Goal: Task Accomplishment & Management: Manage account settings

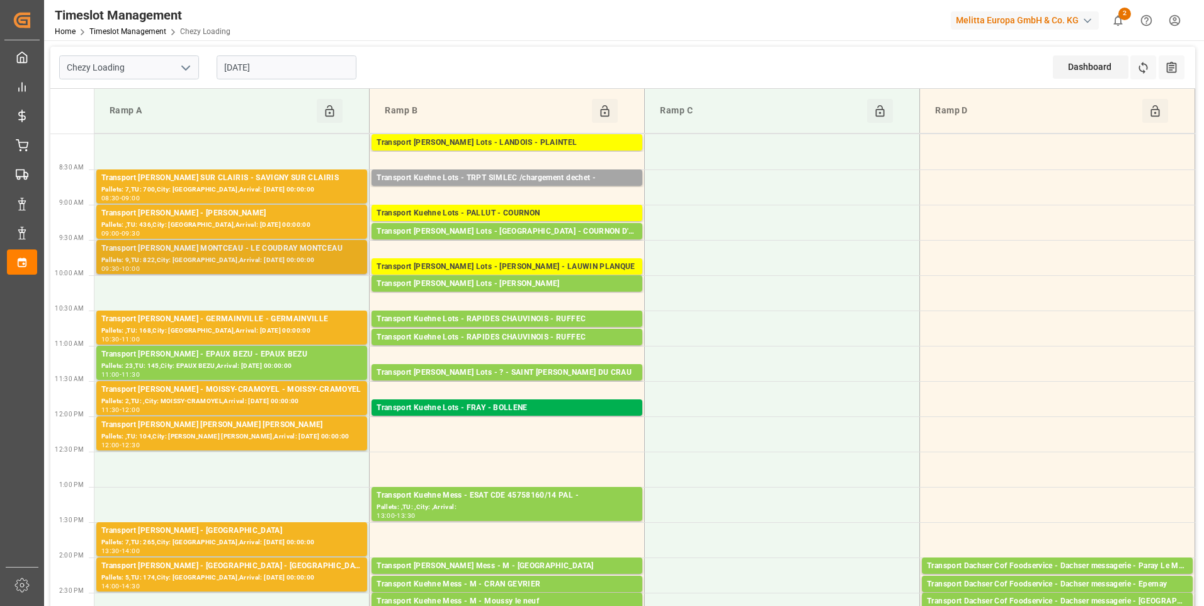
click at [232, 252] on div "Transport [PERSON_NAME] MONTCEAU - LE COUDRAY MONTCEAU" at bounding box center [231, 248] width 261 height 13
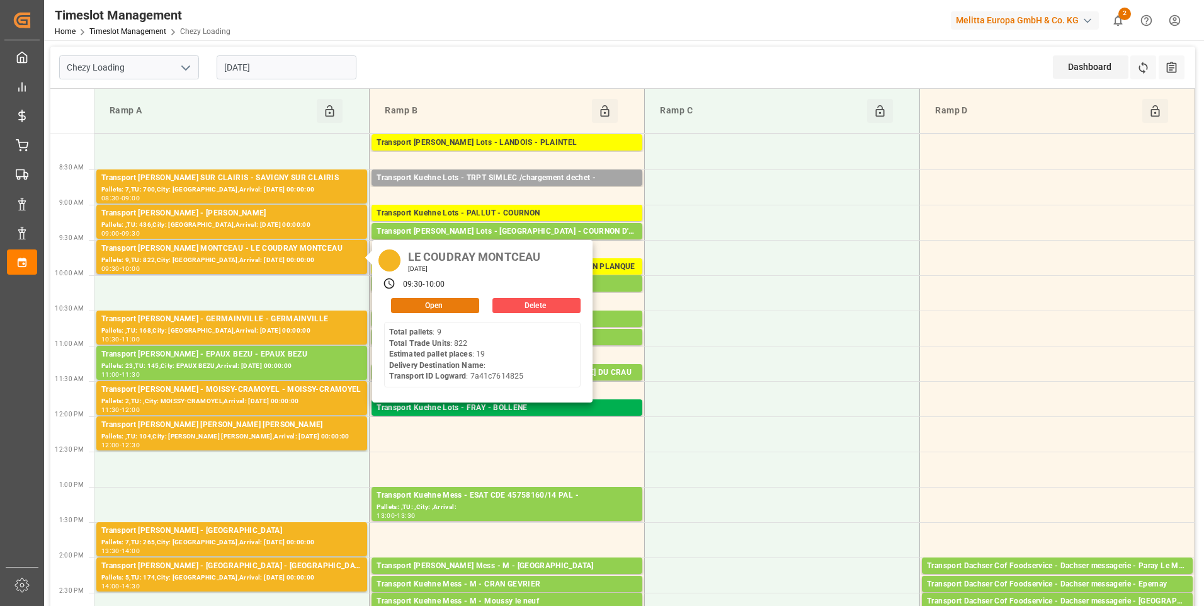
click at [438, 301] on button "Open" at bounding box center [435, 305] width 88 height 15
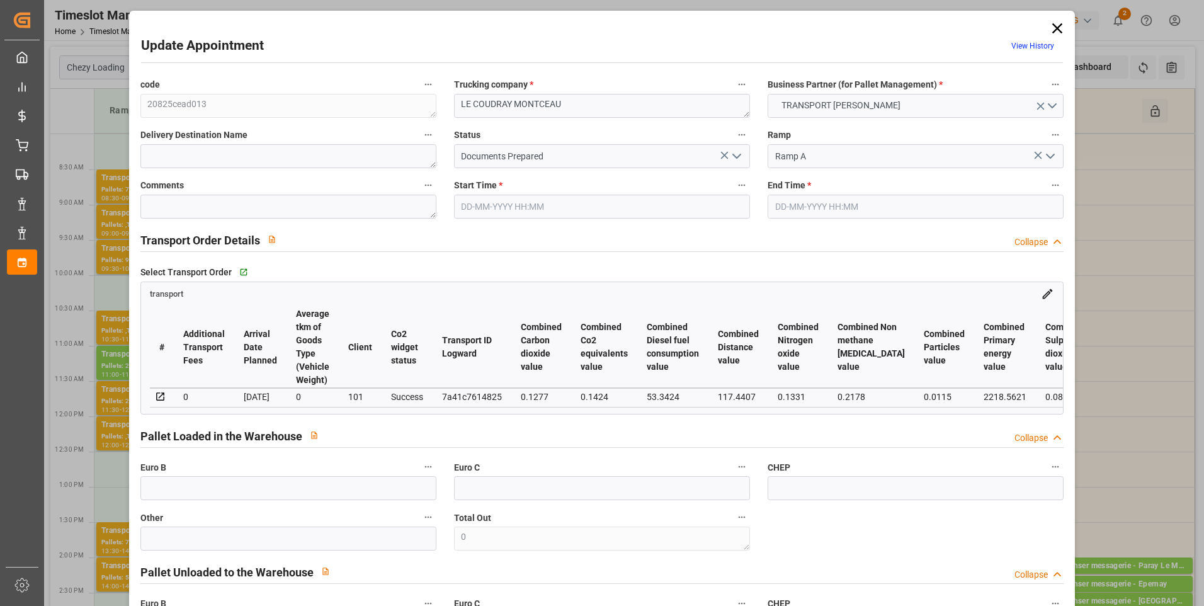
type input "19"
type input "351.91"
type input "0"
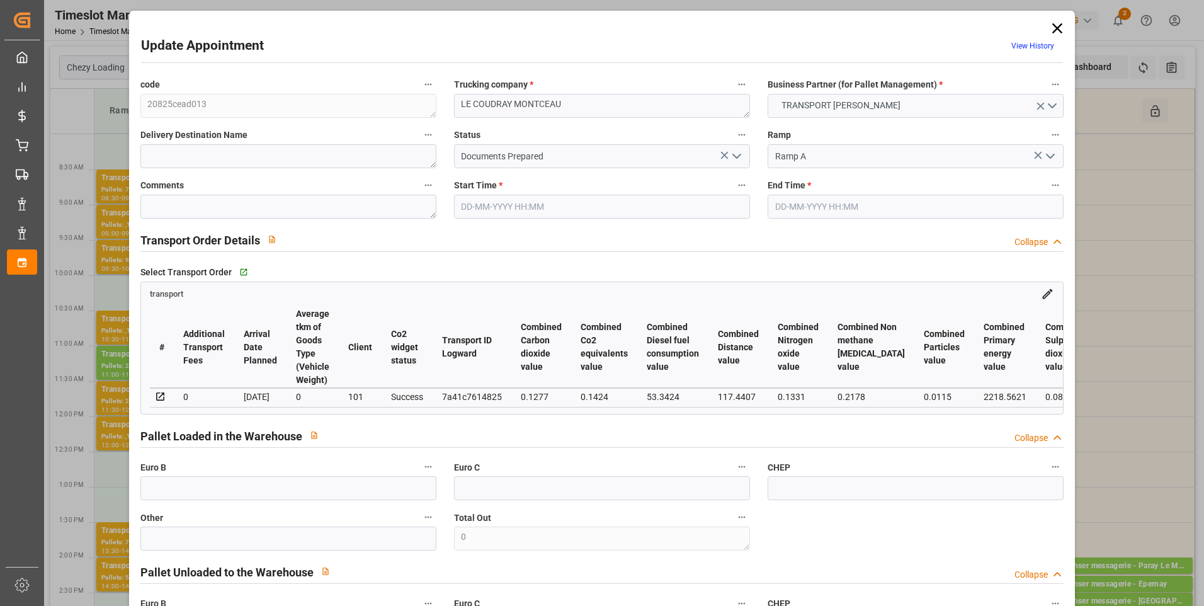
type input "337.6576"
type input "-14.2524"
type input "0"
type input "1816.068"
type input "2826.188"
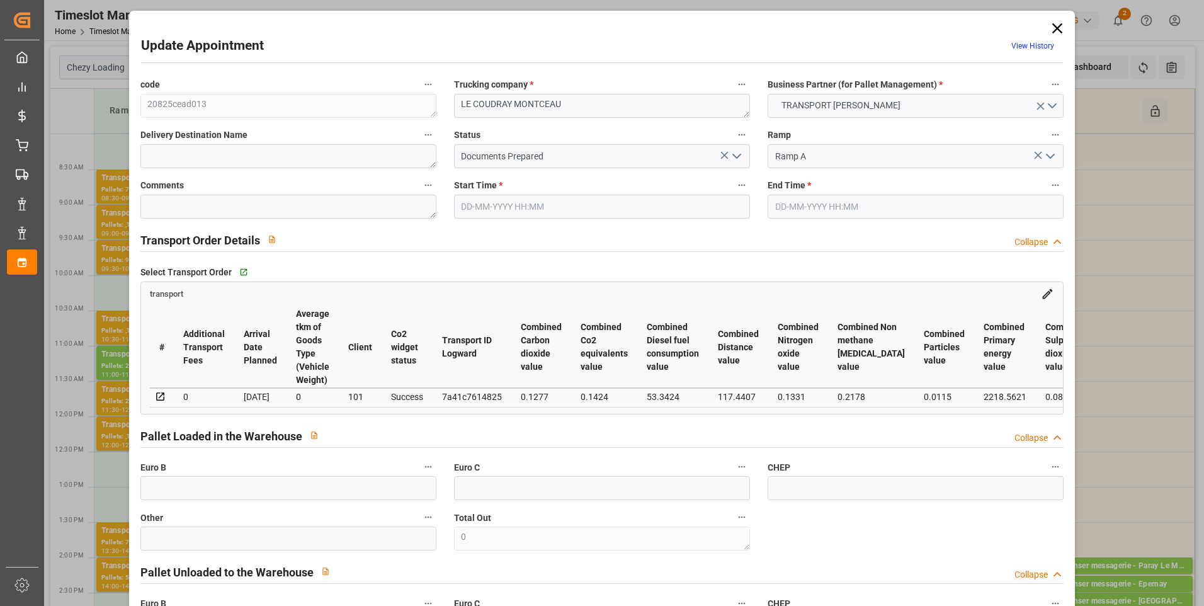
type input "18393.396"
type input "91"
type input "9"
type input "822"
type input "20"
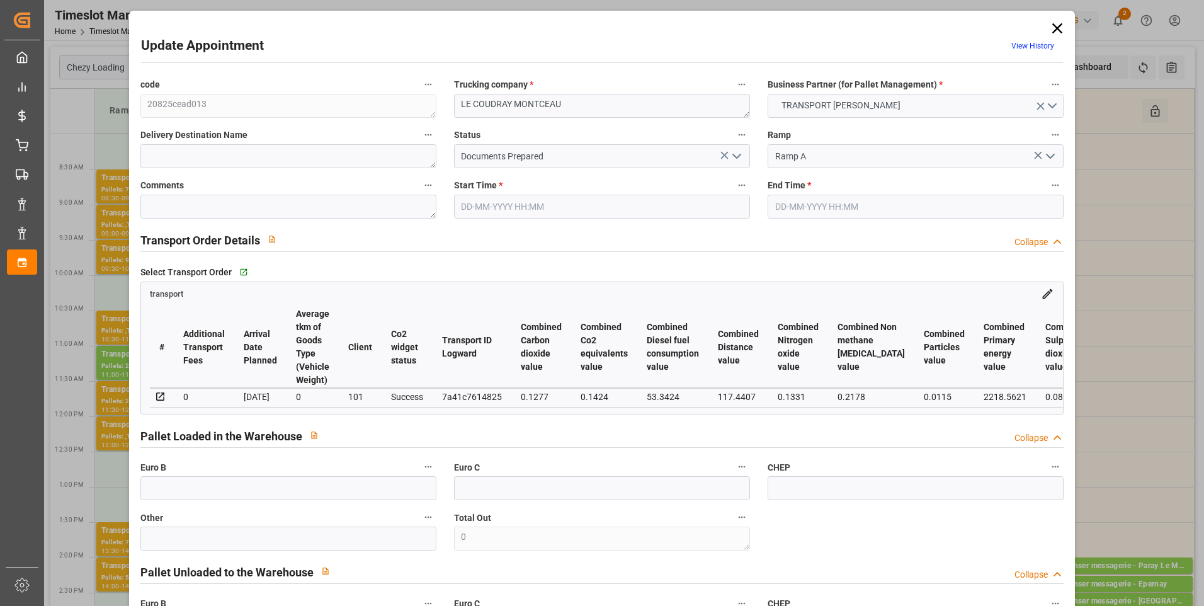
type input "101"
type input "2199.276"
type input "0"
type input "4710.8598"
type input "0"
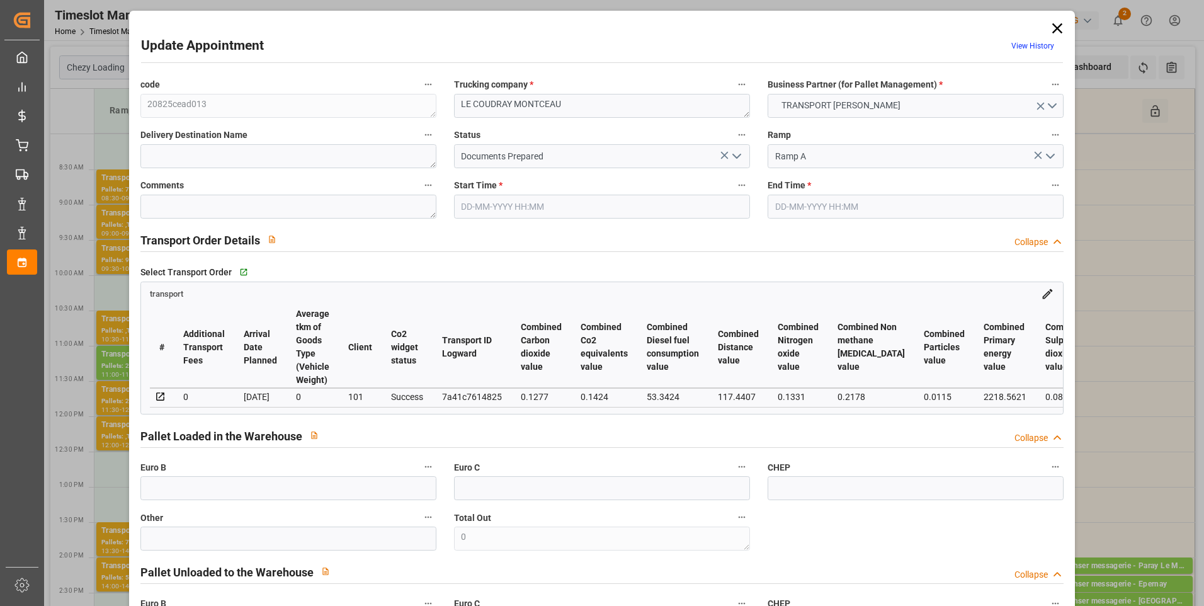
type input "0"
type input "21"
type input "35"
type input "02-09-2025 09:30"
type input "02-09-2025 10:00"
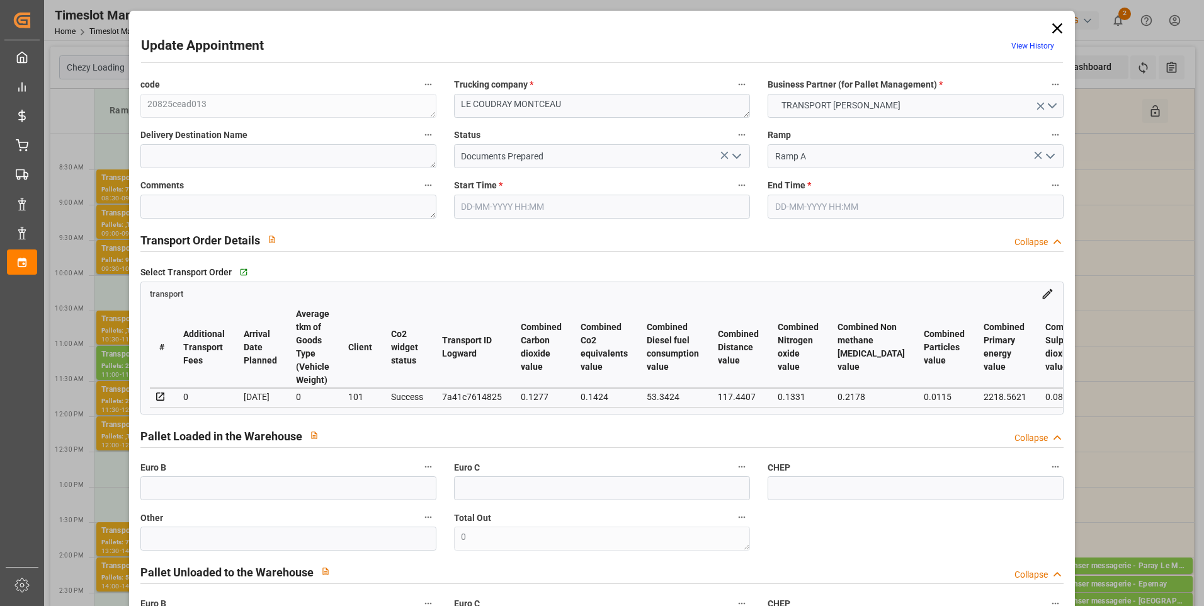
type input "25-08-2025 13:49"
type input "25-08-2025 11:38"
type input "01-09-2025"
type input "[DATE]"
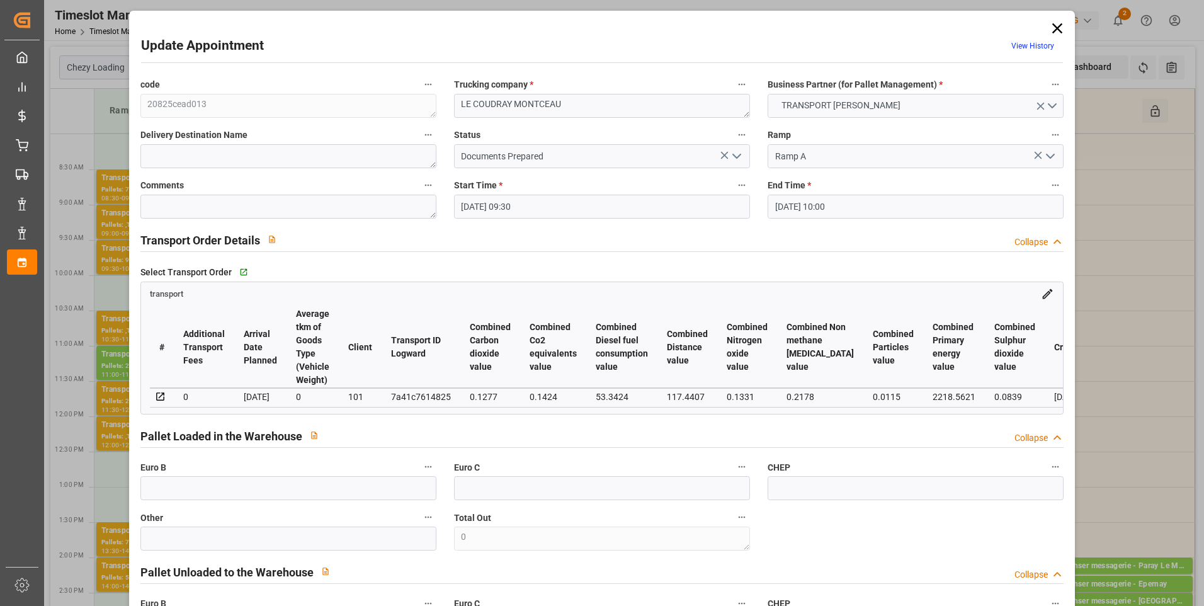
click at [734, 155] on icon "open menu" at bounding box center [736, 156] width 15 height 15
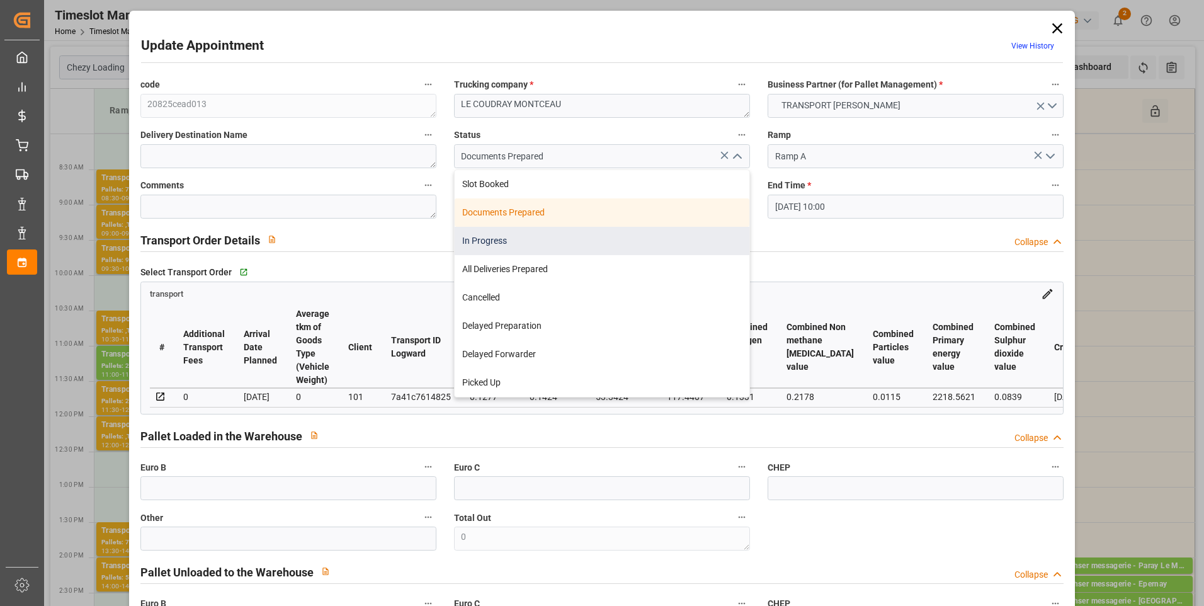
click at [508, 236] on div "In Progress" at bounding box center [602, 241] width 295 height 28
type input "In Progress"
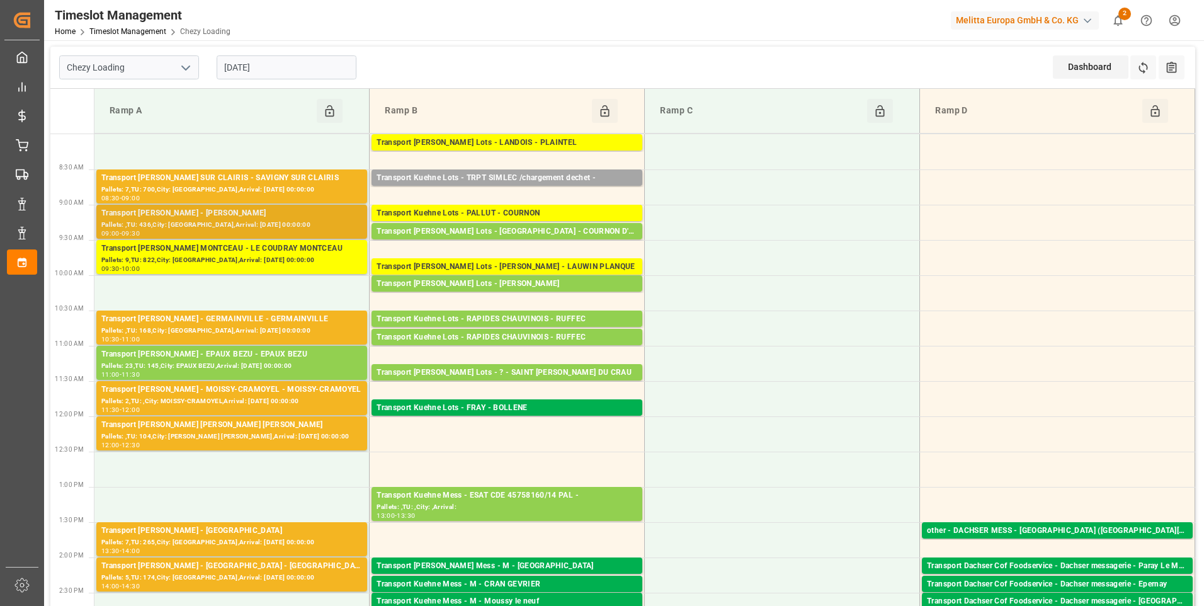
click at [189, 220] on div "Pallets: ,TU: 436,City: SERRIS,Arrival: 2025-09-03 00:00:00" at bounding box center [231, 225] width 261 height 11
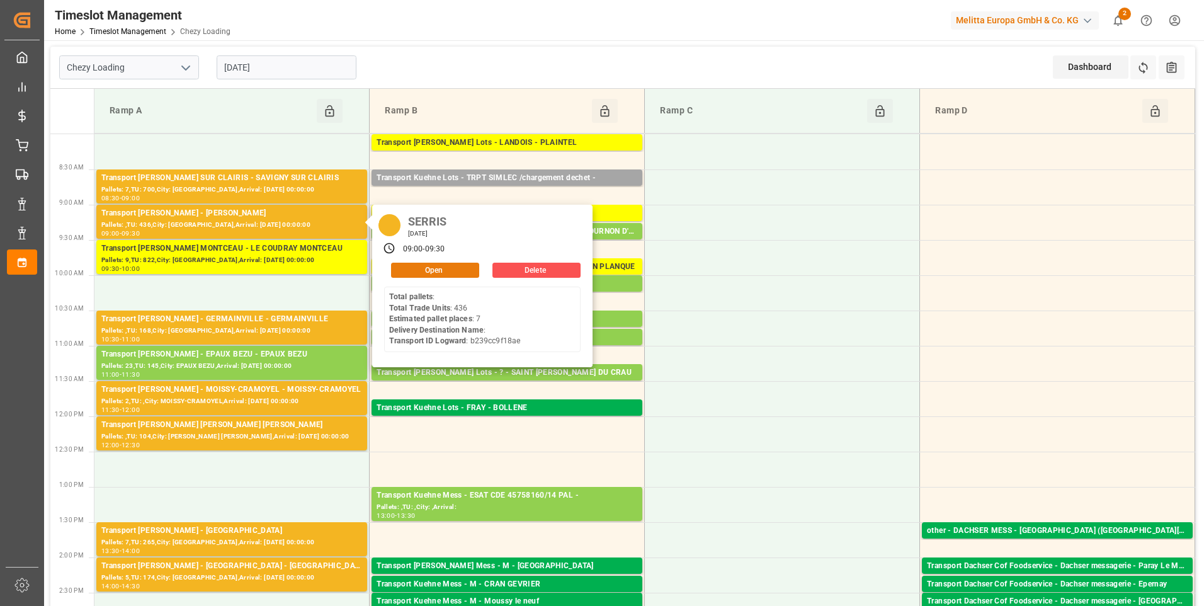
click at [433, 273] on button "Open" at bounding box center [435, 270] width 88 height 15
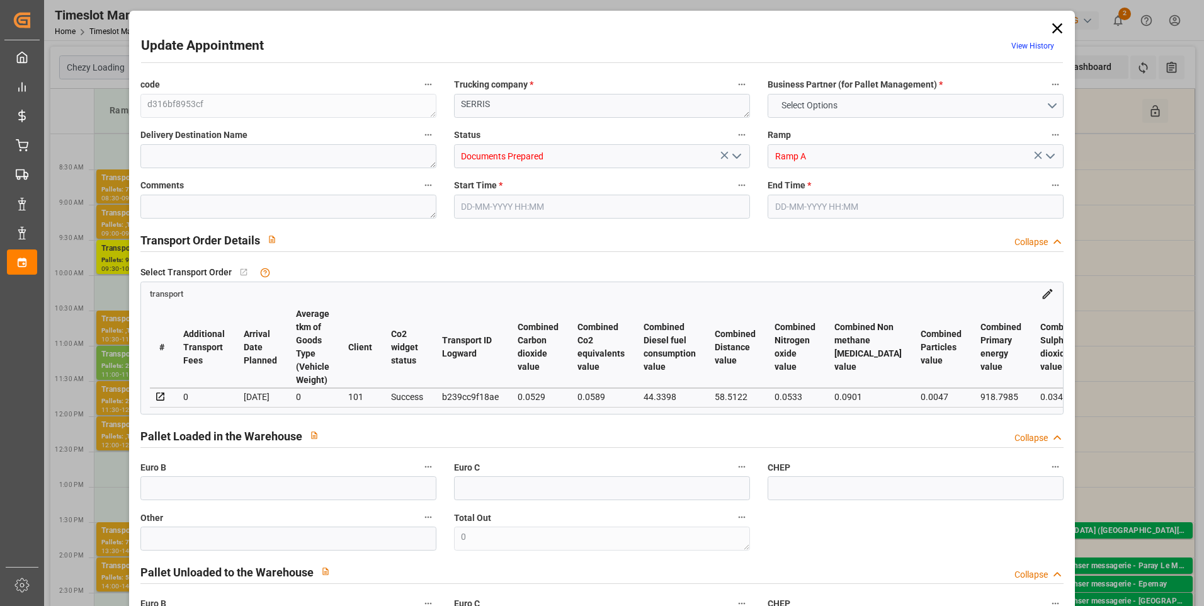
type input "7"
type input "186.2"
type input "0"
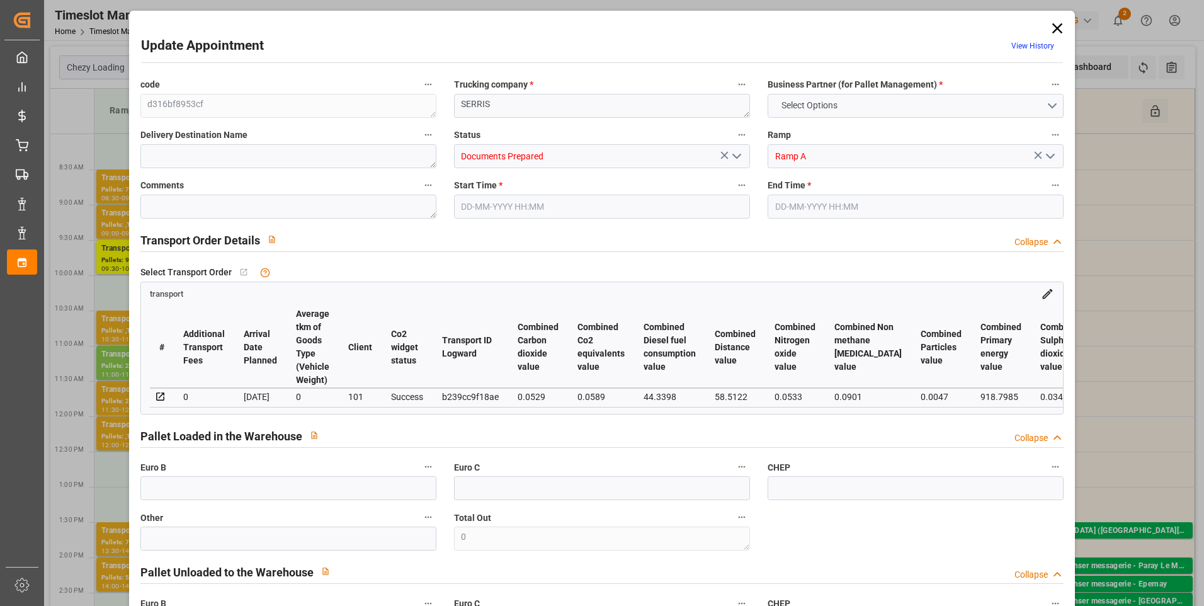
type input "179.9064"
type input "-6.2936"
type input "0"
type input "1399.795"
type input "2261.402"
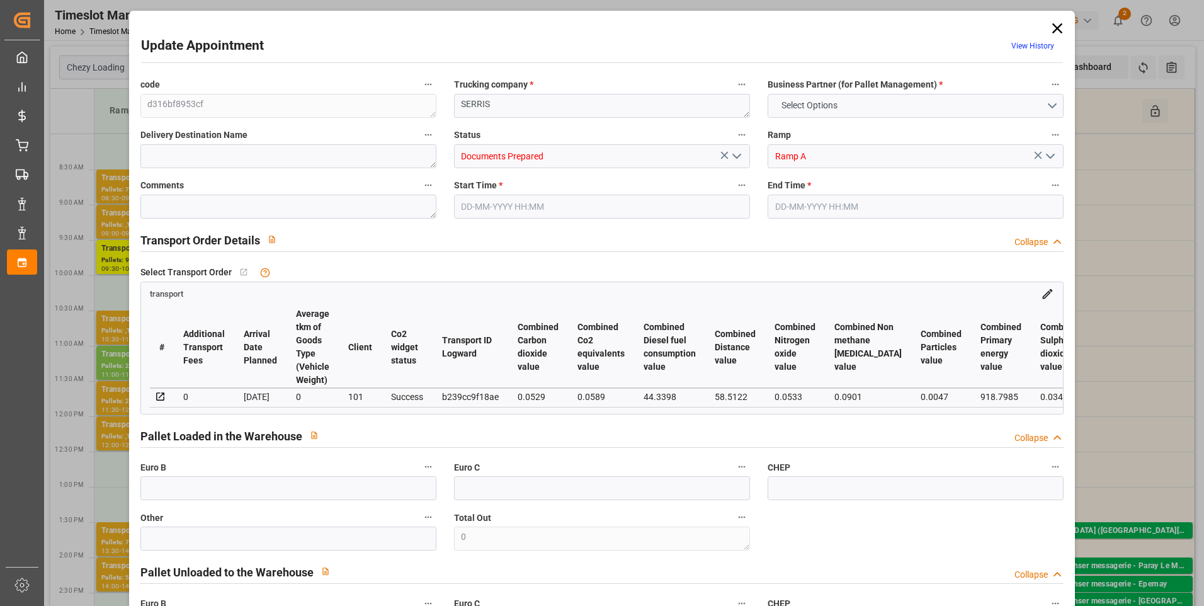
type input "6013.032"
type input "77"
type input "0"
type input "436"
type input "20"
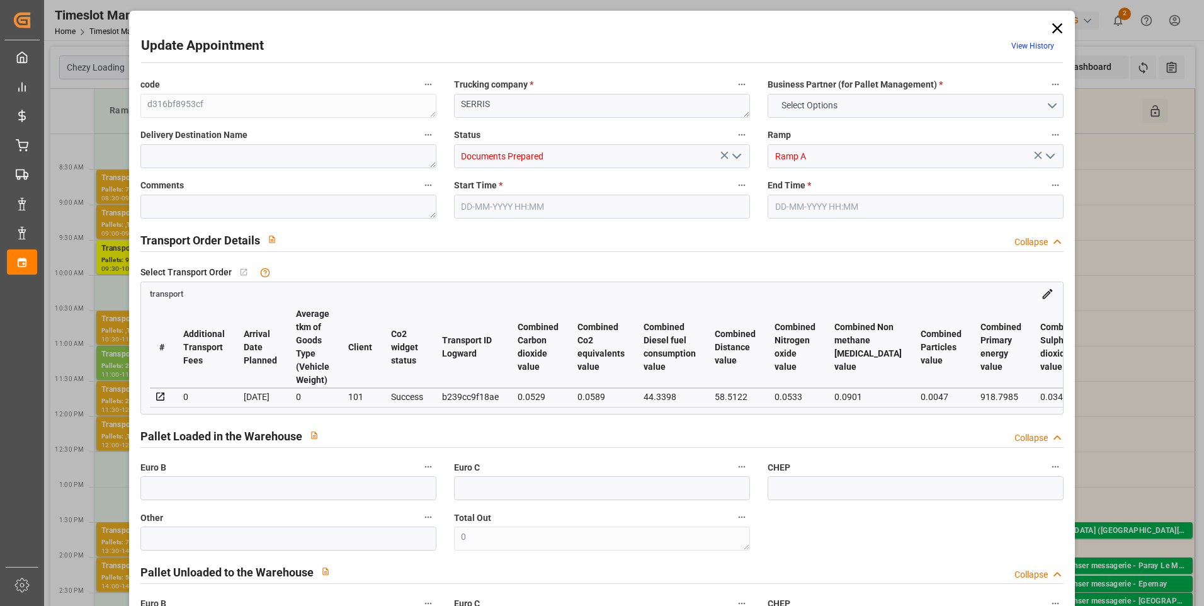
type input "101"
type input "1785.698"
type input "0"
type input "4710.8598"
type input "0"
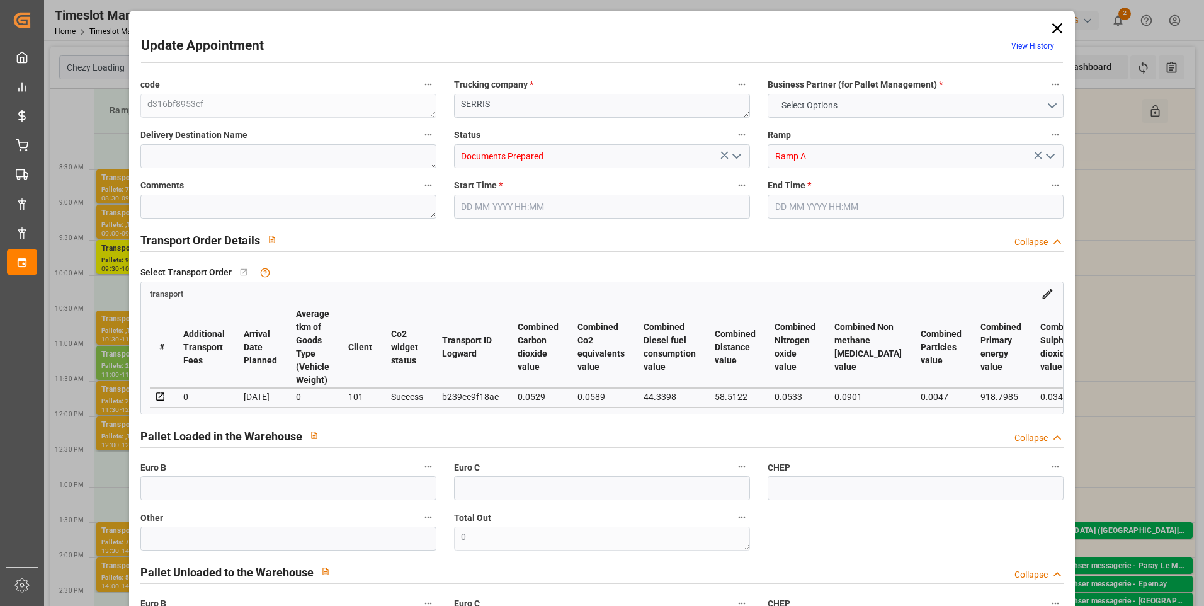
type input "0"
type input "21"
type input "35"
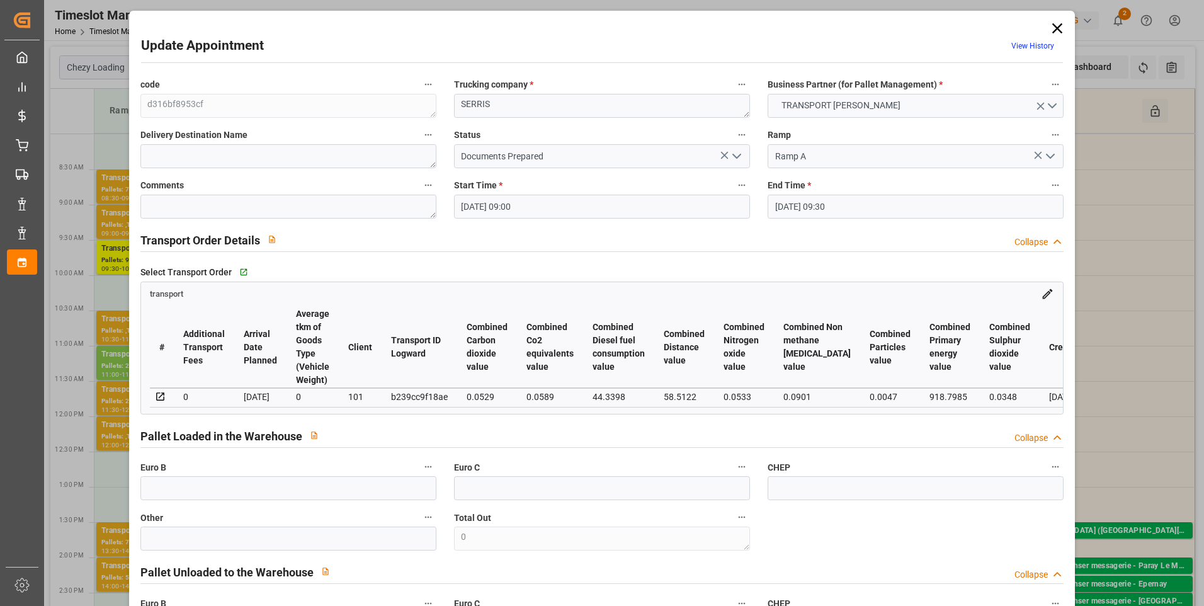
type input "02-09-2025 09:00"
type input "02-09-2025 09:30"
type input "29-08-2025 14:27"
type input "29-08-2025 11:20"
type input "03-09-2025"
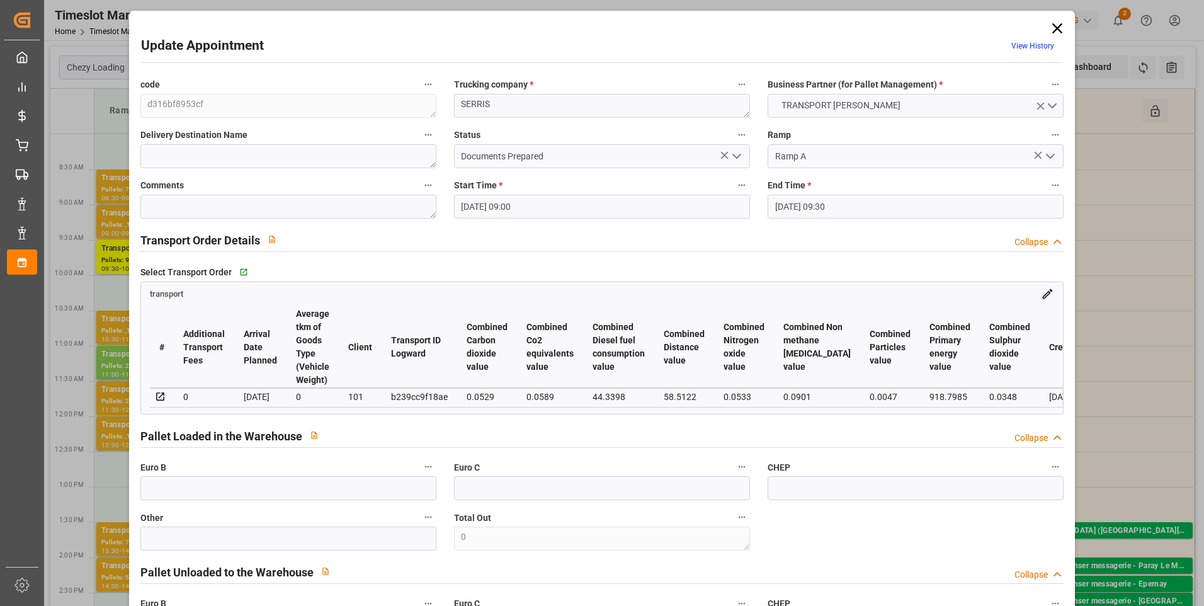
type input "[DATE]"
click at [739, 154] on icon "open menu" at bounding box center [736, 156] width 15 height 15
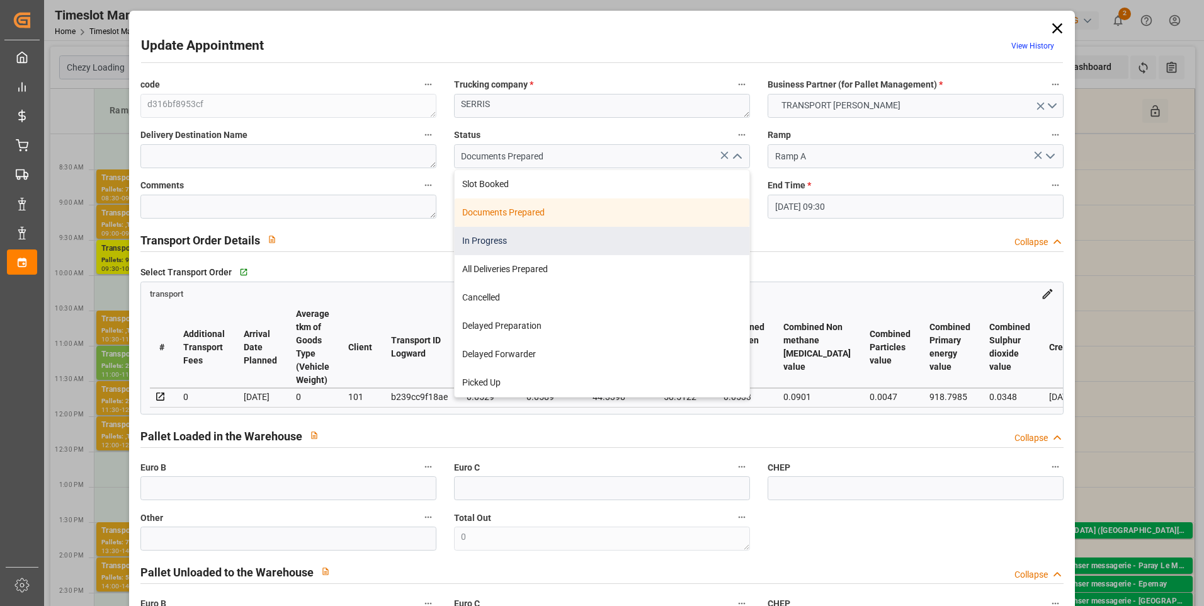
click at [471, 239] on div "In Progress" at bounding box center [602, 241] width 295 height 28
type input "In Progress"
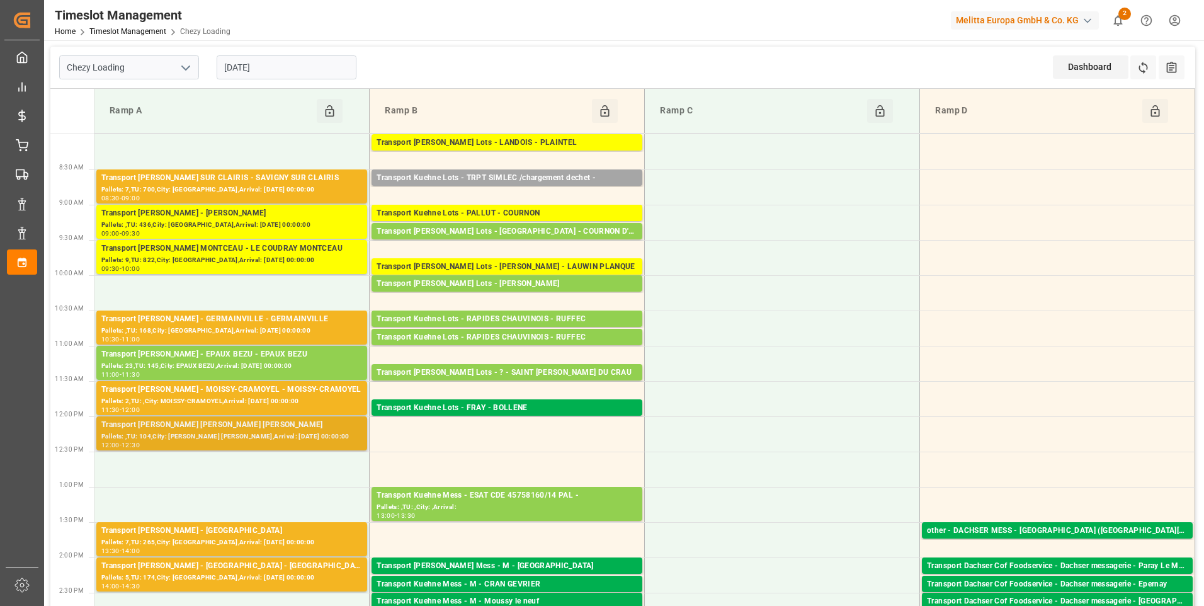
click at [226, 431] on div "Pallets: ,TU: 104,City: [PERSON_NAME] [PERSON_NAME],Arrival: [DATE] 00:00:00" at bounding box center [231, 436] width 261 height 11
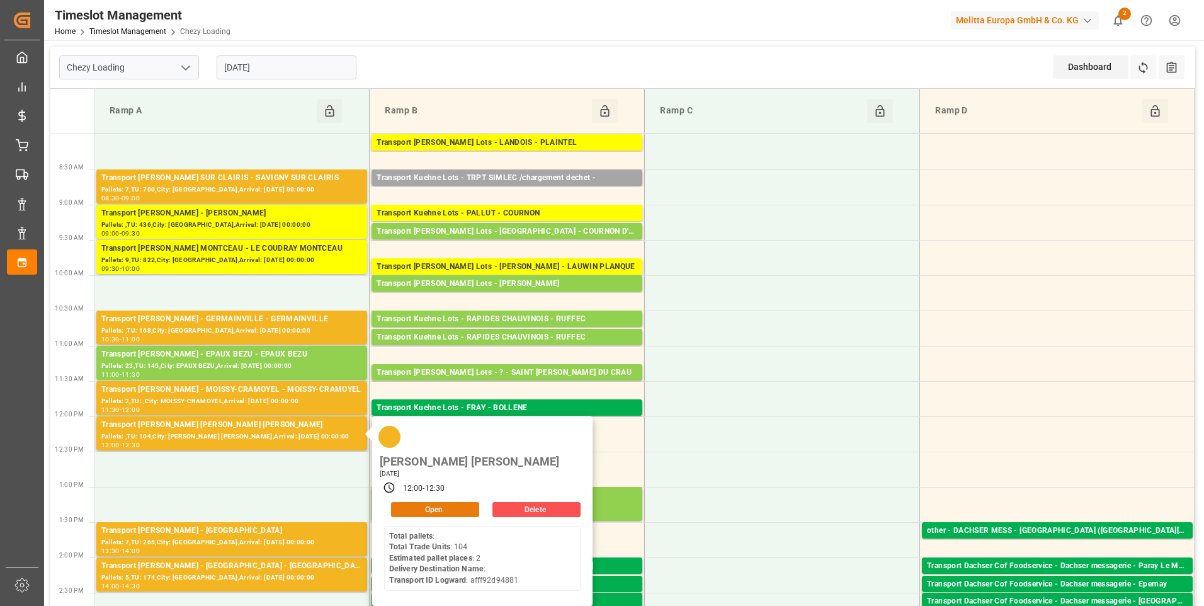
click at [437, 502] on button "Open" at bounding box center [435, 509] width 88 height 15
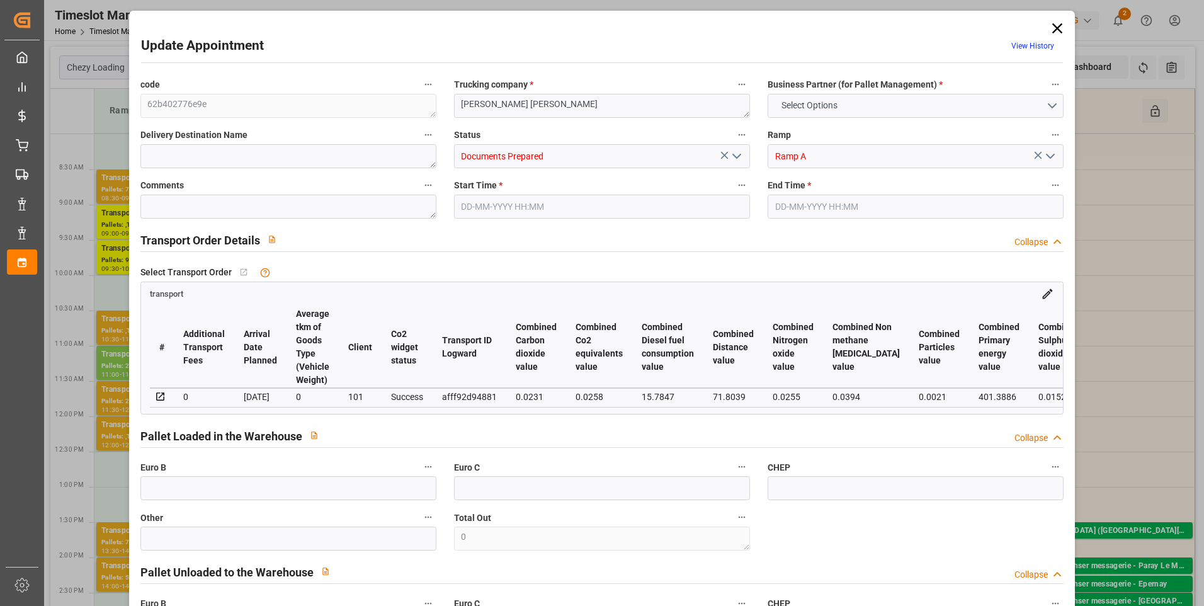
type input "2"
type input "131.76"
type input "0"
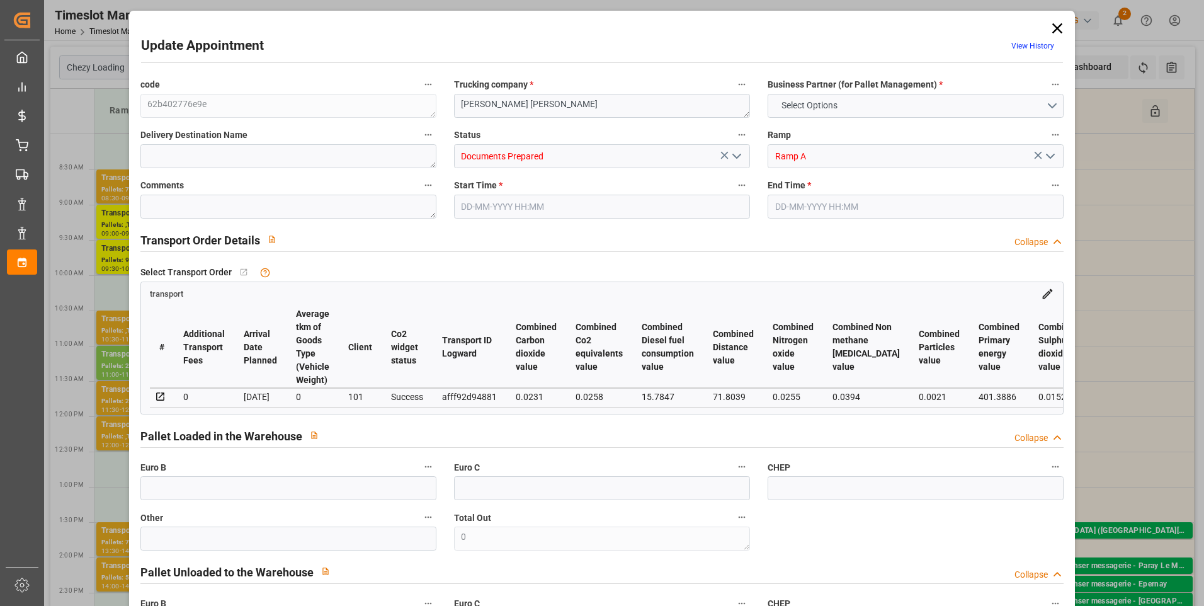
type input "127.3065"
type input "-4.4535"
type input "0"
type input "572.811"
type input "723.838"
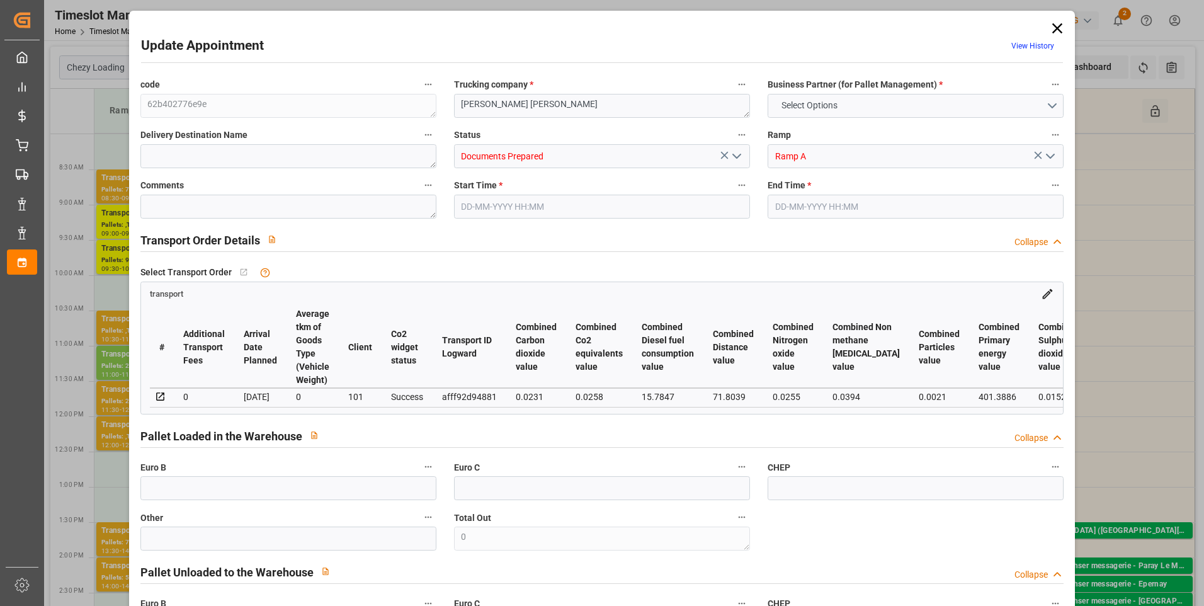
type input "1837.704"
type input "77"
type input "0"
type input "104"
type input "2"
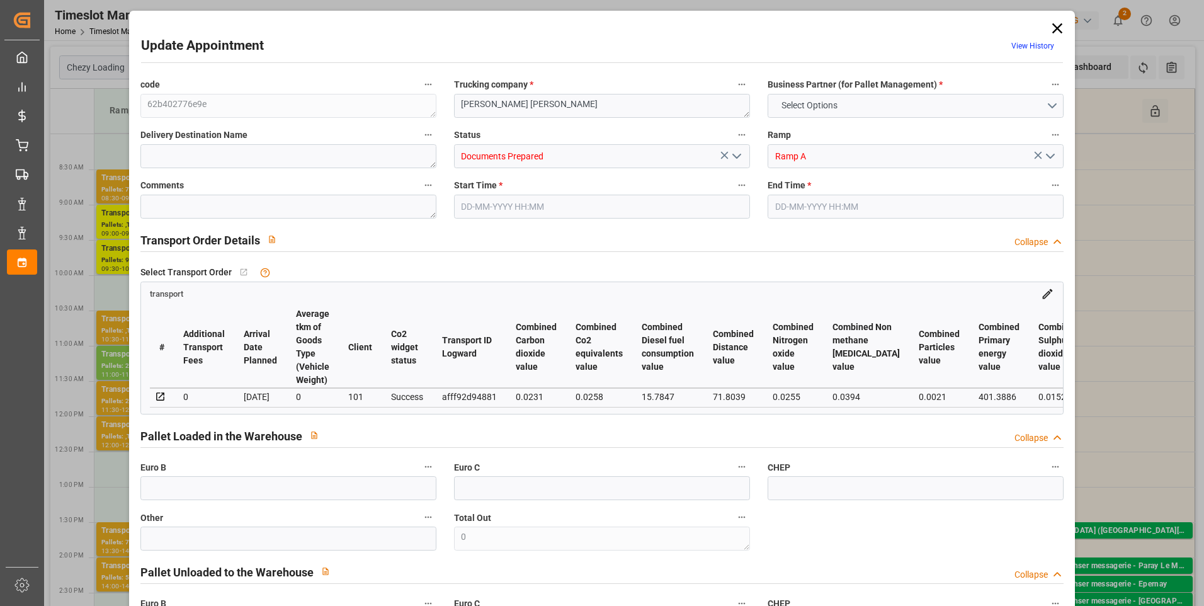
type input "101"
type input "677.838"
type input "0"
type input "4710.8598"
type input "0"
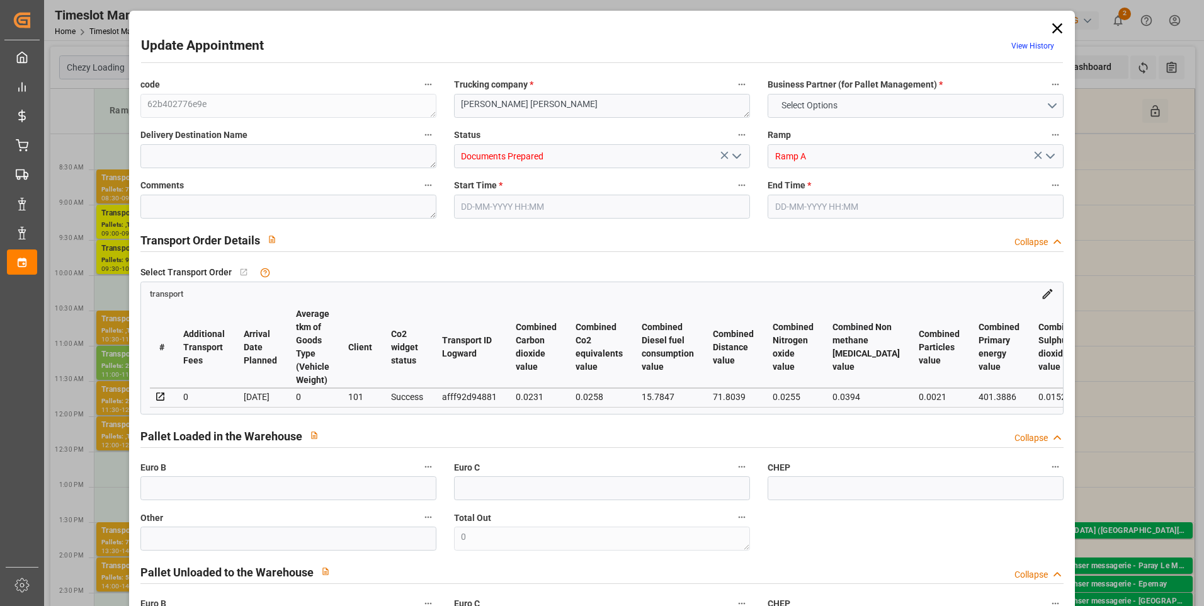
type input "0"
type input "21"
type input "35"
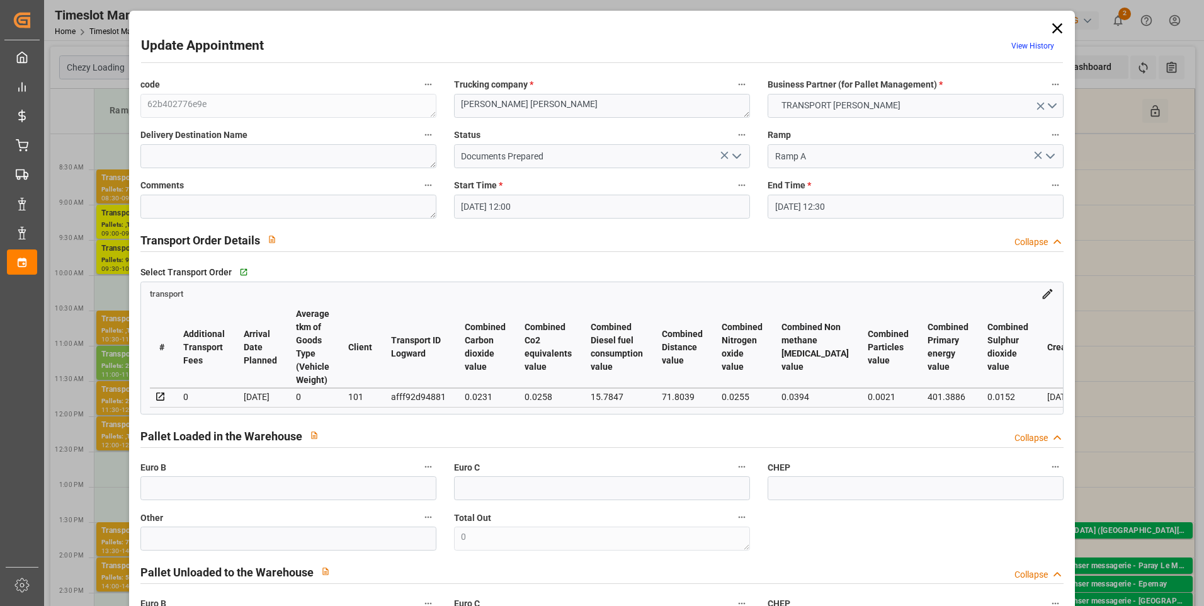
type input "02-09-2025 12:00"
type input "02-09-2025 12:30"
type input "28-08-2025 14:09"
type input "28-08-2025 13:15"
type input "[DATE]"
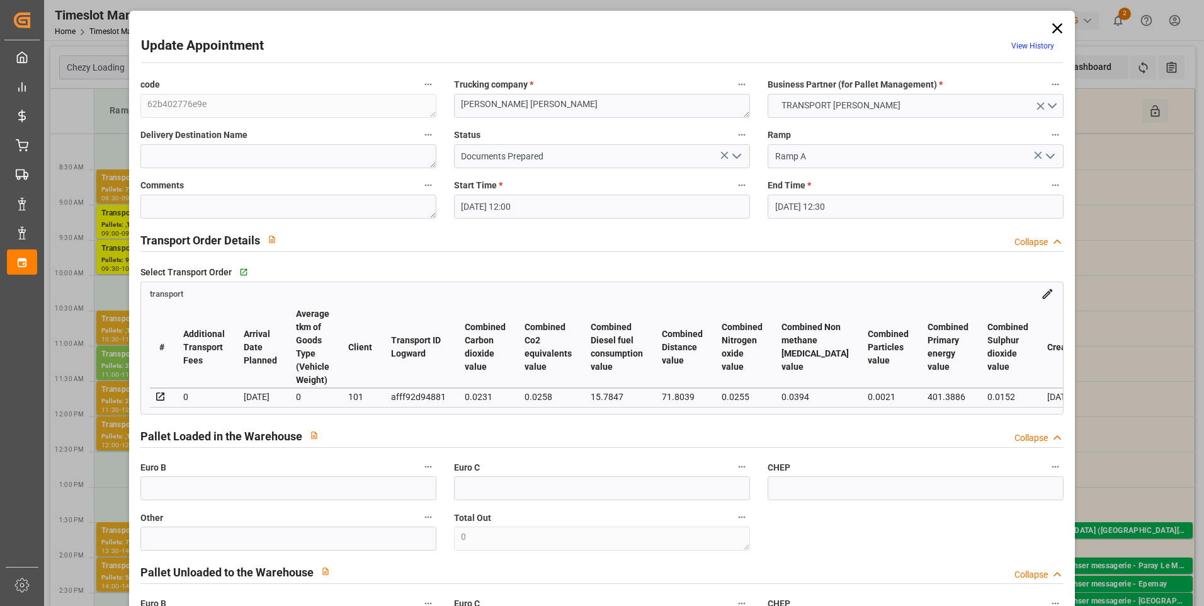
type input "[DATE]"
click at [733, 156] on icon "open menu" at bounding box center [736, 156] width 15 height 15
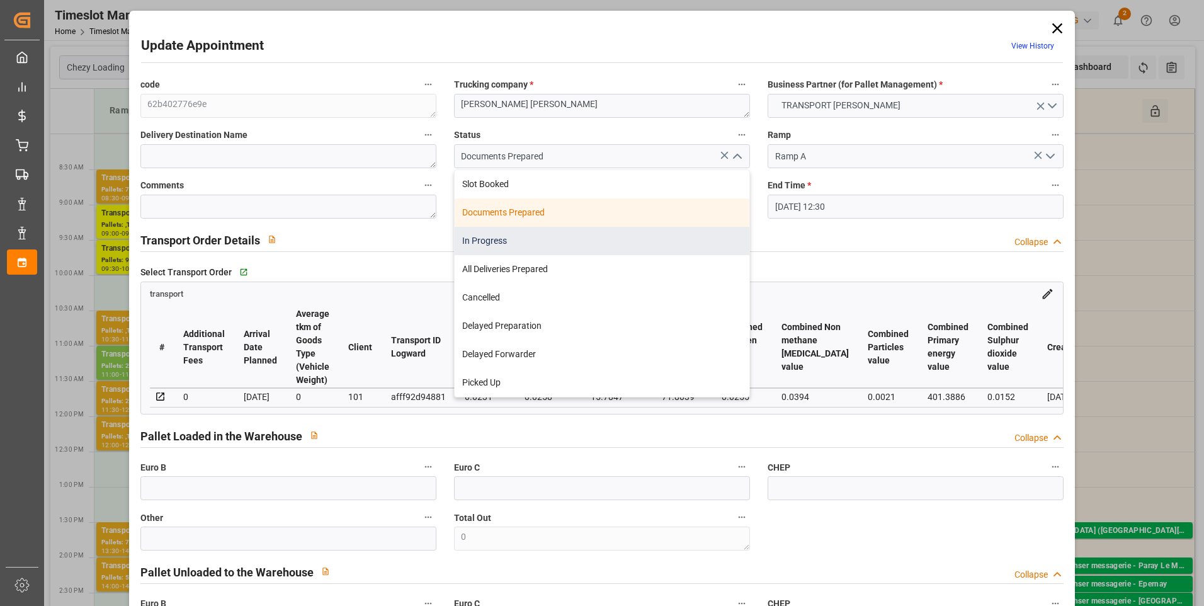
click at [511, 237] on div "In Progress" at bounding box center [602, 241] width 295 height 28
type input "In Progress"
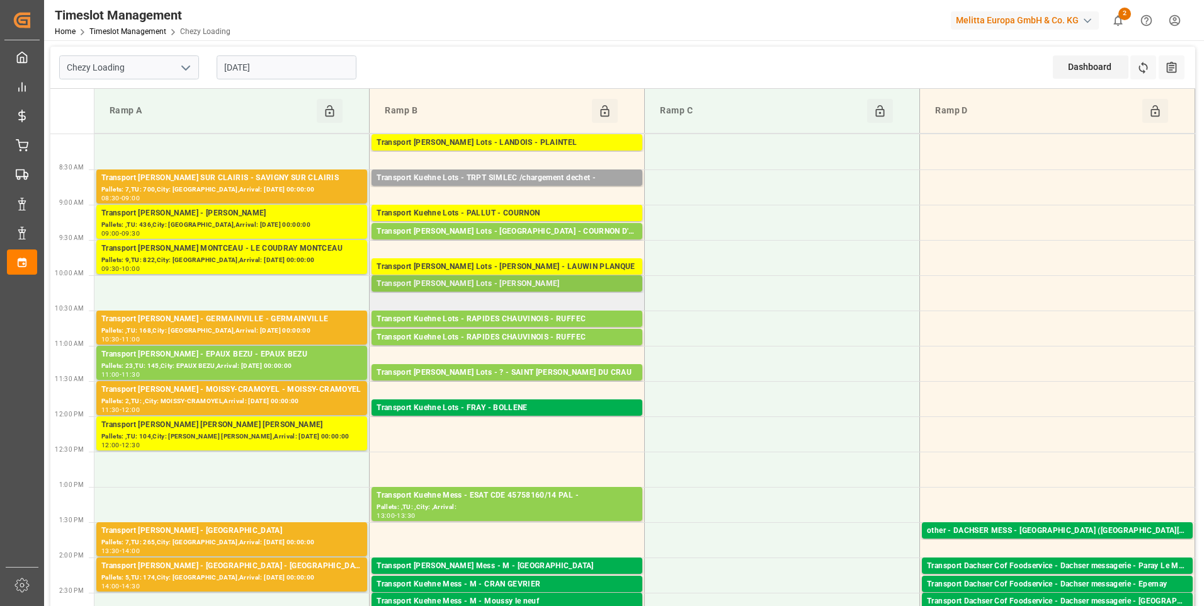
click at [574, 285] on div "Transport [PERSON_NAME] Lots - [PERSON_NAME]" at bounding box center [507, 284] width 261 height 13
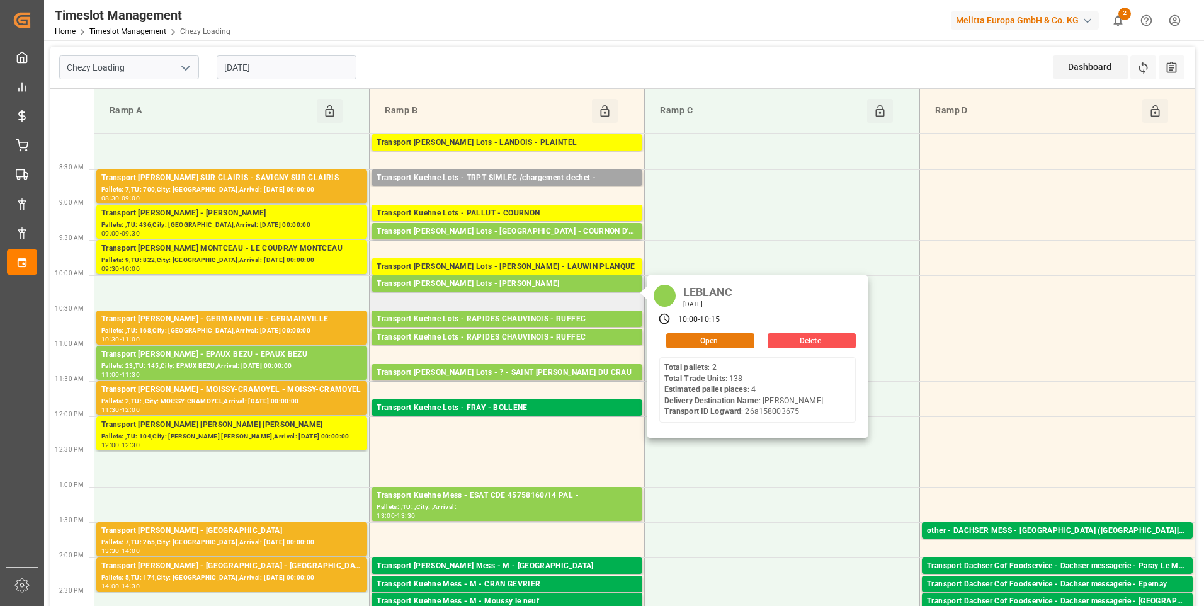
click at [704, 336] on button "Open" at bounding box center [710, 340] width 88 height 15
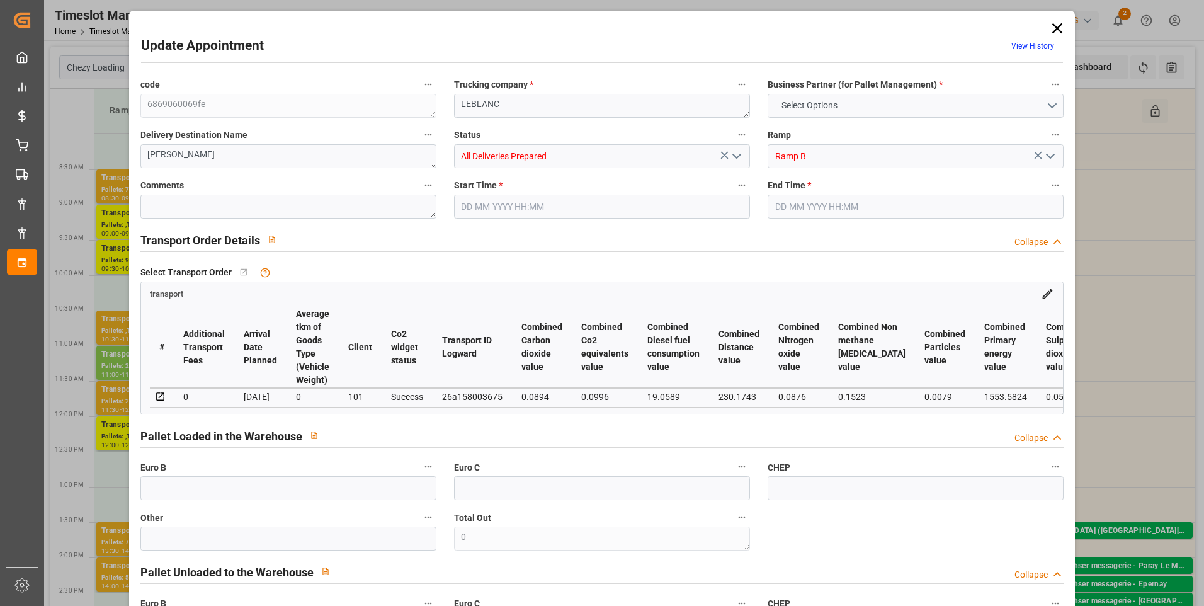
type input "4"
type input "0"
type input "57.6"
type input "0"
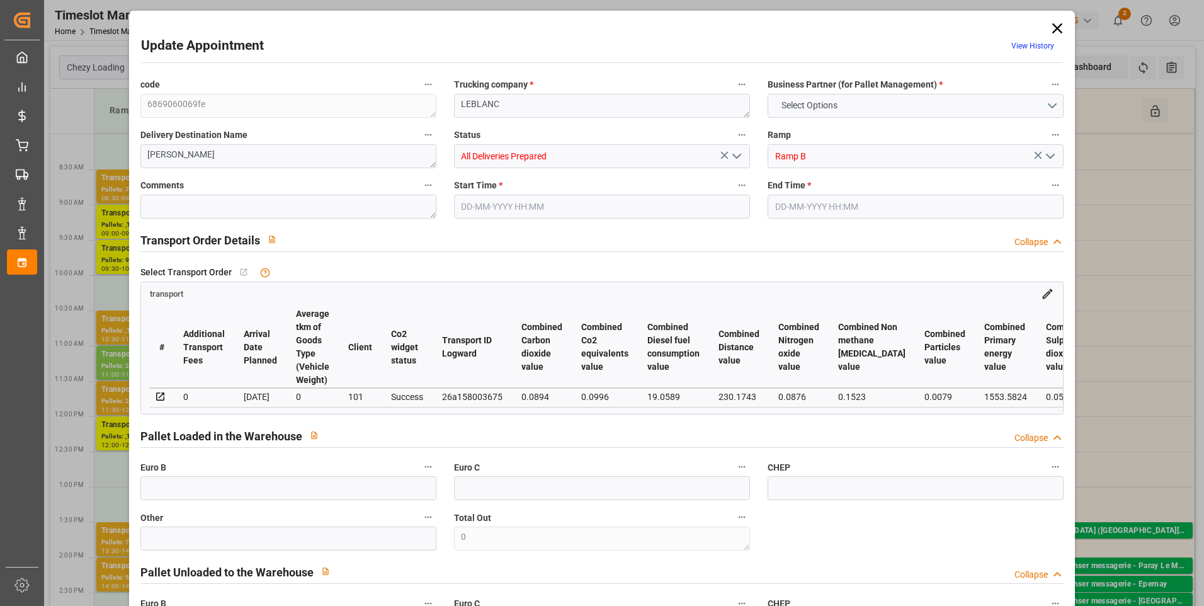
type input "0"
type input "603.87"
type input "852.688"
type input "5847.478"
type input "62"
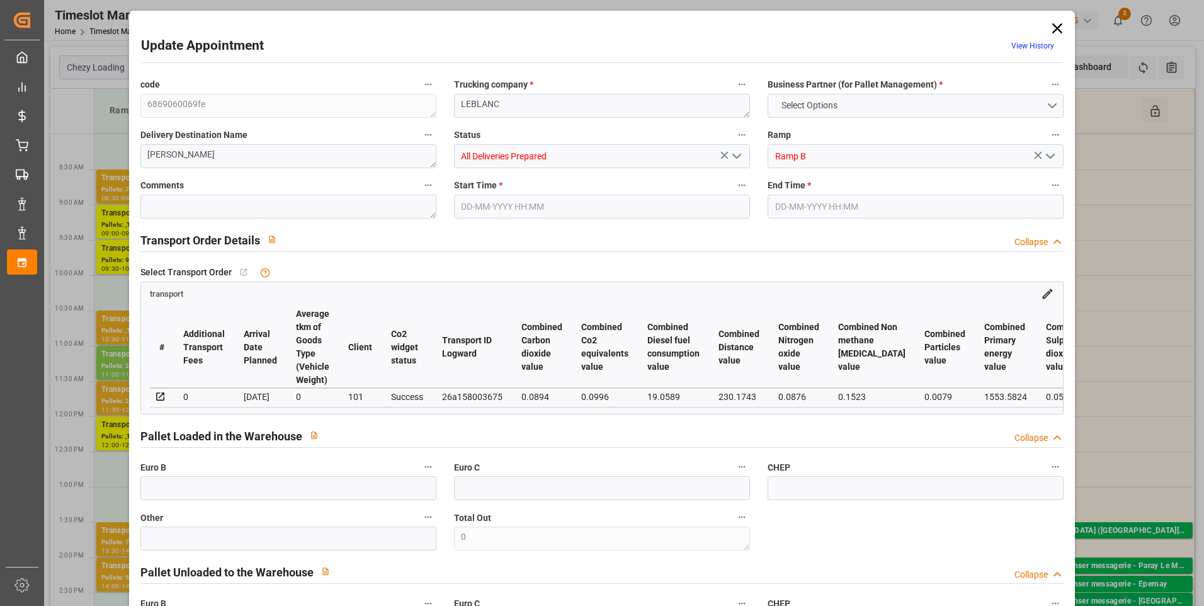
type input "2"
type input "138"
type input "4"
type input "101"
type input "745.136"
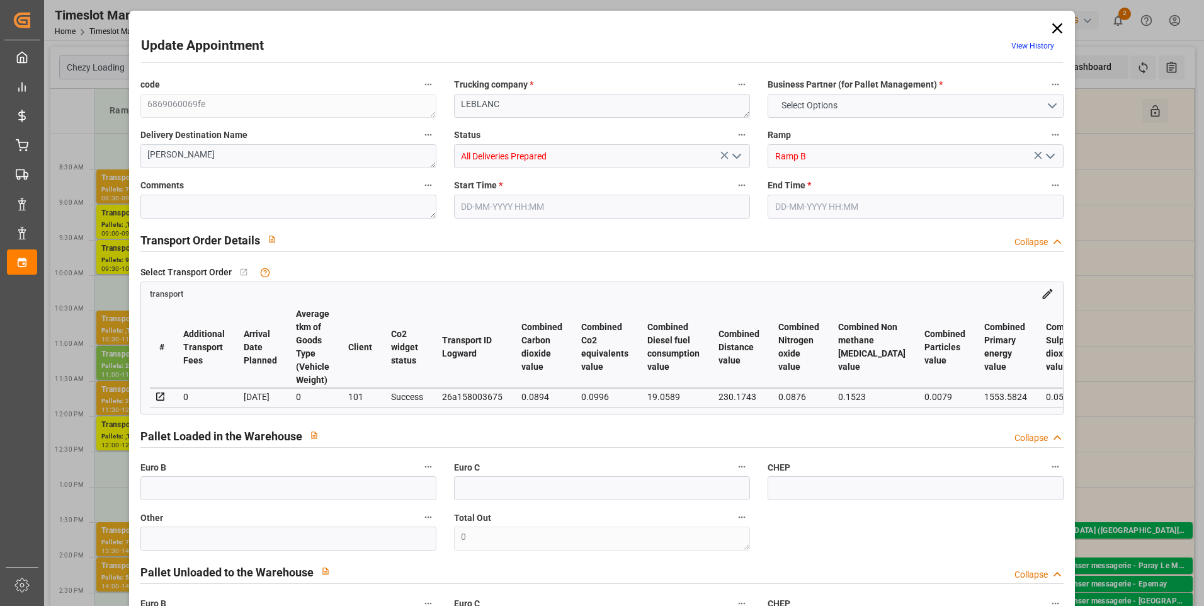
type input "0"
type input "4710.8598"
type input "0"
type input "21"
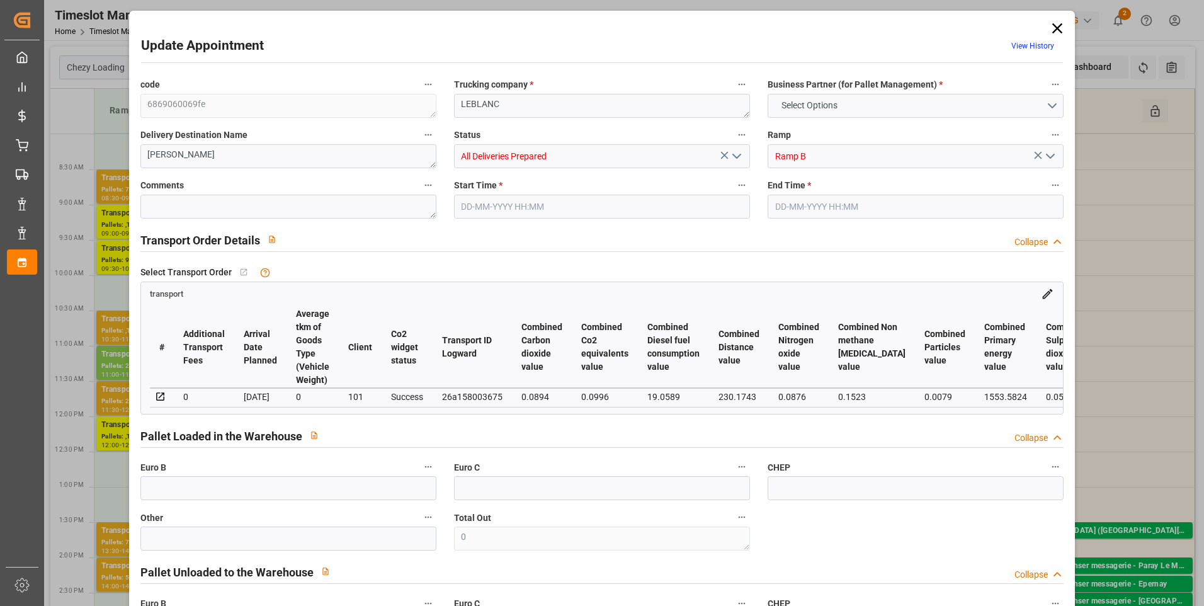
type input "35"
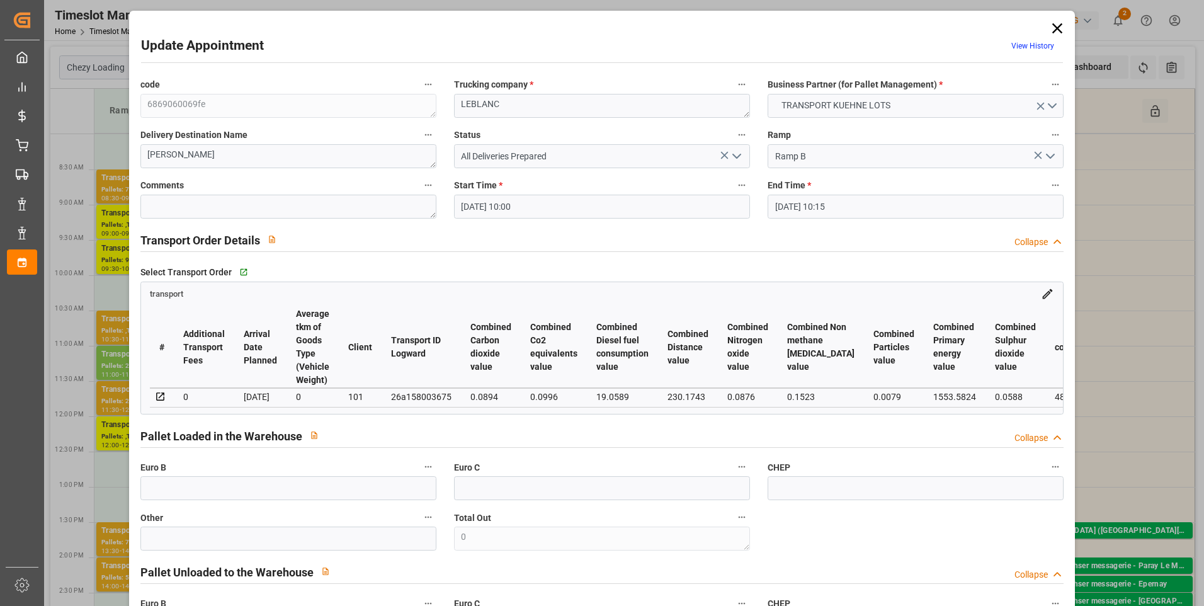
type input "02-09-2025 10:00"
type input "02-09-2025 10:15"
type input "25-08-2025 12:46"
type input "25-08-2025 11:33"
type input "[DATE]"
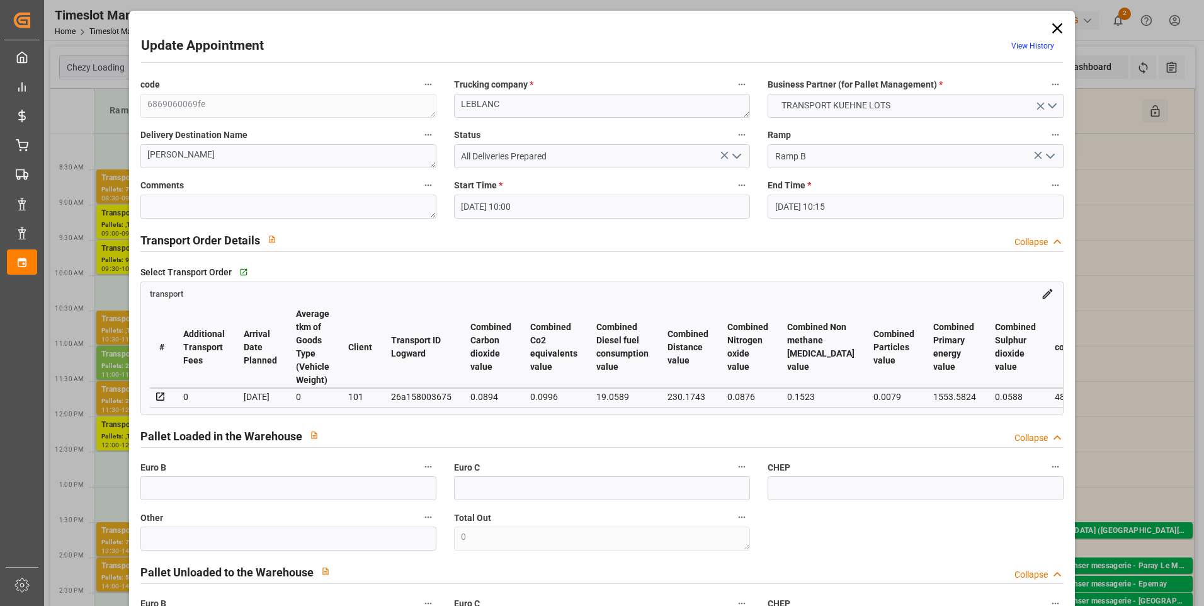
type input "29-08-2025"
click at [1056, 26] on icon at bounding box center [1058, 28] width 10 height 10
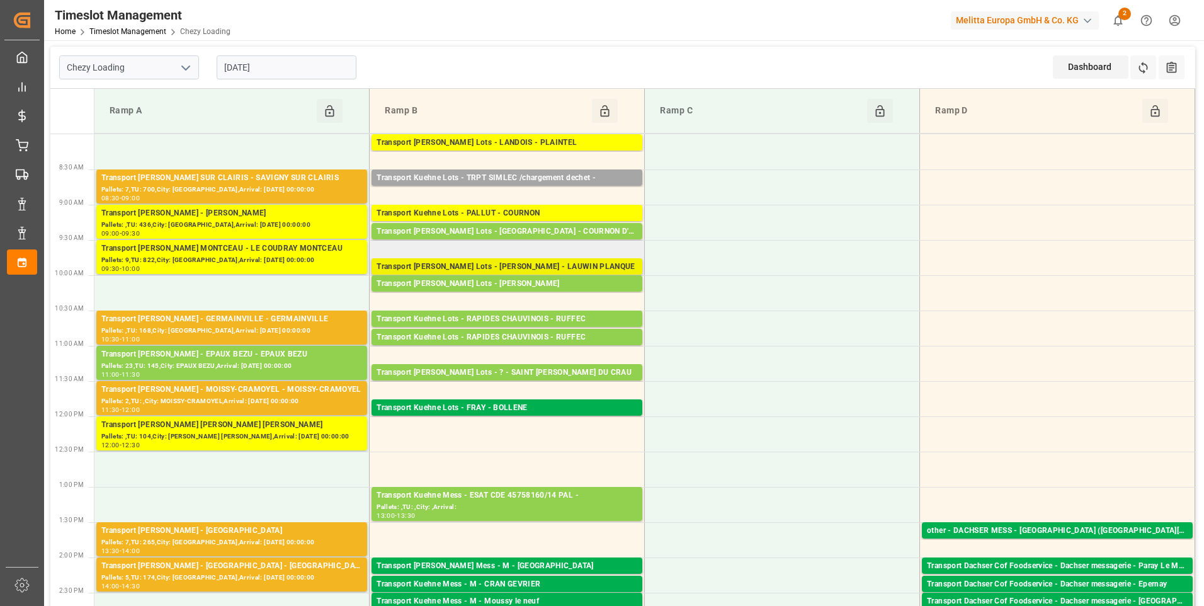
click at [520, 269] on div "Transport Kuehne Lots - LEBLANC - LAUWIN PLANQUE" at bounding box center [507, 267] width 261 height 13
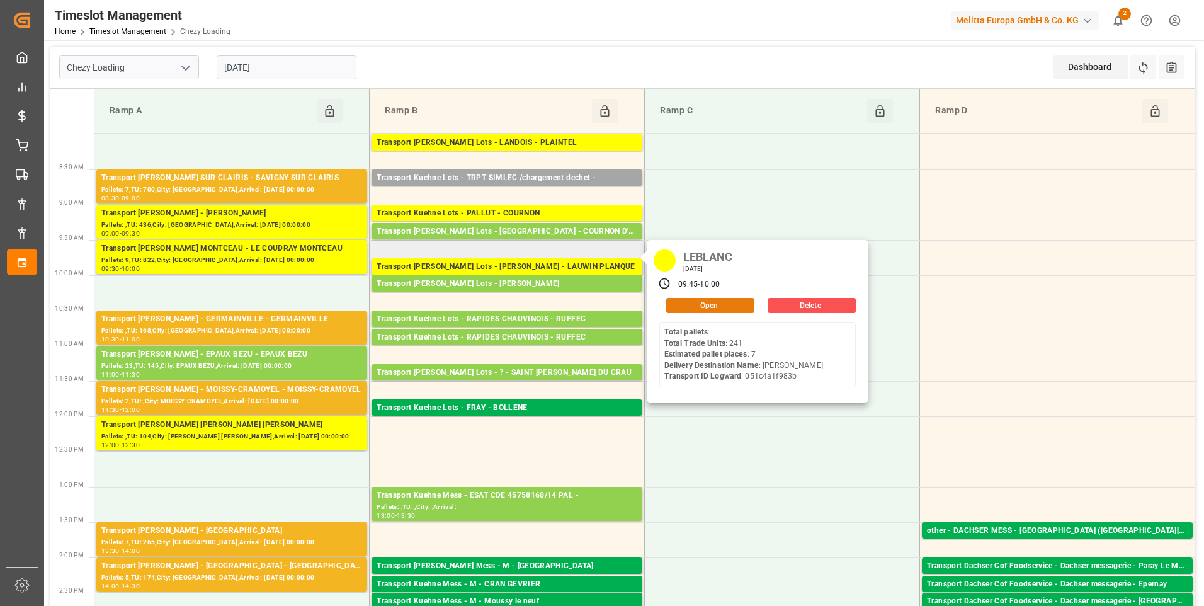
click at [710, 301] on button "Open" at bounding box center [710, 305] width 88 height 15
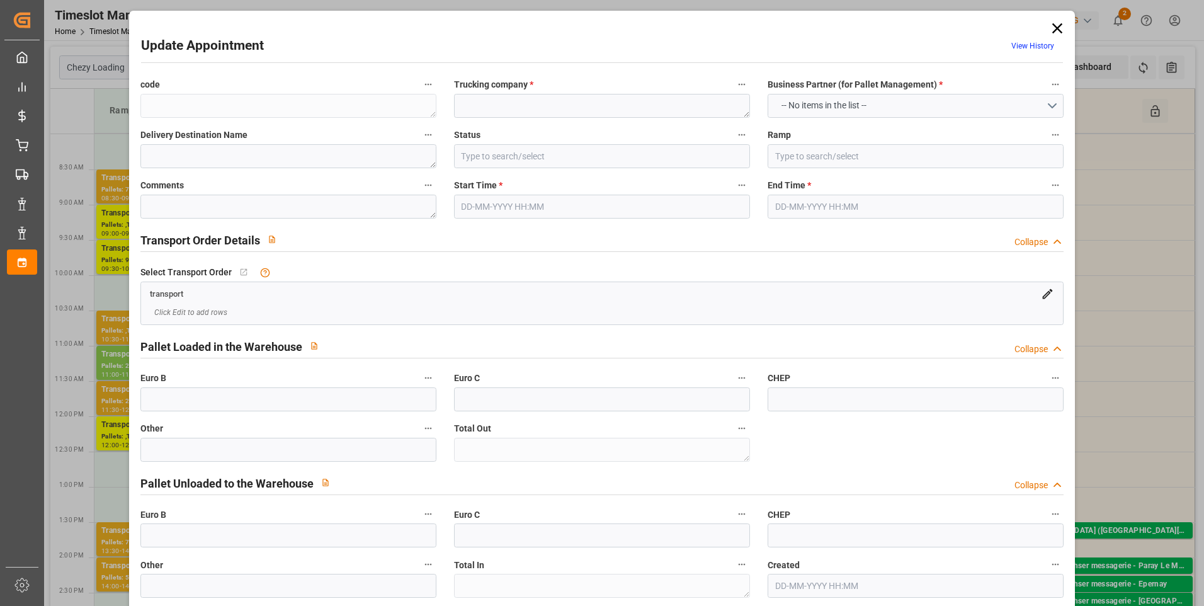
type textarea "93169f0ed7ad"
type textarea "LEBLANC"
type textarea "LAUWIN"
type input "In Progress"
type input "Ramp B"
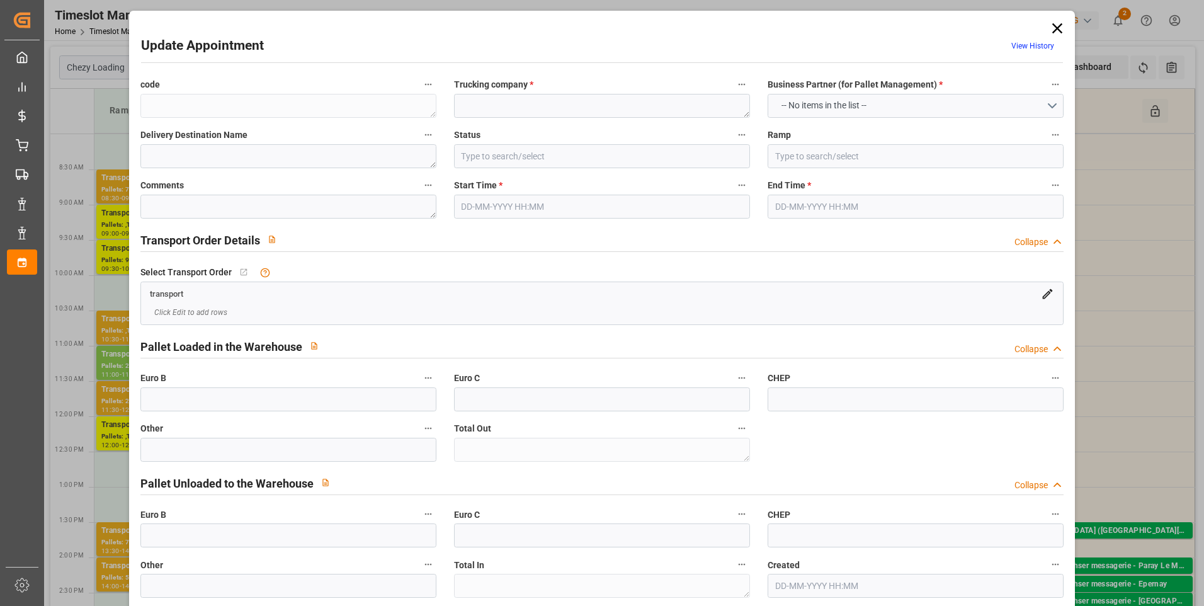
type textarea "0"
type textarea "051c4a1f983b"
type textarea "LAUWIN PLANQUE"
type textarea "0000722089"
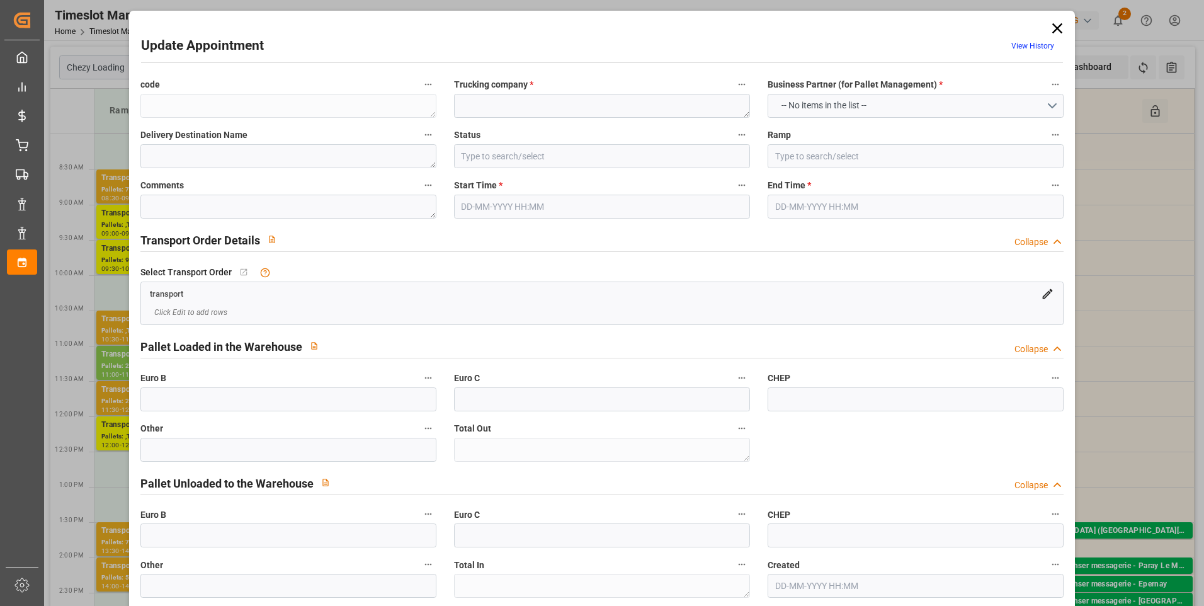
type textarea "93169f0ed7ad"
type textarea "FR-02570"
type textarea "FR"
type input "Road"
type input "FR"
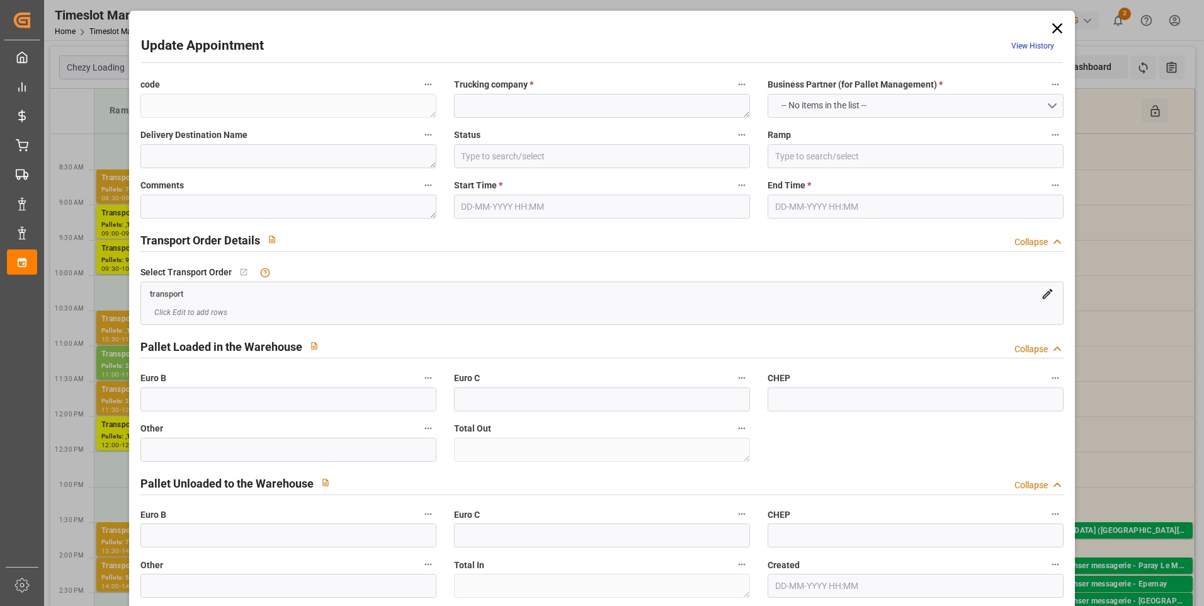
type input "02570"
type input "FR"
type input "59553"
type input "Small Shipment"
type input "3.5-7.5 t"
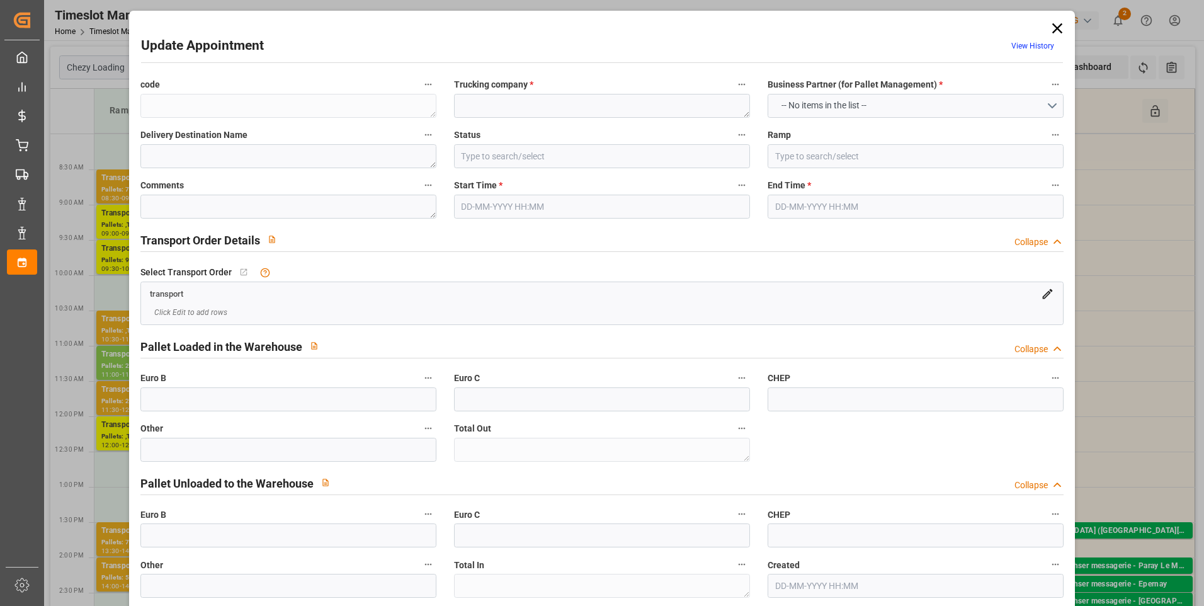
type input "EURO 6"
type input "Diesel"
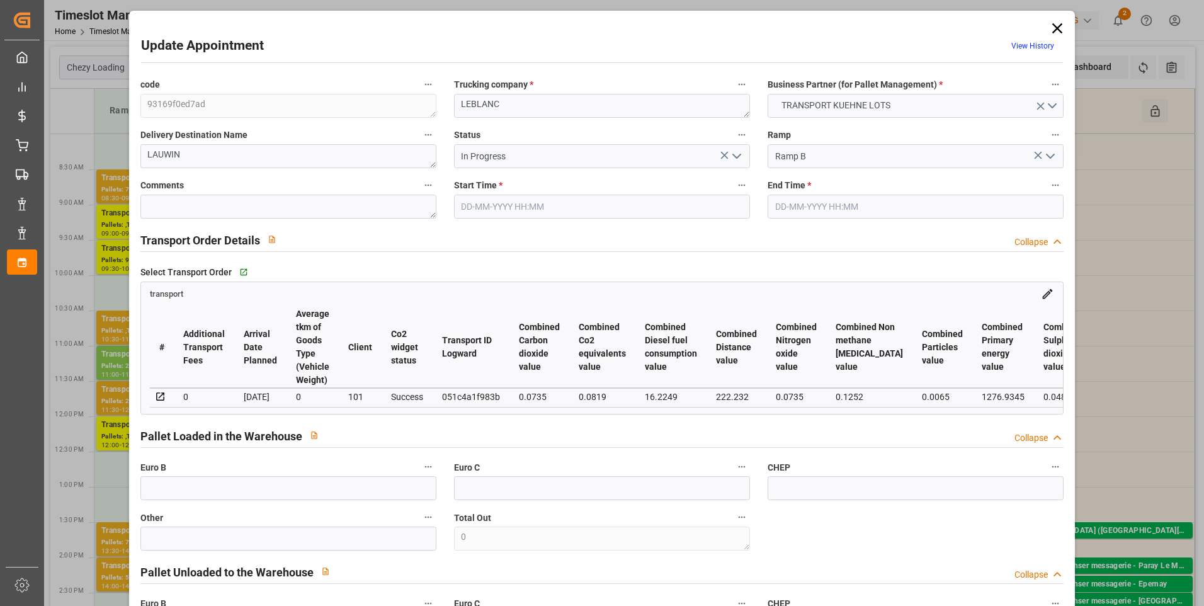
type input "7"
type input "210.09"
type input "0"
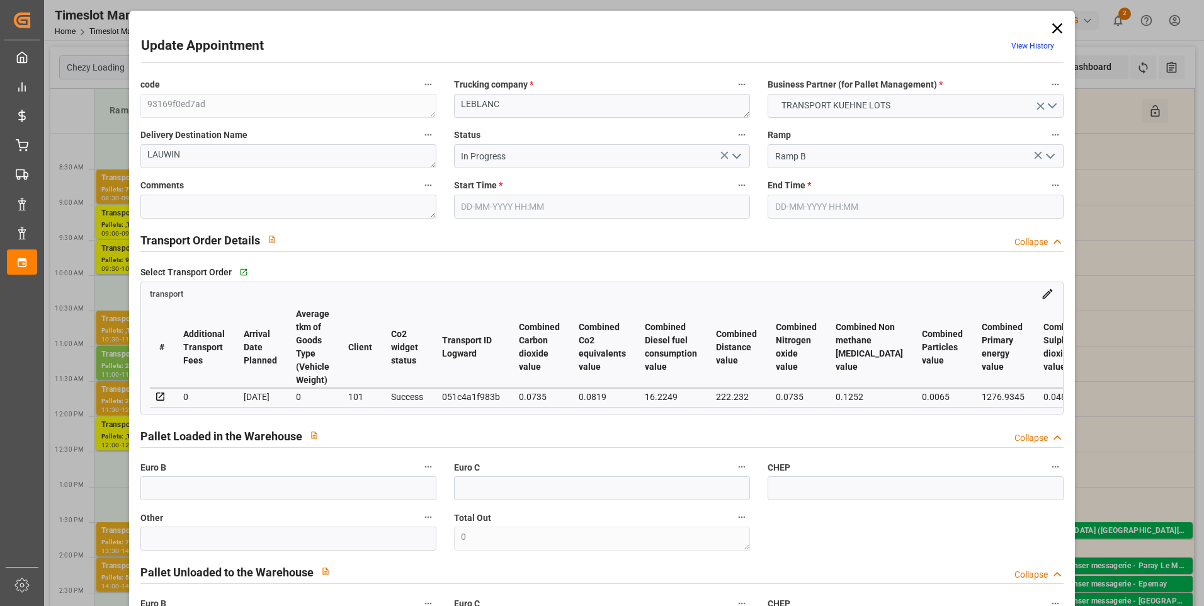
type input "210.09"
type input "0"
type input "1"
type input "553.026"
type input "805.147"
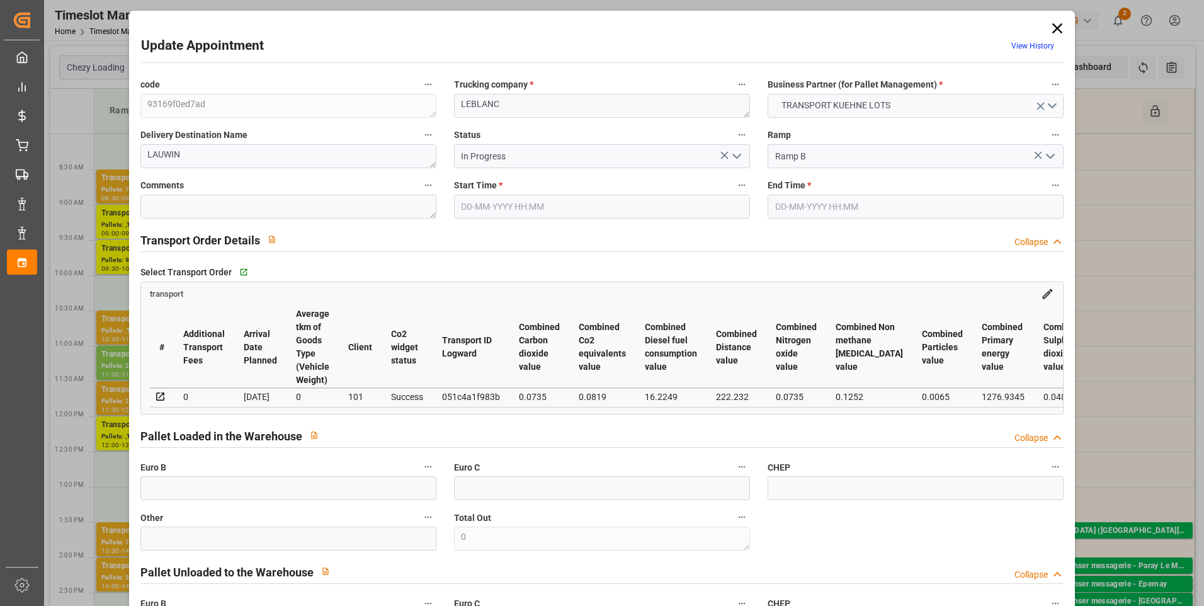
type input "3320.449"
type input "59"
type input "0"
type input "241"
type input "7"
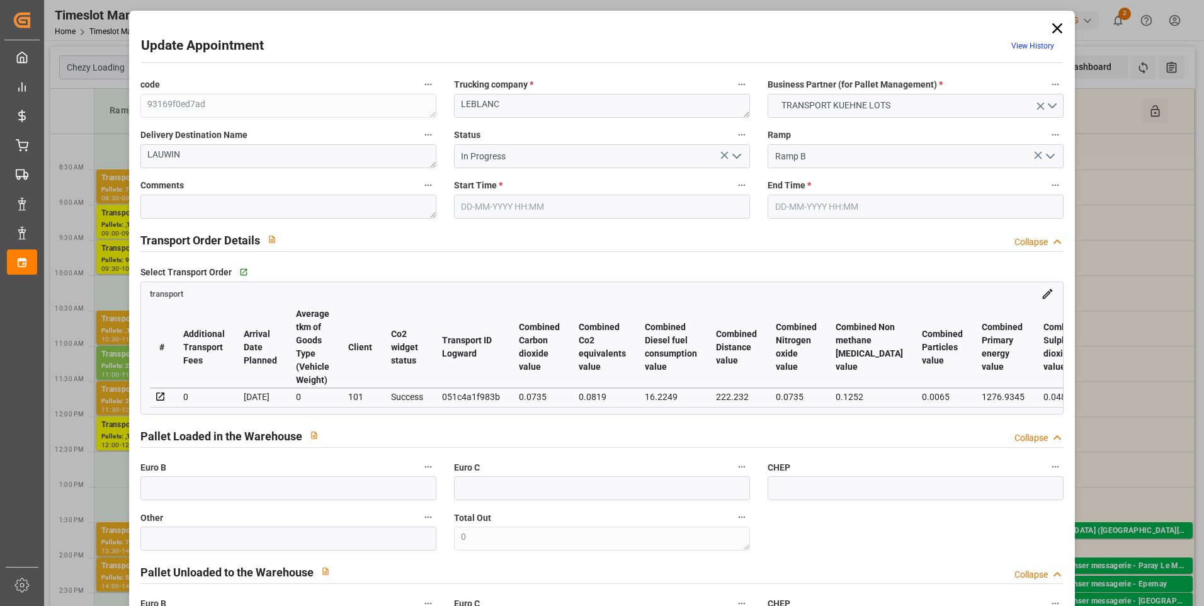
type input "101"
type input "644.147"
type input "0"
type input "4710.8598"
type input "0"
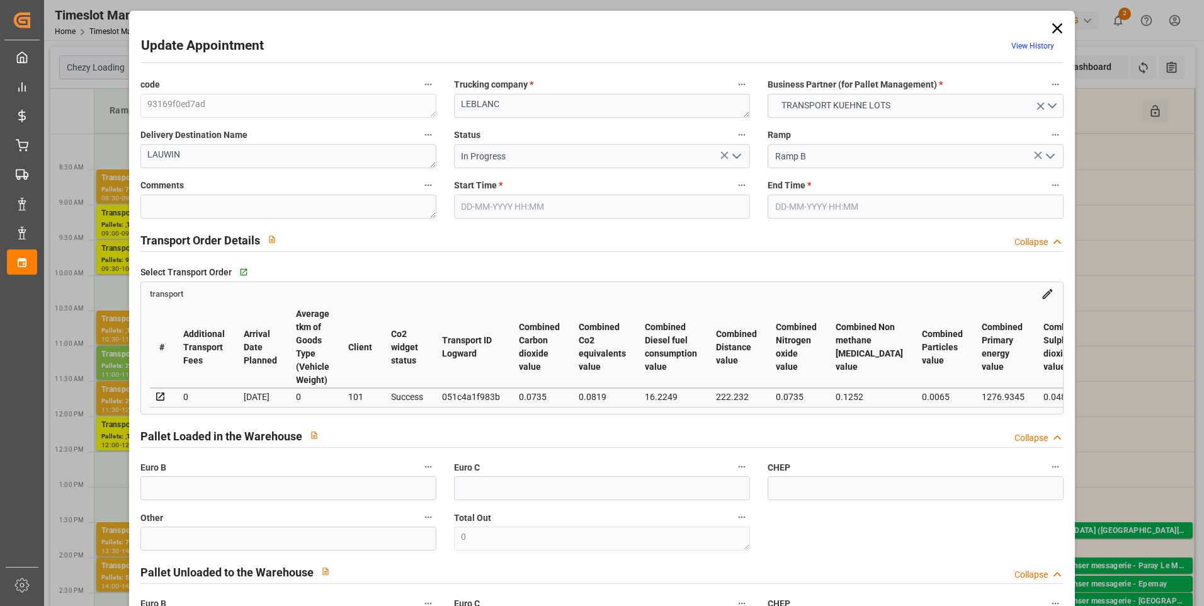
type input "0"
type input "21"
type input "35"
type input "02-09-2025 09:45"
type input "02-09-2025 10:00"
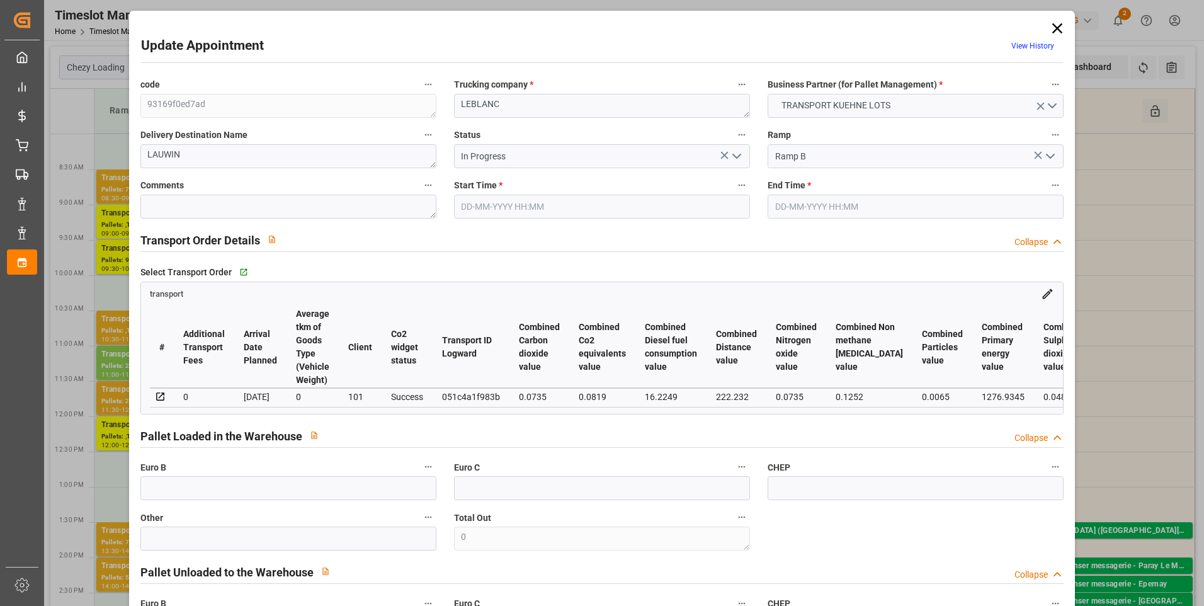
type input "27-08-2025 12:53"
type input "27-08-2025 11:26"
type input "[DATE]"
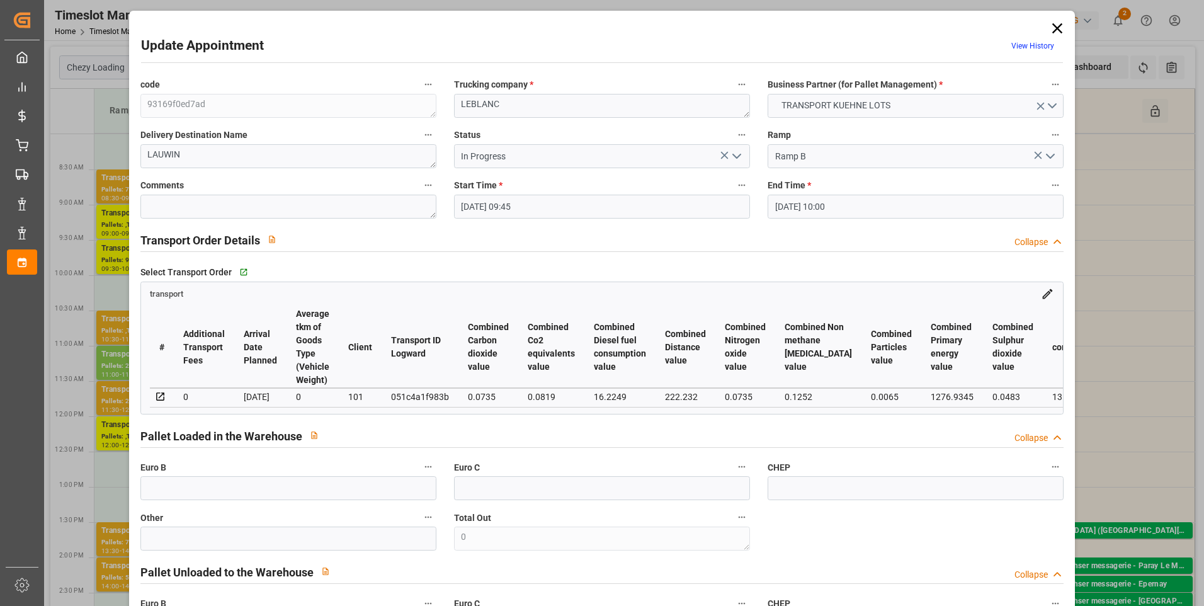
click at [1053, 26] on icon at bounding box center [1058, 29] width 18 height 18
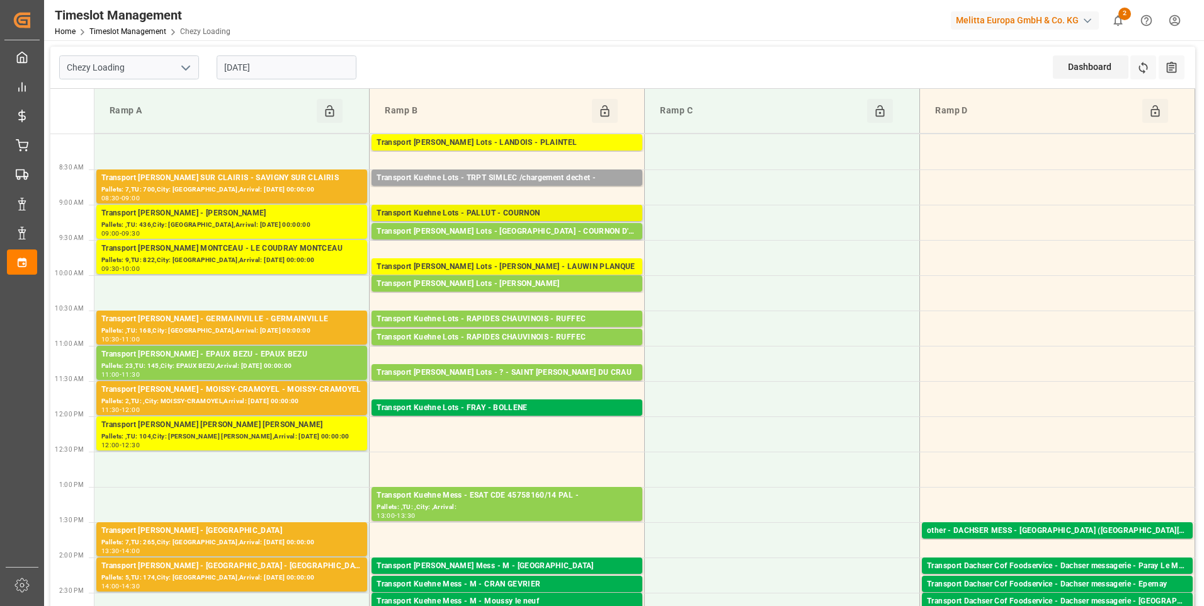
click at [564, 211] on div "Transport Kuehne Lots - PALLUT - COURNON" at bounding box center [507, 213] width 261 height 13
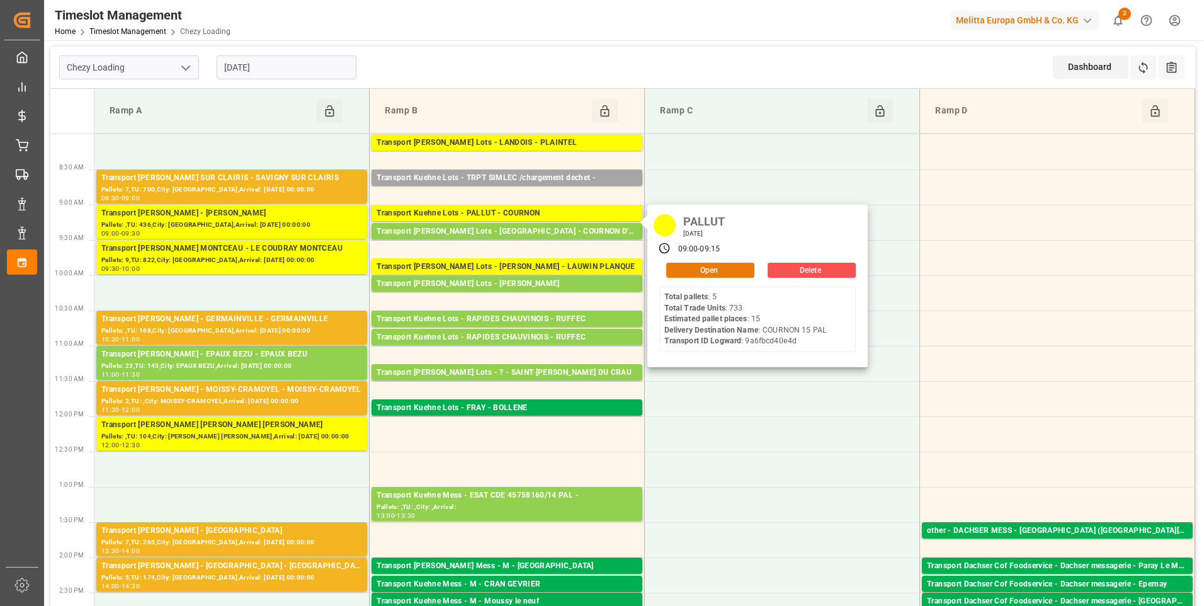
click at [701, 275] on button "Open" at bounding box center [710, 270] width 88 height 15
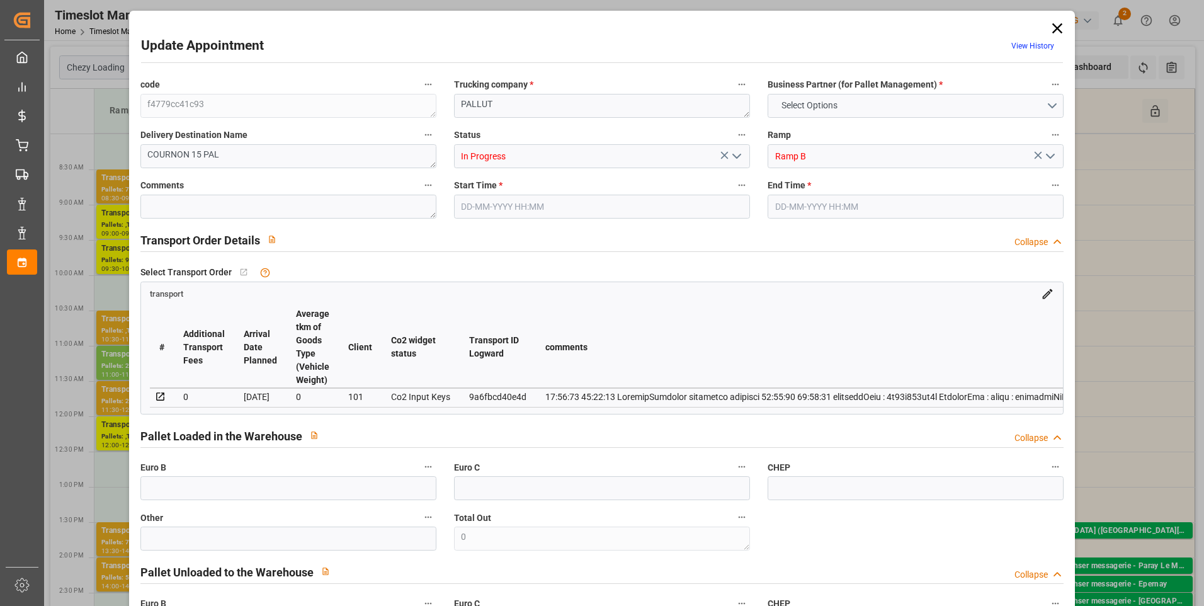
type input "15"
type input "470.75"
type input "0"
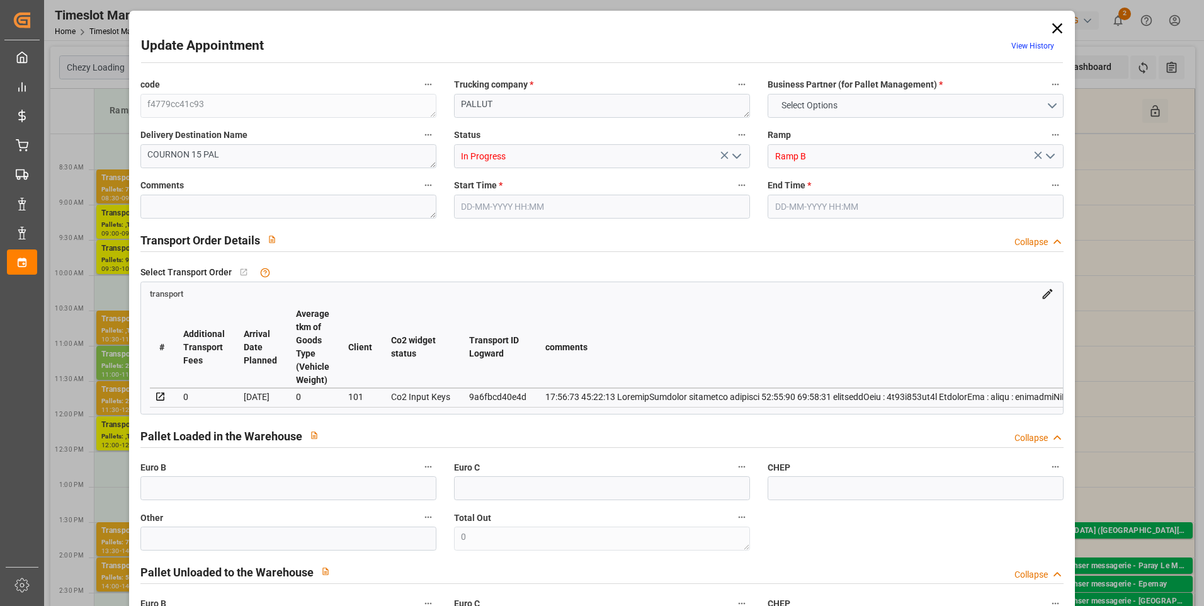
type input "470.75"
type input "0"
type input "10"
type input "2611.278"
type input "4003.357"
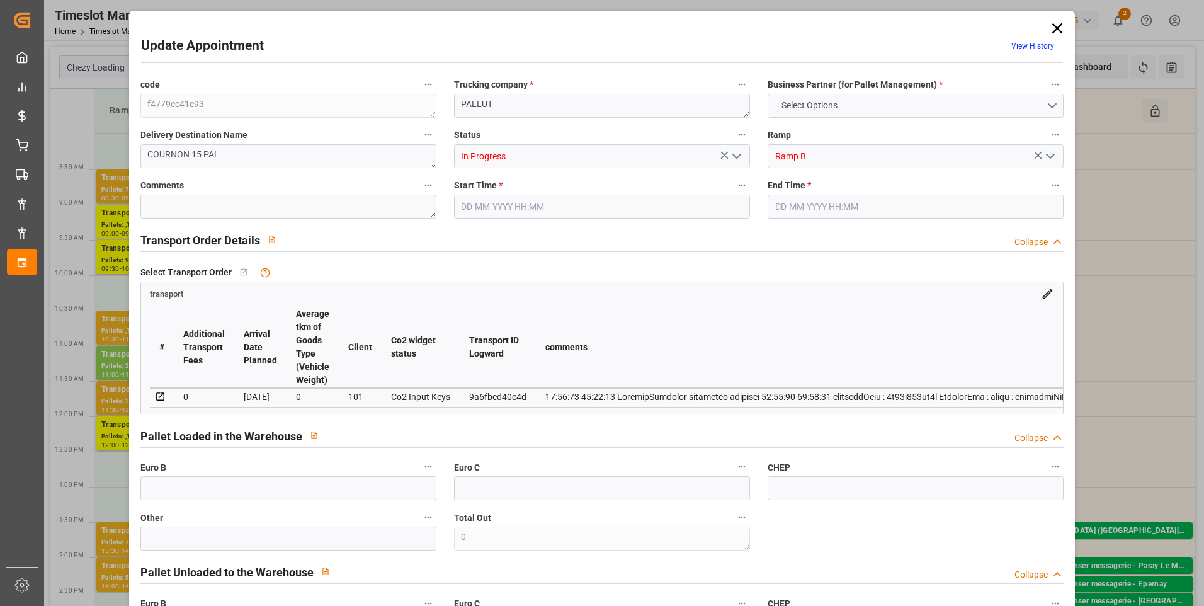
type input "11193.149"
type input "63"
type input "5"
type input "733"
type input "40"
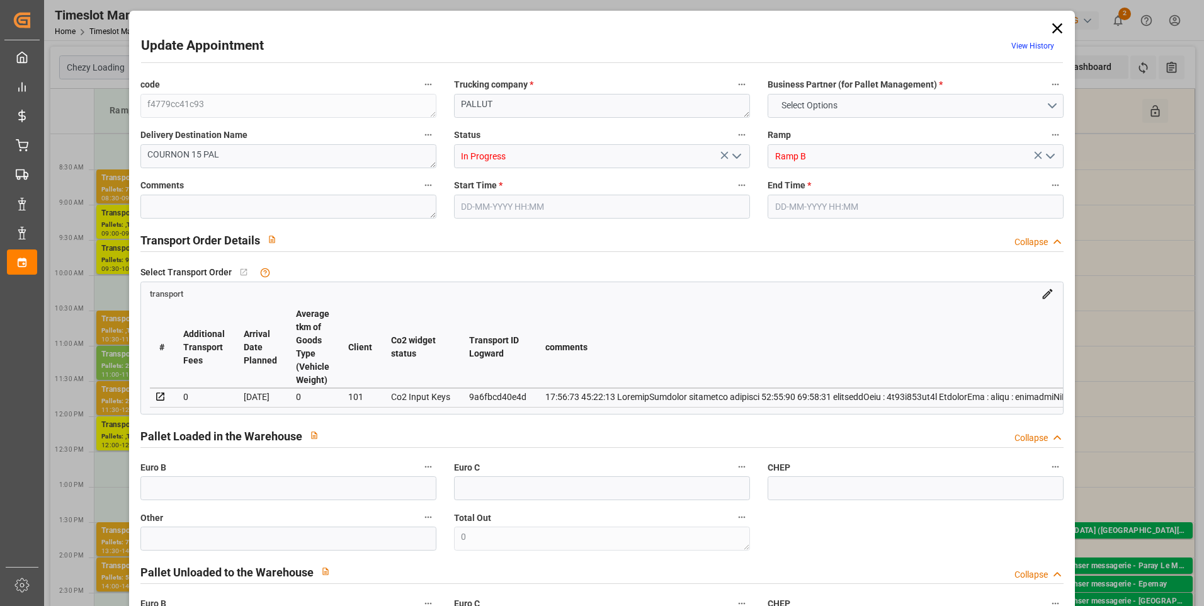
type input "101"
type input "3059.469"
type input "0"
type input "4710.8598"
type input "0"
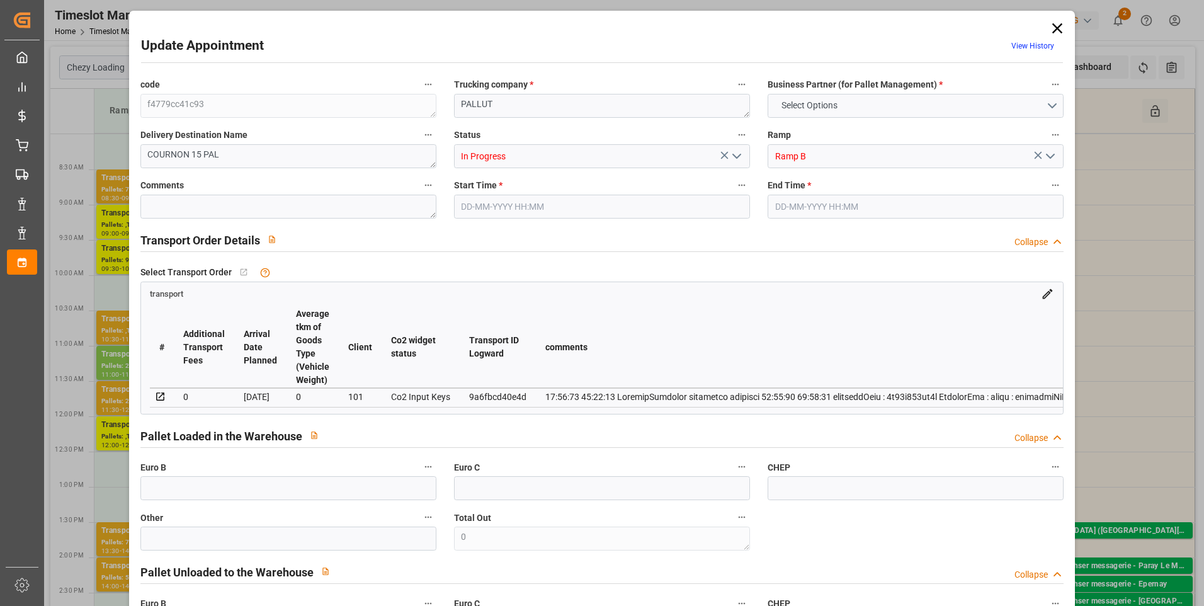
type input "0"
type input "21"
type input "35"
type input "[DATE] 09:00"
type input "02-09-2025 09:15"
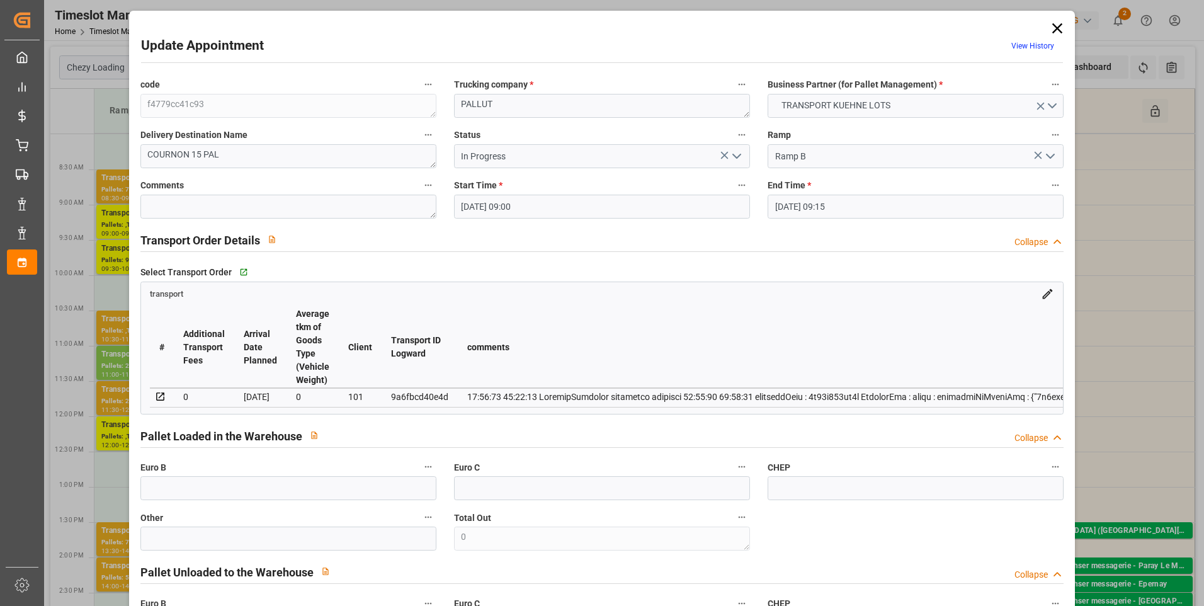
type input "27-08-2025 12:42"
type input "27-08-2025 11:30"
type input "[DATE]"
click at [1056, 25] on icon at bounding box center [1058, 28] width 10 height 10
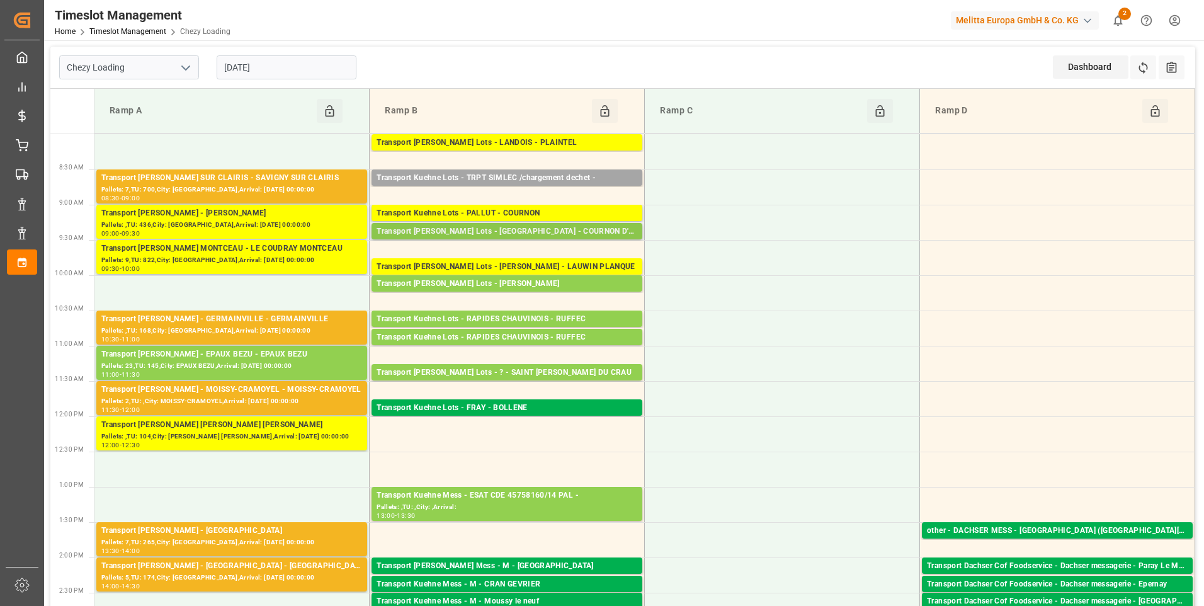
click at [540, 231] on div "Transport Kuehne Lots - [GEOGRAPHIC_DATA] - COURNON D'AUVERGNE" at bounding box center [507, 231] width 261 height 13
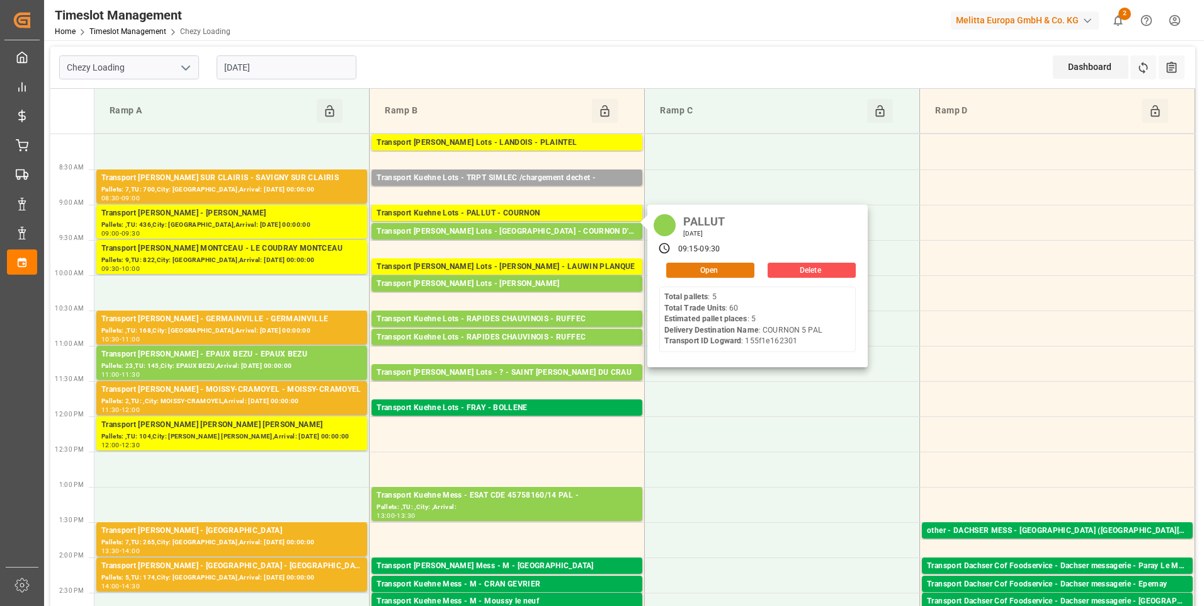
click at [697, 270] on button "Open" at bounding box center [710, 270] width 88 height 15
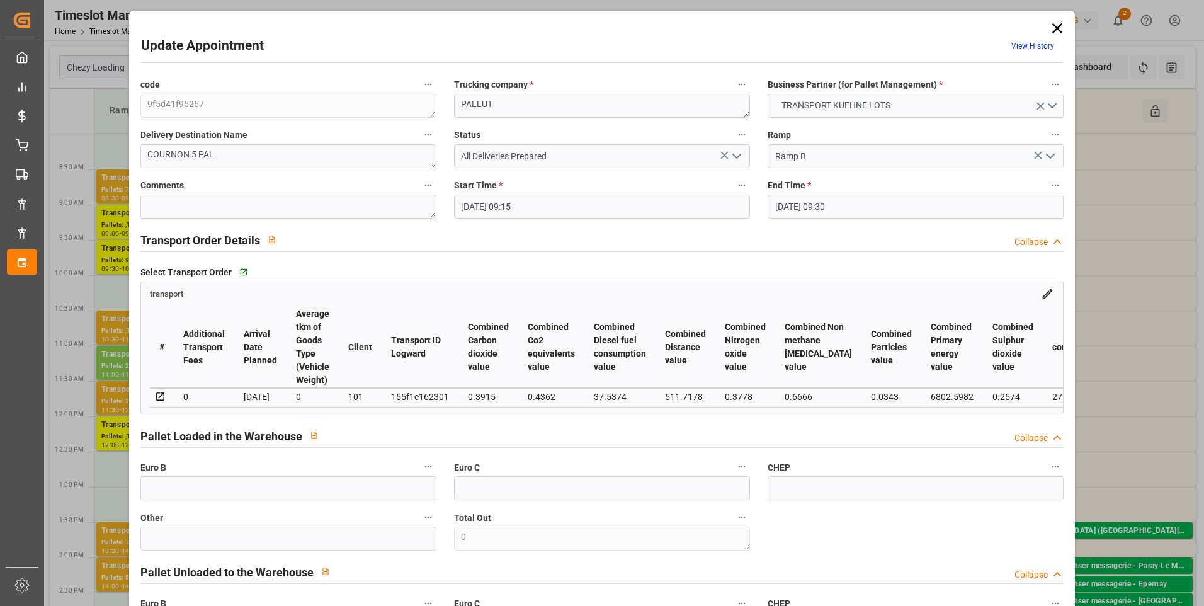
click at [1051, 28] on icon at bounding box center [1058, 29] width 18 height 18
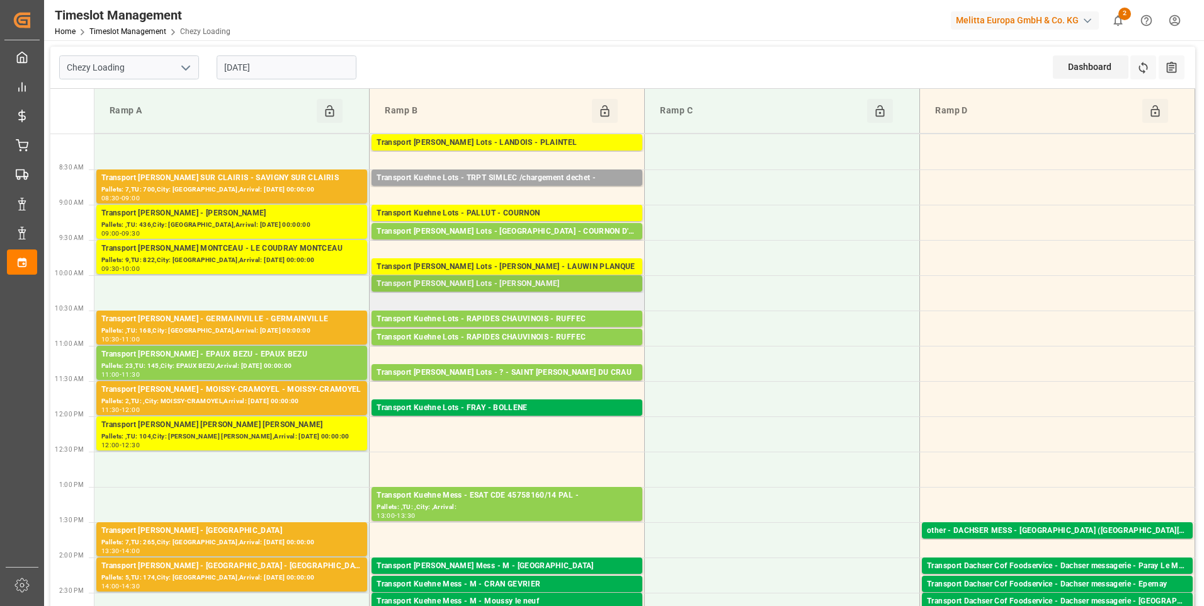
click at [535, 286] on div "Transport Kuehne Lots - LEBLANC - [PERSON_NAME]" at bounding box center [507, 284] width 261 height 13
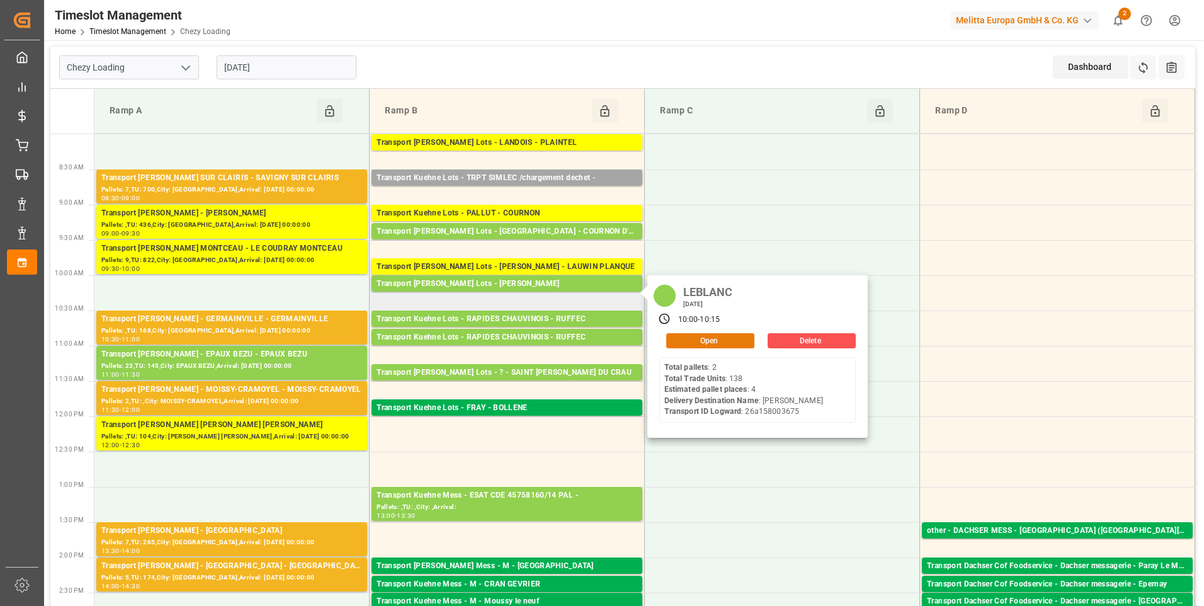
click at [690, 348] on div "Open" at bounding box center [706, 340] width 95 height 15
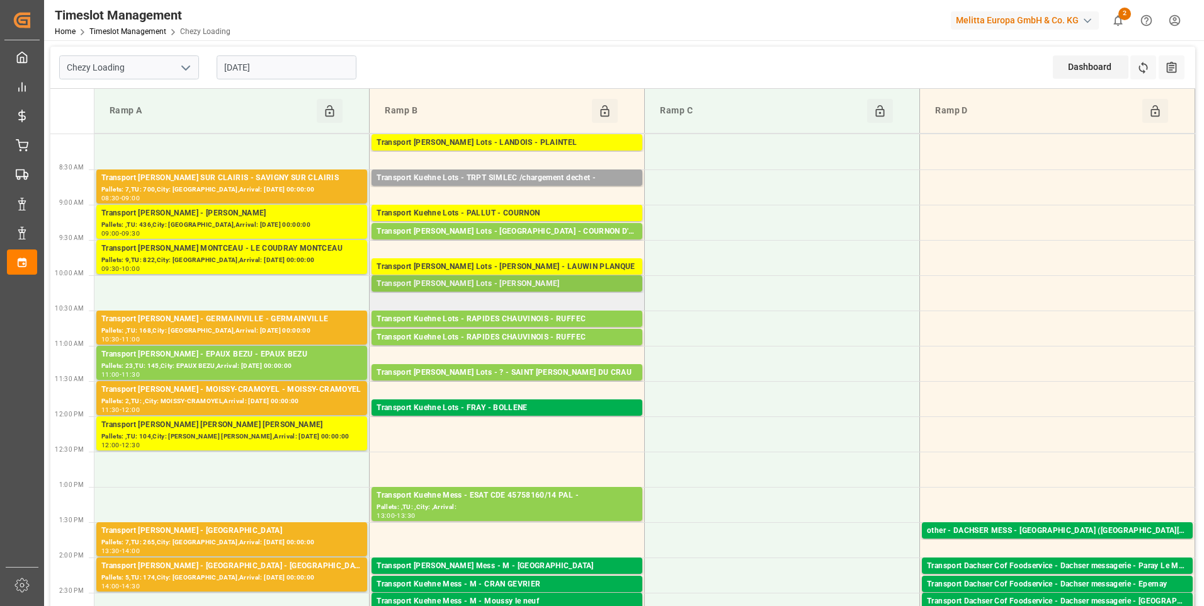
click at [528, 285] on div "Transport Kuehne Lots - LEBLANC - [PERSON_NAME]" at bounding box center [507, 284] width 261 height 13
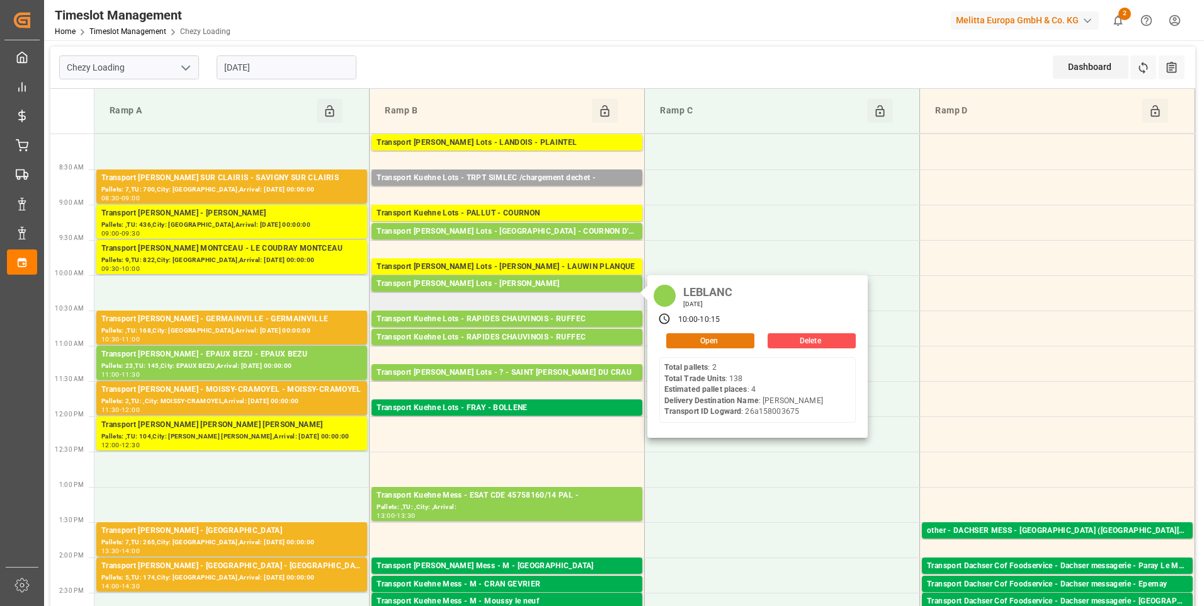
click at [685, 338] on button "Open" at bounding box center [710, 340] width 88 height 15
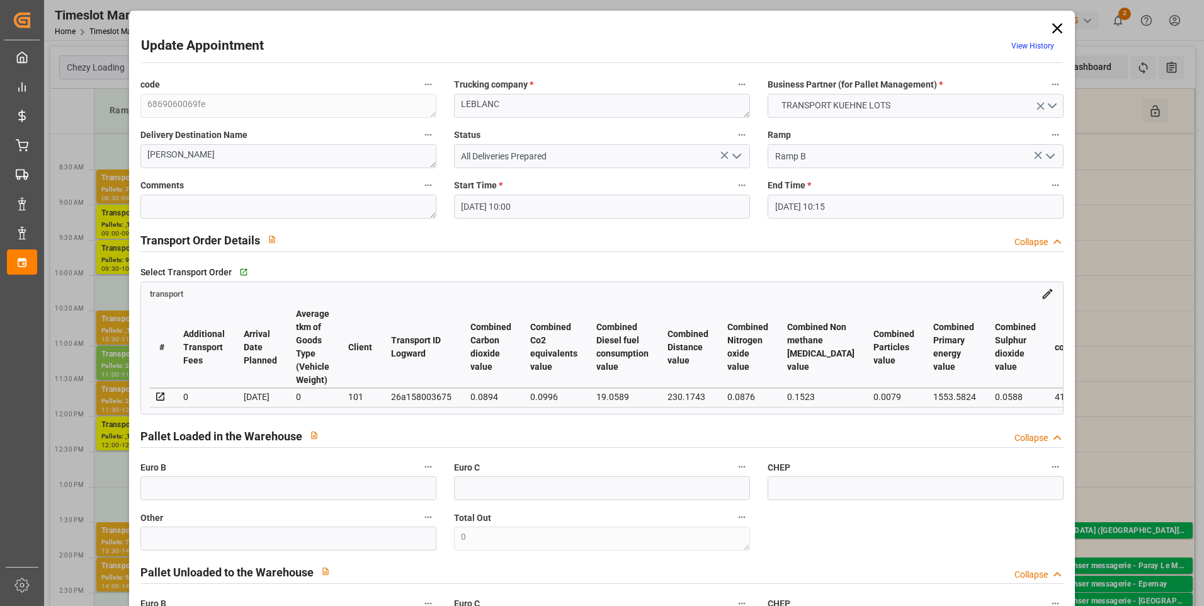
click at [733, 154] on icon "open menu" at bounding box center [736, 156] width 15 height 15
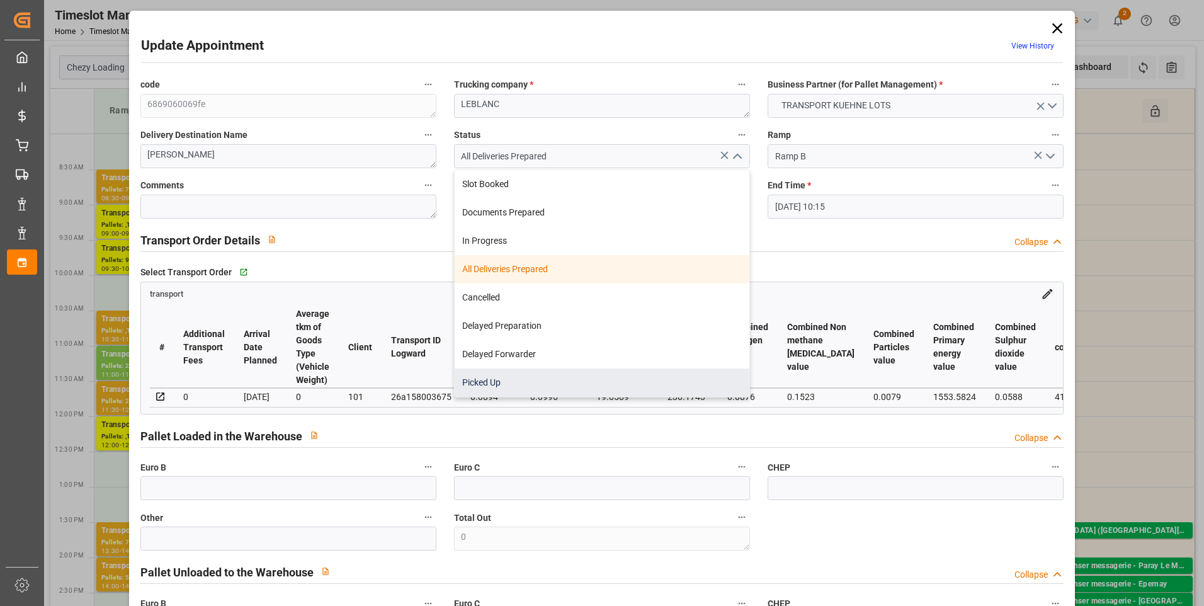
click at [493, 382] on div "Picked Up" at bounding box center [602, 382] width 295 height 28
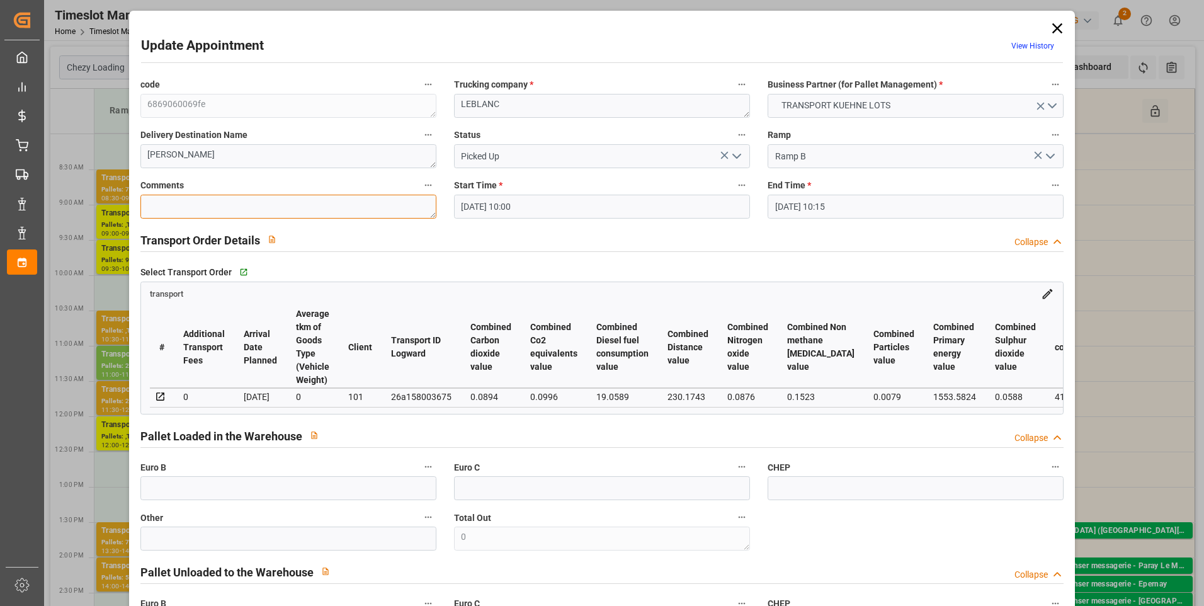
click at [180, 214] on textarea at bounding box center [288, 207] width 296 height 24
click at [154, 491] on input "text" at bounding box center [288, 488] width 296 height 24
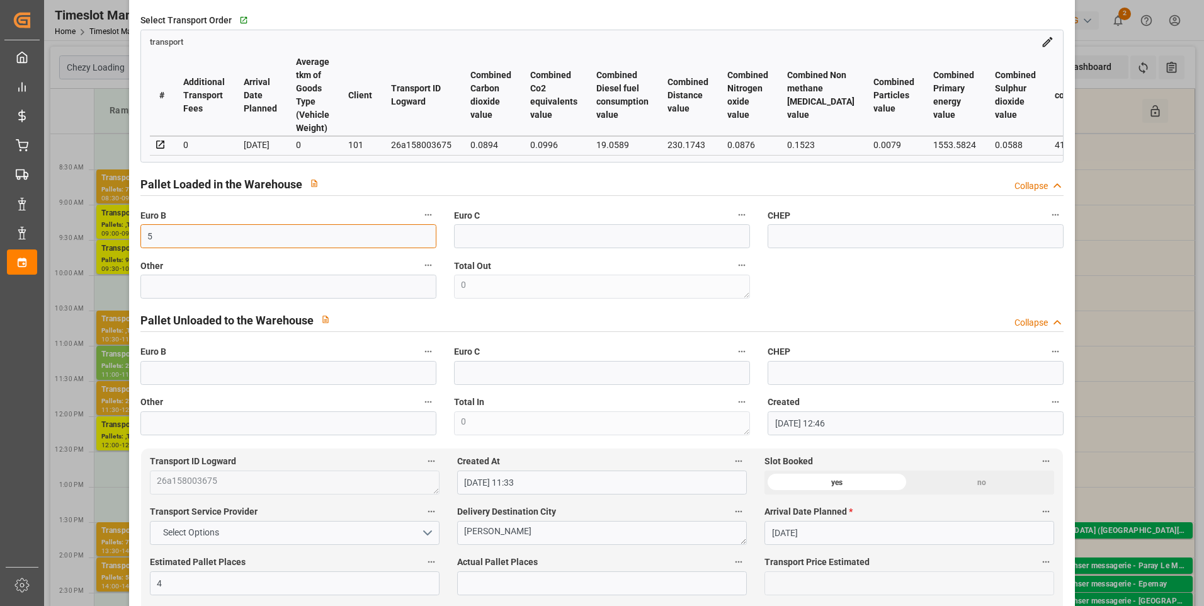
scroll to position [378, 0]
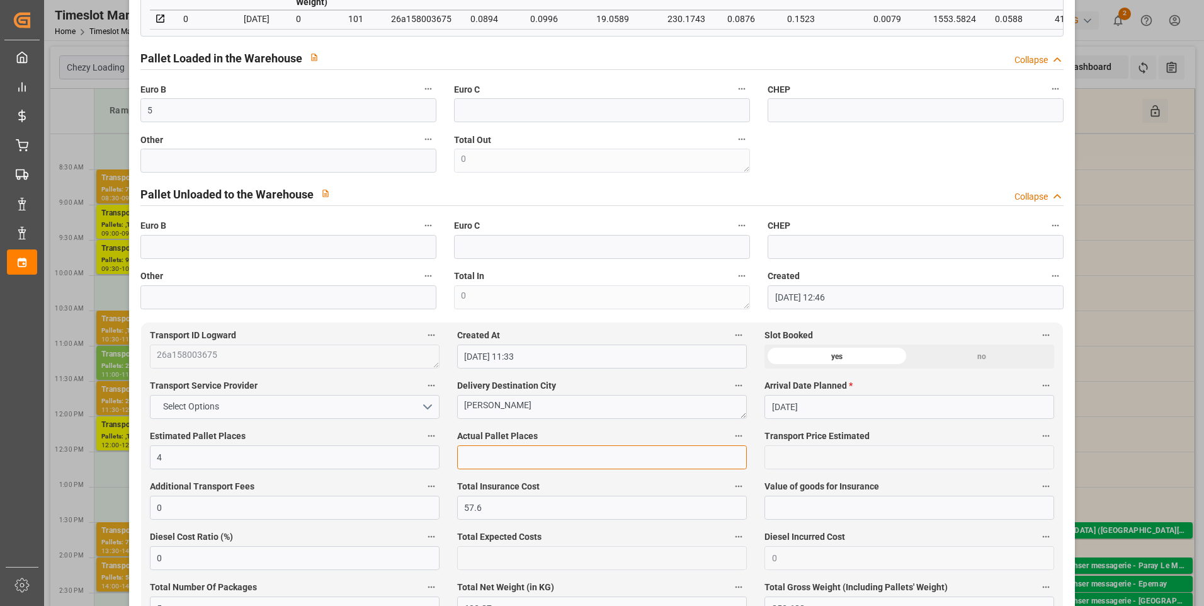
click at [474, 455] on input "text" at bounding box center [602, 457] width 290 height 24
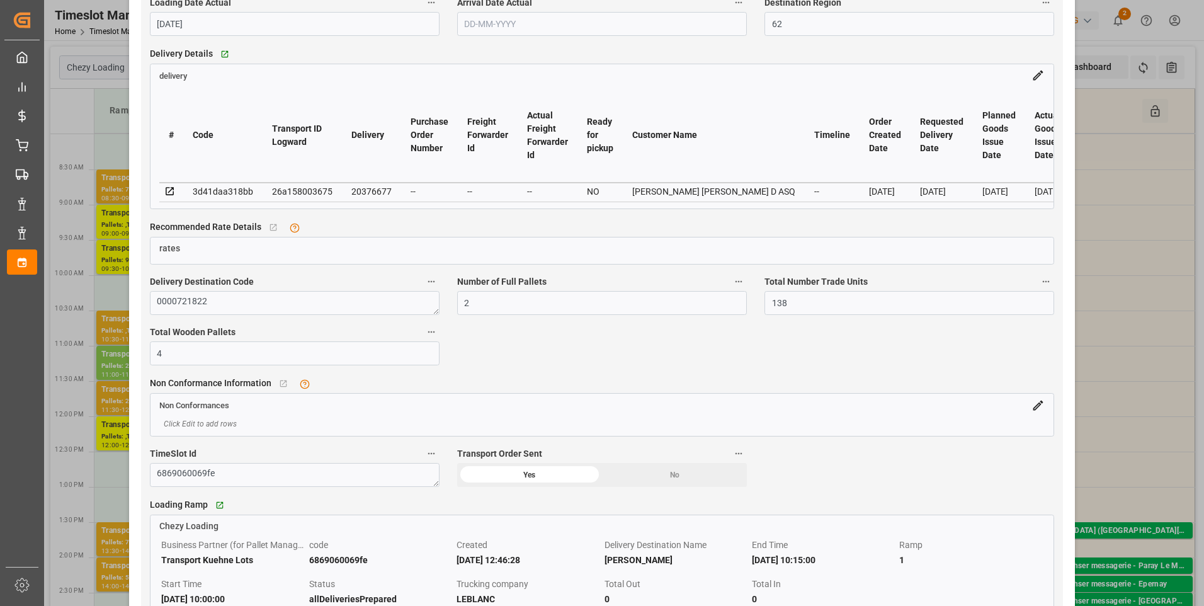
scroll to position [1008, 0]
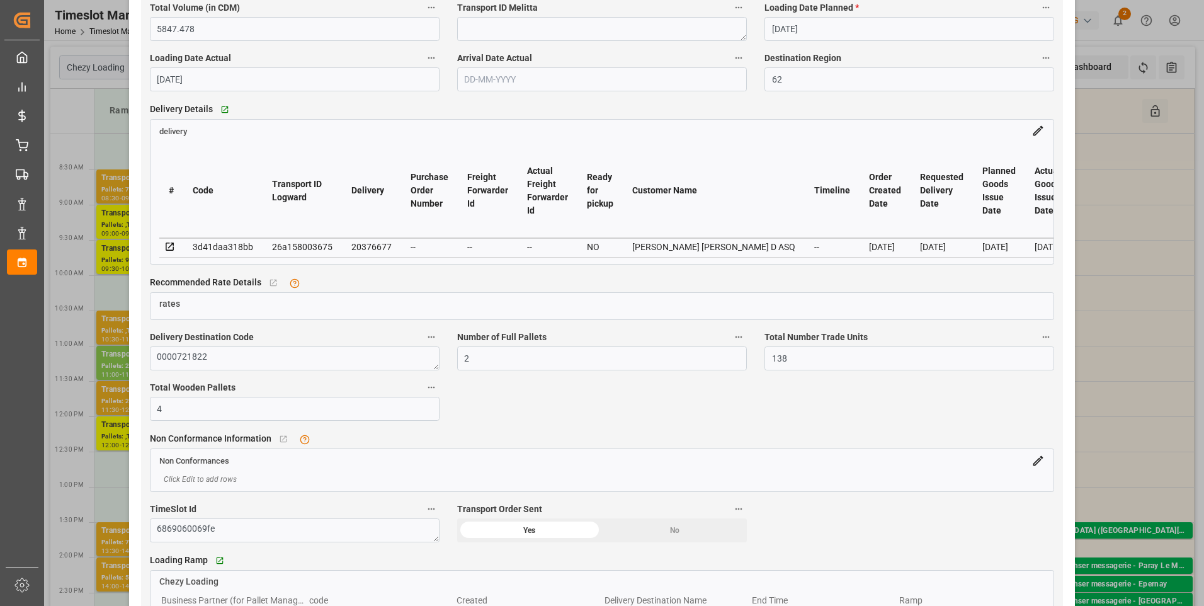
click at [166, 251] on icon at bounding box center [169, 246] width 11 height 11
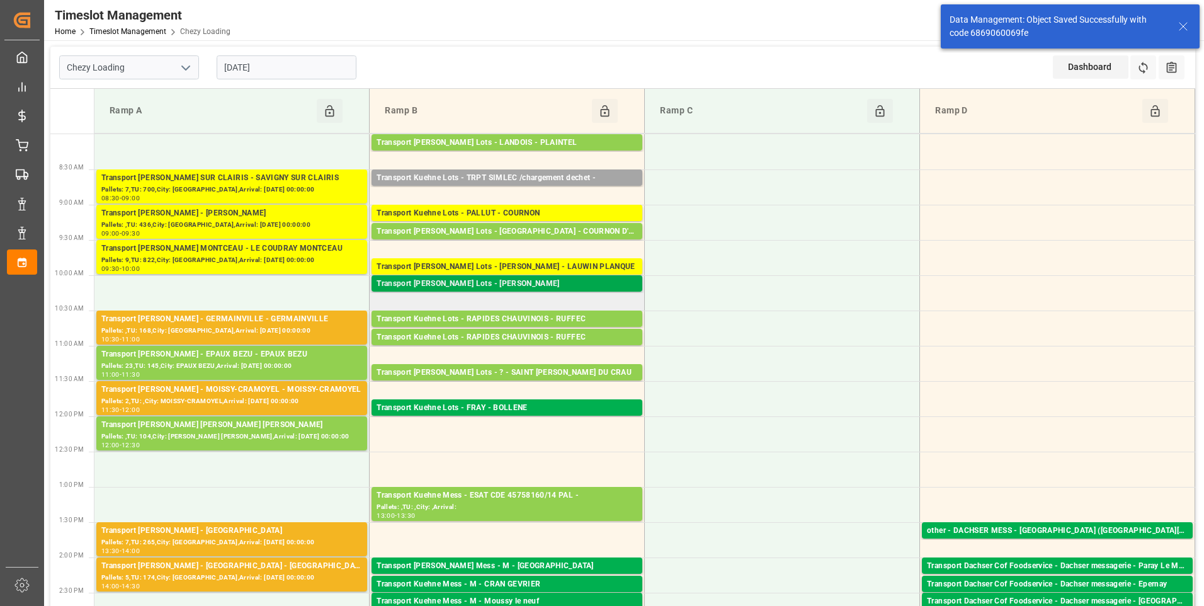
click at [534, 287] on div "Transport Kuehne Lots - LEBLANC - [PERSON_NAME]" at bounding box center [507, 284] width 261 height 13
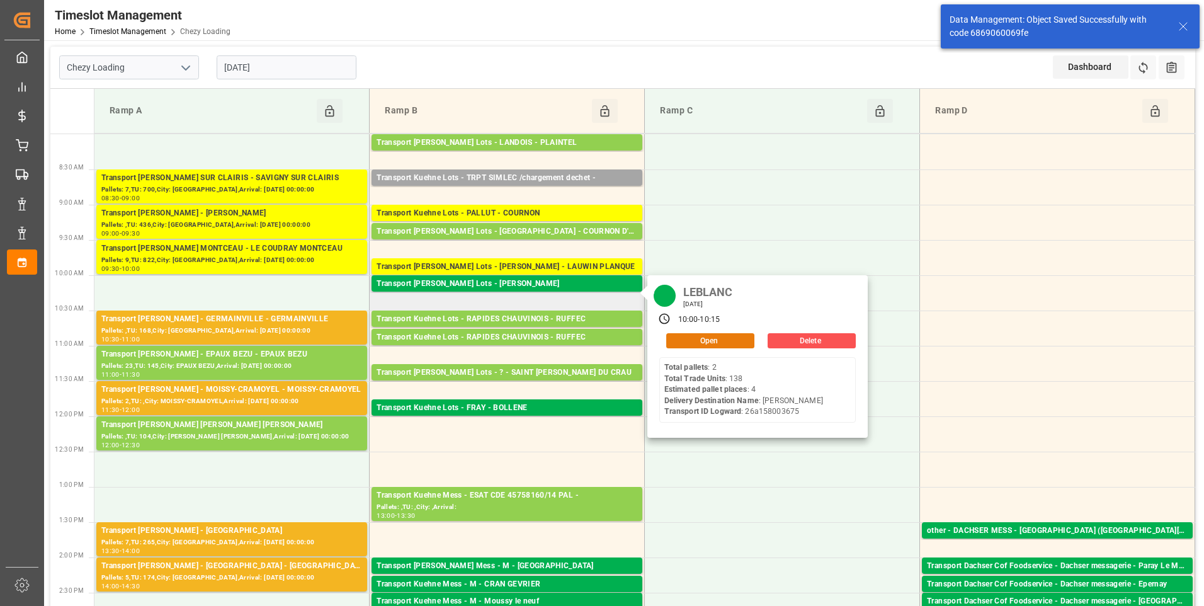
click at [695, 338] on button "Open" at bounding box center [710, 340] width 88 height 15
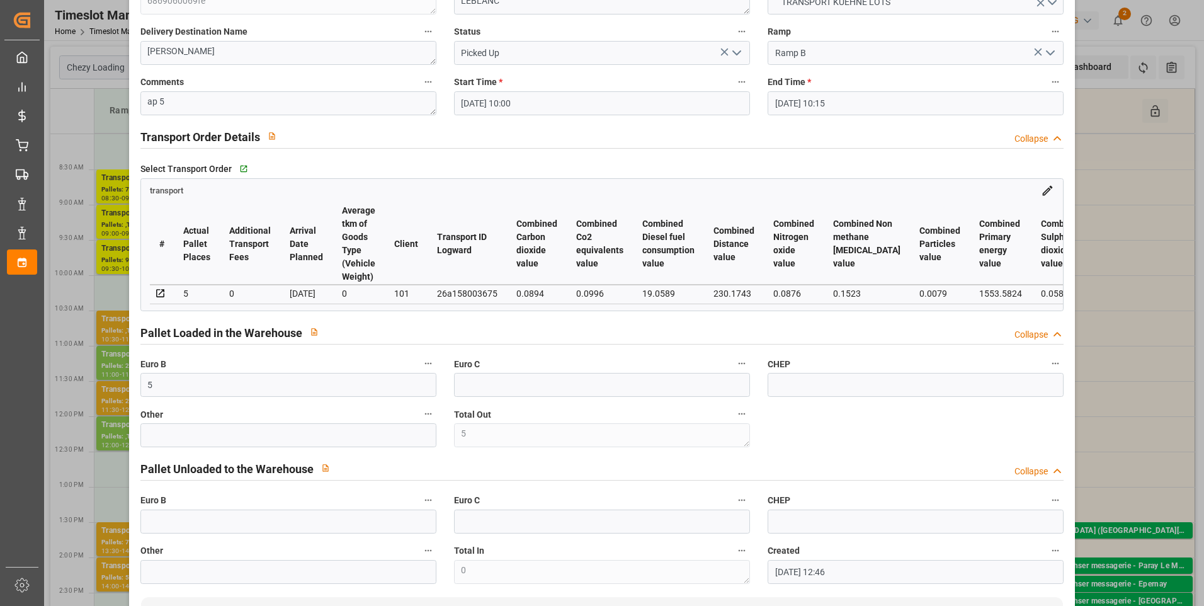
scroll to position [0, 0]
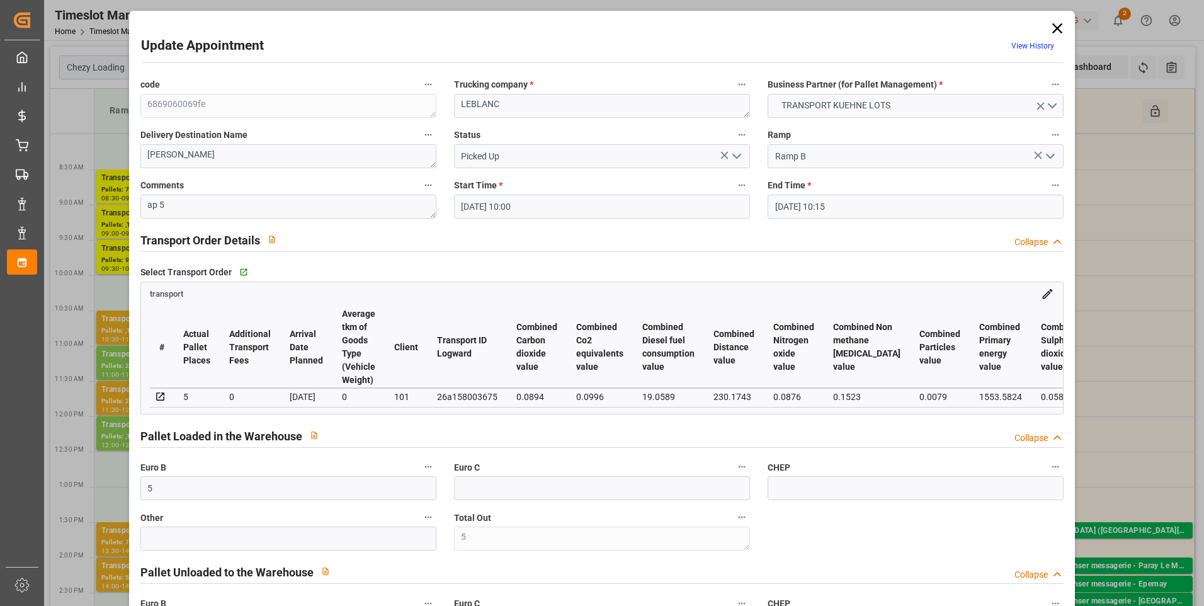
click at [1057, 28] on icon at bounding box center [1058, 29] width 18 height 18
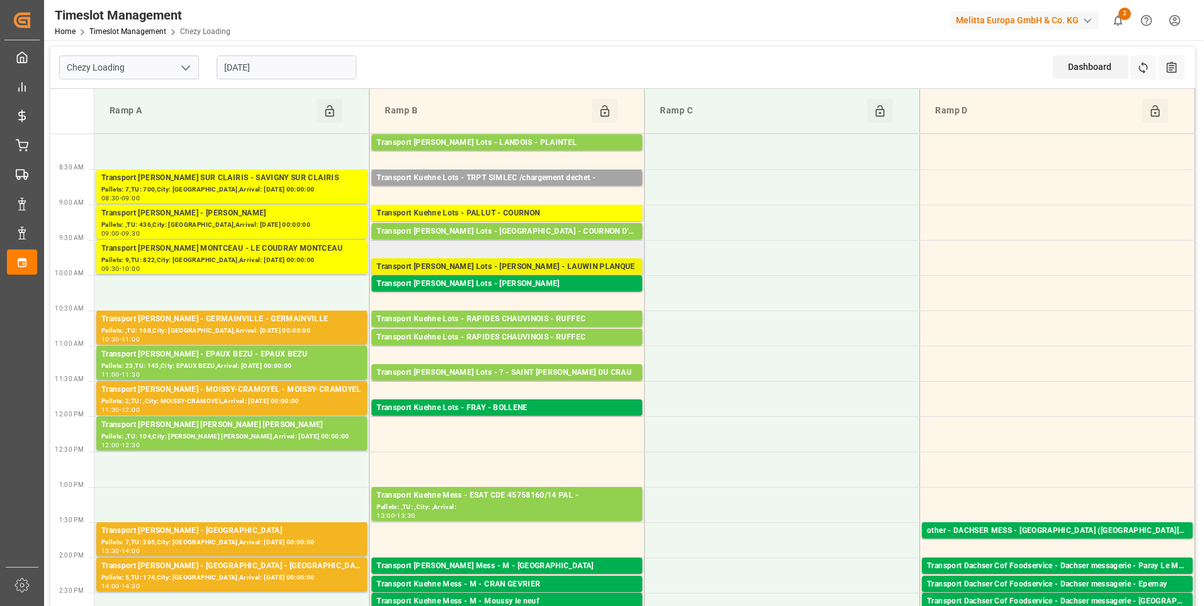
click at [531, 267] on div "Transport Kuehne Lots - LEBLANC - LAUWIN PLANQUE" at bounding box center [507, 267] width 261 height 13
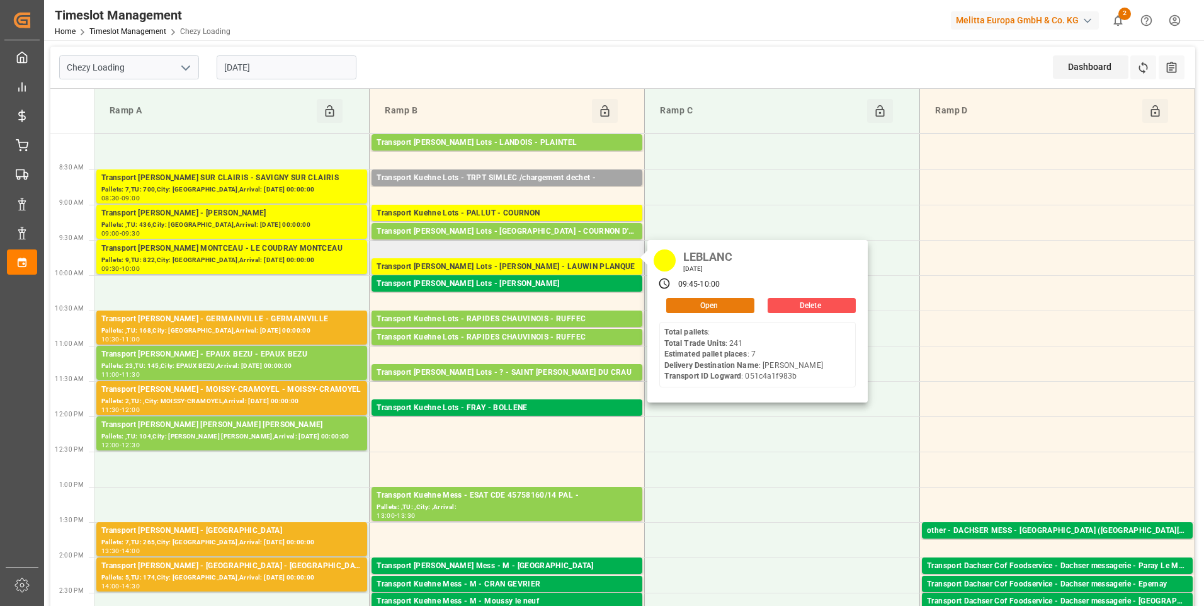
click at [675, 306] on button "Open" at bounding box center [710, 305] width 88 height 15
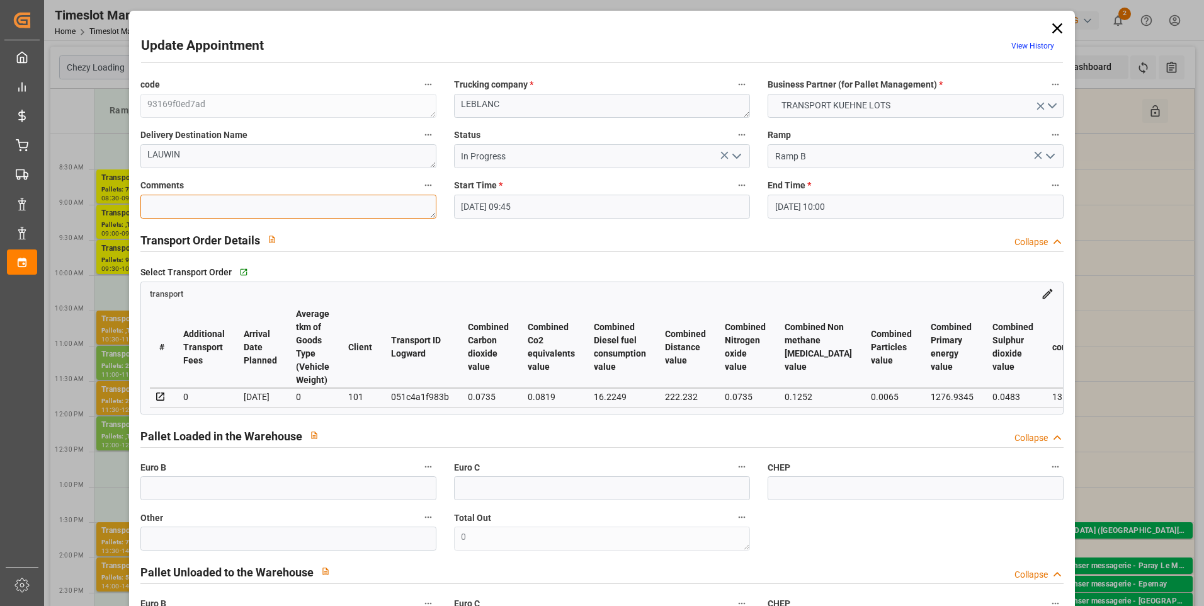
click at [211, 211] on textarea at bounding box center [288, 207] width 296 height 24
click at [175, 498] on input "text" at bounding box center [288, 488] width 296 height 24
click at [814, 263] on div "Select Transport Order   Go to transport Grid" at bounding box center [602, 272] width 924 height 19
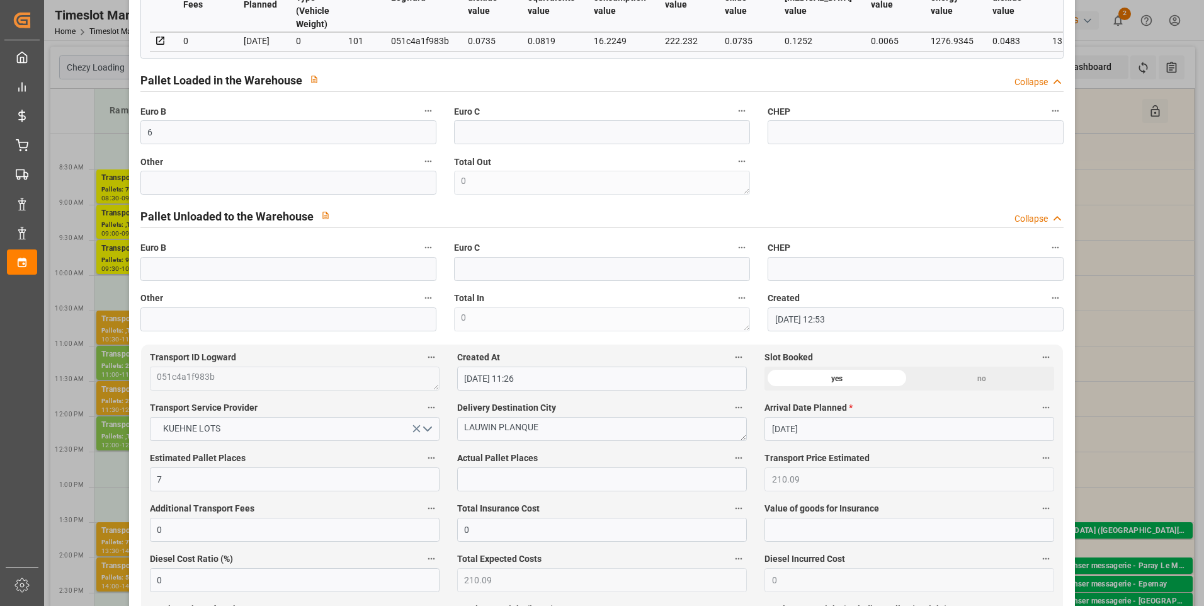
scroll to position [378, 0]
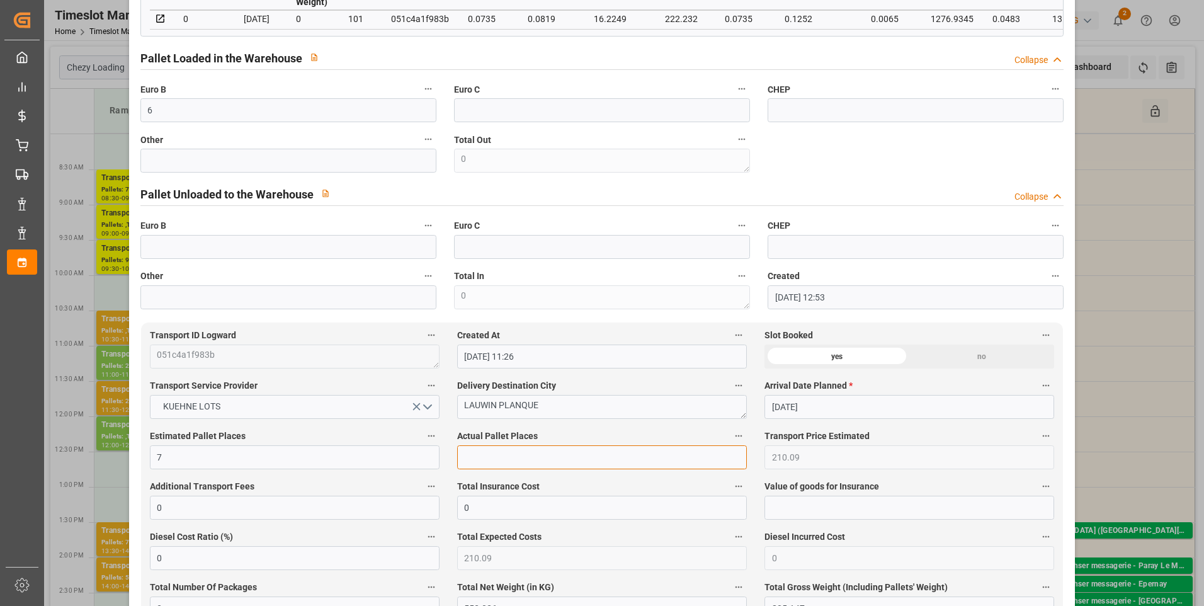
click at [475, 469] on input "text" at bounding box center [602, 457] width 290 height 24
click at [933, 163] on div "code 93169f0ed7ad Trucking company * LEBLANC Business Partner (for Pallet Manag…" at bounding box center [603, 4] width 942 height 620
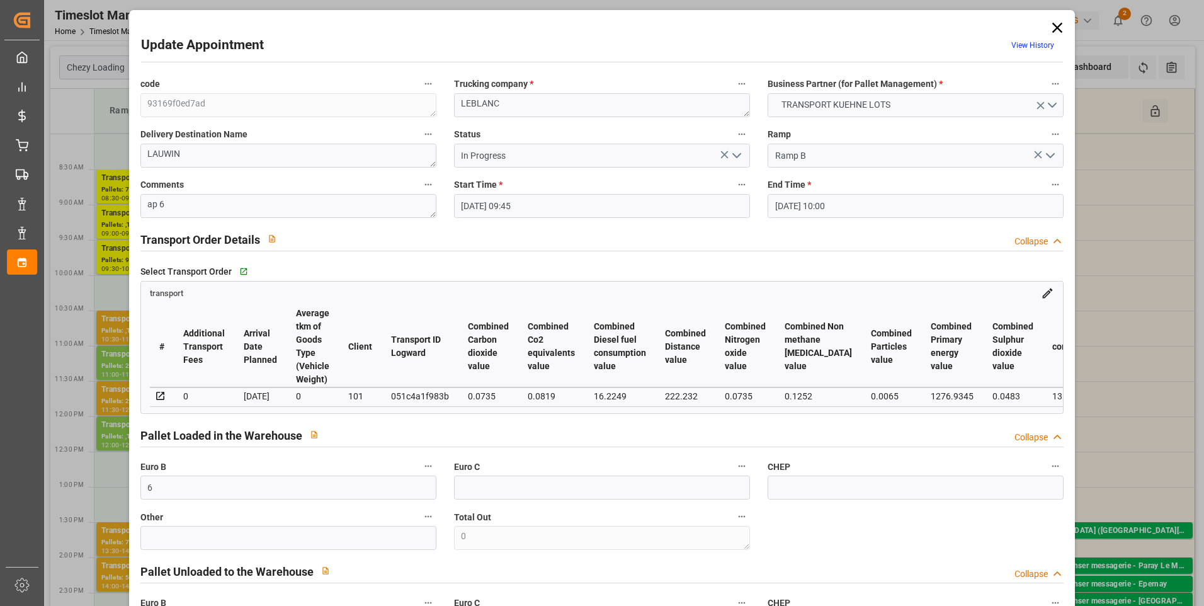
scroll to position [0, 0]
click at [737, 150] on icon "open menu" at bounding box center [736, 156] width 15 height 15
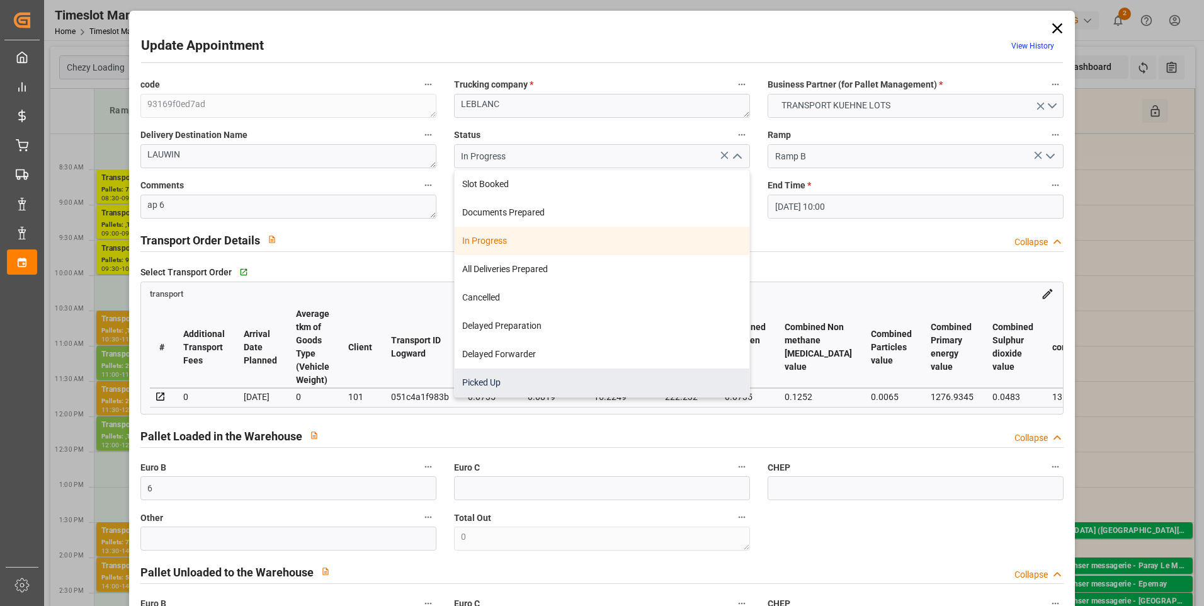
click at [492, 381] on div "Picked Up" at bounding box center [602, 382] width 295 height 28
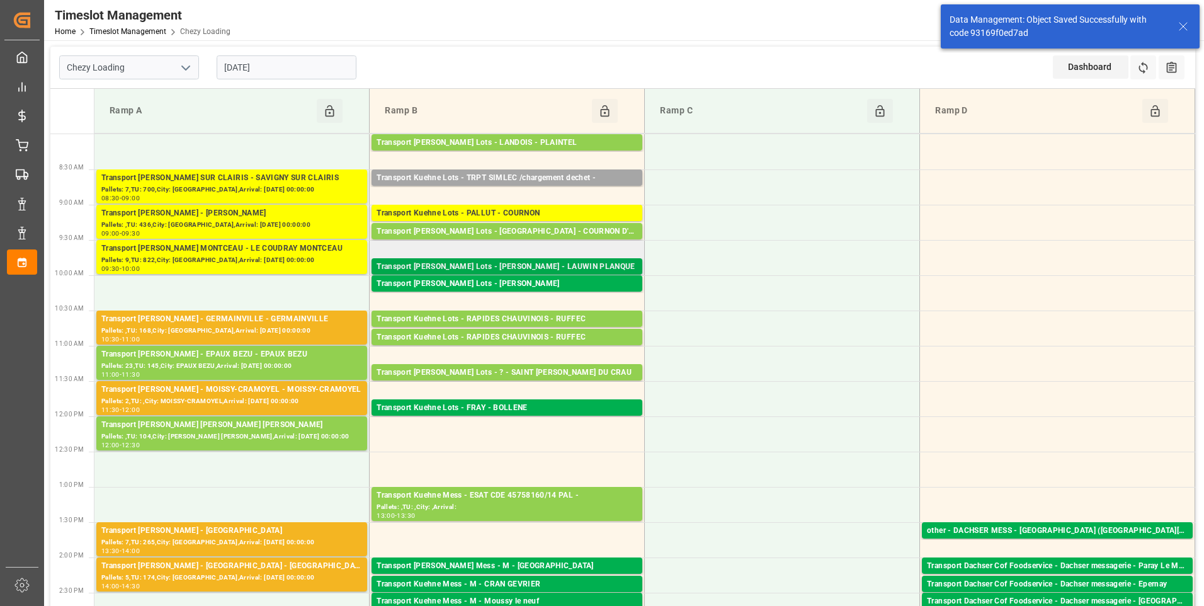
click at [558, 265] on div "Transport Kuehne Lots - LEBLANC - LAUWIN PLANQUE" at bounding box center [507, 267] width 261 height 13
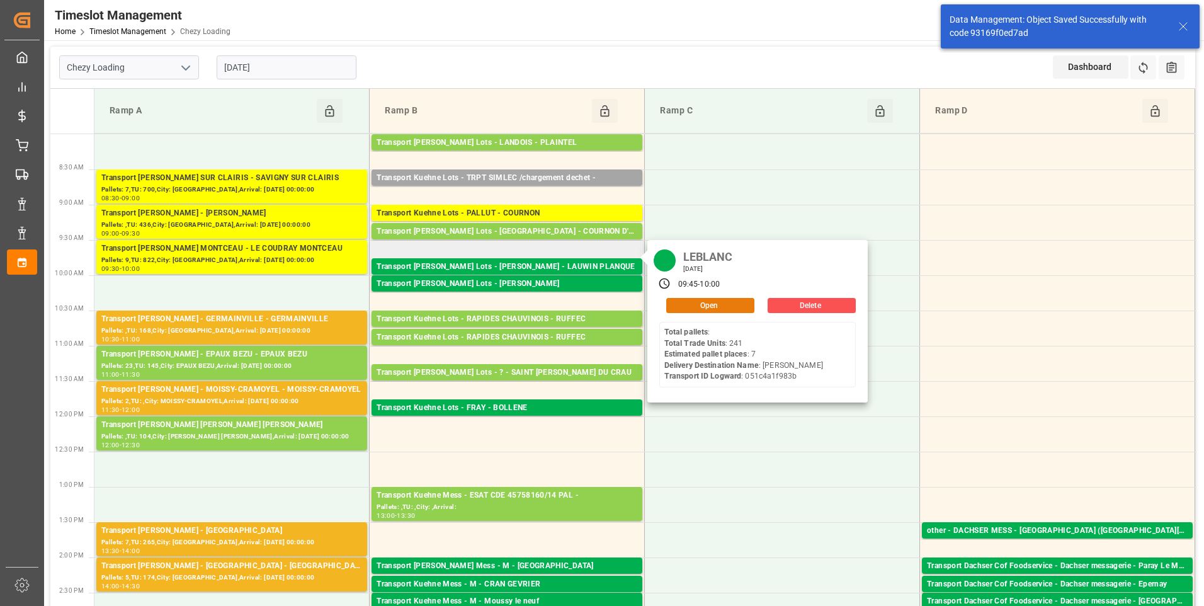
click at [694, 308] on button "Open" at bounding box center [710, 305] width 88 height 15
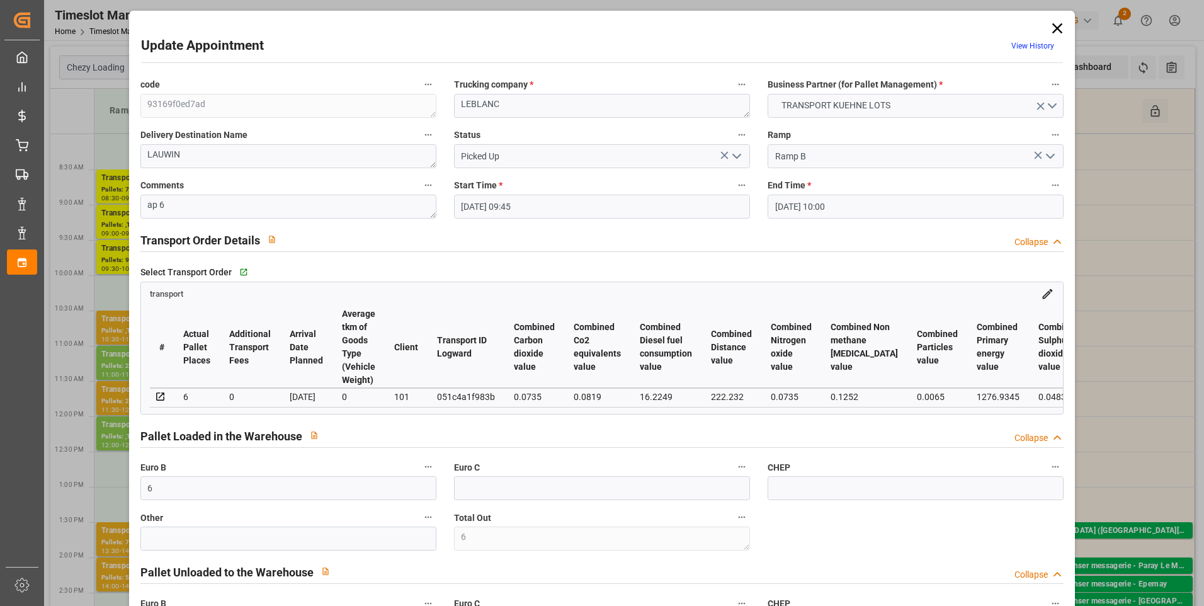
click at [1059, 25] on icon at bounding box center [1058, 29] width 18 height 18
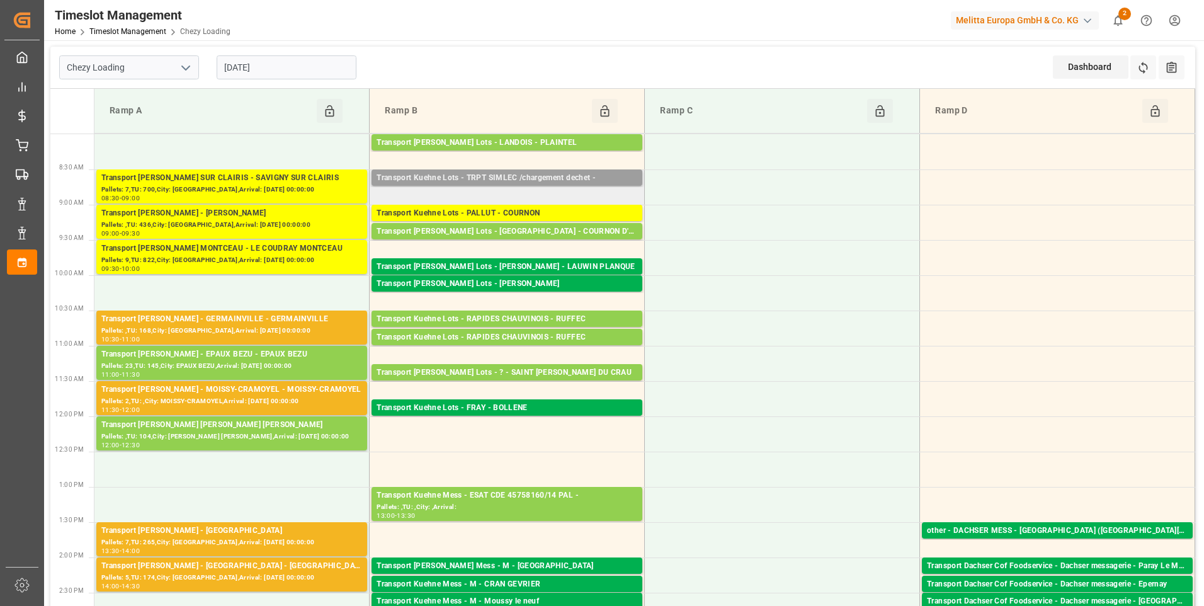
click at [540, 176] on div "Transport Kuehne Lots - TRPT SIMLEC /chargement dechet -" at bounding box center [507, 178] width 261 height 13
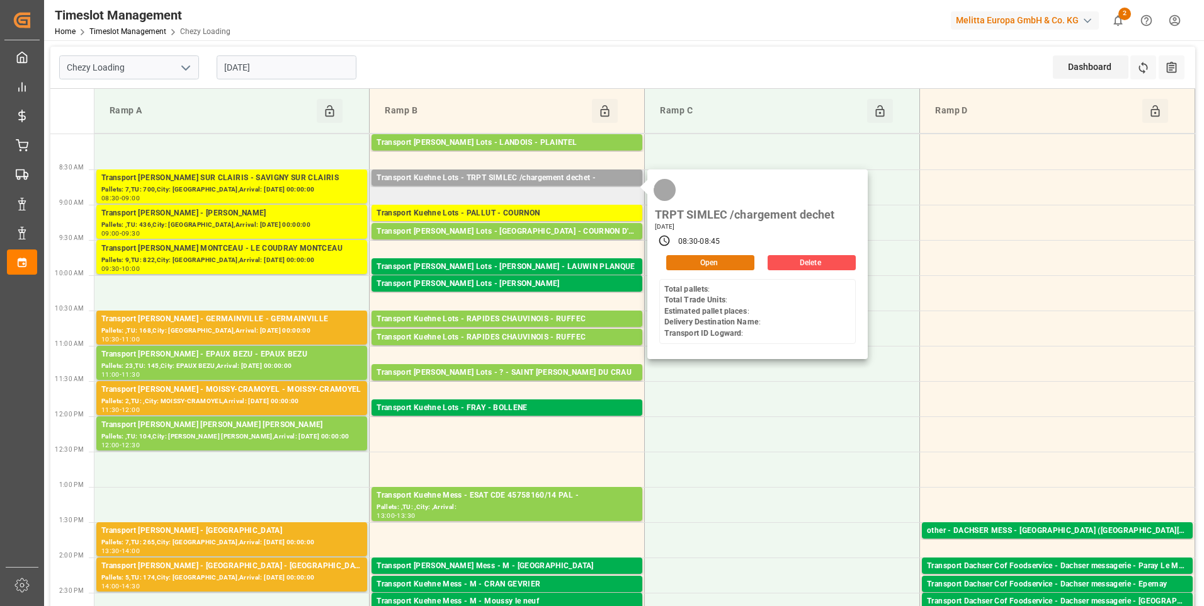
click at [696, 261] on button "Open" at bounding box center [710, 262] width 88 height 15
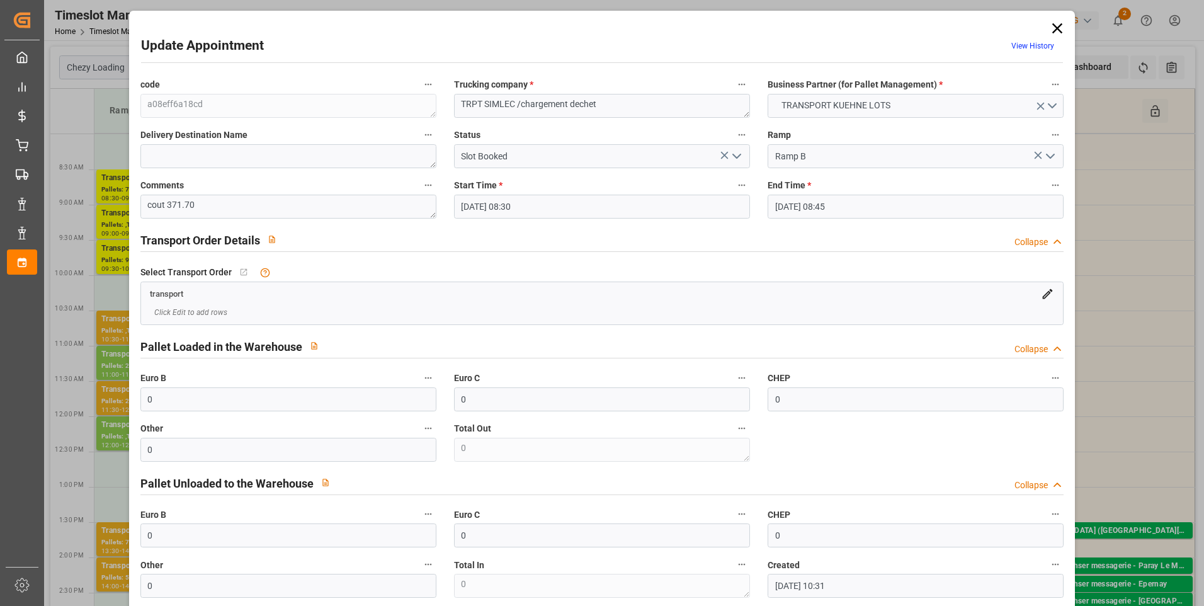
click at [736, 156] on icon "open menu" at bounding box center [736, 156] width 15 height 15
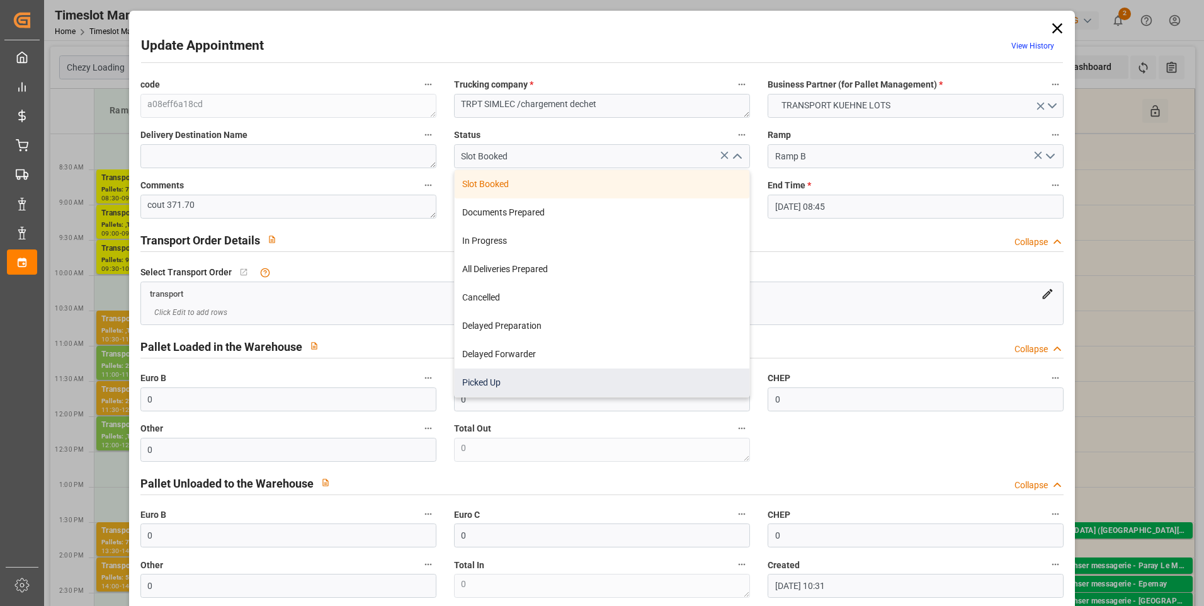
click at [492, 379] on div "Picked Up" at bounding box center [602, 382] width 295 height 28
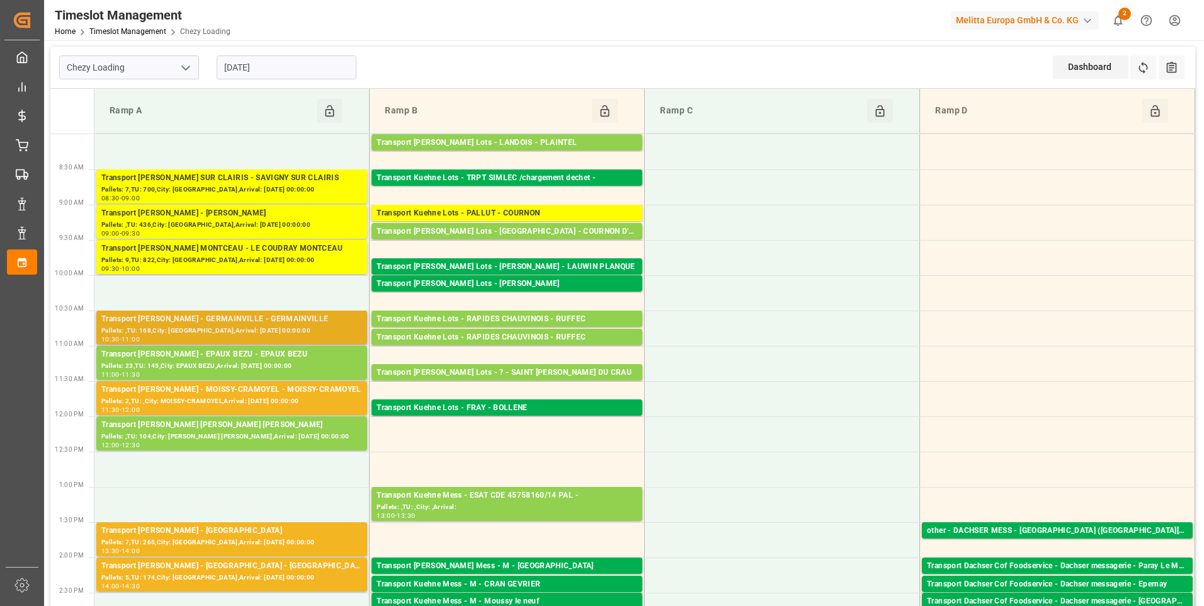
click at [249, 321] on div "Transport [PERSON_NAME] - GERMAINVILLE - GERMAINVILLE" at bounding box center [231, 319] width 261 height 13
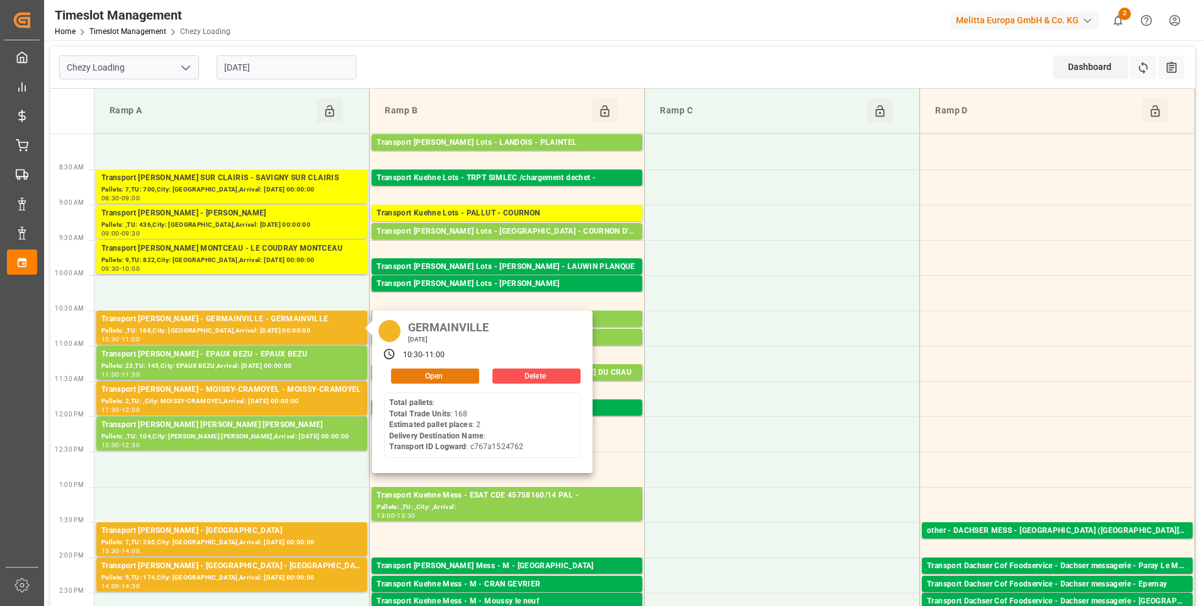
click at [426, 374] on button "Open" at bounding box center [435, 375] width 88 height 15
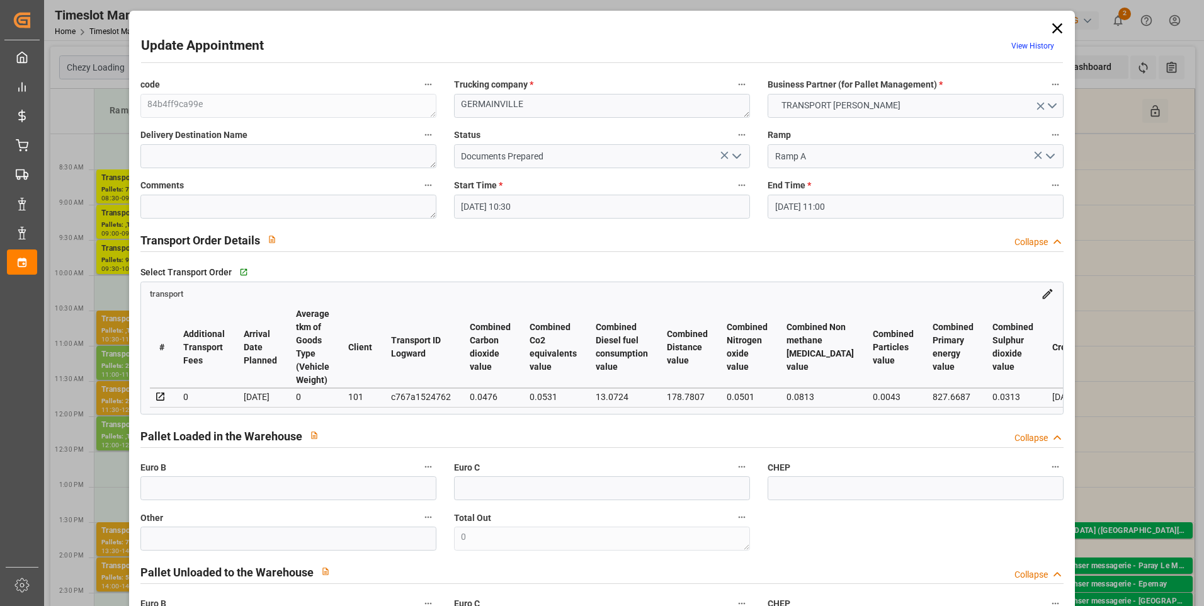
click at [736, 156] on polyline "open menu" at bounding box center [737, 156] width 8 height 4
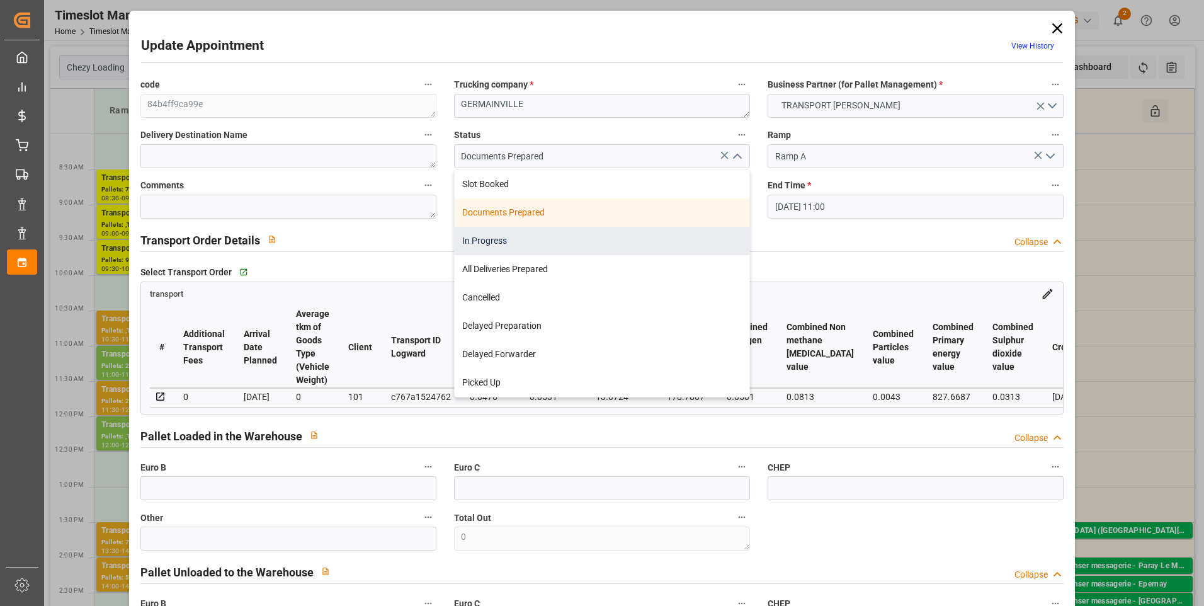
click at [488, 241] on div "In Progress" at bounding box center [602, 241] width 295 height 28
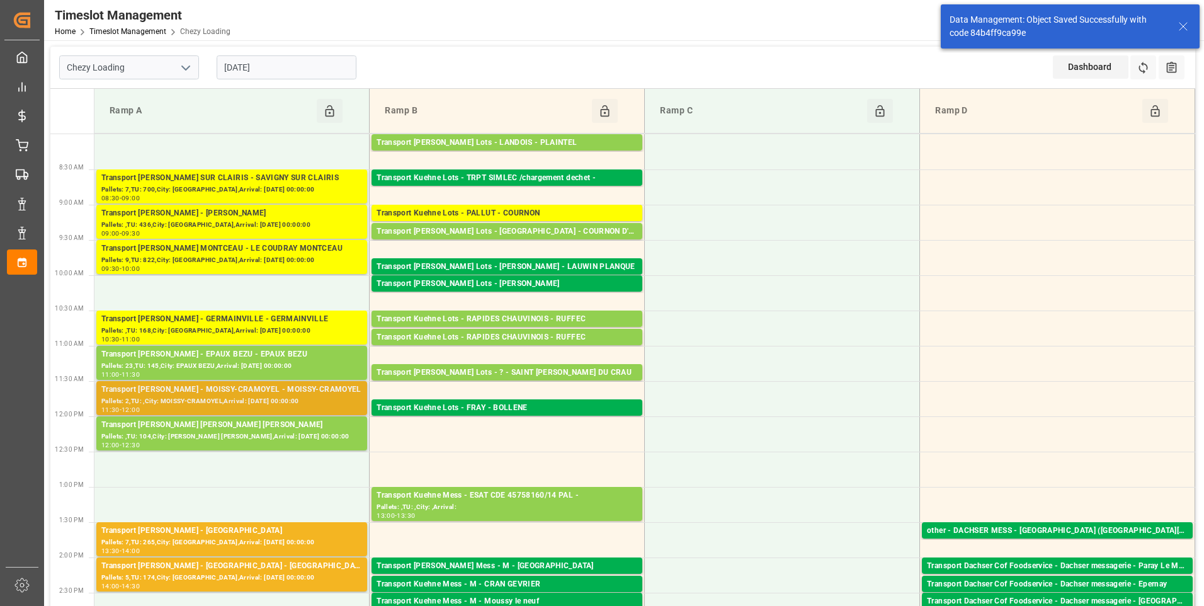
click at [194, 393] on div "Transport [PERSON_NAME] - MOISSY-CRAMOYEL - MOISSY-CRAMOYEL" at bounding box center [231, 390] width 261 height 13
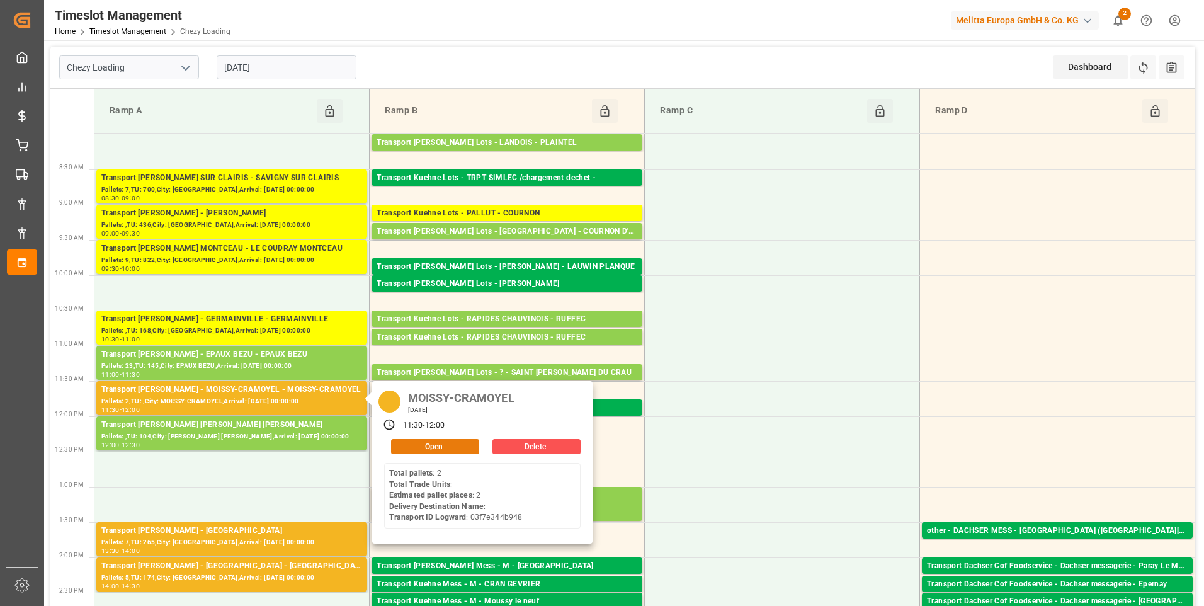
click at [436, 447] on button "Open" at bounding box center [435, 446] width 88 height 15
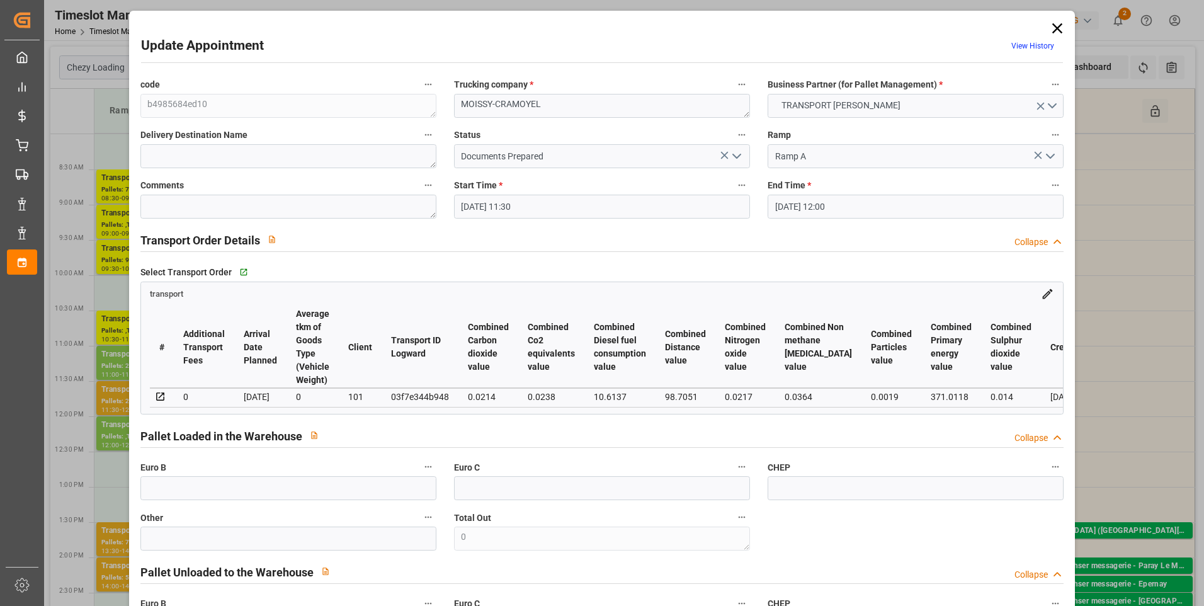
click at [736, 159] on icon "open menu" at bounding box center [736, 156] width 15 height 15
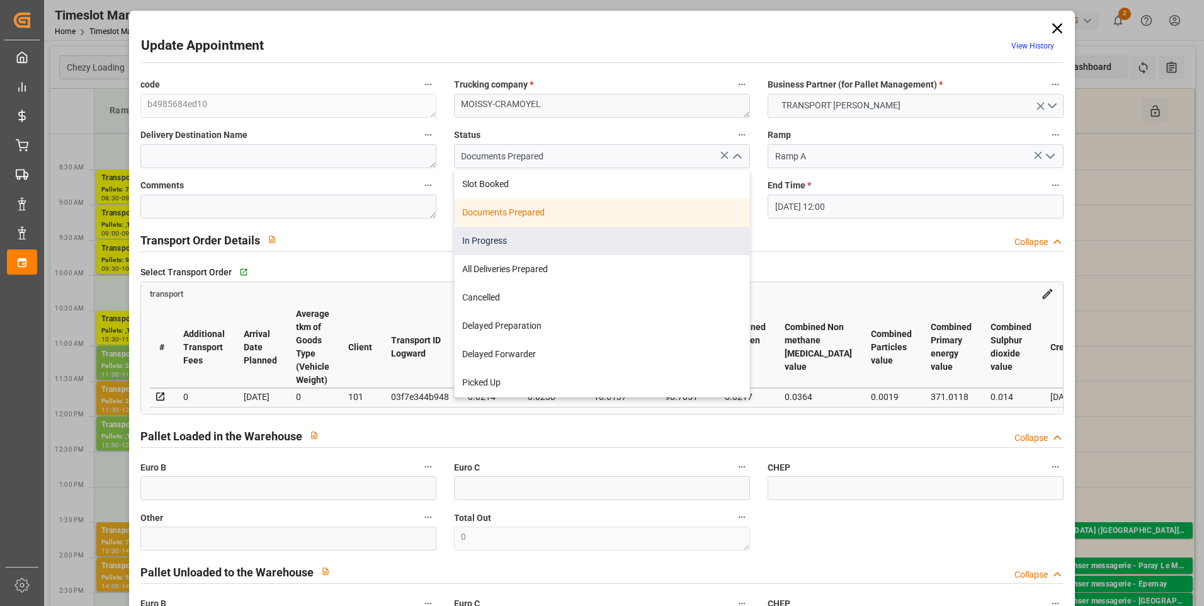
click at [499, 239] on div "In Progress" at bounding box center [602, 241] width 295 height 28
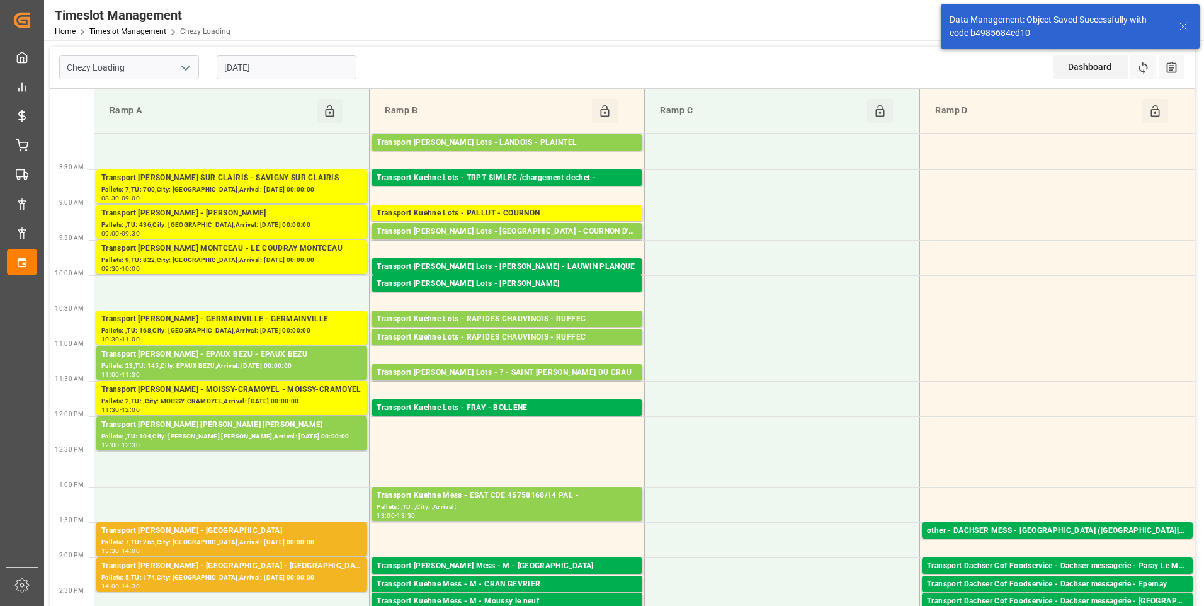
click at [299, 65] on input "[DATE]" at bounding box center [287, 67] width 140 height 24
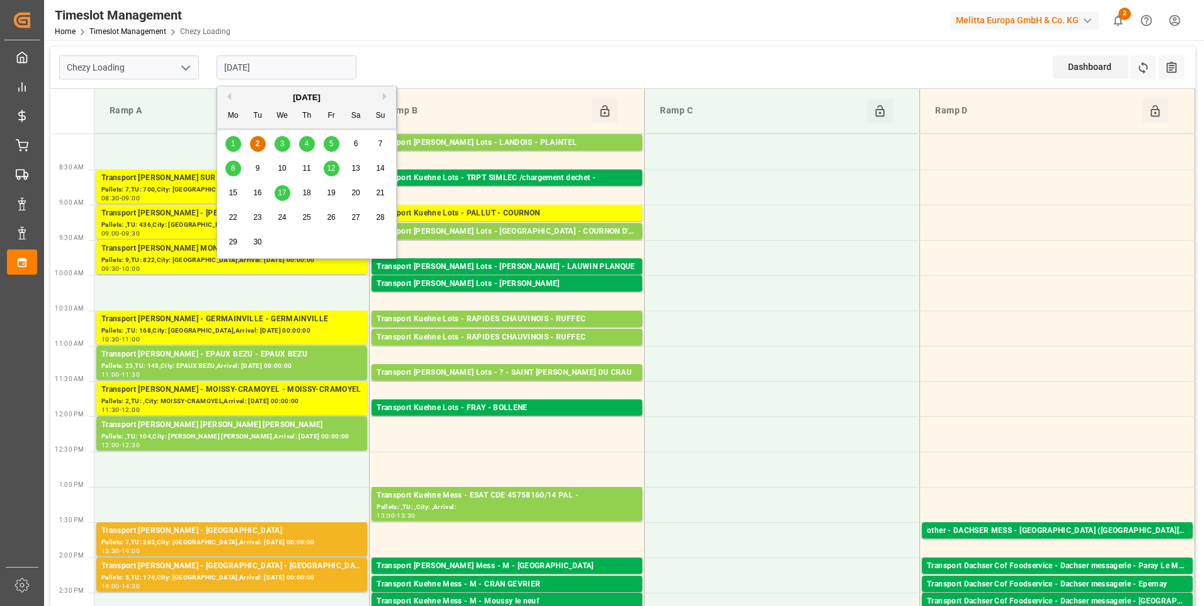
click at [283, 143] on span "3" at bounding box center [282, 143] width 4 height 9
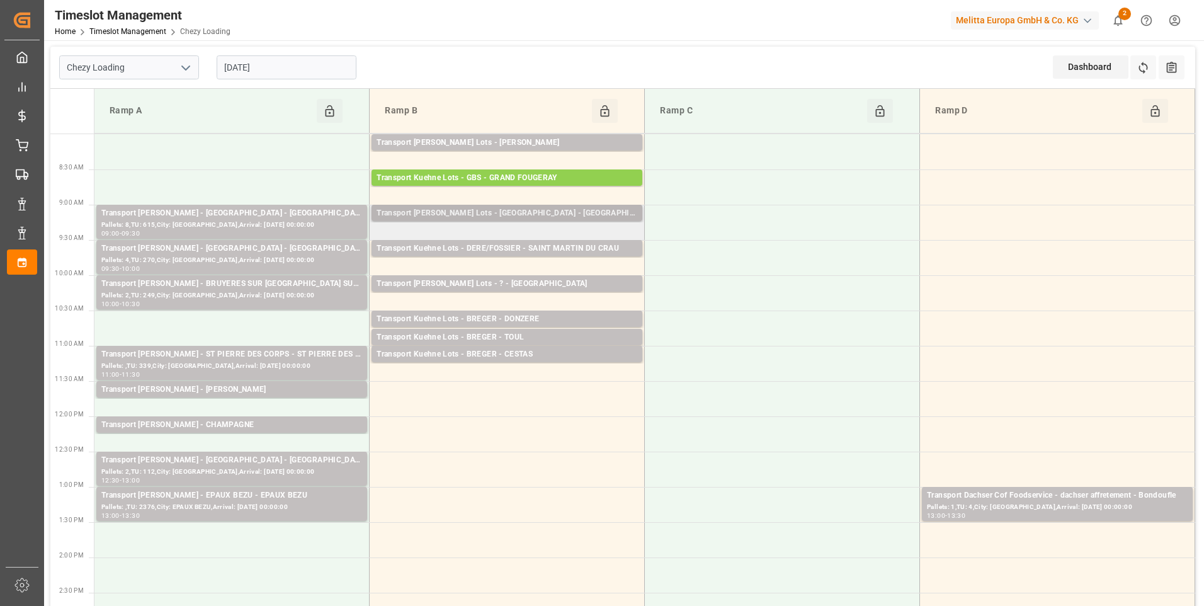
click at [568, 217] on div "Transport Kuehne Lots - FOURNIE - CASTELNAUDARY" at bounding box center [507, 213] width 261 height 13
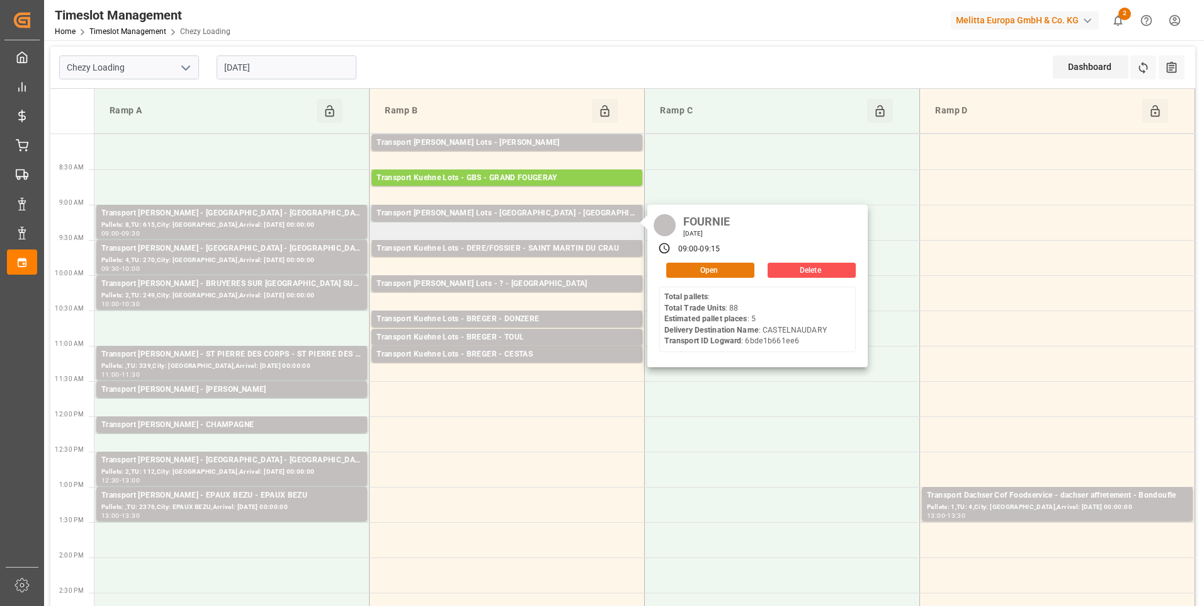
click at [704, 268] on button "Open" at bounding box center [710, 270] width 88 height 15
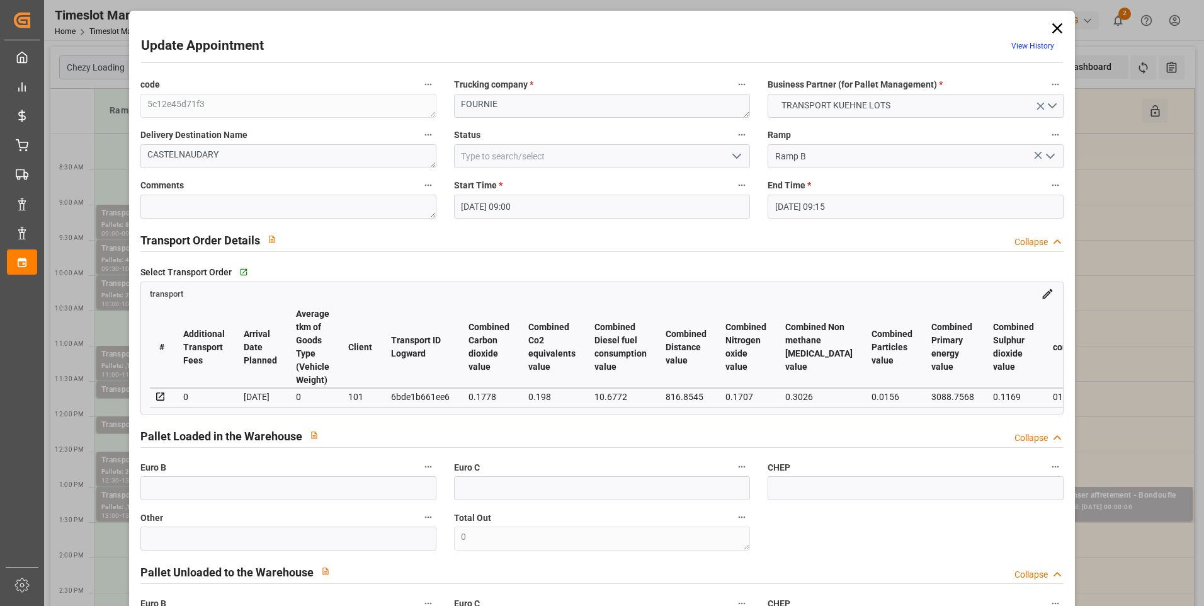
click at [736, 151] on icon "open menu" at bounding box center [736, 156] width 15 height 15
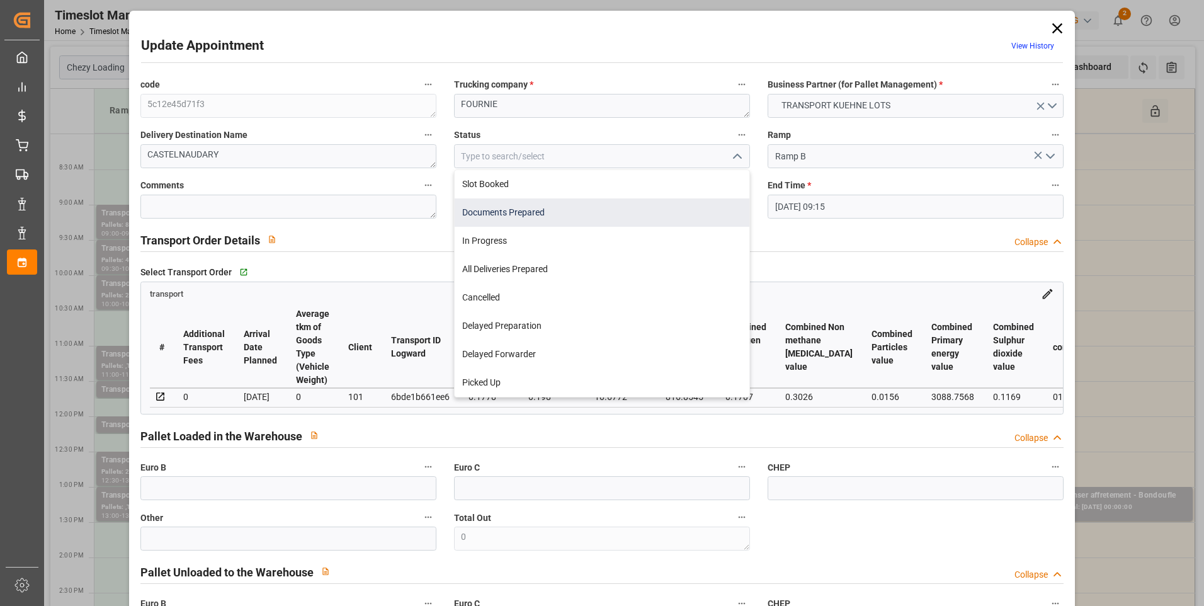
click at [571, 217] on div "Documents Prepared" at bounding box center [602, 212] width 295 height 28
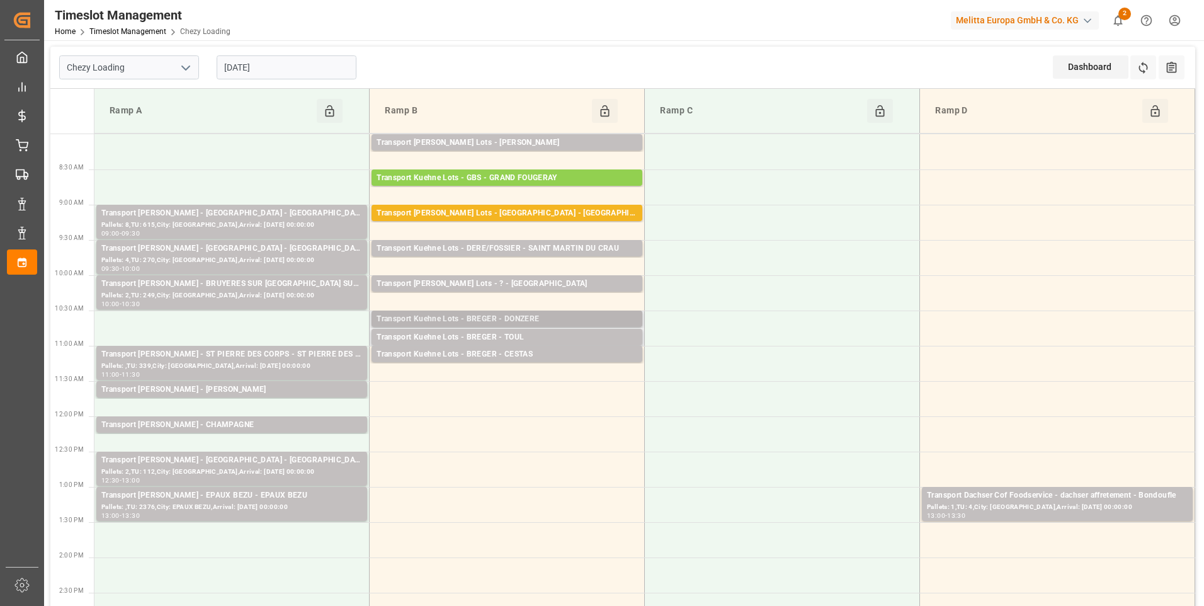
click at [573, 319] on div "Transport Kuehne Lots - BREGER - DONZERE" at bounding box center [507, 319] width 261 height 13
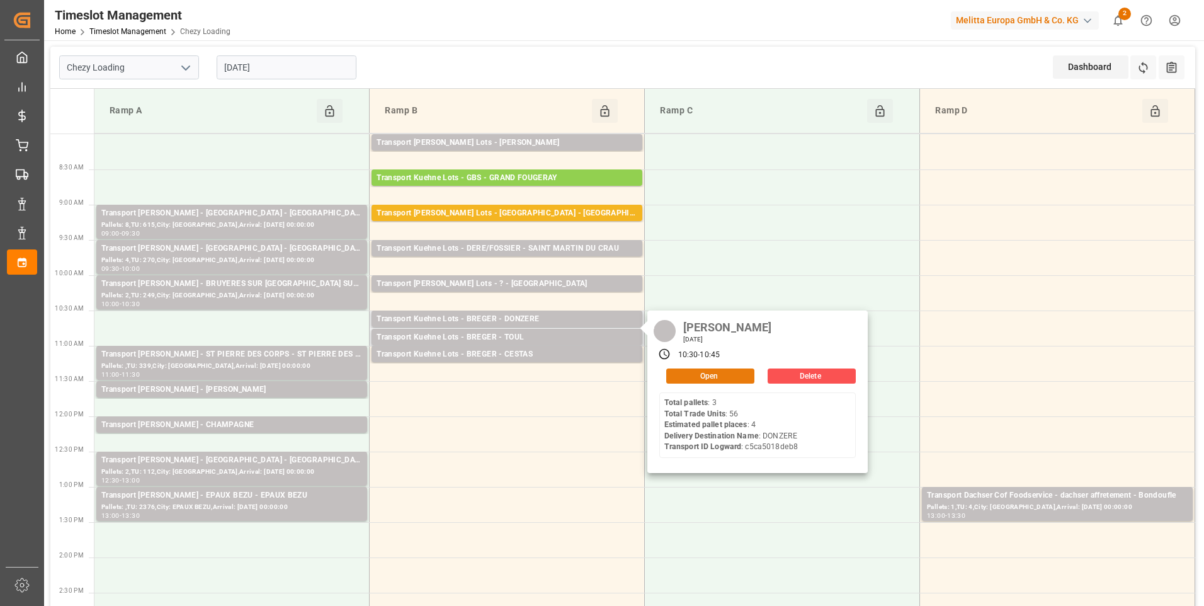
click at [701, 375] on button "Open" at bounding box center [710, 375] width 88 height 15
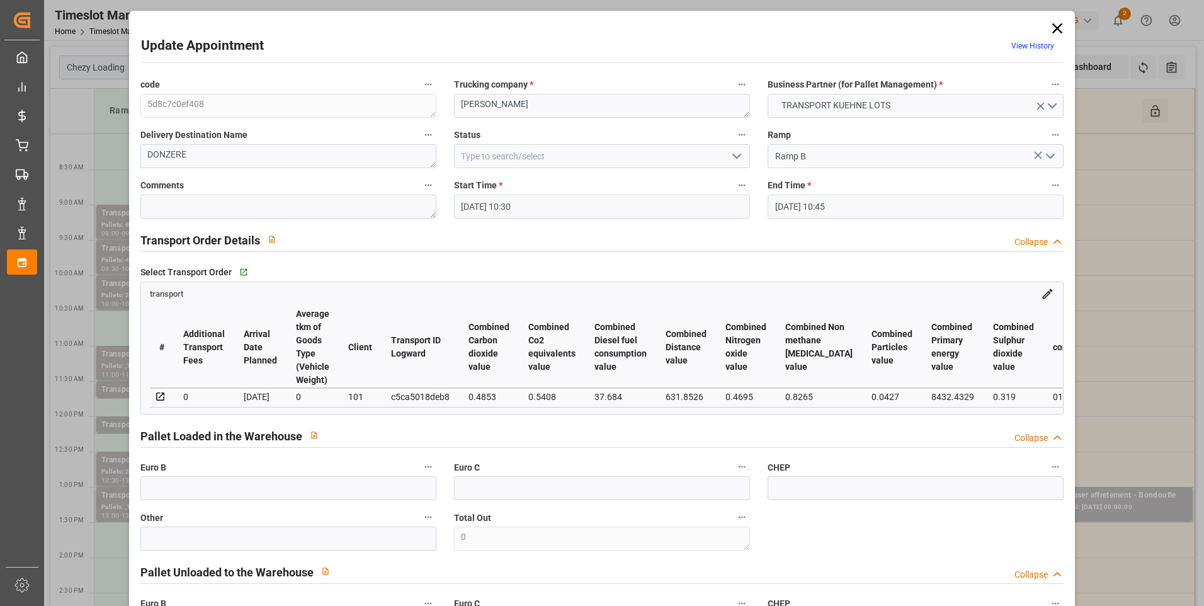
click at [738, 155] on polyline "open menu" at bounding box center [737, 156] width 8 height 4
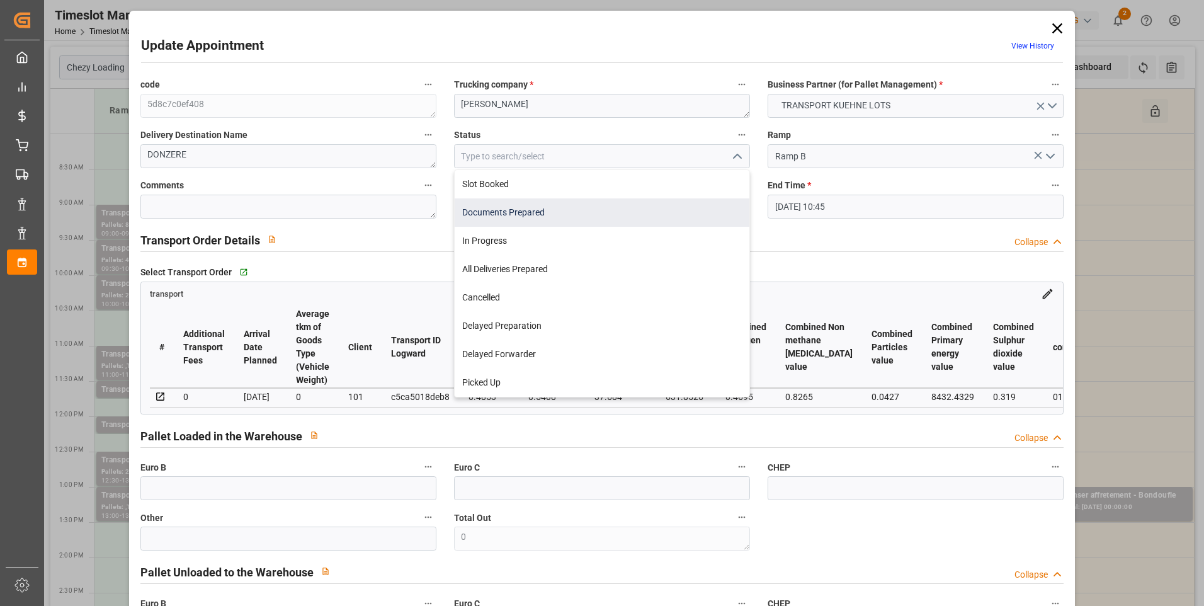
click at [523, 206] on div "Documents Prepared" at bounding box center [602, 212] width 295 height 28
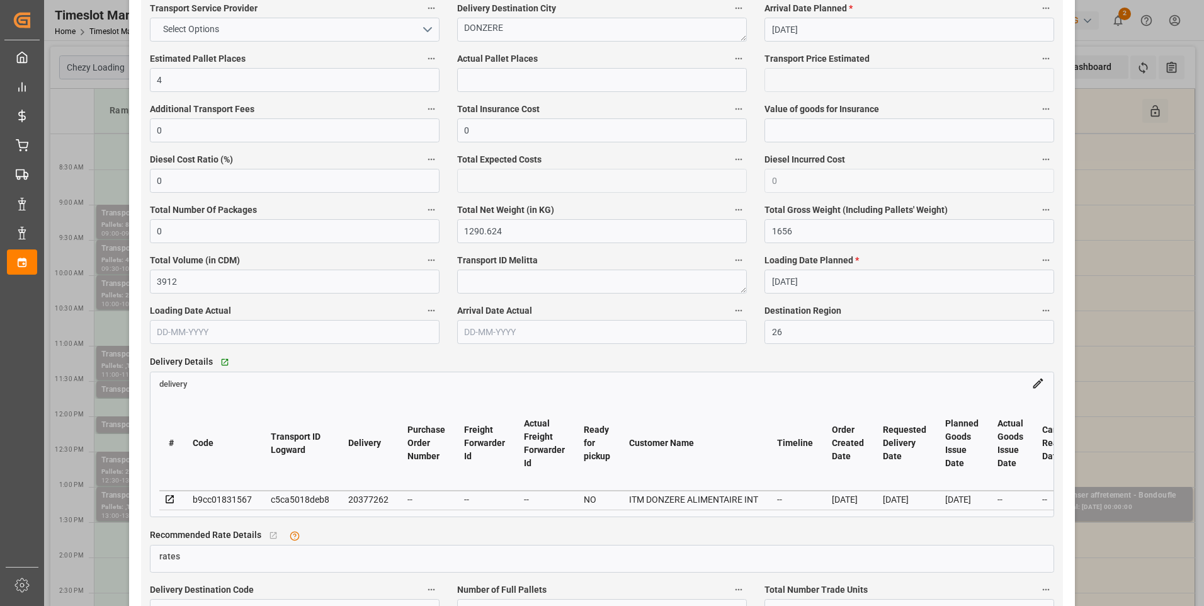
scroll to position [756, 0]
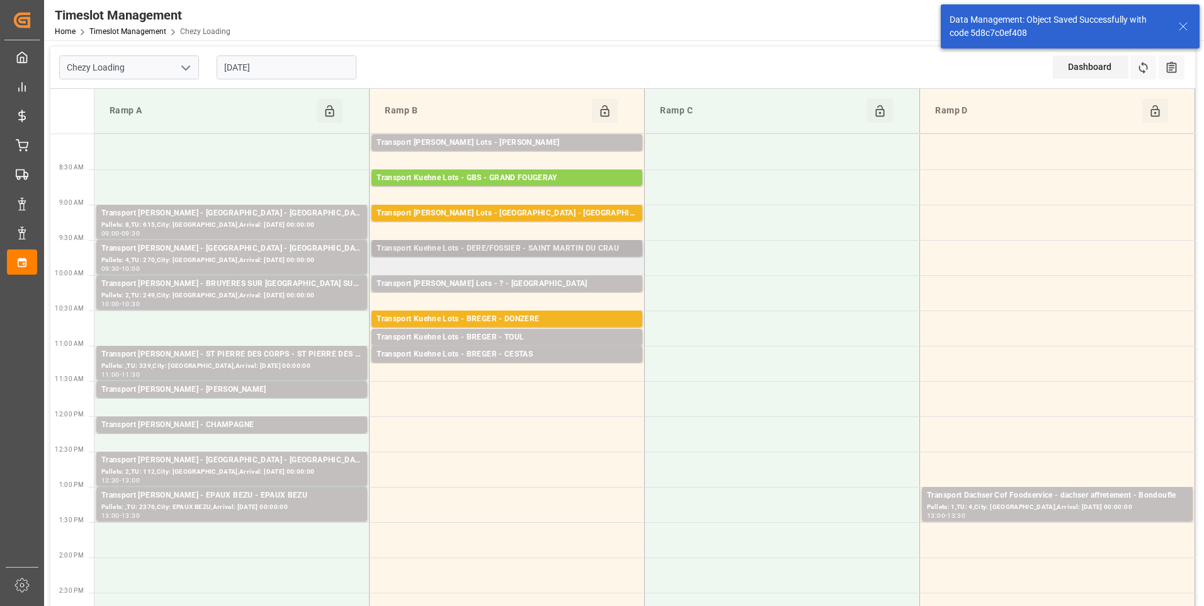
click at [567, 248] on div "Transport Kuehne Lots - DERE/FOSSIER - SAINT MARTIN DU CRAU" at bounding box center [507, 248] width 261 height 13
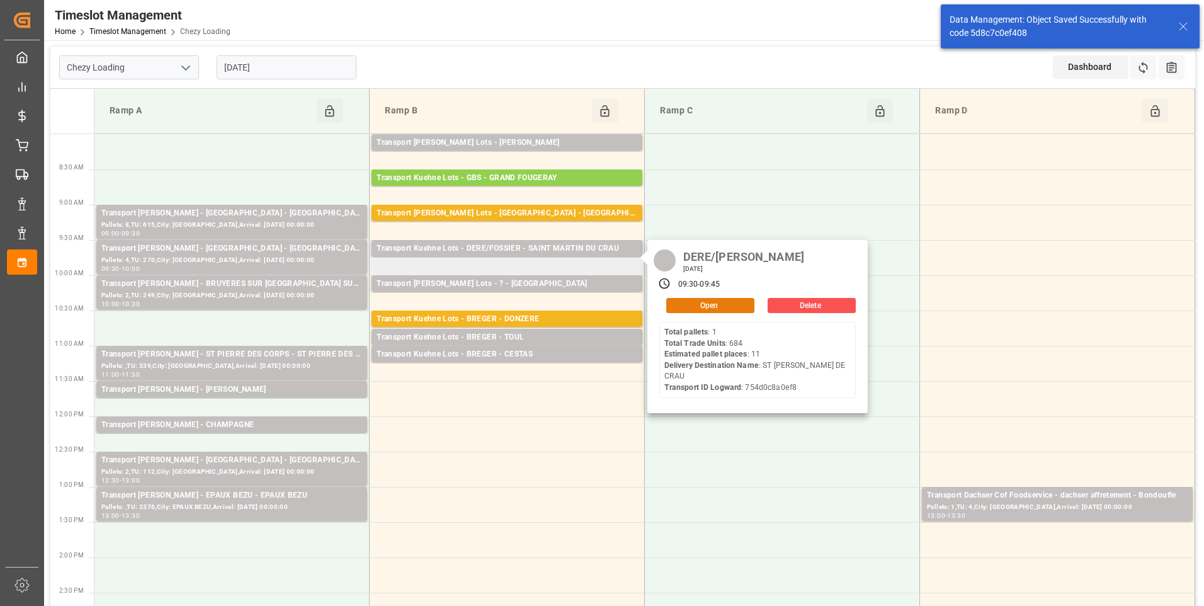
click at [688, 306] on button "Open" at bounding box center [710, 305] width 88 height 15
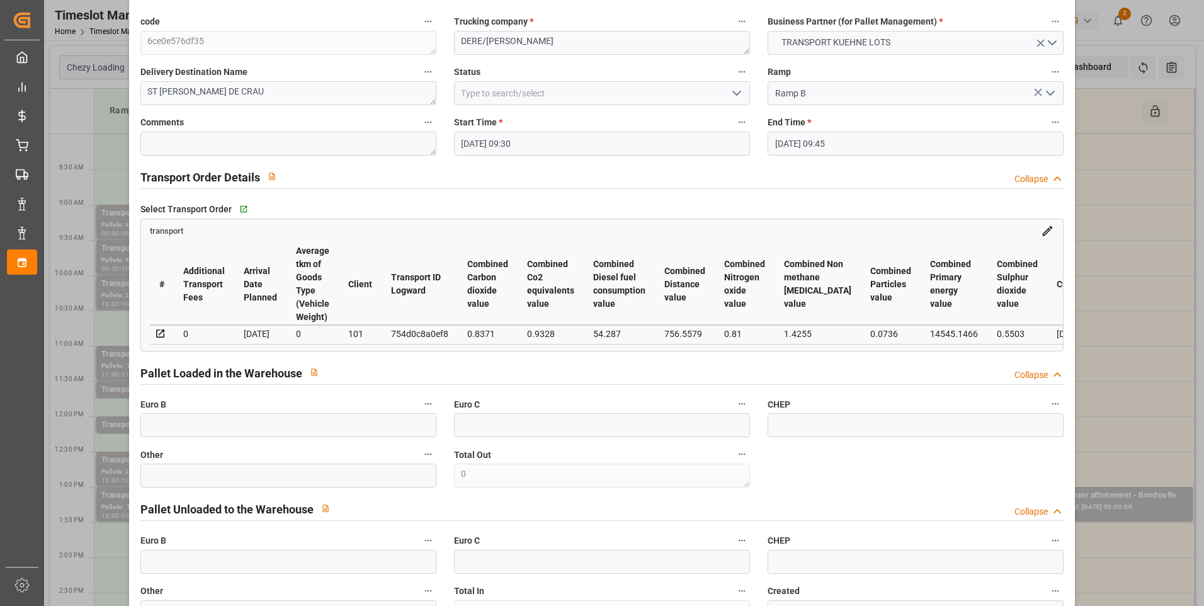
scroll to position [0, 0]
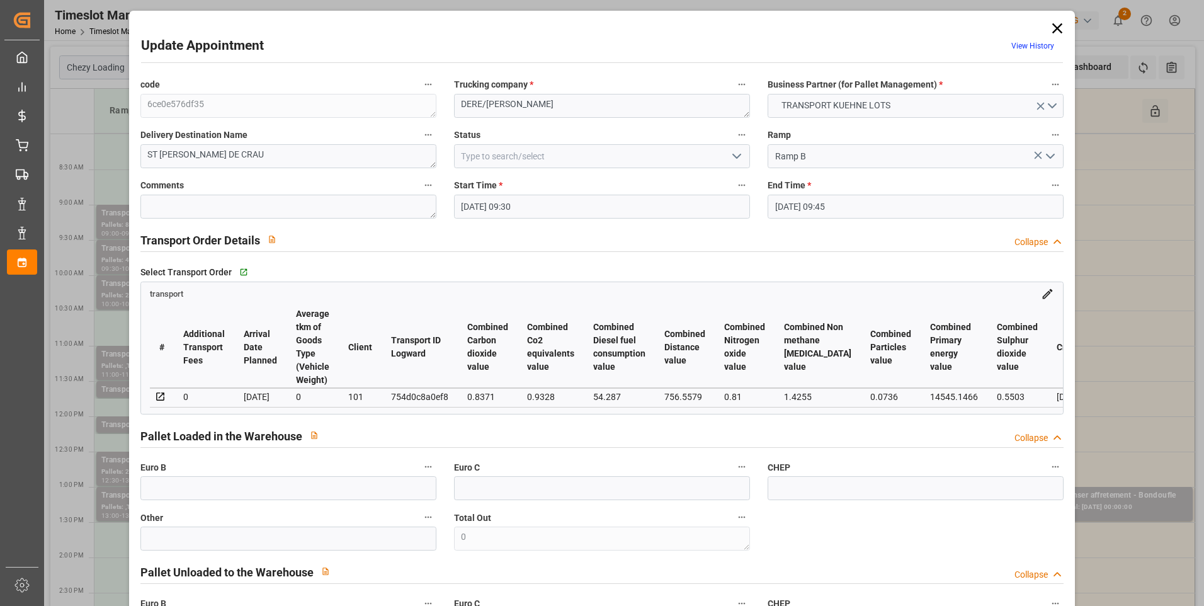
click at [739, 154] on icon "open menu" at bounding box center [736, 156] width 15 height 15
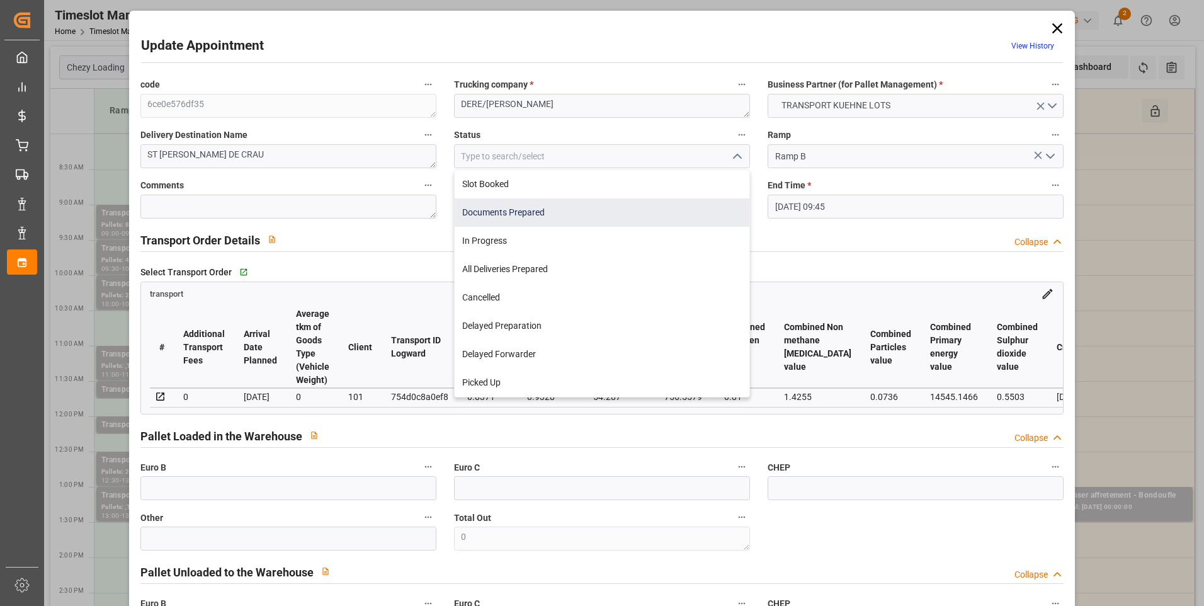
click at [522, 210] on div "Documents Prepared" at bounding box center [602, 212] width 295 height 28
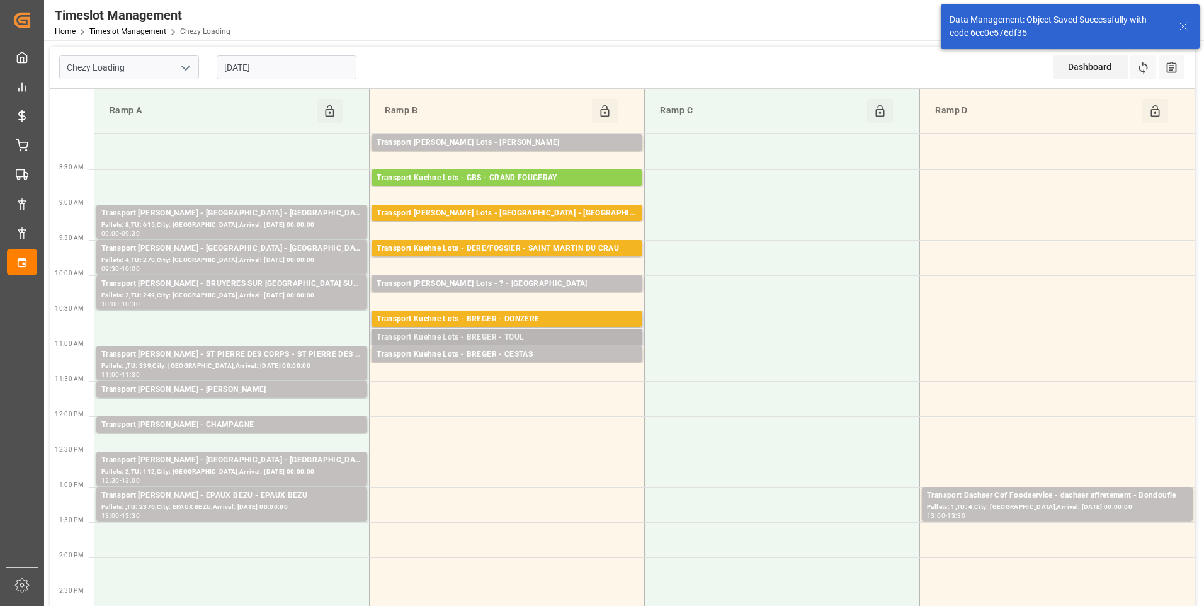
click at [523, 338] on div "Transport Kuehne Lots - BREGER - TOUL" at bounding box center [507, 337] width 261 height 13
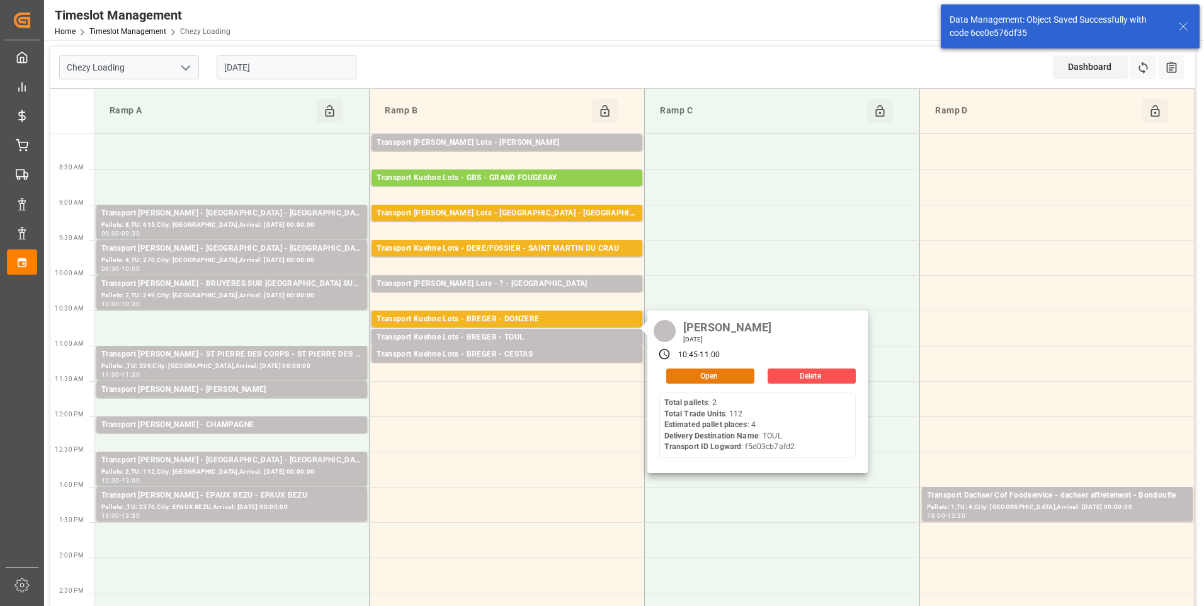
click at [695, 373] on button "Open" at bounding box center [710, 375] width 88 height 15
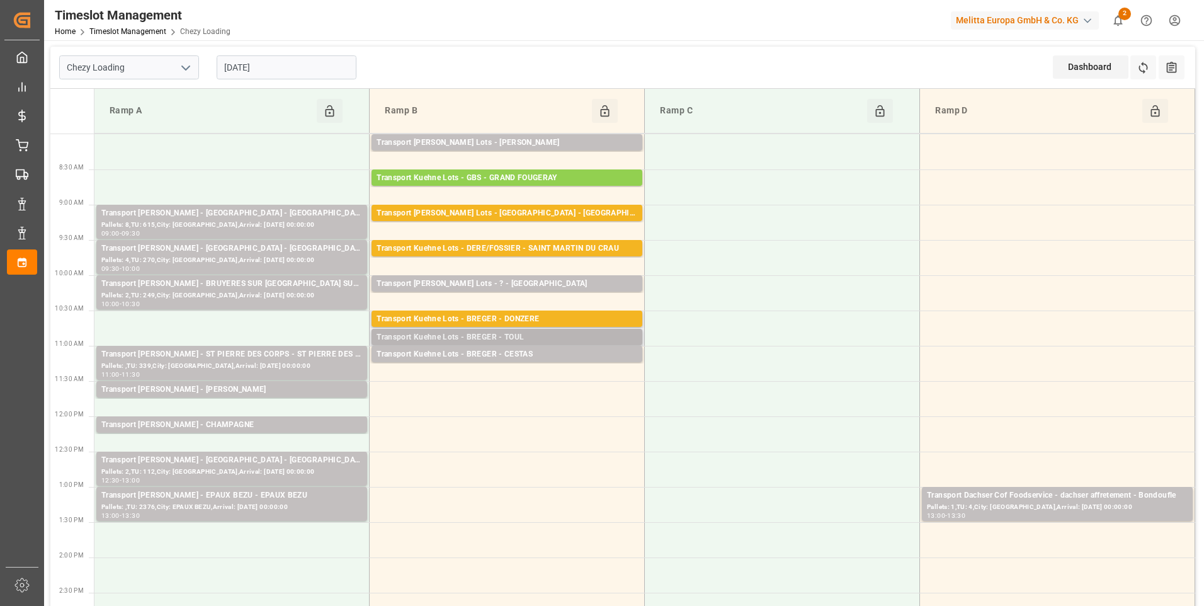
click at [496, 334] on div "Transport Kuehne Lots - BREGER - TOUL" at bounding box center [507, 337] width 261 height 13
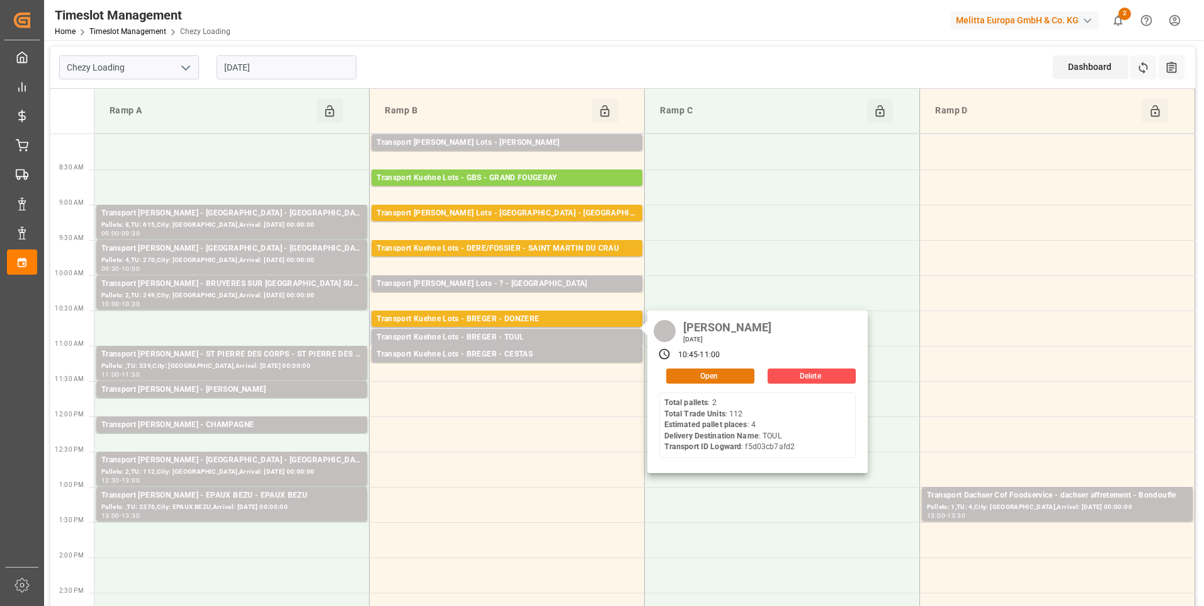
click at [712, 372] on button "Open" at bounding box center [710, 375] width 88 height 15
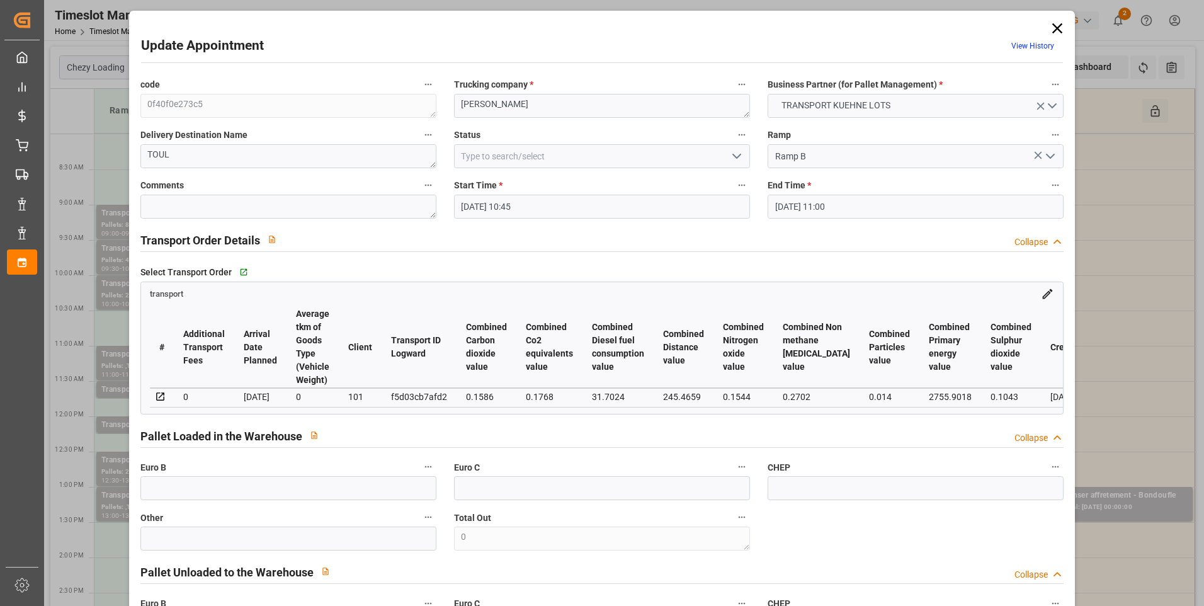
click at [740, 154] on icon "open menu" at bounding box center [736, 156] width 15 height 15
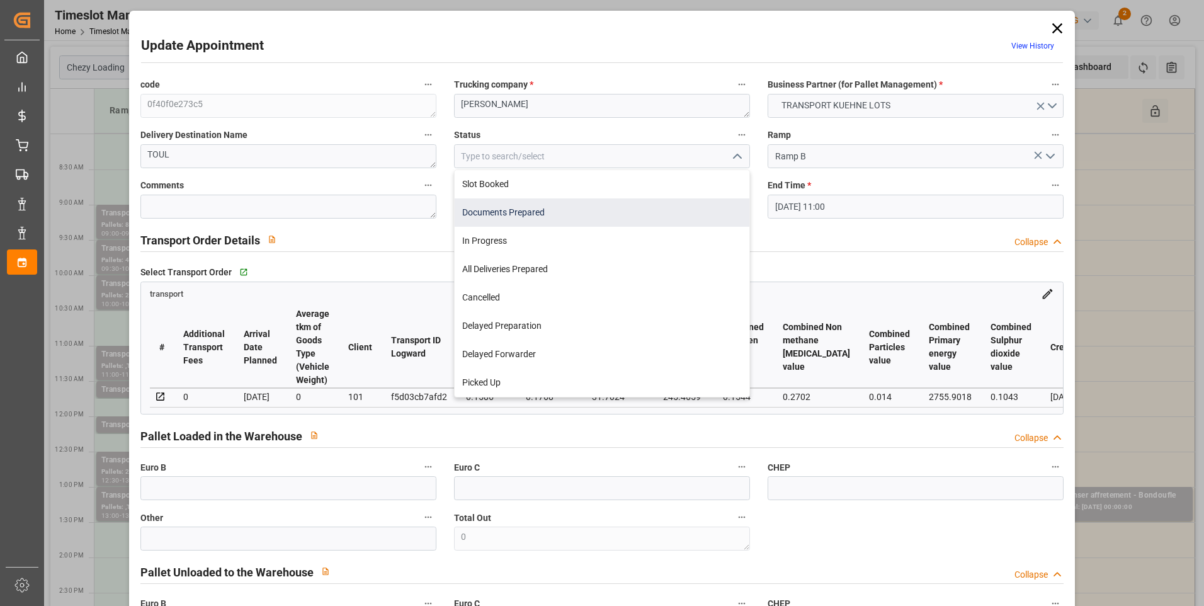
click at [509, 213] on div "Documents Prepared" at bounding box center [602, 212] width 295 height 28
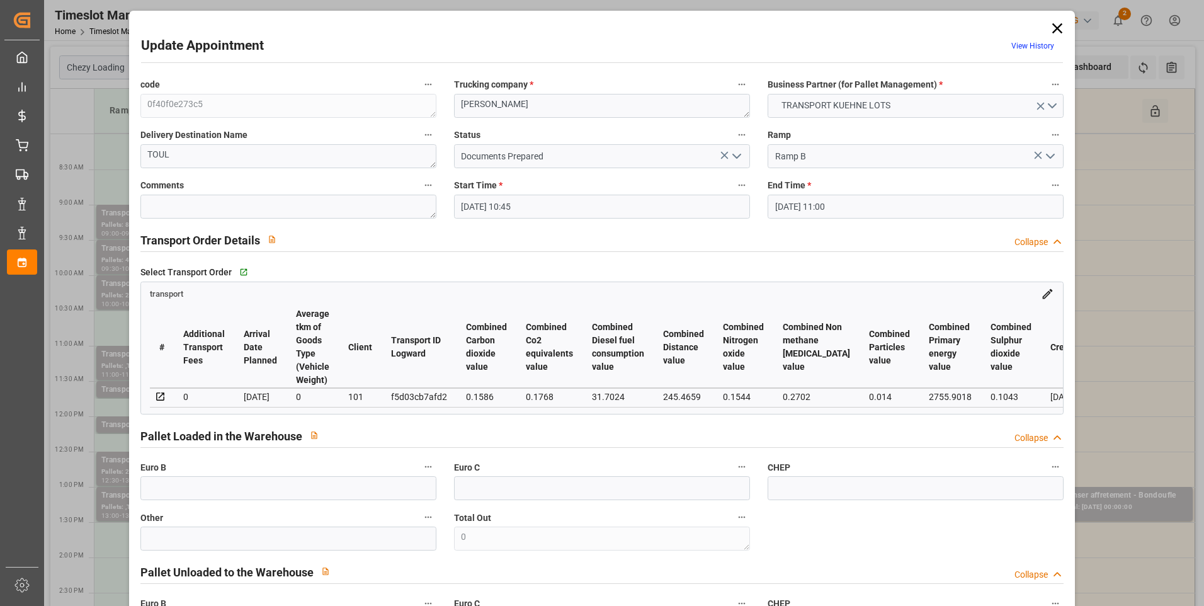
click at [736, 156] on polyline "open menu" at bounding box center [737, 156] width 8 height 4
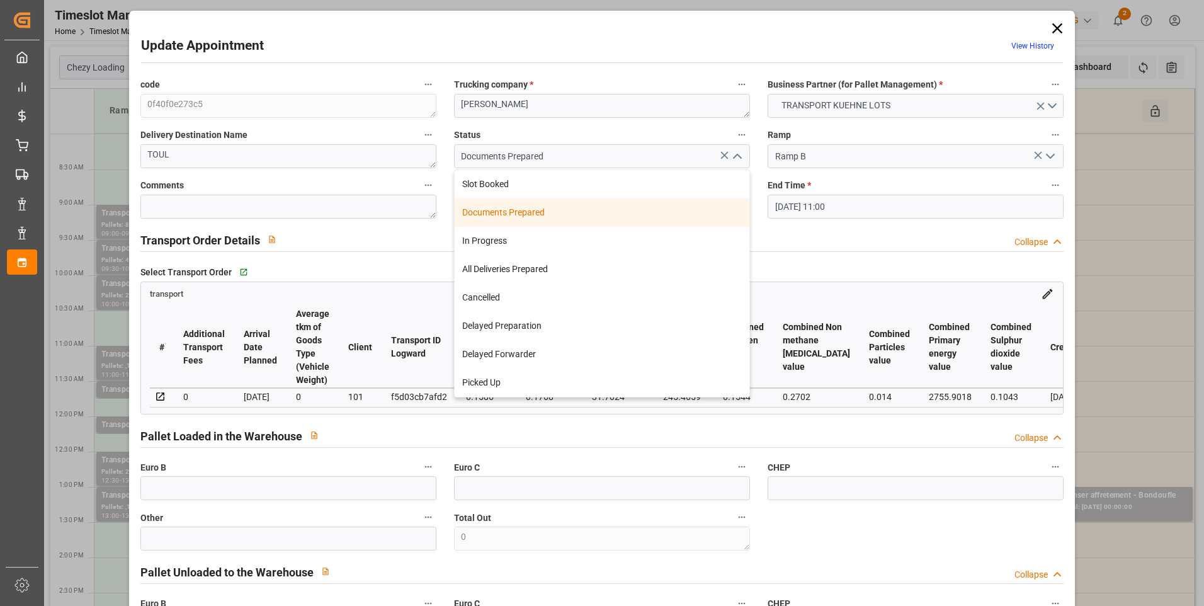
click at [519, 213] on div "Documents Prepared" at bounding box center [602, 212] width 295 height 28
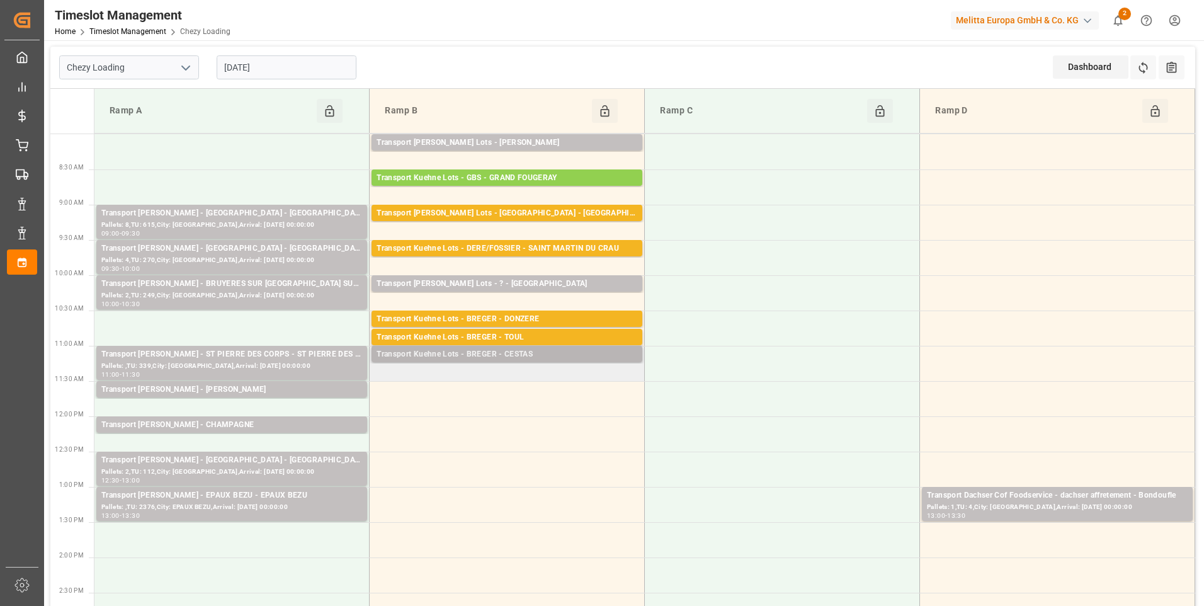
click at [533, 355] on div "Transport Kuehne Lots - BREGER - CESTAS" at bounding box center [507, 354] width 261 height 13
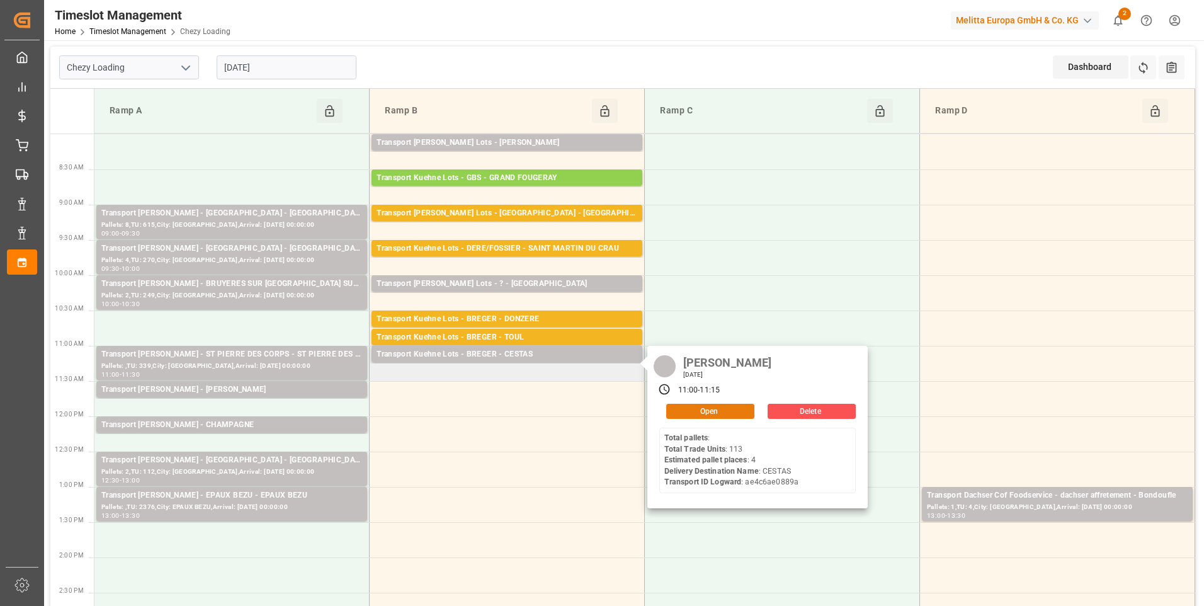
click at [699, 407] on button "Open" at bounding box center [710, 411] width 88 height 15
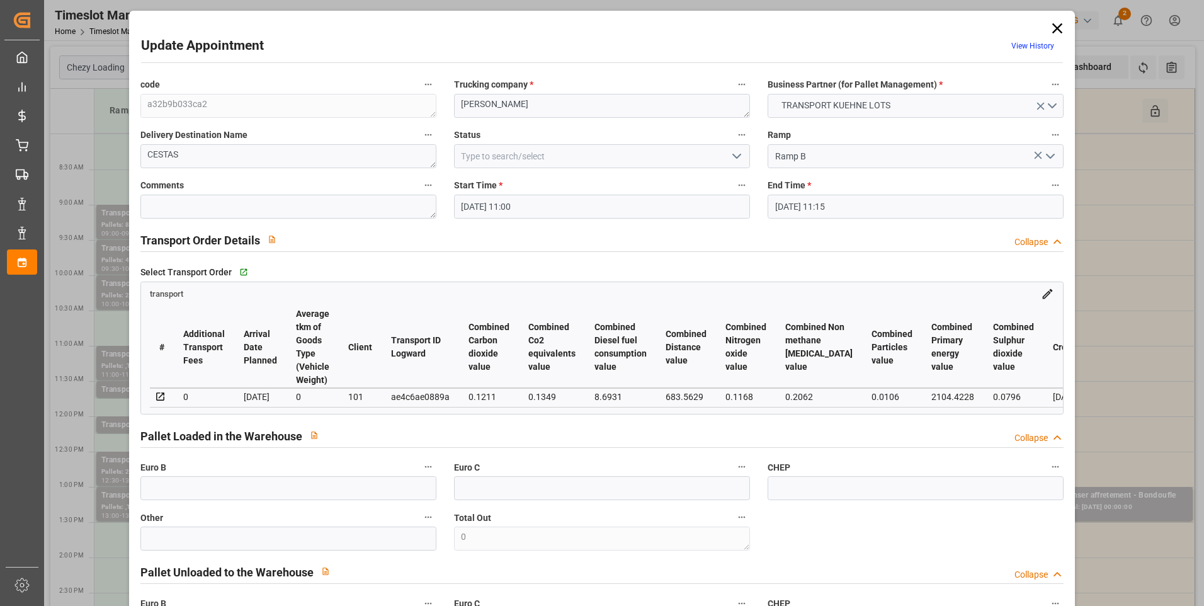
click at [737, 153] on icon "open menu" at bounding box center [736, 156] width 15 height 15
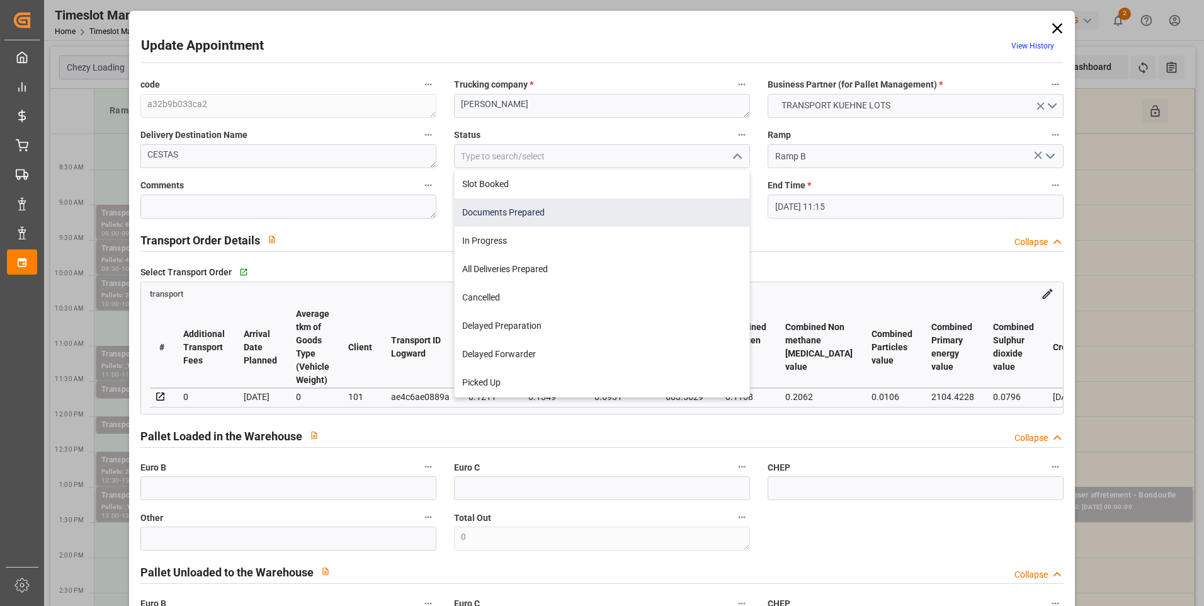
click at [513, 214] on div "Documents Prepared" at bounding box center [602, 212] width 295 height 28
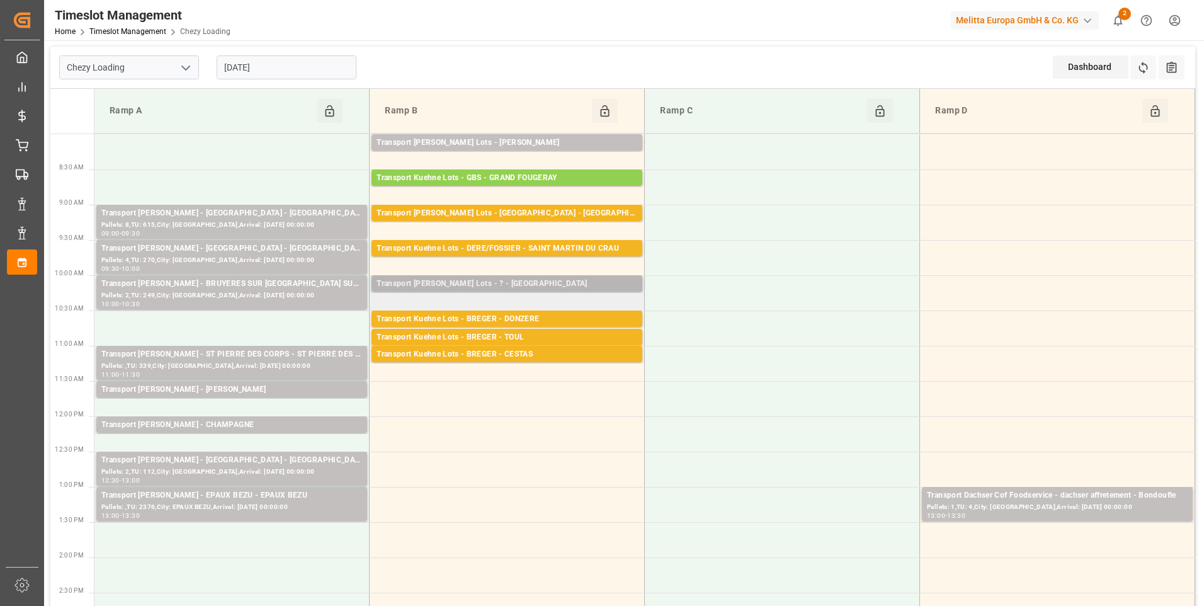
click at [549, 288] on div "Transport Kuehne Lots - ? - MAUCHAMPS" at bounding box center [507, 284] width 261 height 13
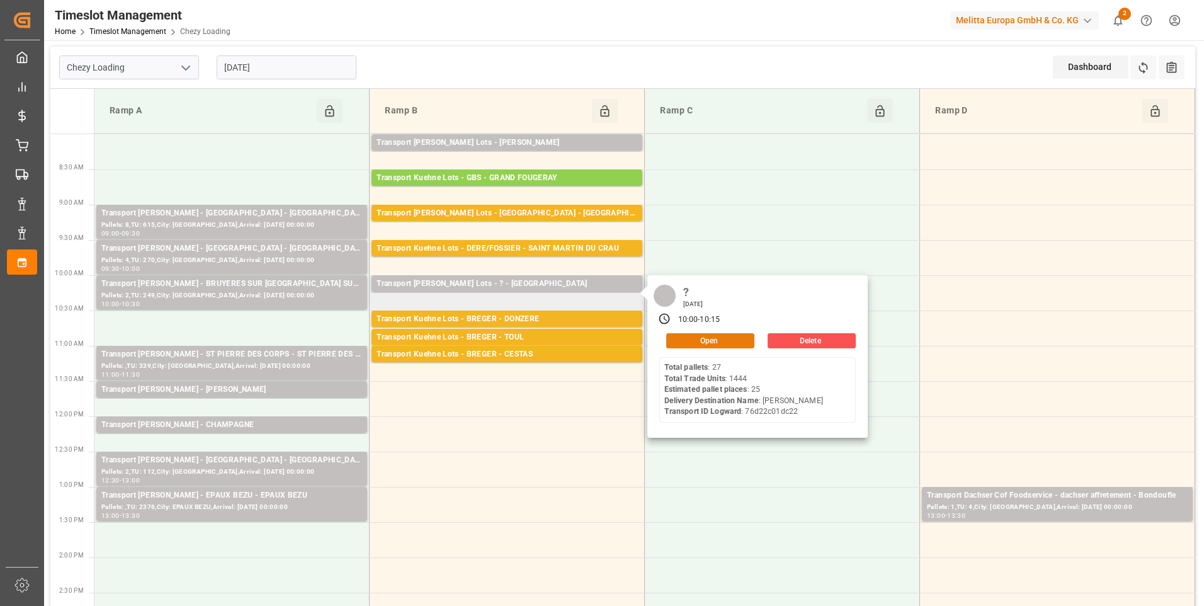
click at [699, 336] on button "Open" at bounding box center [710, 340] width 88 height 15
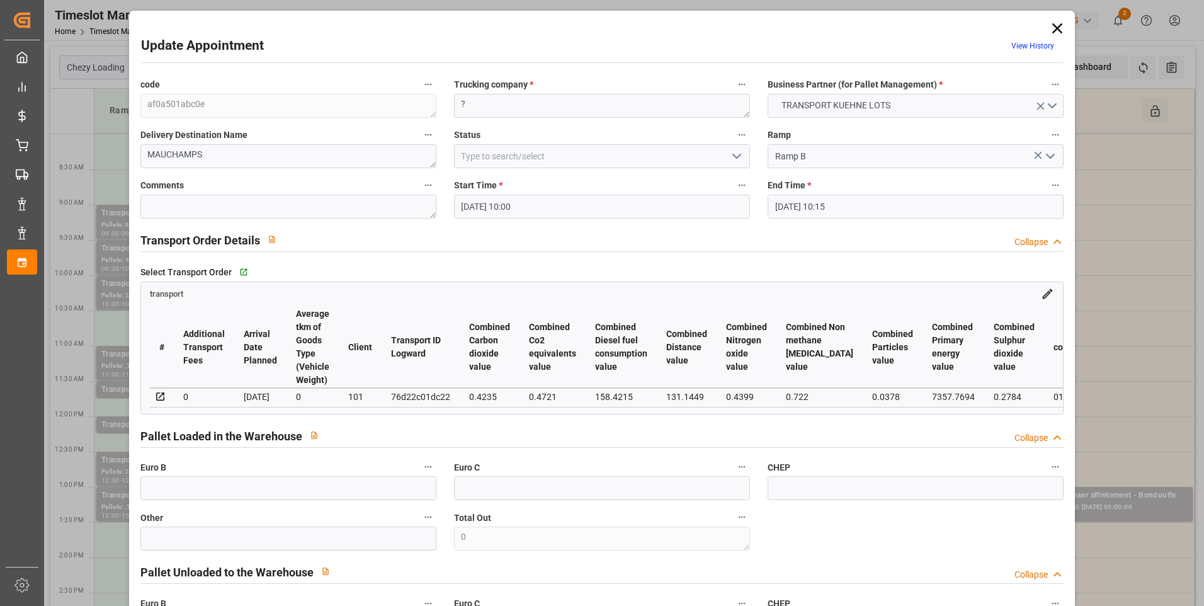
click at [736, 150] on icon "open menu" at bounding box center [736, 156] width 15 height 15
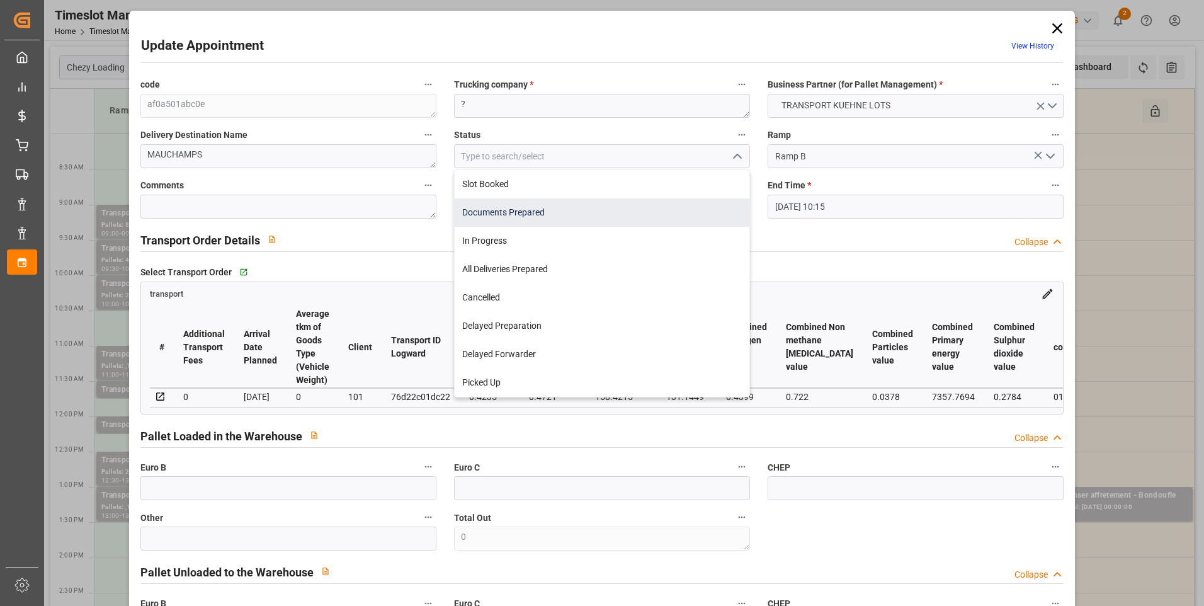
click at [496, 217] on div "Documents Prepared" at bounding box center [602, 212] width 295 height 28
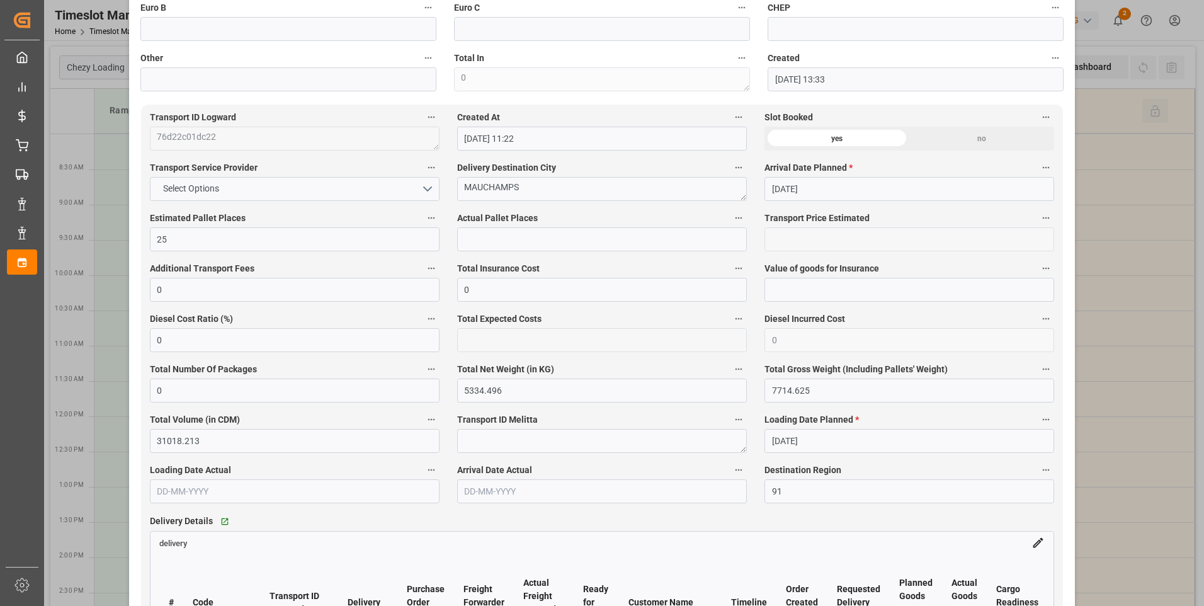
scroll to position [756, 0]
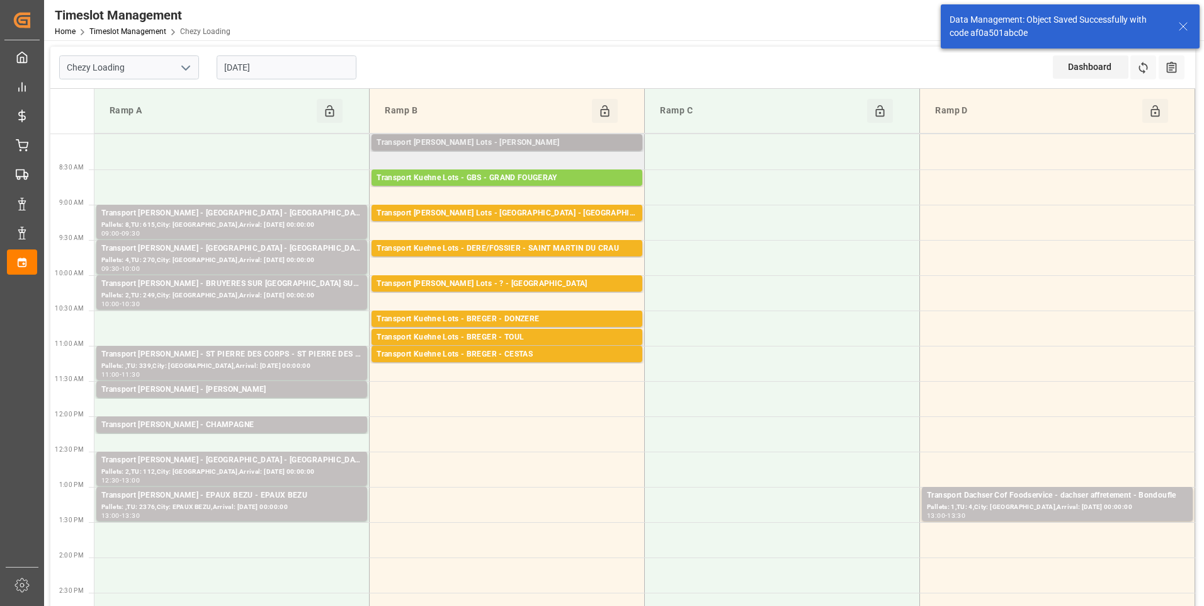
click at [566, 142] on div "Transport Kuehne Lots - ANTOINE - SAINT ETIENNE DE MONTLUC" at bounding box center [507, 143] width 261 height 13
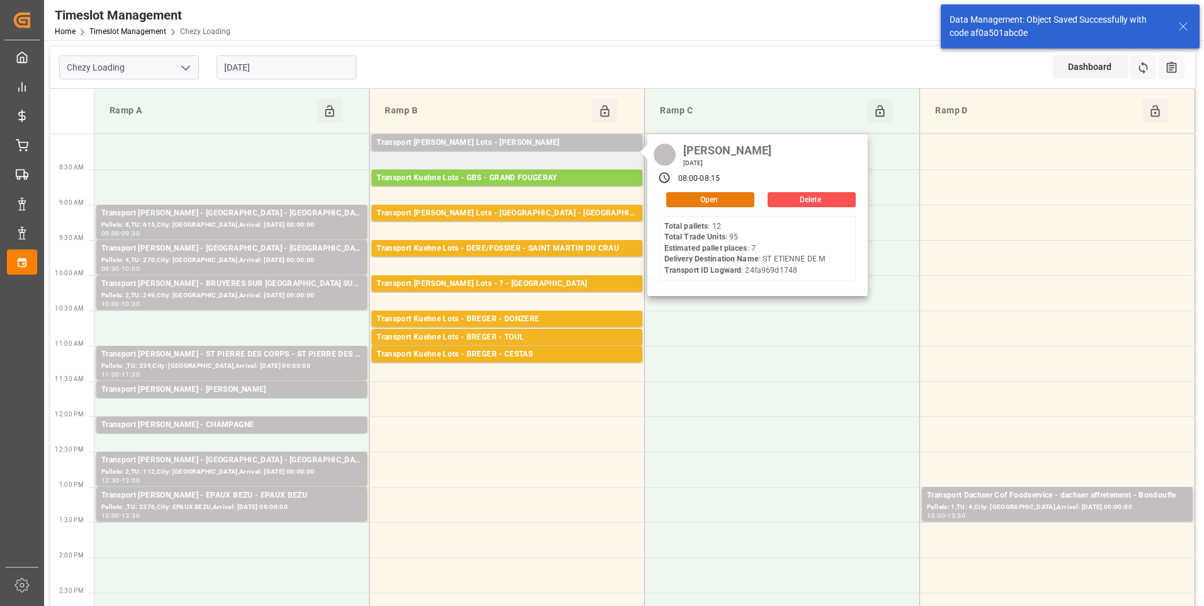
click at [692, 199] on button "Open" at bounding box center [710, 199] width 88 height 15
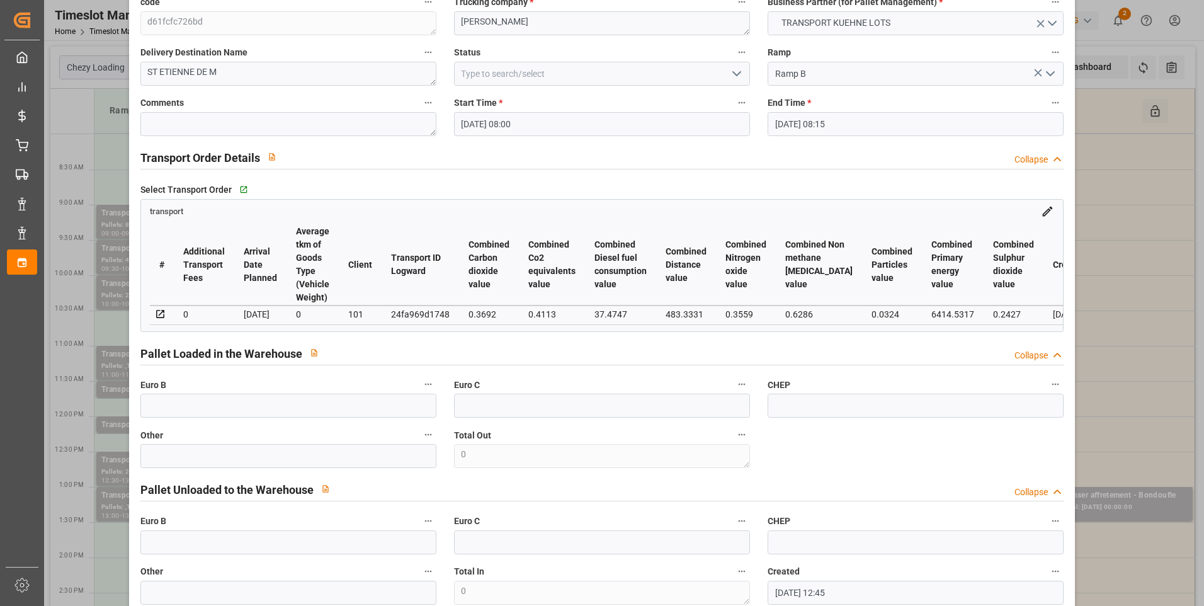
scroll to position [0, 0]
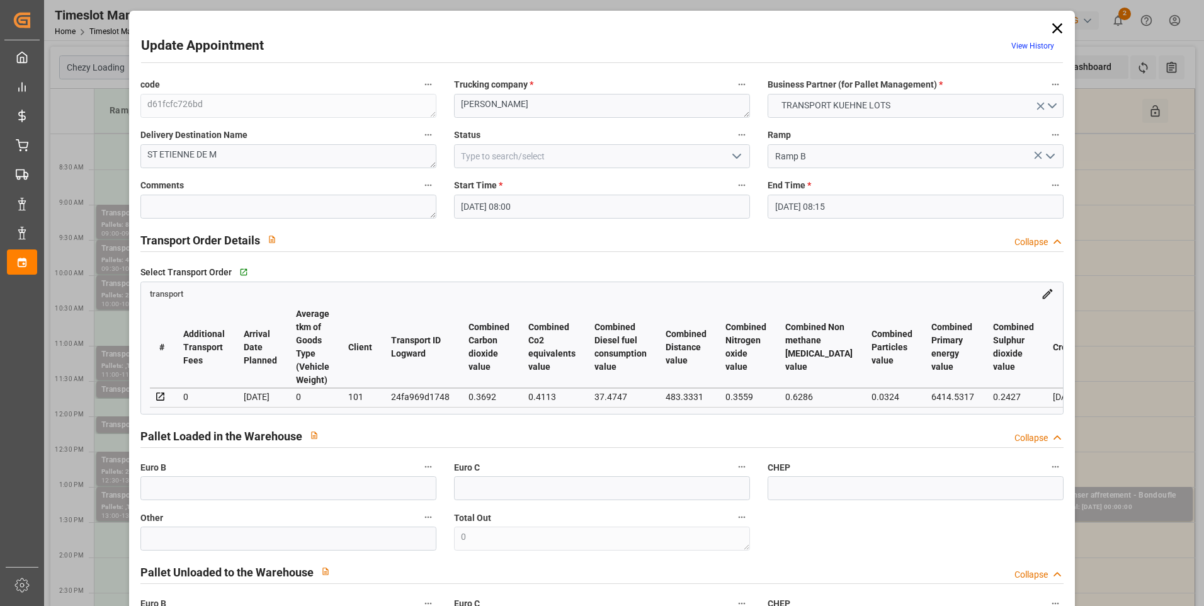
click at [738, 156] on icon "open menu" at bounding box center [736, 156] width 15 height 15
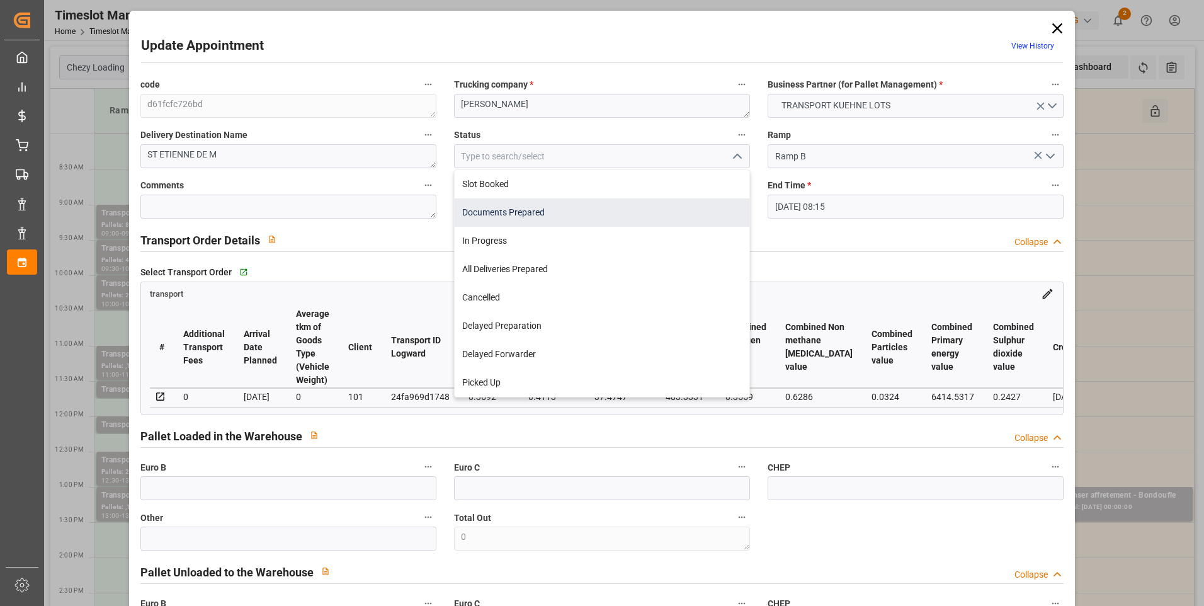
click at [549, 212] on div "Documents Prepared" at bounding box center [602, 212] width 295 height 28
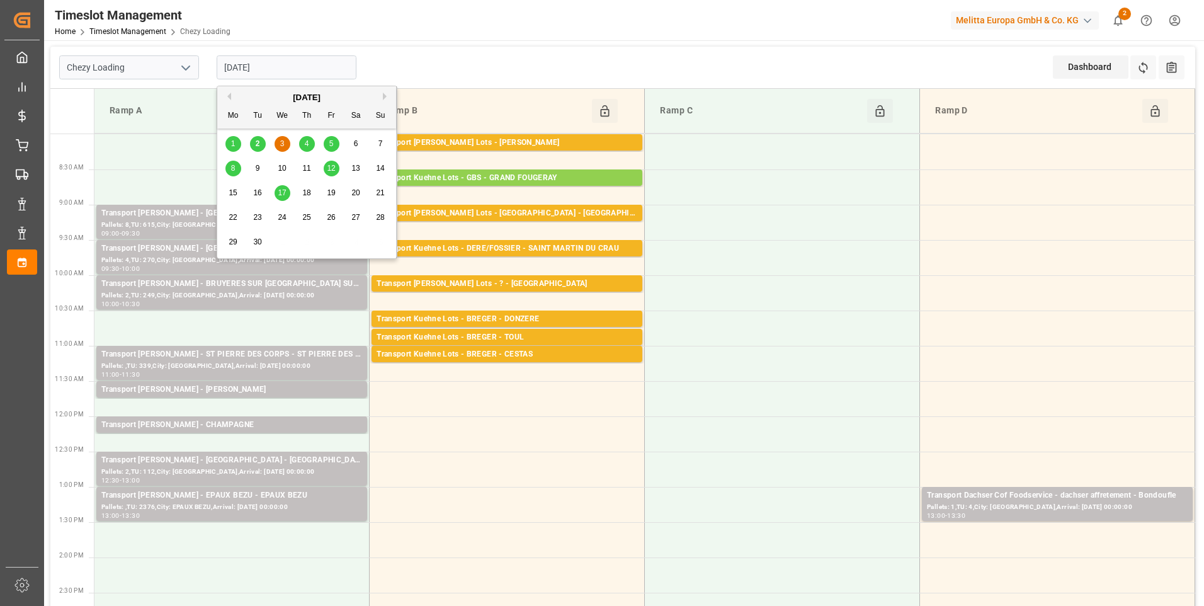
click at [282, 71] on input "03-09-2025" at bounding box center [287, 67] width 140 height 24
click at [258, 142] on span "2" at bounding box center [258, 143] width 4 height 9
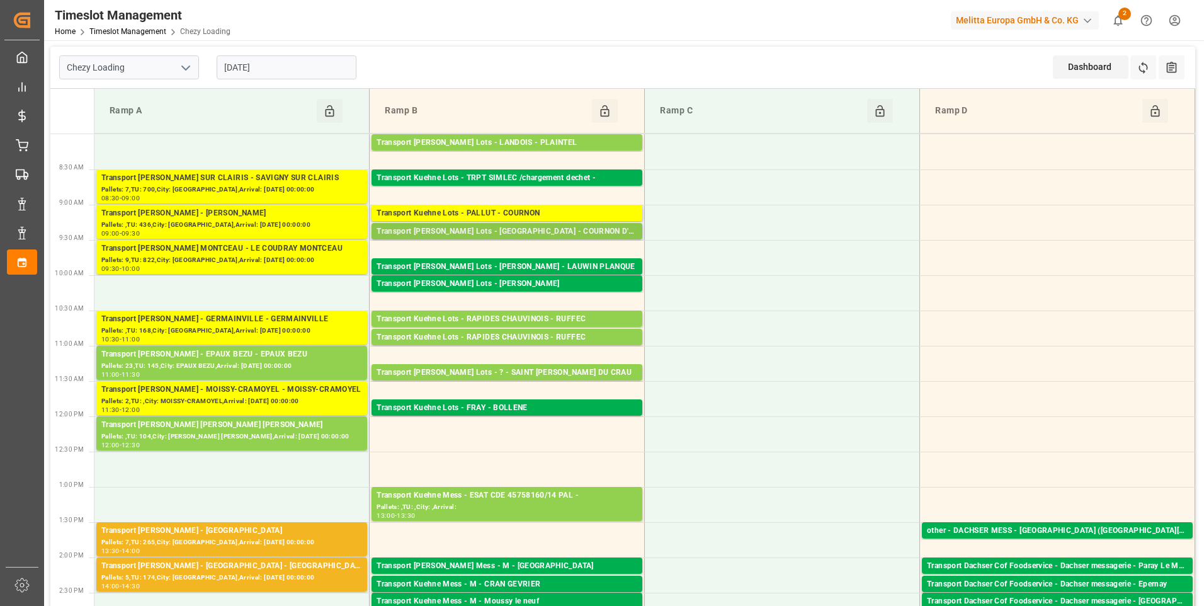
click at [554, 229] on div "Transport Kuehne Lots - [GEOGRAPHIC_DATA] - COURNON D'AUVERGNE" at bounding box center [507, 231] width 261 height 13
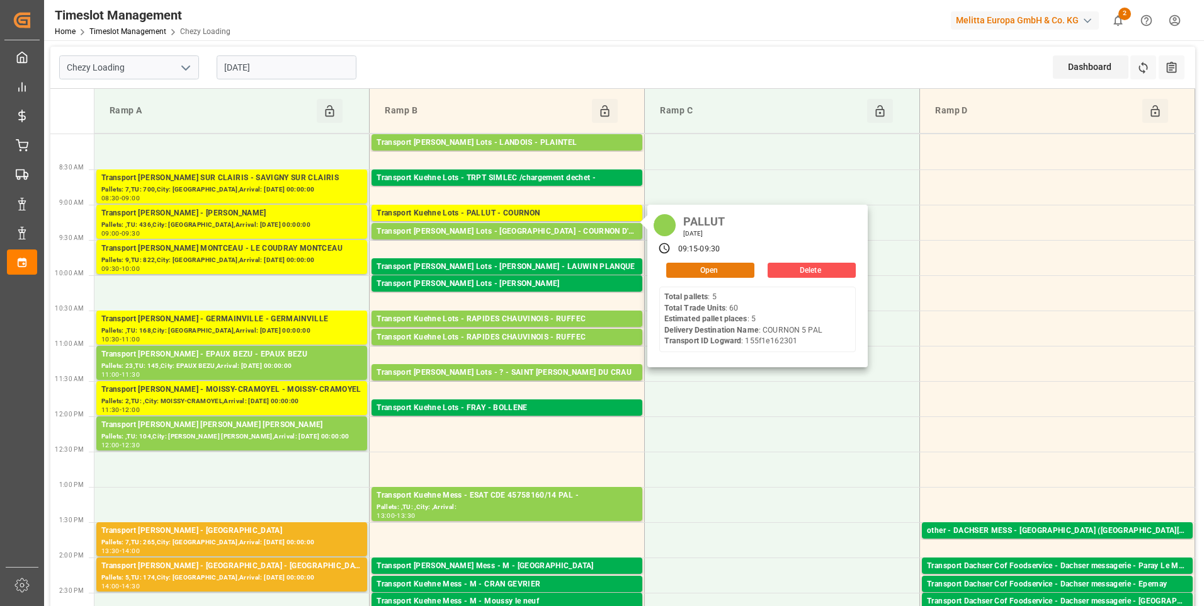
click at [692, 266] on button "Open" at bounding box center [710, 270] width 88 height 15
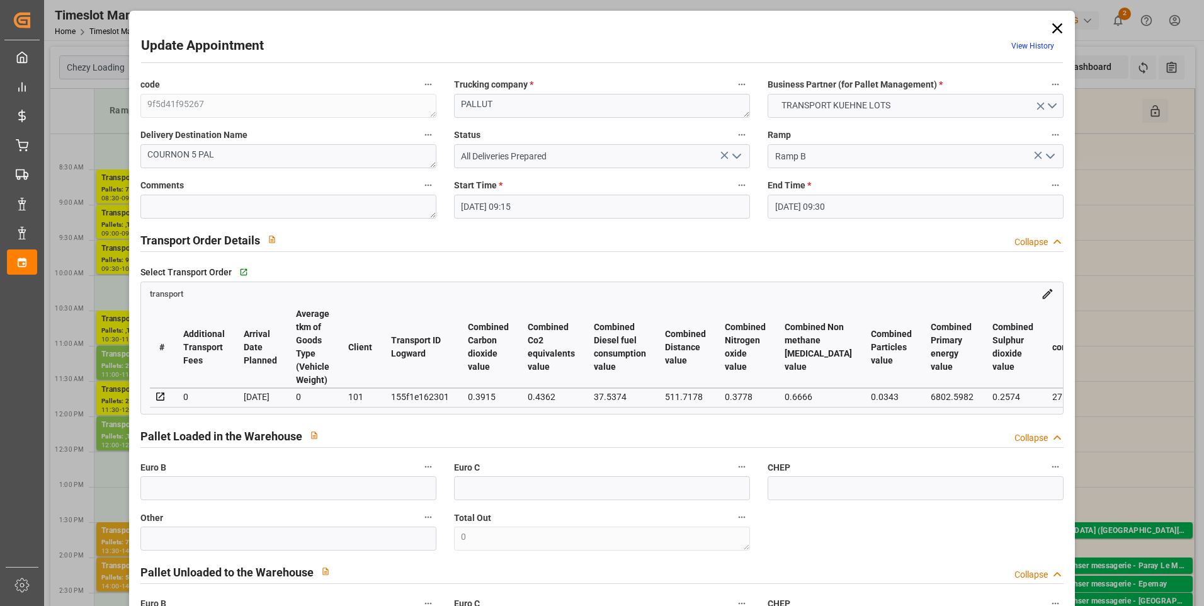
click at [1056, 26] on icon at bounding box center [1058, 28] width 10 height 10
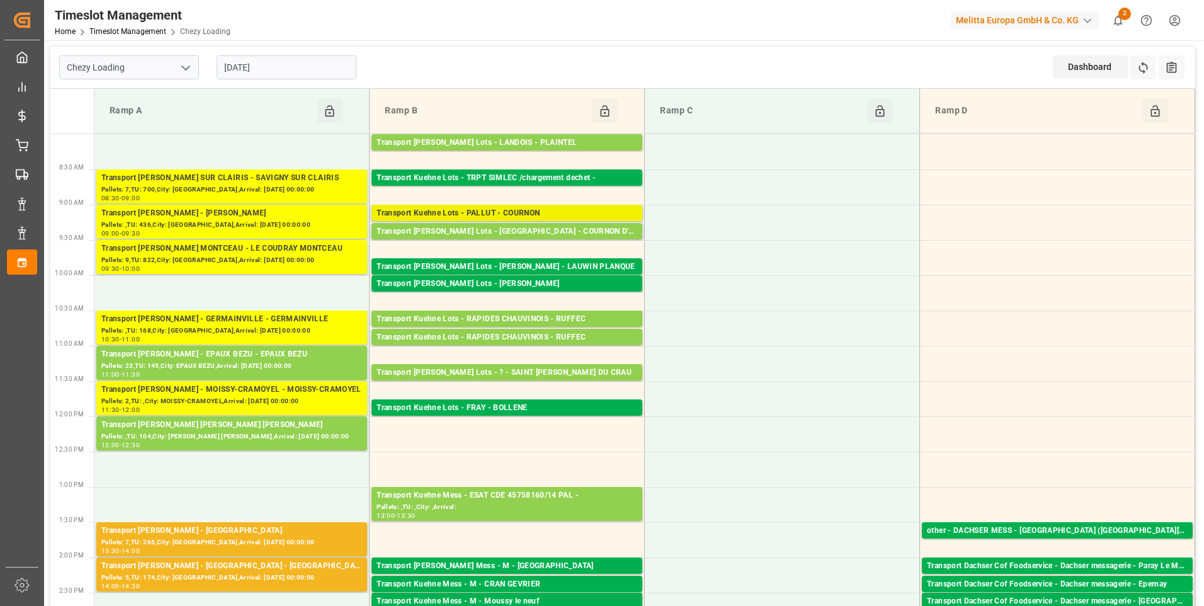
click at [535, 214] on div "Transport Kuehne Lots - PALLUT - COURNON" at bounding box center [507, 213] width 261 height 13
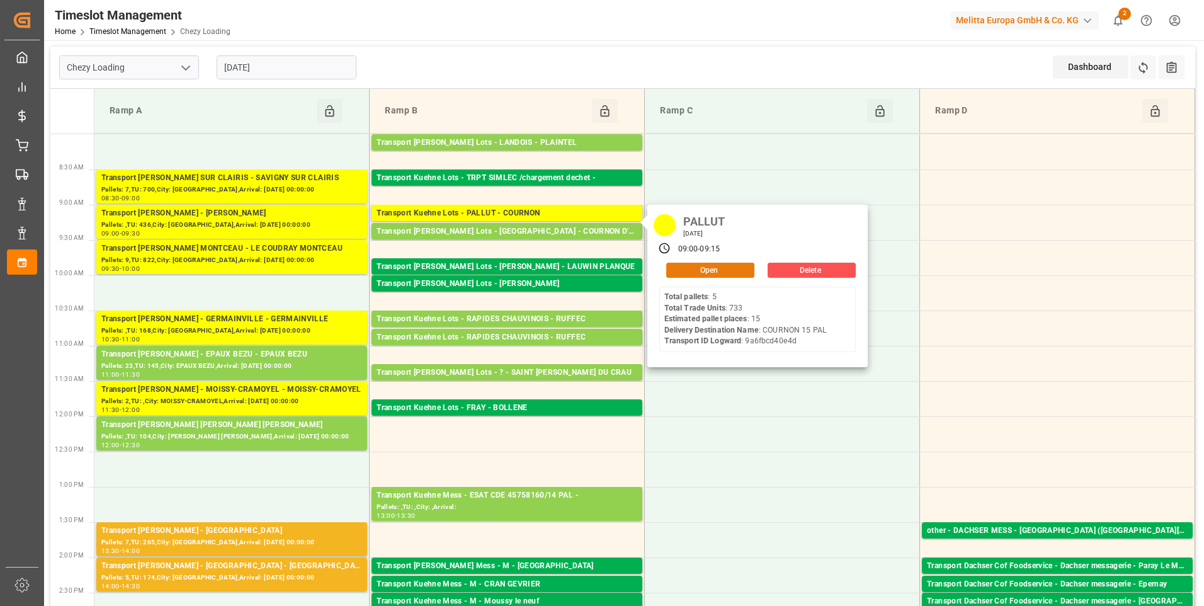
click at [699, 266] on button "Open" at bounding box center [710, 270] width 88 height 15
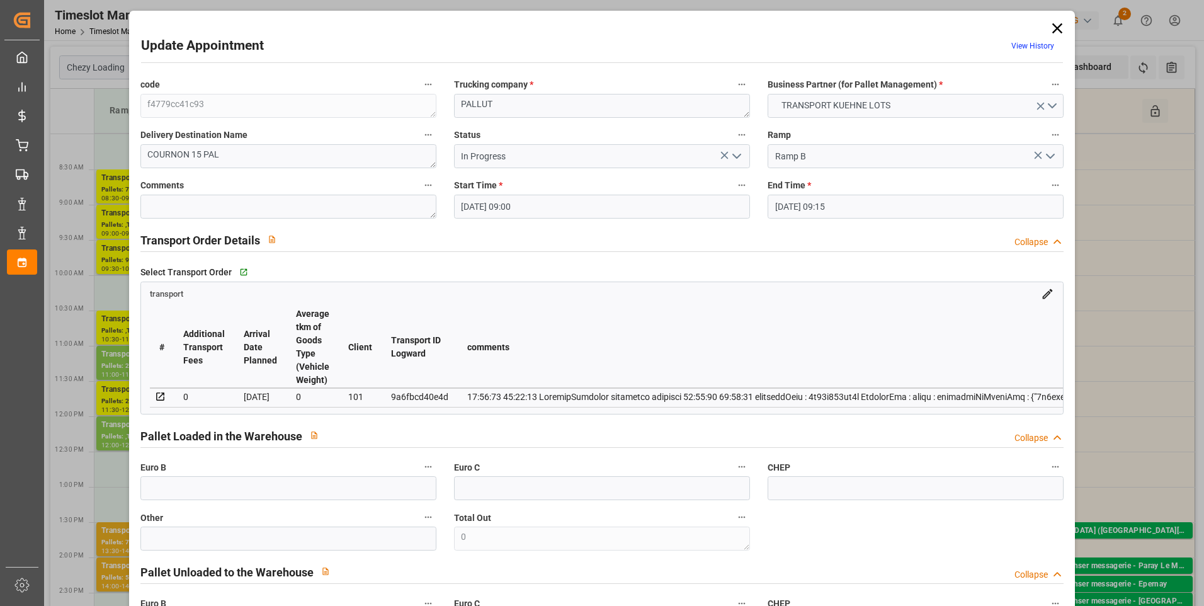
click at [1054, 28] on icon at bounding box center [1058, 28] width 10 height 10
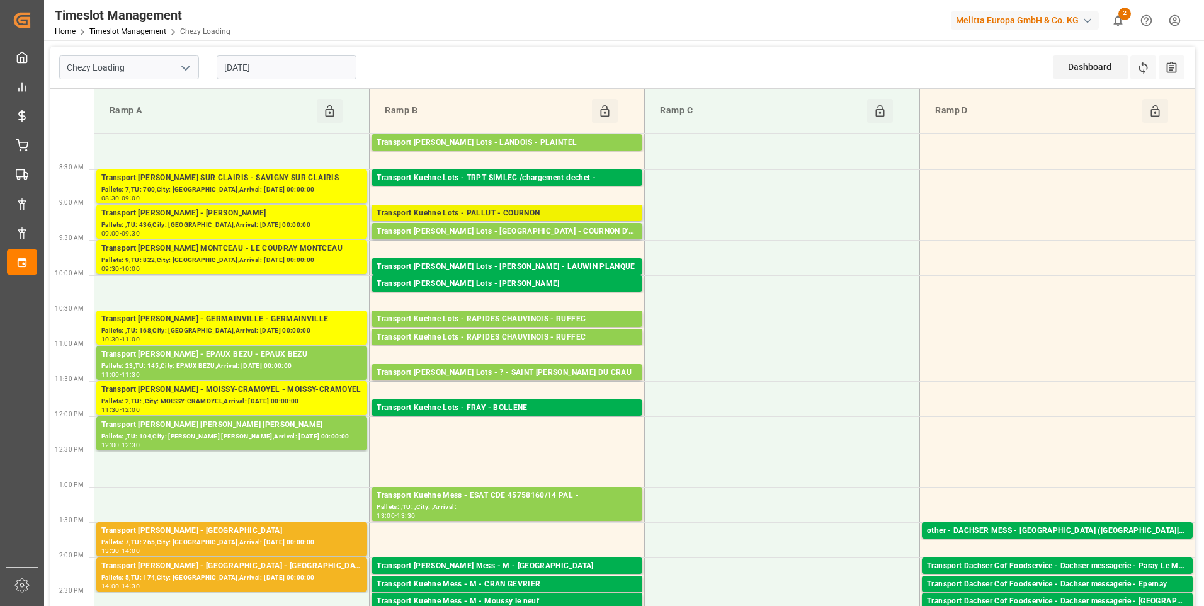
click at [536, 211] on div "Transport Kuehne Lots - PALLUT - COURNON" at bounding box center [507, 213] width 261 height 13
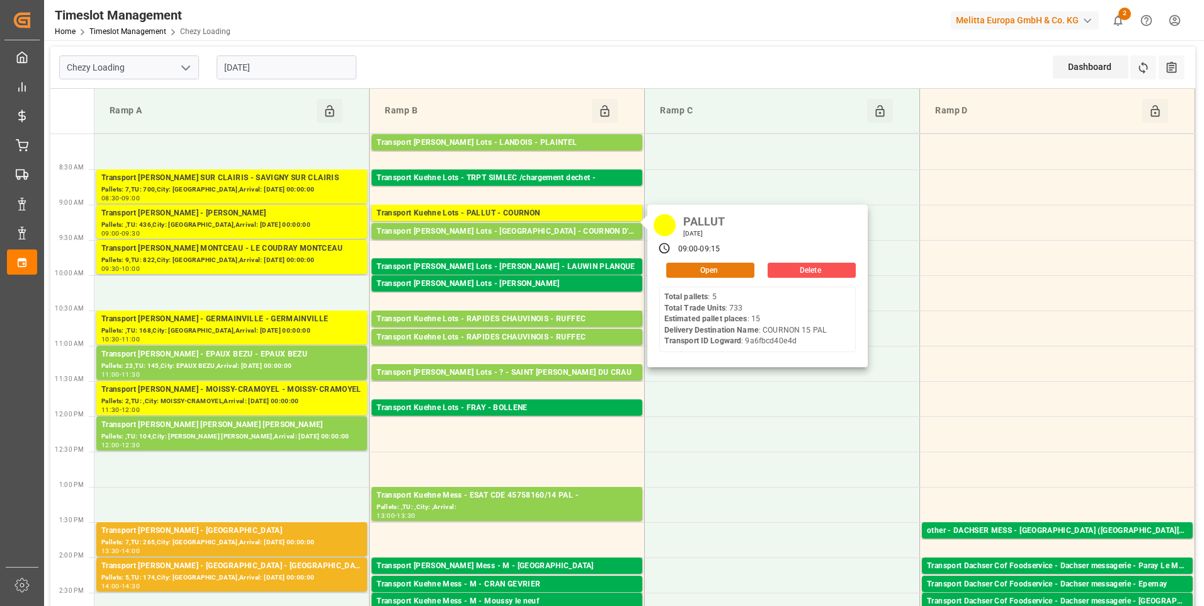
click at [698, 271] on button "Open" at bounding box center [710, 270] width 88 height 15
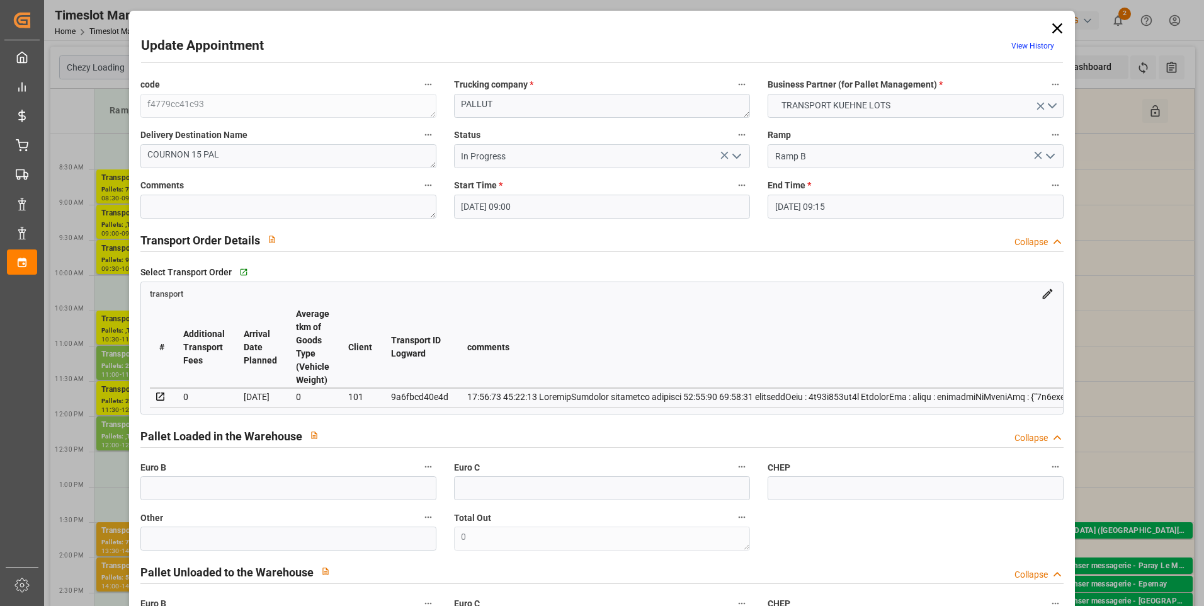
click at [1056, 25] on icon at bounding box center [1058, 29] width 18 height 18
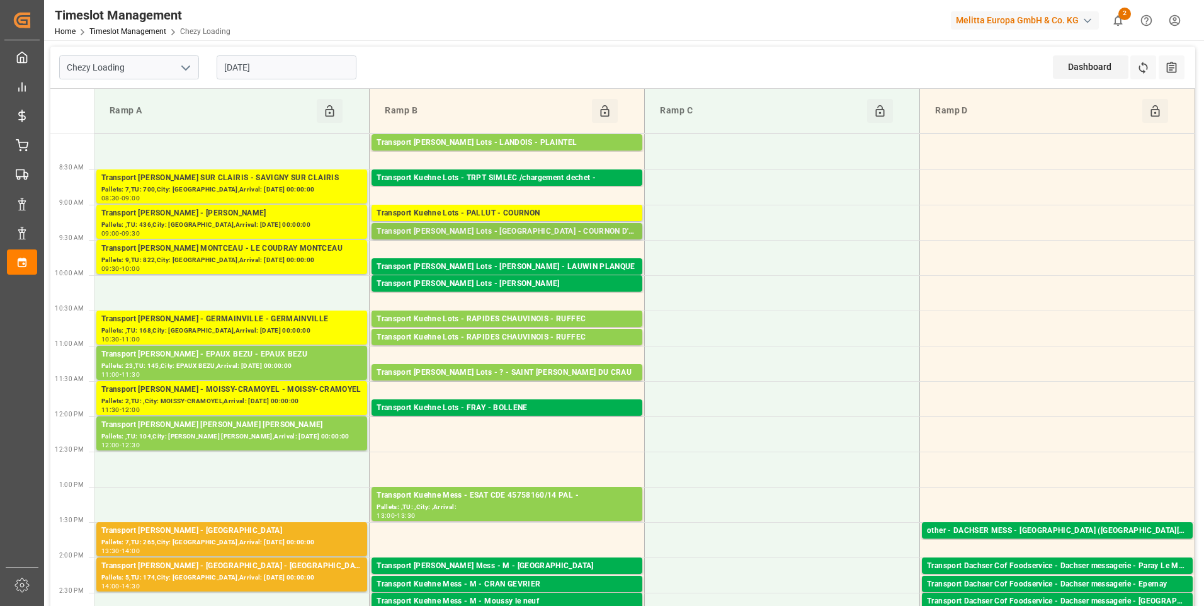
click at [523, 235] on div "Transport Kuehne Lots - [GEOGRAPHIC_DATA] - COURNON D'AUVERGNE" at bounding box center [507, 231] width 261 height 13
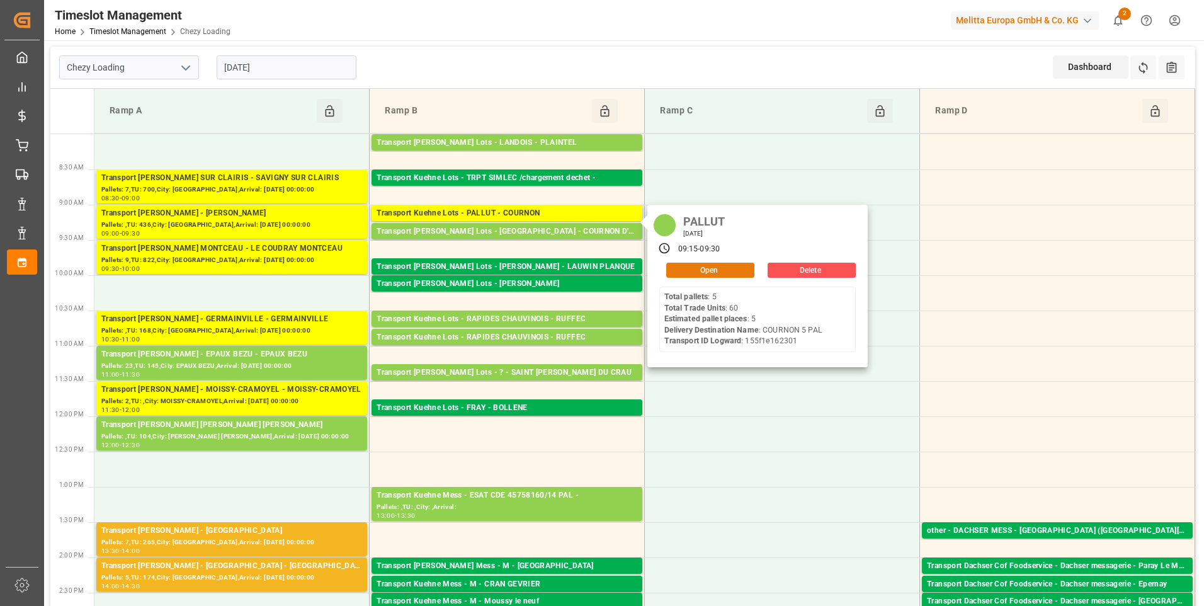
click at [702, 269] on button "Open" at bounding box center [710, 270] width 88 height 15
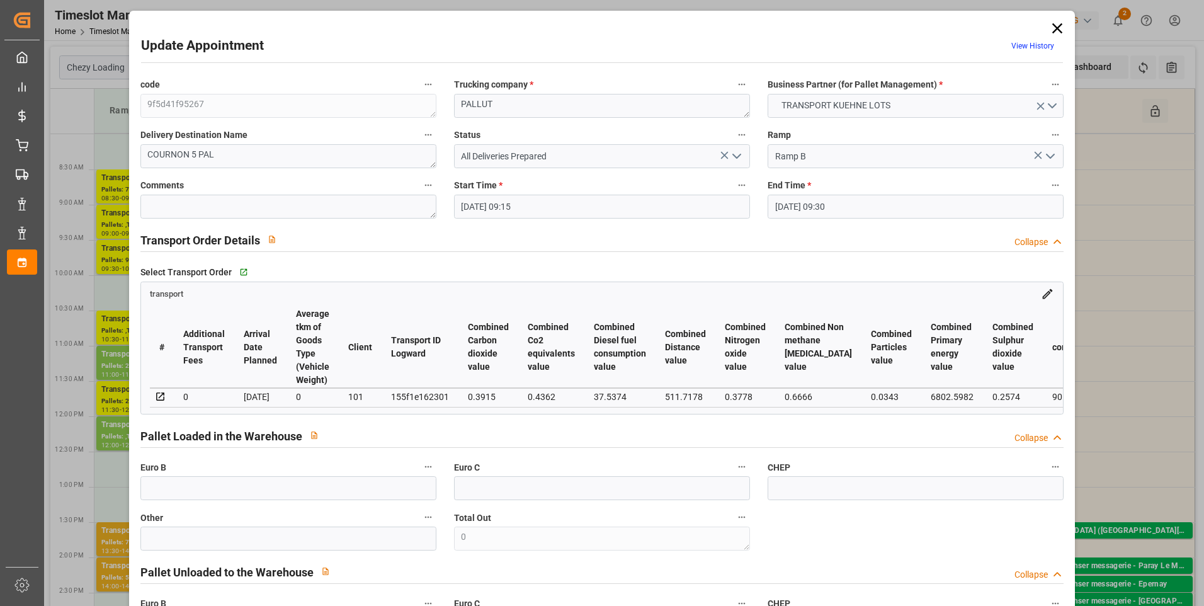
click at [734, 152] on icon "open menu" at bounding box center [736, 156] width 15 height 15
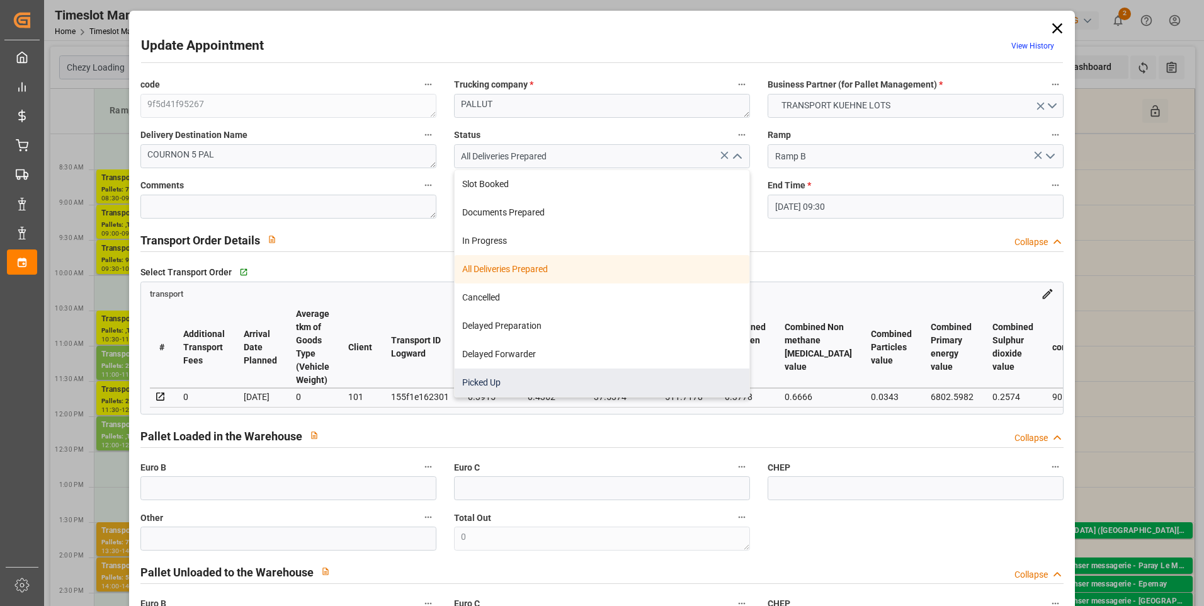
click at [489, 382] on div "Picked Up" at bounding box center [602, 382] width 295 height 28
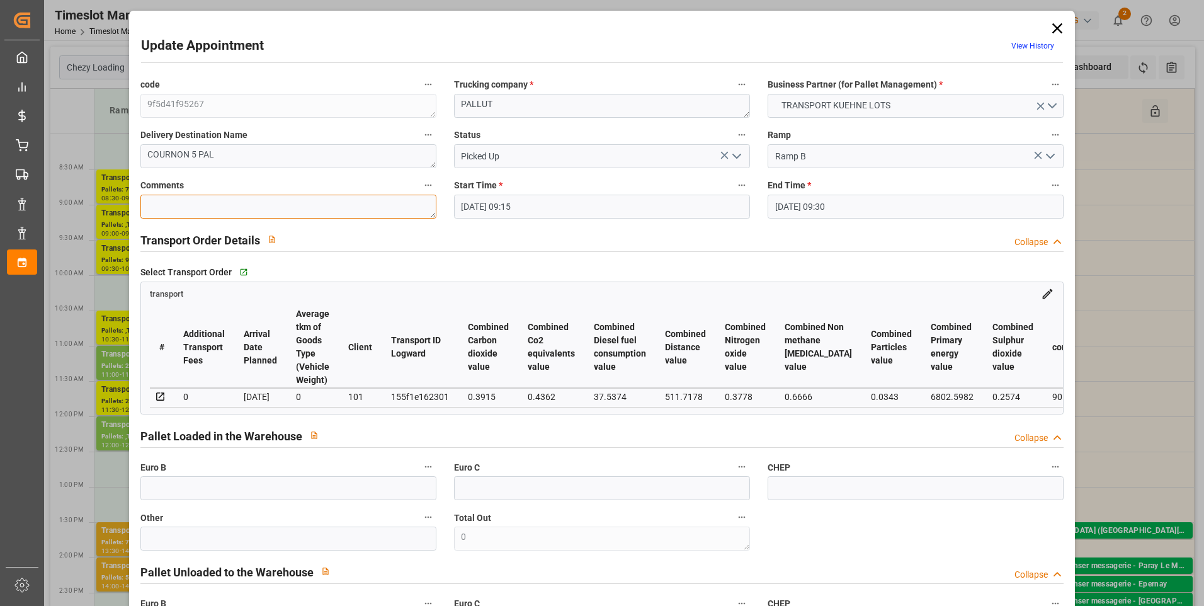
click at [183, 208] on textarea at bounding box center [288, 207] width 296 height 24
click at [737, 154] on icon "open menu" at bounding box center [736, 156] width 15 height 15
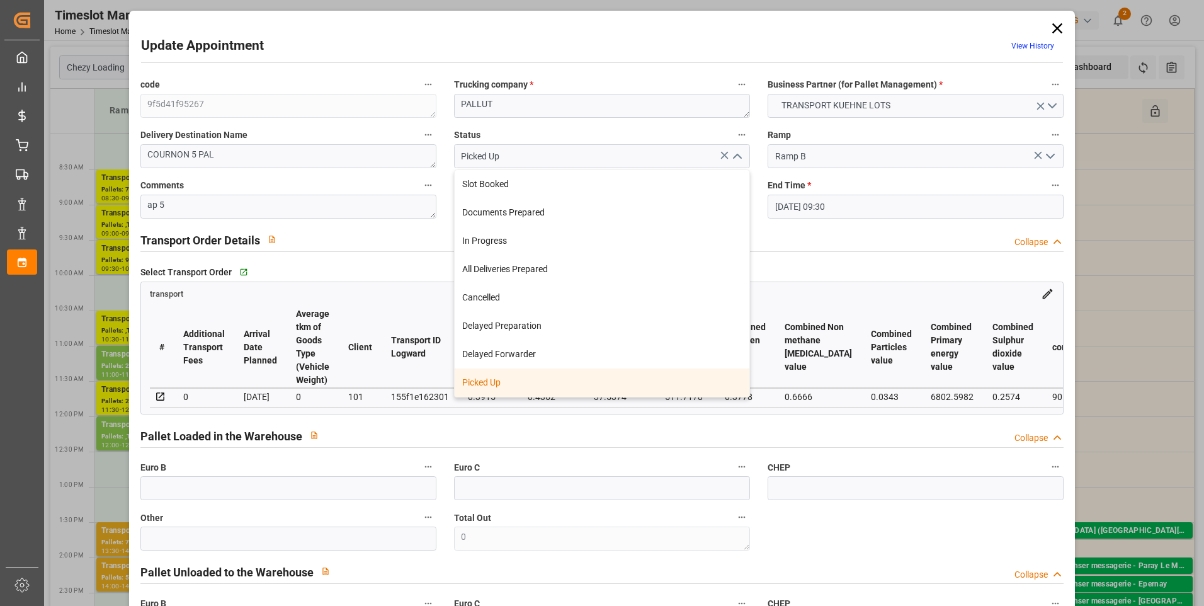
click at [520, 384] on div "Picked Up" at bounding box center [602, 382] width 295 height 28
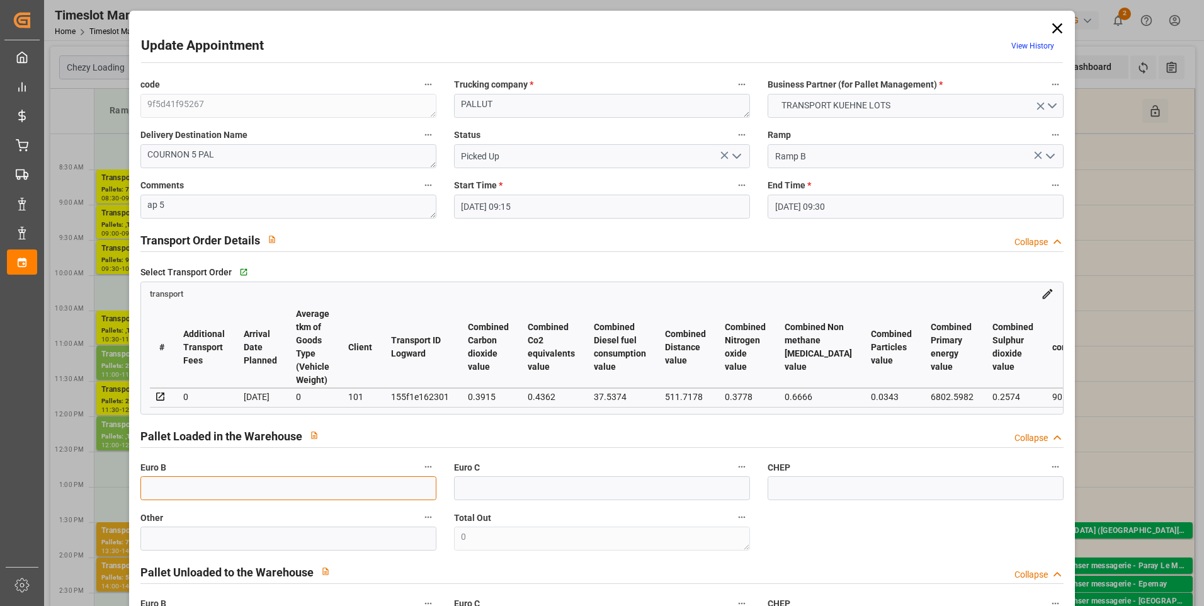
click at [185, 488] on input "text" at bounding box center [288, 488] width 296 height 24
click at [608, 431] on div "Pallet Loaded in the Warehouse Collapse" at bounding box center [602, 435] width 924 height 24
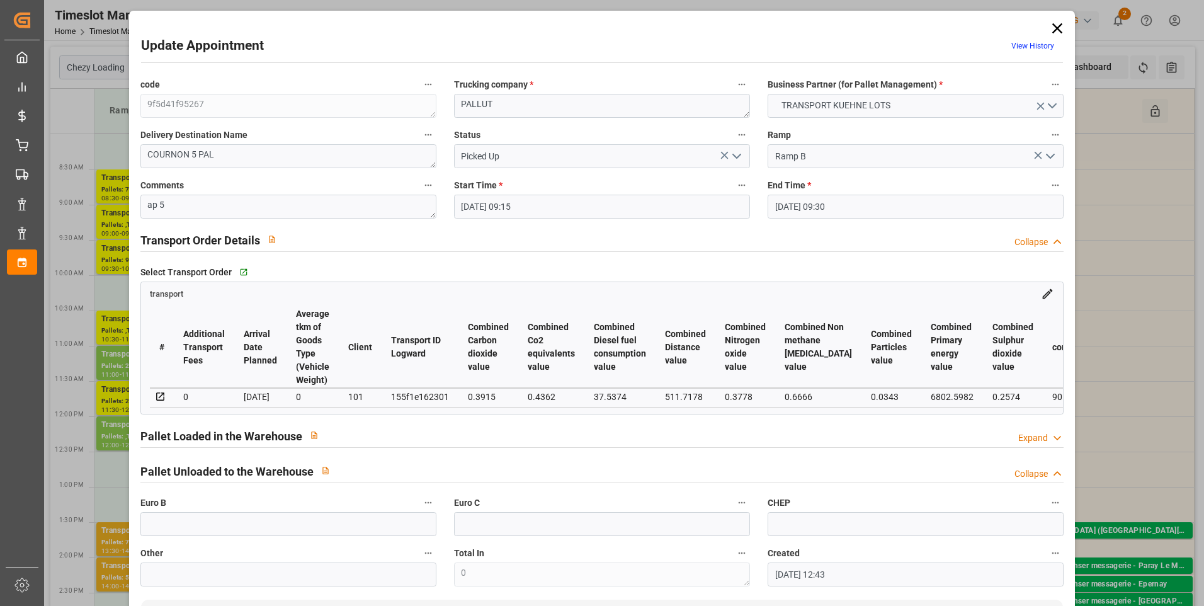
click at [1057, 444] on icon at bounding box center [1057, 437] width 13 height 13
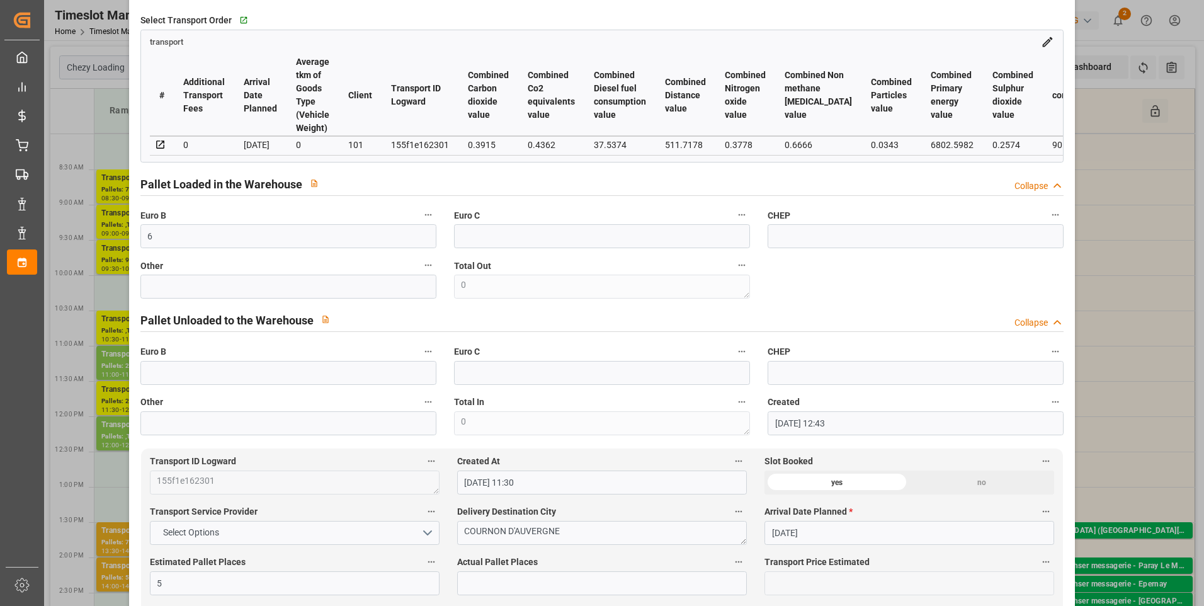
scroll to position [441, 0]
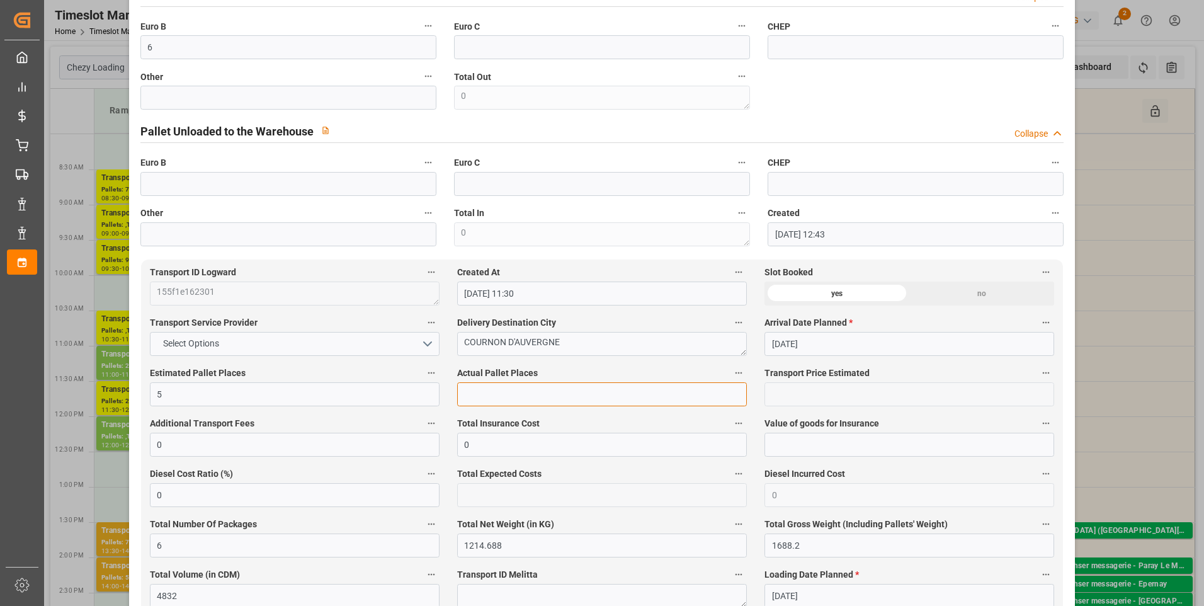
click at [487, 394] on input "text" at bounding box center [602, 394] width 290 height 24
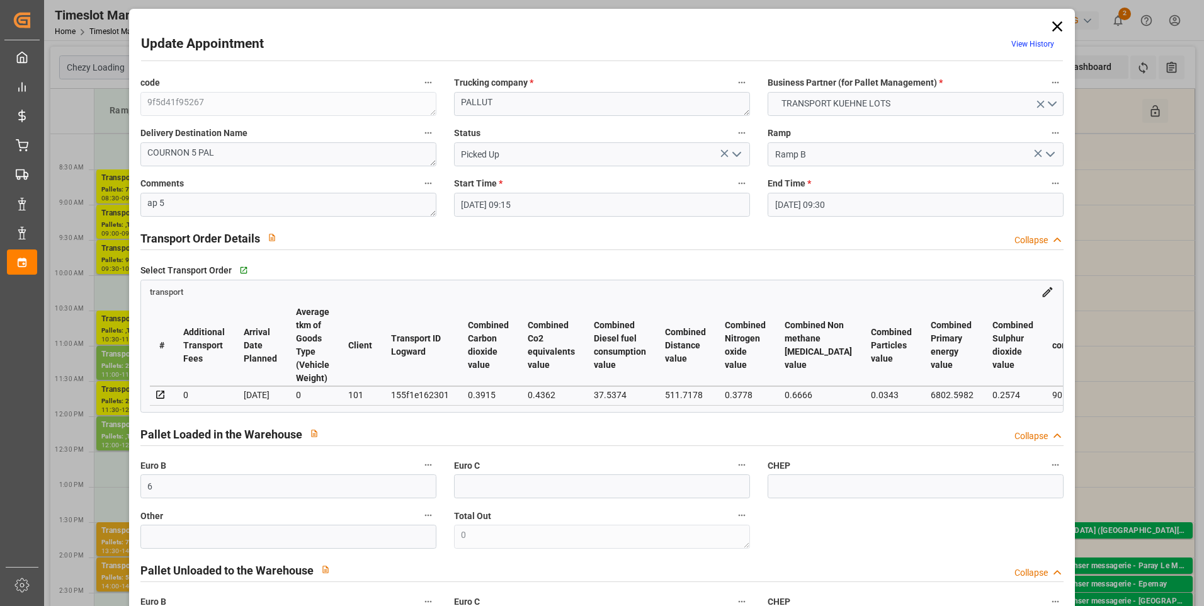
scroll to position [0, 0]
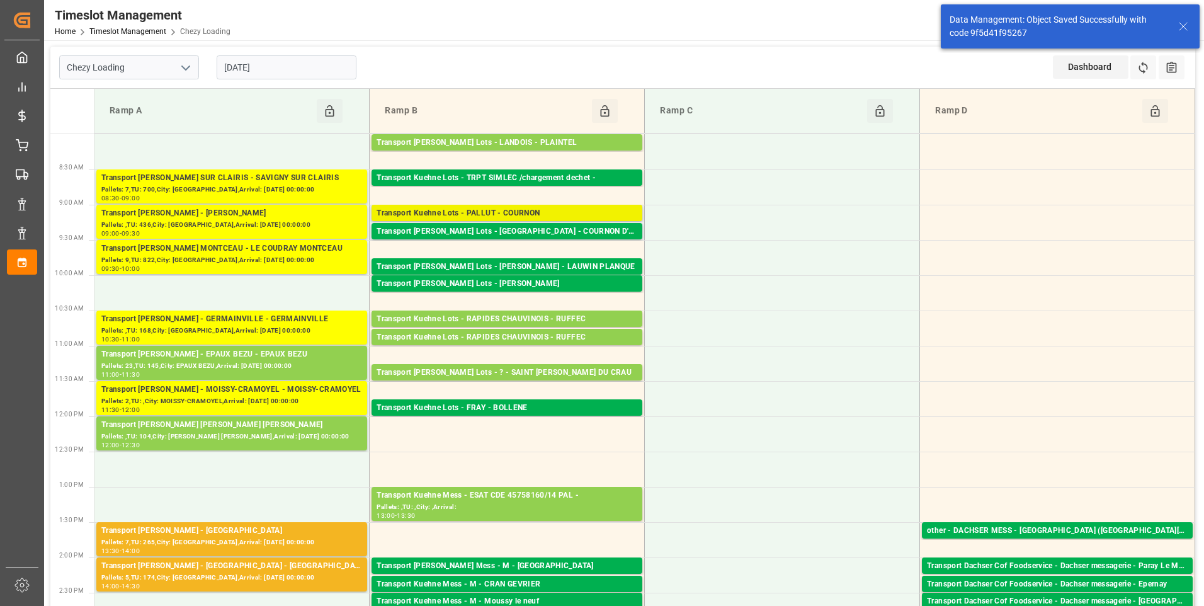
click at [538, 215] on div "Transport Kuehne Lots - PALLUT - COURNON" at bounding box center [507, 213] width 261 height 13
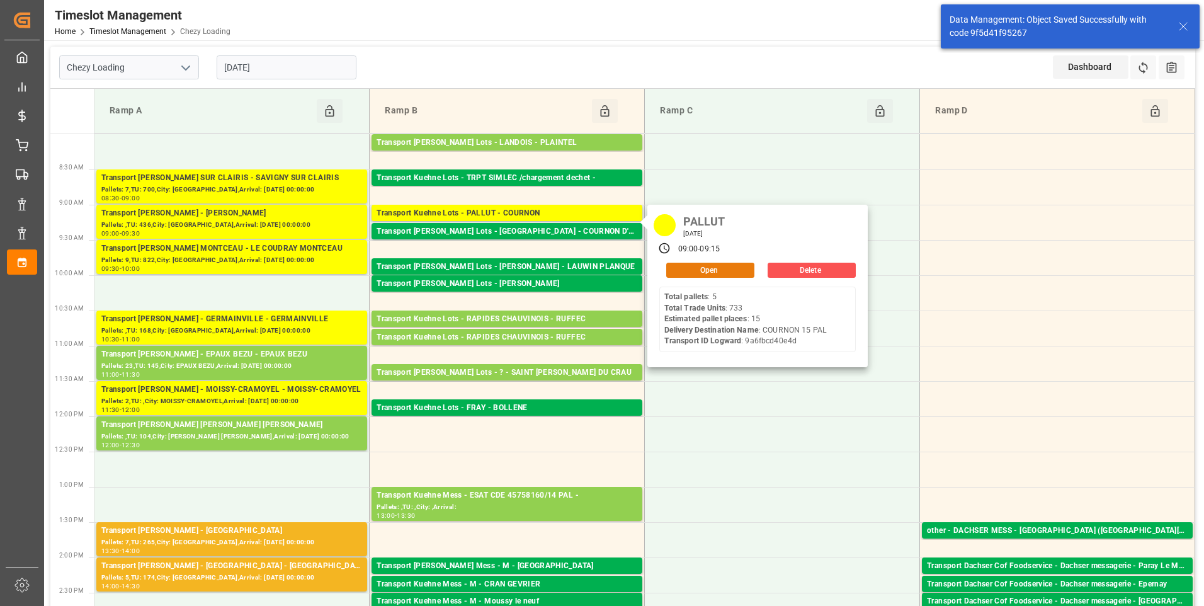
click at [697, 272] on button "Open" at bounding box center [710, 270] width 88 height 15
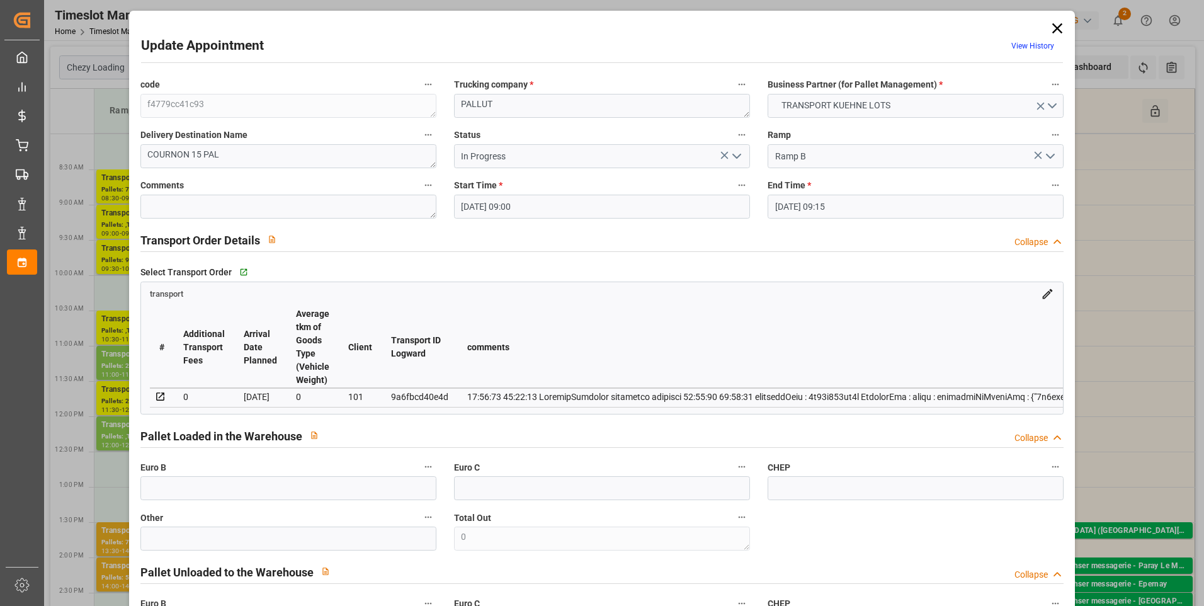
click at [736, 157] on polyline "open menu" at bounding box center [737, 156] width 8 height 4
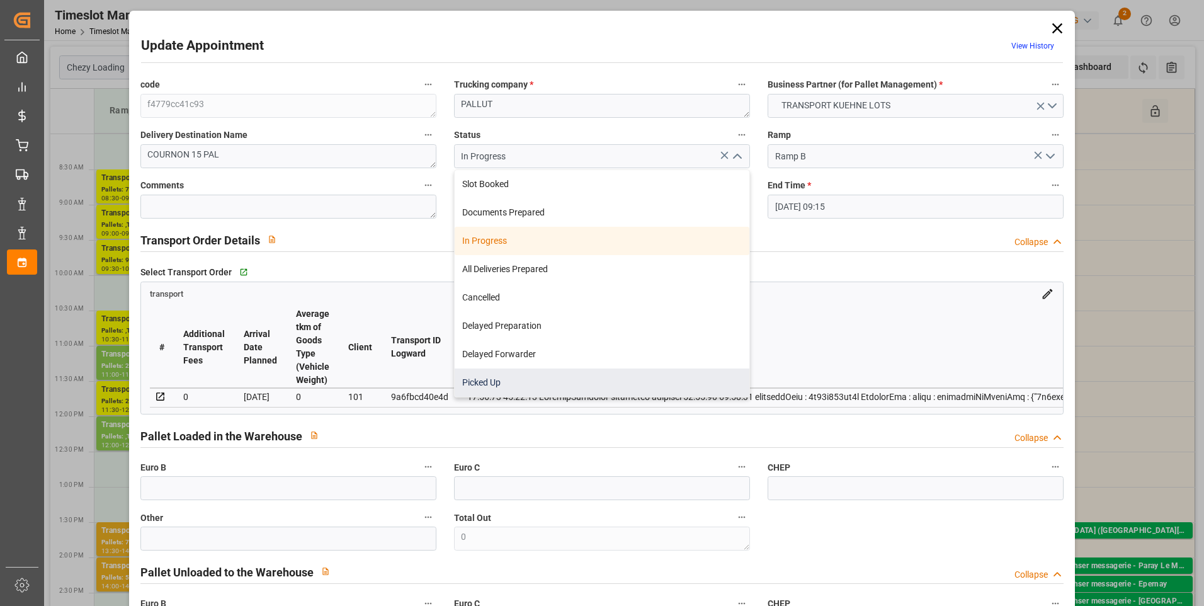
click at [482, 381] on div "Picked Up" at bounding box center [602, 382] width 295 height 28
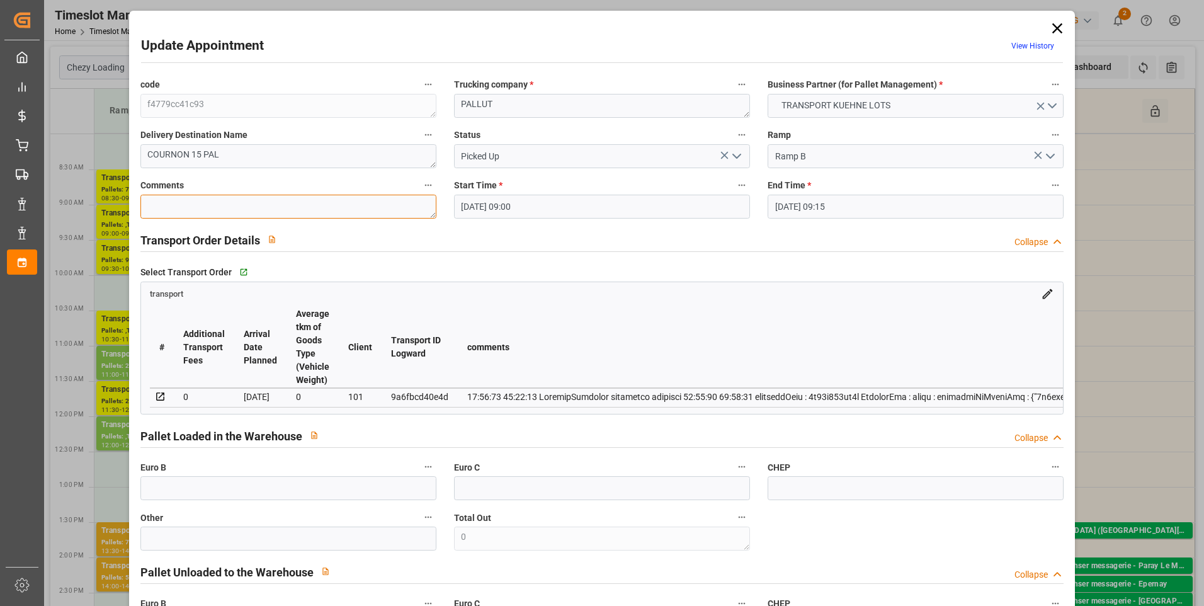
click at [172, 197] on textarea at bounding box center [288, 207] width 296 height 24
click at [176, 491] on input "text" at bounding box center [288, 488] width 296 height 24
click at [219, 210] on textarea "ap" at bounding box center [288, 207] width 296 height 24
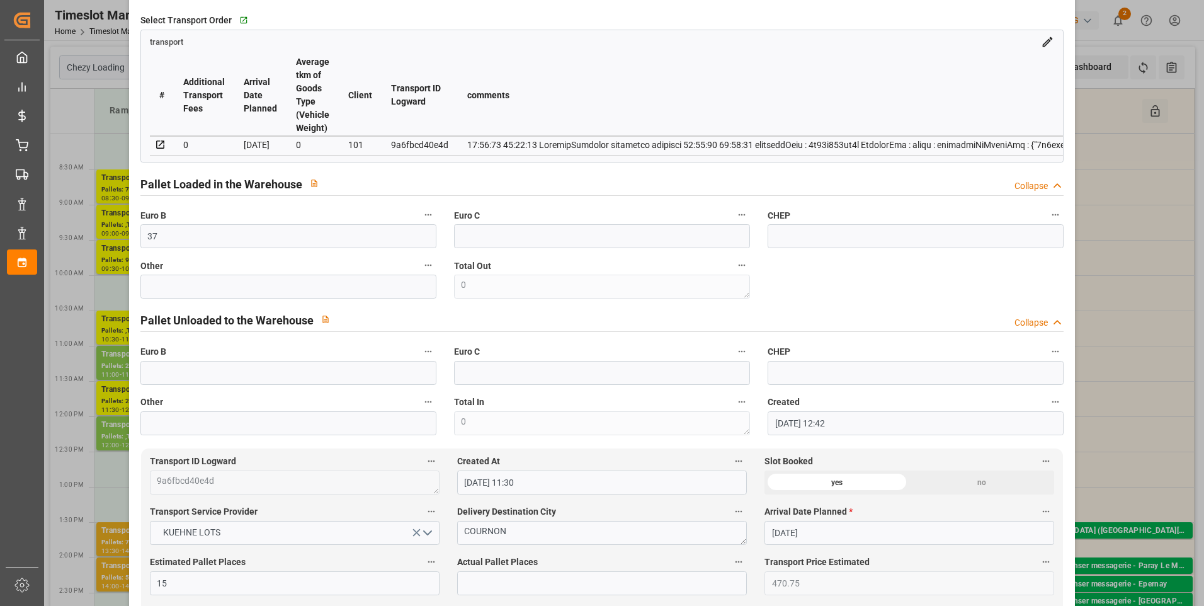
scroll to position [378, 0]
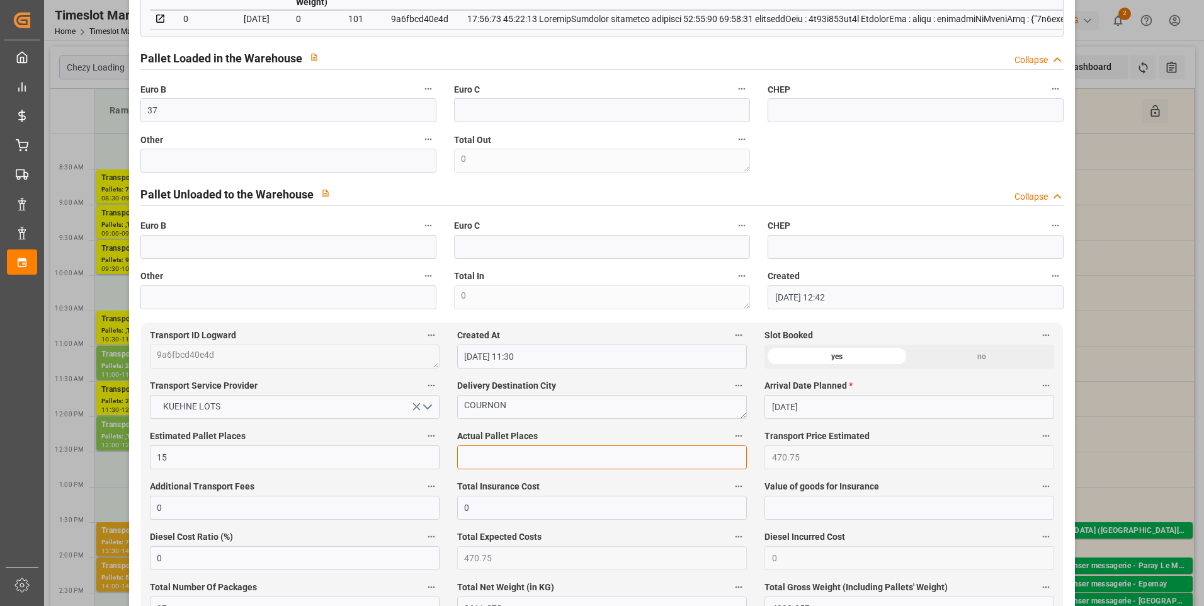
click at [480, 459] on input "text" at bounding box center [602, 457] width 290 height 24
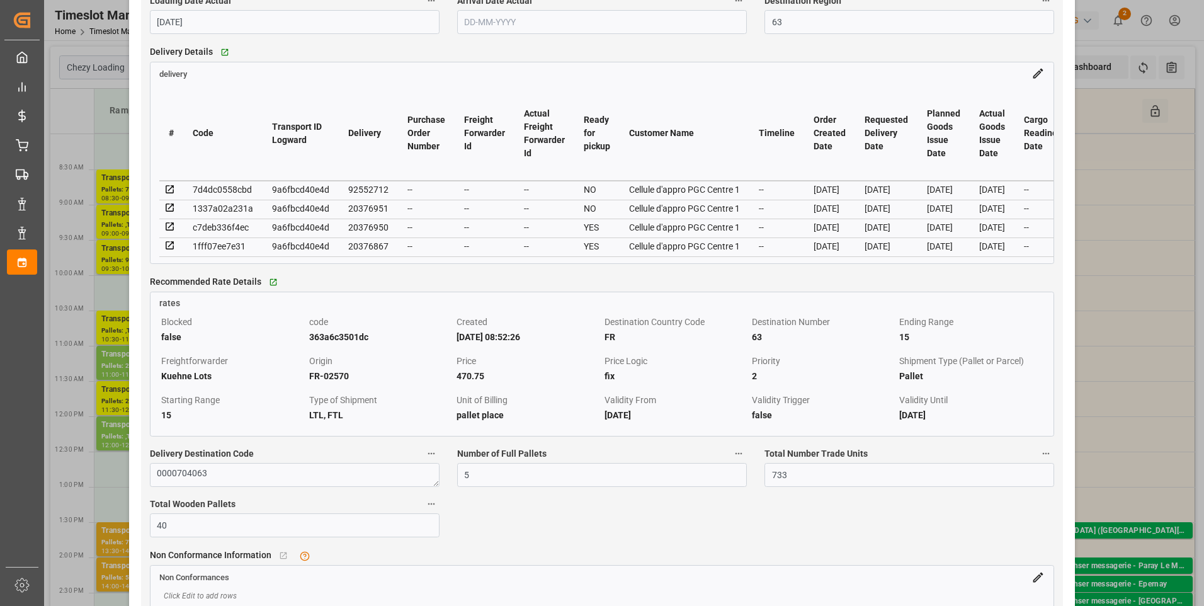
scroll to position [1071, 0]
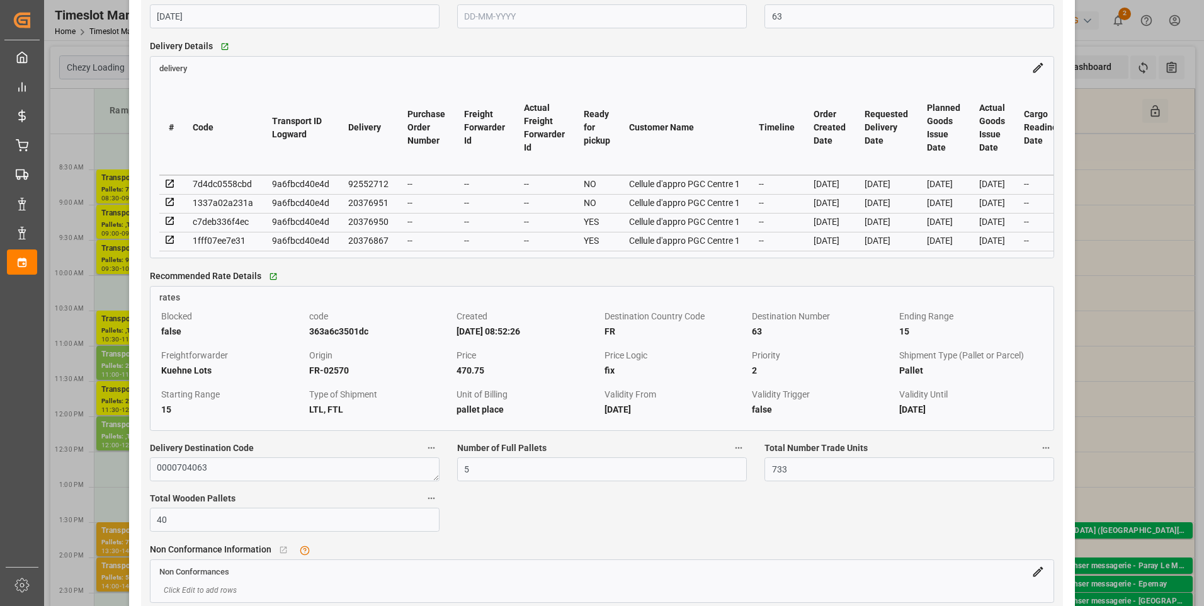
click at [168, 187] on icon at bounding box center [169, 183] width 11 height 11
click at [171, 203] on icon at bounding box center [170, 202] width 8 height 8
click at [166, 224] on icon at bounding box center [169, 220] width 11 height 11
click at [171, 242] on icon at bounding box center [169, 239] width 11 height 11
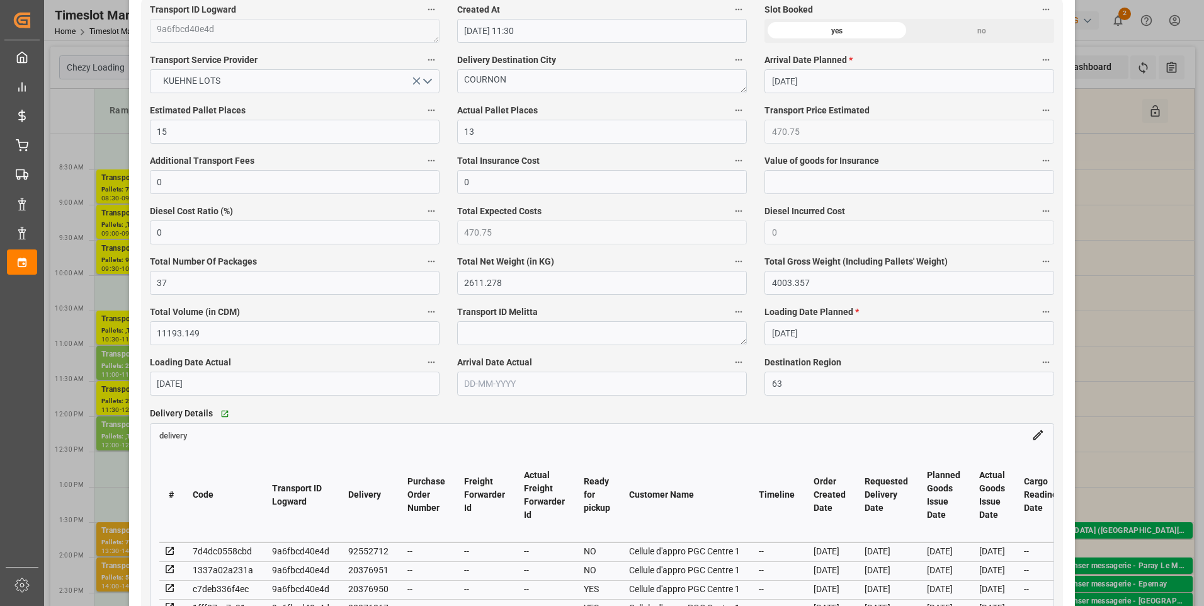
scroll to position [819, 0]
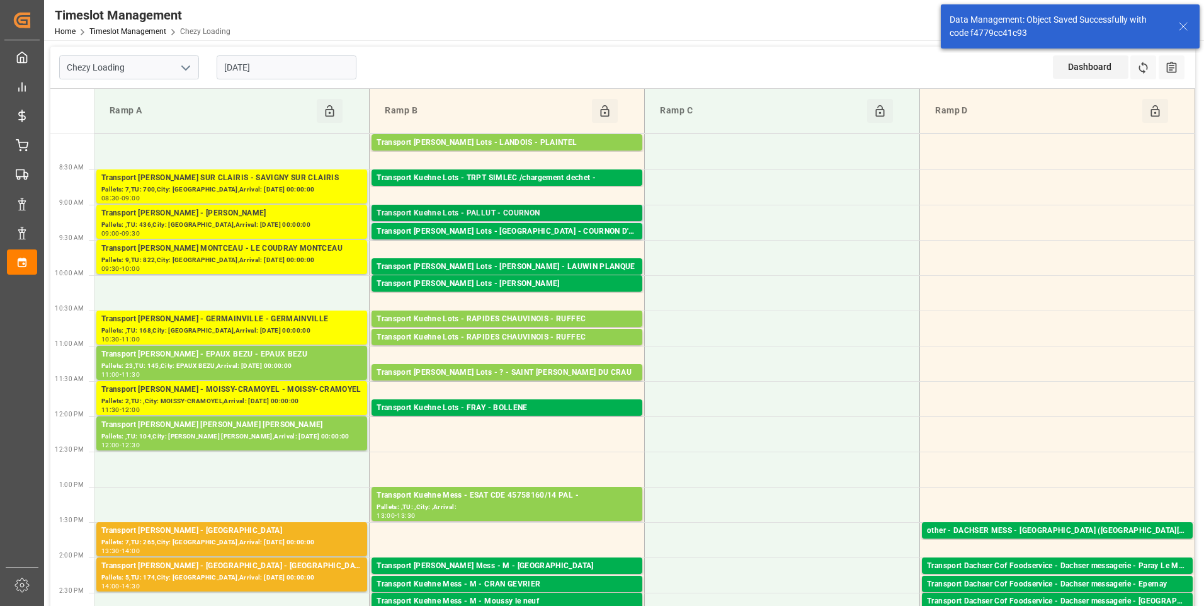
click at [538, 212] on div "Transport Kuehne Lots - PALLUT - COURNON" at bounding box center [507, 213] width 261 height 13
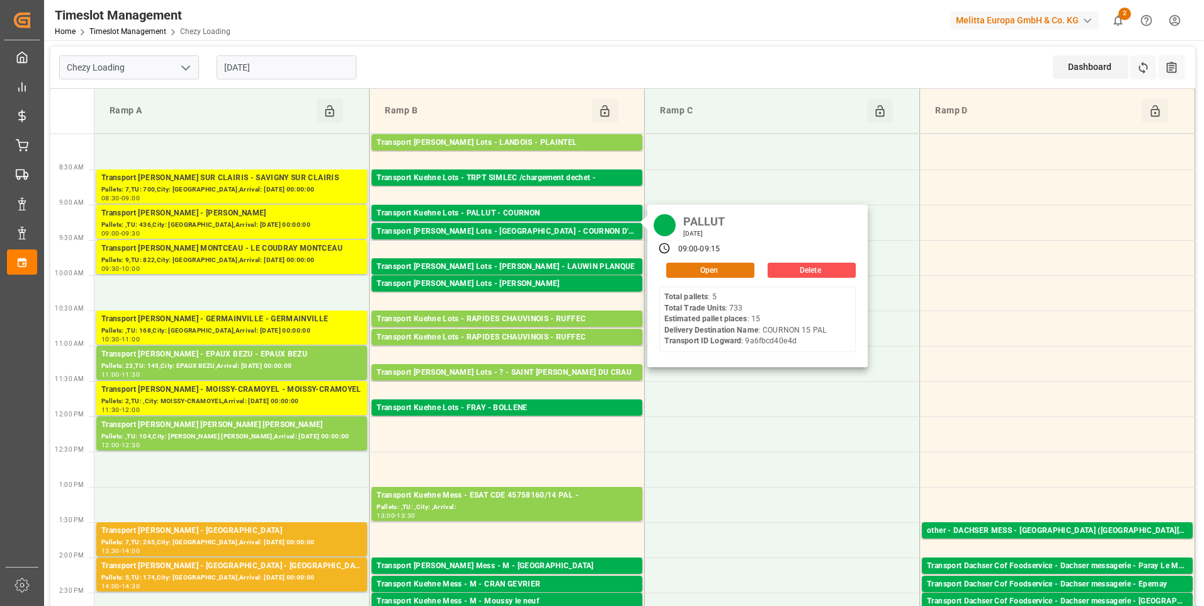
click at [683, 271] on button "Open" at bounding box center [710, 270] width 88 height 15
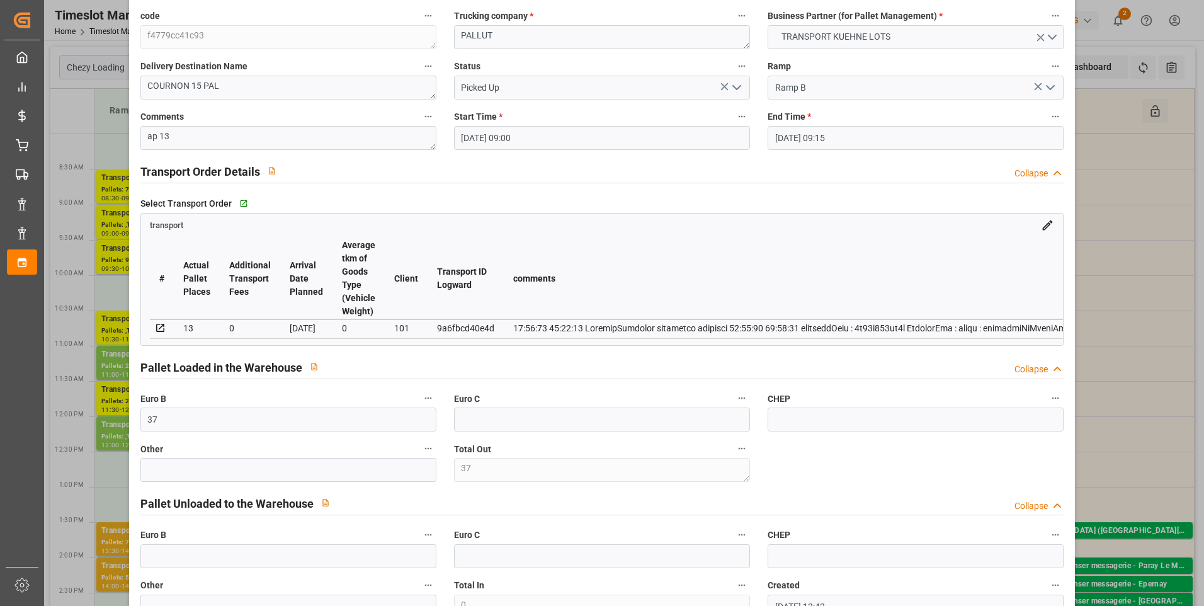
scroll to position [0, 0]
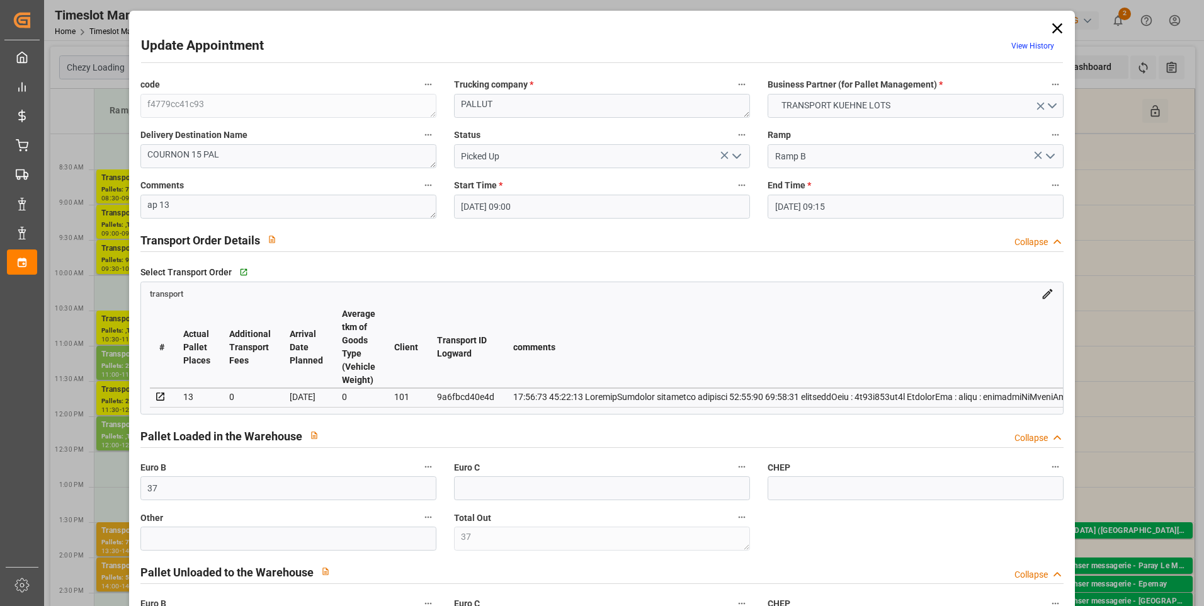
click at [1060, 28] on icon at bounding box center [1058, 29] width 18 height 18
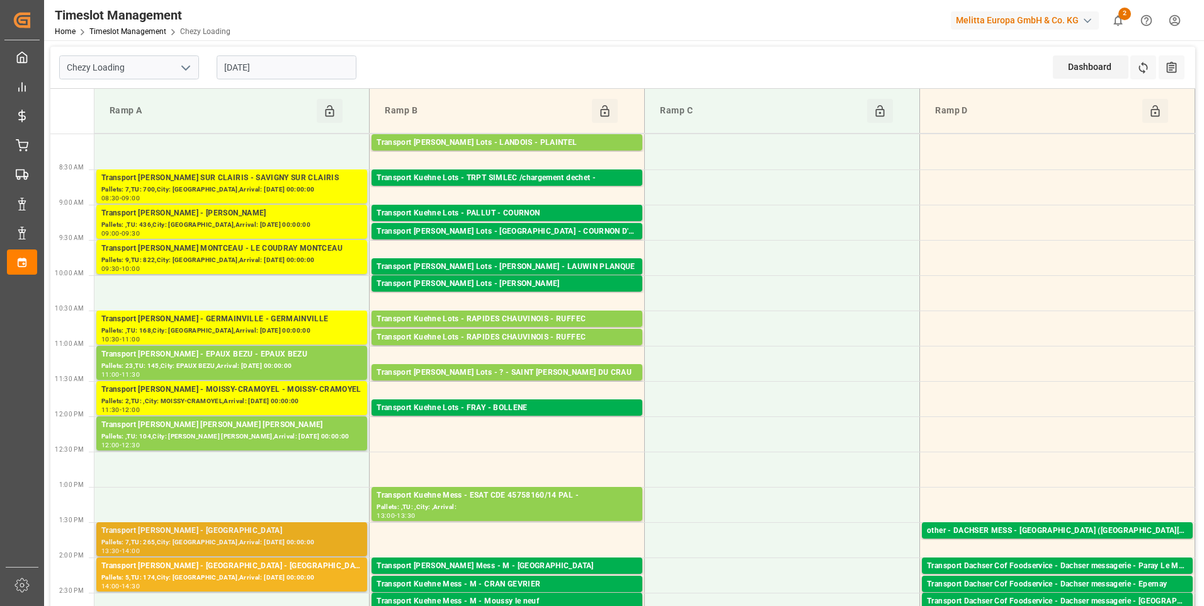
click at [269, 539] on div "Pallets: 7,TU: 265,City: [GEOGRAPHIC_DATA],Arrival: [DATE] 00:00:00" at bounding box center [231, 542] width 261 height 11
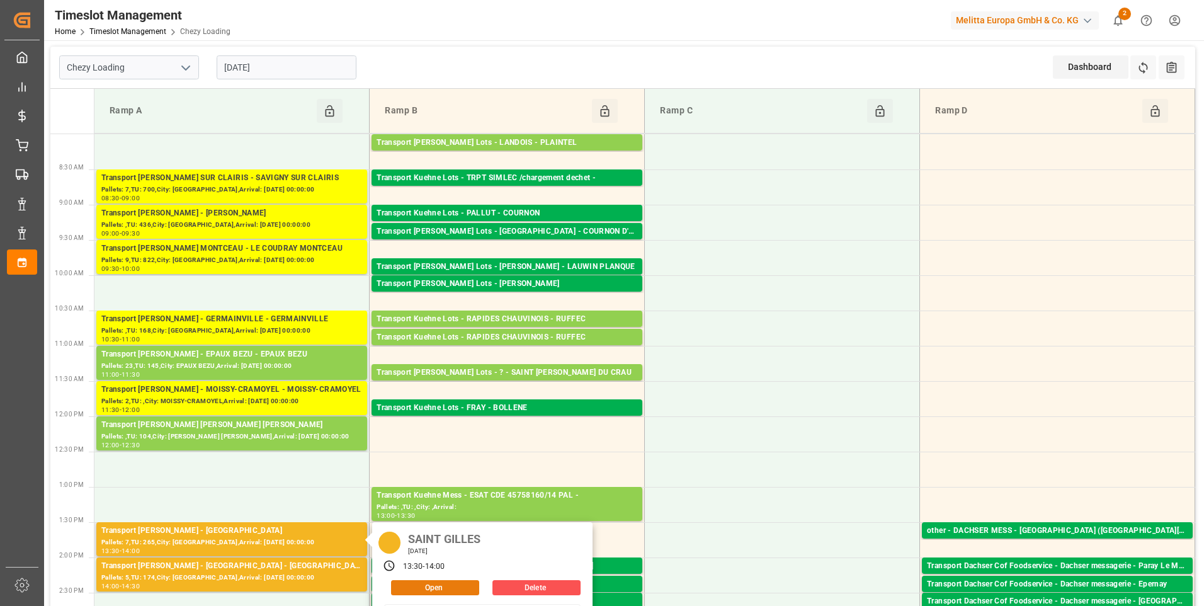
click at [438, 587] on button "Open" at bounding box center [435, 587] width 88 height 15
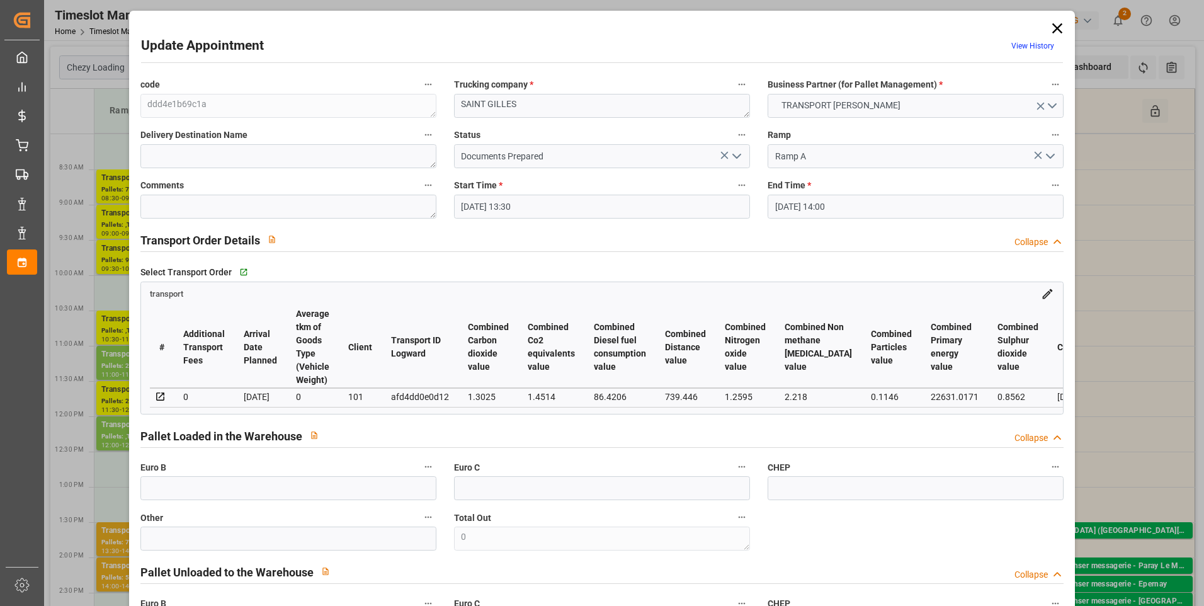
click at [737, 156] on polyline "open menu" at bounding box center [737, 156] width 8 height 4
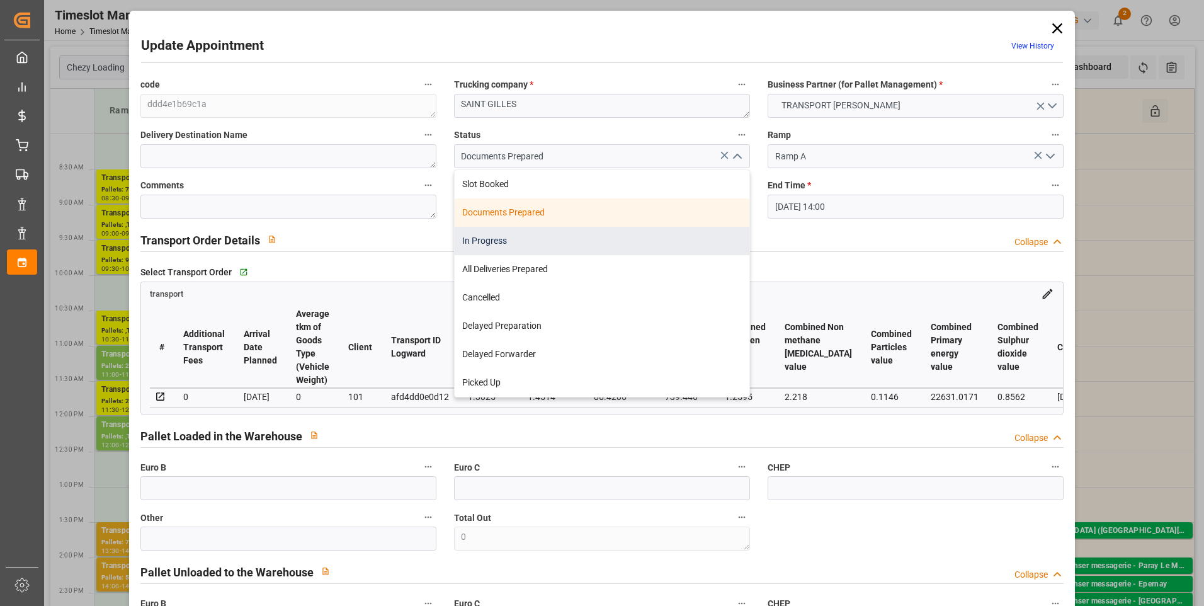
click at [493, 239] on div "In Progress" at bounding box center [602, 241] width 295 height 28
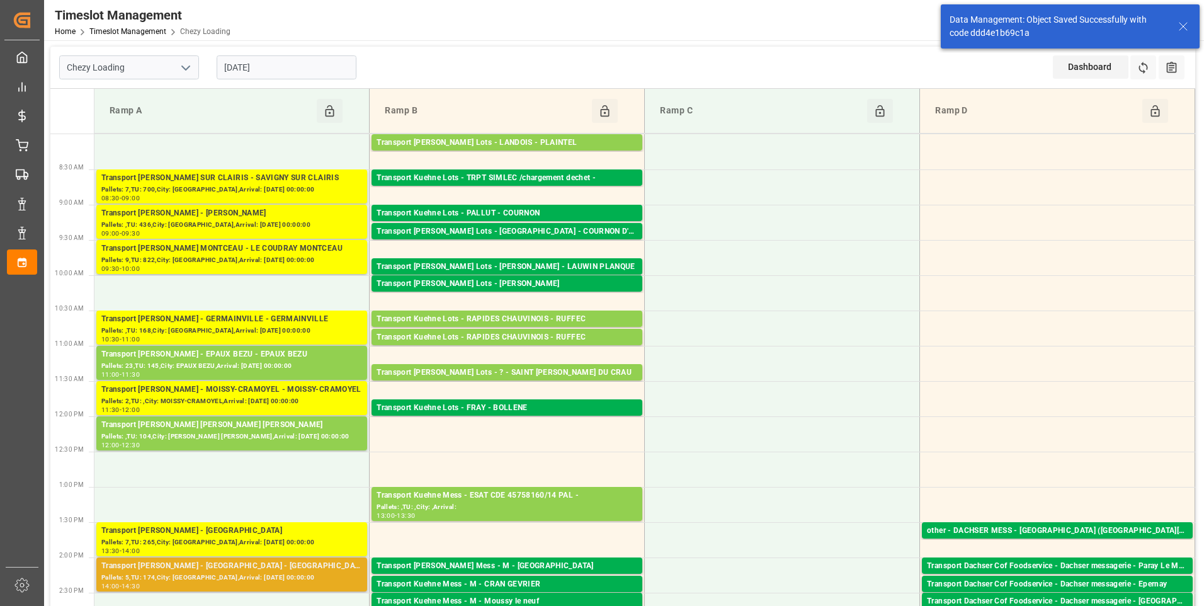
click at [262, 573] on div "Pallets: 5,TU: 174,City: [GEOGRAPHIC_DATA],Arrival: [DATE] 00:00:00" at bounding box center [231, 578] width 261 height 11
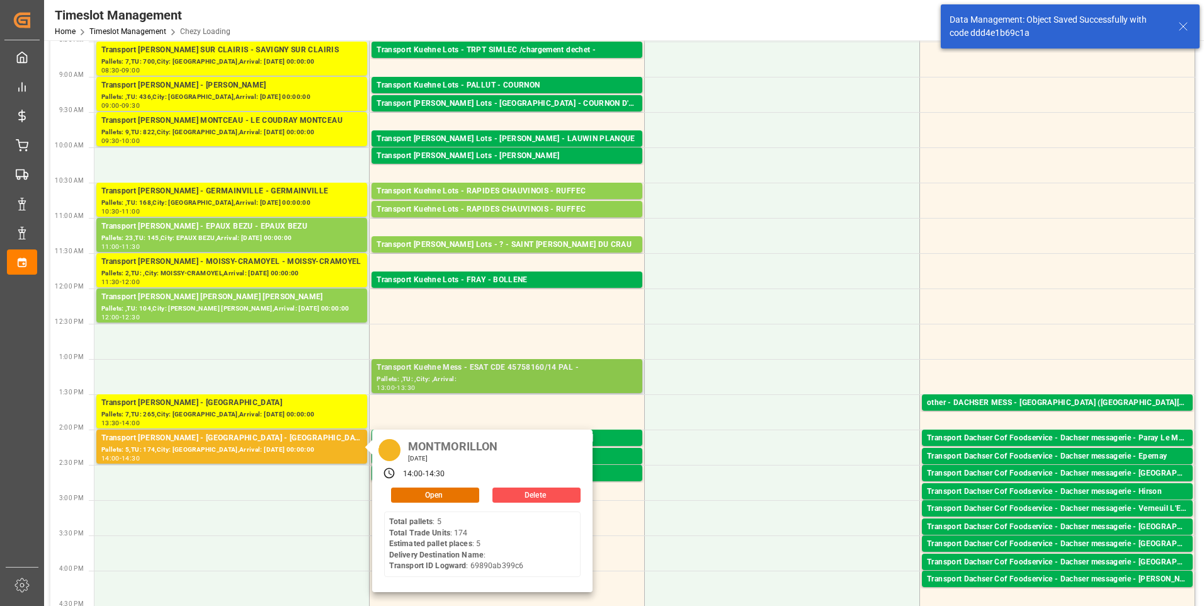
scroll to position [252, 0]
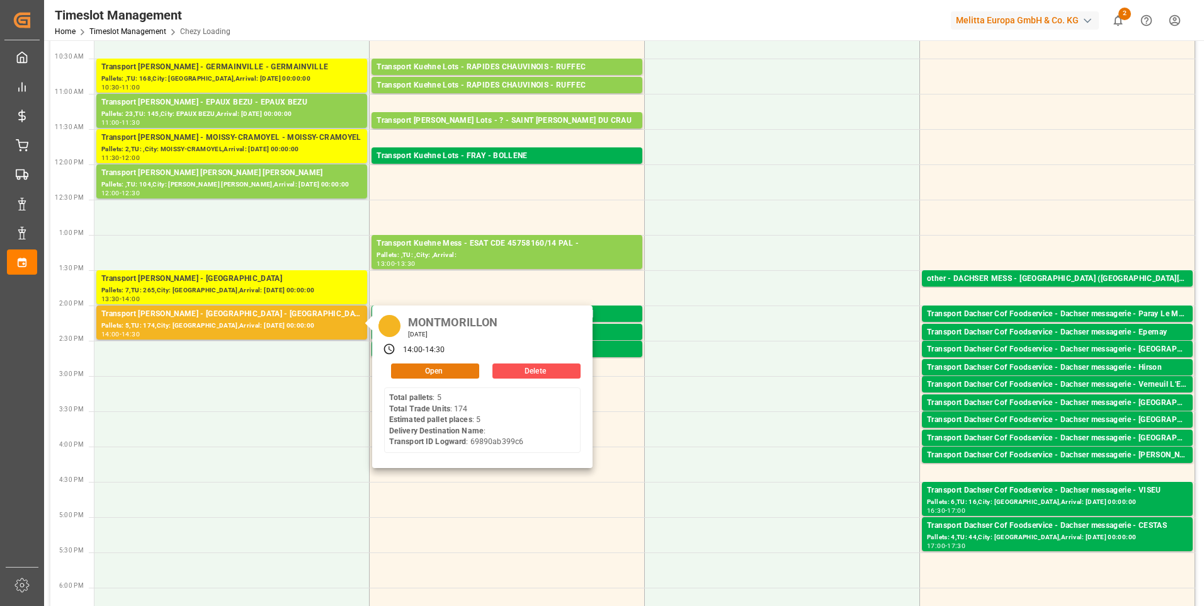
click at [445, 371] on button "Open" at bounding box center [435, 370] width 88 height 15
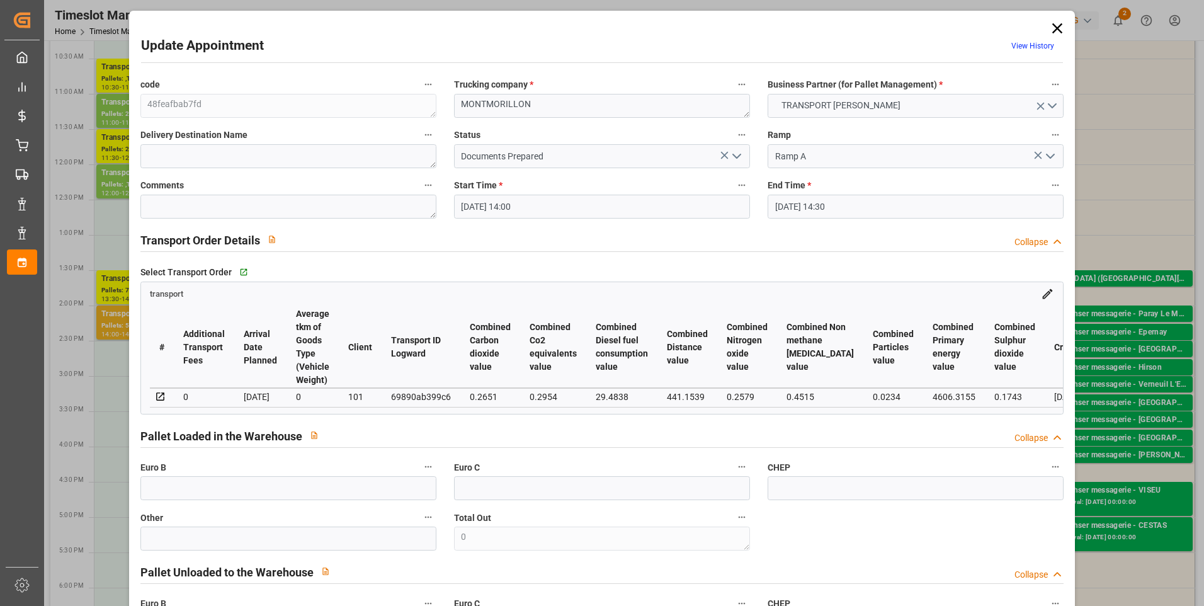
click at [741, 155] on icon "open menu" at bounding box center [736, 156] width 15 height 15
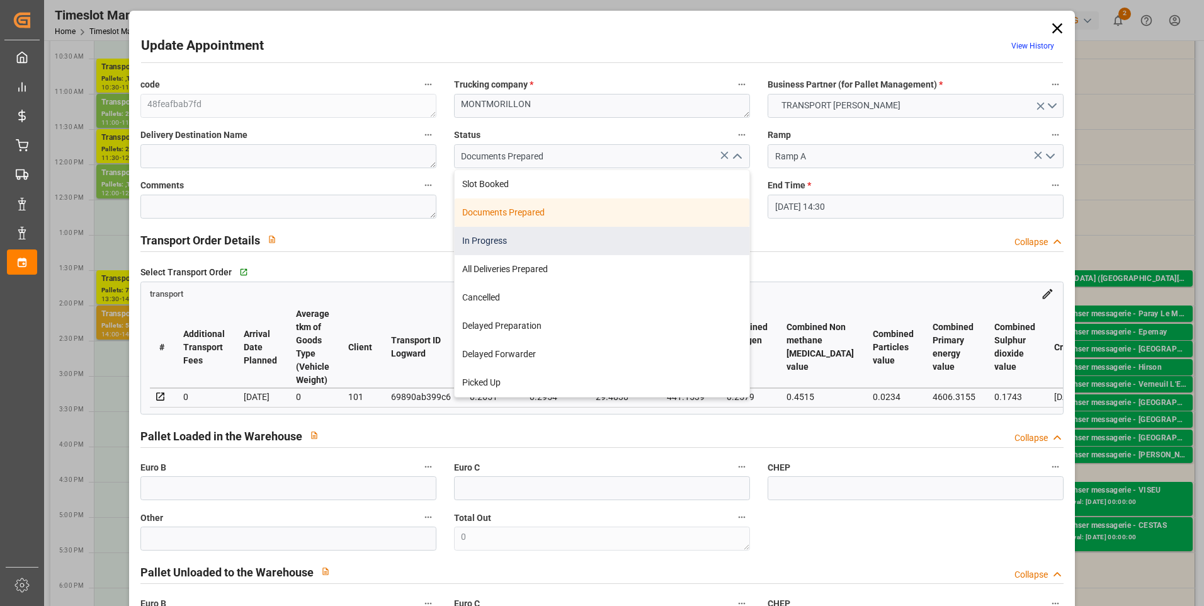
click at [522, 241] on div "In Progress" at bounding box center [602, 241] width 295 height 28
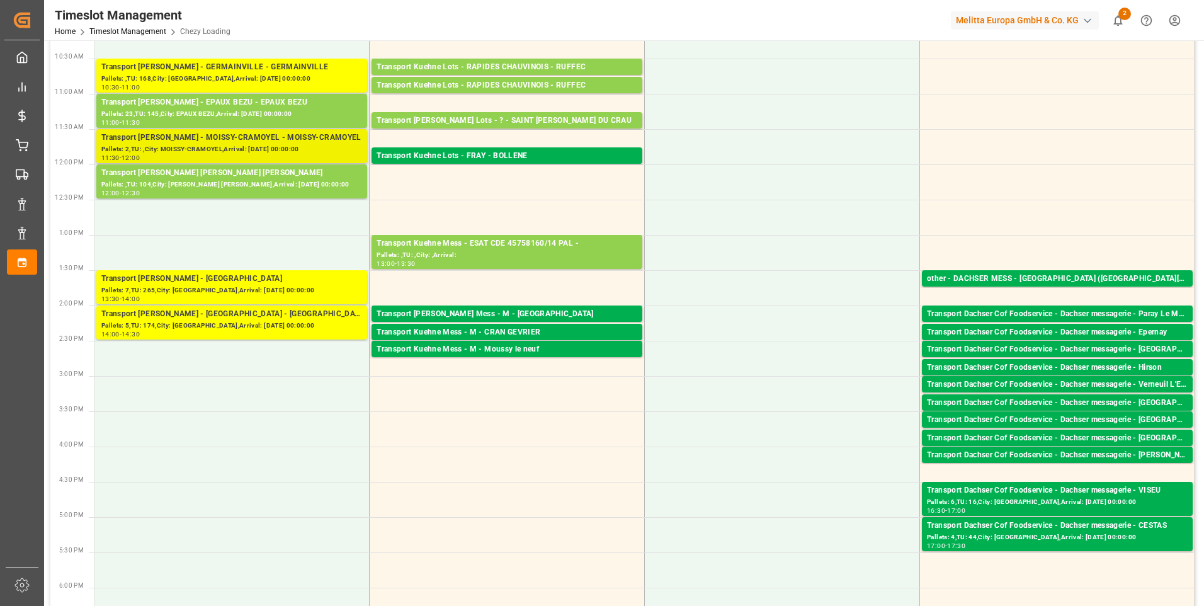
scroll to position [0, 0]
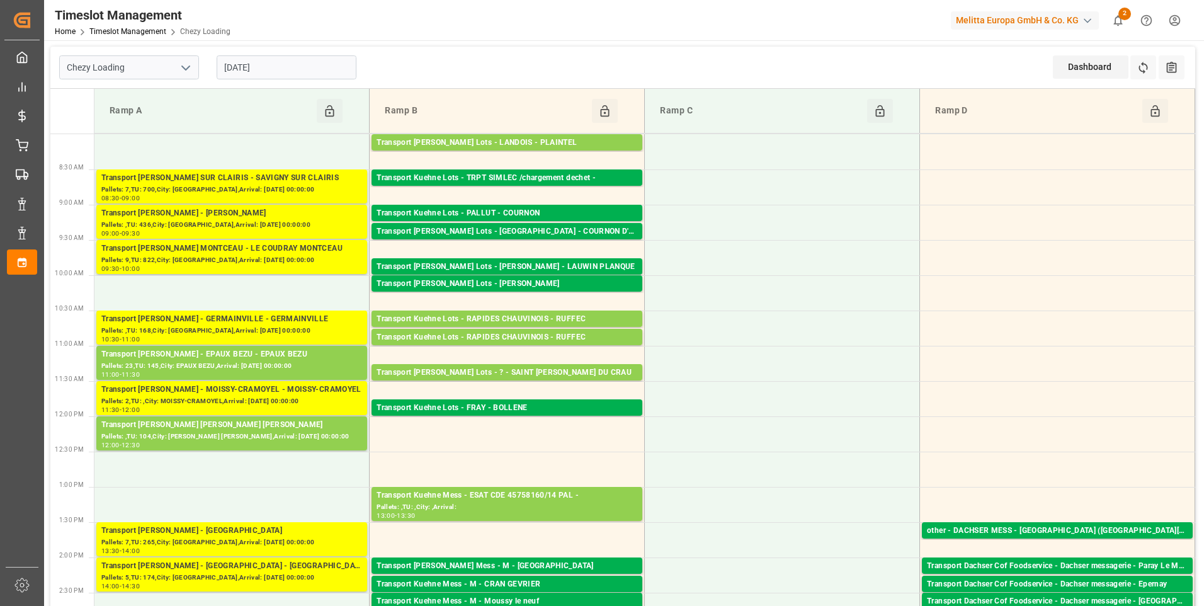
click at [287, 65] on input "[DATE]" at bounding box center [287, 67] width 140 height 24
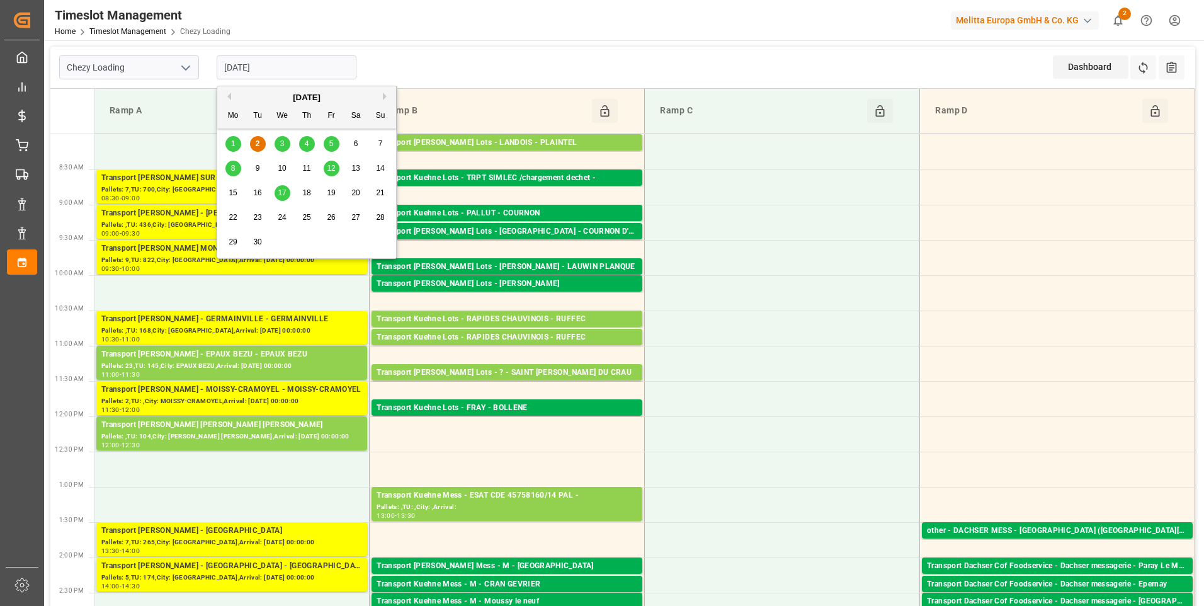
click at [285, 142] on div "3" at bounding box center [283, 144] width 16 height 15
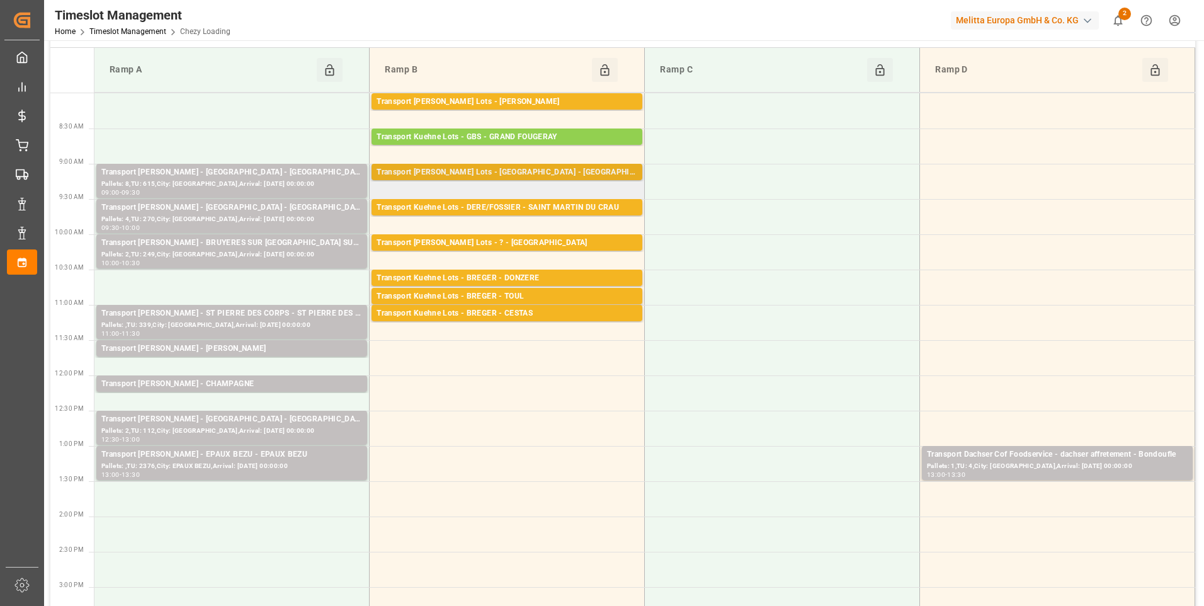
scroll to position [63, 0]
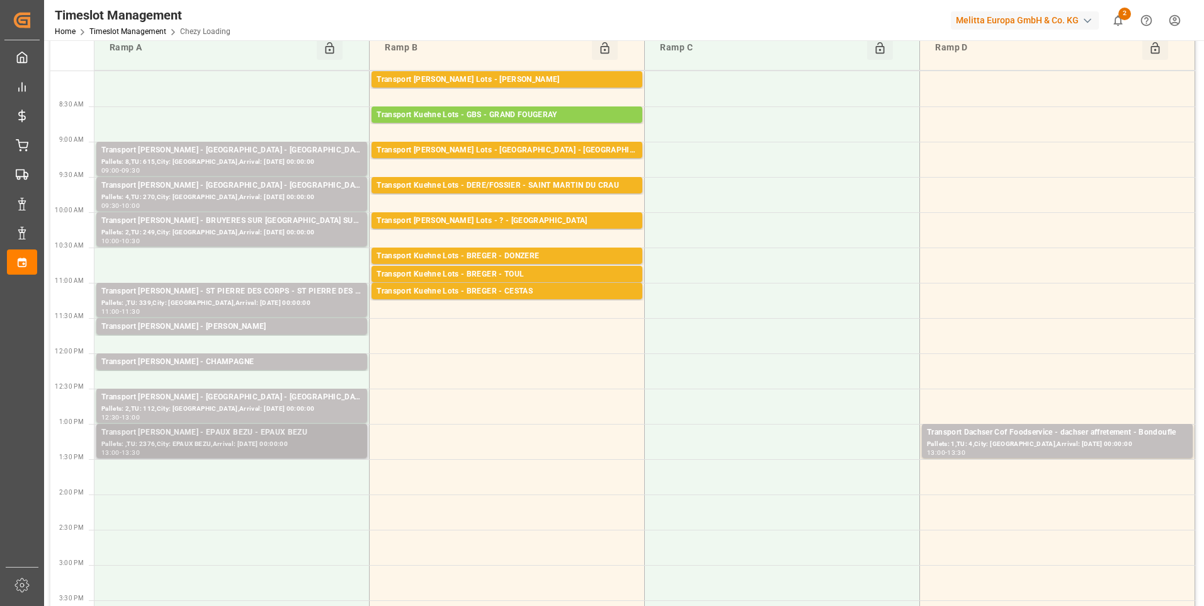
click at [231, 436] on div "Transport [PERSON_NAME] - EPAUX BEZU - EPAUX BEZU" at bounding box center [231, 432] width 261 height 13
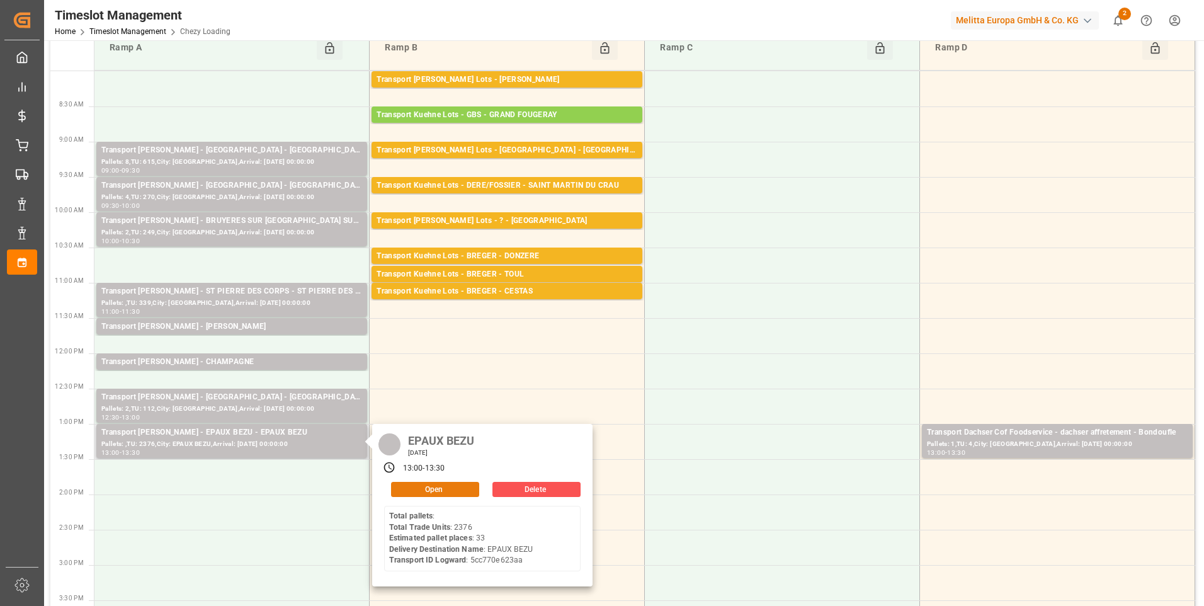
click at [443, 485] on button "Open" at bounding box center [435, 489] width 88 height 15
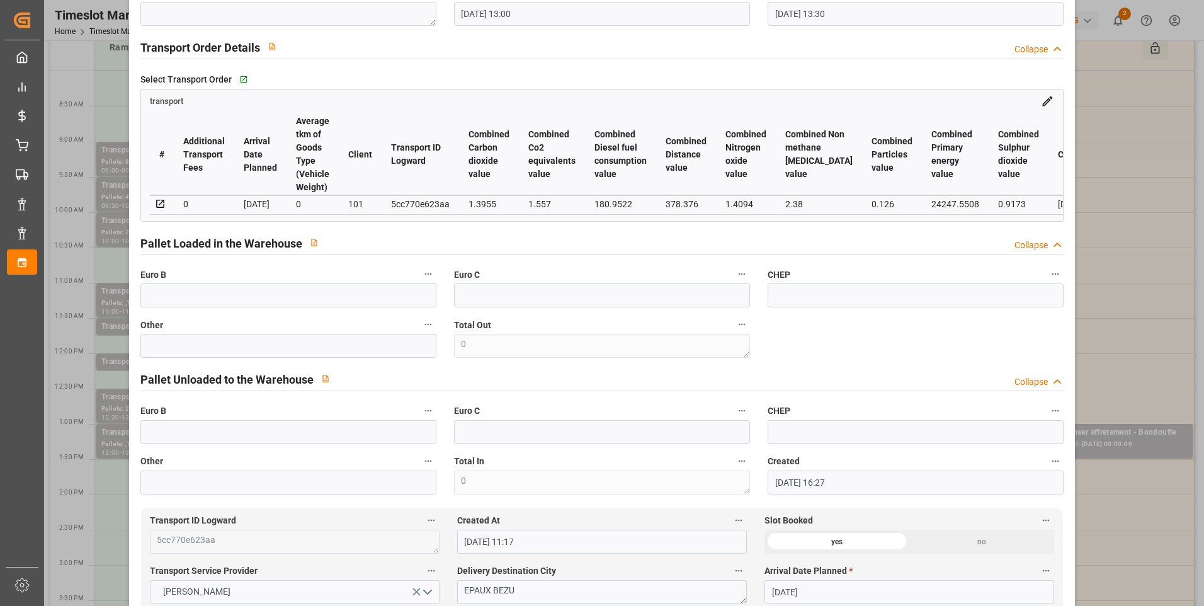
scroll to position [0, 0]
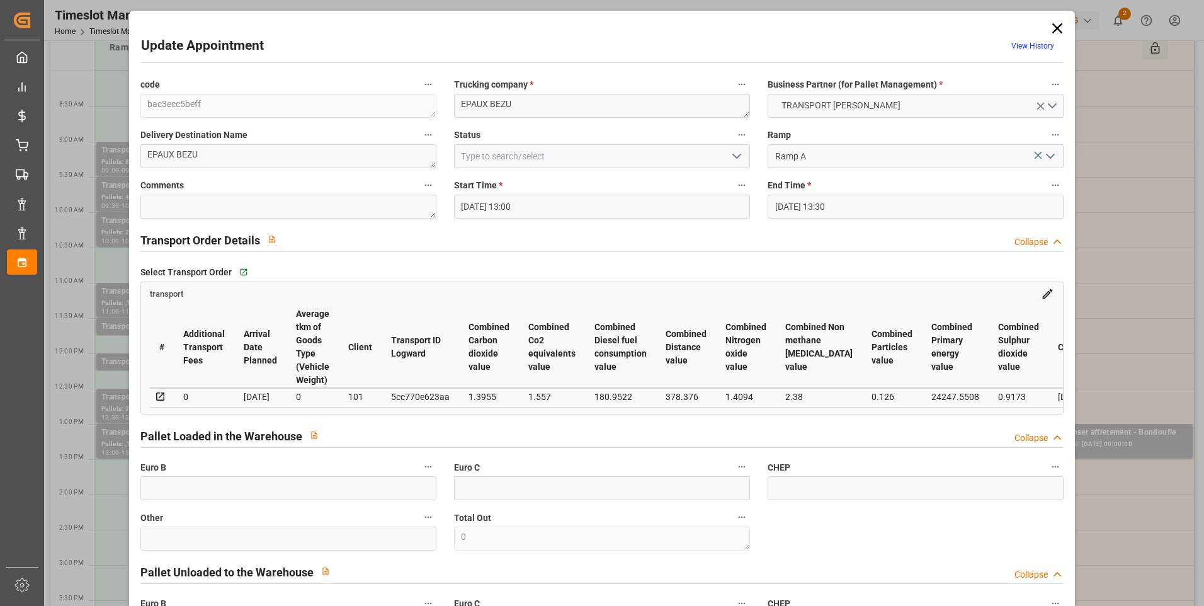
click at [737, 156] on polyline "open menu" at bounding box center [737, 156] width 8 height 4
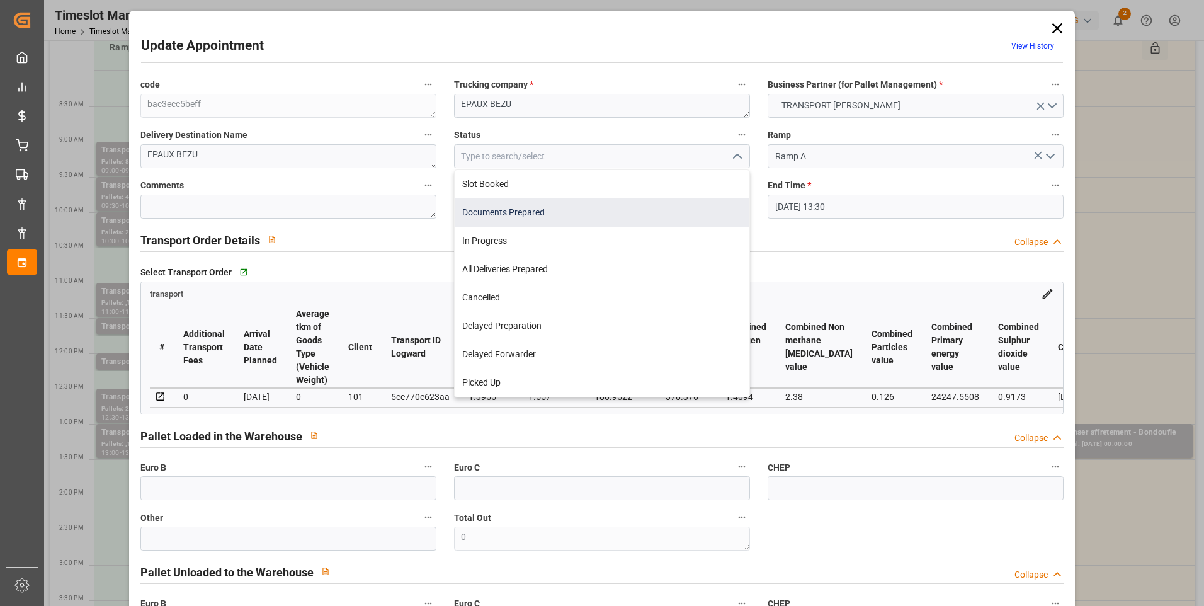
click at [546, 217] on div "Documents Prepared" at bounding box center [602, 212] width 295 height 28
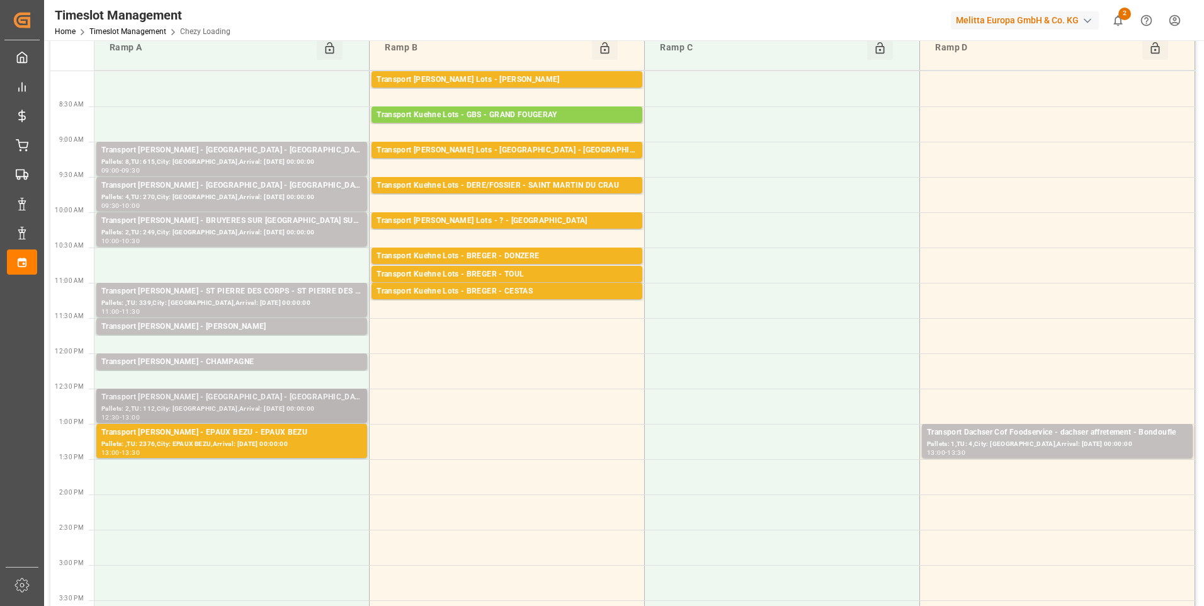
click at [236, 399] on div "Transport Delisle - HEUDEBOUVILLE - HEUDEBOUVILLE" at bounding box center [231, 397] width 261 height 13
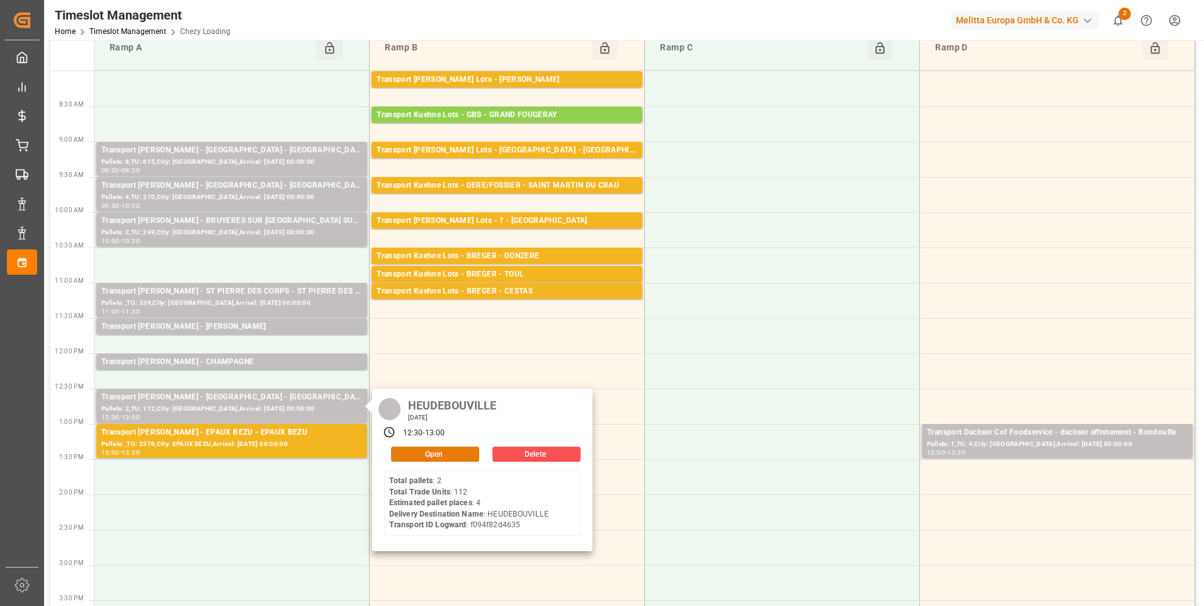
click at [432, 452] on button "Open" at bounding box center [435, 454] width 88 height 15
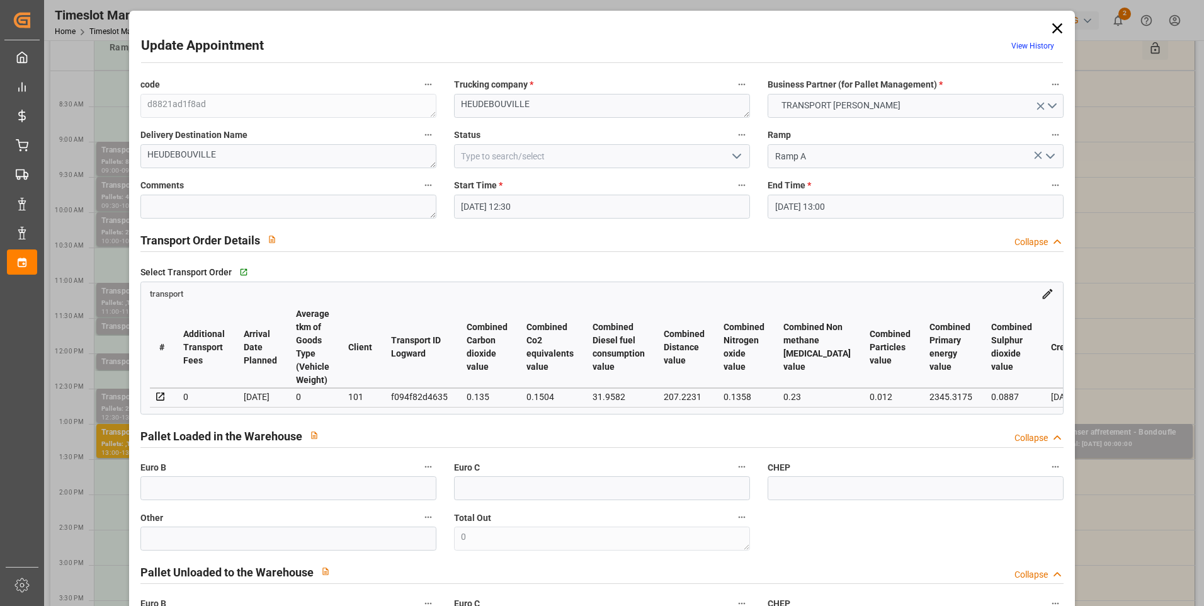
click at [738, 155] on polyline "open menu" at bounding box center [737, 156] width 8 height 4
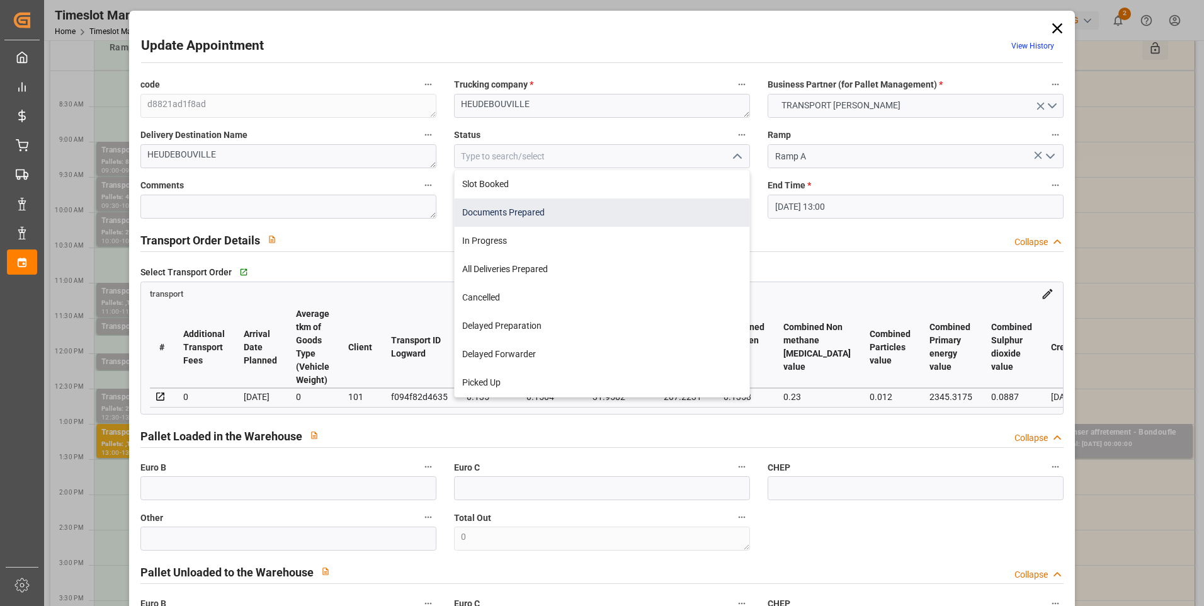
click at [511, 214] on div "Documents Prepared" at bounding box center [602, 212] width 295 height 28
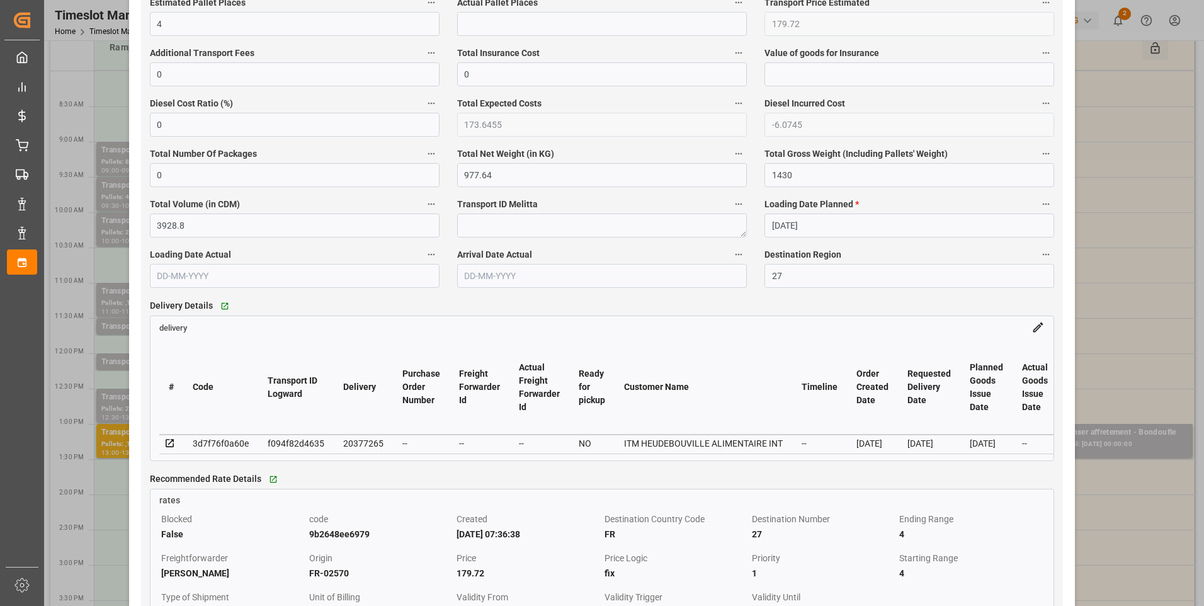
scroll to position [945, 0]
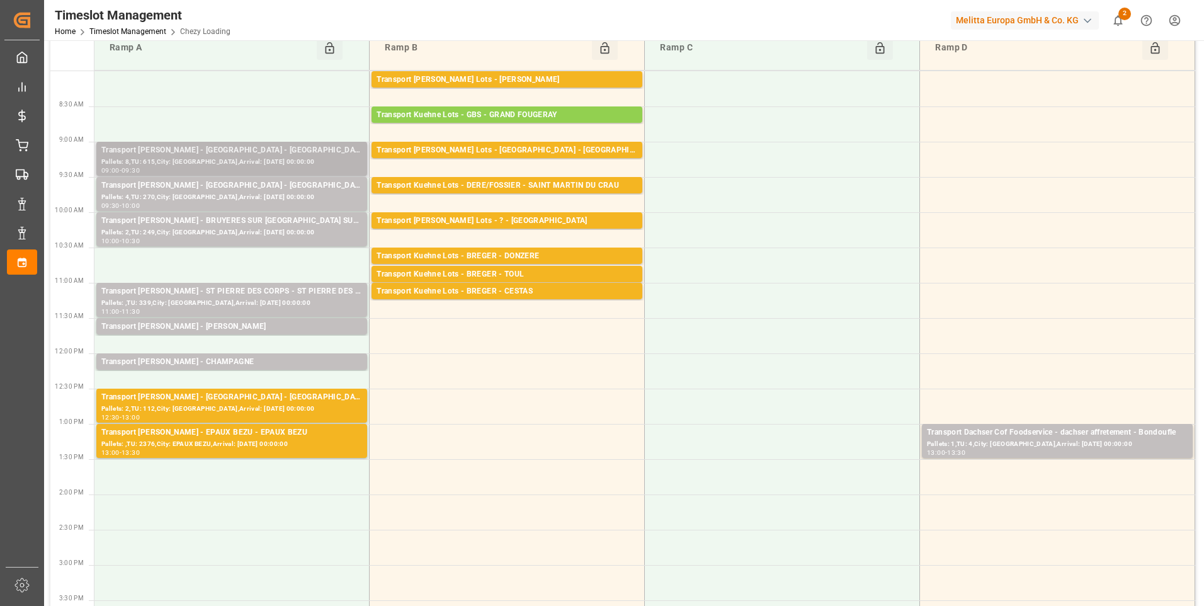
click at [225, 152] on div "Transport Delisle - AMIENS - AMIENS" at bounding box center [231, 150] width 261 height 13
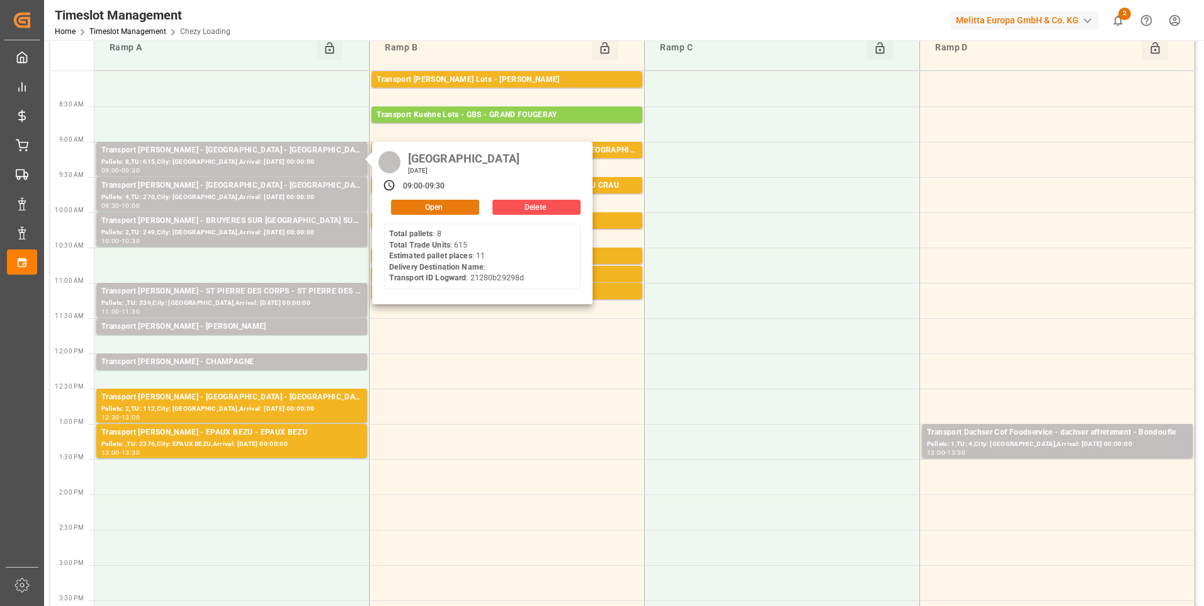
click at [414, 206] on button "Open" at bounding box center [435, 207] width 88 height 15
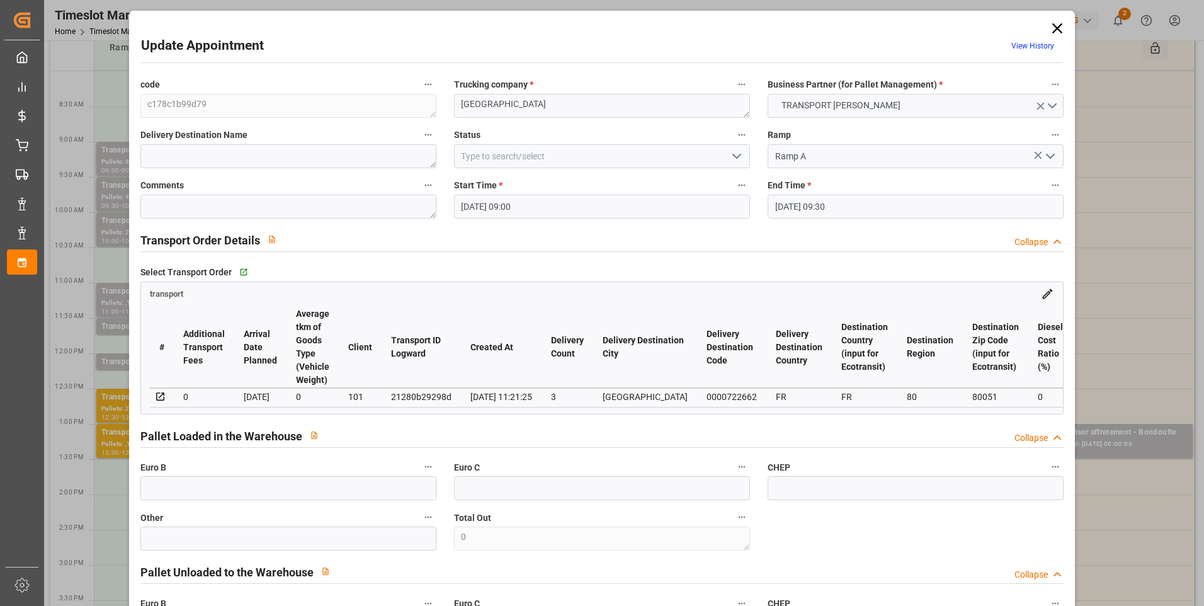
click at [738, 155] on polyline "open menu" at bounding box center [737, 156] width 8 height 4
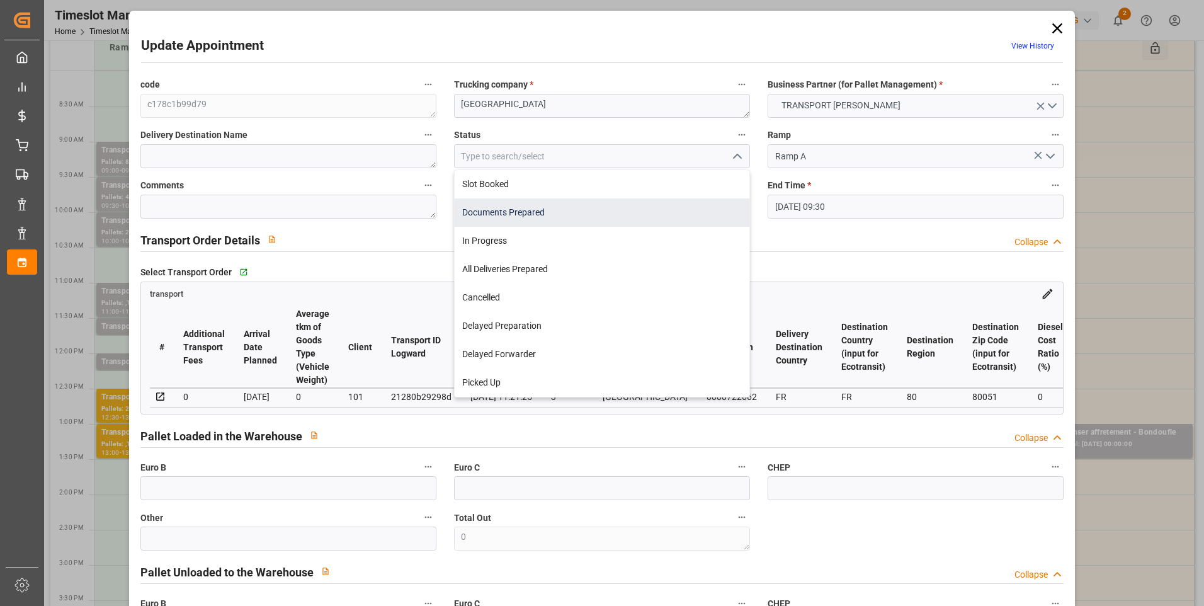
click at [508, 215] on div "Documents Prepared" at bounding box center [602, 212] width 295 height 28
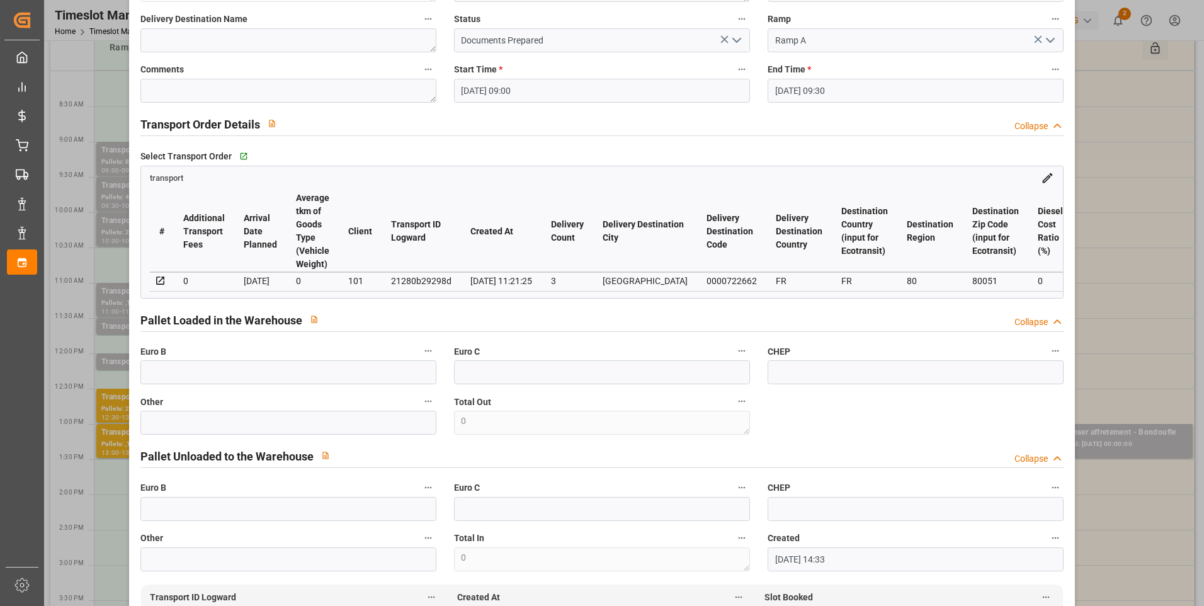
scroll to position [0, 0]
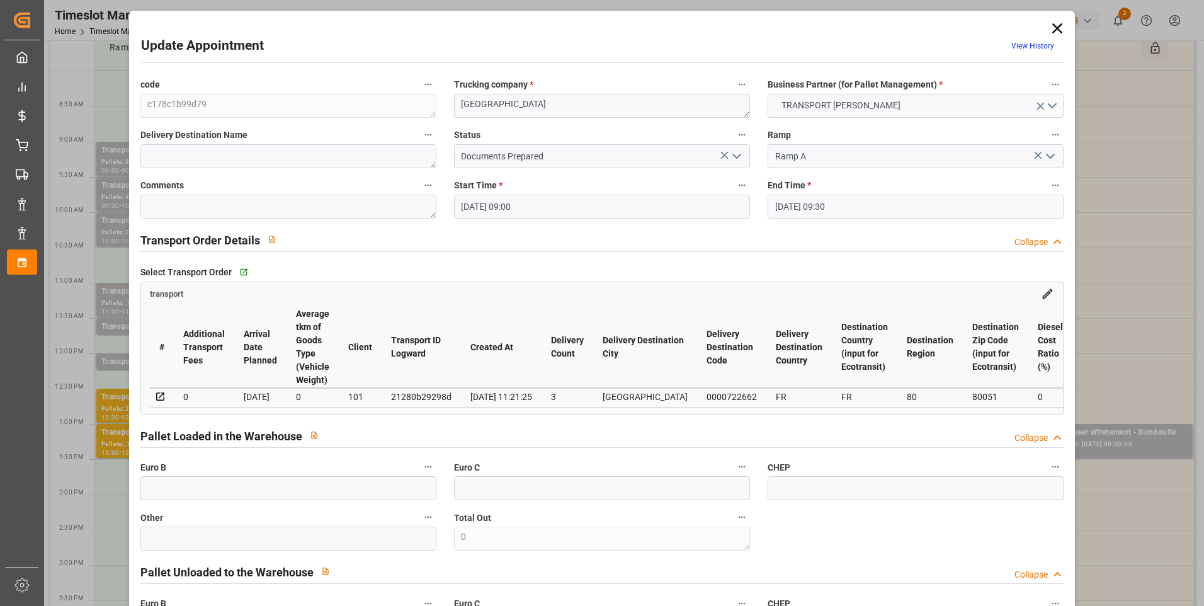
click at [734, 155] on icon "open menu" at bounding box center [736, 156] width 15 height 15
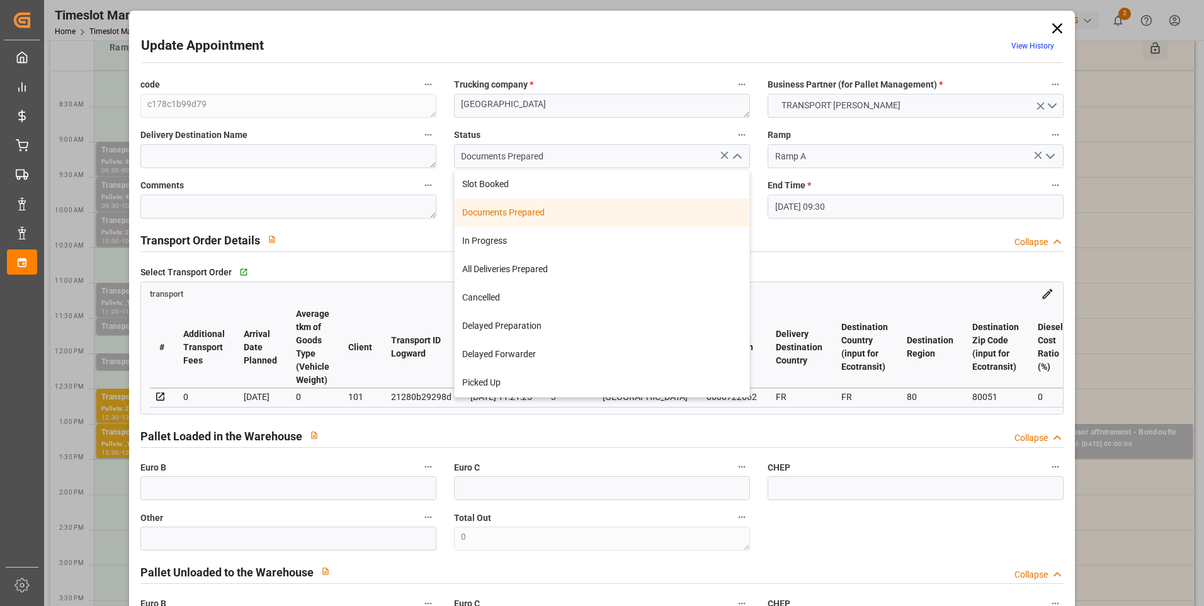
click at [512, 215] on div "Documents Prepared" at bounding box center [602, 212] width 295 height 28
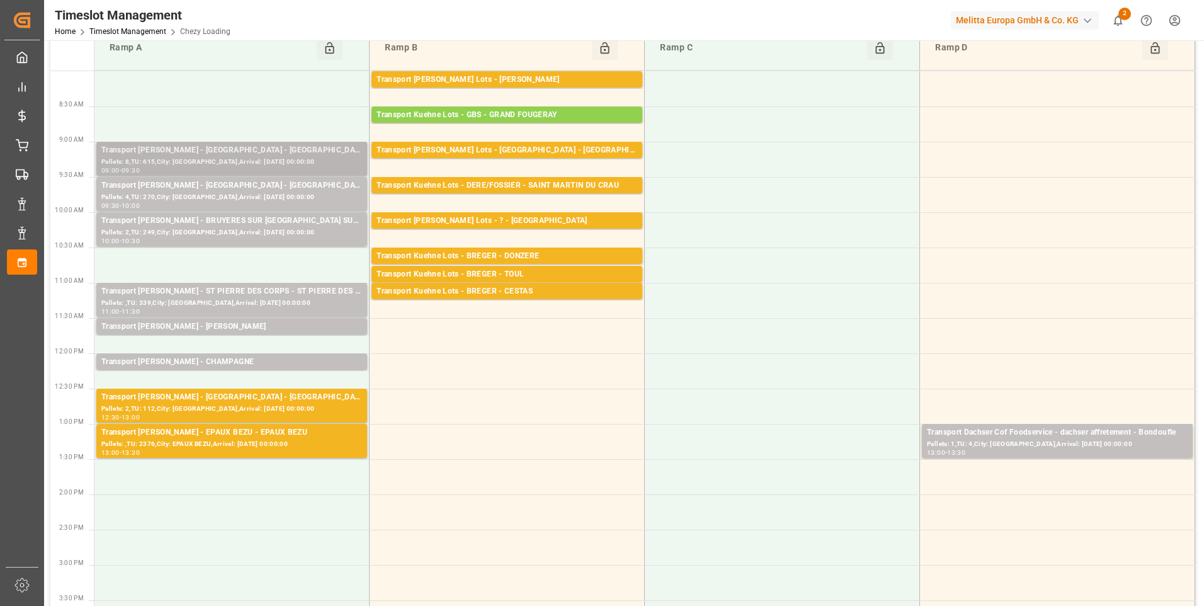
click at [252, 156] on div "Transport Delisle - AMIENS - AMIENS" at bounding box center [231, 150] width 261 height 13
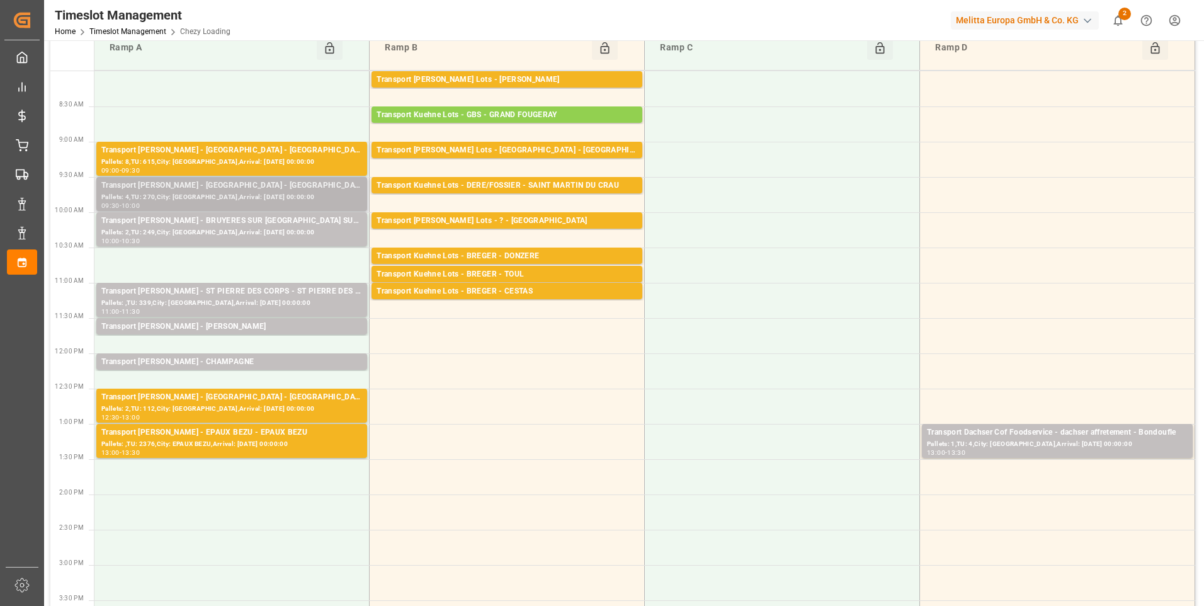
click at [212, 188] on div "Transport Delisle - MONDEVILLE - MONDEVILLE" at bounding box center [231, 186] width 261 height 13
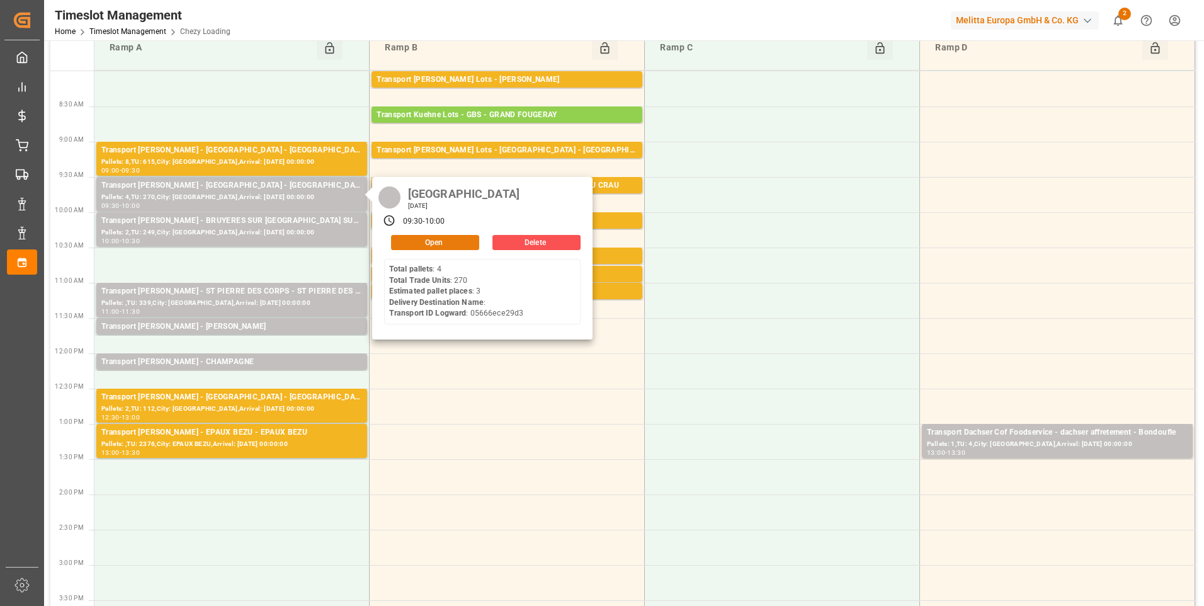
click at [411, 241] on button "Open" at bounding box center [435, 242] width 88 height 15
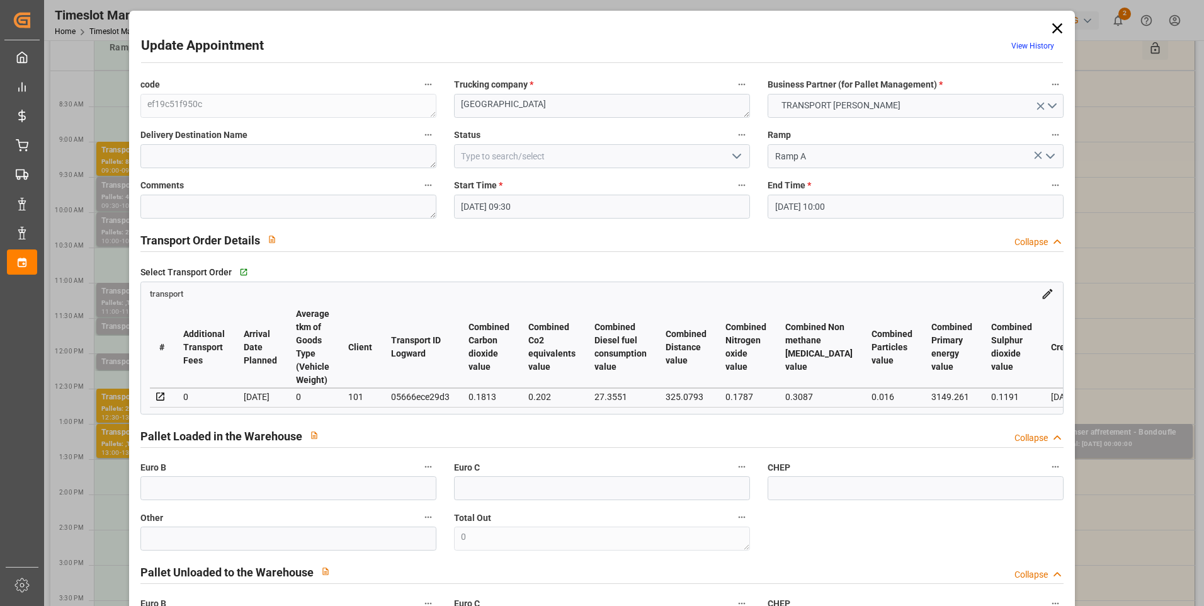
click at [739, 159] on icon "open menu" at bounding box center [736, 156] width 15 height 15
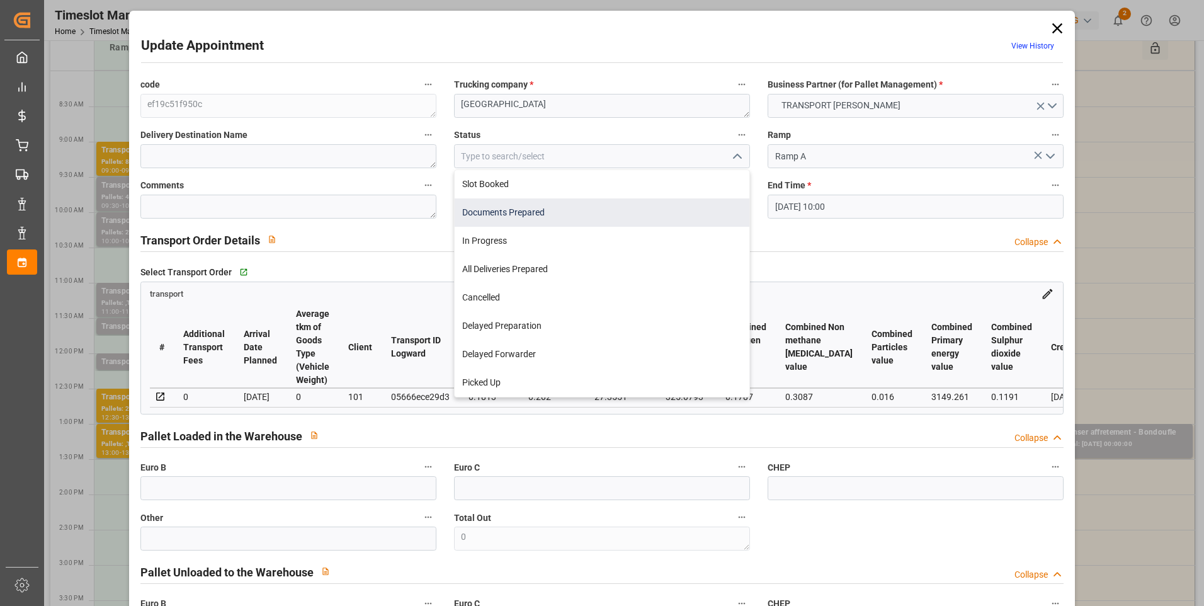
click at [515, 210] on div "Documents Prepared" at bounding box center [602, 212] width 295 height 28
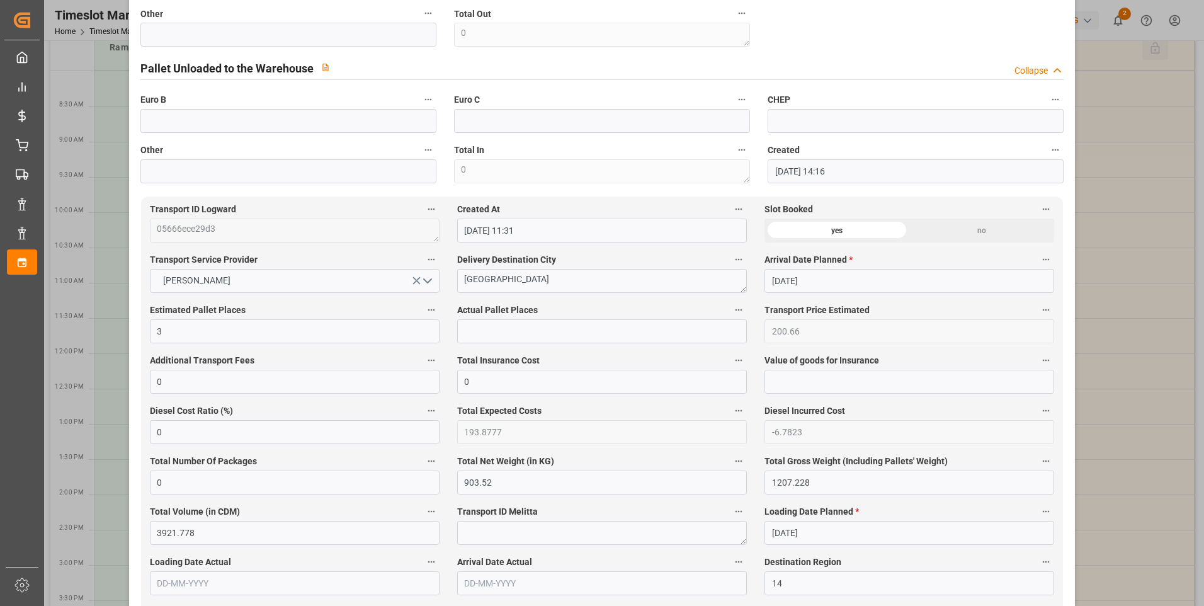
scroll to position [693, 0]
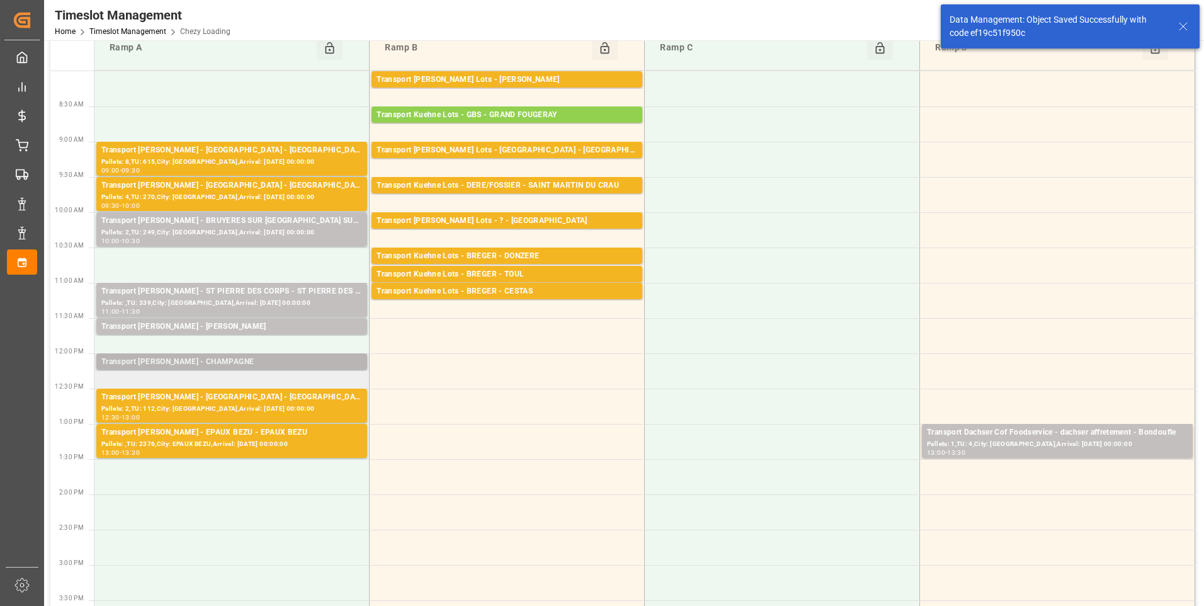
click at [295, 365] on div "Transport Delisle - CHAMPAGNE - CHAMPAGNE" at bounding box center [231, 362] width 261 height 13
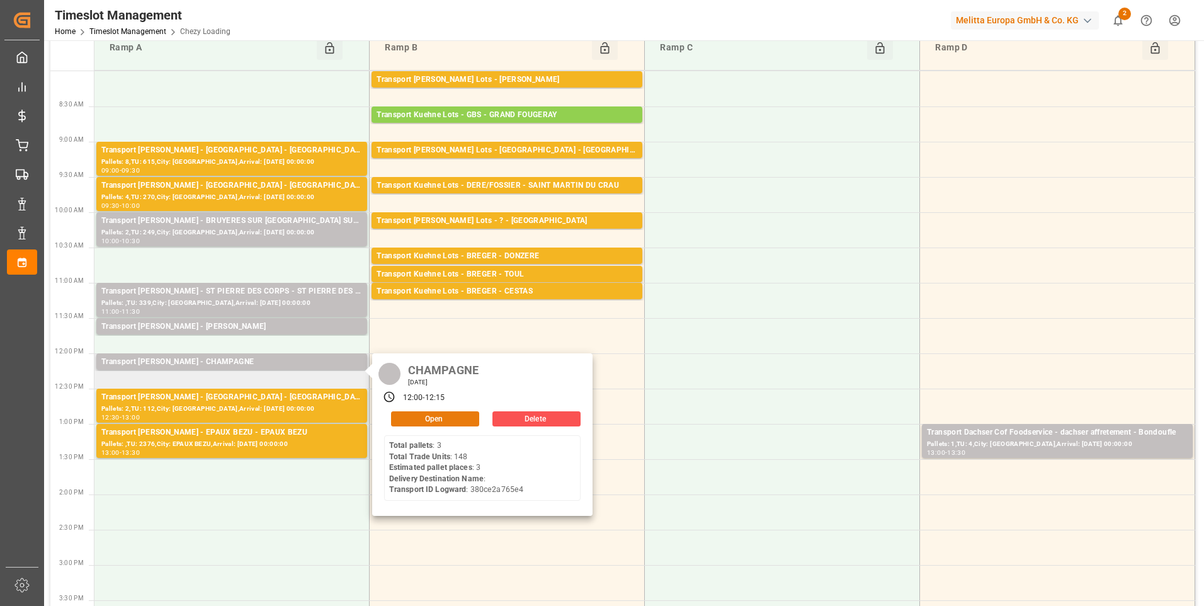
click at [426, 414] on button "Open" at bounding box center [435, 418] width 88 height 15
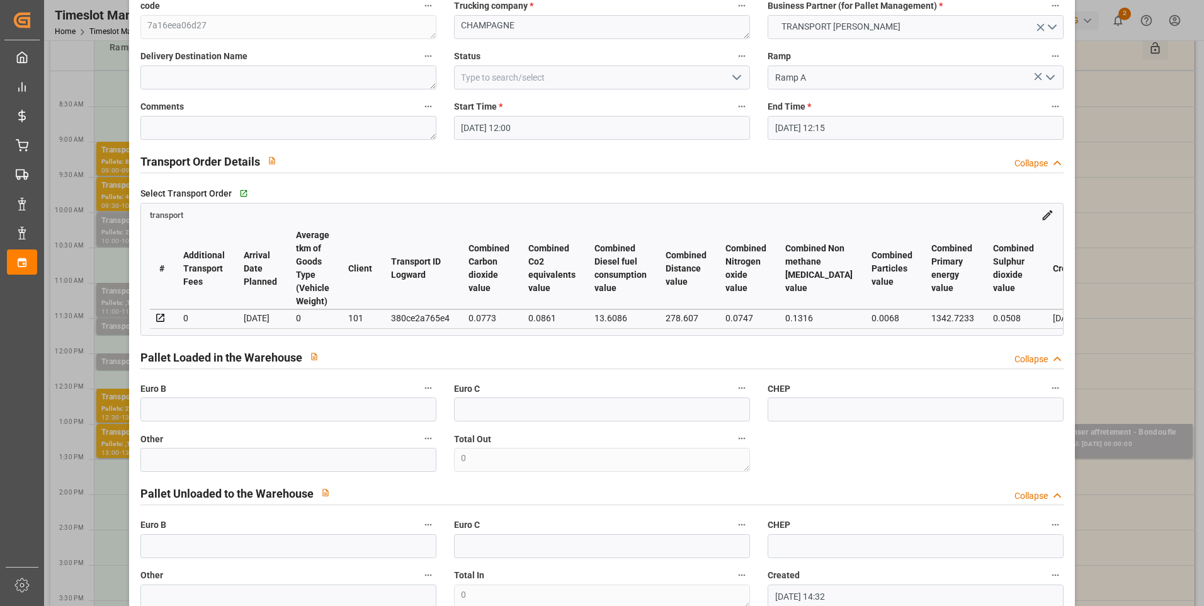
scroll to position [0, 0]
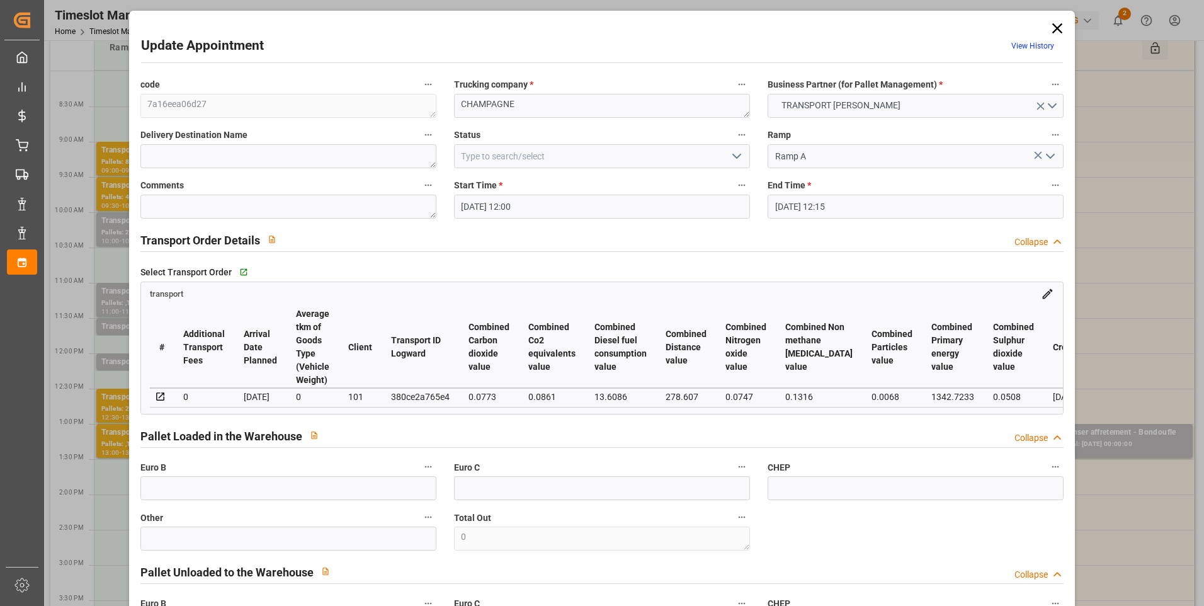
click at [734, 151] on icon "open menu" at bounding box center [736, 156] width 15 height 15
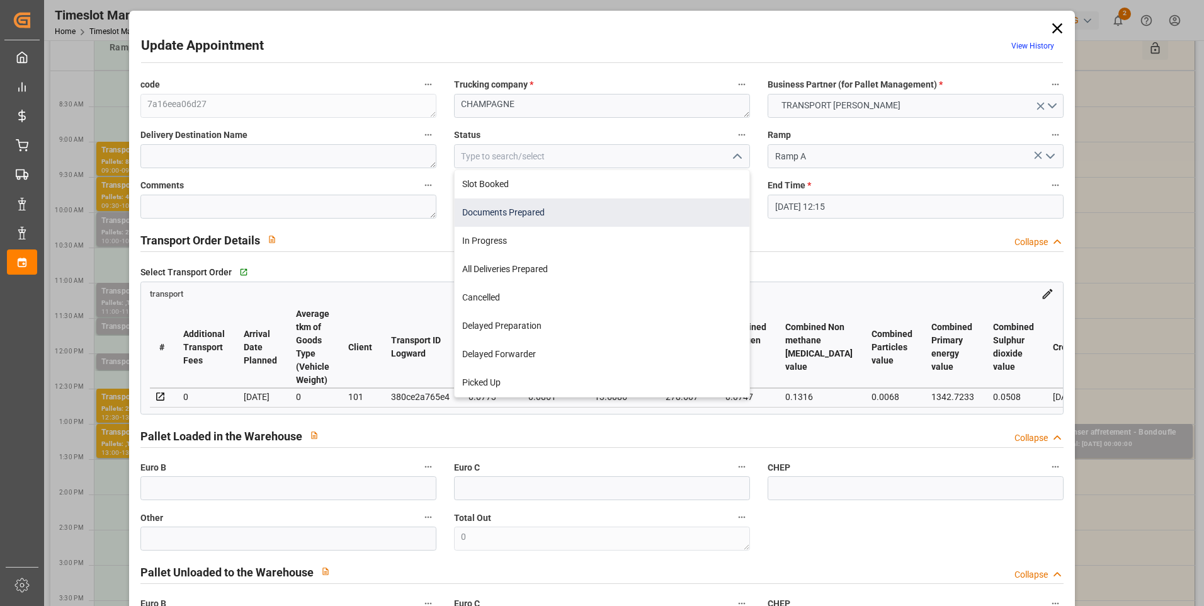
click at [533, 216] on div "Documents Prepared" at bounding box center [602, 212] width 295 height 28
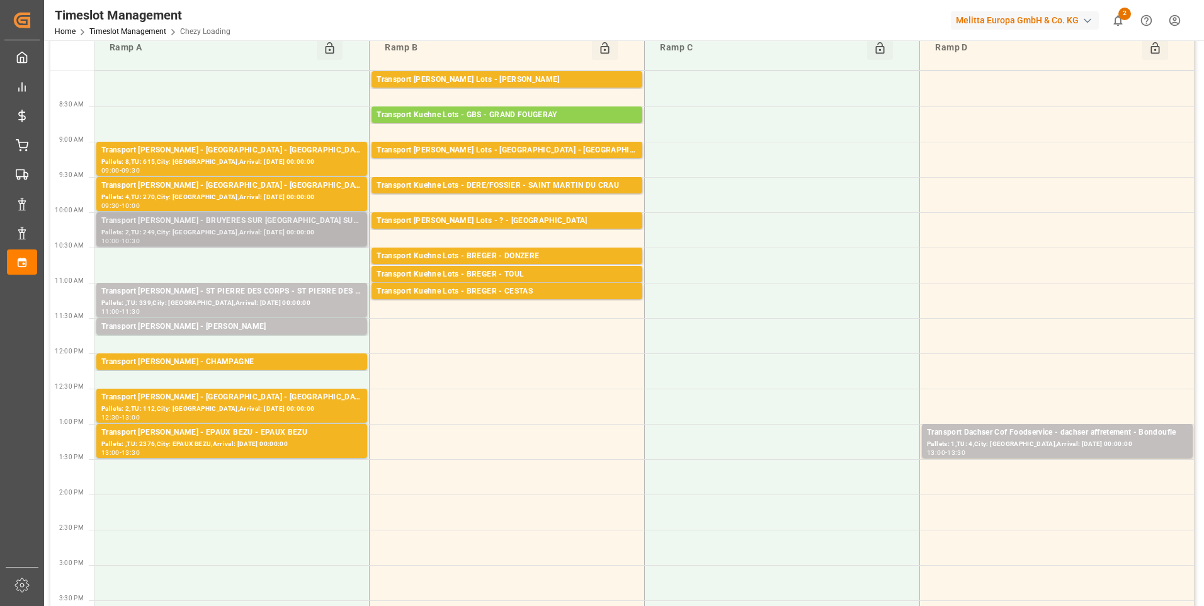
click at [246, 224] on div "Transport Delisle - BRUYERES SUR OISE - BRUYERES SUR OISE" at bounding box center [231, 221] width 261 height 13
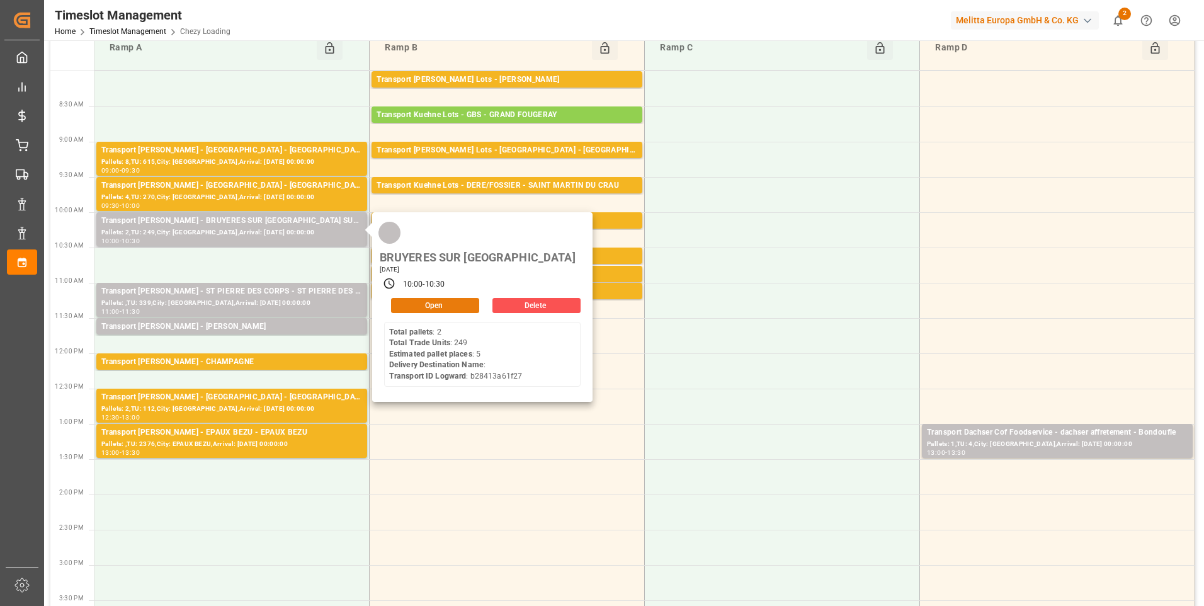
click at [454, 298] on button "Open" at bounding box center [435, 305] width 88 height 15
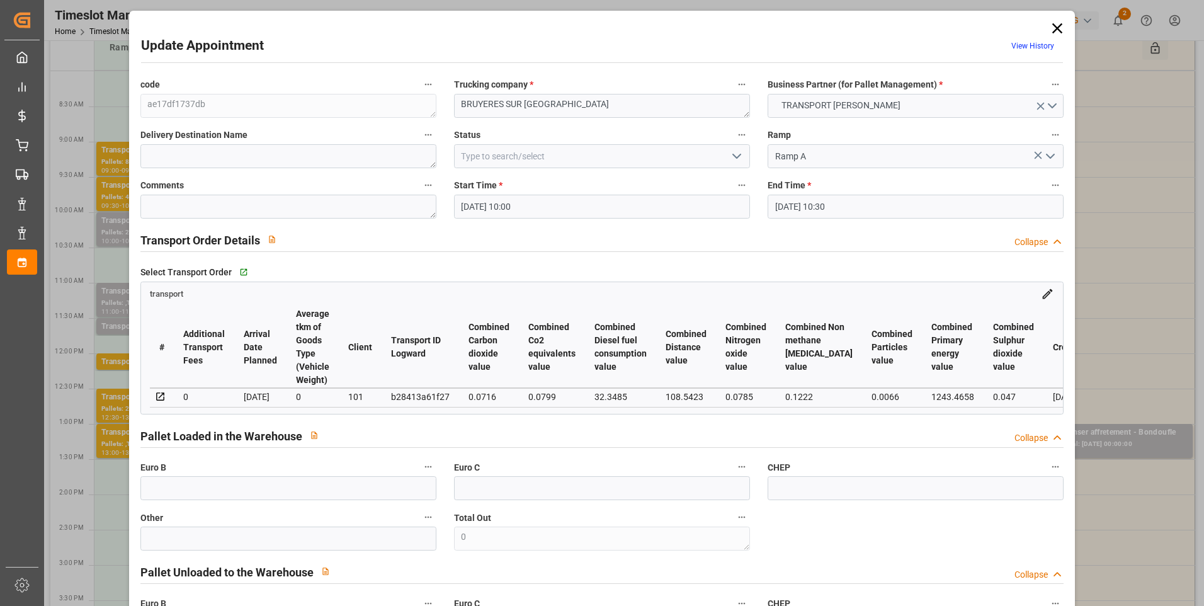
click at [736, 154] on icon "open menu" at bounding box center [736, 156] width 15 height 15
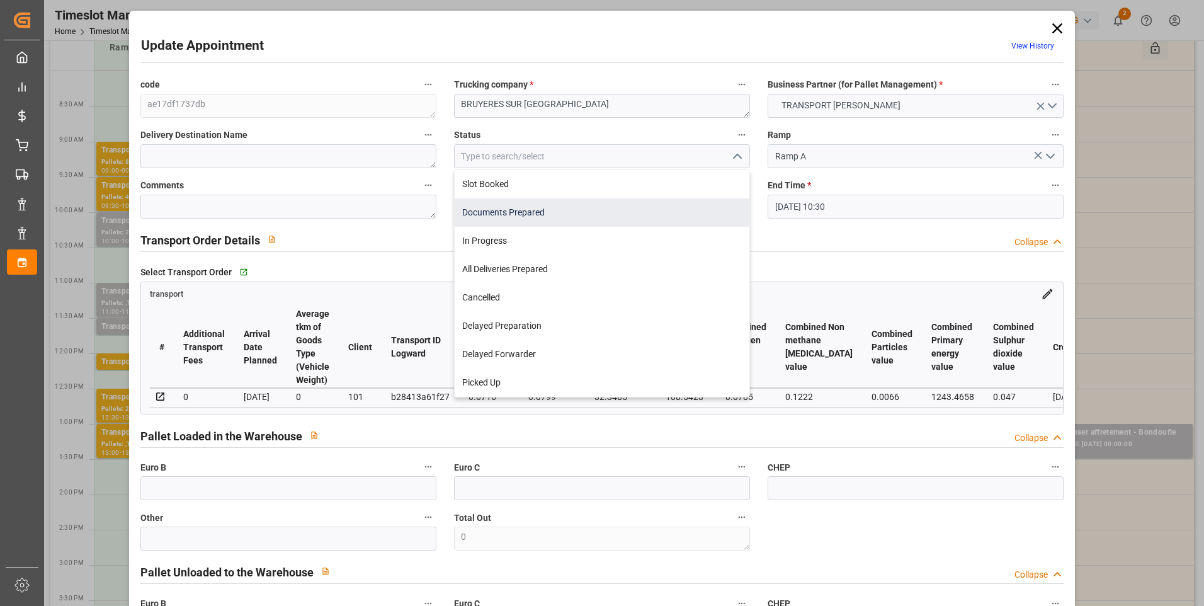
click at [528, 208] on div "Documents Prepared" at bounding box center [602, 212] width 295 height 28
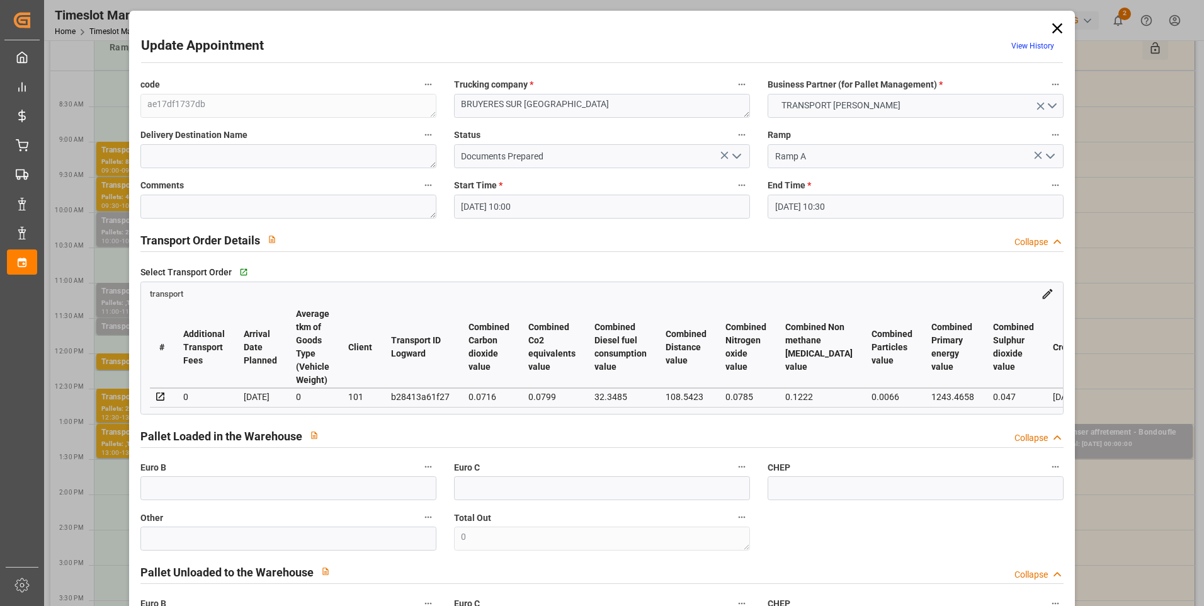
click at [738, 155] on polyline "open menu" at bounding box center [737, 156] width 8 height 4
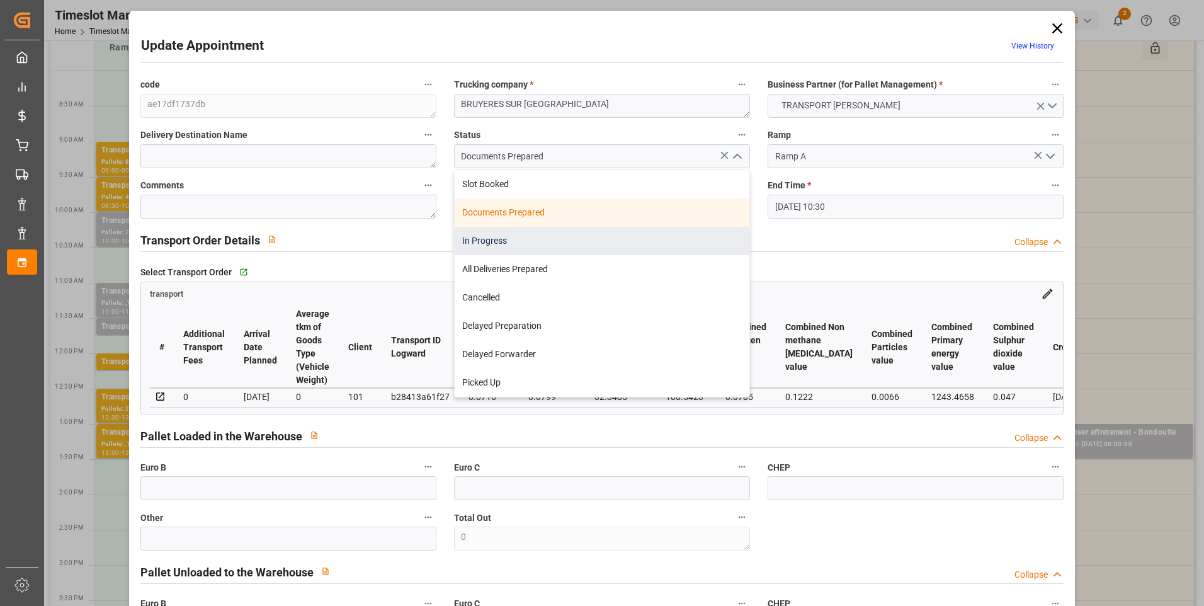
click at [499, 239] on div "In Progress" at bounding box center [602, 241] width 295 height 28
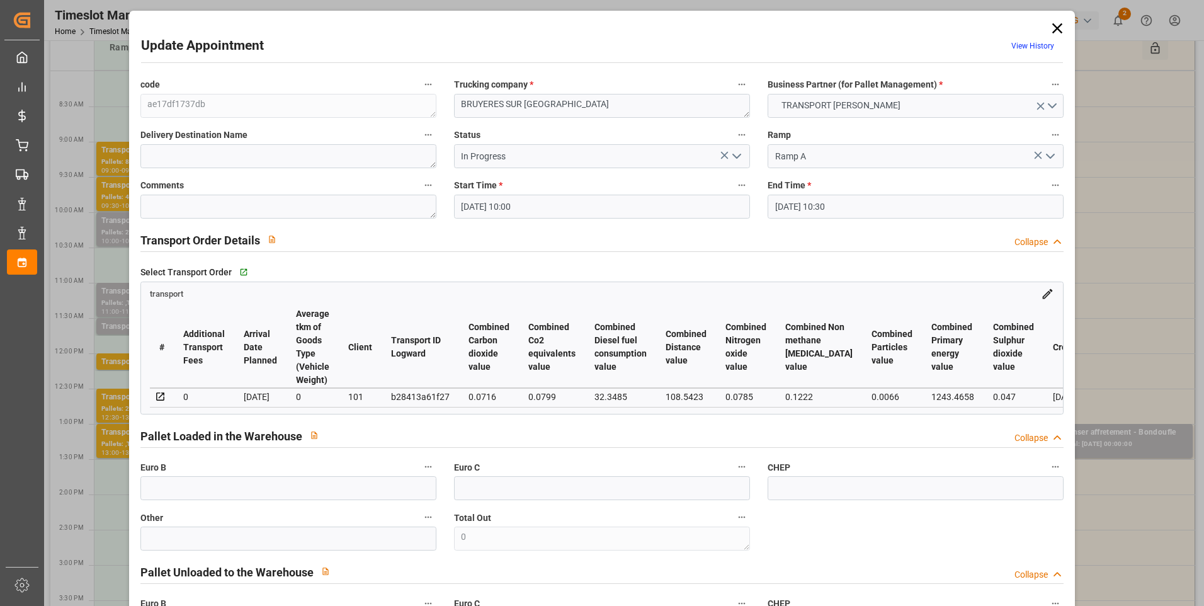
click at [736, 151] on icon "open menu" at bounding box center [736, 156] width 15 height 15
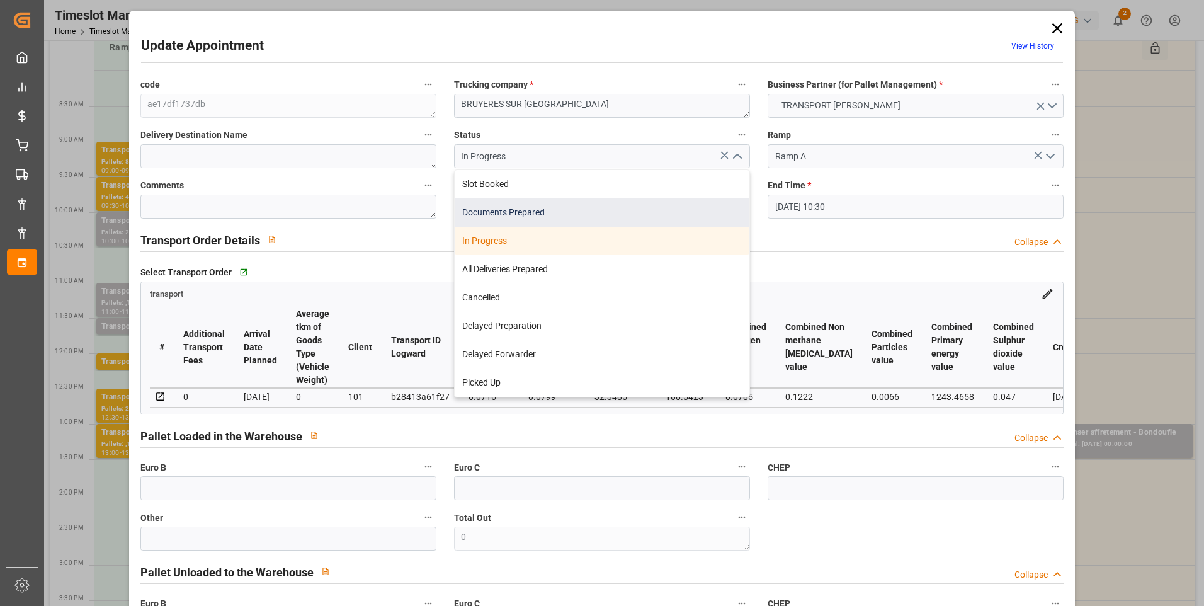
click at [520, 205] on div "Documents Prepared" at bounding box center [602, 212] width 295 height 28
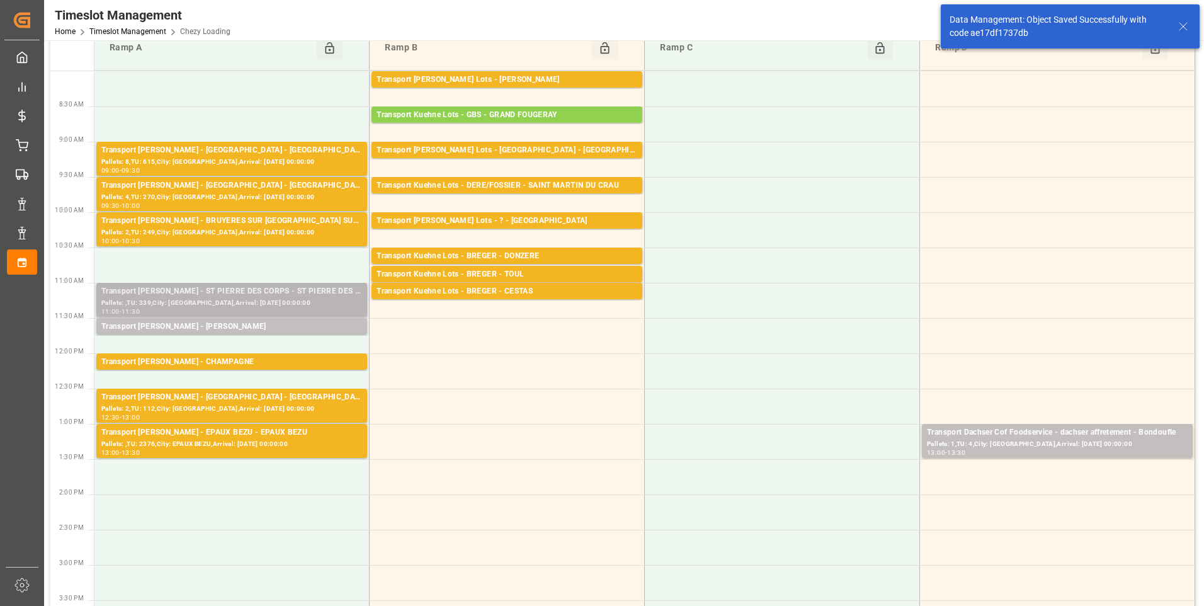
click at [268, 293] on div "Transport Delisle - ST PIERRE DES CORPS - ST PIERRE DES CORPS" at bounding box center [231, 291] width 261 height 13
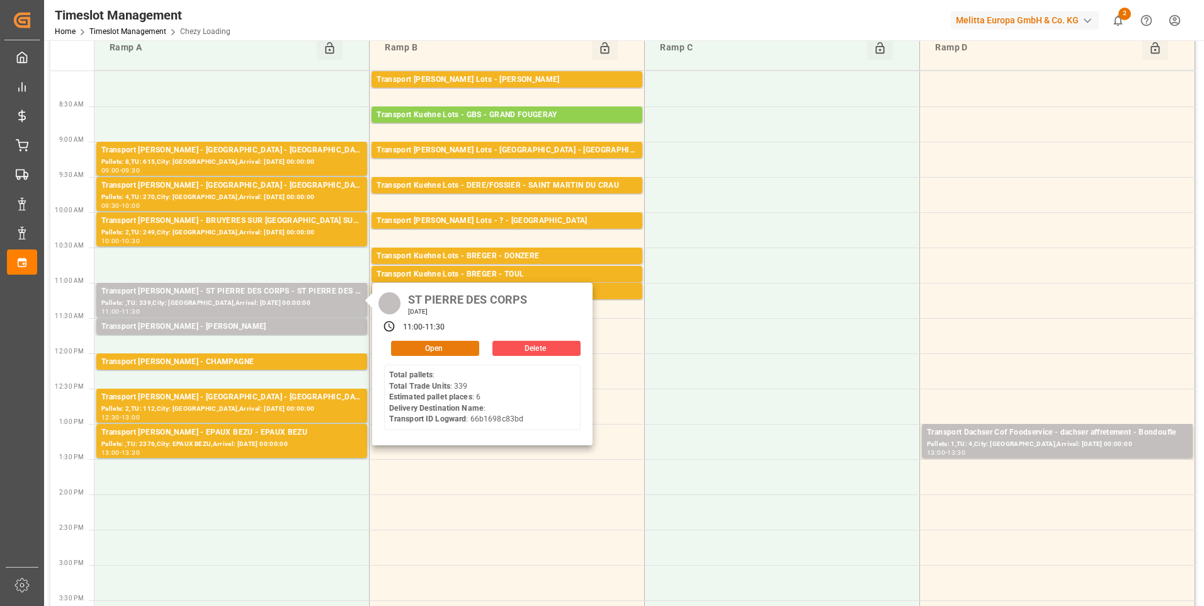
click at [435, 346] on button "Open" at bounding box center [435, 348] width 88 height 15
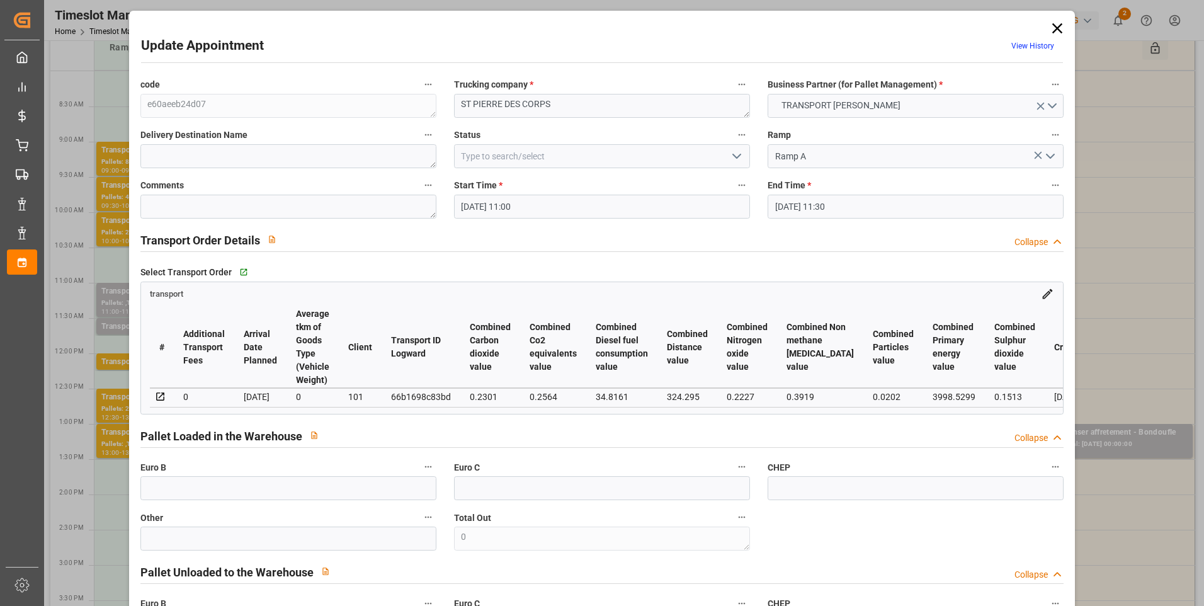
click at [740, 155] on icon "open menu" at bounding box center [736, 156] width 15 height 15
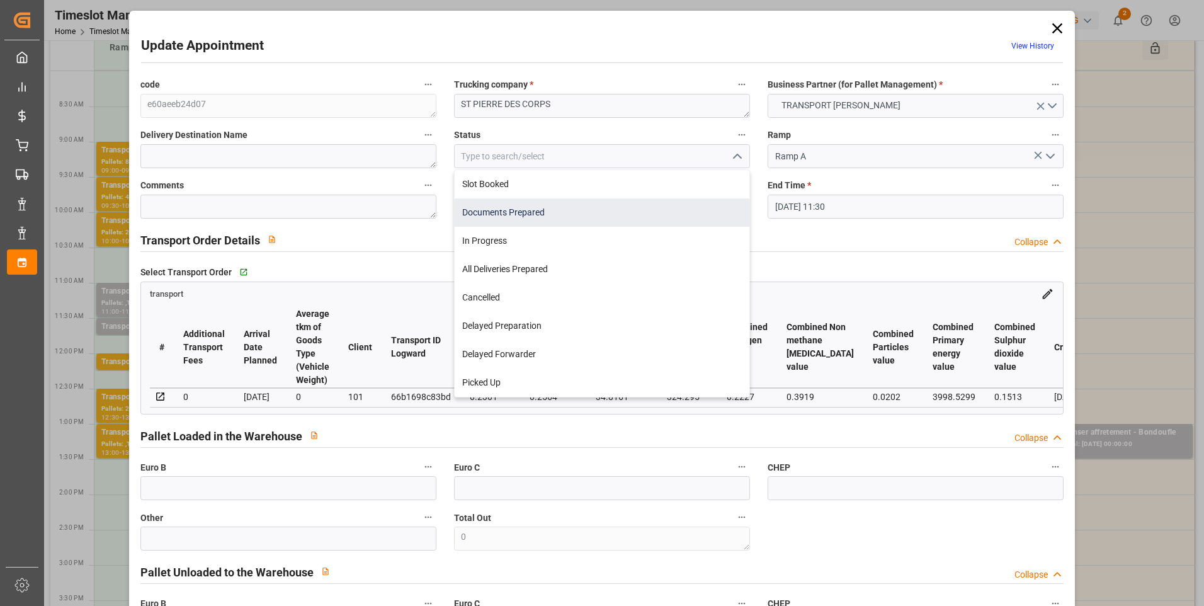
click at [518, 216] on div "Documents Prepared" at bounding box center [602, 212] width 295 height 28
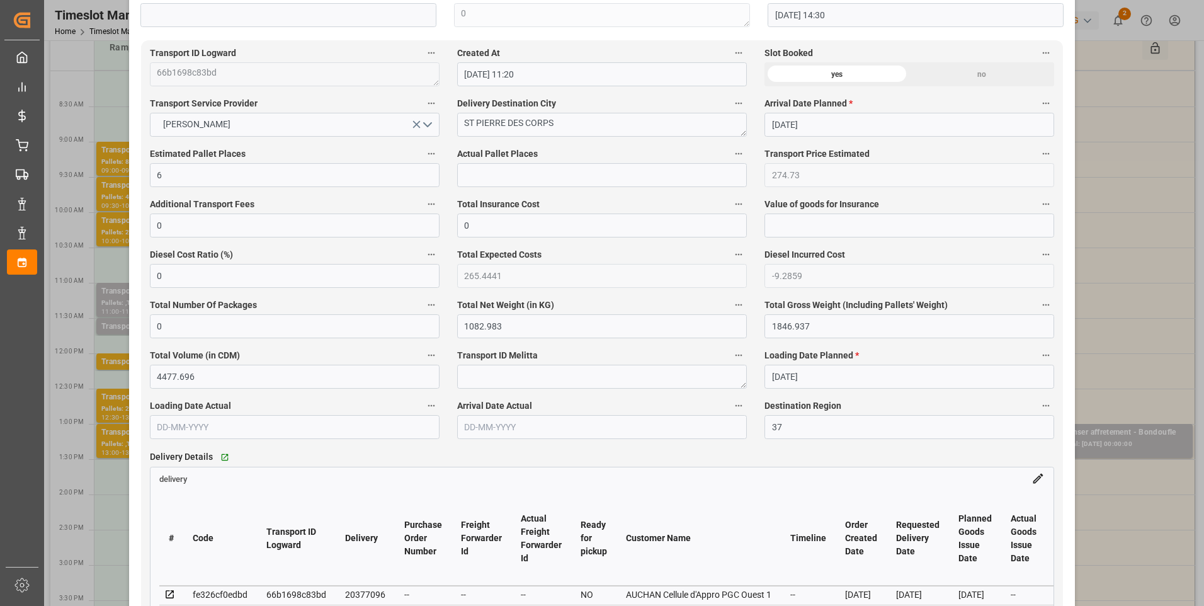
scroll to position [630, 0]
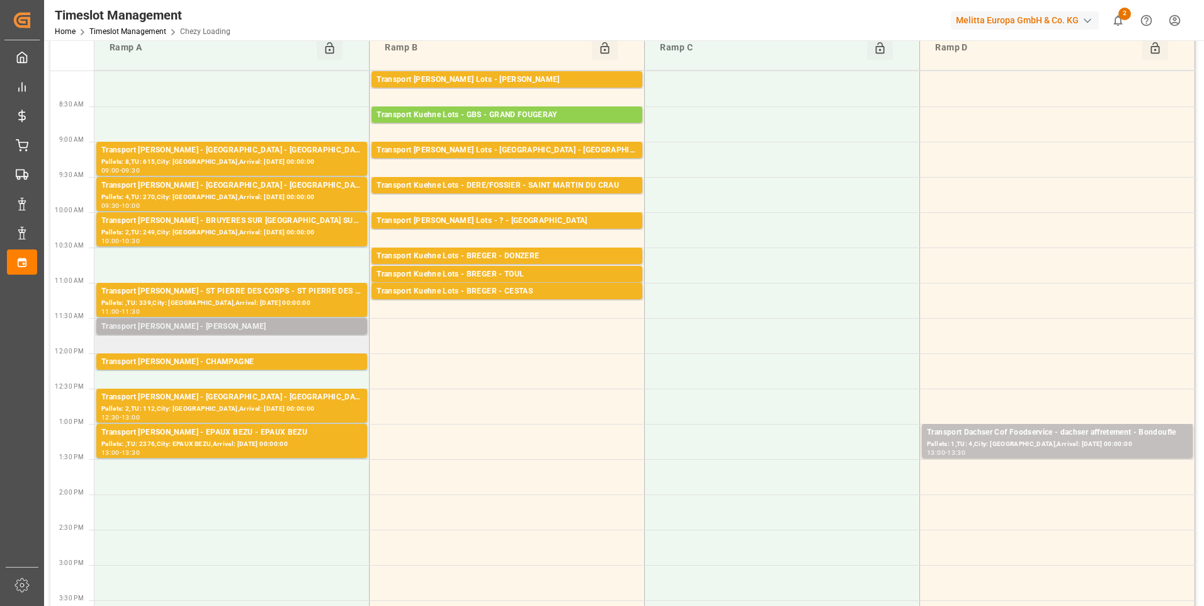
click at [258, 329] on div "Transport Delisle - REAU - REAU" at bounding box center [231, 327] width 261 height 13
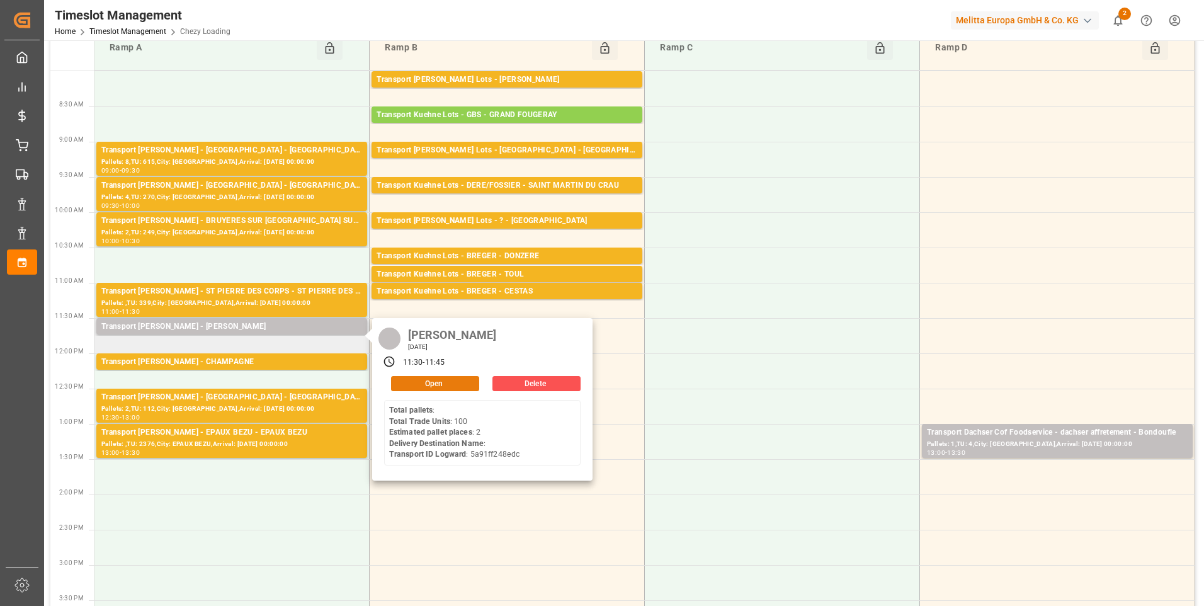
click at [423, 387] on button "Open" at bounding box center [435, 383] width 88 height 15
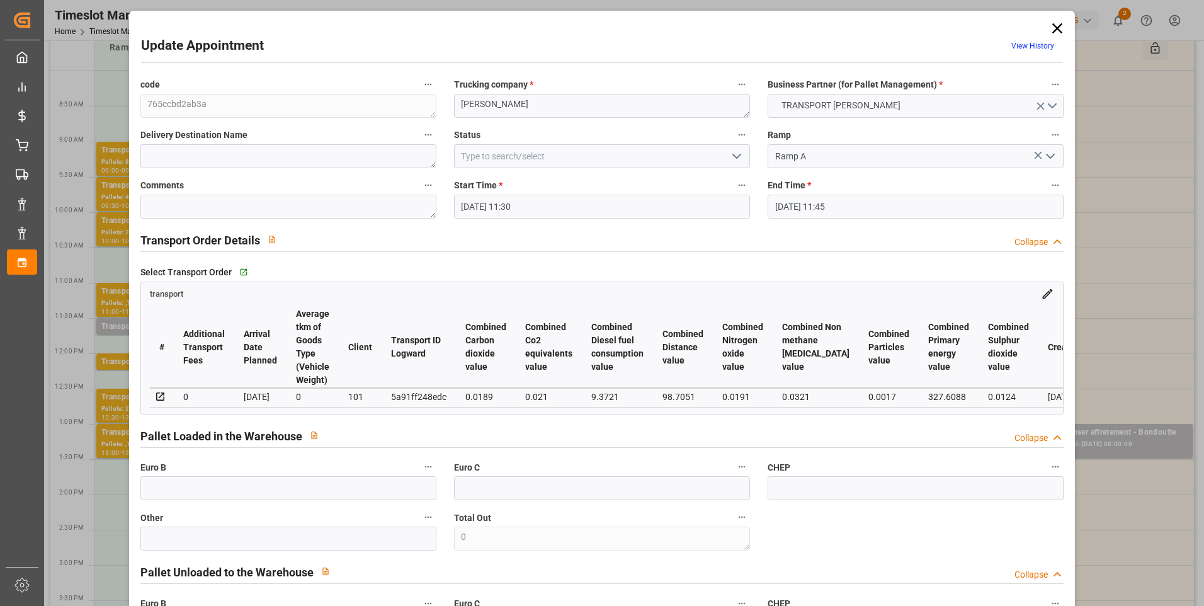
click at [736, 152] on icon "open menu" at bounding box center [736, 156] width 15 height 15
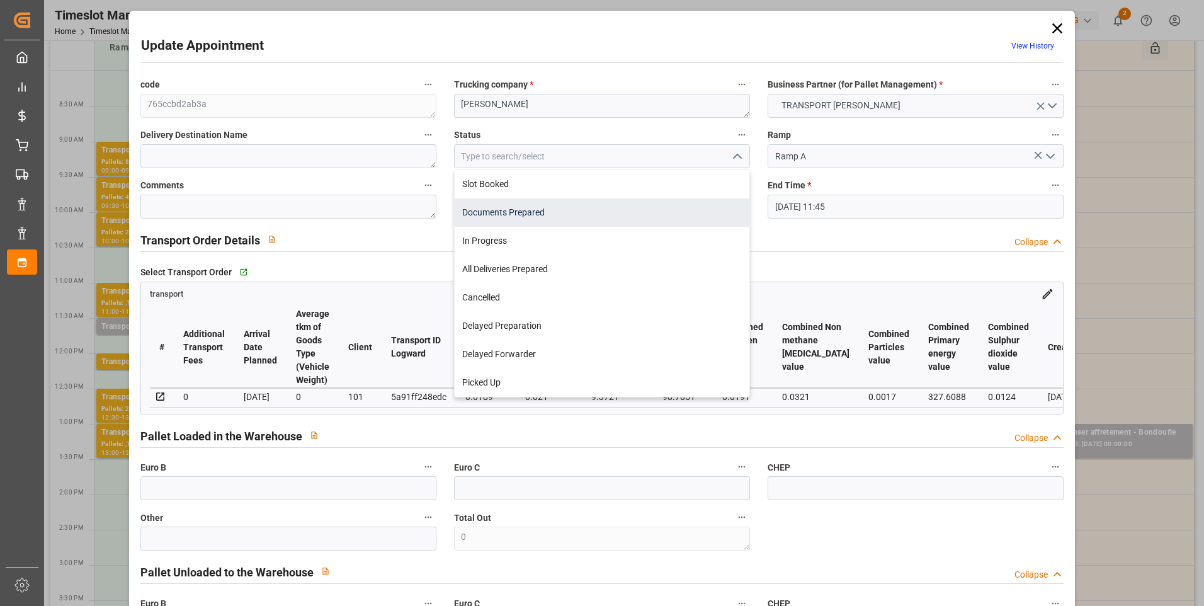
click at [508, 217] on div "Documents Prepared" at bounding box center [602, 212] width 295 height 28
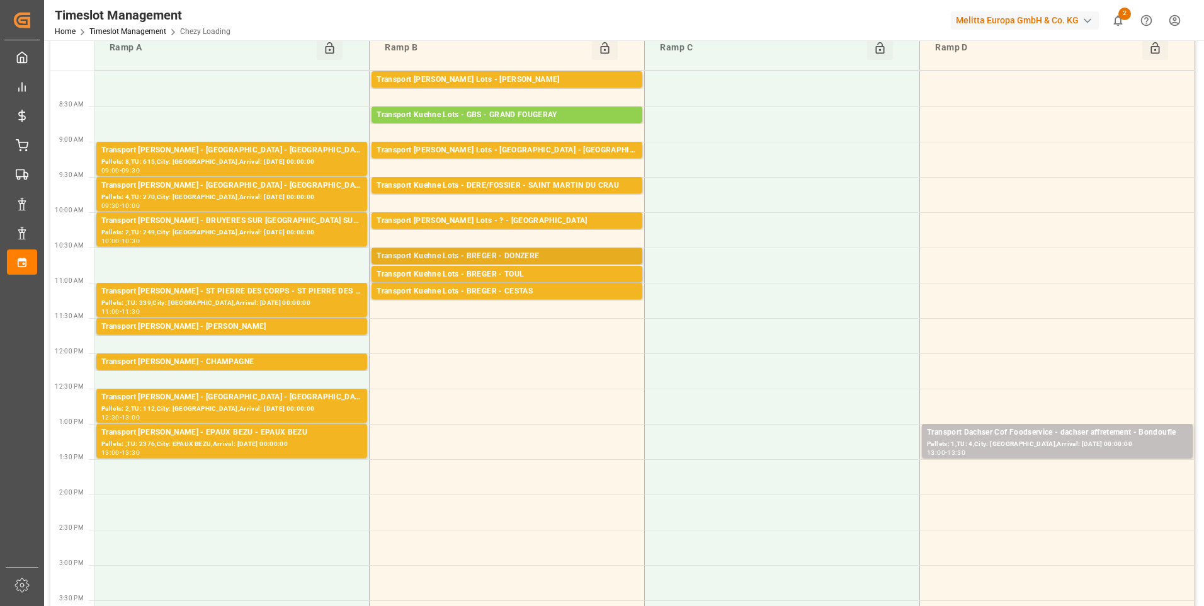
scroll to position [0, 0]
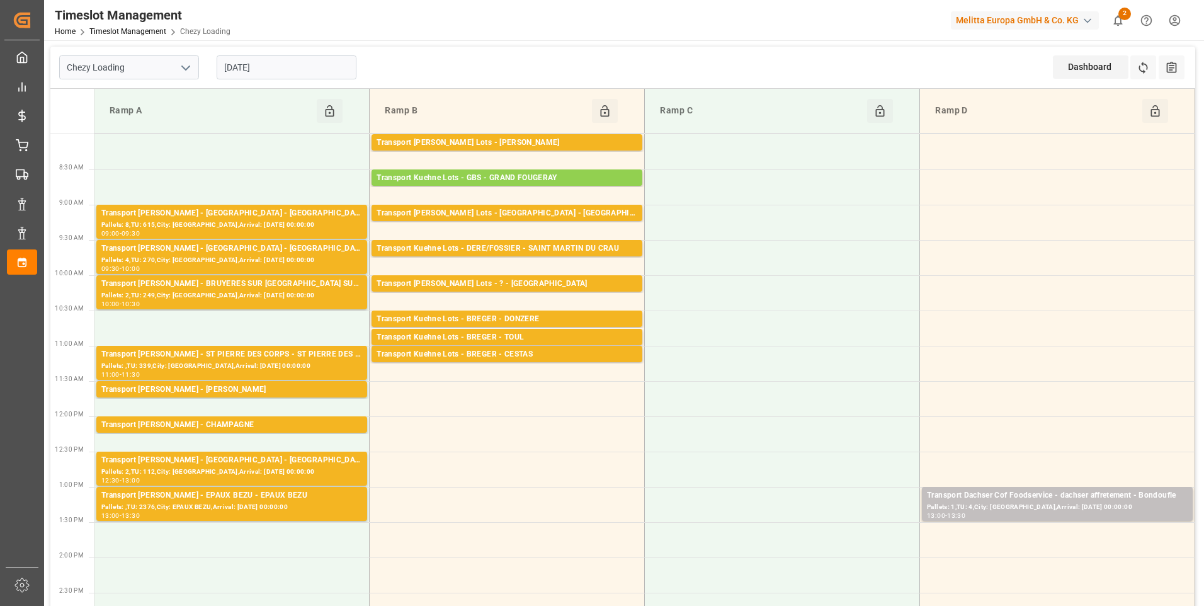
click at [287, 69] on input "03-09-2025" at bounding box center [287, 67] width 140 height 24
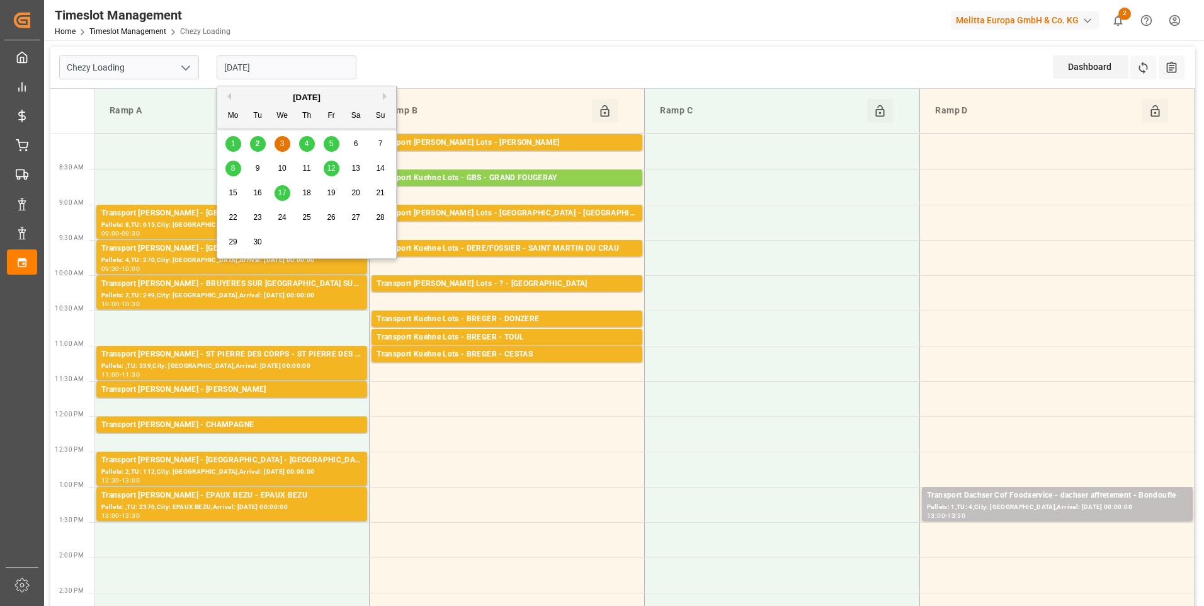
click at [260, 140] on div "2" at bounding box center [258, 144] width 16 height 15
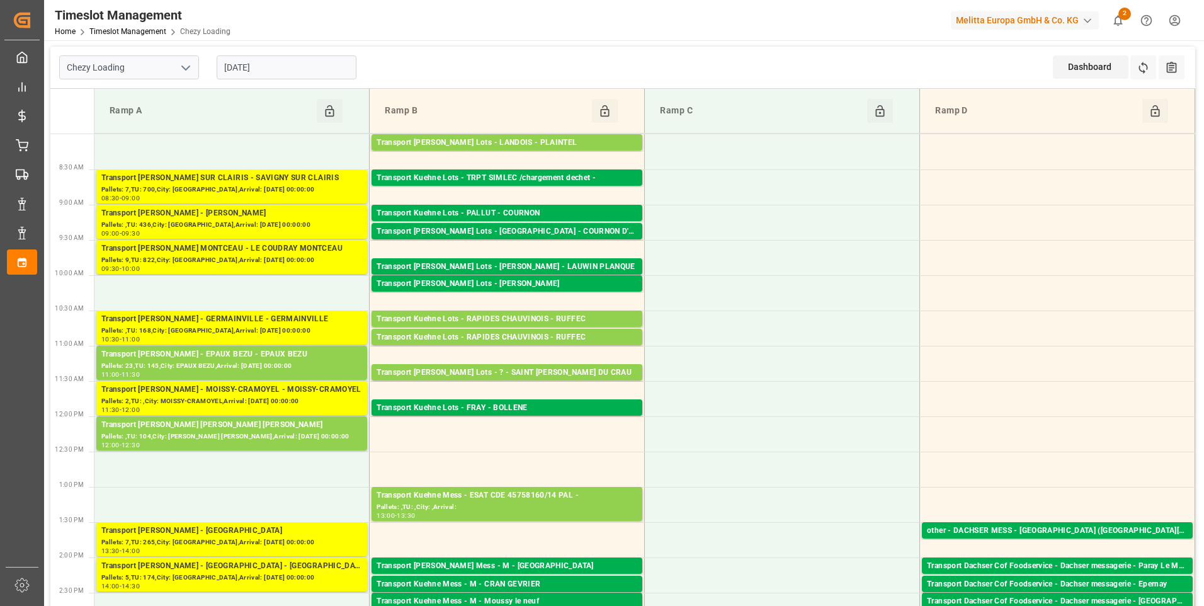
click at [186, 65] on icon "open menu" at bounding box center [185, 67] width 15 height 15
click at [118, 120] on div "Chezy Unloading" at bounding box center [129, 124] width 139 height 28
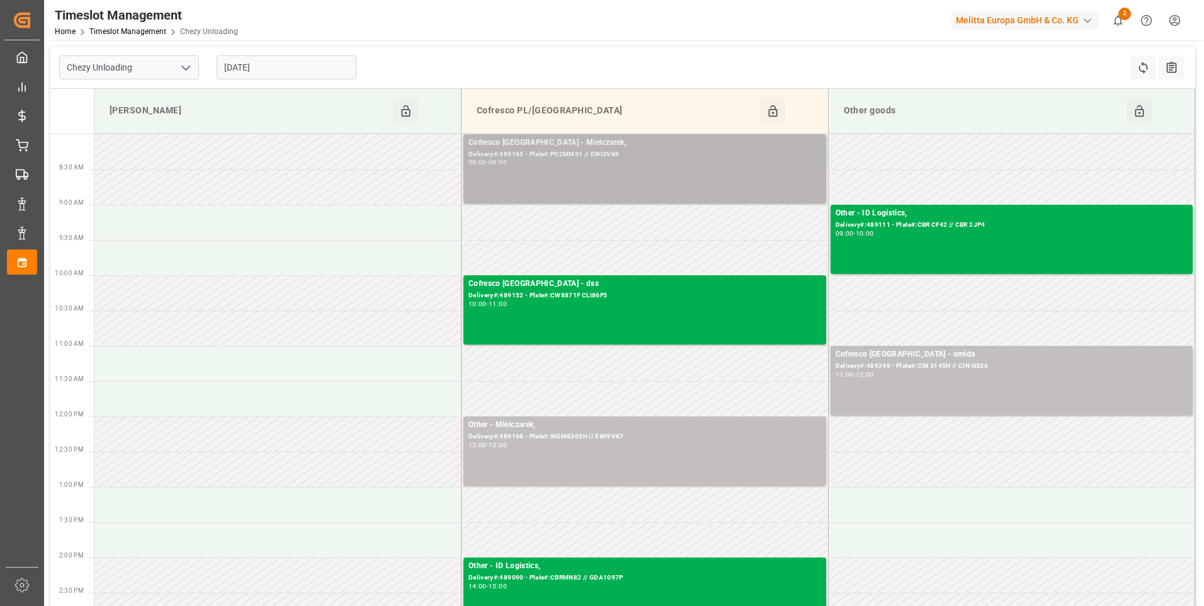
click at [561, 149] on div "Delivery#:489165 - Plate#:PO2MM31 // EWI3VK6" at bounding box center [645, 154] width 353 height 11
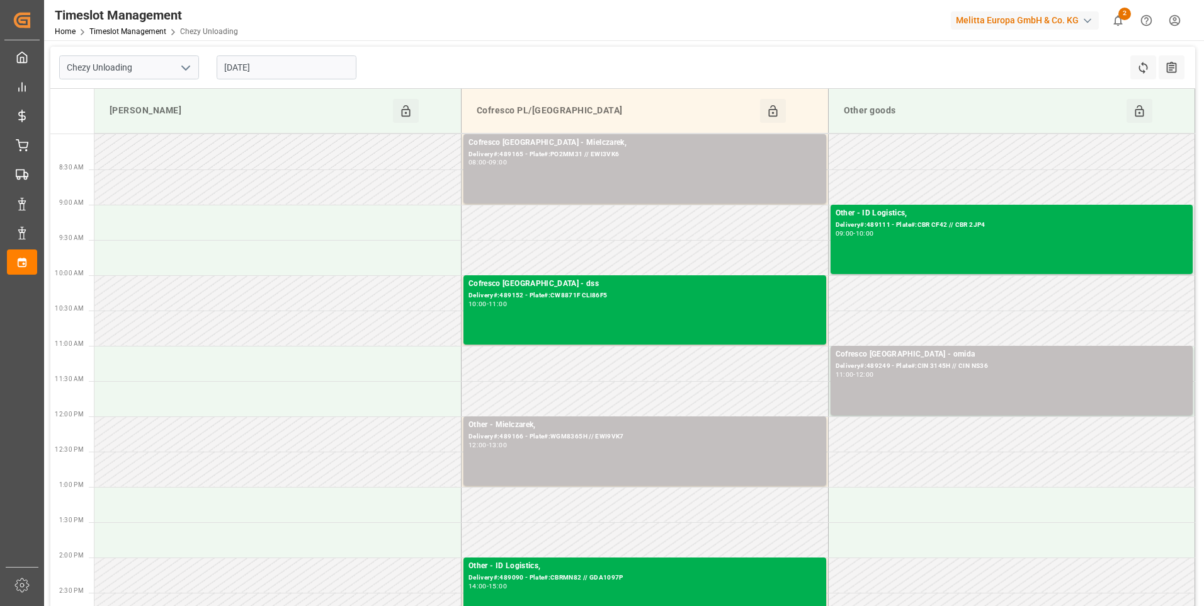
click at [188, 71] on icon "open menu" at bounding box center [185, 67] width 15 height 15
click at [151, 96] on div "Chezy Loading" at bounding box center [129, 95] width 139 height 28
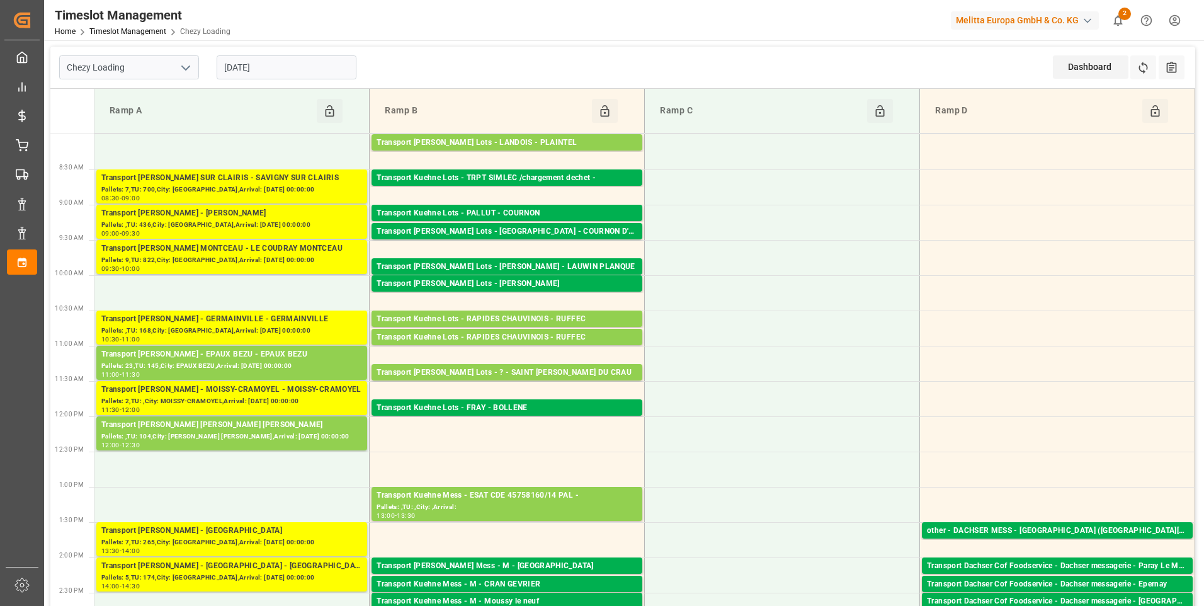
click at [185, 66] on icon "open menu" at bounding box center [185, 67] width 15 height 15
click at [120, 122] on div "Chezy Unloading" at bounding box center [129, 124] width 139 height 28
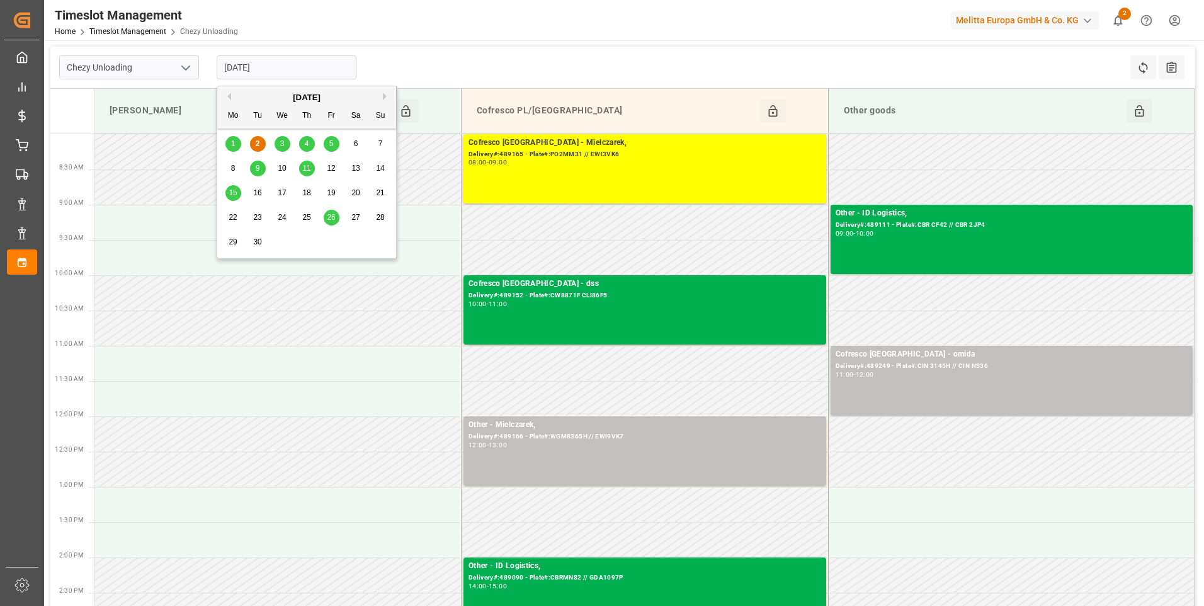
click at [285, 61] on input "[DATE]" at bounding box center [287, 67] width 140 height 24
click at [259, 142] on span "2" at bounding box center [258, 143] width 4 height 9
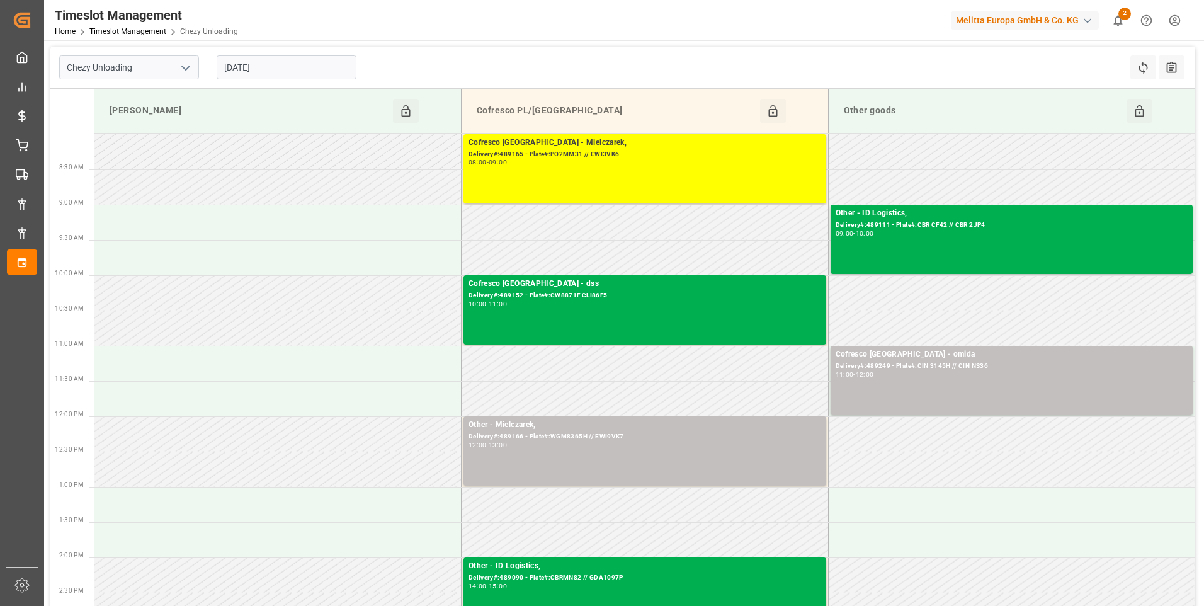
click at [186, 67] on icon "open menu" at bounding box center [185, 67] width 15 height 15
click at [127, 97] on div "Chezy Loading" at bounding box center [129, 95] width 139 height 28
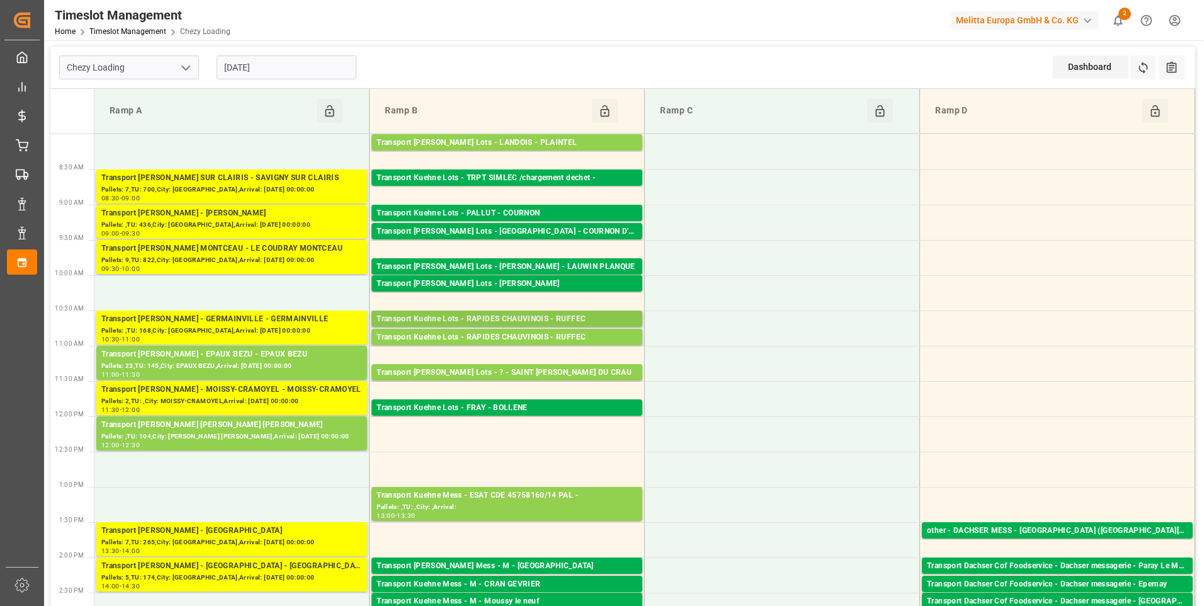
click at [510, 321] on div "Transport Kuehne Lots - RAPIDES CHAUVINOIS - RUFFEC" at bounding box center [507, 319] width 261 height 13
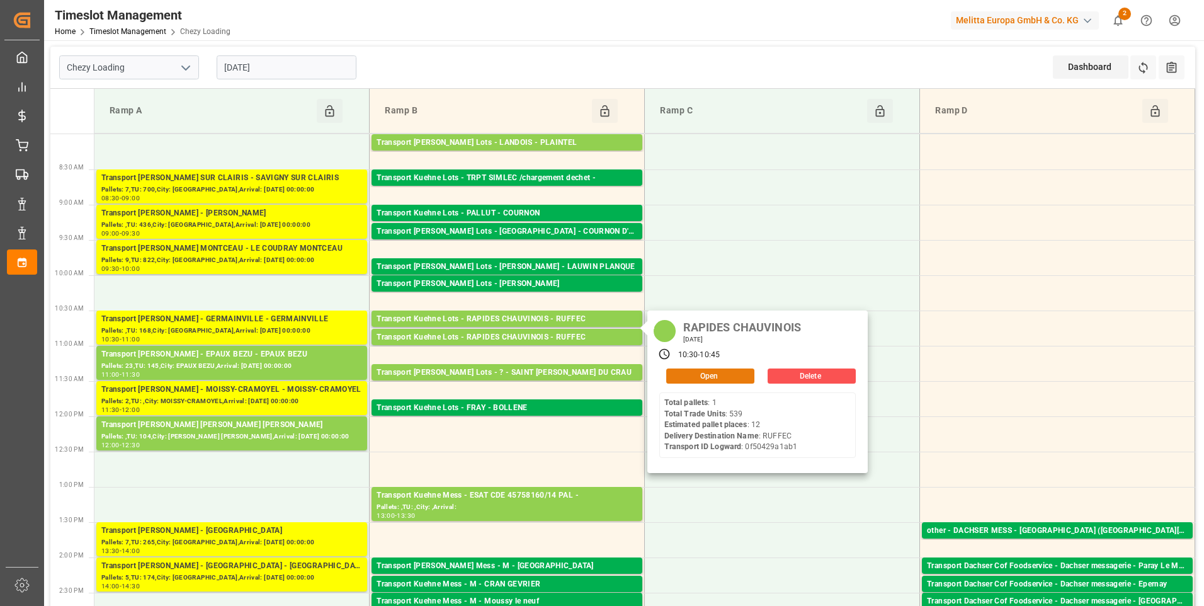
click at [683, 376] on button "Open" at bounding box center [710, 375] width 88 height 15
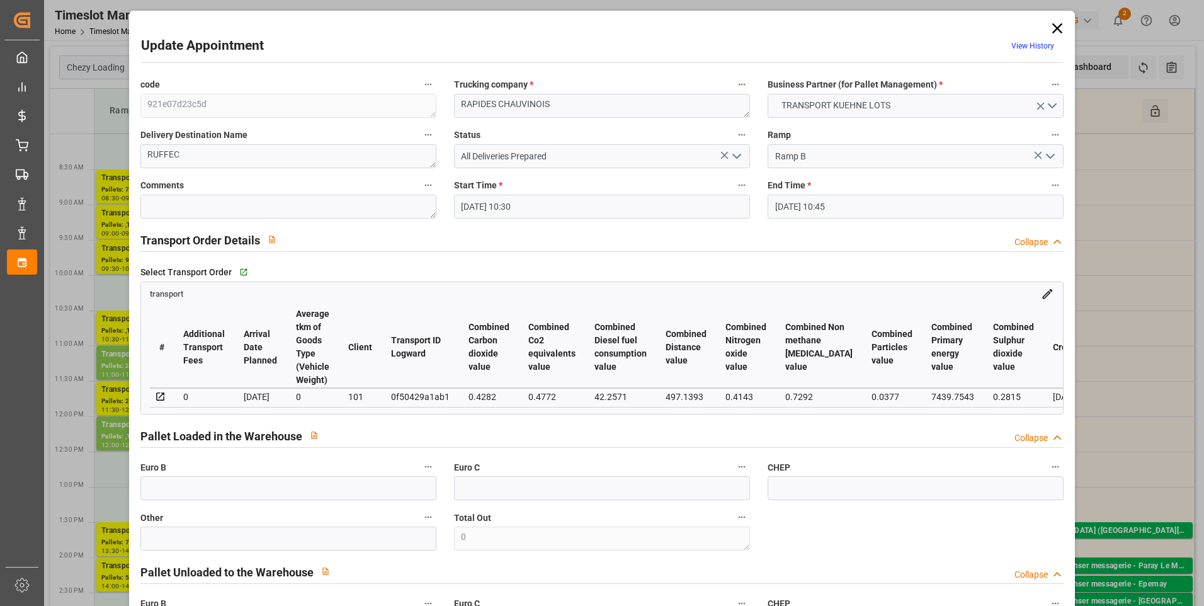
click at [1053, 27] on icon at bounding box center [1058, 28] width 10 height 10
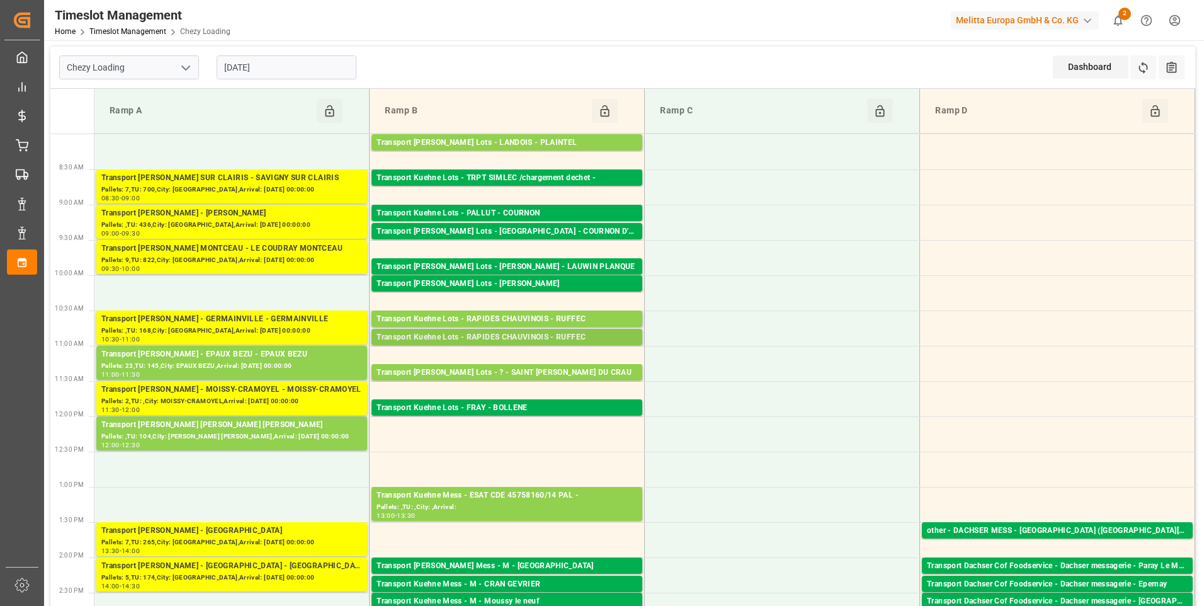
click at [549, 338] on div "Transport Kuehne Lots - RAPIDES CHAUVINOIS - RUFFEC" at bounding box center [507, 337] width 261 height 13
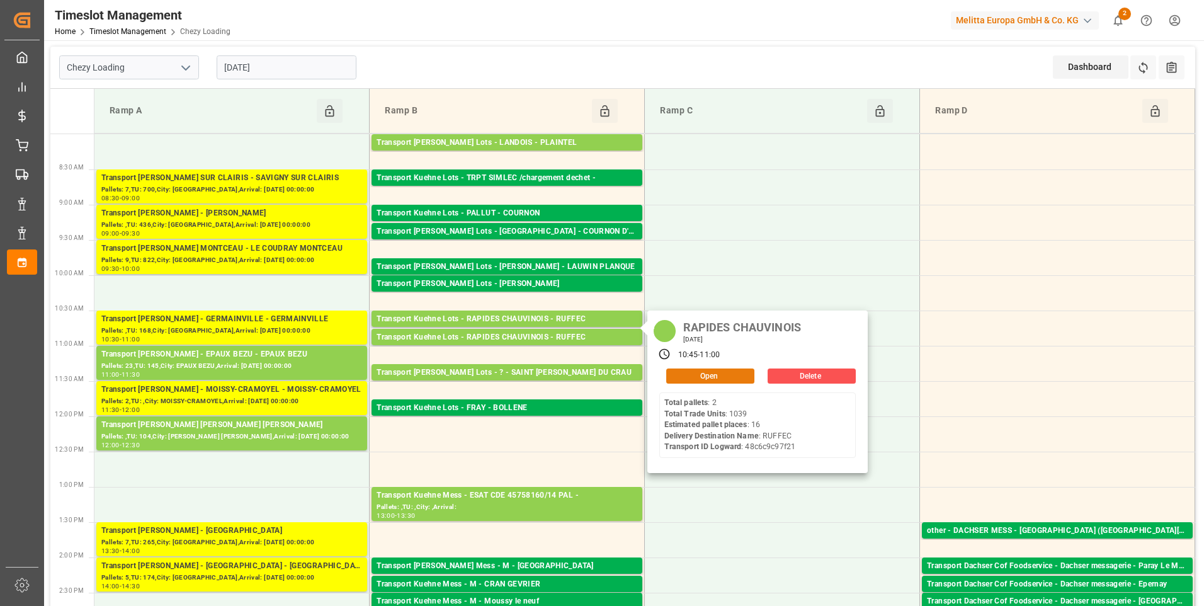
click at [712, 372] on button "Open" at bounding box center [710, 375] width 88 height 15
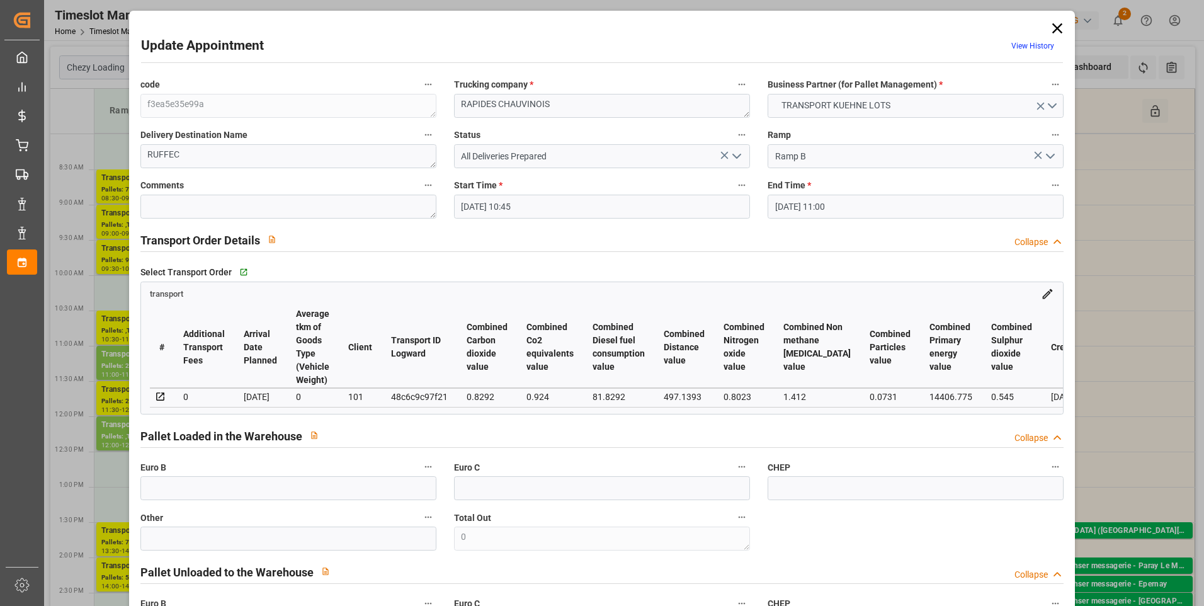
click at [1052, 28] on icon at bounding box center [1058, 29] width 18 height 18
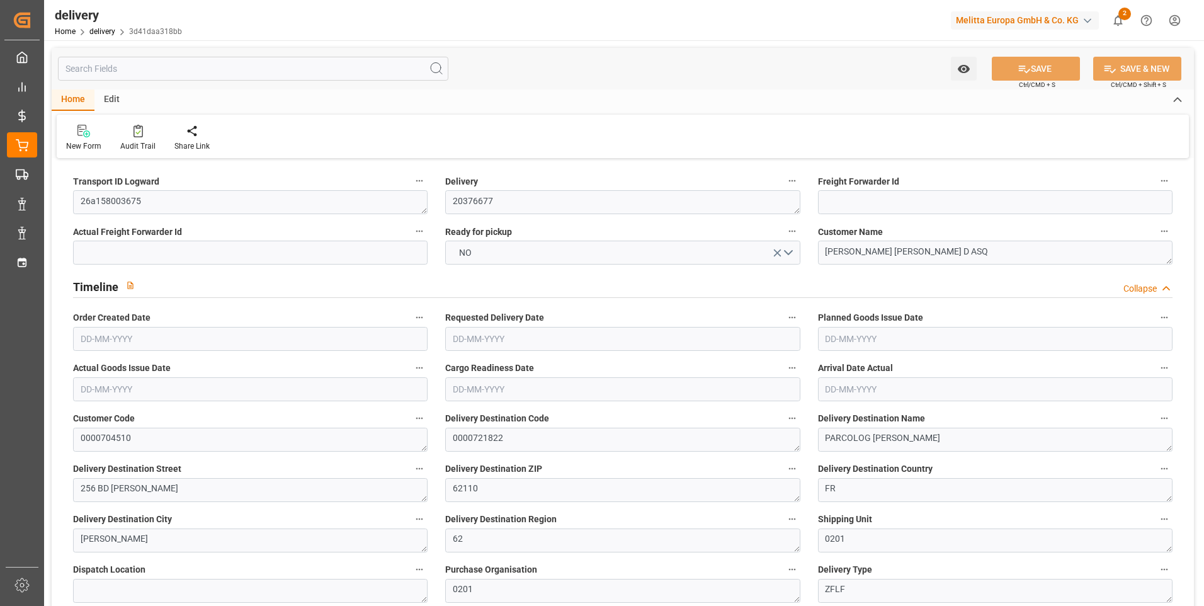
type input "5"
type input "603.87"
type input "852.688"
type input "5847.478"
type input "138"
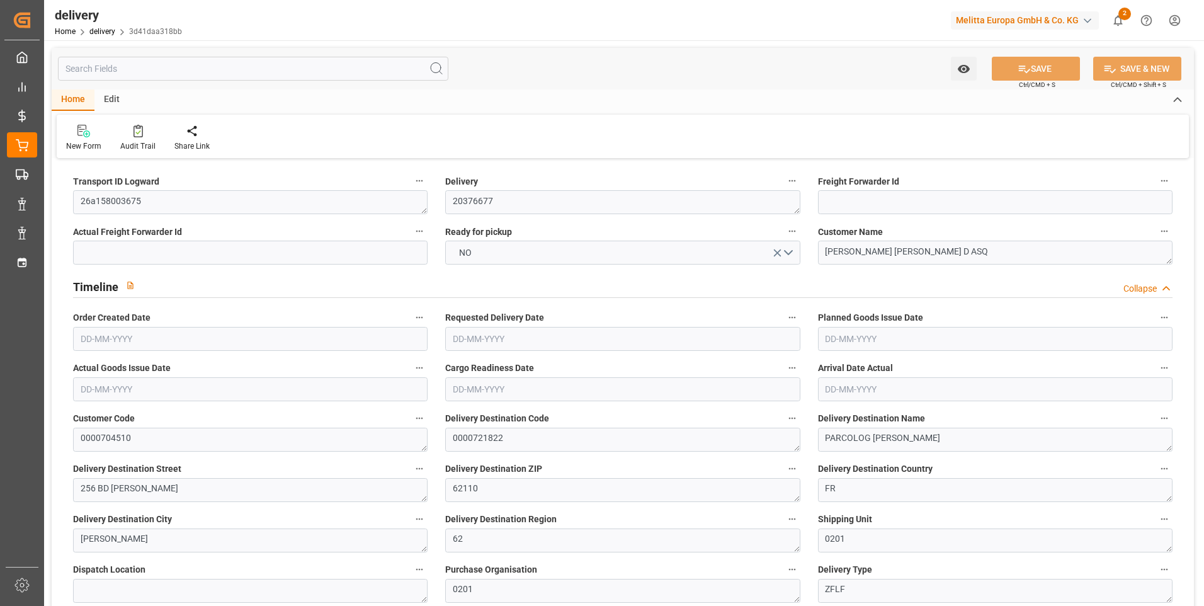
type input "4"
type input "2"
type input "4"
type input "0"
type input "57.6"
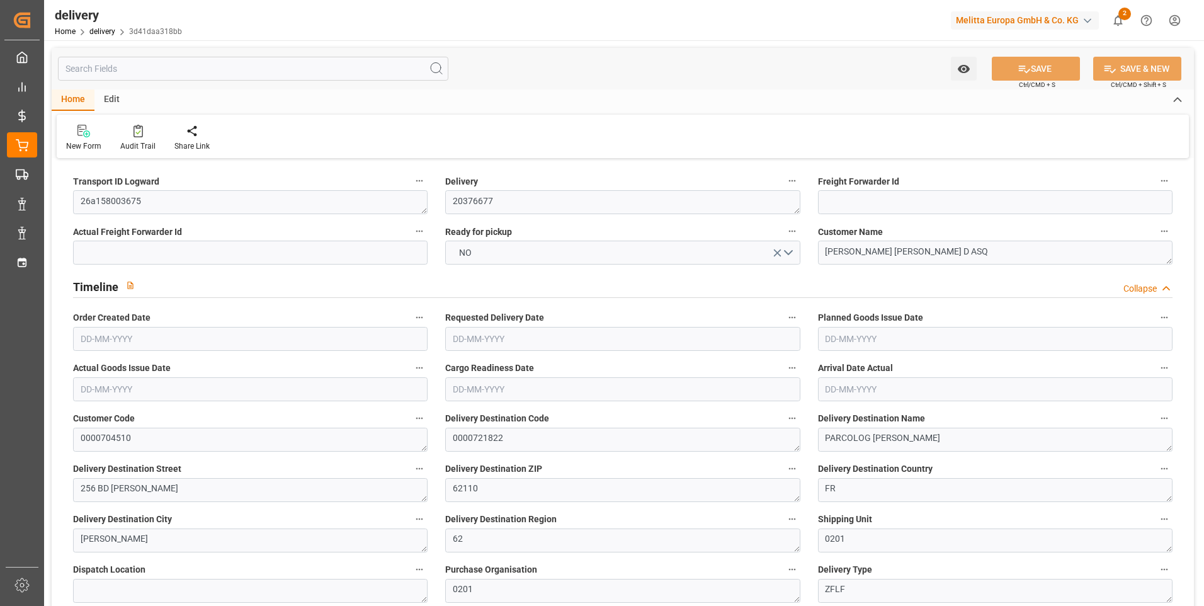
type input "0"
type input "158.41"
type input "216.01"
type input "4.9"
type input "49.68"
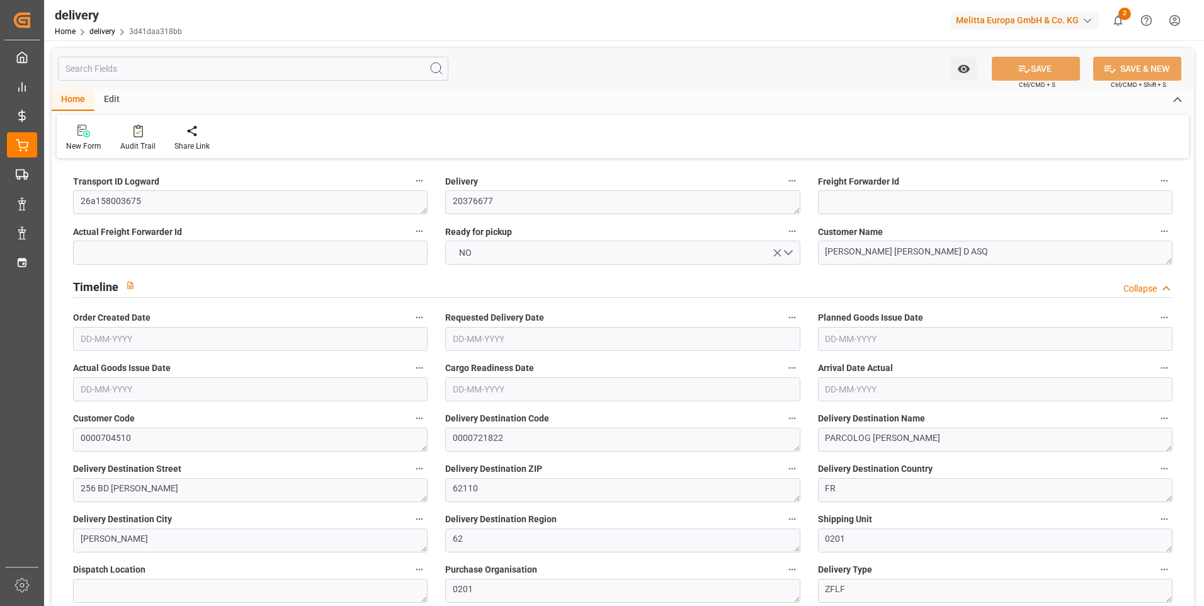
type input "1.5"
type input "1.3"
type input "0"
type input "6"
type input "745.136"
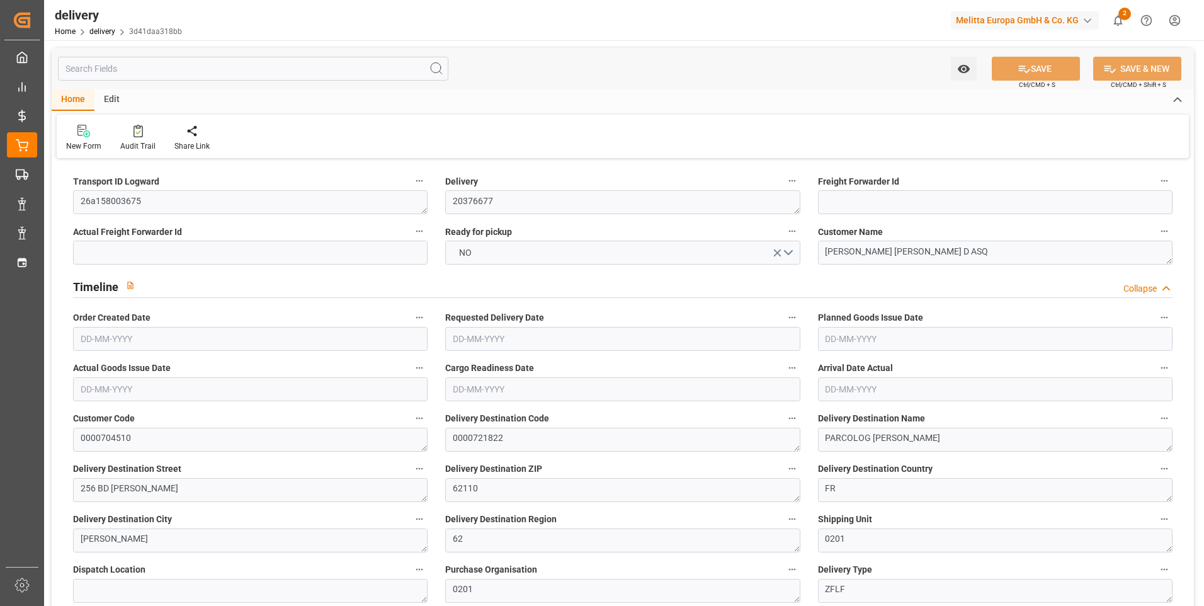
type input "101"
type input "1553.5824"
type input "0.0996"
type input "0"
type input "[DATE]"
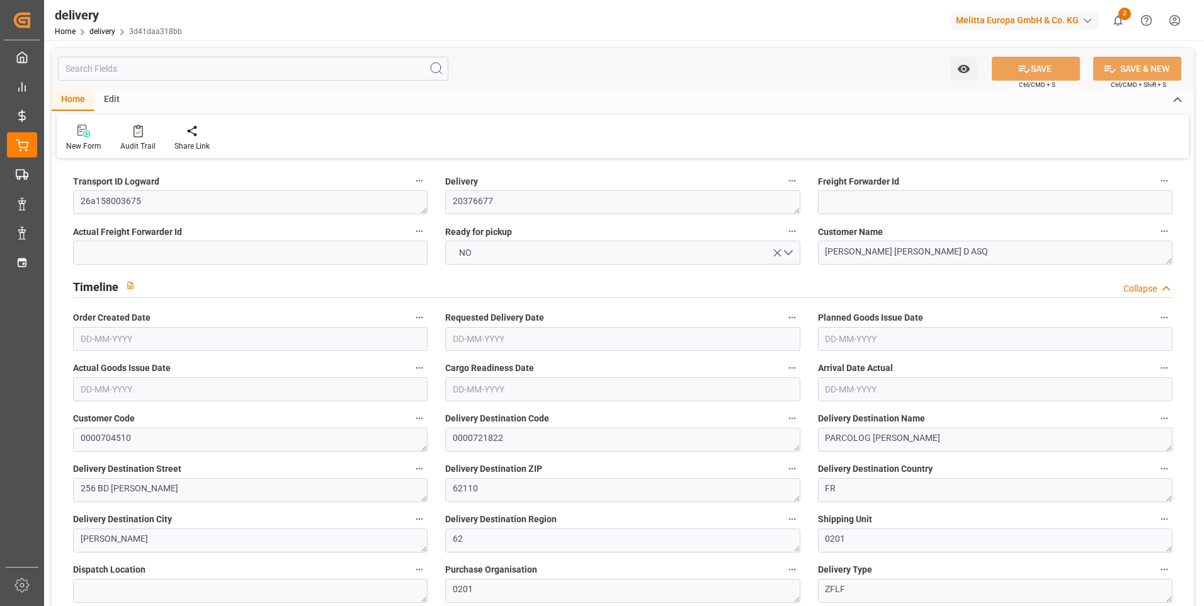
type input "[DATE]"
type input "22-08-2025 11:00"
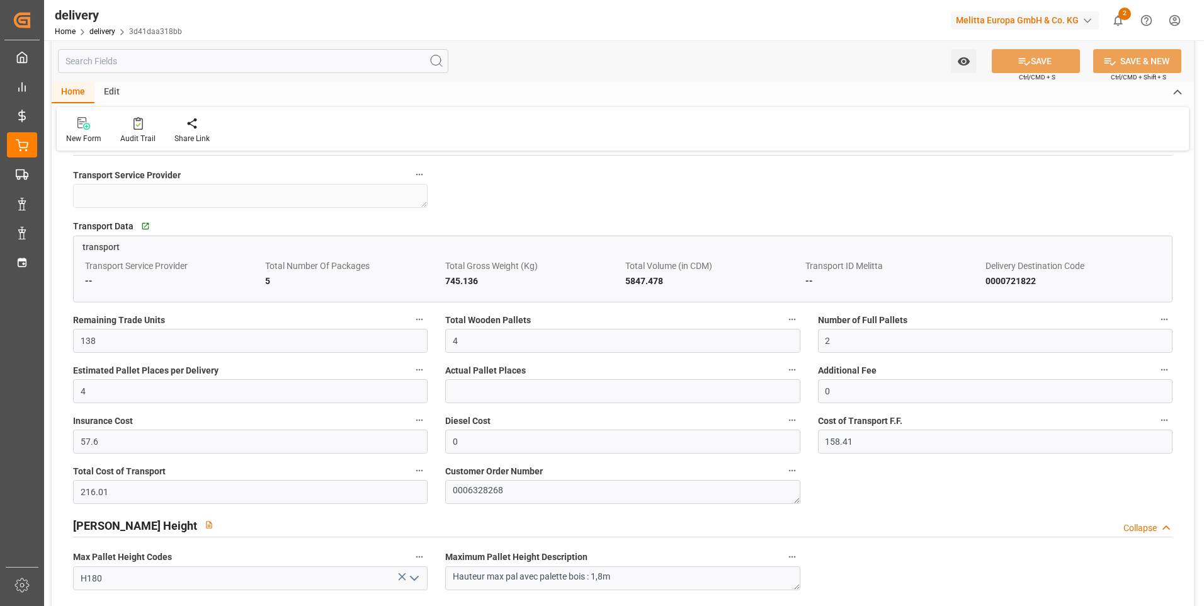
scroll to position [1008, 0]
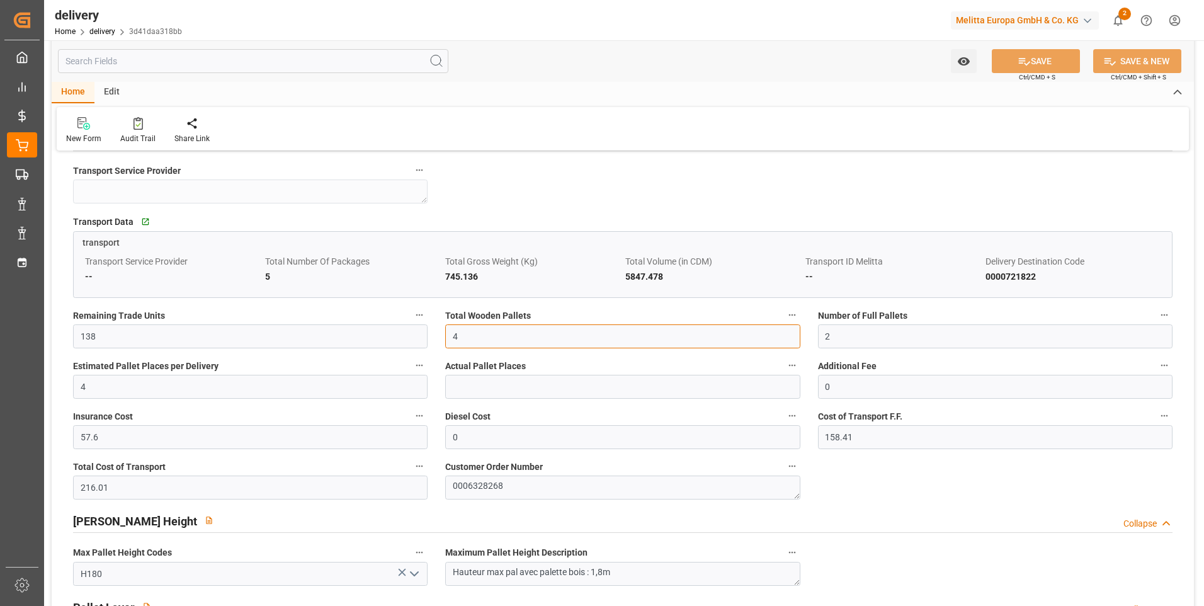
click at [464, 345] on input "4" at bounding box center [622, 336] width 355 height 24
type input "5"
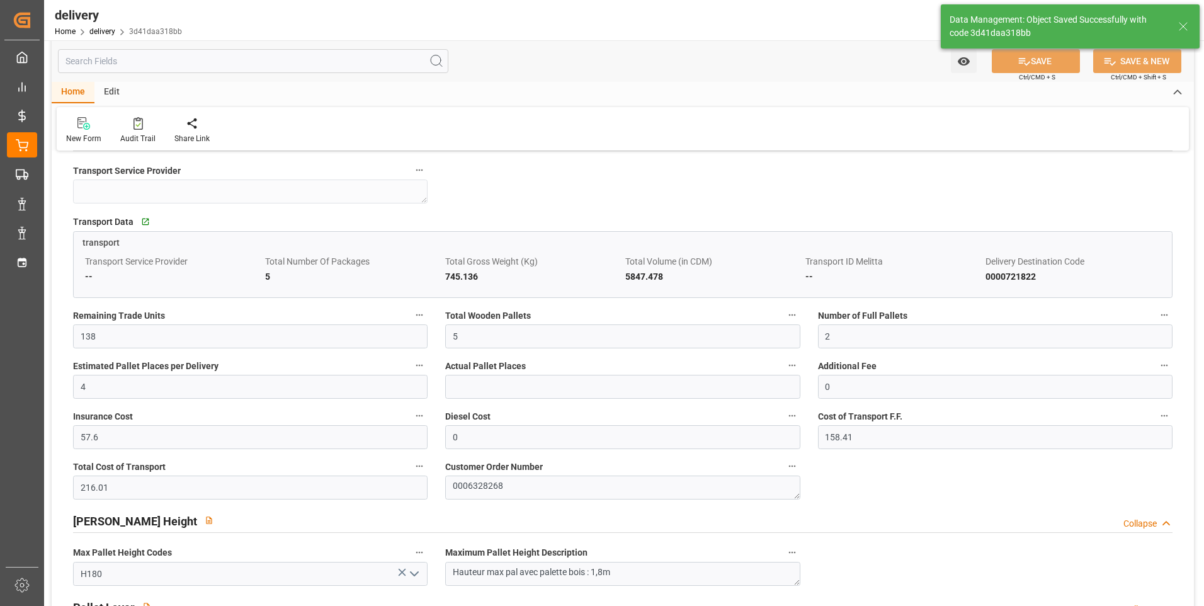
type input "7.5"
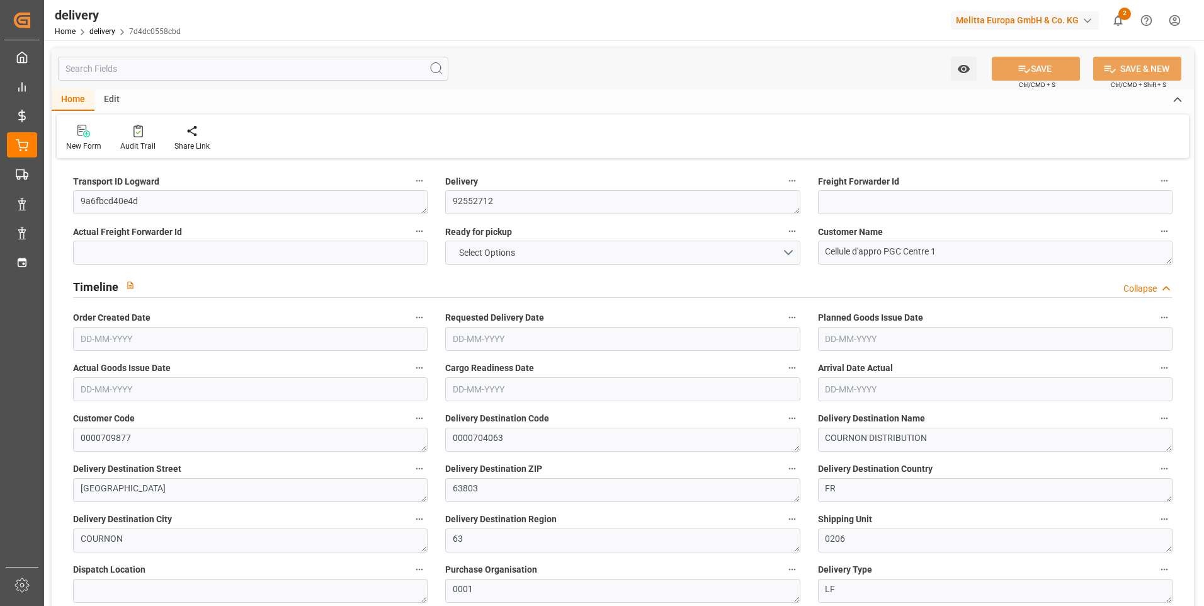
type input "5"
type input "429.588"
type input "675"
type input "3204"
type input "0"
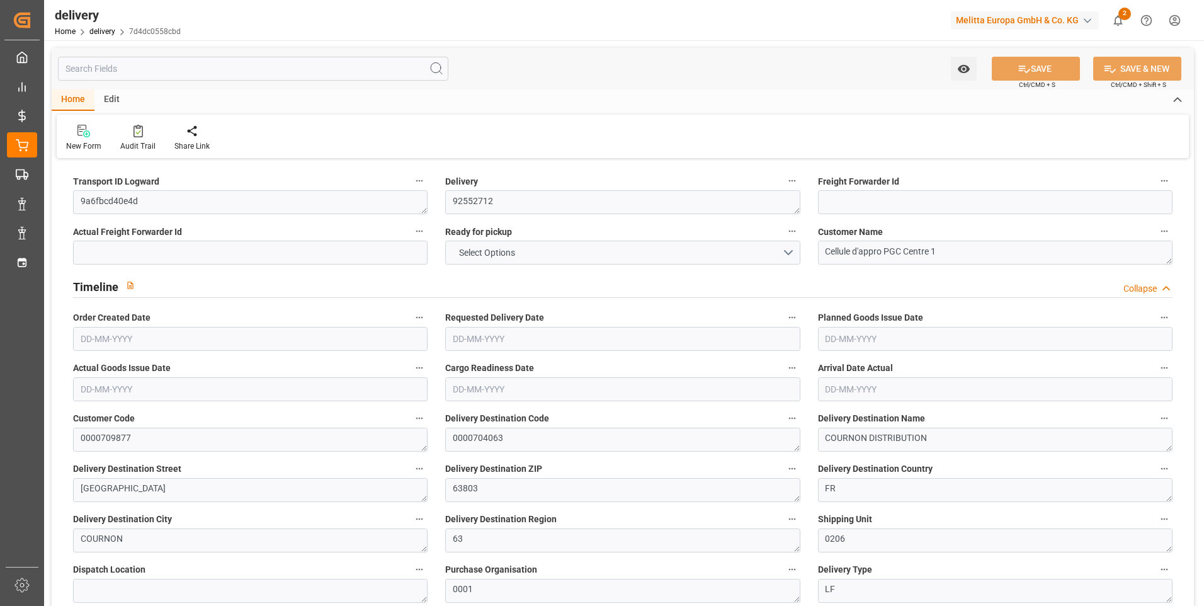
type input "5"
type input "3"
type input "0"
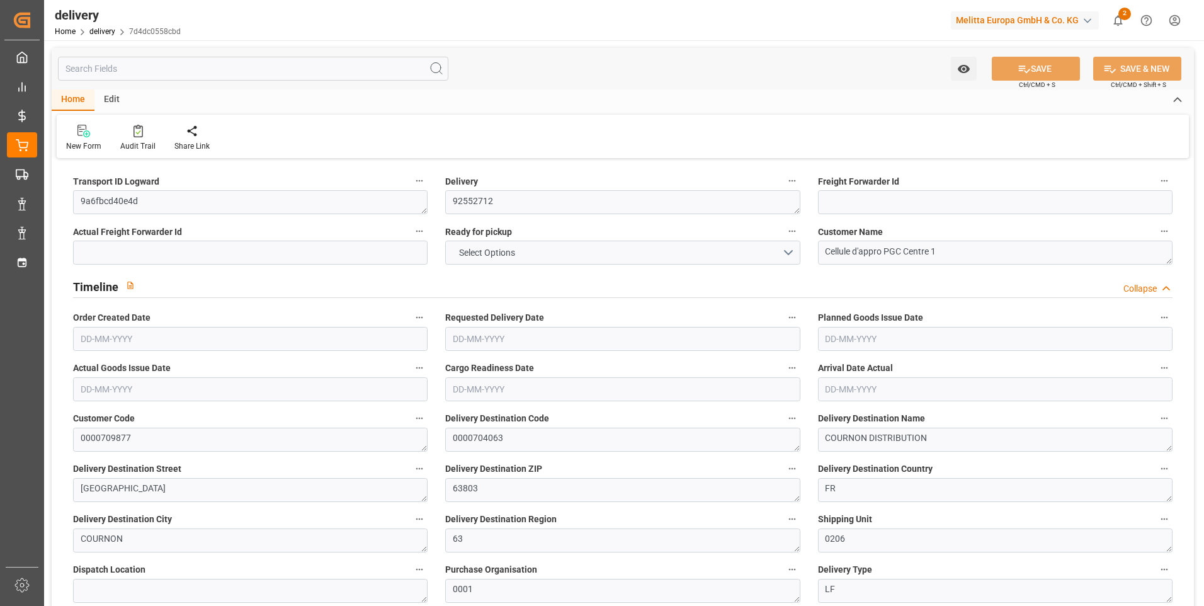
type input "0"
type input "94.15"
type input "12.25"
type input "0"
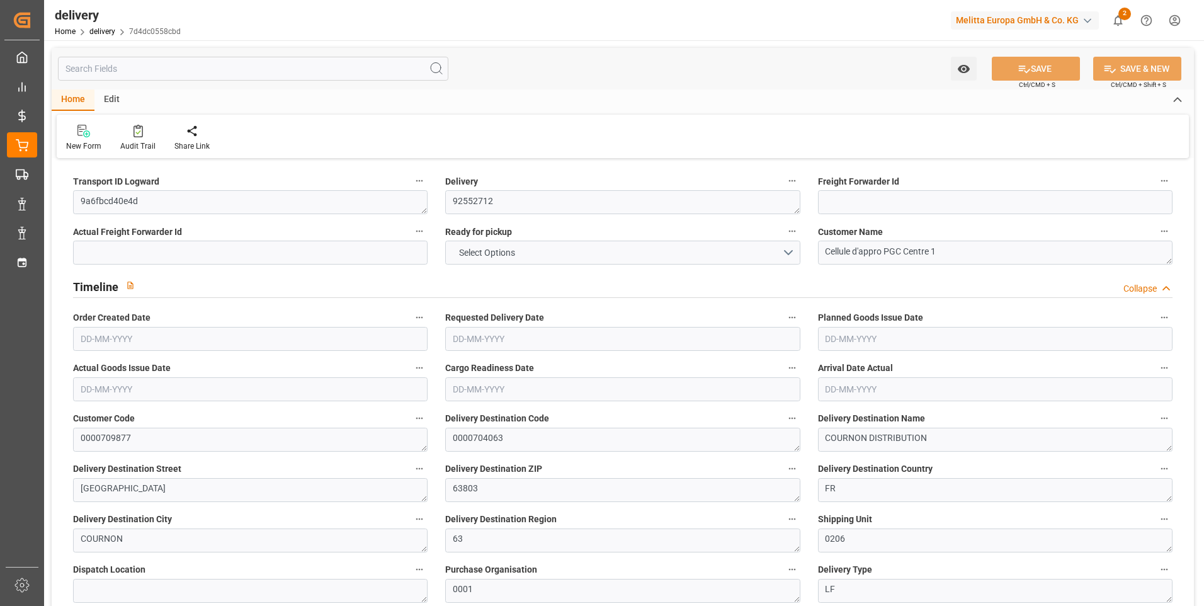
type input "1.5"
type input "1.3"
type input "0"
type input "7.5"
type input "535.68"
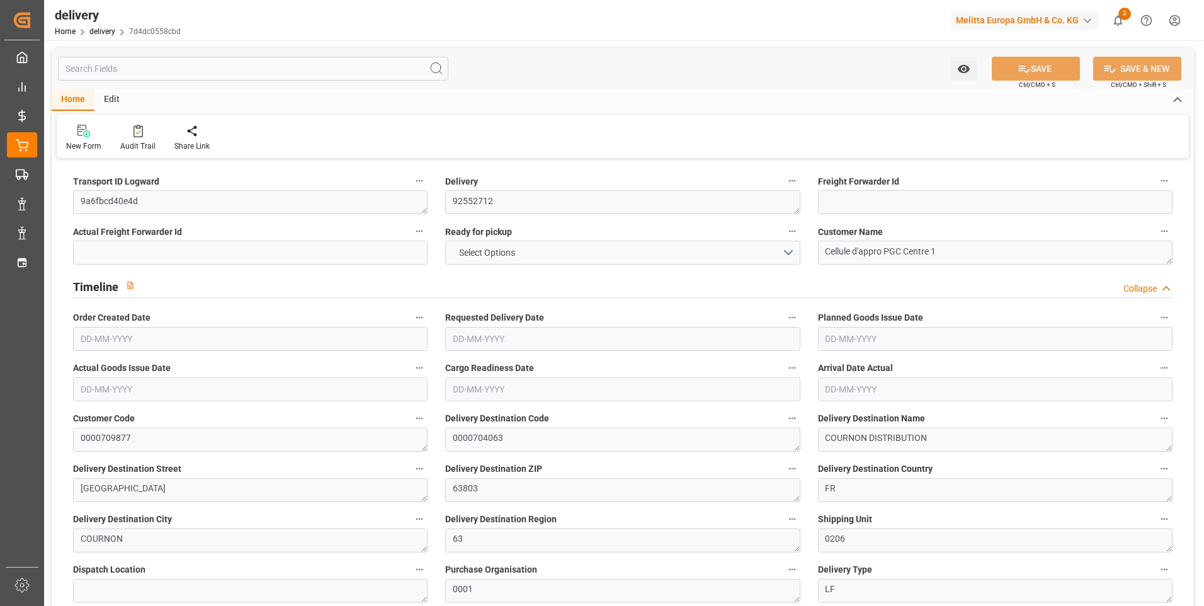
type input "101"
type input "0"
type input "[DATE]"
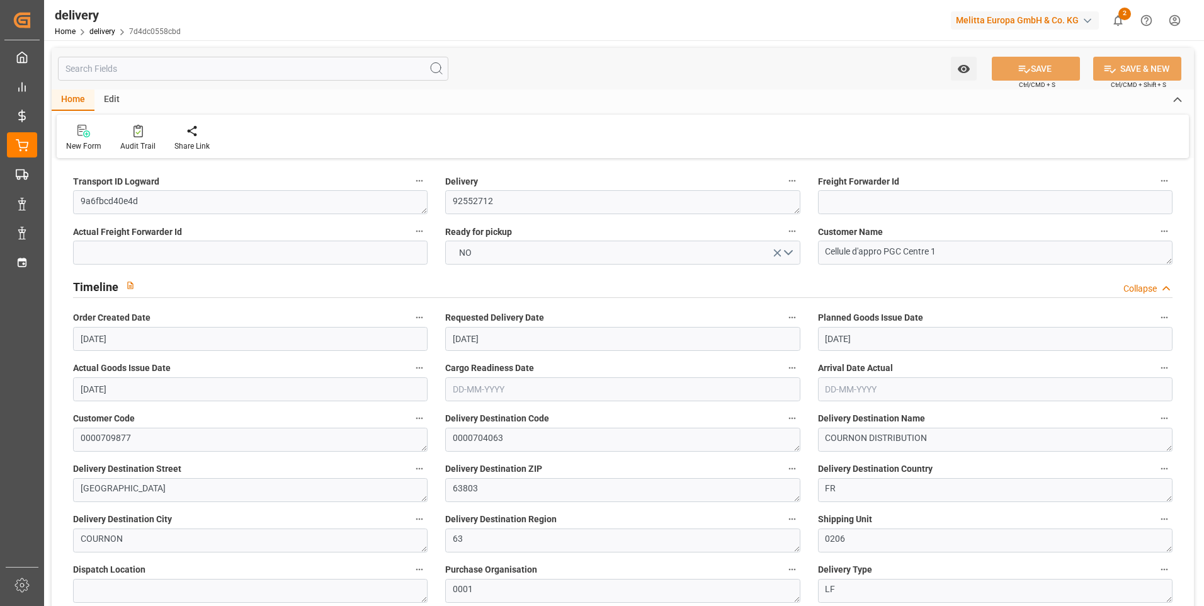
type input "[DATE]"
type input "27-08-2025 11:01"
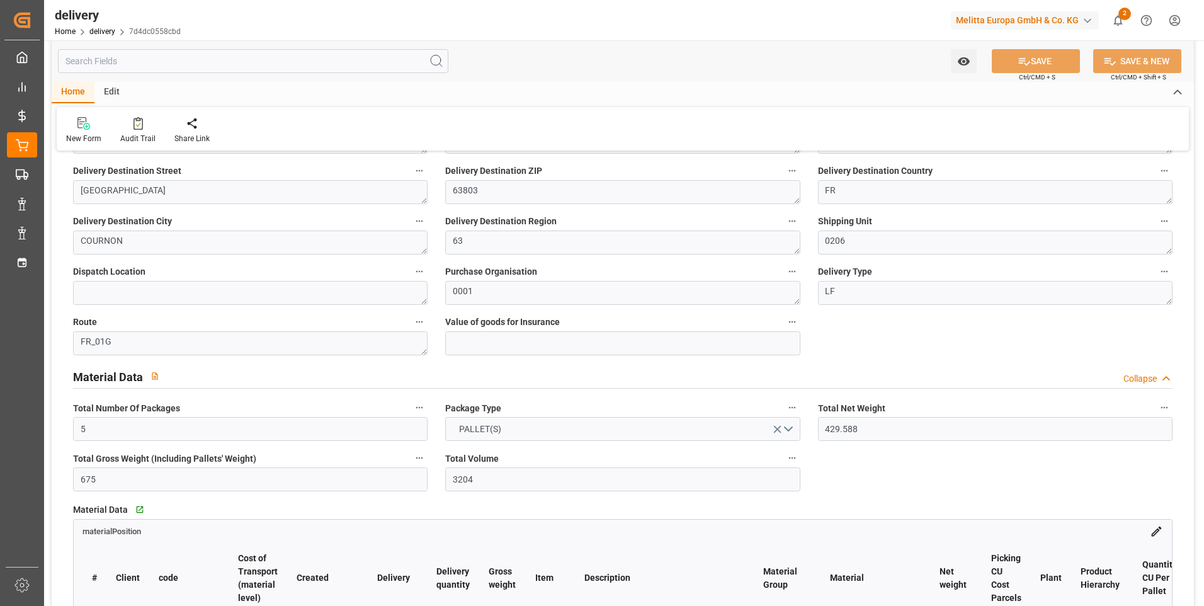
scroll to position [252, 0]
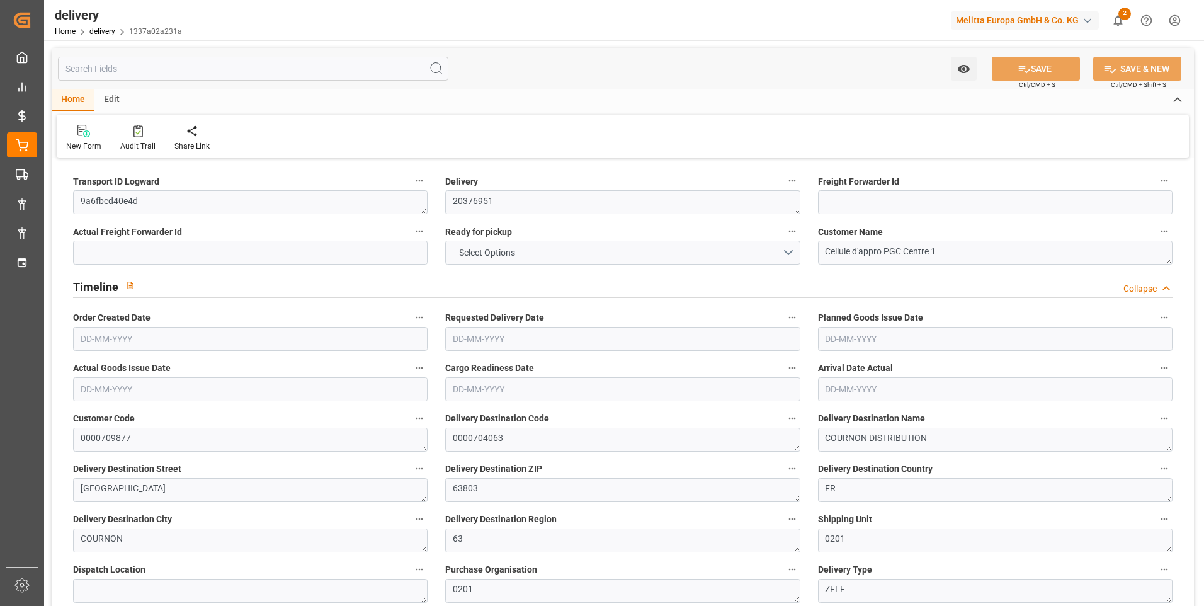
type input "23"
type input "1849.369"
type input "2641.817"
type input "5929.316"
type input "506"
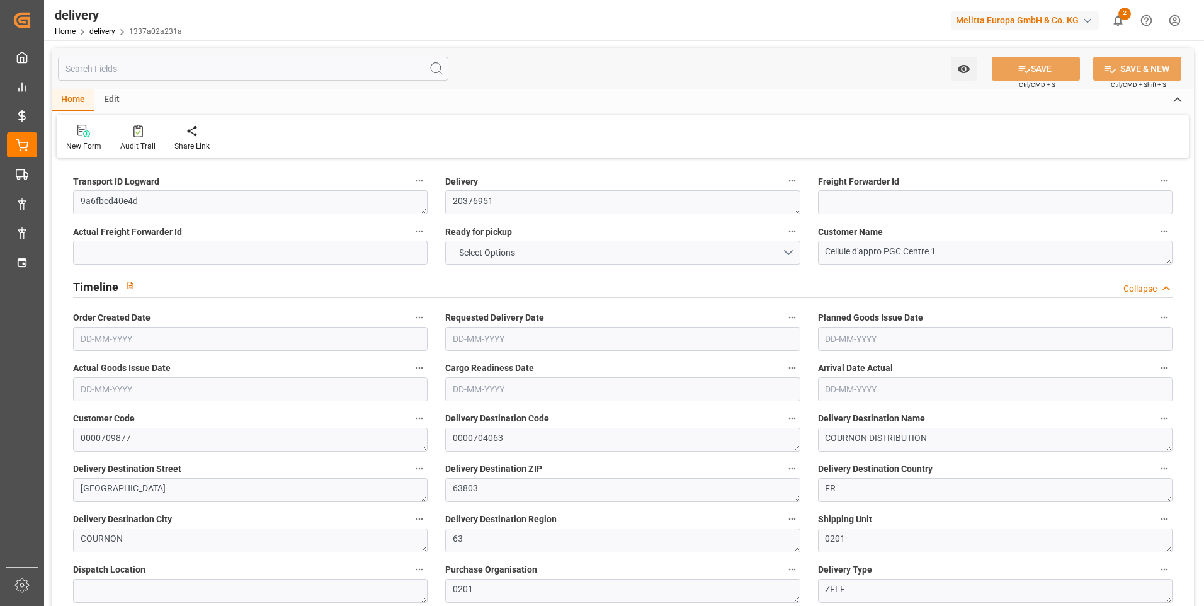
type input "23"
type input "0"
type input "8"
type input "0"
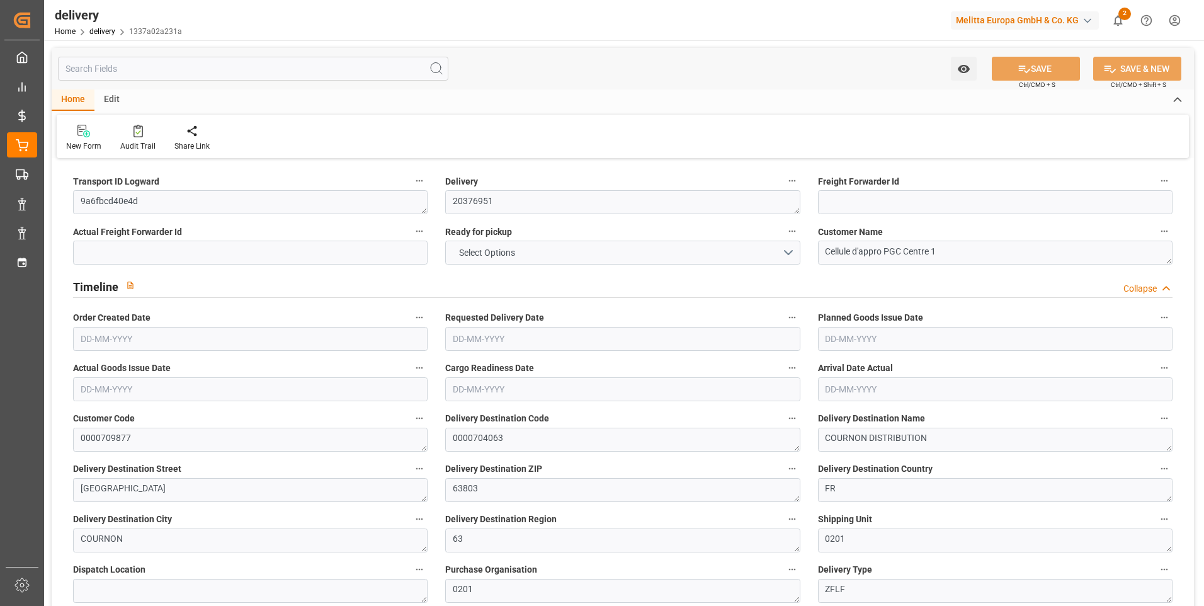
type input "0"
type input "251.0667"
type input "0"
type input "182.16"
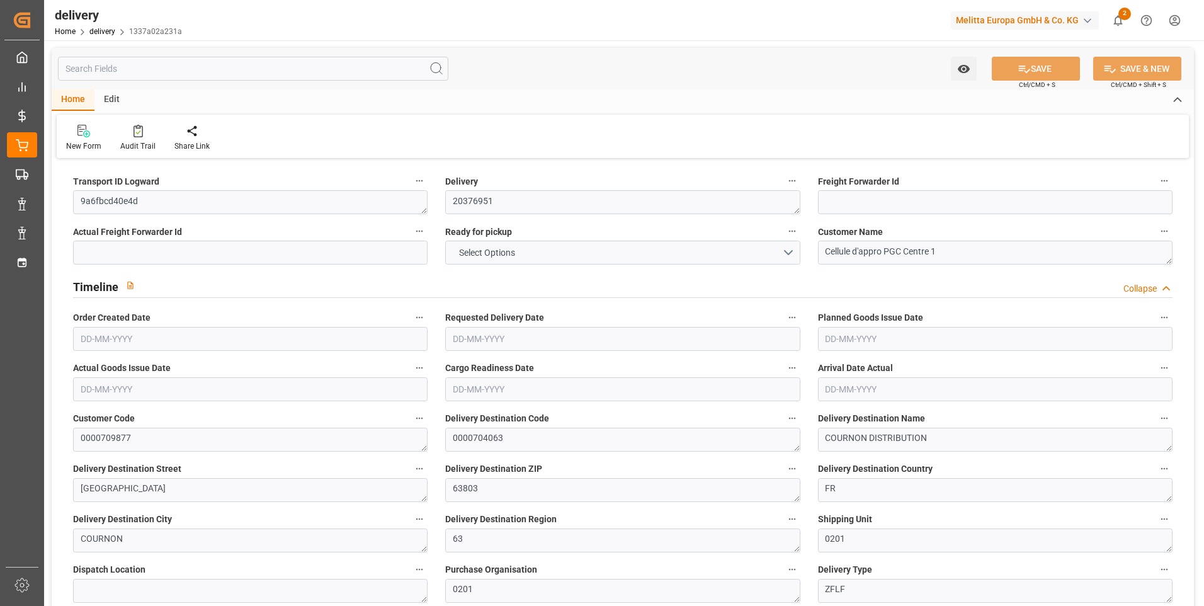
type input "1.5"
type input "1.3"
type input "0"
type input "34.5"
type input "2112.817"
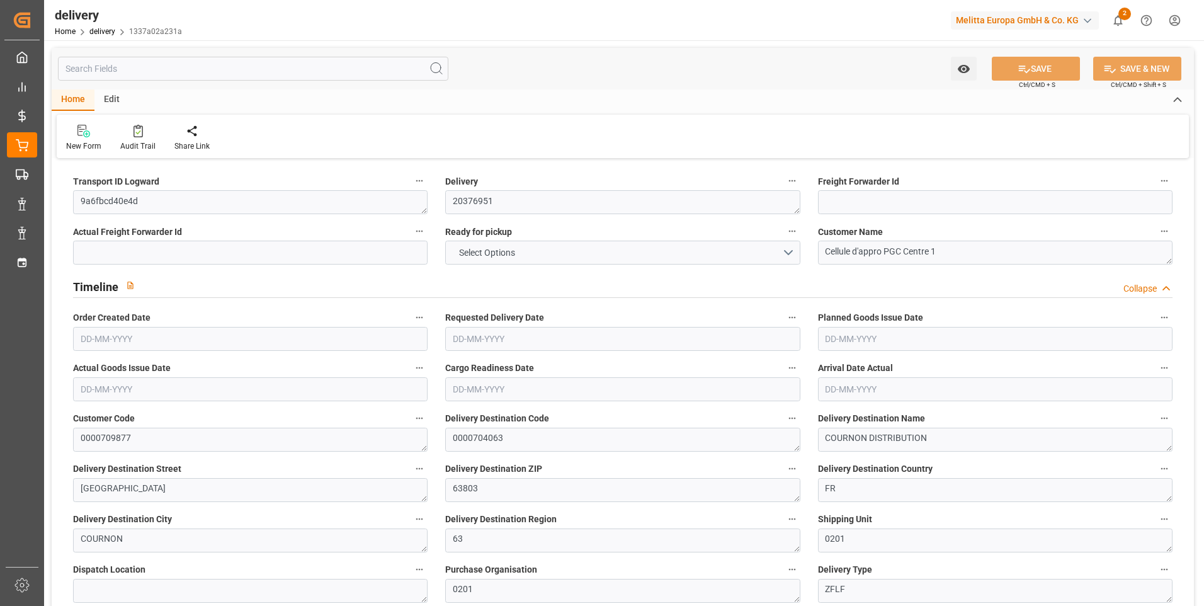
type input "101"
type input "0"
type input "[DATE]"
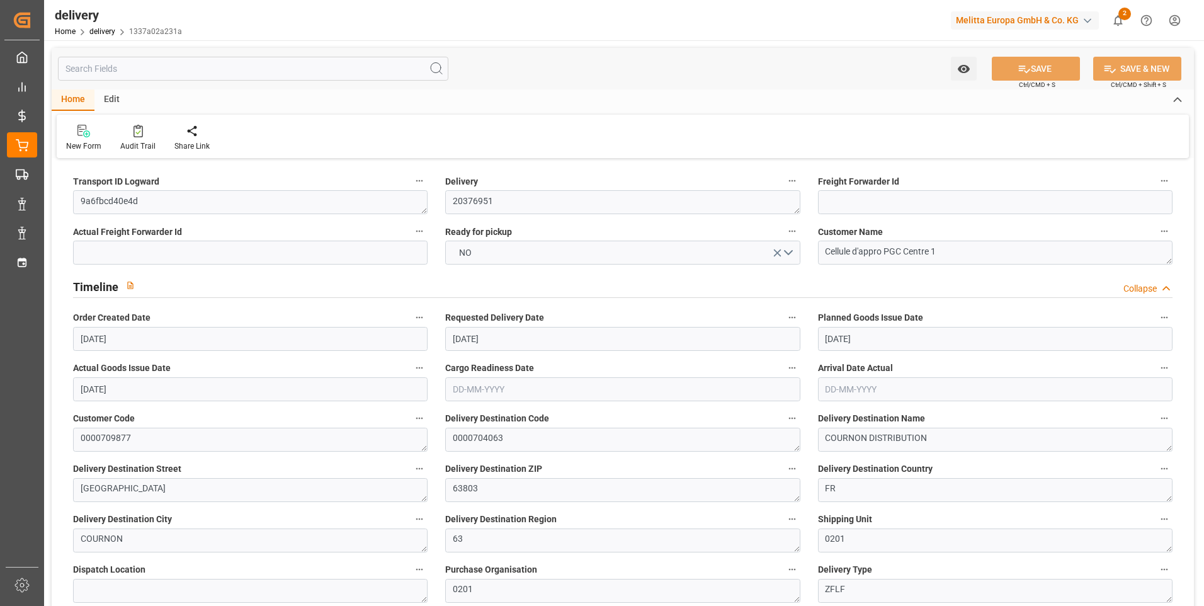
type input "[DATE]"
type input "27-08-2025 11:01"
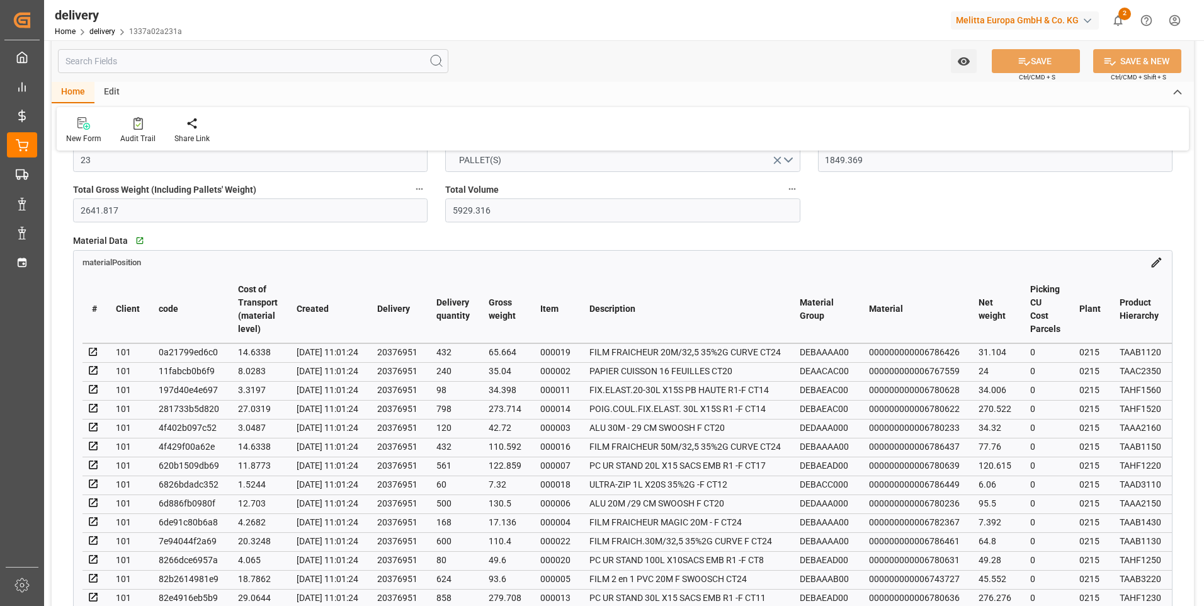
scroll to position [252, 0]
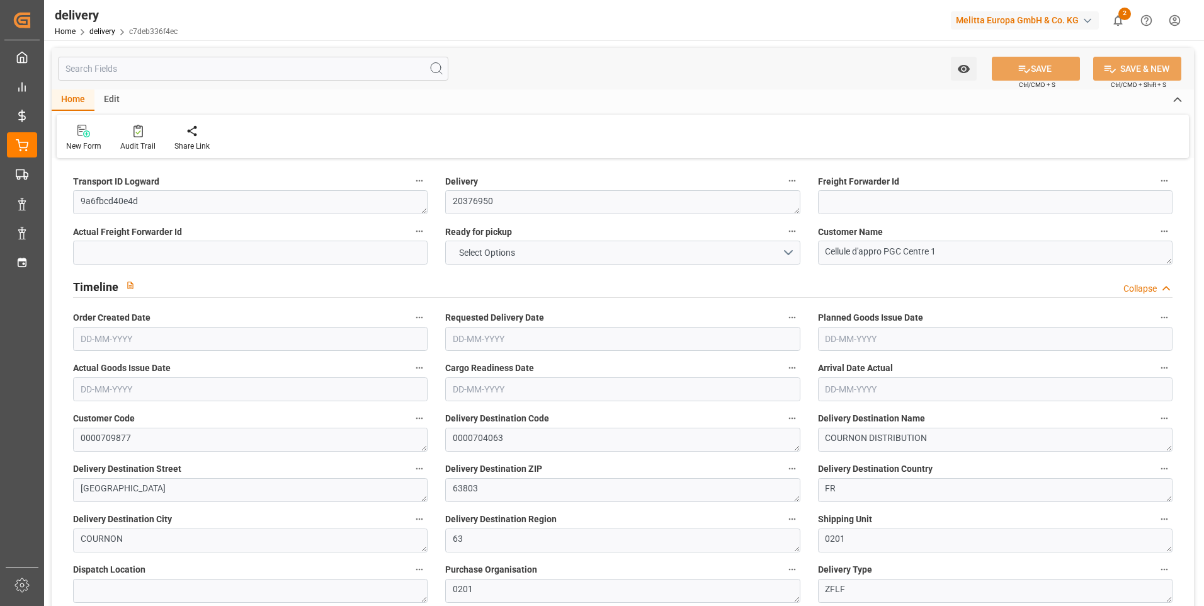
type input "7"
type input "243.149"
type input "531.604"
type input "1386.633"
type input "159"
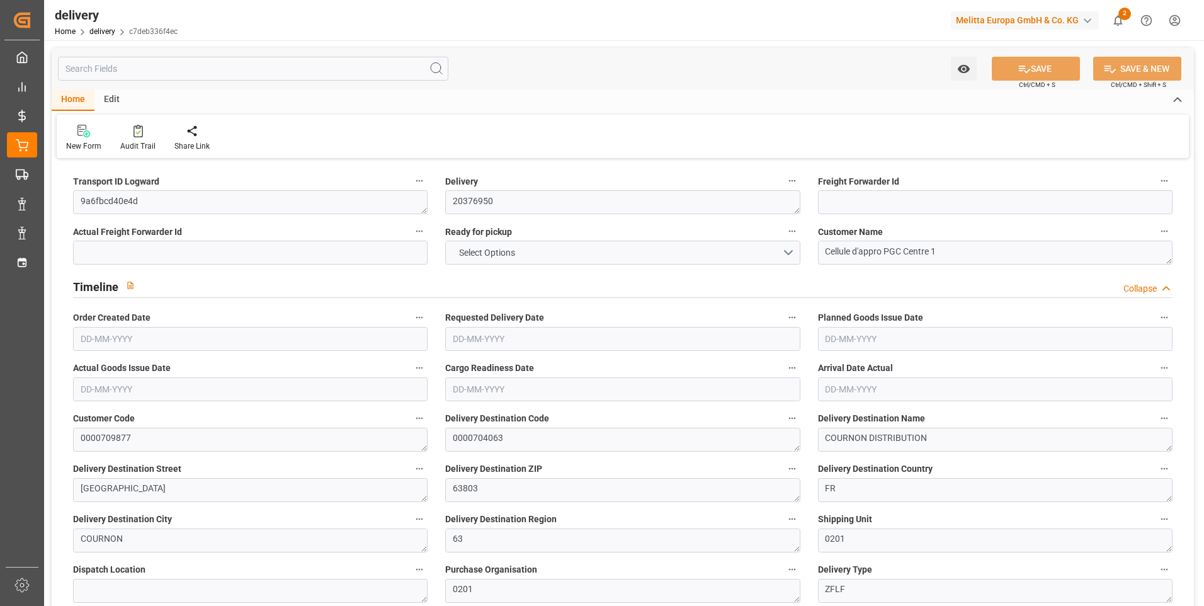
type input "10"
type input "0"
type input "3"
type input "0"
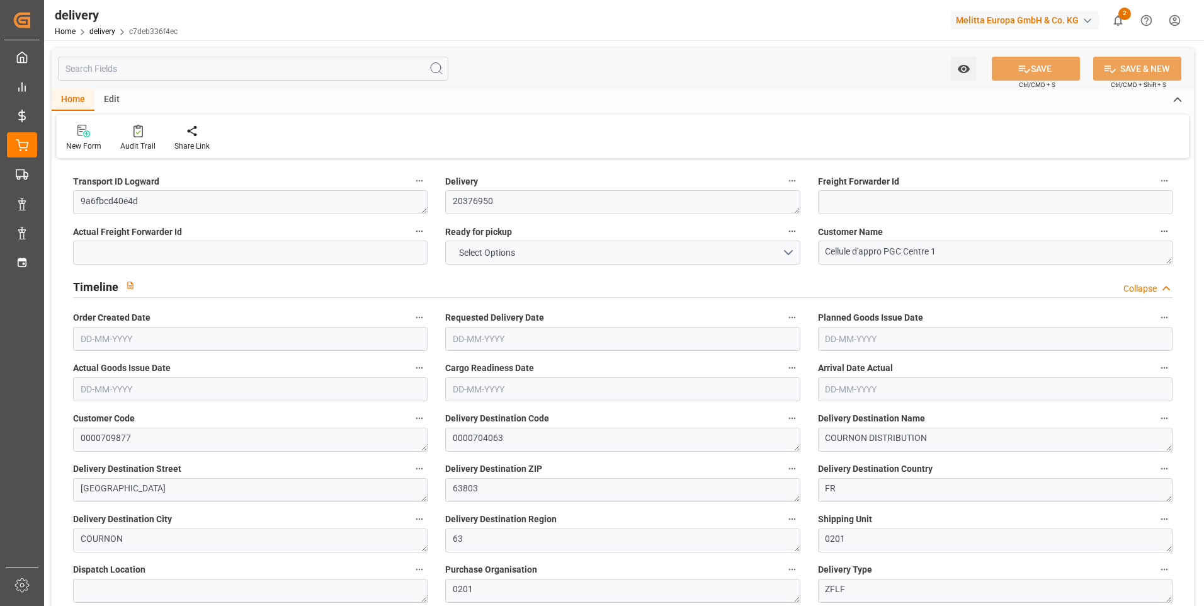
type input "0"
type input "94.15"
type input "0"
type input "57.24"
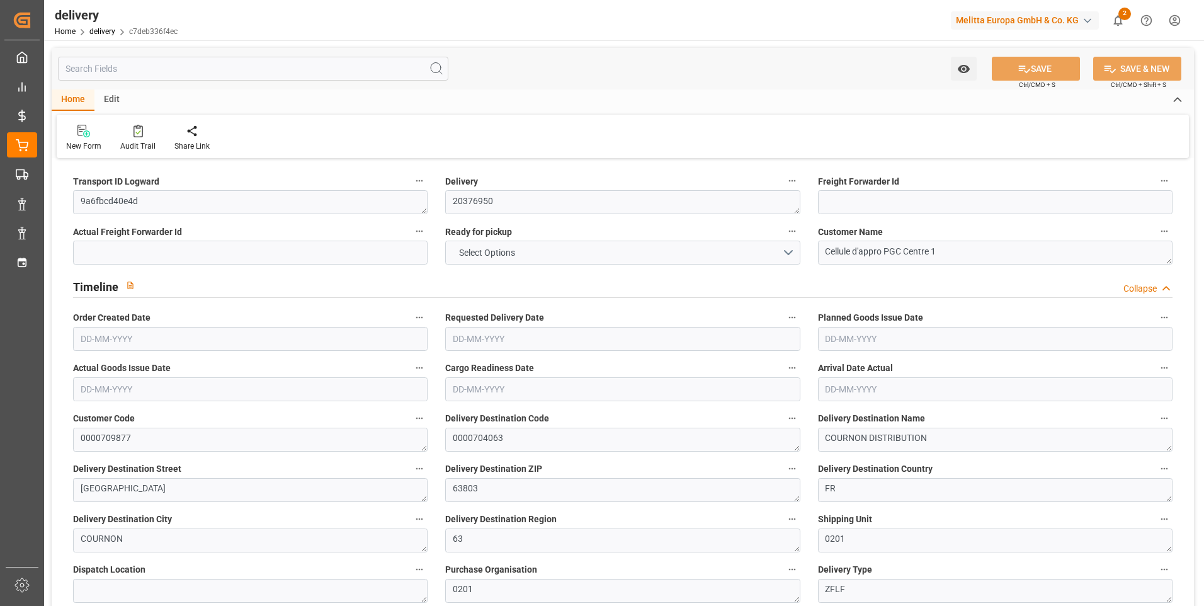
type input "1.5"
type input "1.3"
type input "0"
type input "15"
type input "301.604"
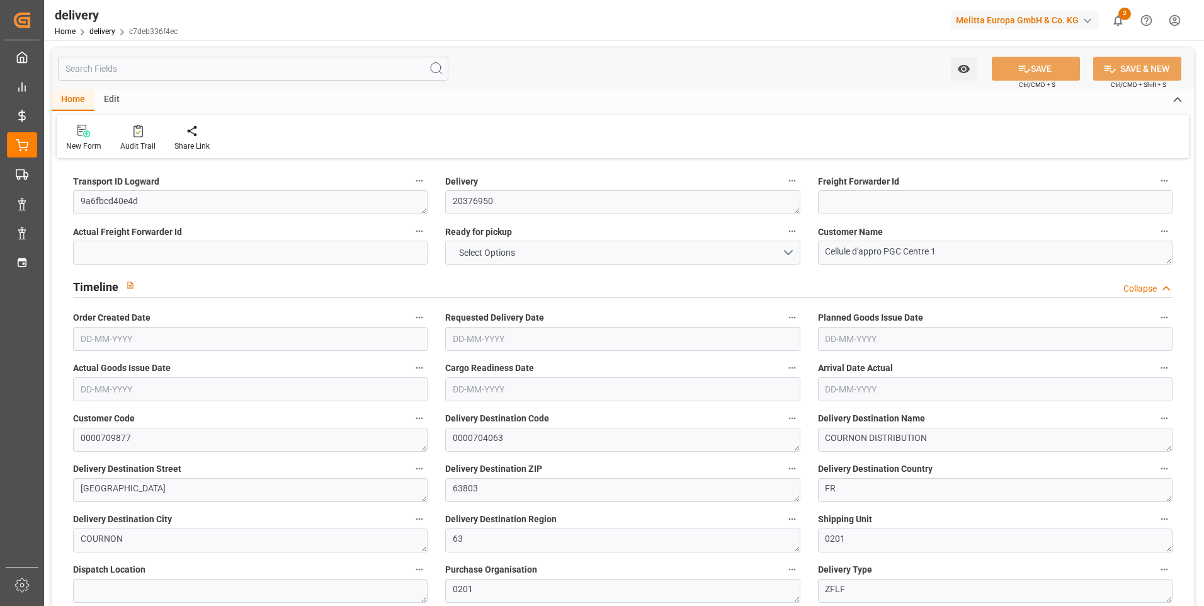
type input "101"
type input "0"
type input "[DATE]"
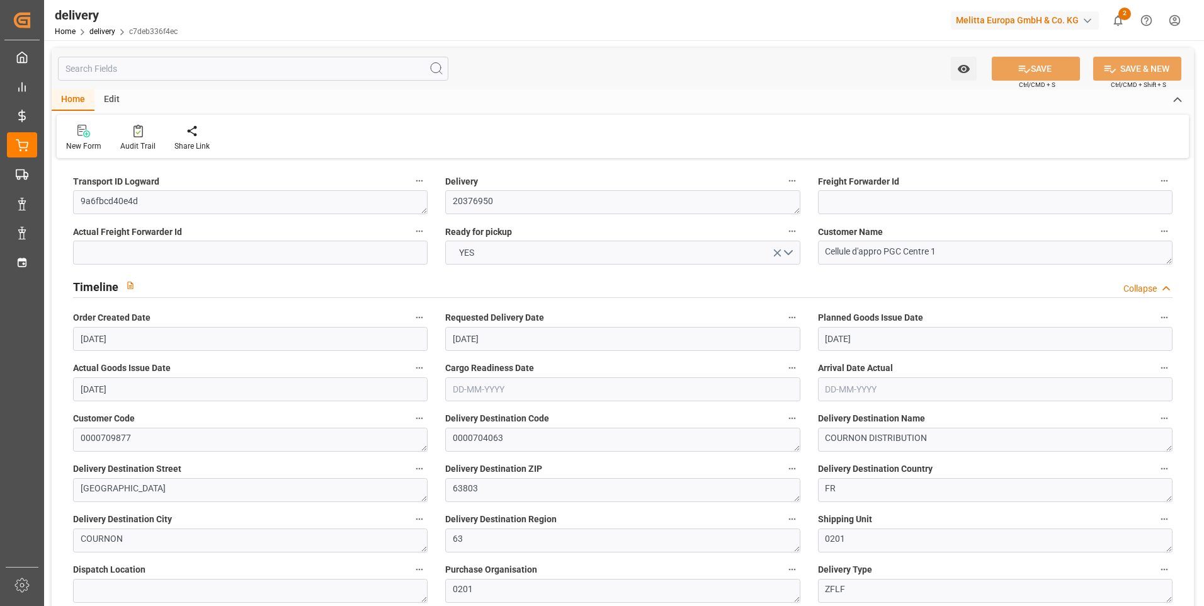
type input "[DATE]"
type input "27-08-2025 11:01"
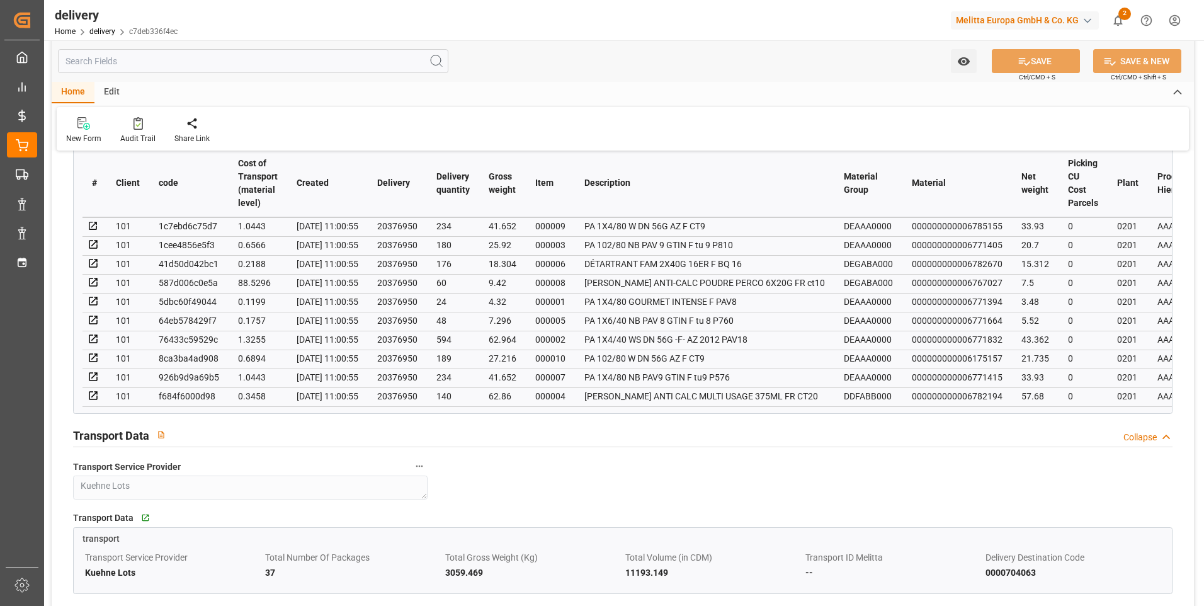
scroll to position [882, 0]
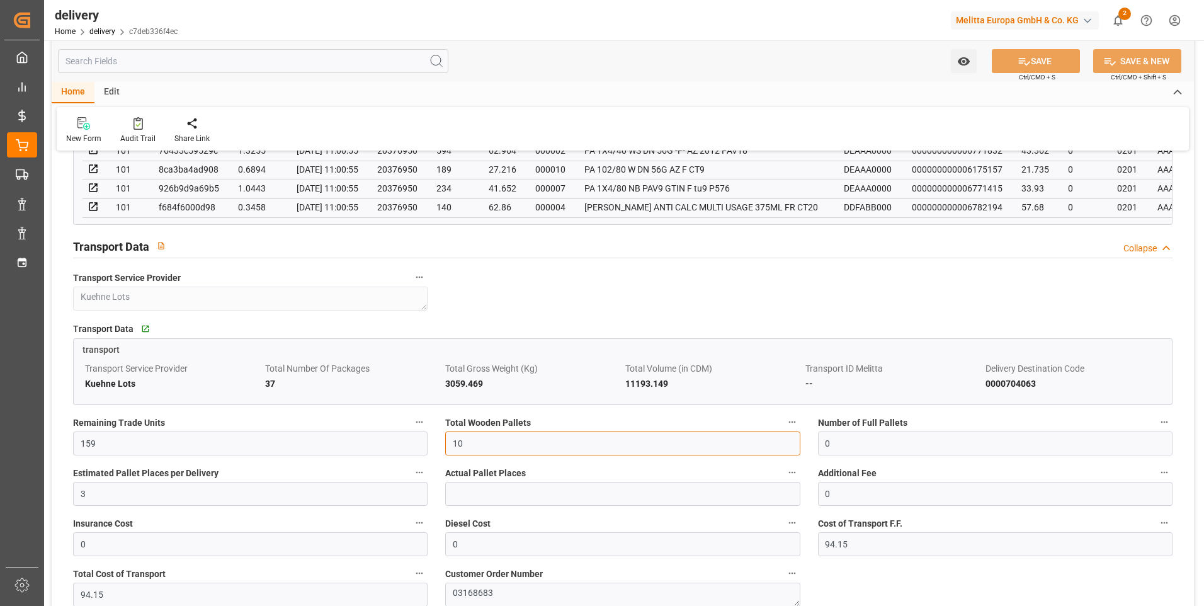
click at [479, 455] on input "10" at bounding box center [622, 443] width 355 height 24
type input "1"
type input "0"
type input "7"
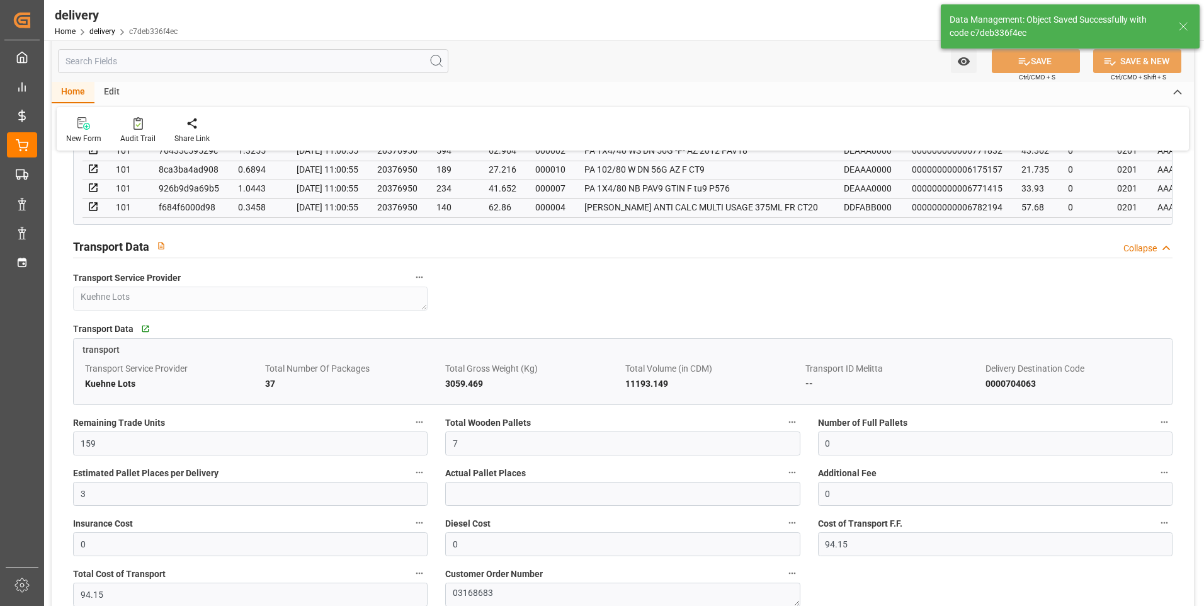
type input "10.5"
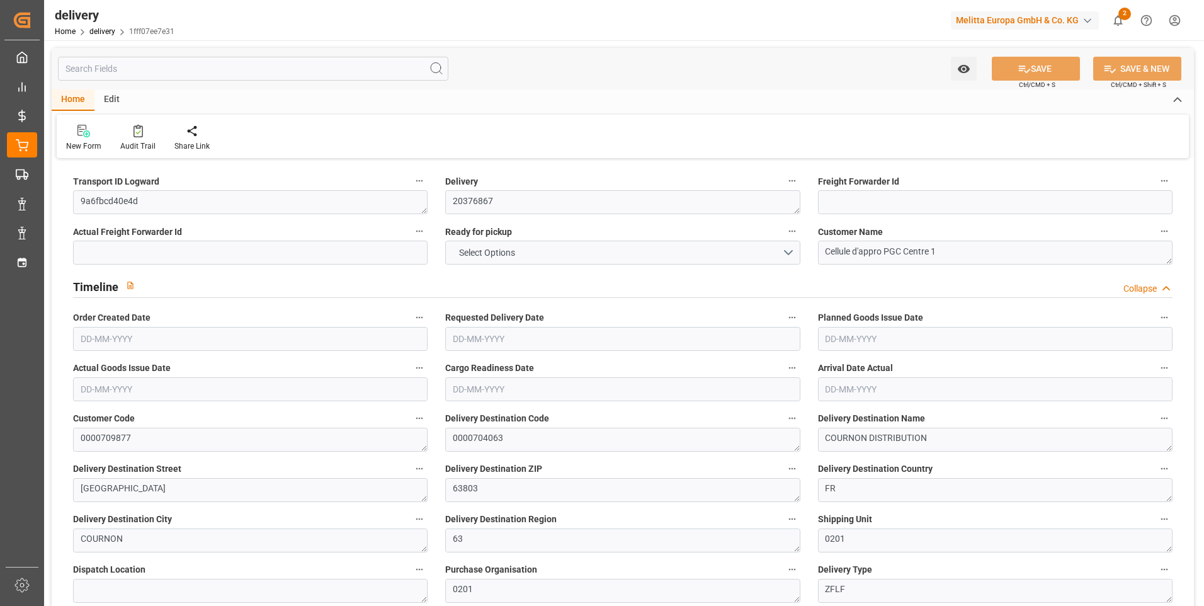
type input "2"
type input "89.172"
type input "154.936"
type input "673.2"
type input "68"
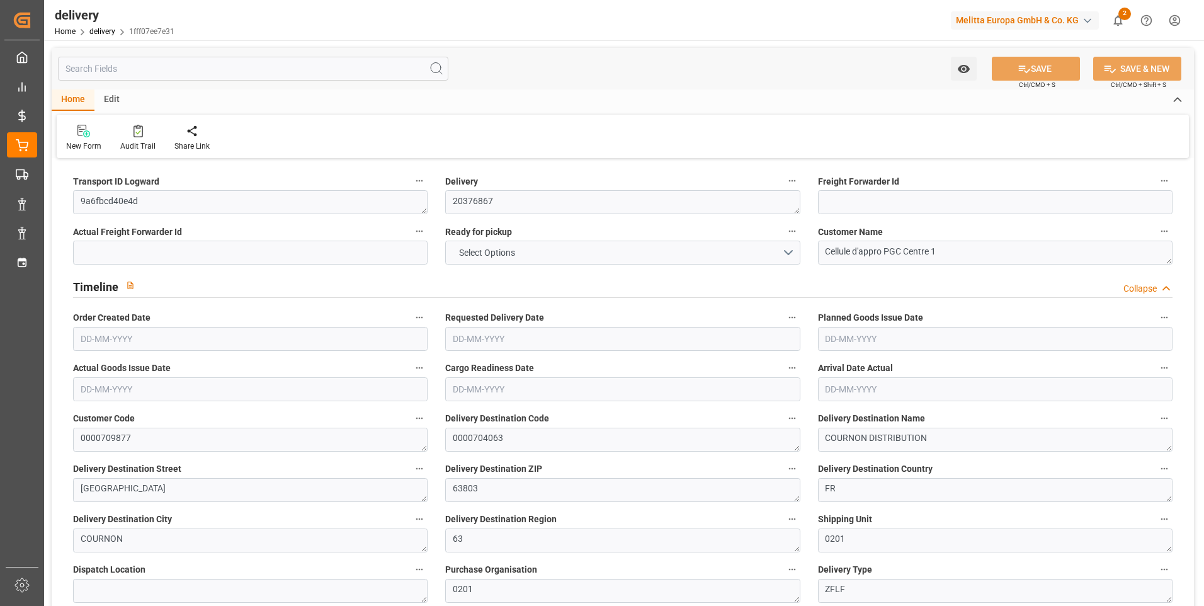
type input "2"
type input "0"
type input "1"
type input "0"
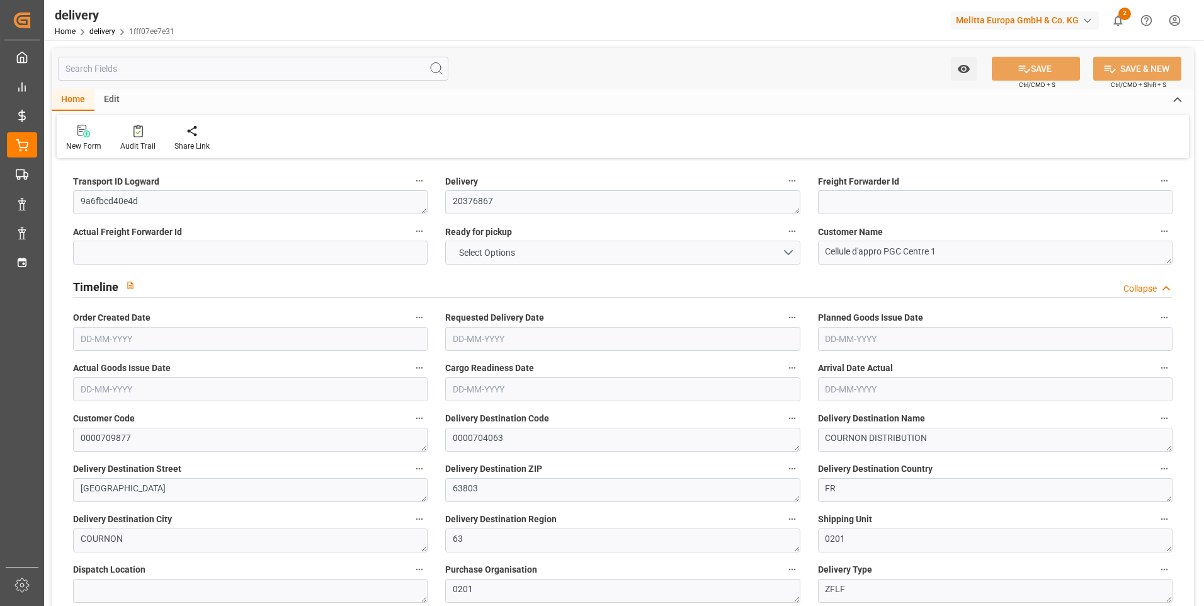
type input "0"
type input "31.3833"
type input "0"
type input "24.48"
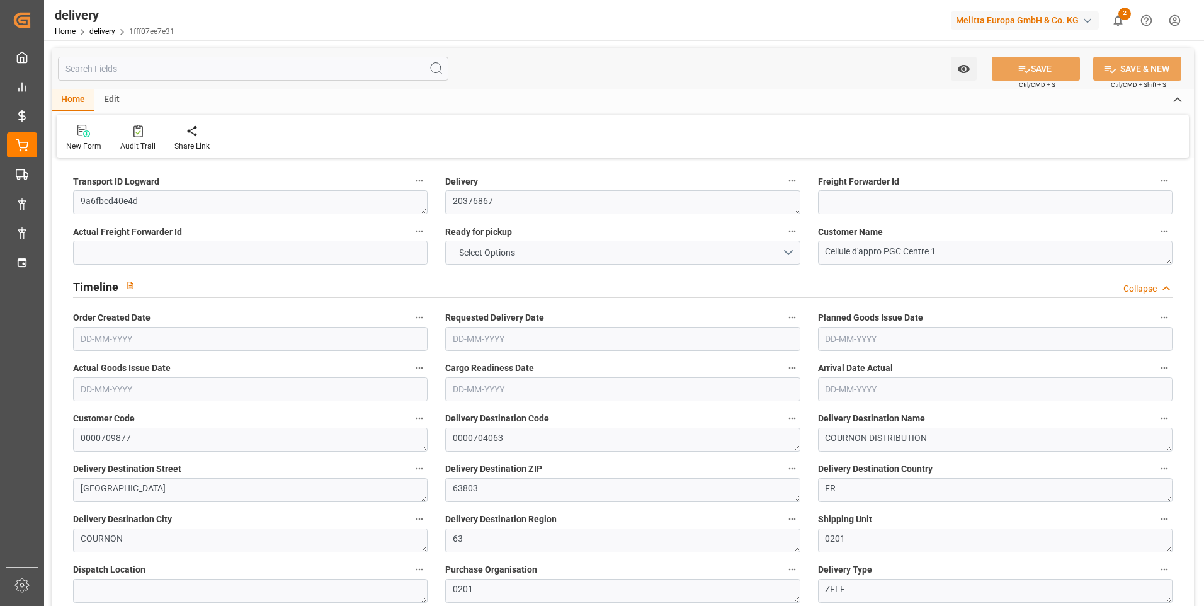
type input "1.5"
type input "1.3"
type input "0"
type input "3"
type input "109.368"
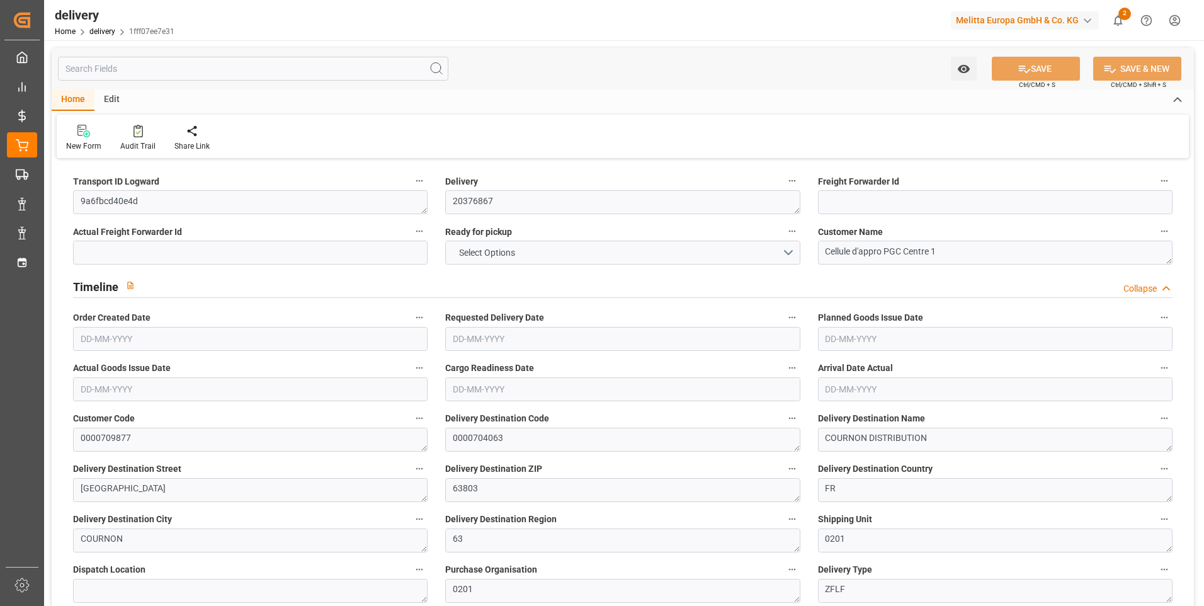
type input "101"
type input "0"
type input "[DATE]"
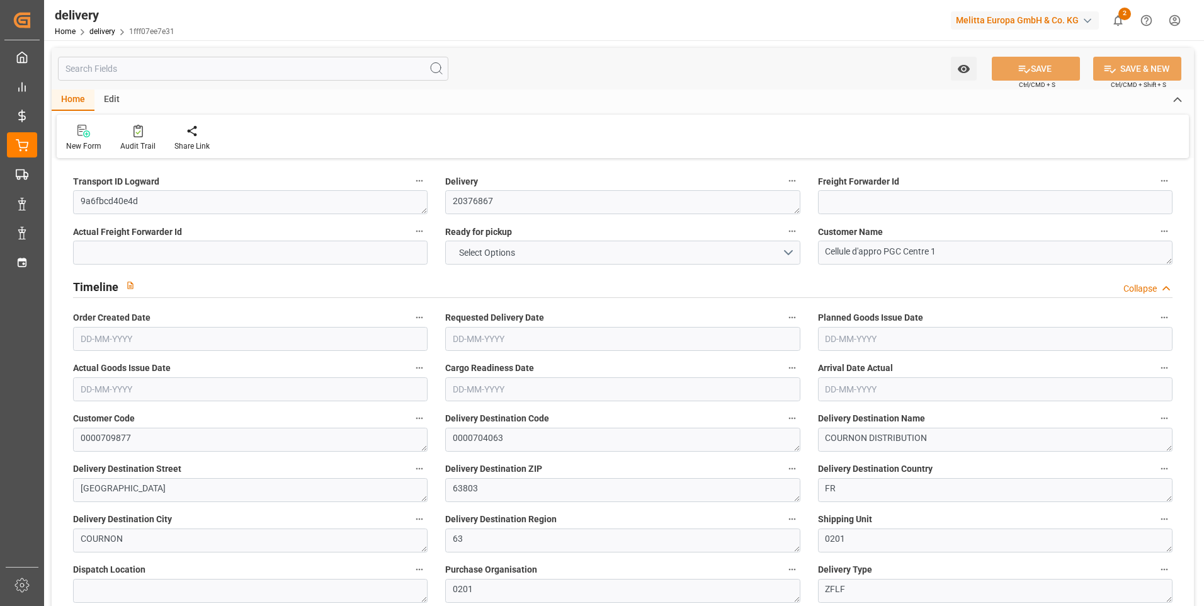
type input "[DATE]"
type input "26-08-2025 11:00"
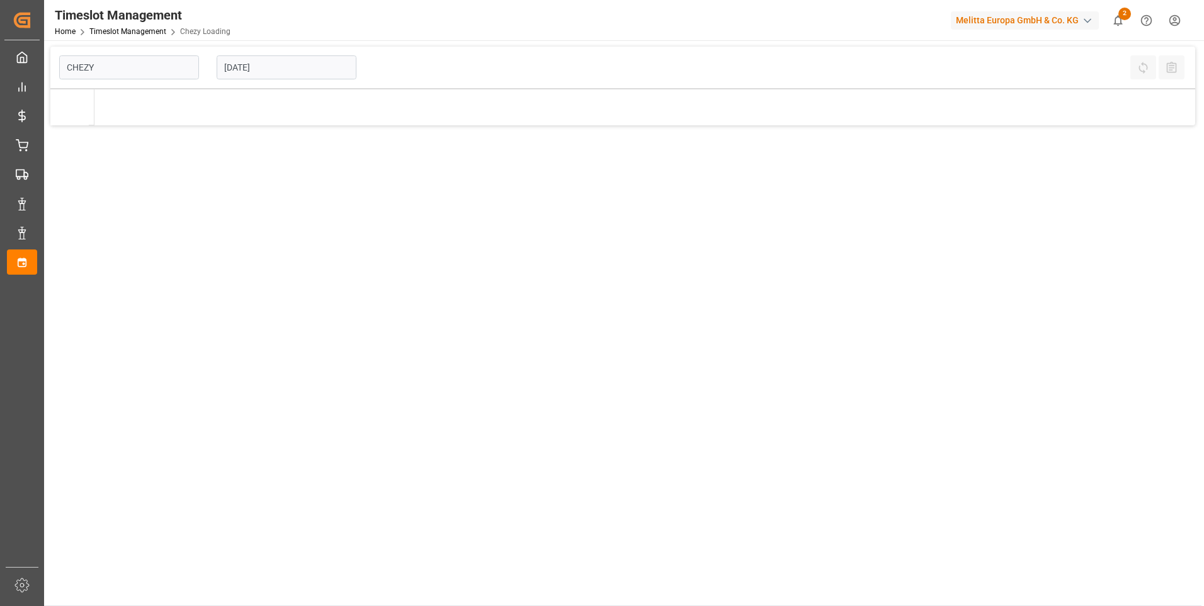
type input "Chezy Loading"
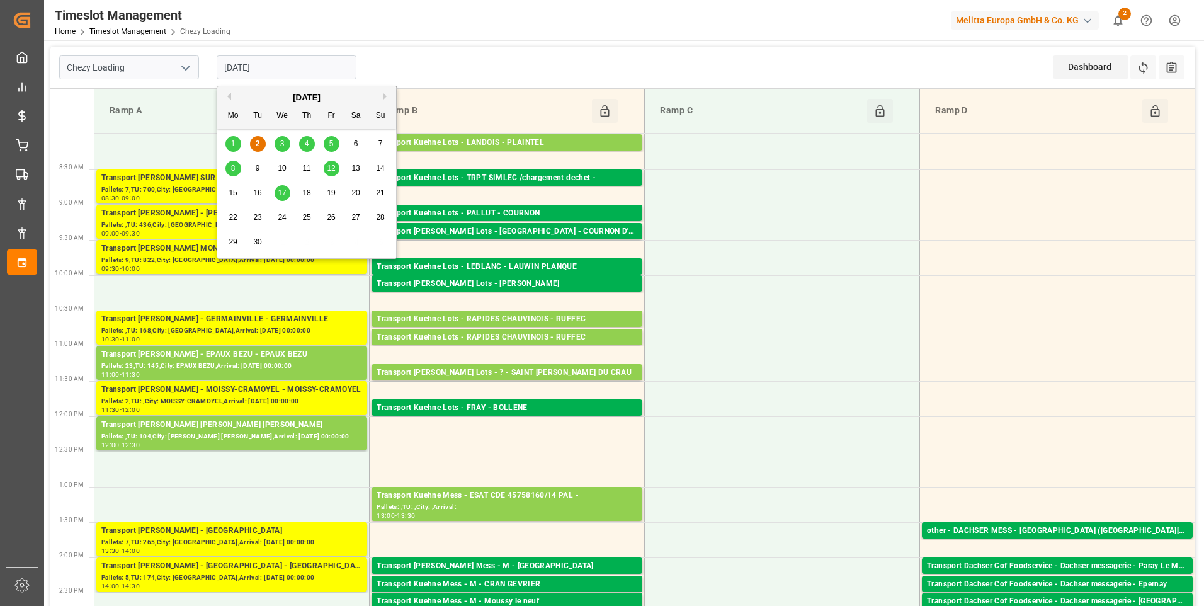
click at [290, 64] on input "[DATE]" at bounding box center [287, 67] width 140 height 24
click at [277, 140] on div "3" at bounding box center [283, 144] width 16 height 15
type input "[DATE]"
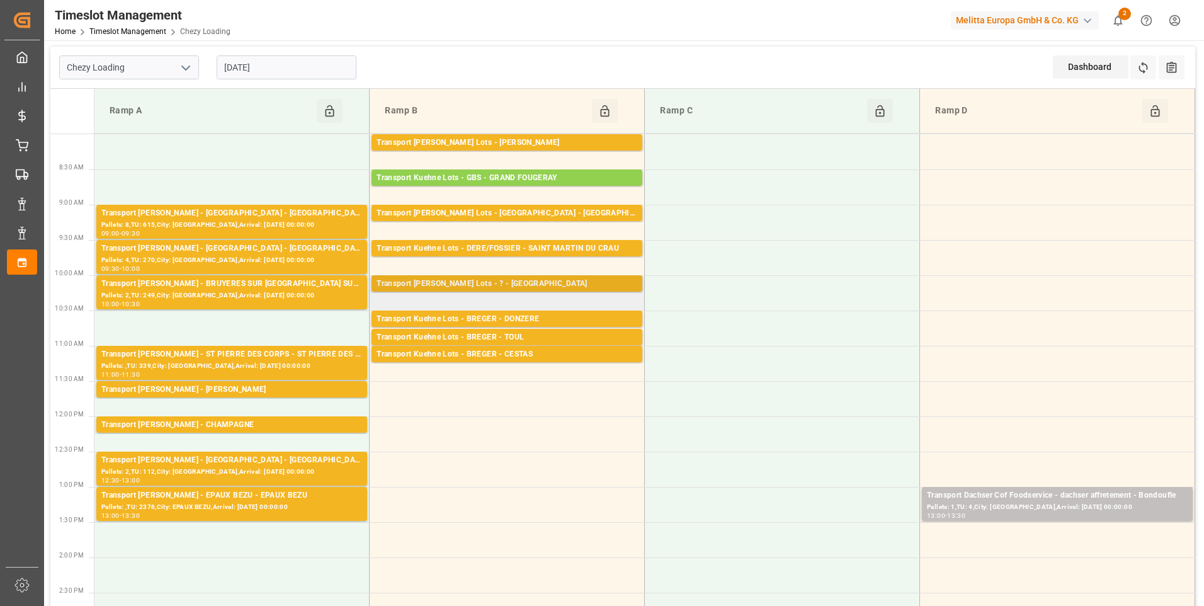
click at [537, 276] on div "Transport [PERSON_NAME] Lots - ? - MAUCHAMPS Pallets: 27,TU: 1444,City: [GEOGRA…" at bounding box center [507, 283] width 271 height 16
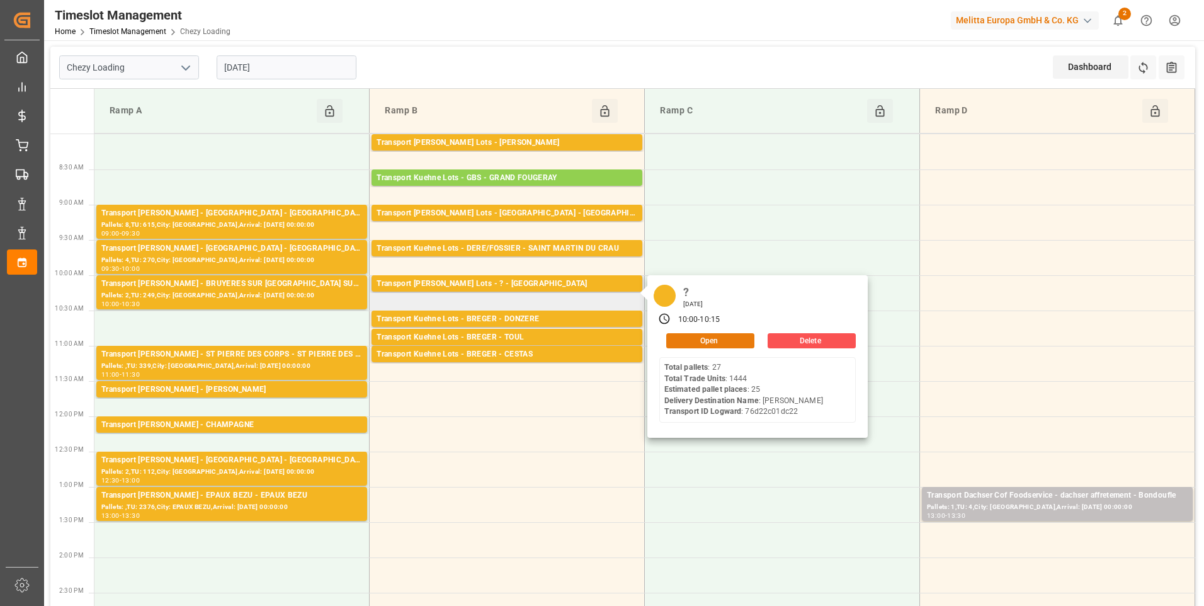
click at [710, 338] on button "Open" at bounding box center [710, 340] width 88 height 15
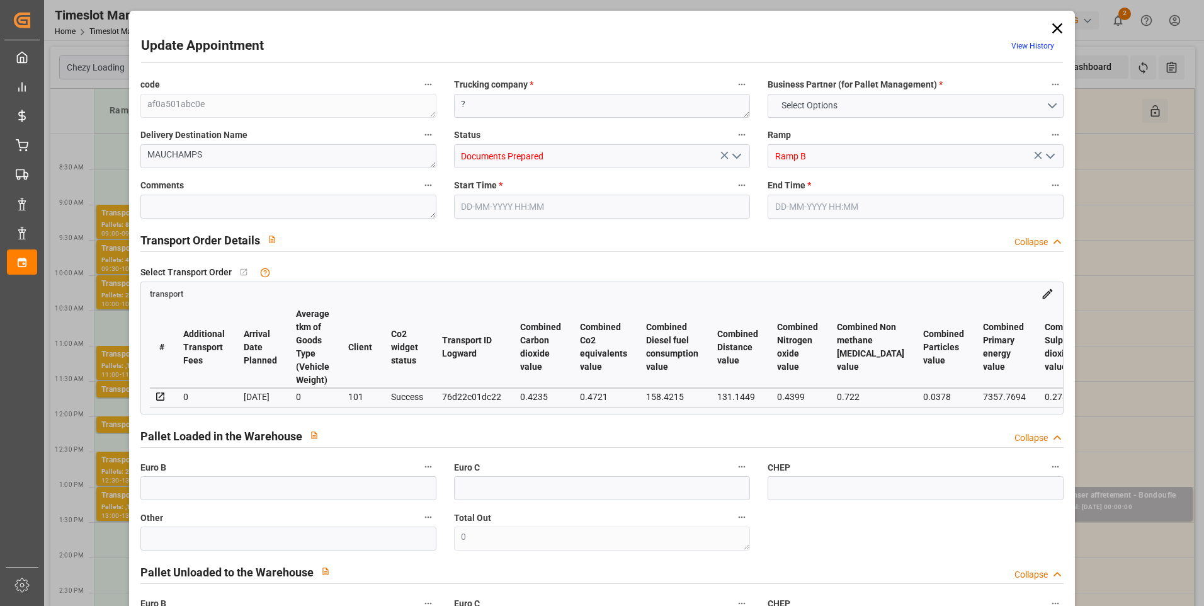
type input "25"
type input "0"
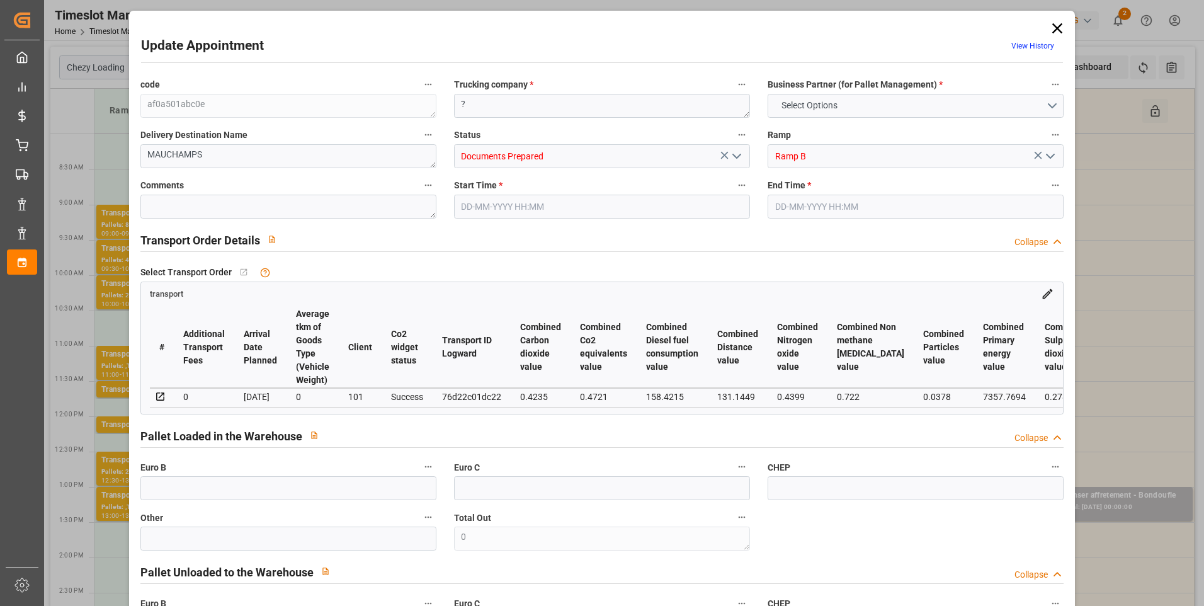
type input "0"
type input "5334.496"
type input "7714.625"
type input "31018.213"
type input "91"
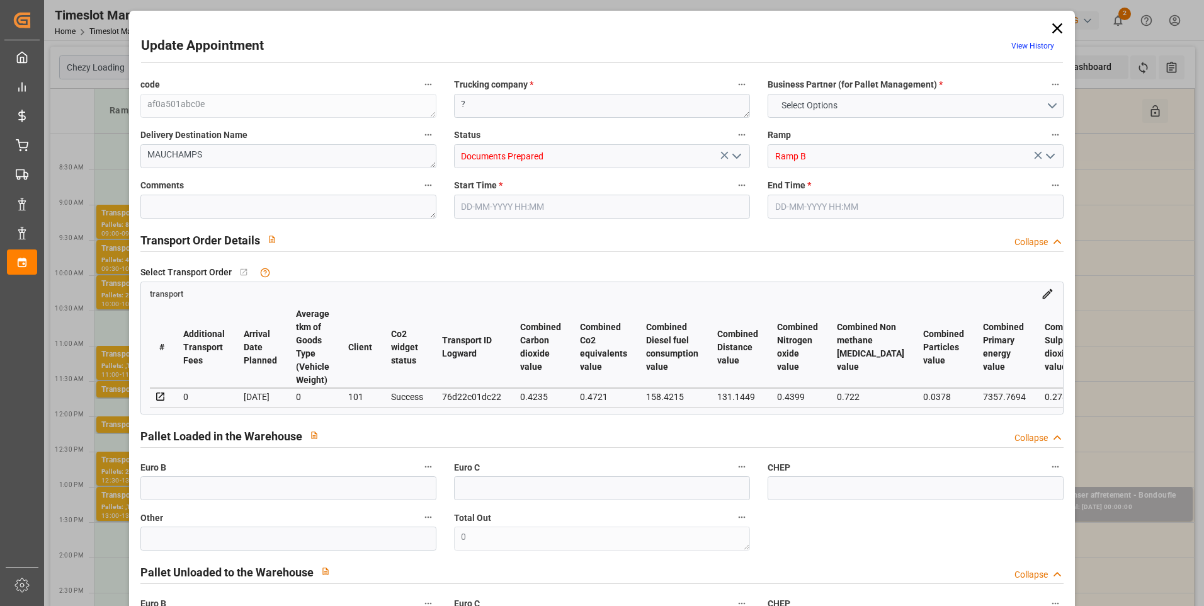
type input "27"
type input "1444"
type input "45"
type input "101"
type input "6409.793"
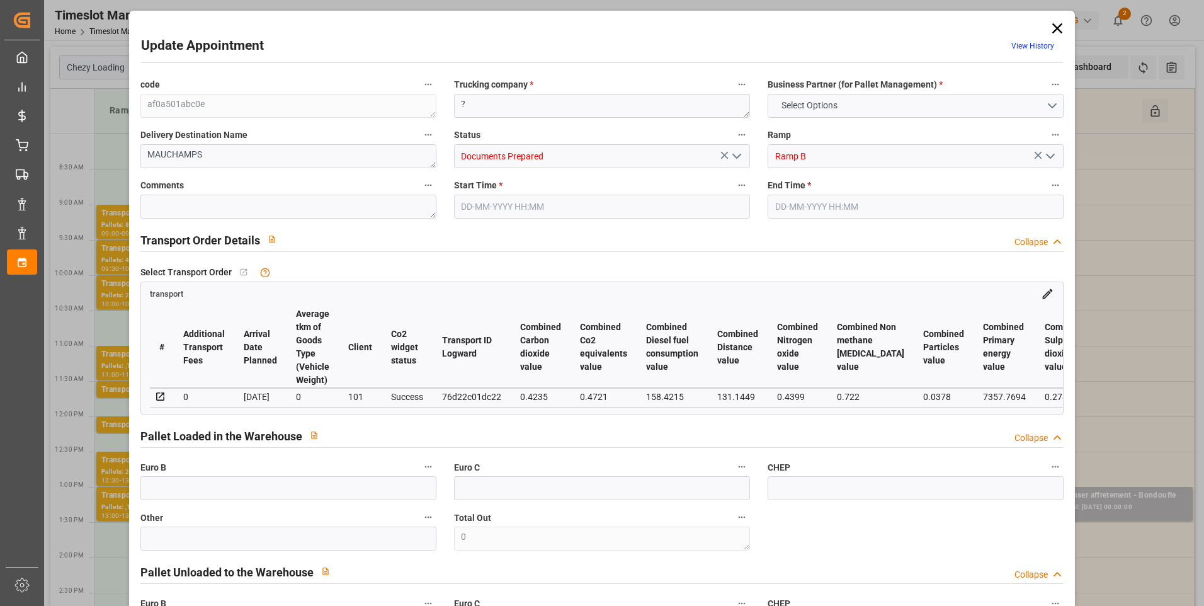
type input "0"
type input "4710.8598"
type input "0"
type input "21"
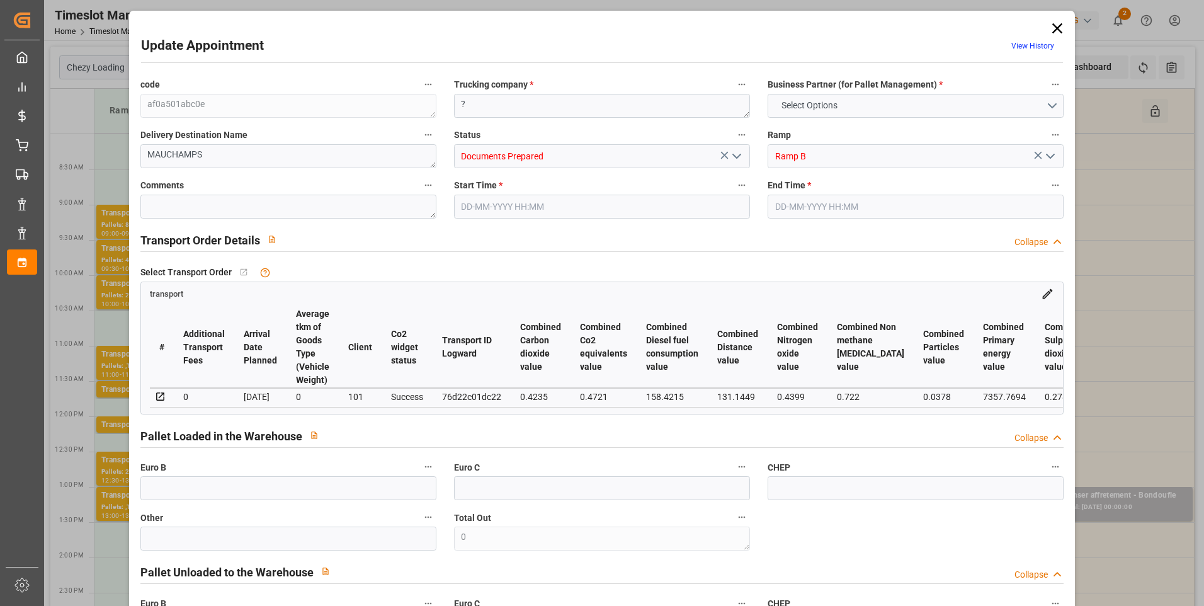
type input "35"
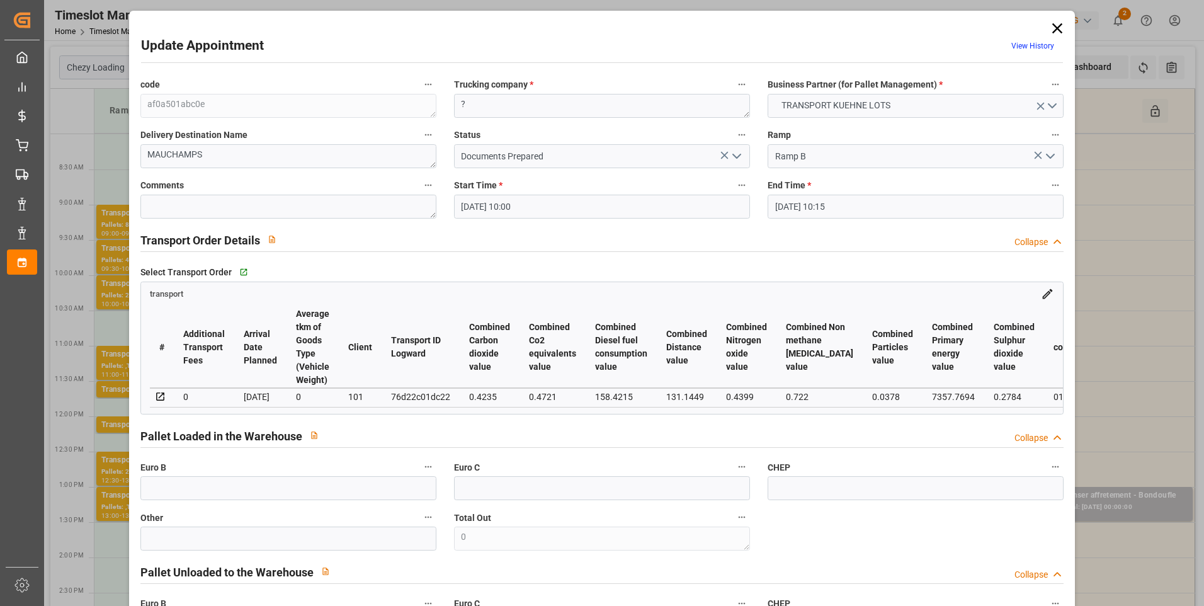
type input "03-09-2025 10:00"
type input "03-09-2025 10:15"
type input "01-09-2025 13:33"
type input "01-09-2025 11:22"
type input "05-09-2025"
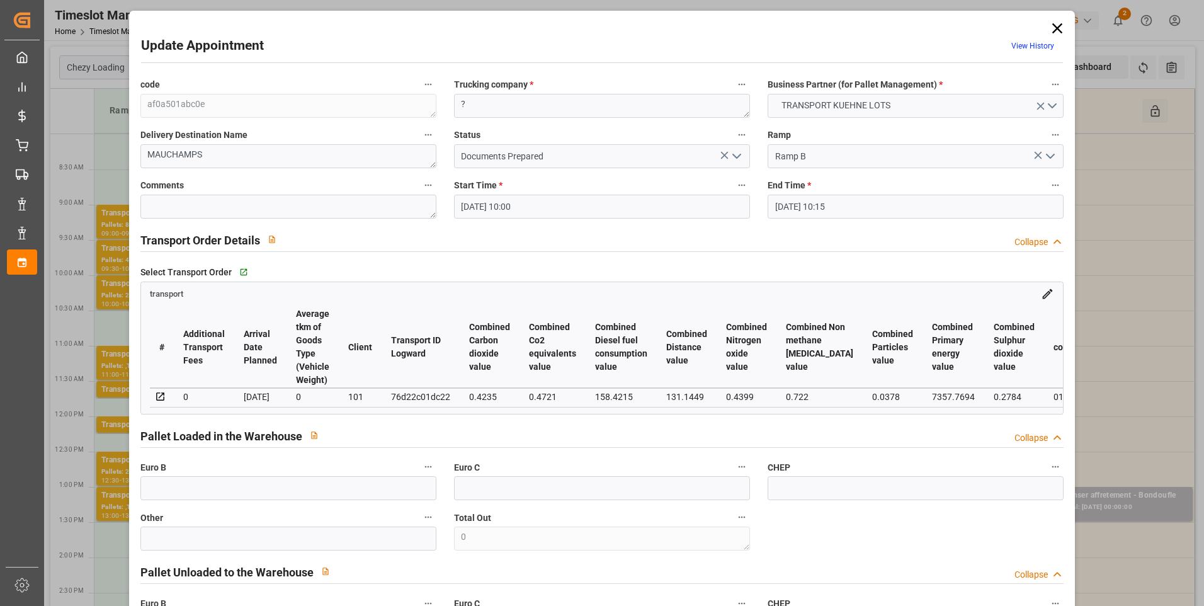
type input "04-09-2025"
click at [734, 156] on icon "open menu" at bounding box center [736, 156] width 15 height 15
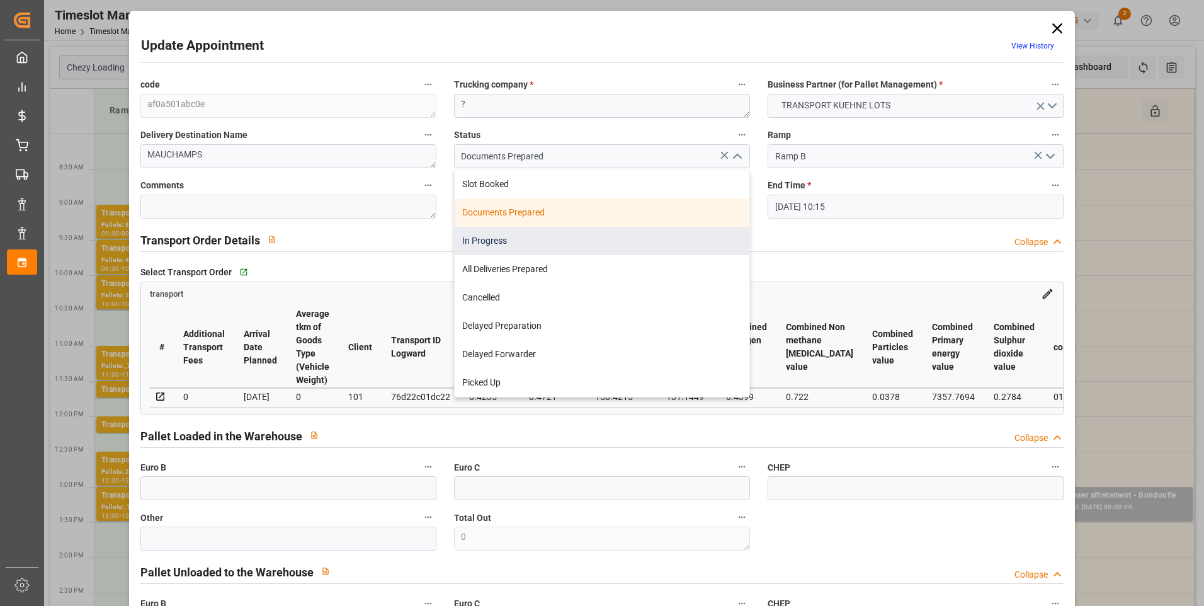
click at [515, 242] on div "In Progress" at bounding box center [602, 241] width 295 height 28
type input "In Progress"
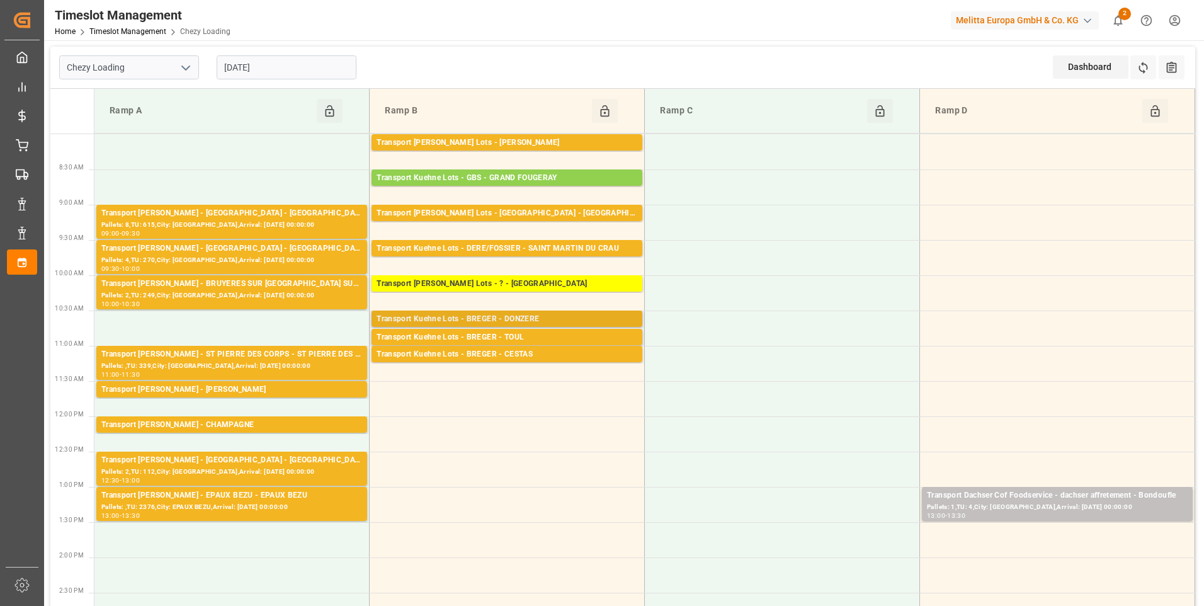
click at [529, 312] on div "Transport Kuehne Lots - BREGER - DONZERE Pallets: 3,TU: 56,City: DONZERE,Arriva…" at bounding box center [507, 319] width 271 height 16
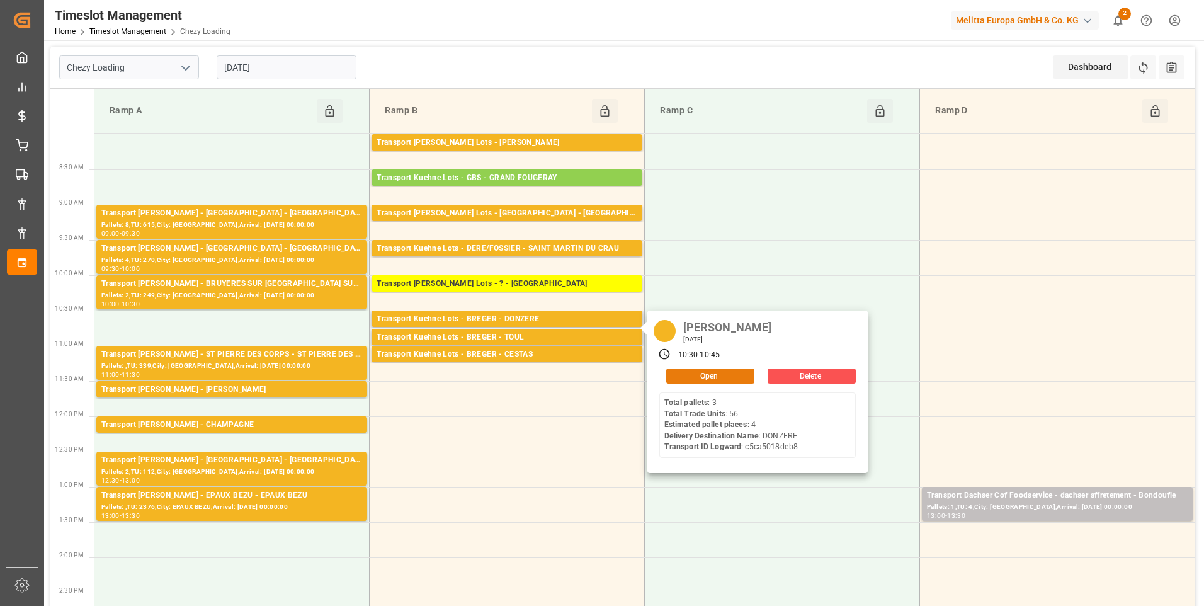
click at [702, 382] on button "Open" at bounding box center [710, 375] width 88 height 15
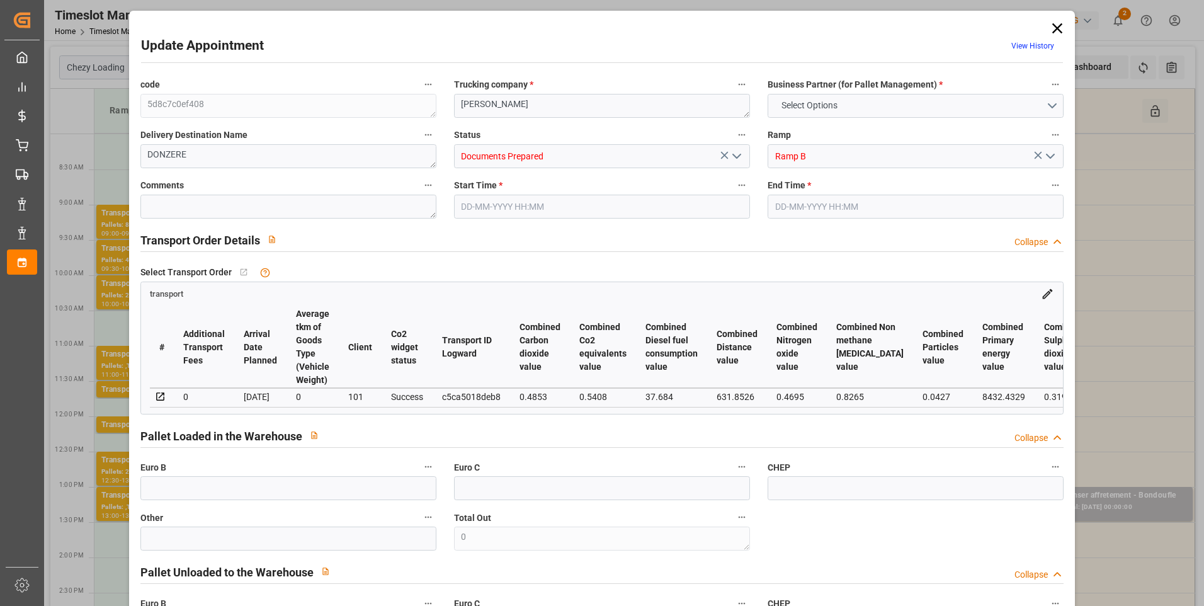
type input "4"
type input "0"
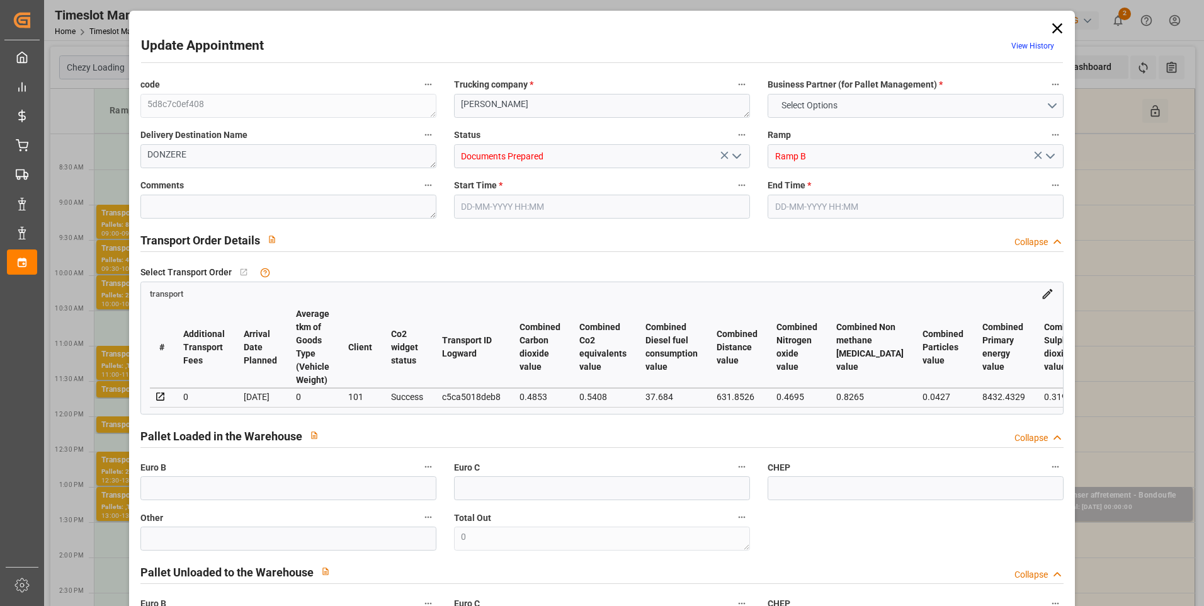
type input "0"
type input "1290.624"
type input "1656"
type input "3912"
type input "26"
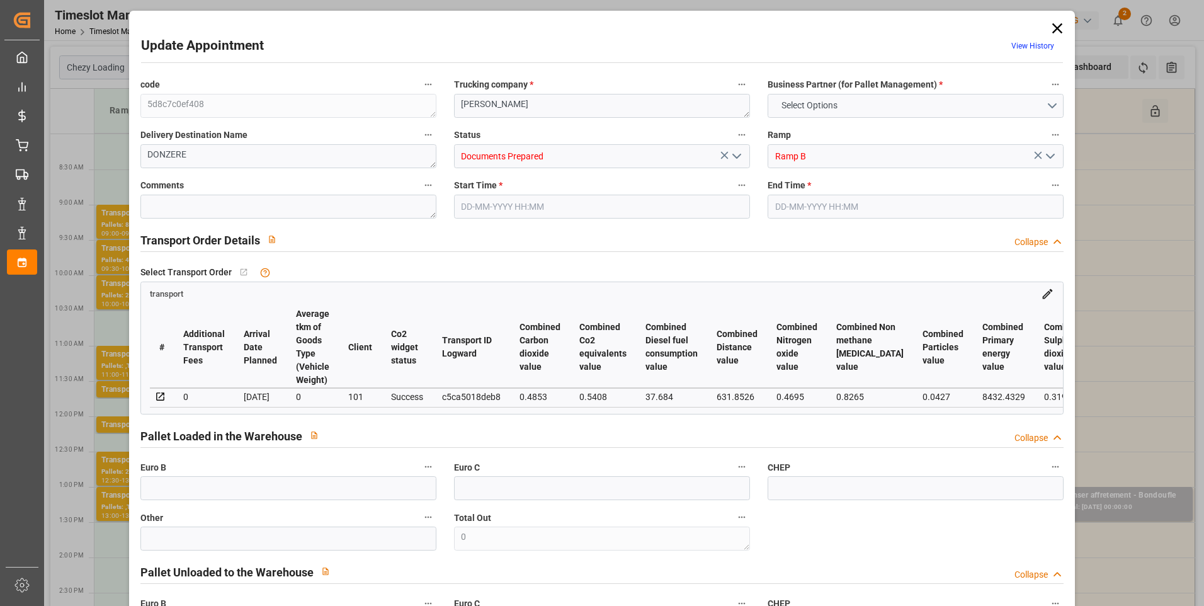
type input "3"
type input "56"
type input "4"
type input "101"
type input "1488.864"
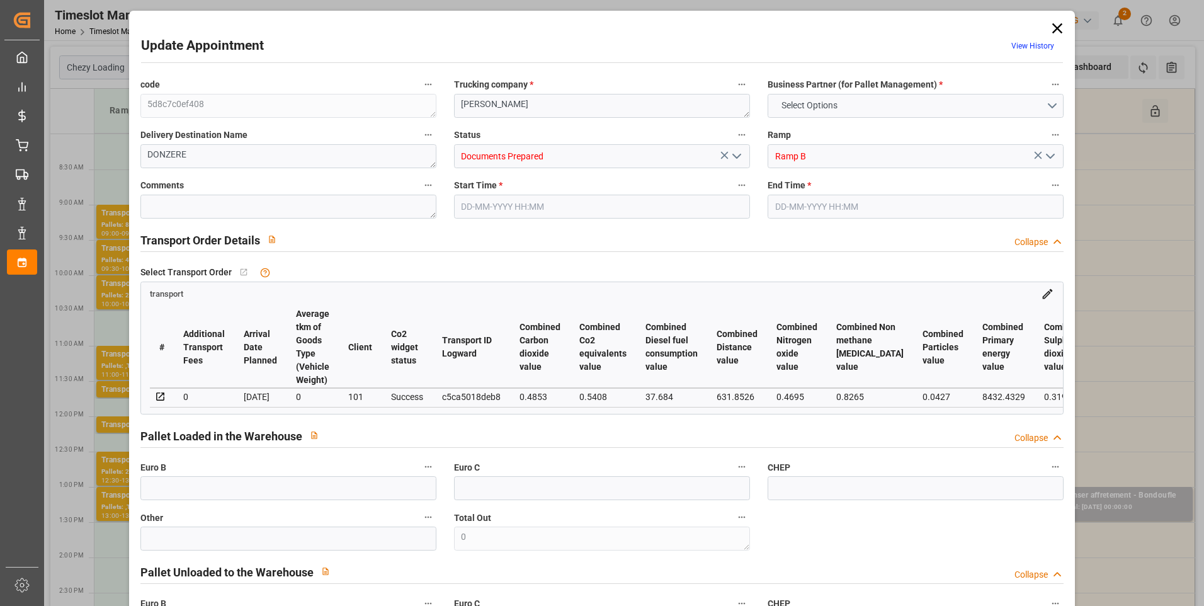
type input "0"
type input "4710.8598"
type input "0"
type input "21"
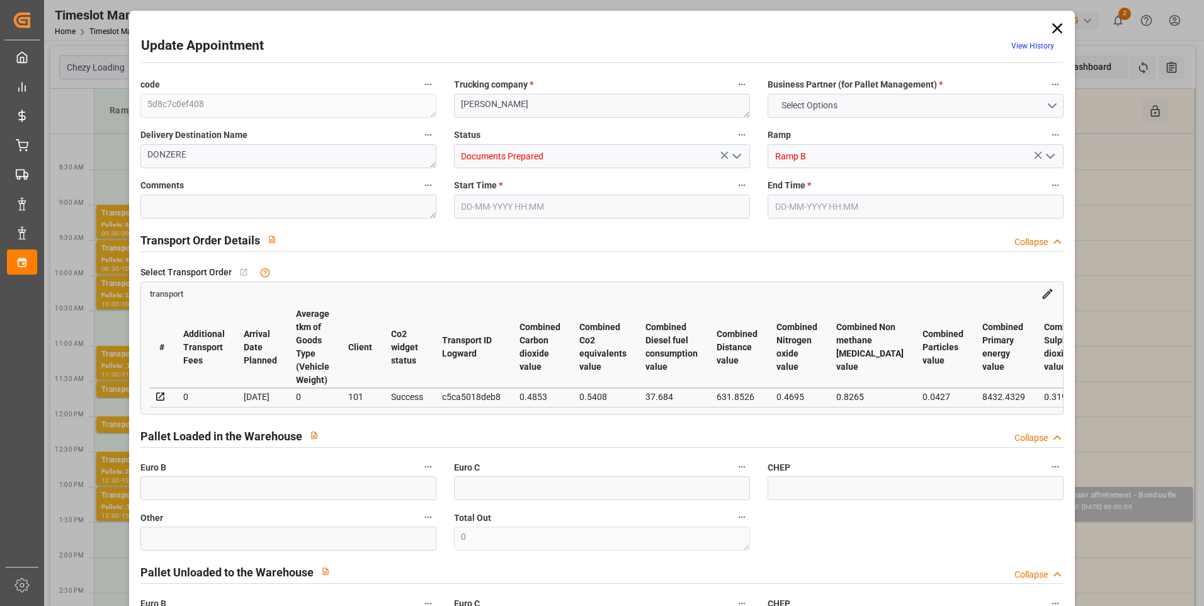
type input "35"
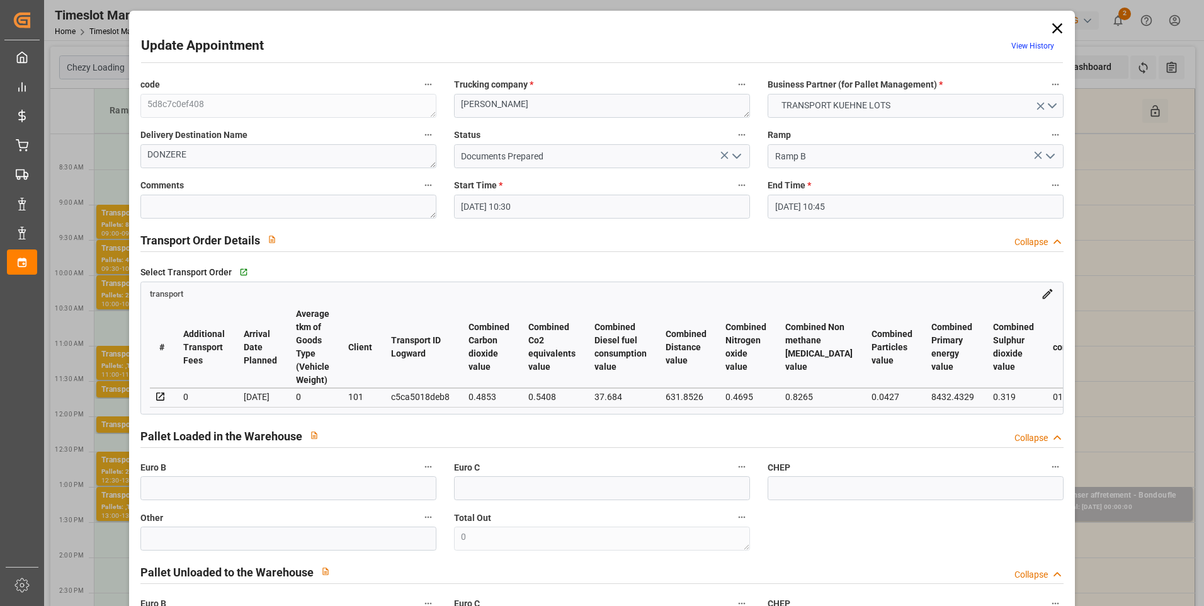
type input "03-09-2025 10:30"
type input "03-09-2025 10:45"
type input "01-09-2025 13:40"
type input "01-09-2025 11:21"
type input "05-09-2025"
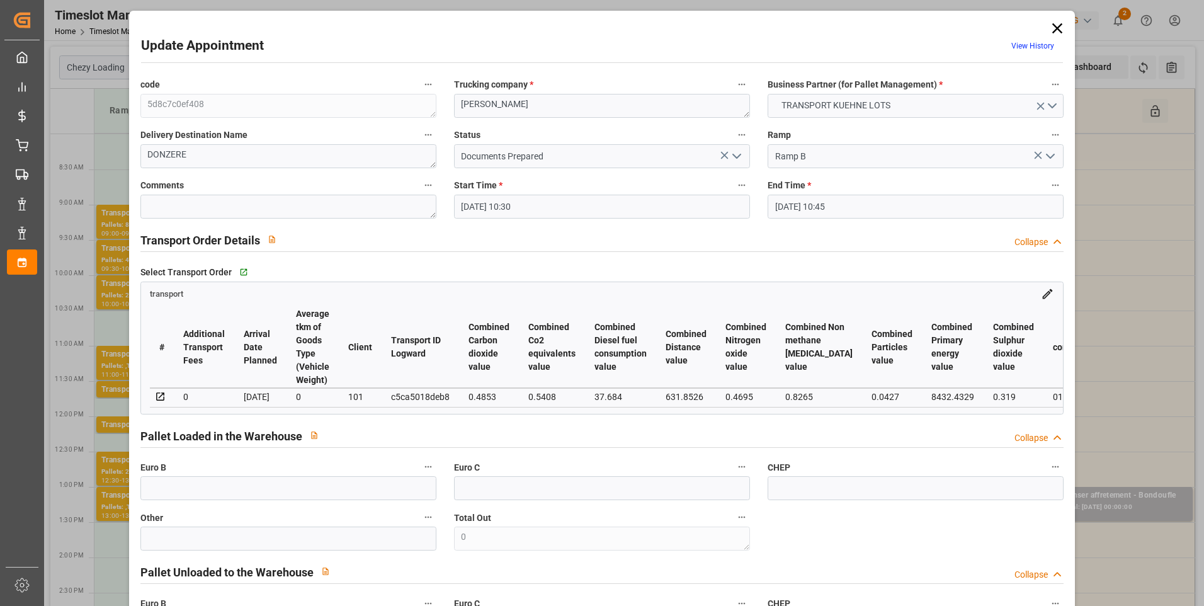
type input "03-09-2025"
click at [738, 154] on polyline "open menu" at bounding box center [737, 156] width 8 height 4
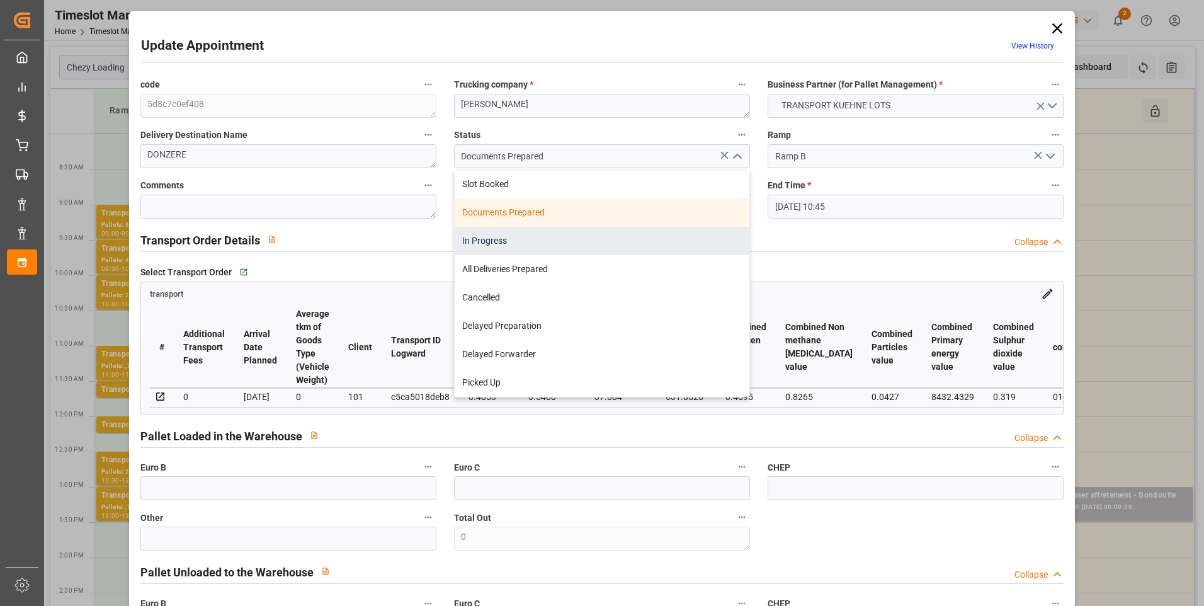
click at [508, 243] on div "In Progress" at bounding box center [602, 241] width 295 height 28
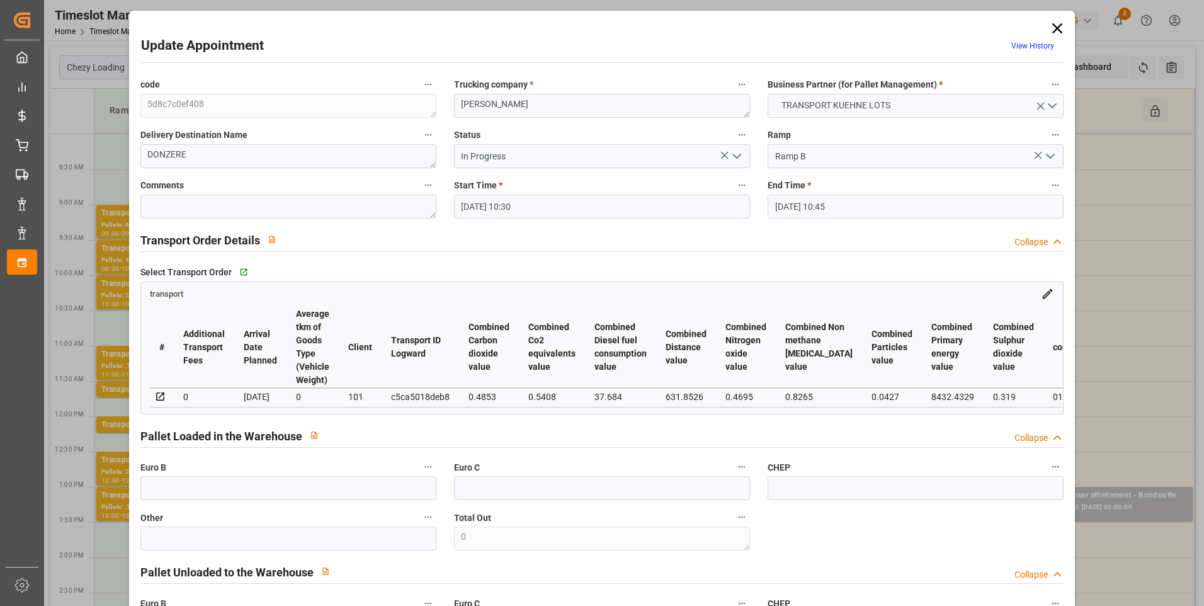
type input "In Progress"
click at [739, 156] on icon "open menu" at bounding box center [736, 156] width 15 height 15
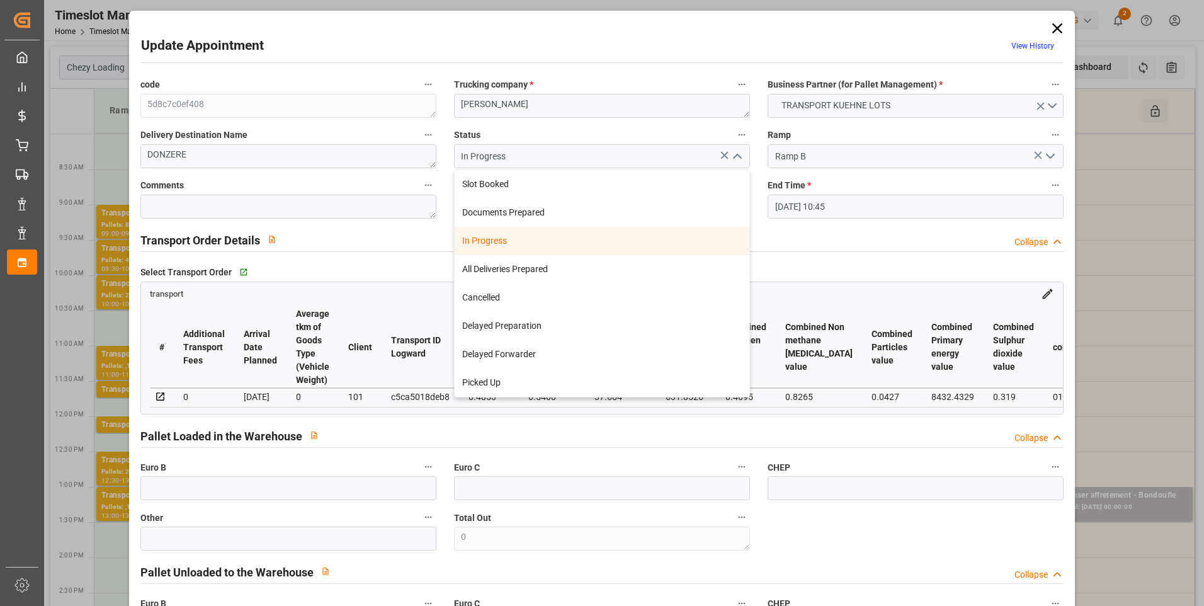
click at [536, 238] on div "In Progress" at bounding box center [602, 241] width 295 height 28
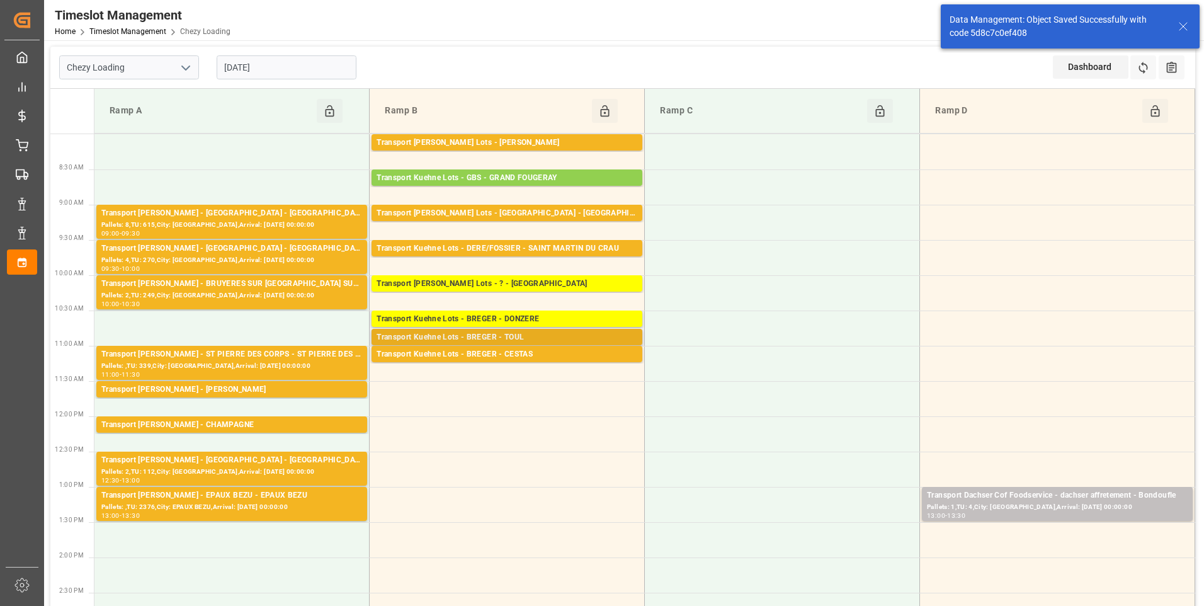
click at [494, 334] on div "Transport Kuehne Lots - BREGER - TOUL" at bounding box center [507, 337] width 261 height 13
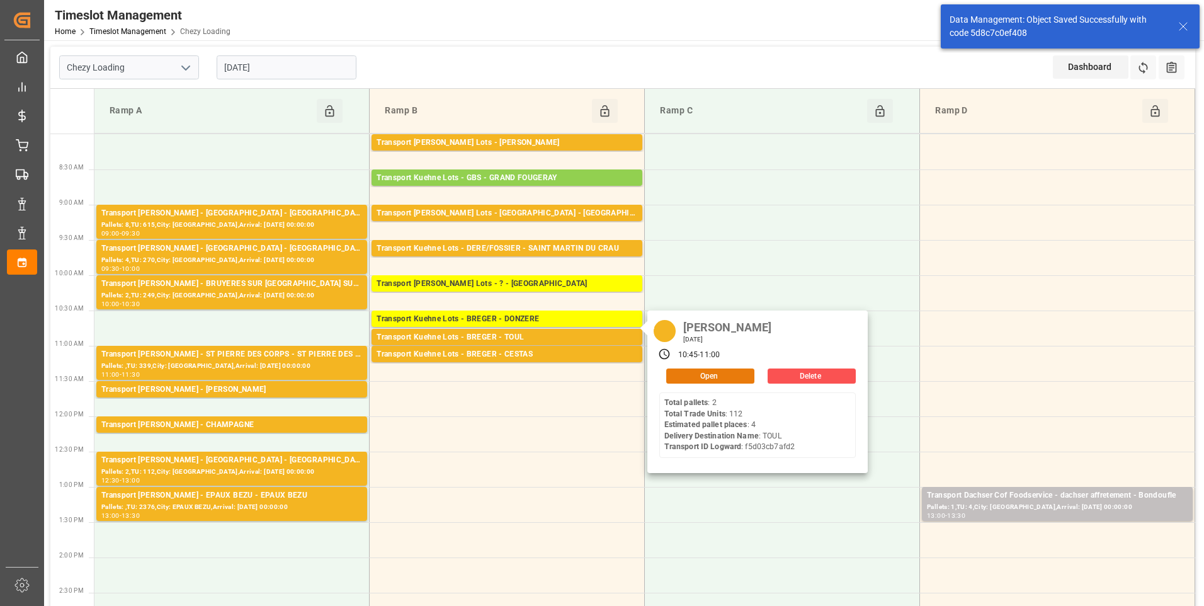
click at [696, 374] on button "Open" at bounding box center [710, 375] width 88 height 15
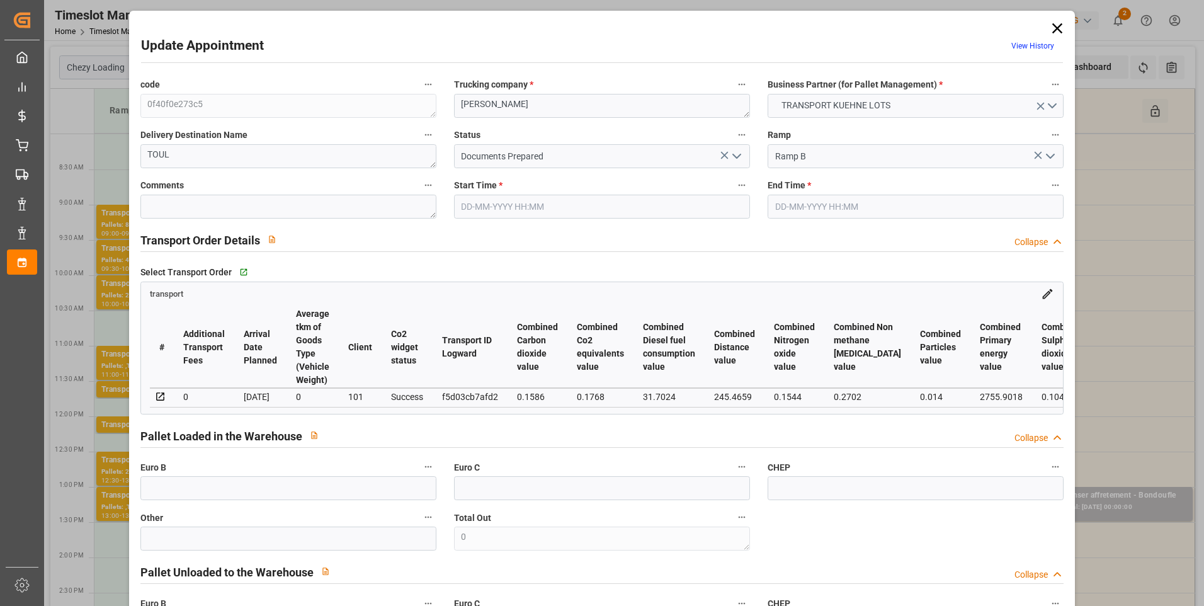
type input "4"
type input "169.65"
type input "0"
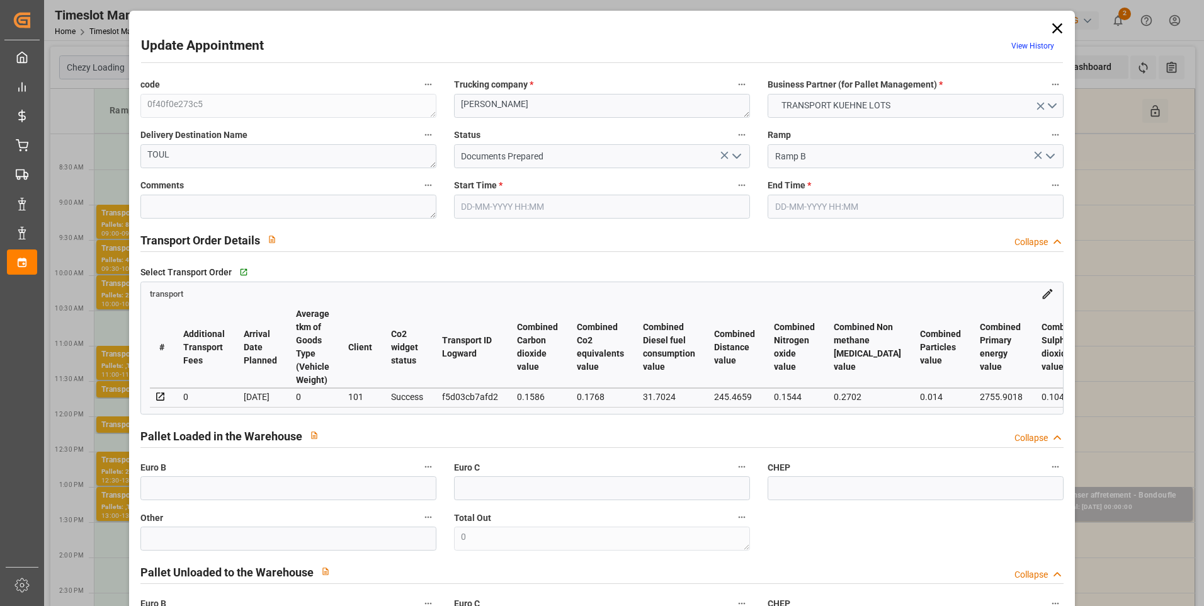
type input "169.65"
type input "0"
type input "977.64"
type input "1430"
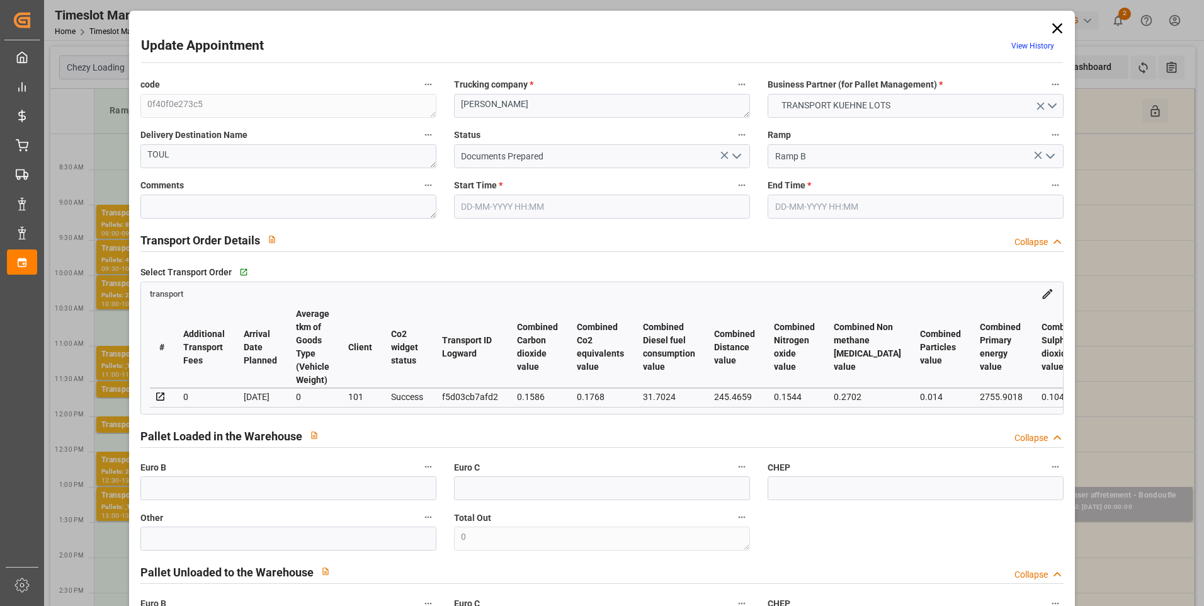
type input "3928.8"
type input "54"
type input "2"
type input "112"
type input "4"
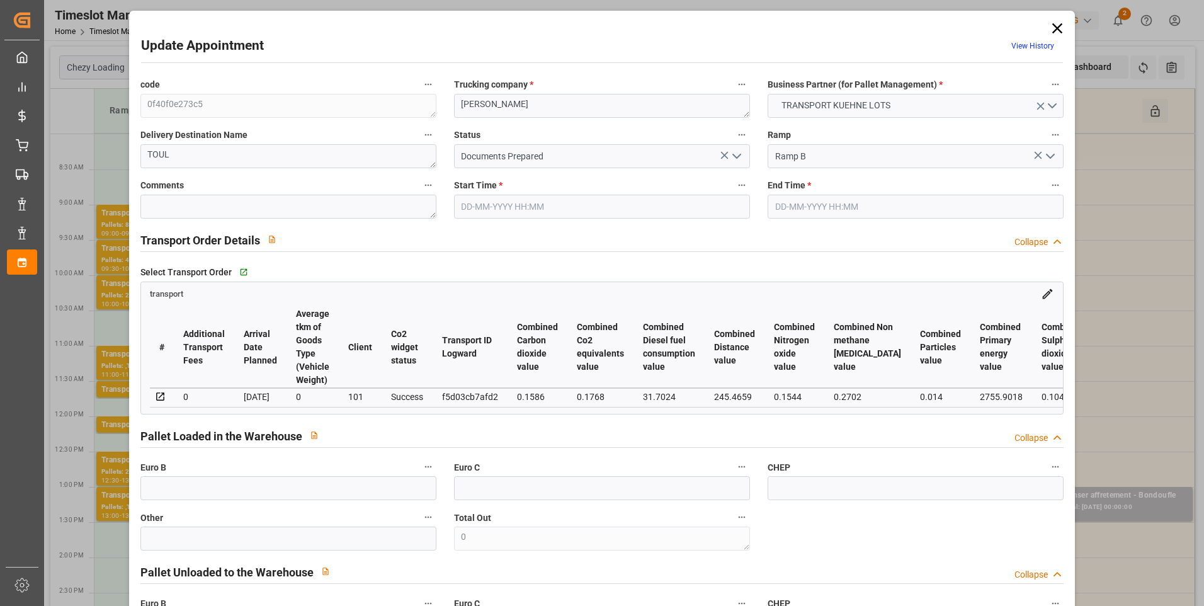
type input "101"
type input "1271.976"
type input "0"
type input "4710.8598"
type input "0"
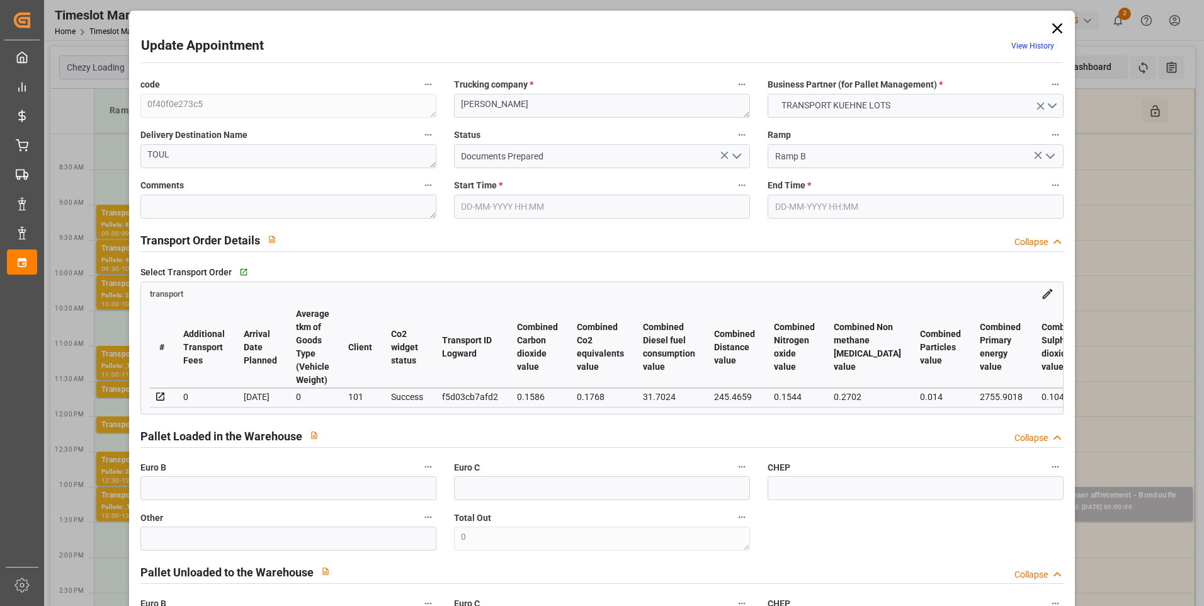
type input "0"
type input "21"
type input "35"
type input "03-09-2025 10:45"
type input "03-09-2025 11:00"
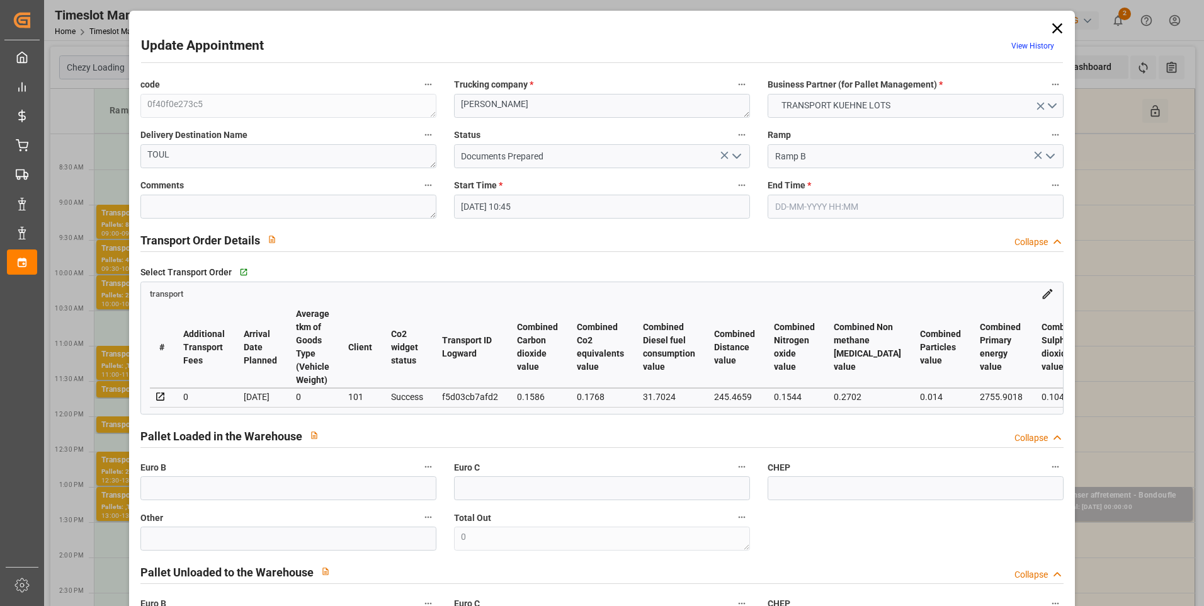
type input "01-09-2025 13:41"
type input "01-09-2025 11:21"
type input "05-09-2025"
type input "04-09-2025"
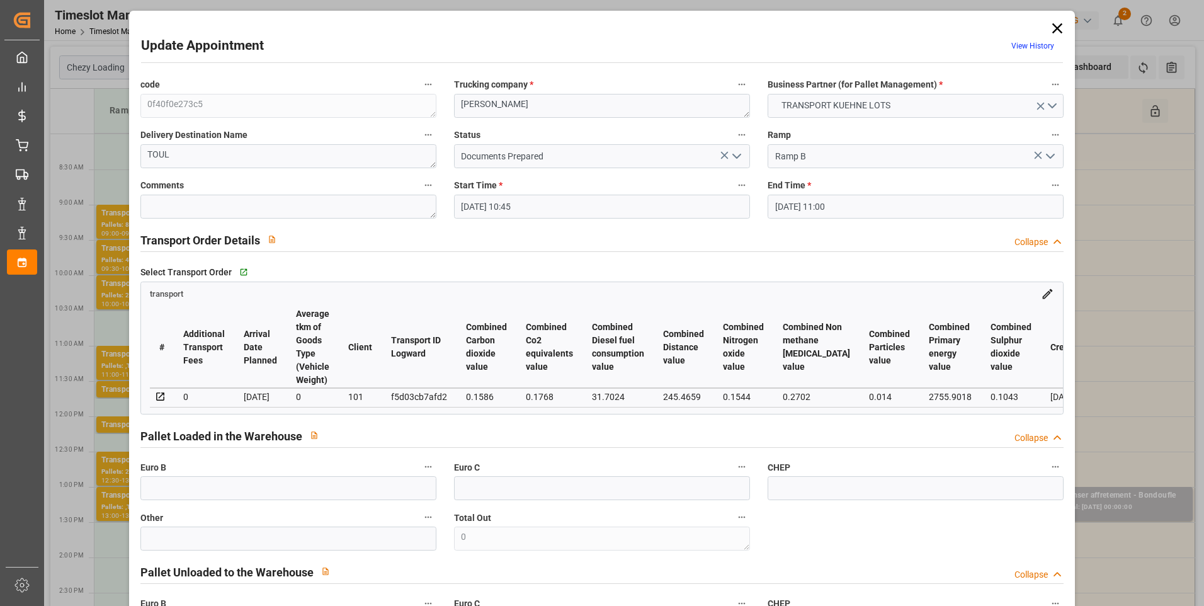
click at [733, 155] on icon "open menu" at bounding box center [736, 156] width 15 height 15
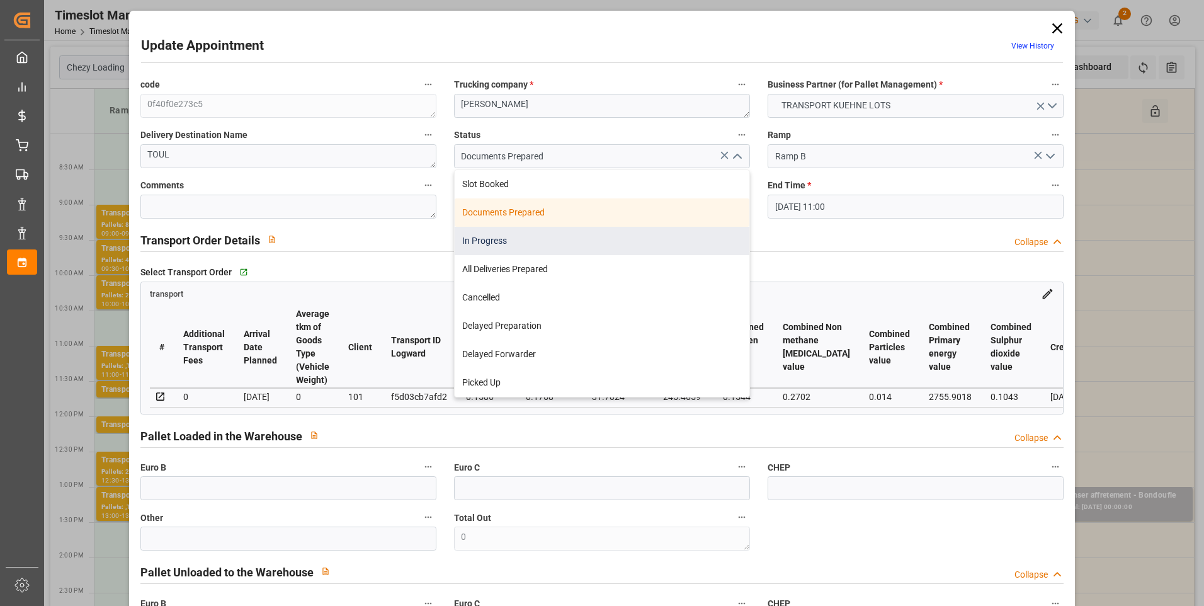
click at [513, 237] on div "In Progress" at bounding box center [602, 241] width 295 height 28
type input "In Progress"
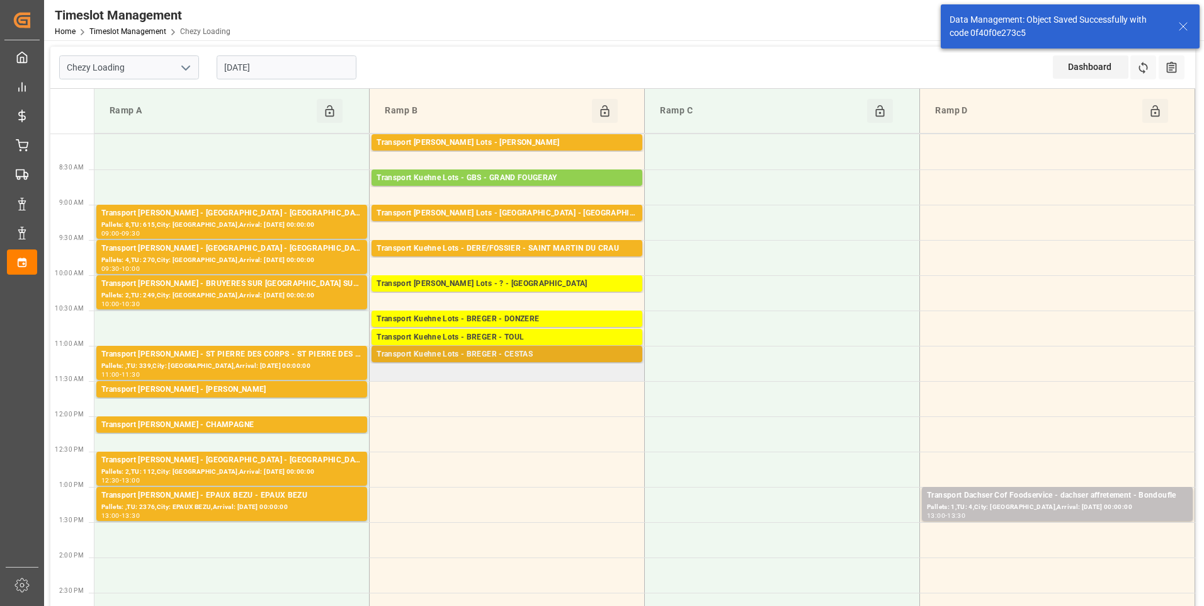
click at [586, 350] on div "Transport Kuehne Lots - BREGER - CESTAS" at bounding box center [507, 354] width 261 height 13
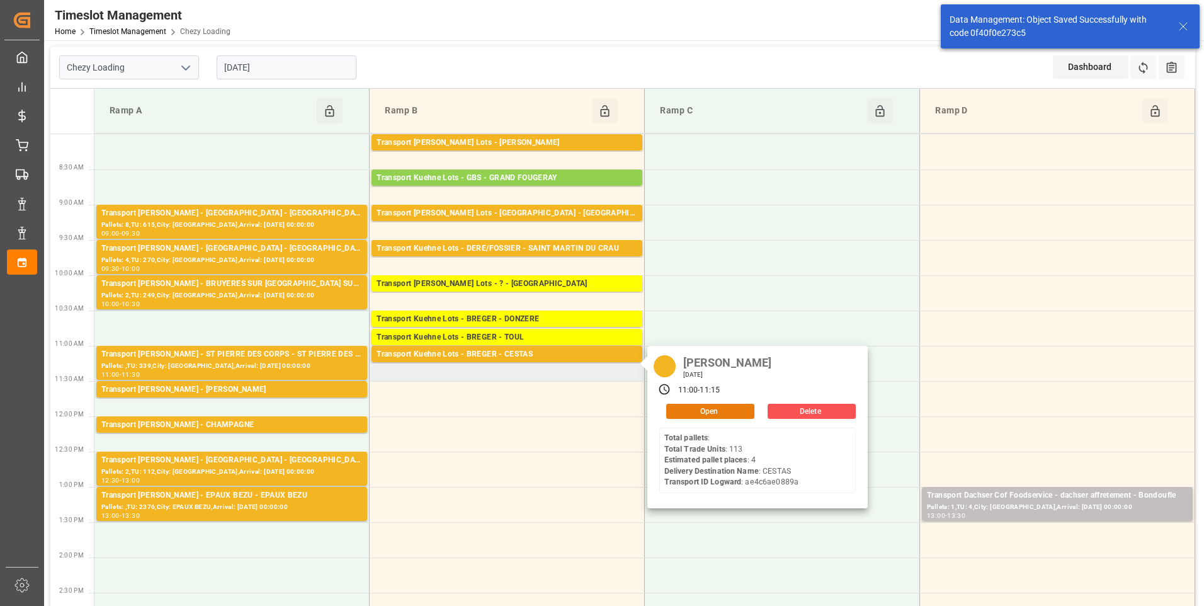
click at [716, 411] on button "Open" at bounding box center [710, 411] width 88 height 15
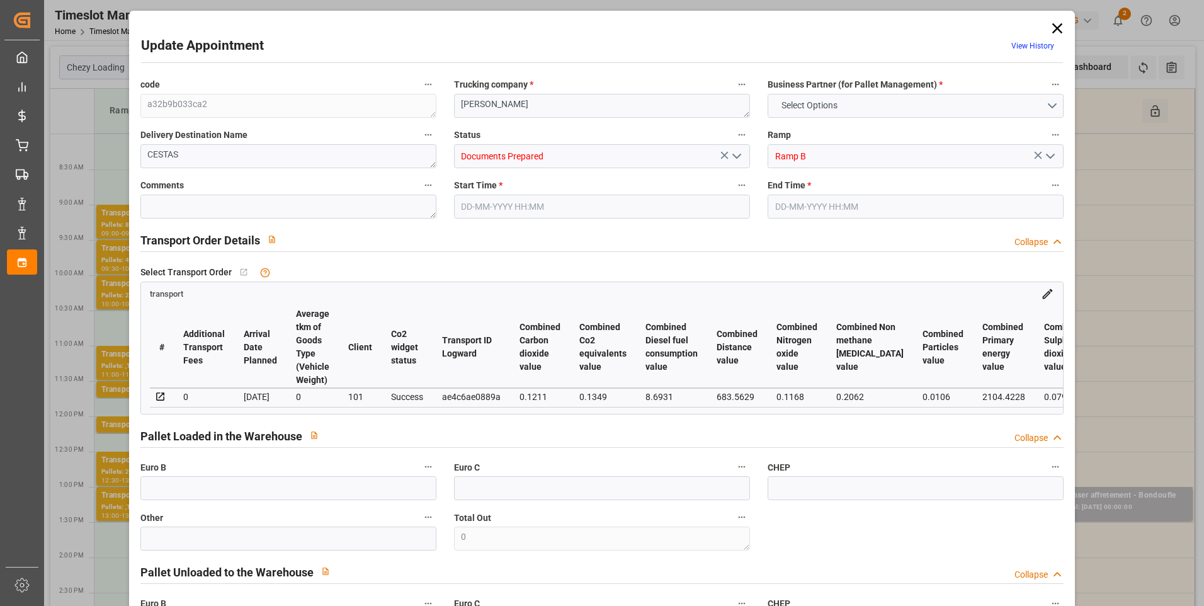
type input "4"
type input "278.57"
type input "0"
type input "33.6"
type input "0"
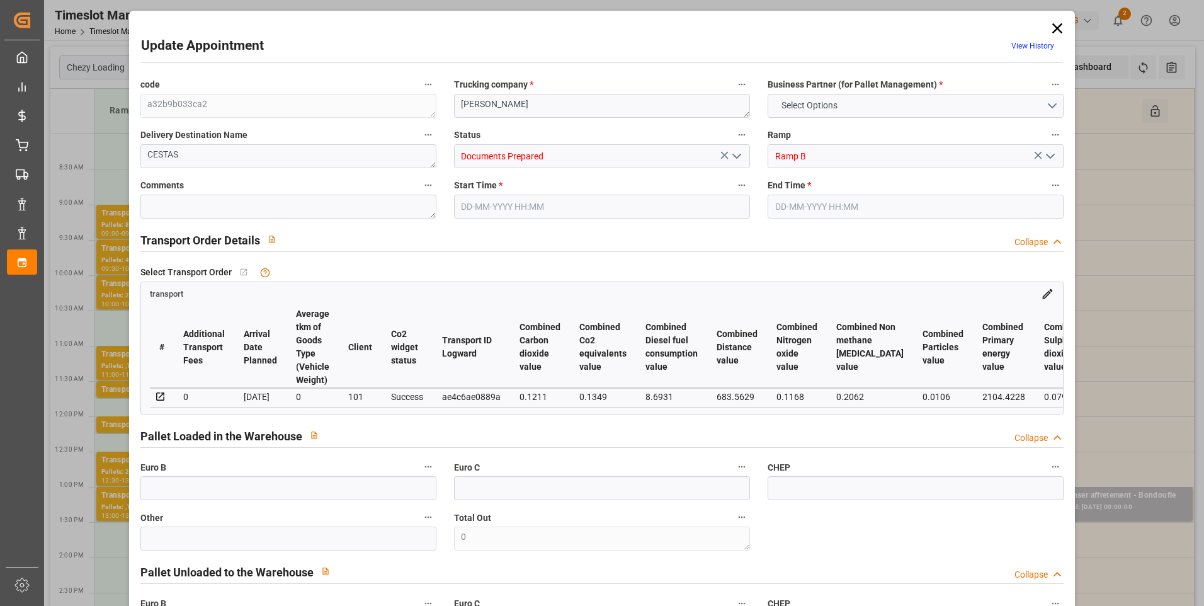
type input "312.17"
type input "0"
type input "287.951"
type input "568.334"
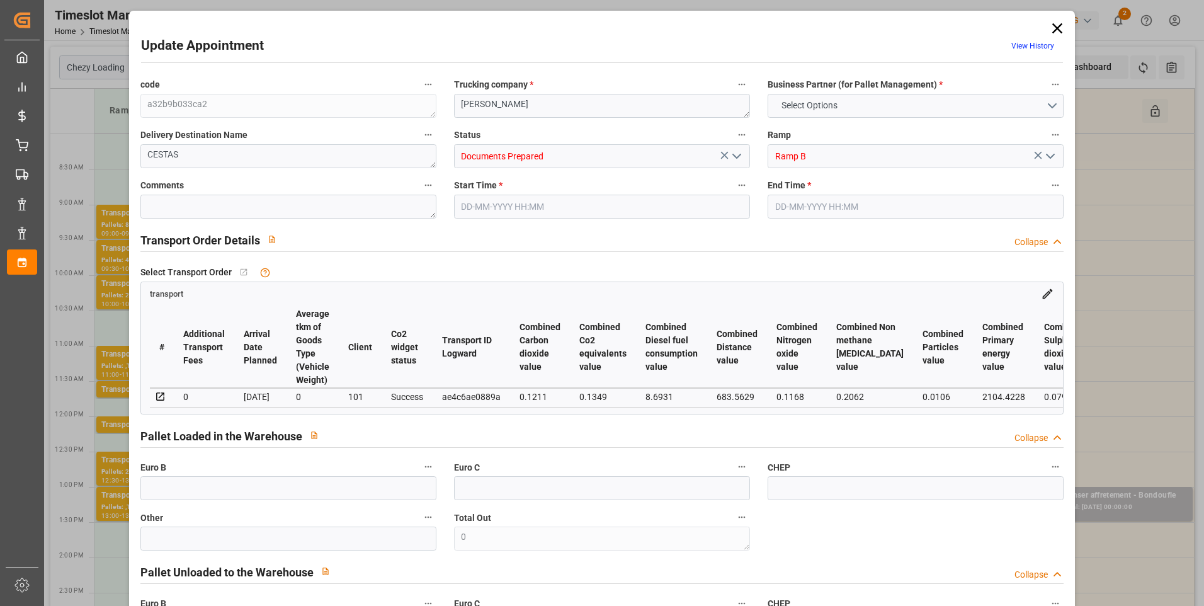
type input "2707.012"
type input "33"
type input "0"
type input "113"
type input "10"
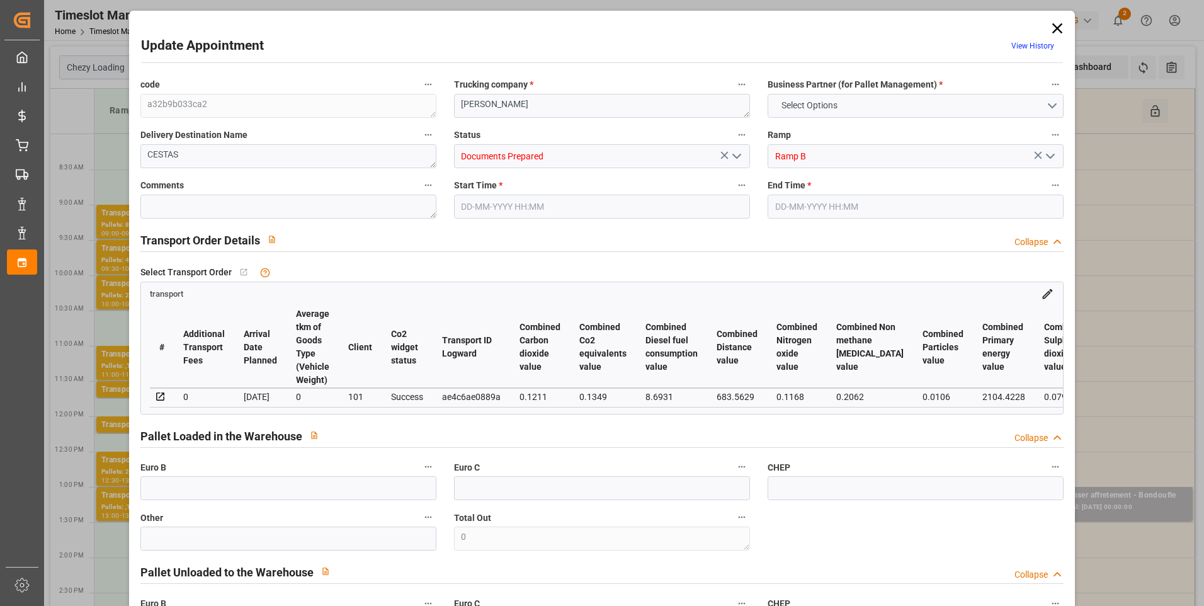
type input "101"
type input "338.334"
type input "0"
type input "4710.8598"
type input "0"
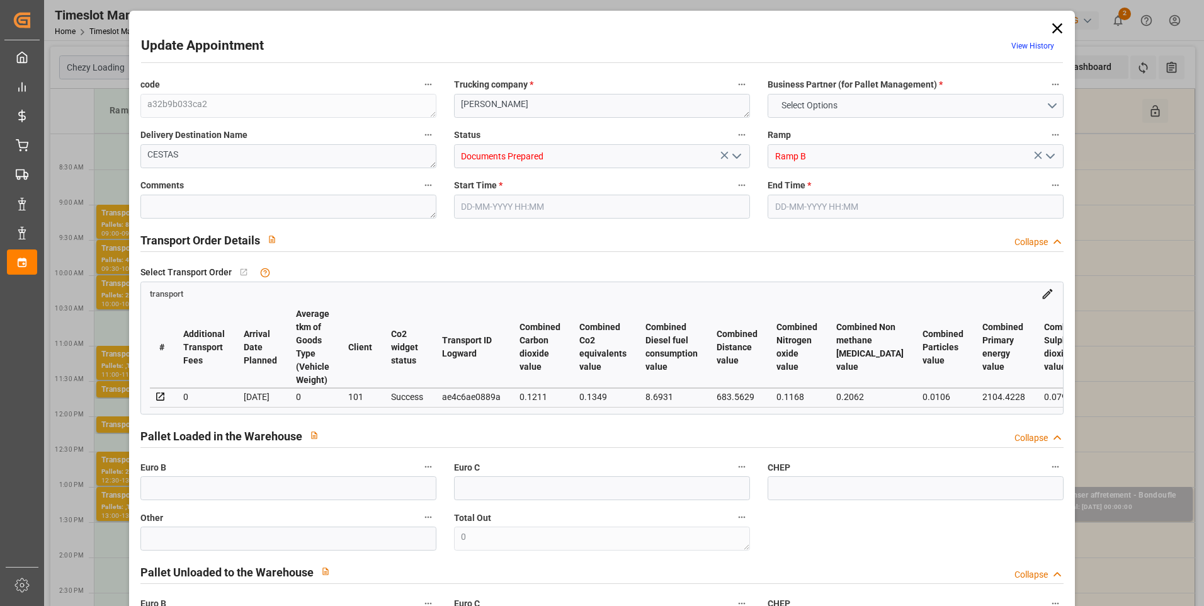
type input "0"
type input "21"
type input "35"
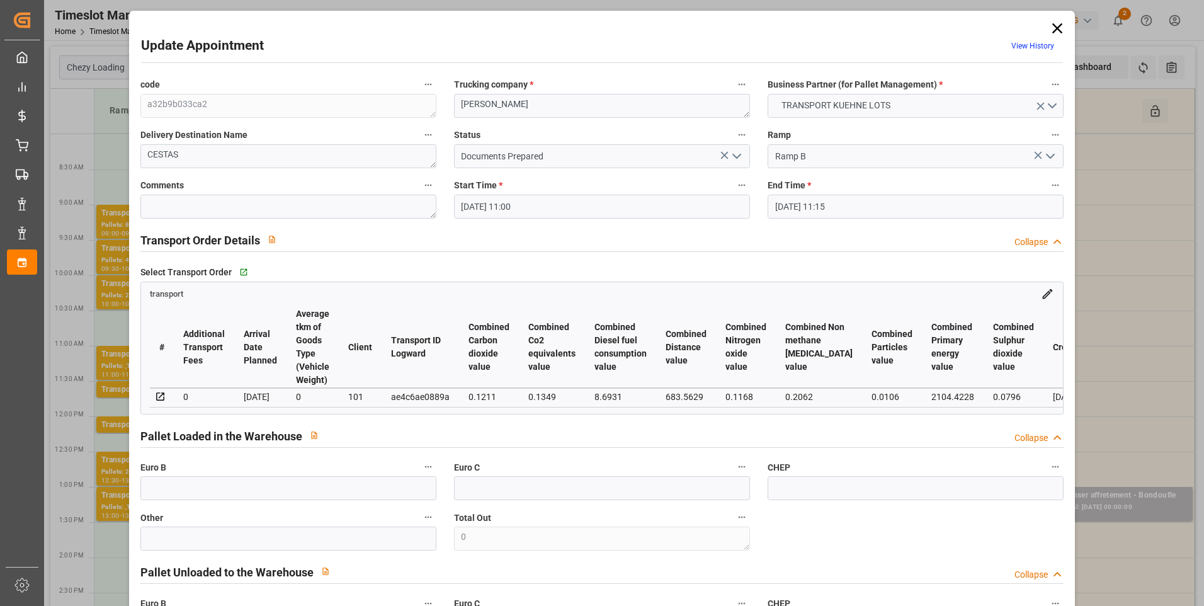
type input "03-09-2025 11:00"
type input "03-09-2025 11:15"
type input "01-09-2025 13:42"
type input "01-09-2025 11:22"
type input "08-09-2025"
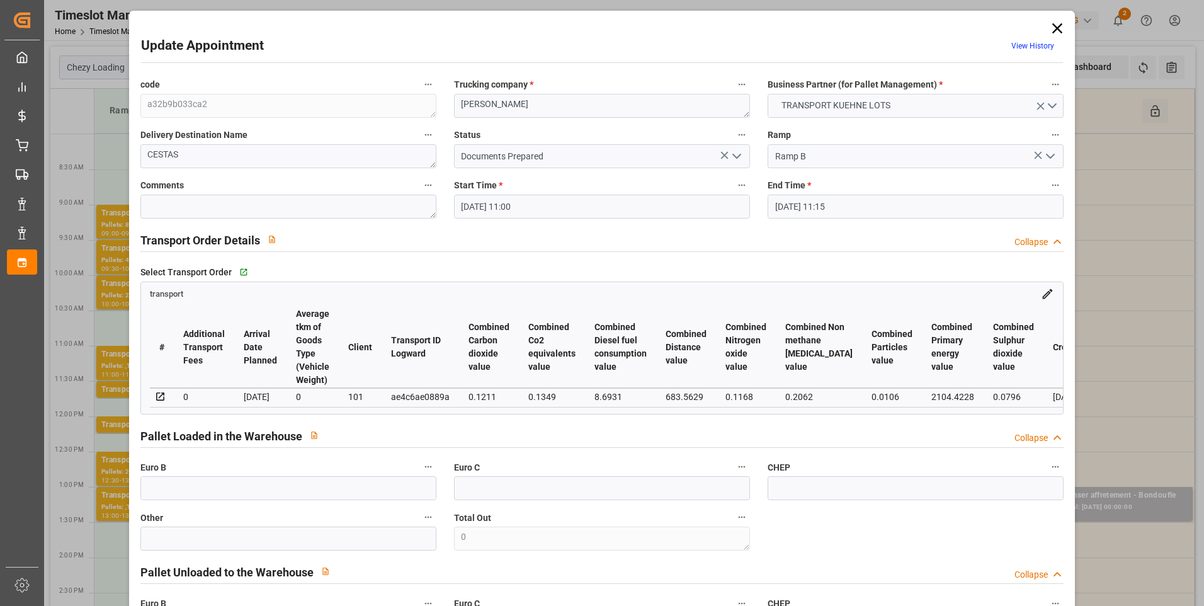
type input "04-09-2025"
click at [733, 154] on icon "open menu" at bounding box center [736, 156] width 15 height 15
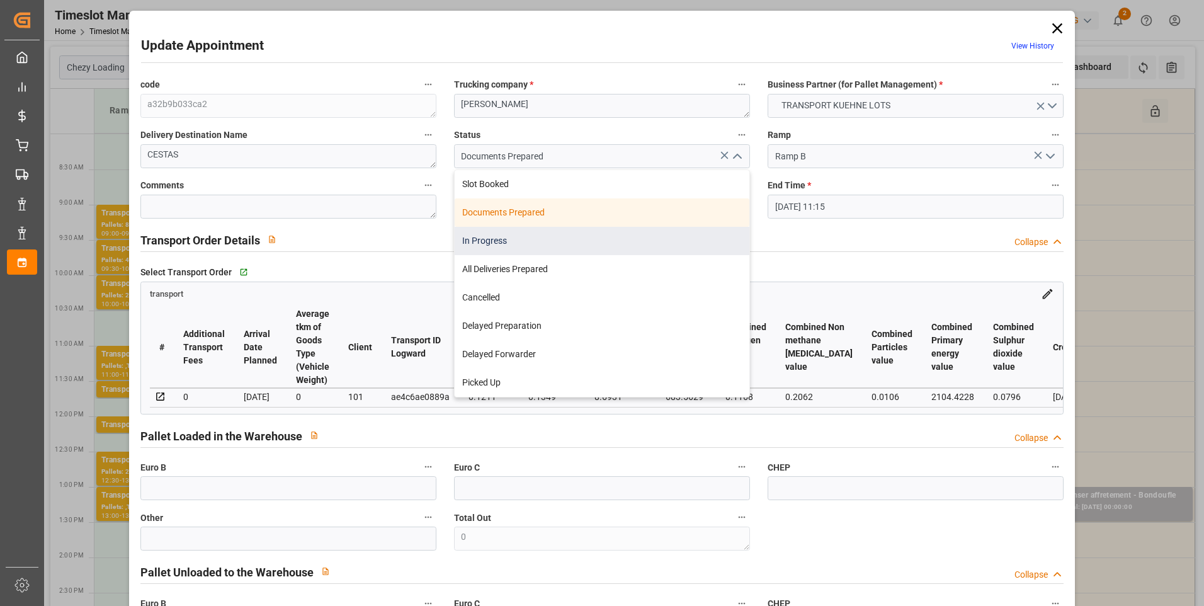
click at [547, 239] on div "In Progress" at bounding box center [602, 241] width 295 height 28
type input "In Progress"
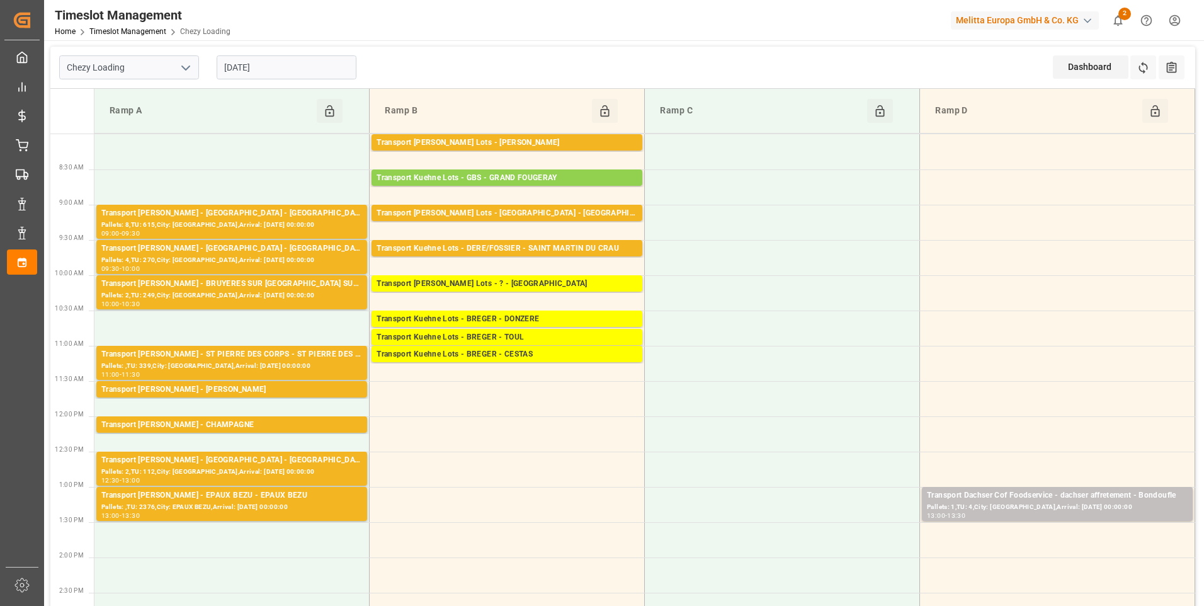
click at [277, 67] on input "[DATE]" at bounding box center [287, 67] width 140 height 24
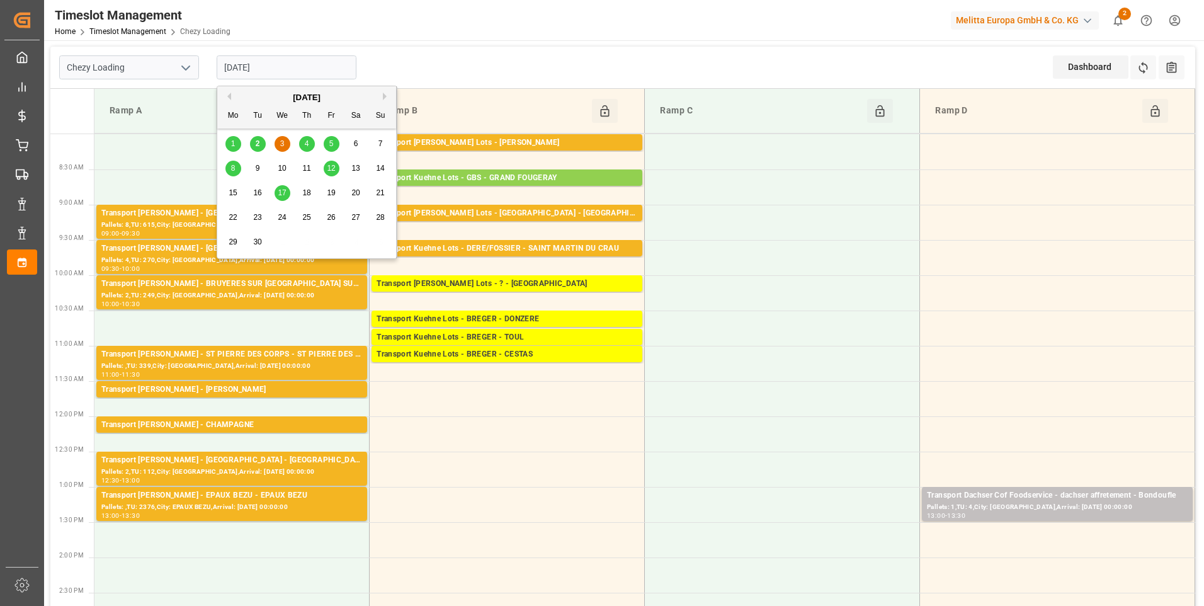
click at [259, 144] on span "2" at bounding box center [258, 143] width 4 height 9
type input "[DATE]"
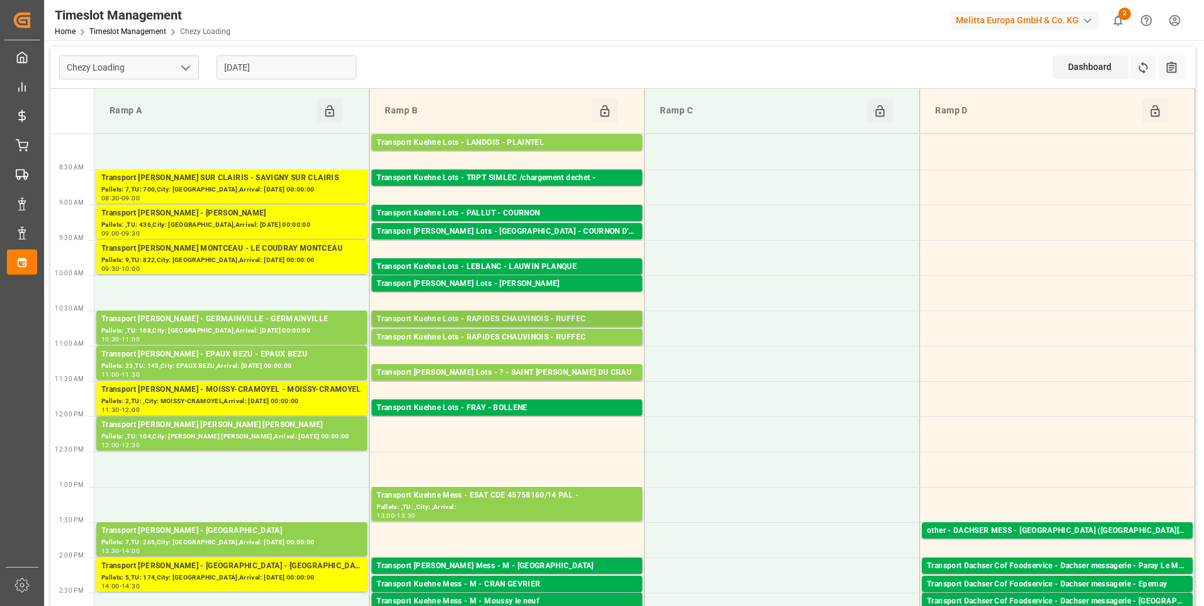
click at [447, 321] on div "Transport Kuehne Lots - RAPIDES CHAUVINOIS - RUFFEC" at bounding box center [507, 319] width 261 height 13
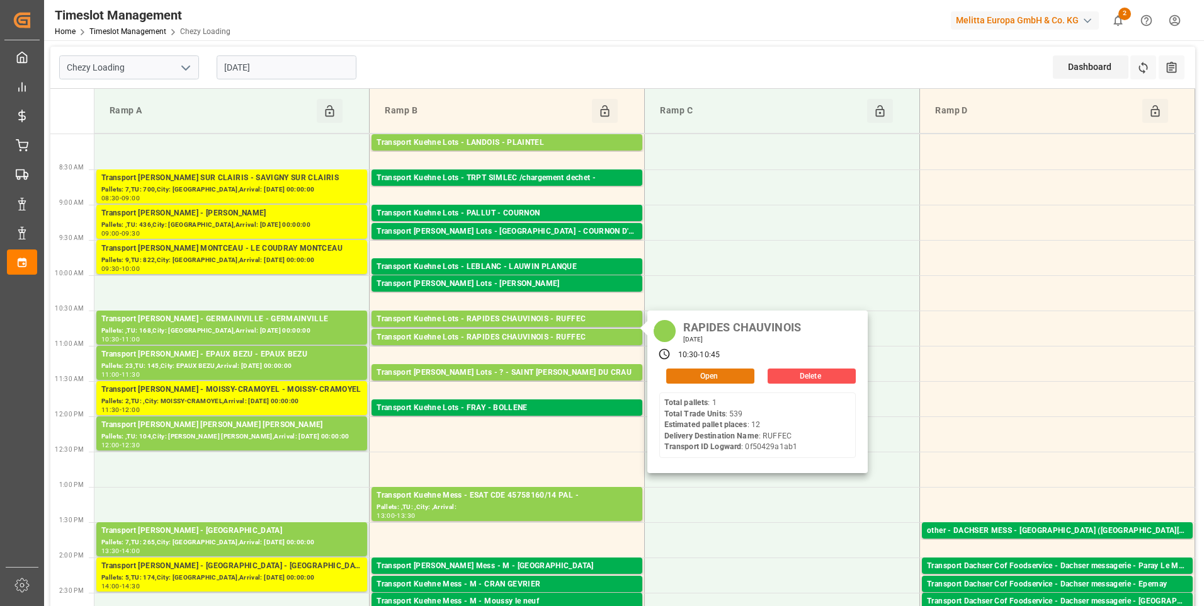
click at [691, 374] on button "Open" at bounding box center [710, 375] width 88 height 15
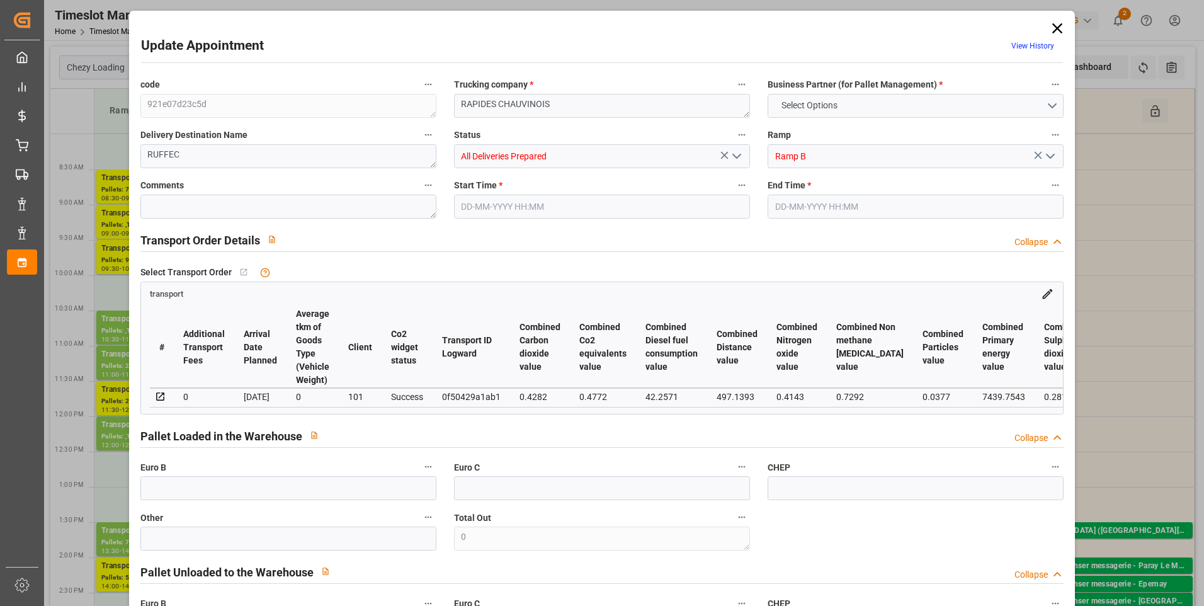
type input "12"
type input "467.49"
type input "0"
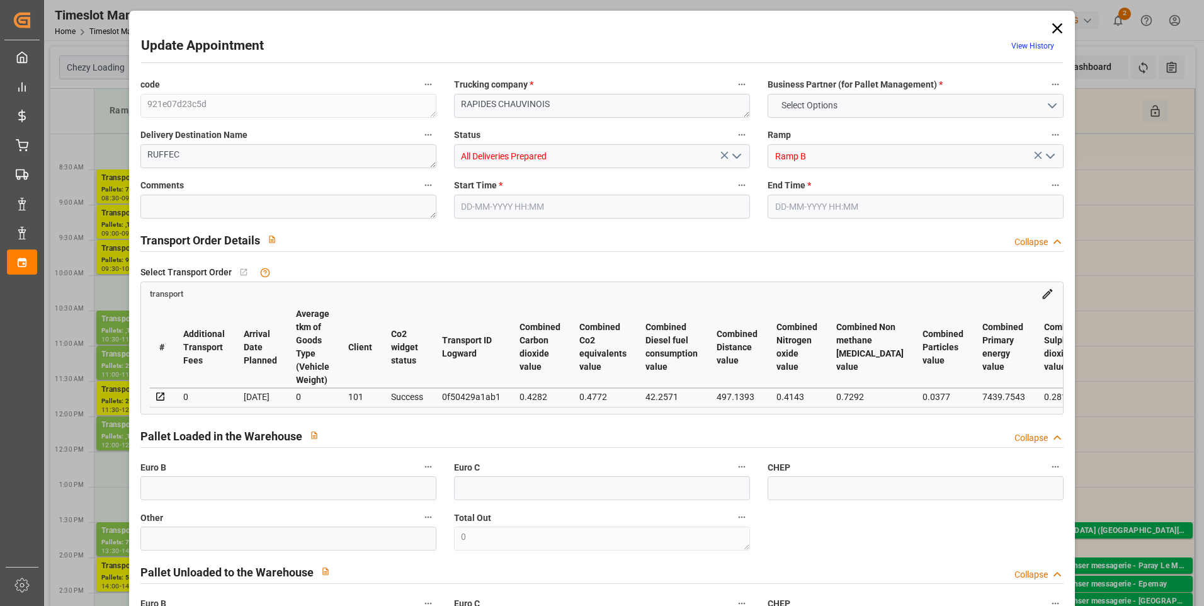
type input "467.49"
type input "0"
type input "25"
type input "1390.171"
type input "2898.124"
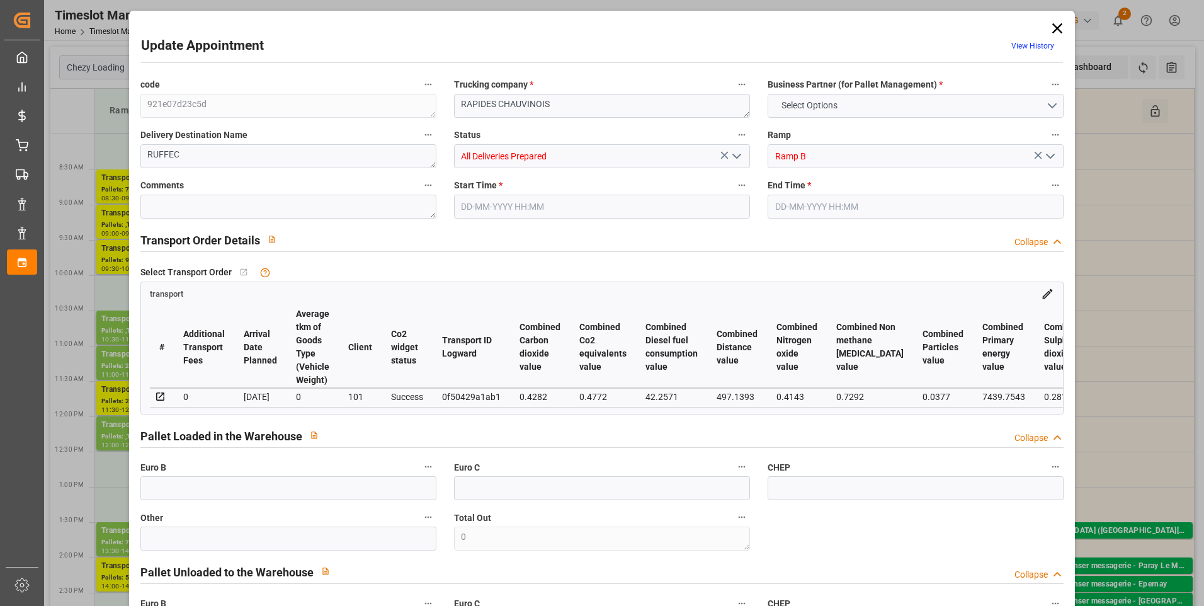
type input "6169.467"
type input "16"
type input "1"
type input "539"
type input "53"
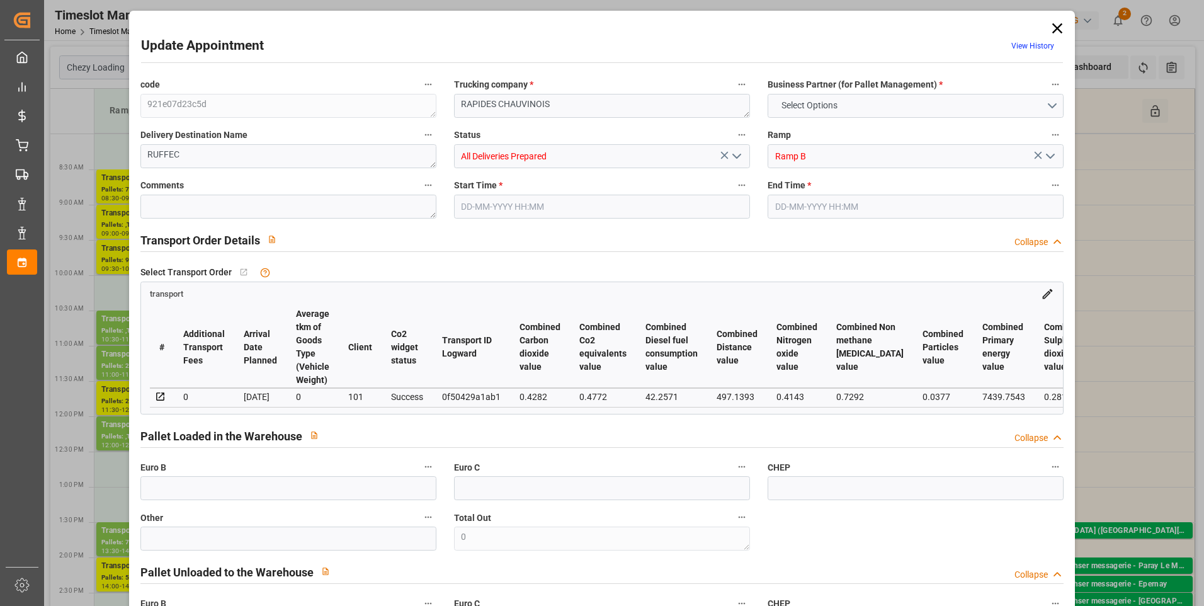
type input "101"
type input "1674.652"
type input "0"
type input "4710.8598"
type input "0"
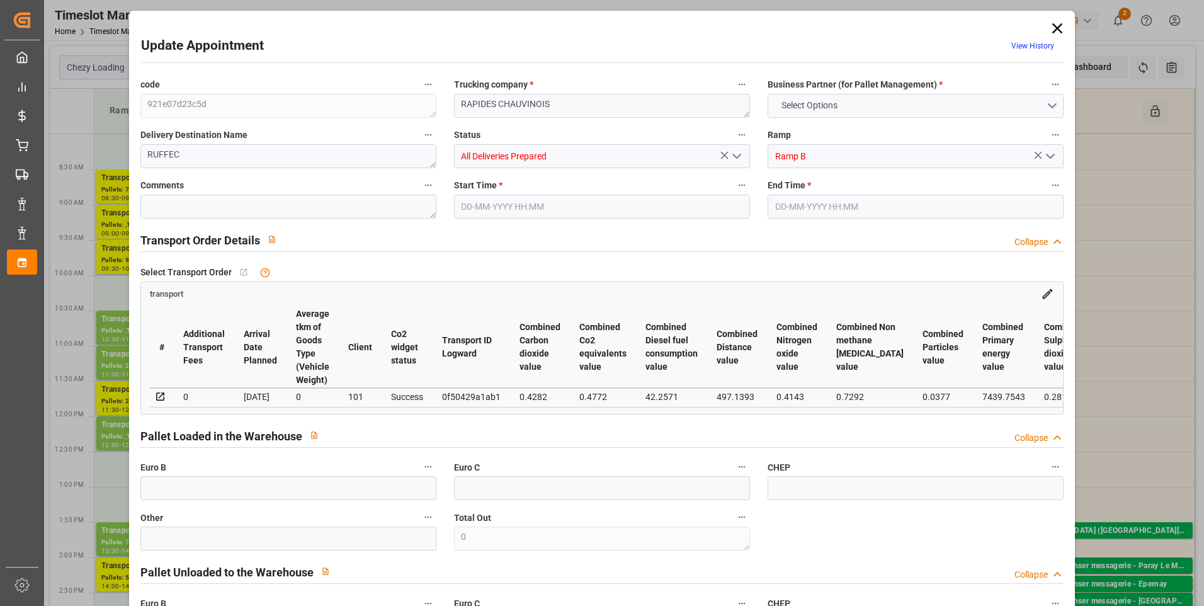
type input "0"
type input "21"
type input "35"
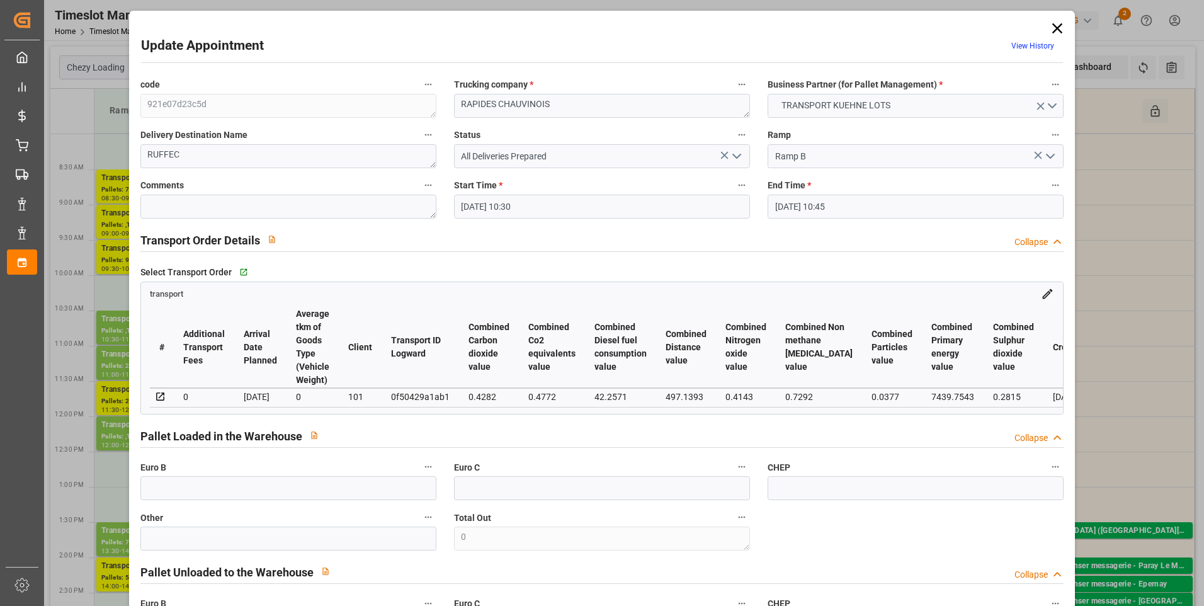
type input "02-09-2025 10:30"
type input "02-09-2025 10:45"
type input "27-08-2025 14:52"
type input "27-08-2025 11:27"
type input "[DATE]"
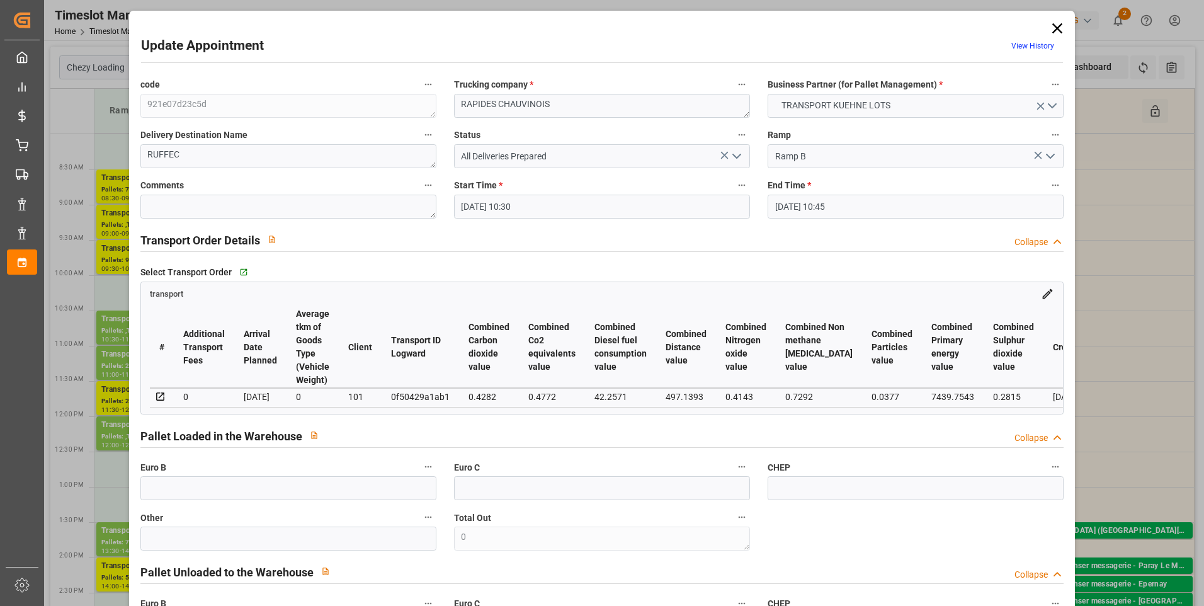
type input "29-08-2025"
type input "[DATE]"
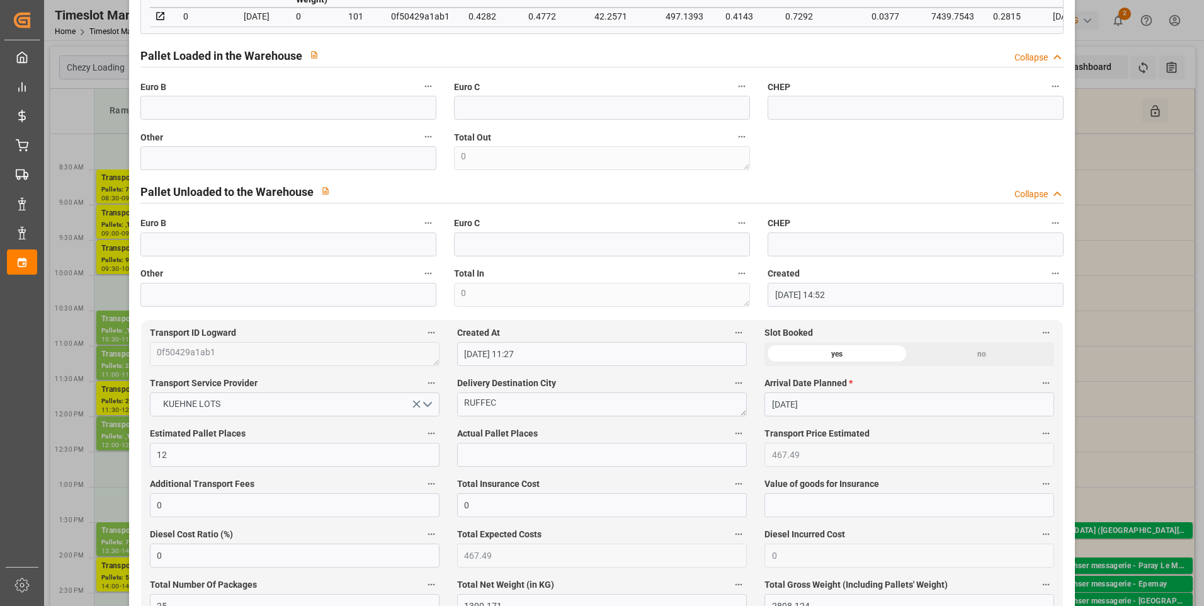
scroll to position [378, 0]
click at [154, 115] on input "text" at bounding box center [288, 110] width 296 height 24
type input "25"
click at [499, 465] on input "text" at bounding box center [602, 457] width 290 height 24
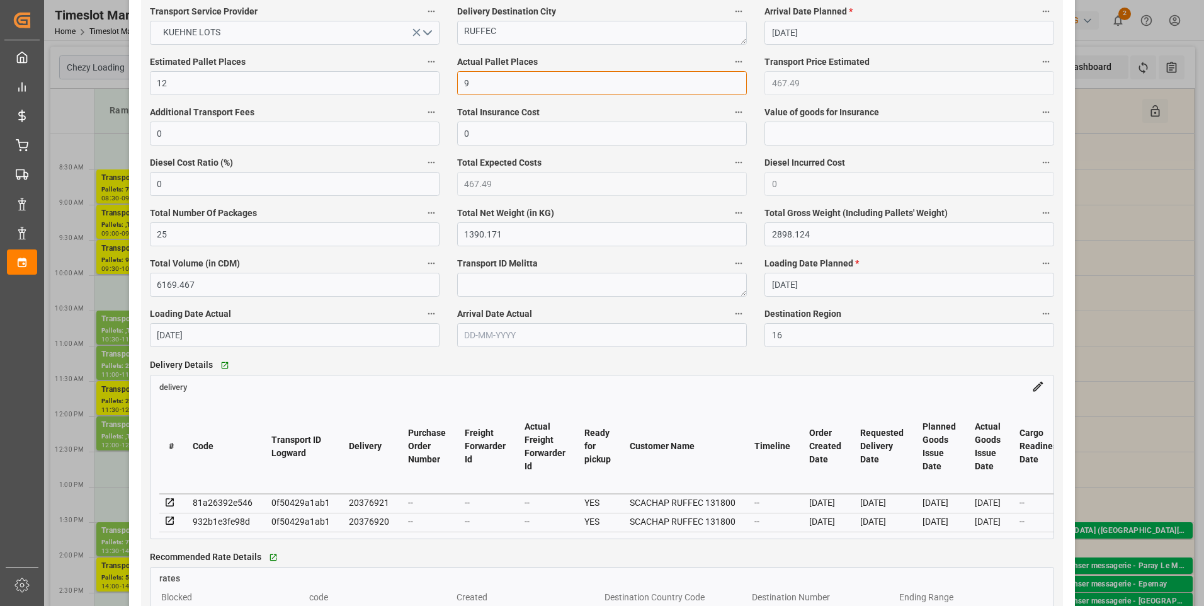
scroll to position [819, 0]
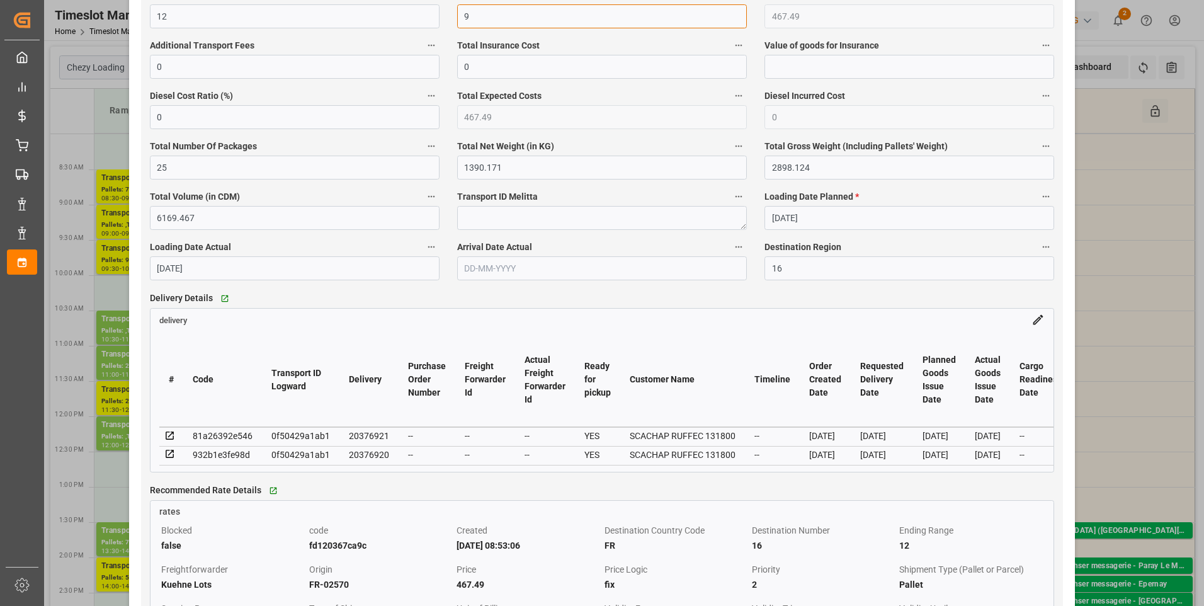
type input "9"
click at [169, 440] on icon at bounding box center [169, 435] width 11 height 11
click at [167, 460] on icon at bounding box center [169, 453] width 11 height 11
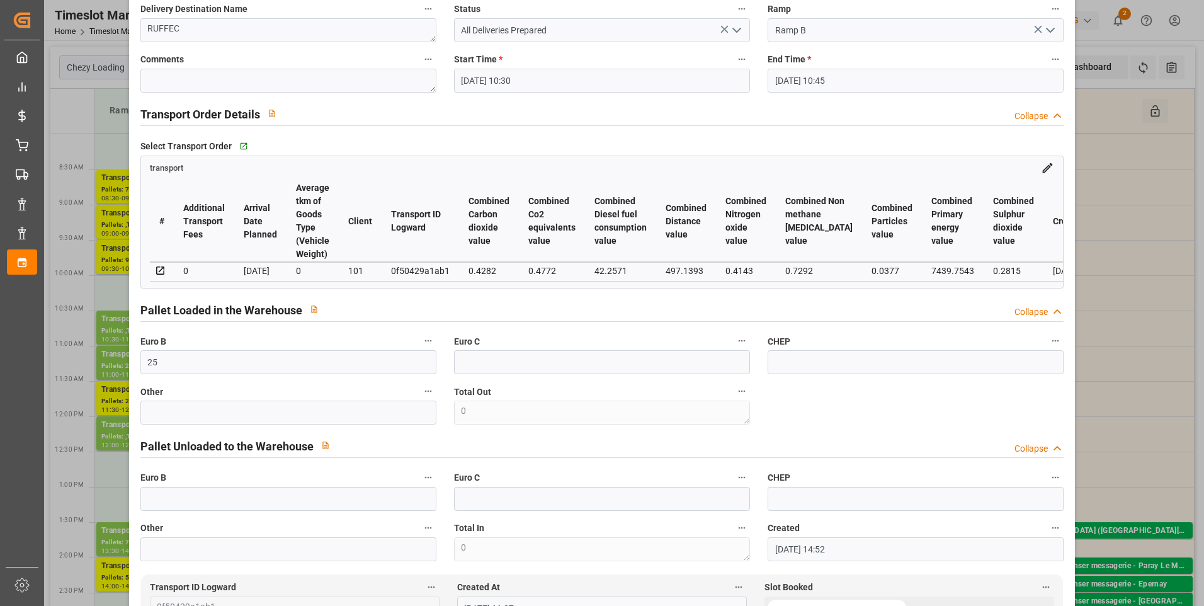
scroll to position [0, 0]
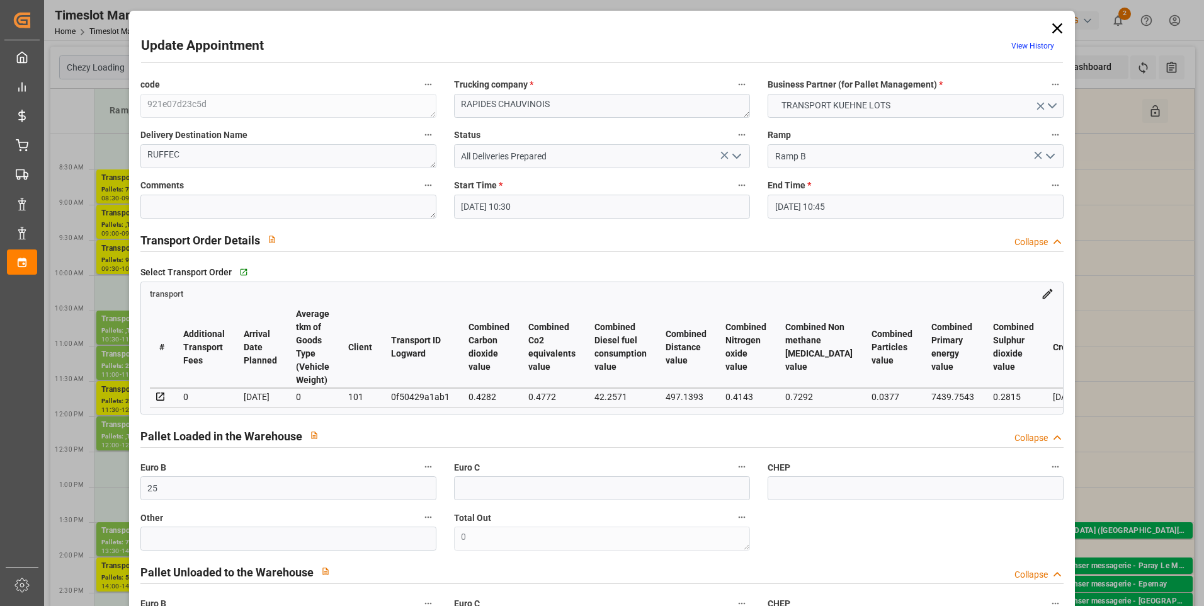
click at [733, 156] on polyline "open menu" at bounding box center [737, 156] width 8 height 4
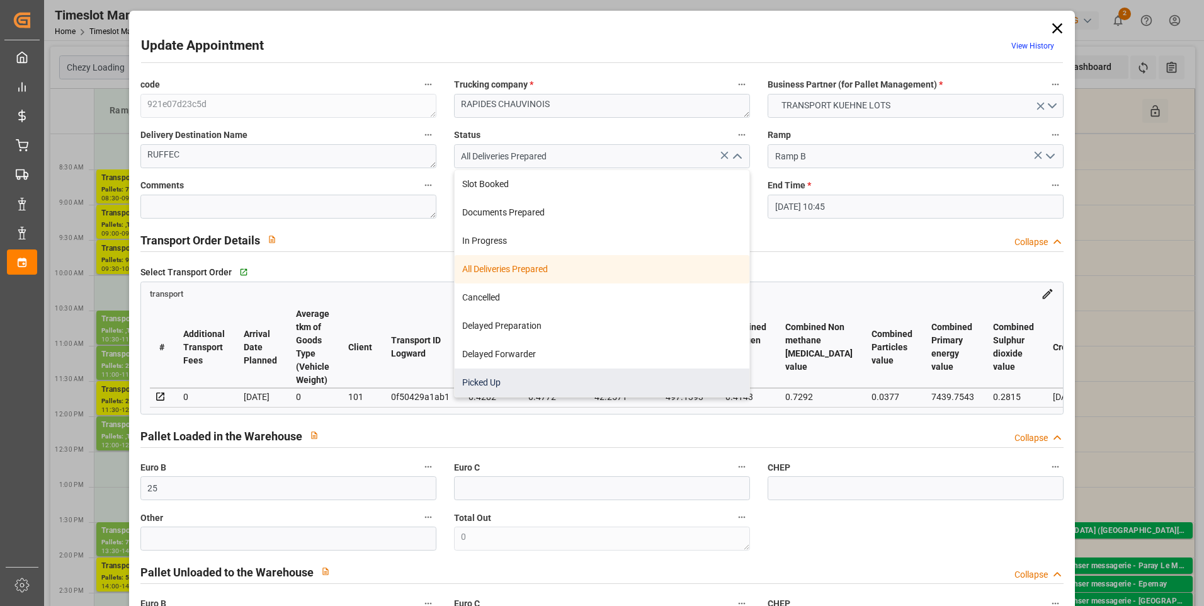
click at [489, 378] on div "Picked Up" at bounding box center [602, 382] width 295 height 28
type input "Picked Up"
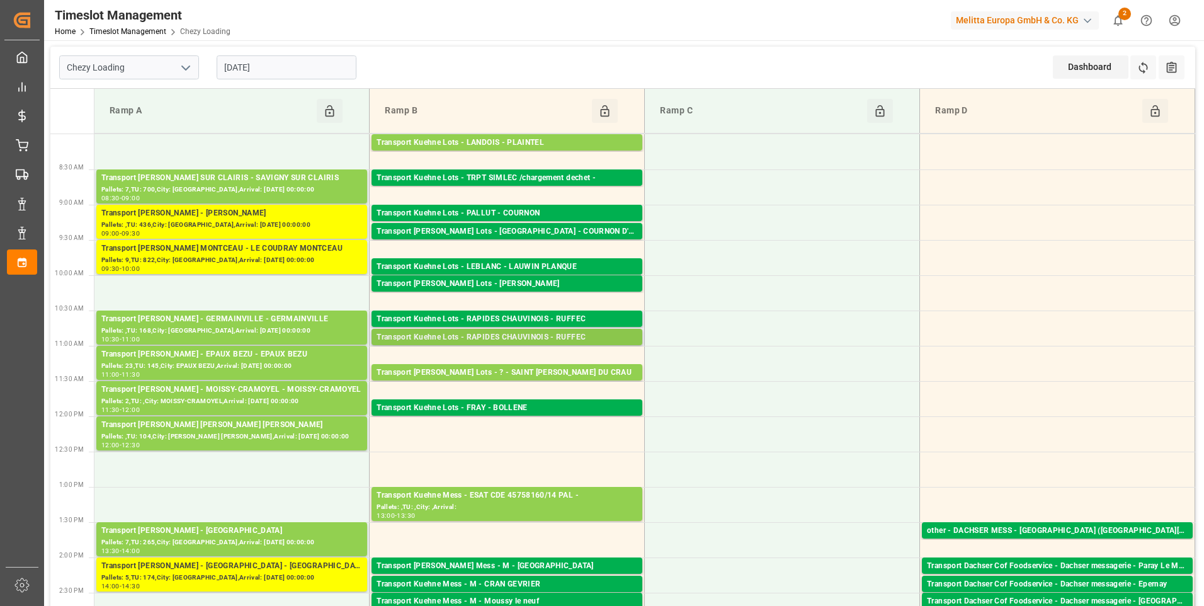
click at [476, 340] on div "Transport Kuehne Lots - RAPIDES CHAUVINOIS - RUFFEC" at bounding box center [507, 337] width 261 height 13
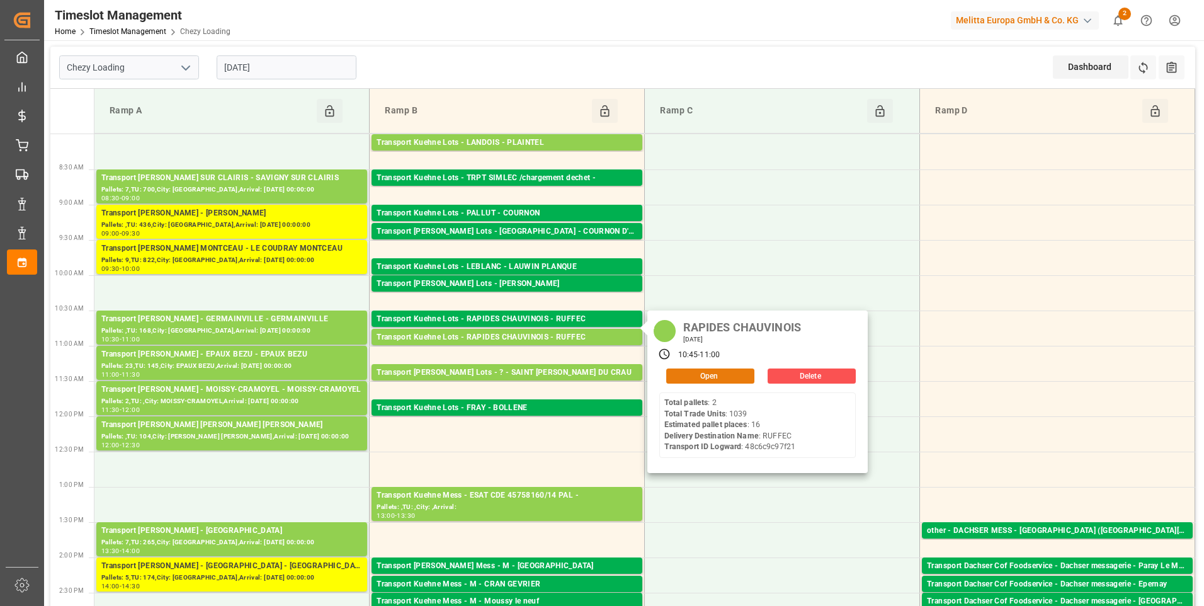
click at [687, 374] on button "Open" at bounding box center [710, 375] width 88 height 15
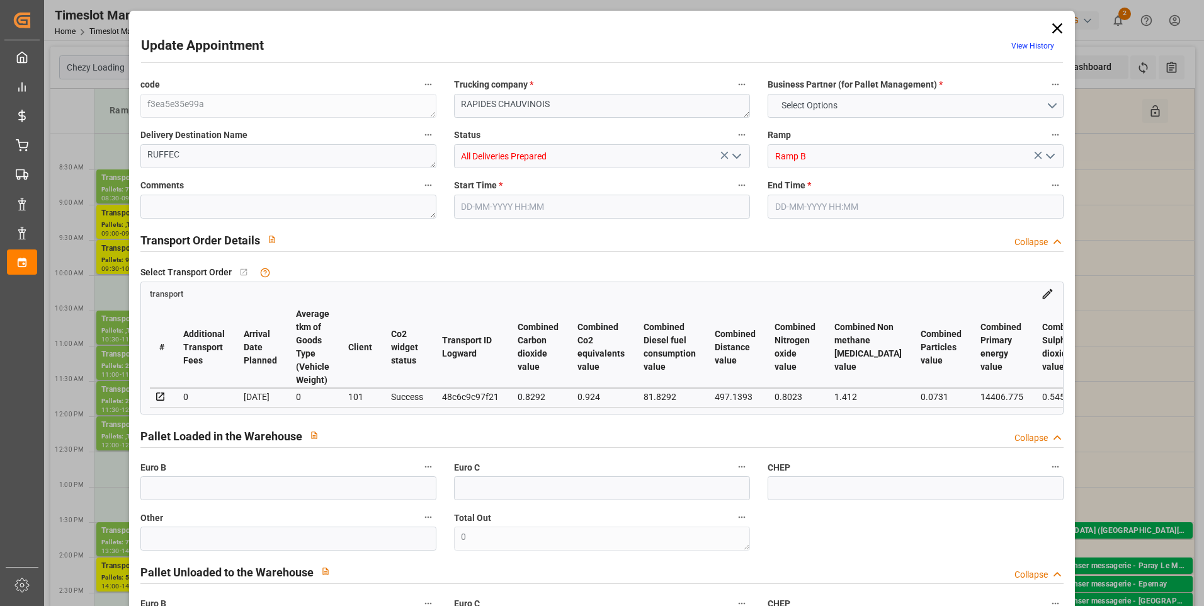
type input "16"
type input "591.3"
type input "0"
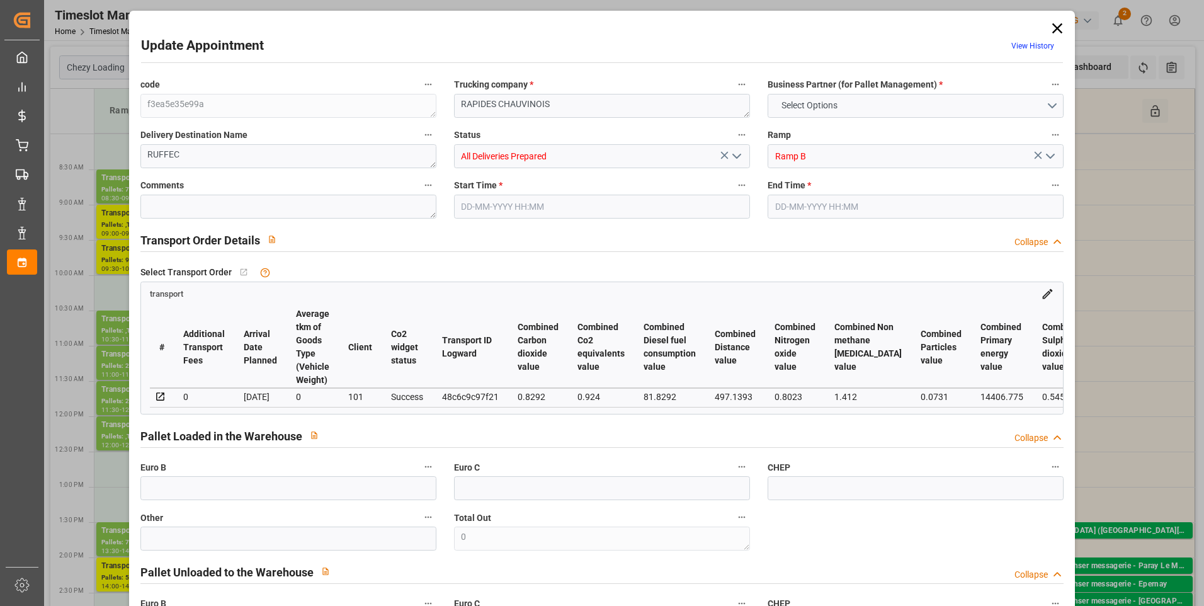
type input "591.3"
type input "0"
type input "43"
type input "2704.523"
type input "4705.726"
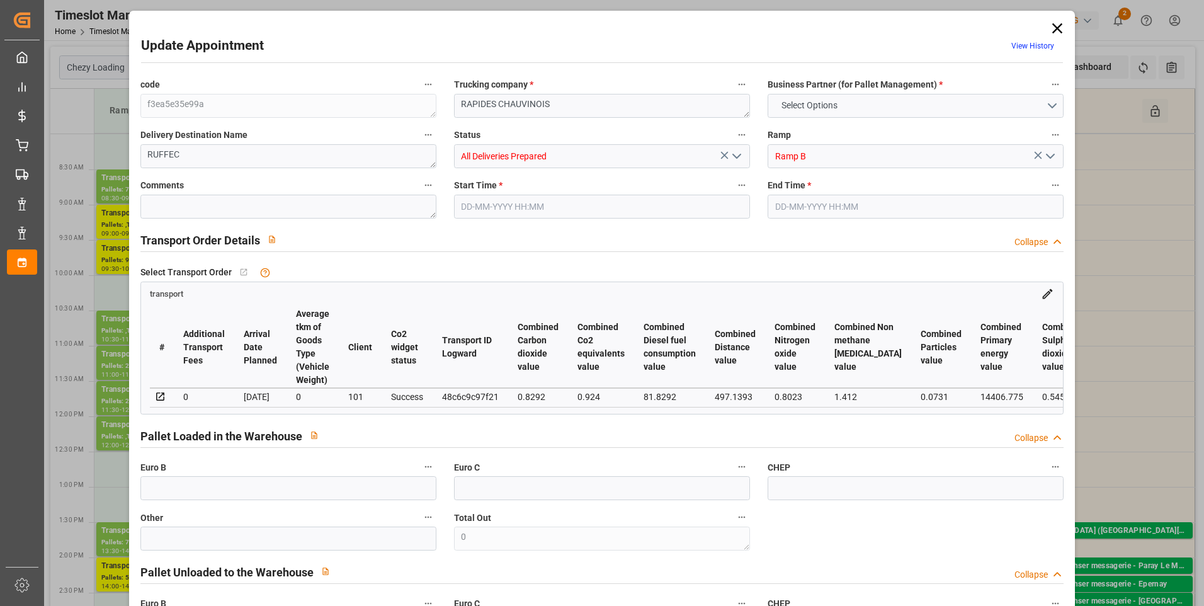
type input "12023.984"
type input "16"
type input "2"
type input "1039"
type input "63"
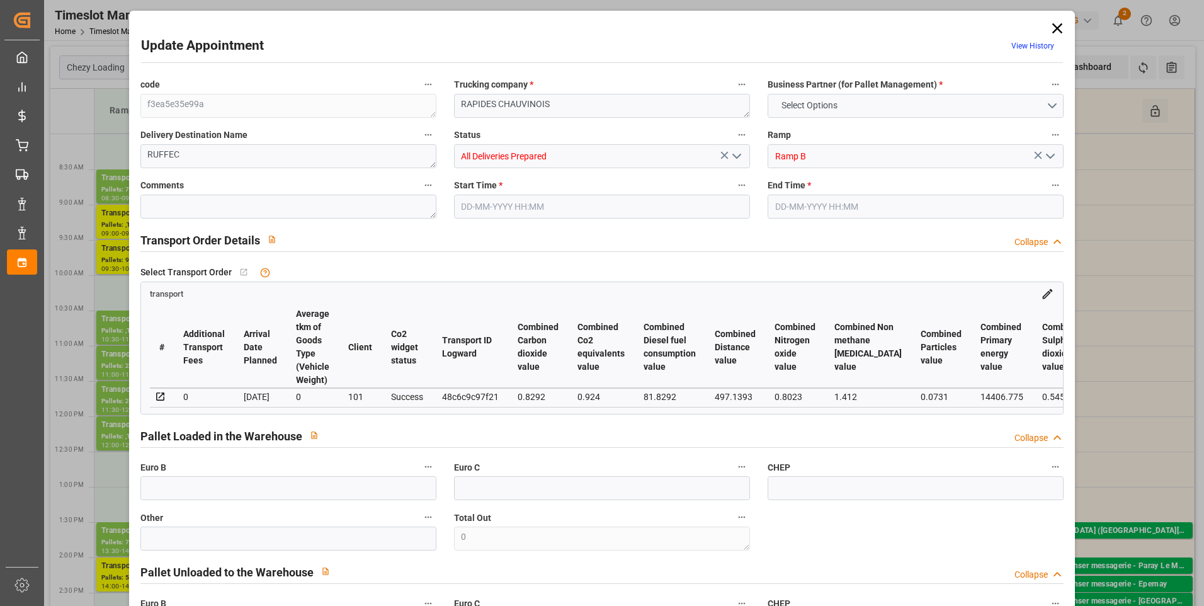
type input "101"
type input "3242.894"
type input "0"
type input "4710.8598"
type input "0"
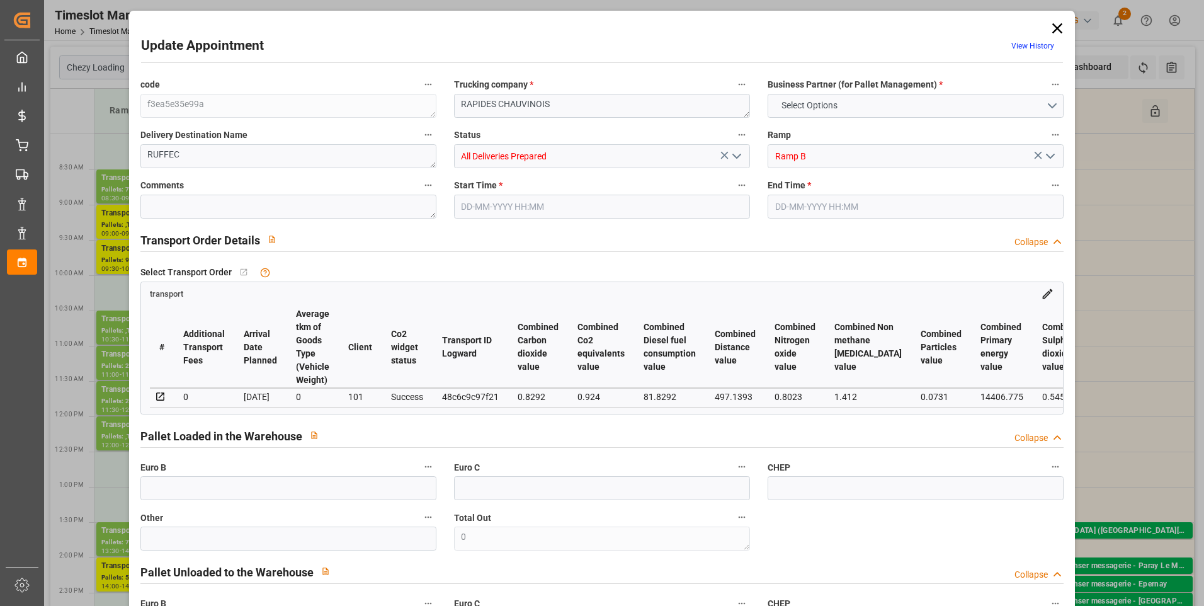
type input "0"
type input "21"
type input "35"
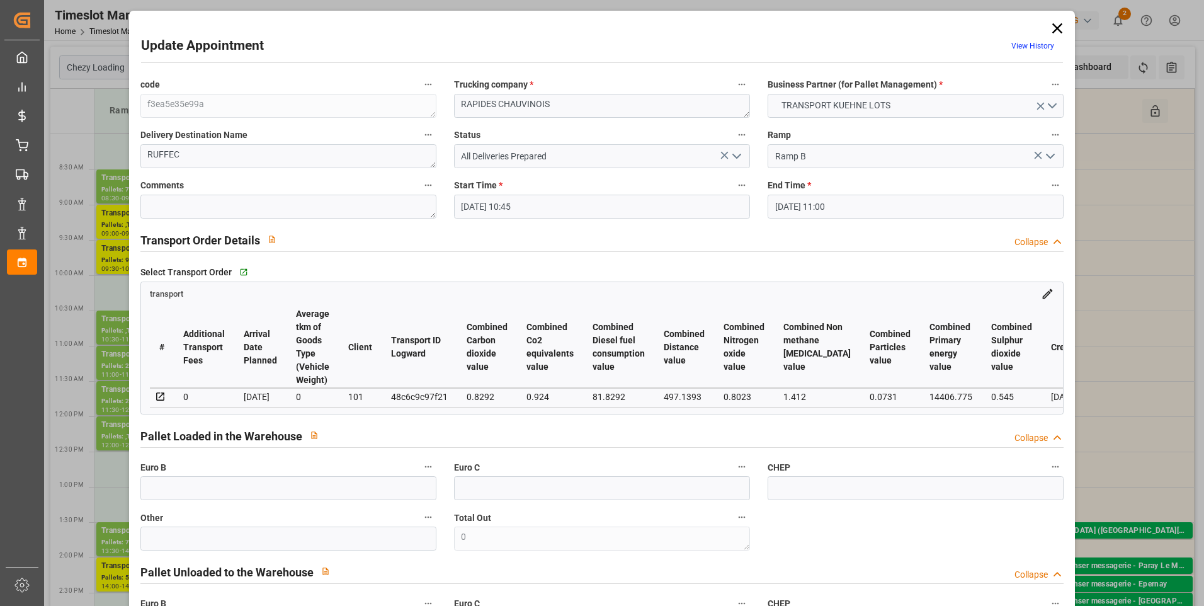
type input "02-09-2025 10:45"
type input "02-09-2025 11:00"
type input "21-08-2025 13:26"
type input "21-08-2025 11:59"
type input "26-08-2025"
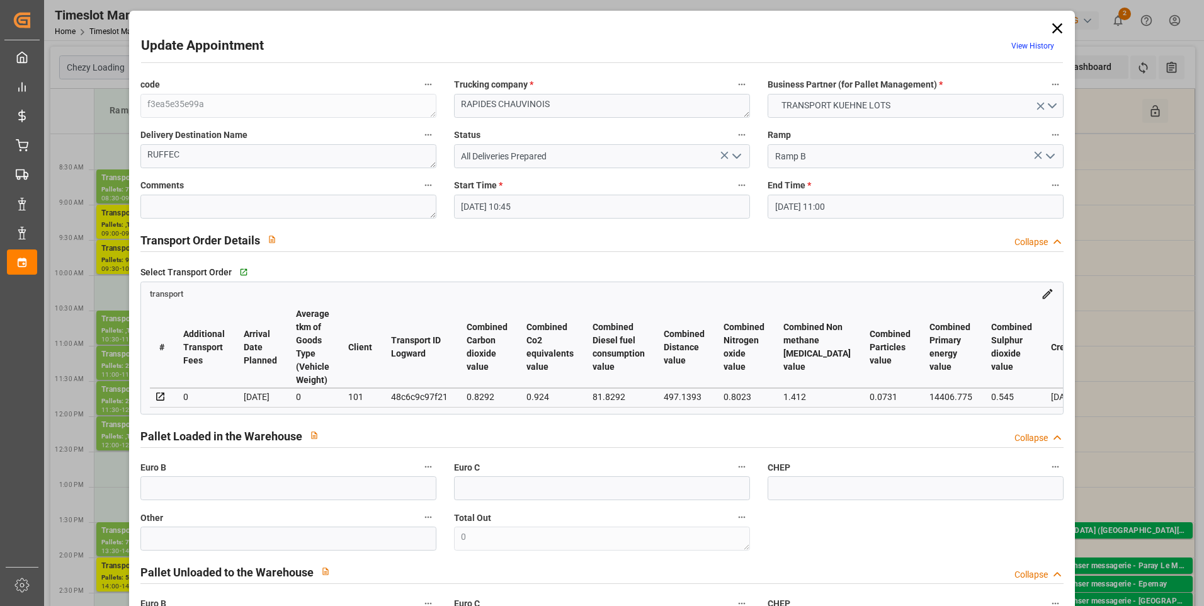
type input "22-08-2025"
type input "[DATE]"
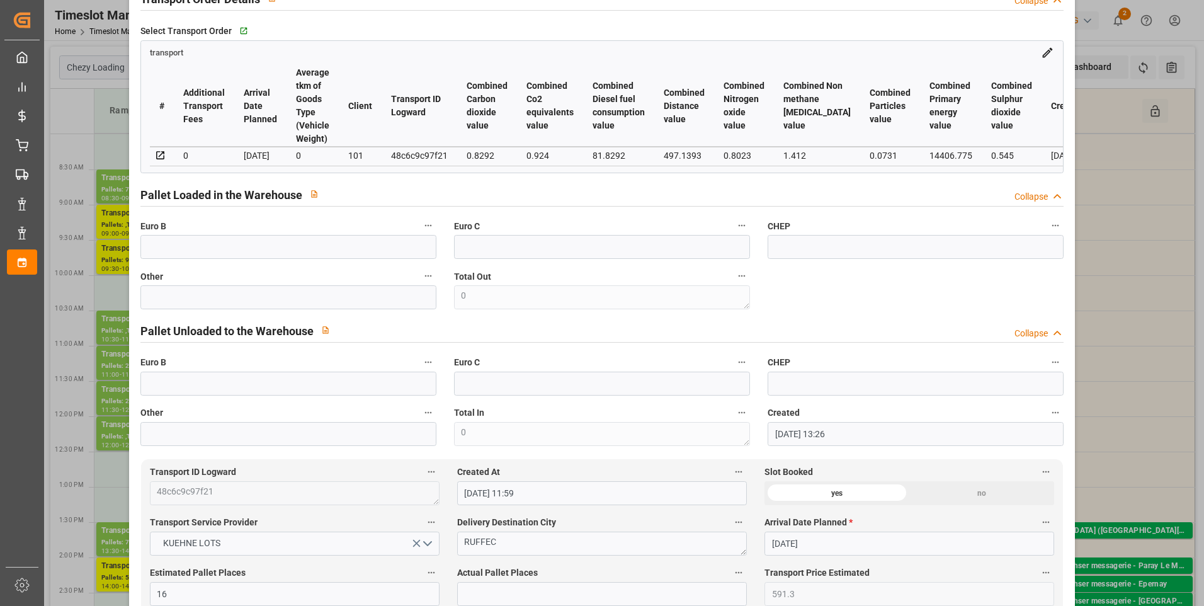
scroll to position [252, 0]
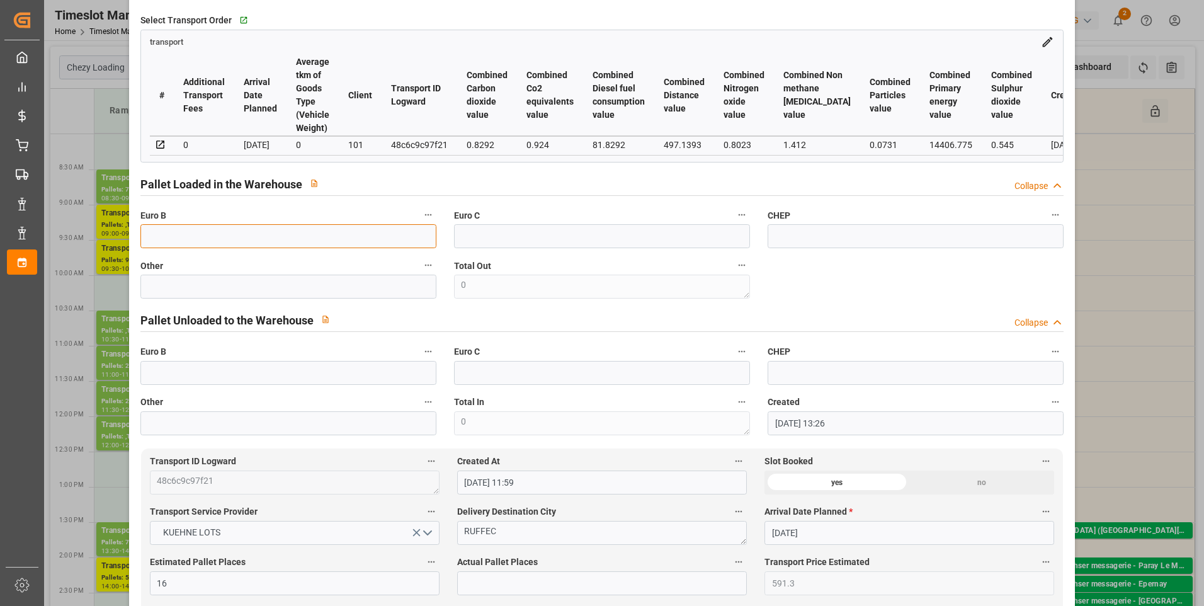
click at [260, 244] on input "text" at bounding box center [288, 236] width 296 height 24
type input "43"
click at [479, 594] on input "text" at bounding box center [602, 583] width 290 height 24
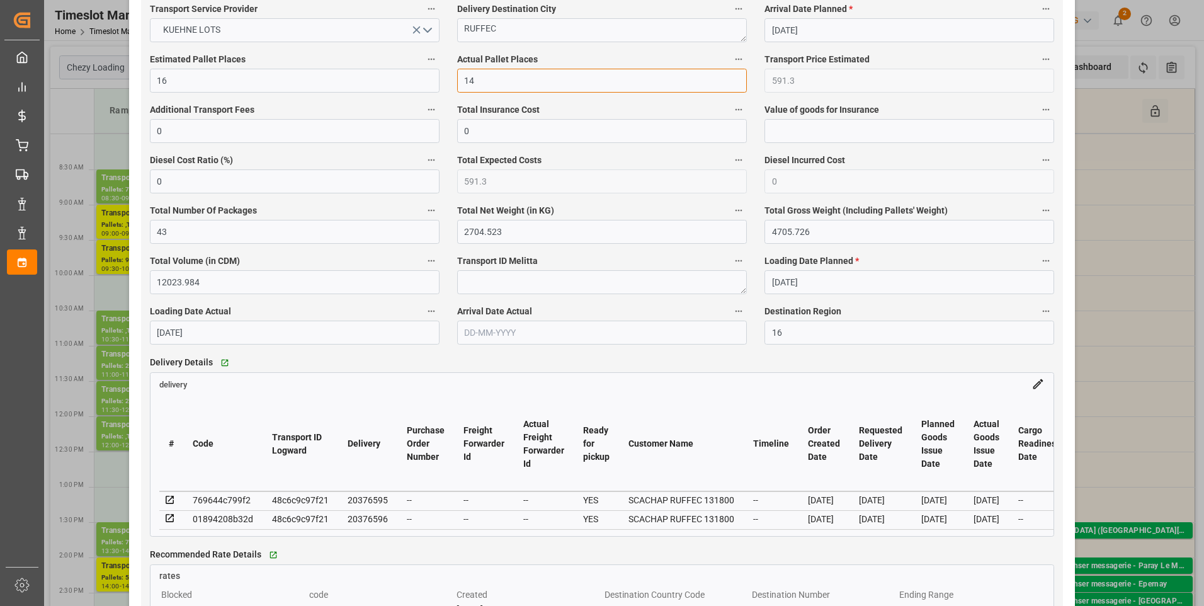
scroll to position [756, 0]
type input "14"
click at [172, 501] on icon at bounding box center [170, 498] width 8 height 8
click at [167, 522] on icon at bounding box center [170, 517] width 8 height 8
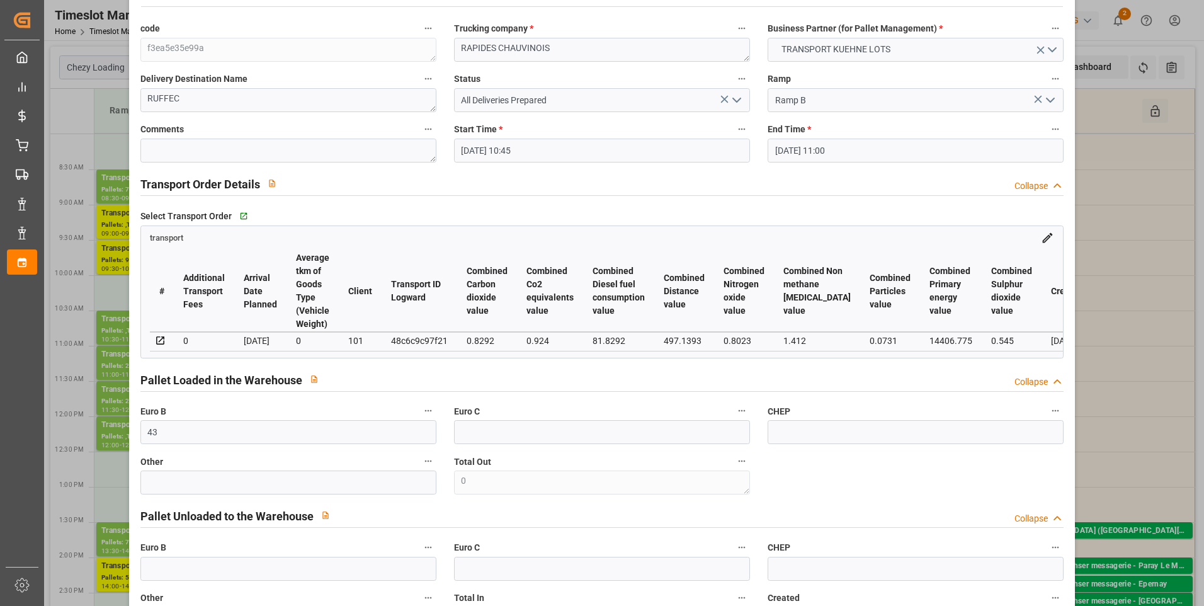
scroll to position [0, 0]
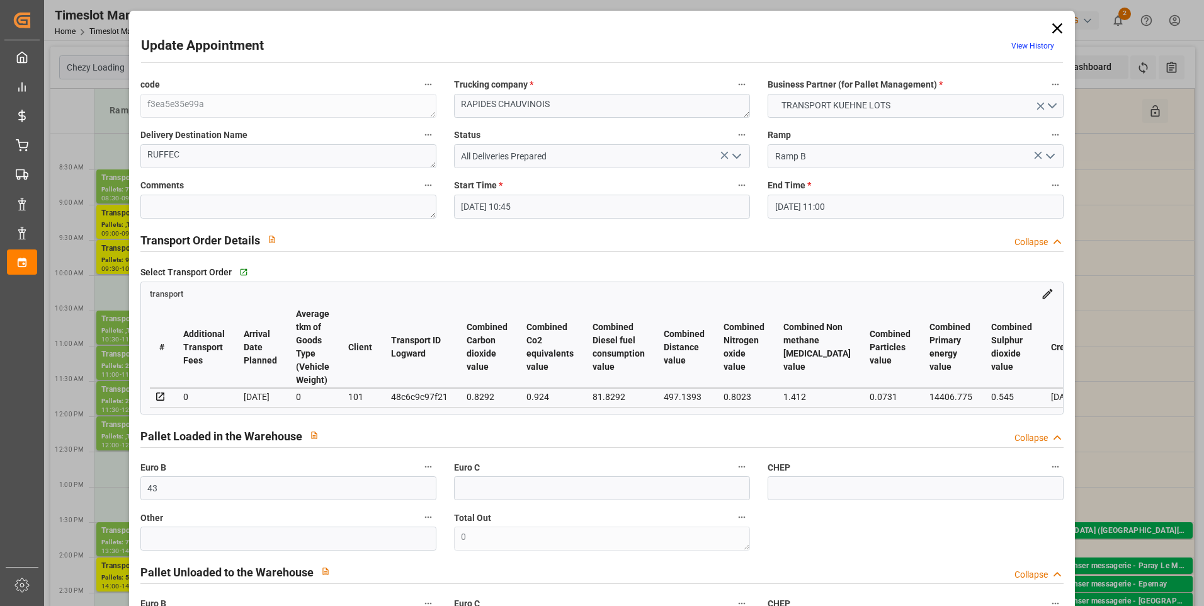
click at [736, 159] on icon "open menu" at bounding box center [736, 156] width 15 height 15
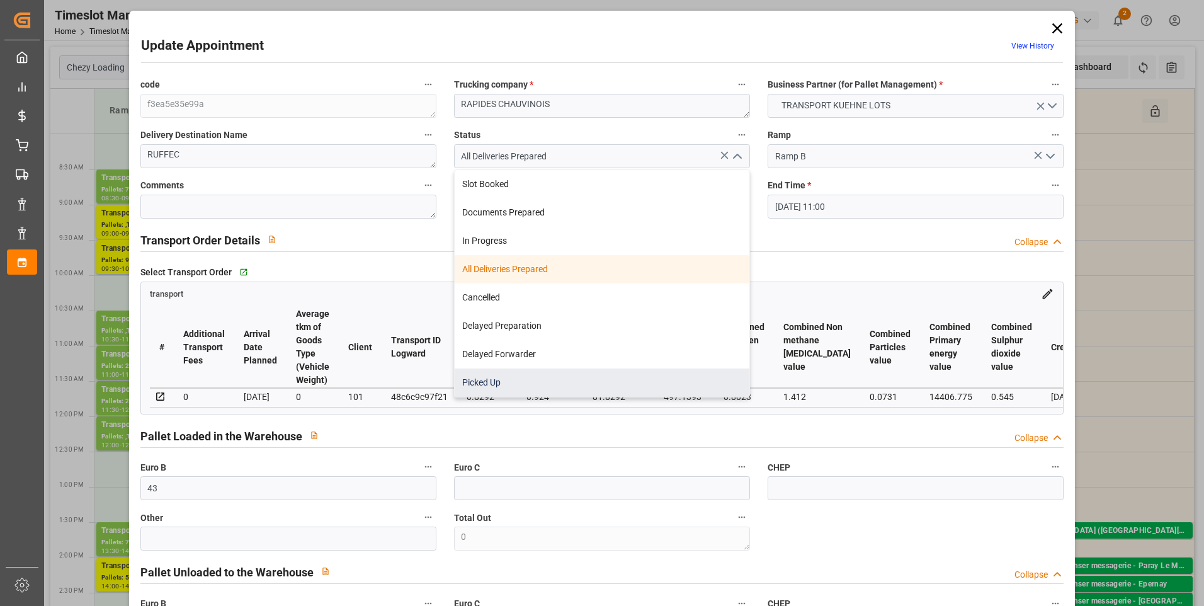
click at [467, 380] on div "Picked Up" at bounding box center [602, 382] width 295 height 28
type input "Picked Up"
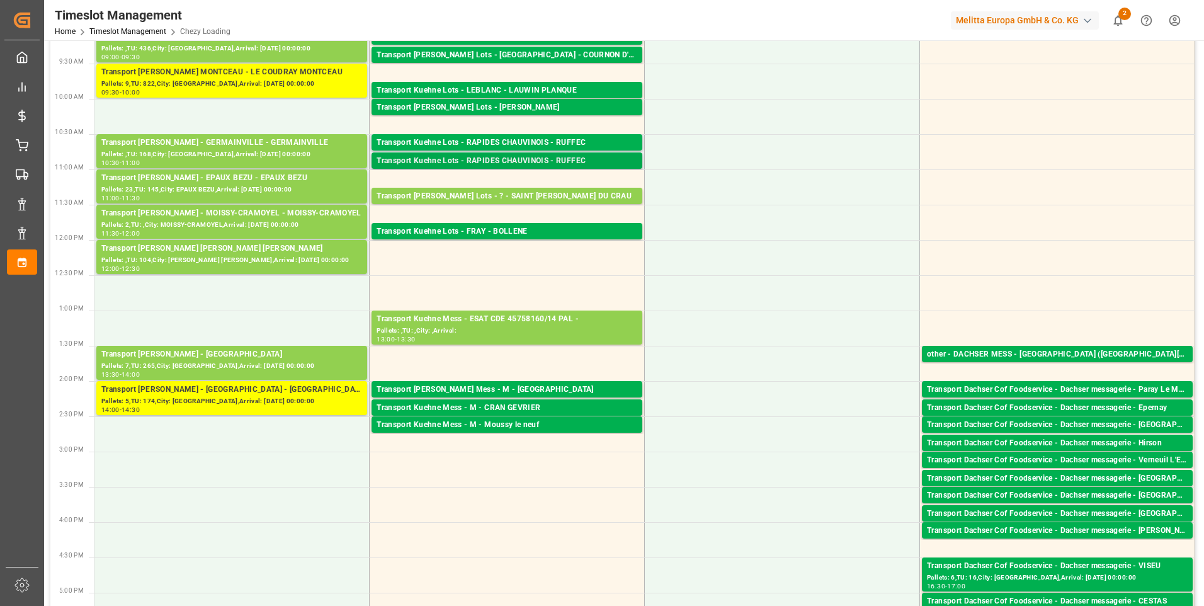
scroll to position [189, 0]
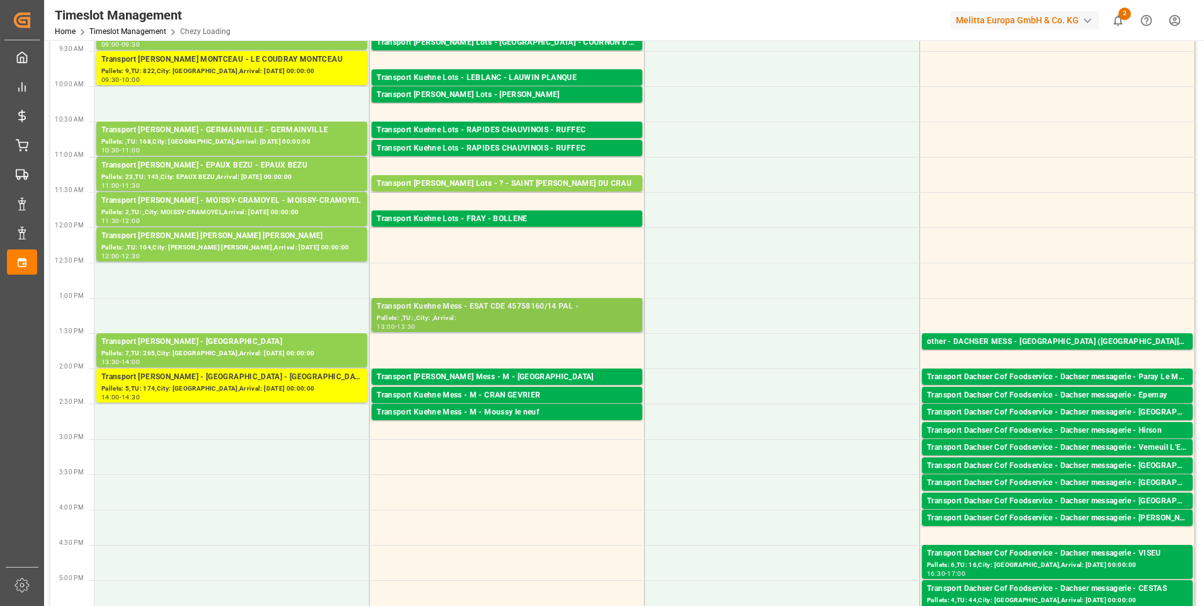
click at [481, 311] on div "Transport Kuehne Mess - ESAT CDE 45758160/14 PAL -" at bounding box center [507, 306] width 261 height 13
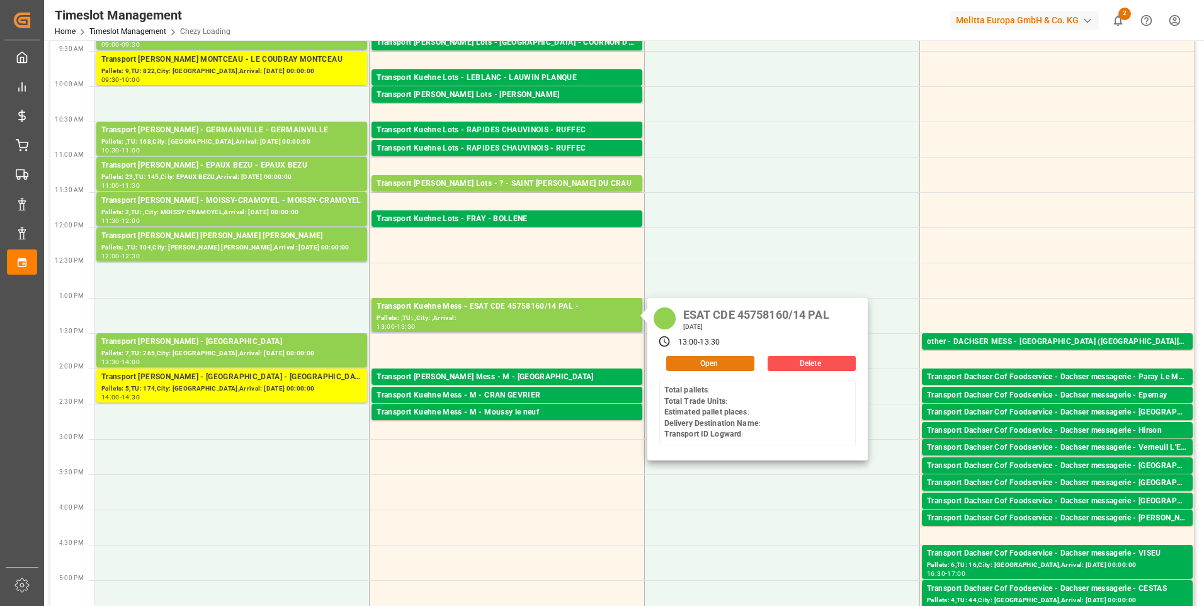
click at [709, 363] on button "Open" at bounding box center [710, 363] width 88 height 15
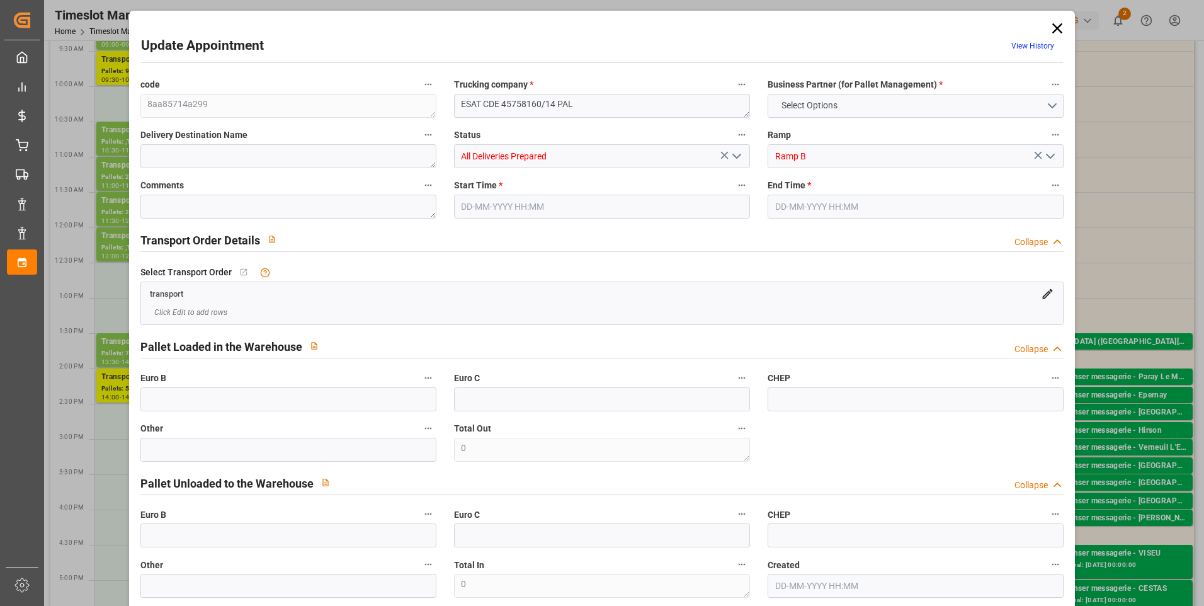
type input "0"
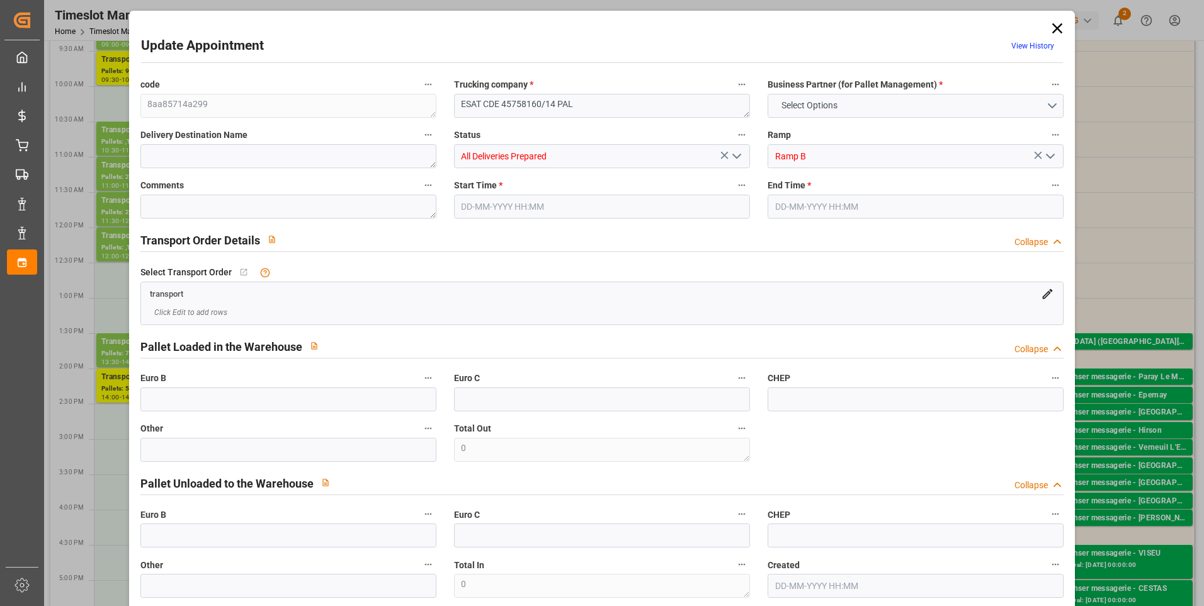
type input "0"
type input "02-09-2025 13:00"
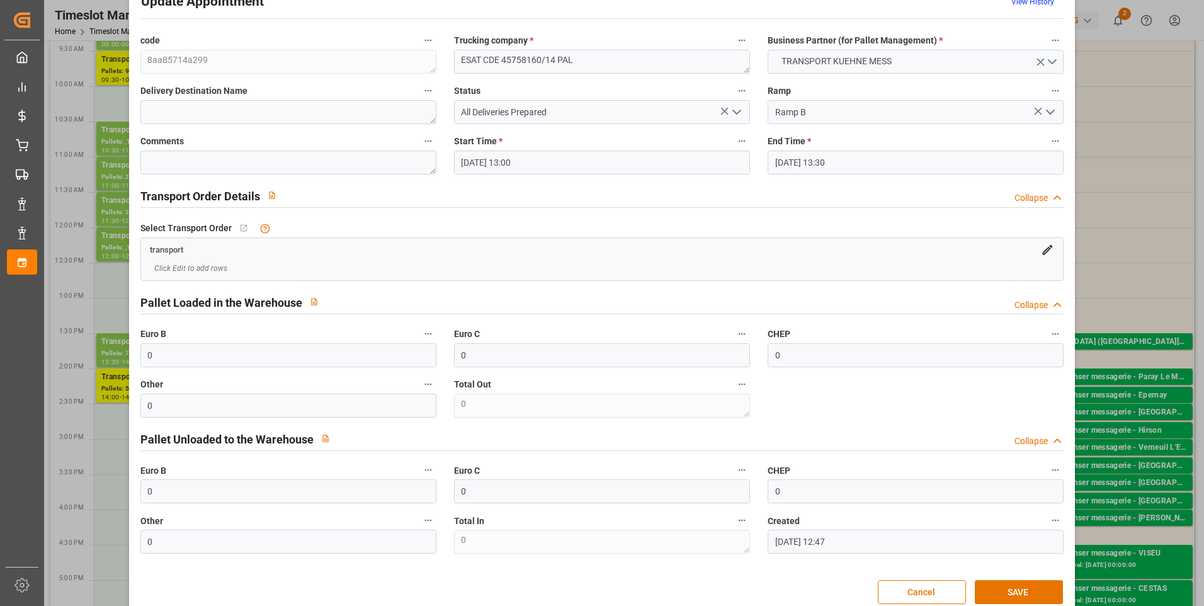
scroll to position [63, 0]
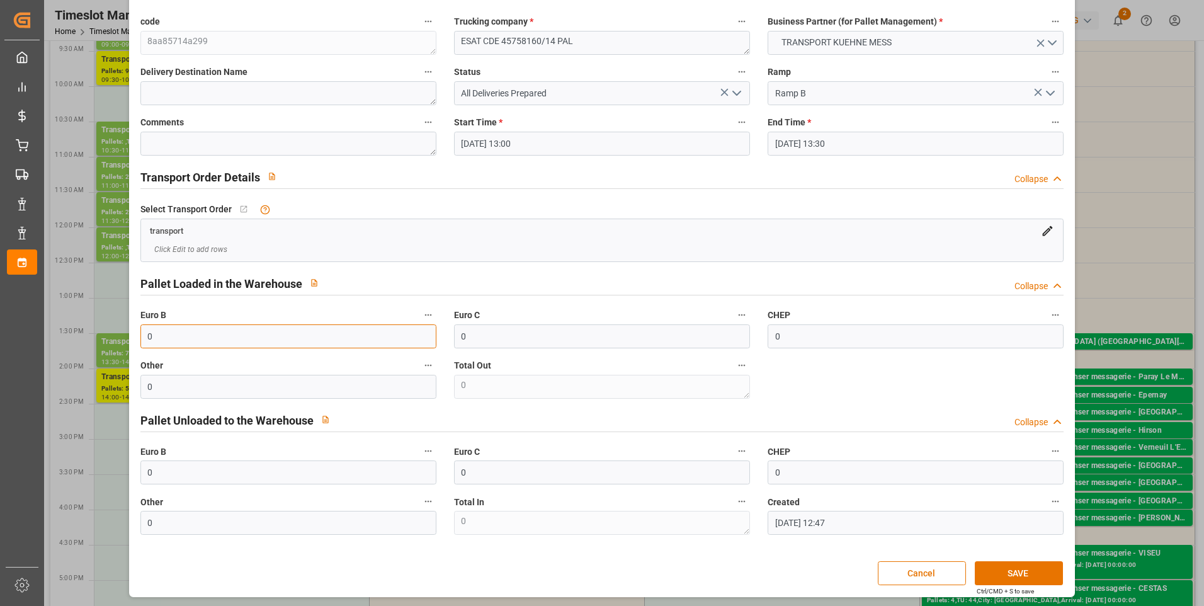
click at [231, 337] on input "0" at bounding box center [288, 336] width 296 height 24
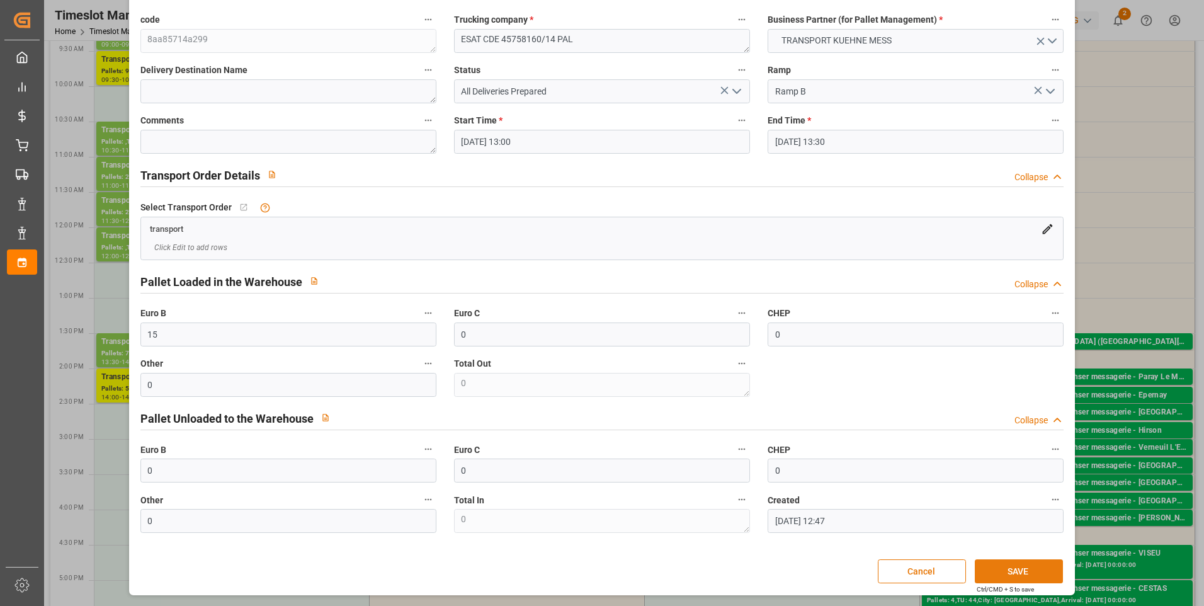
click at [1007, 566] on button "SAVE" at bounding box center [1019, 571] width 88 height 24
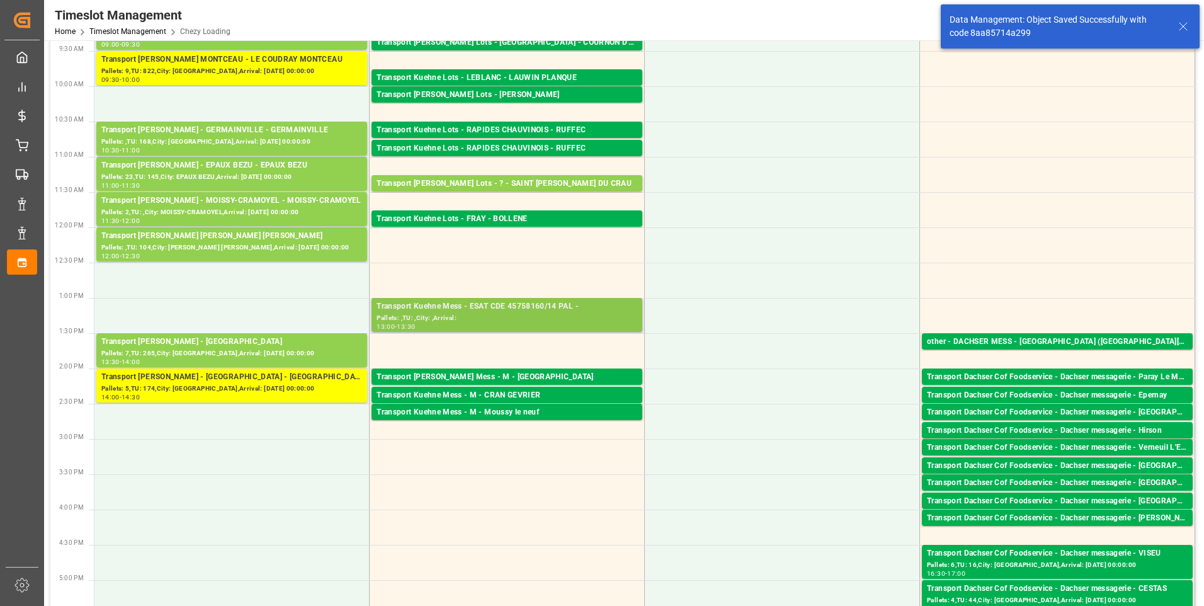
click at [460, 311] on div "Transport Kuehne Mess - ESAT CDE 45758160/14 PAL -" at bounding box center [507, 306] width 261 height 13
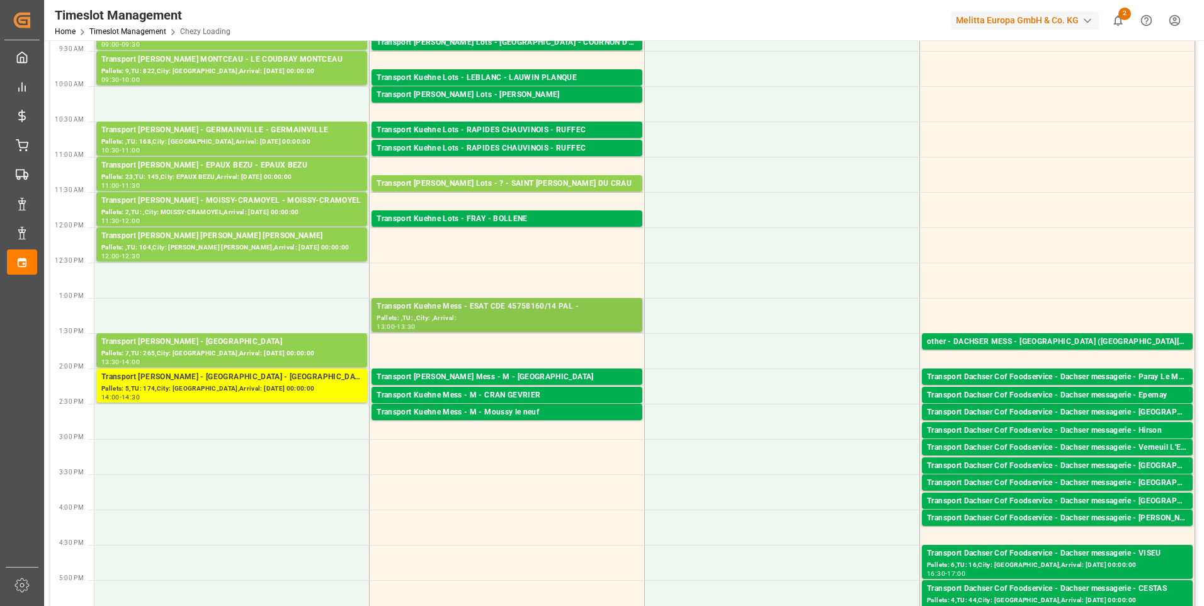
click at [538, 313] on div "Pallets: ,TU: ,City: ,Arrival:" at bounding box center [507, 318] width 261 height 11
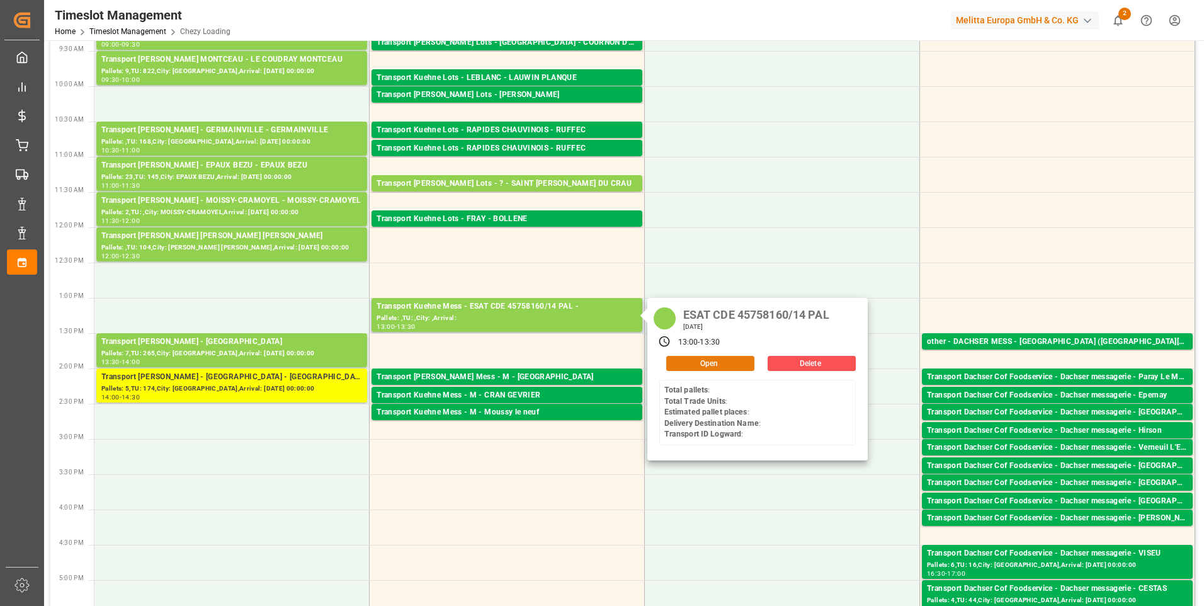
click at [675, 358] on button "Open" at bounding box center [710, 363] width 88 height 15
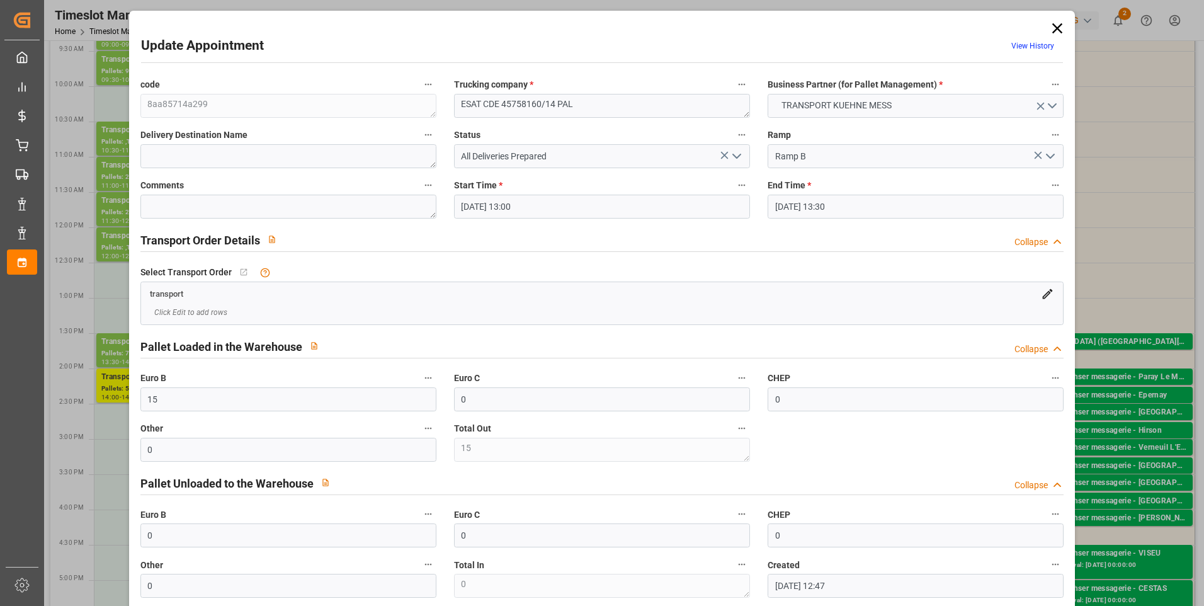
click at [736, 152] on icon "open menu" at bounding box center [736, 156] width 15 height 15
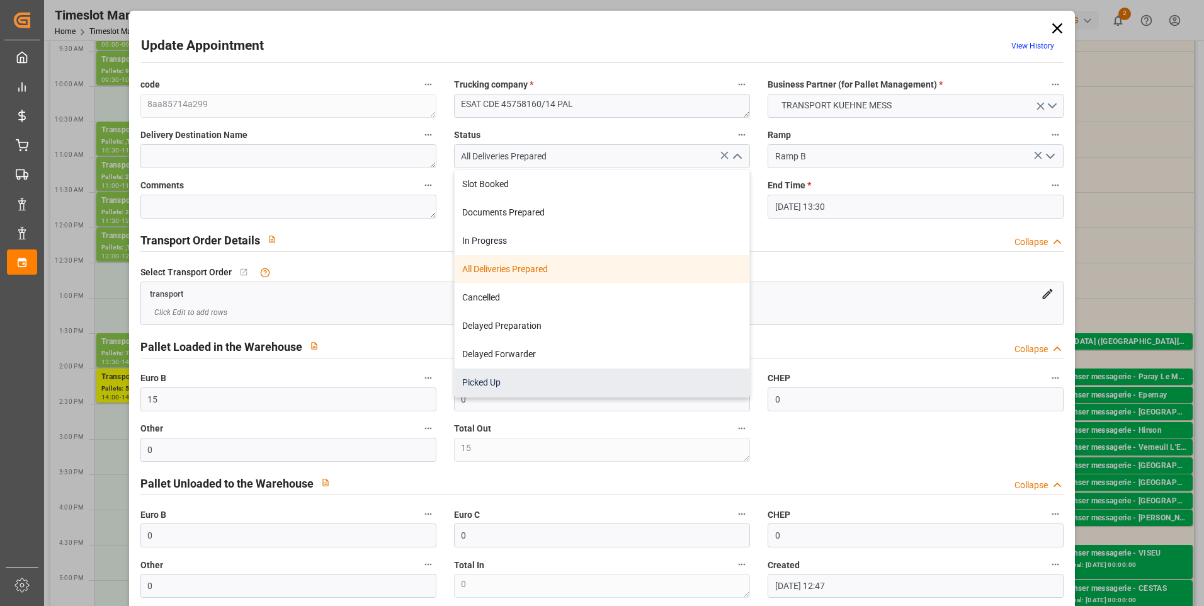
click at [503, 379] on div "Picked Up" at bounding box center [602, 382] width 295 height 28
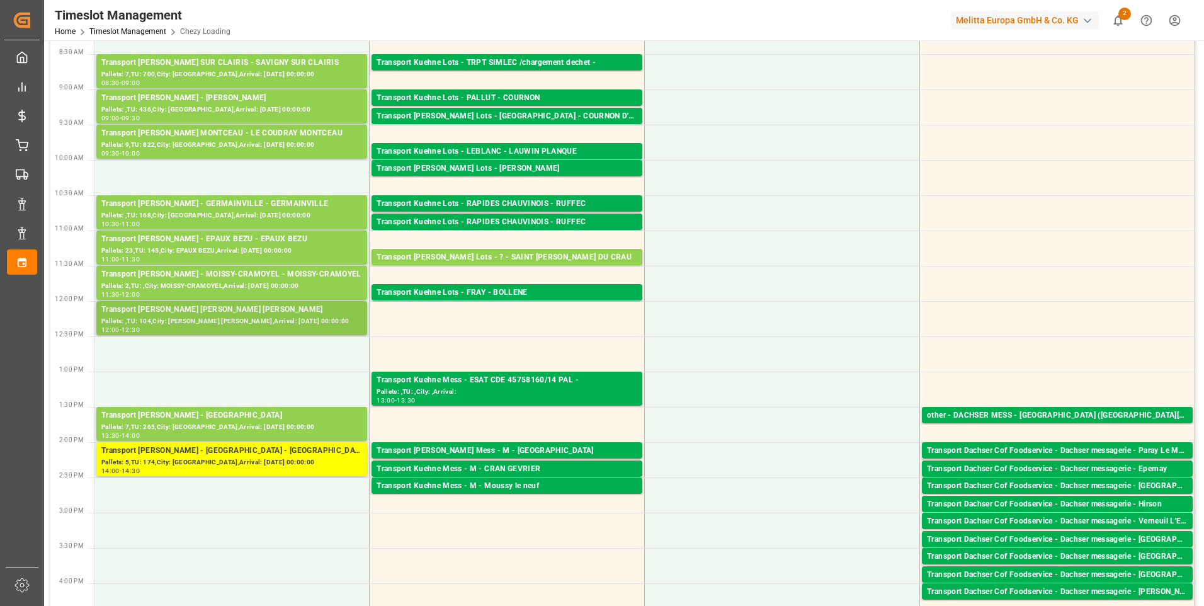
scroll to position [0, 0]
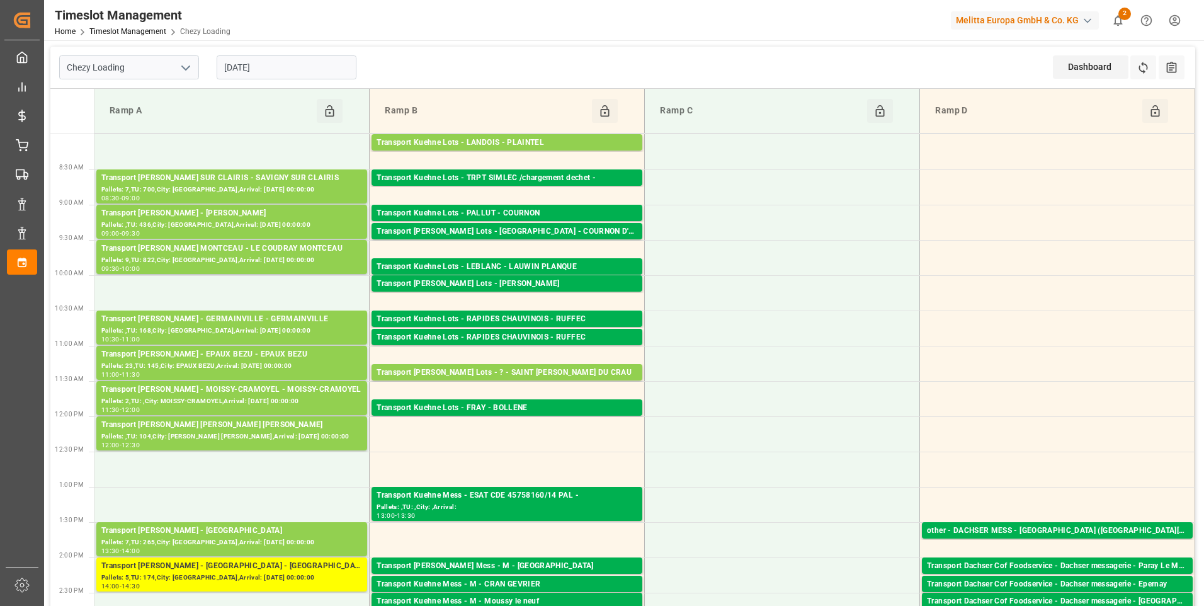
click at [278, 71] on input "[DATE]" at bounding box center [287, 67] width 140 height 24
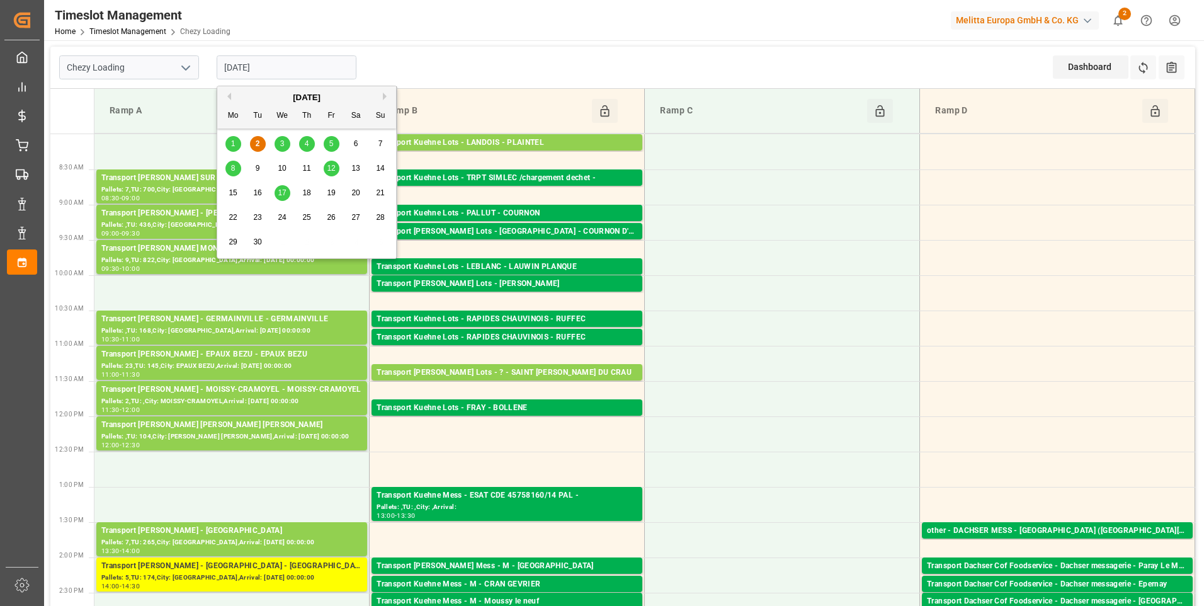
click at [278, 139] on div "3" at bounding box center [283, 144] width 16 height 15
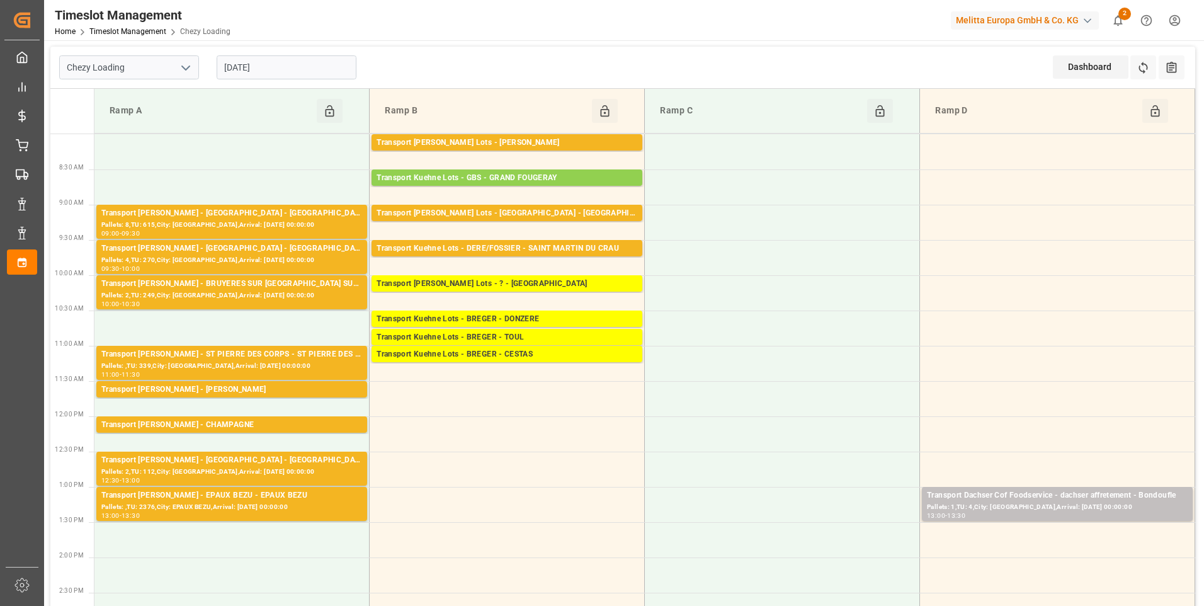
click at [279, 72] on input "03-09-2025" at bounding box center [287, 67] width 140 height 24
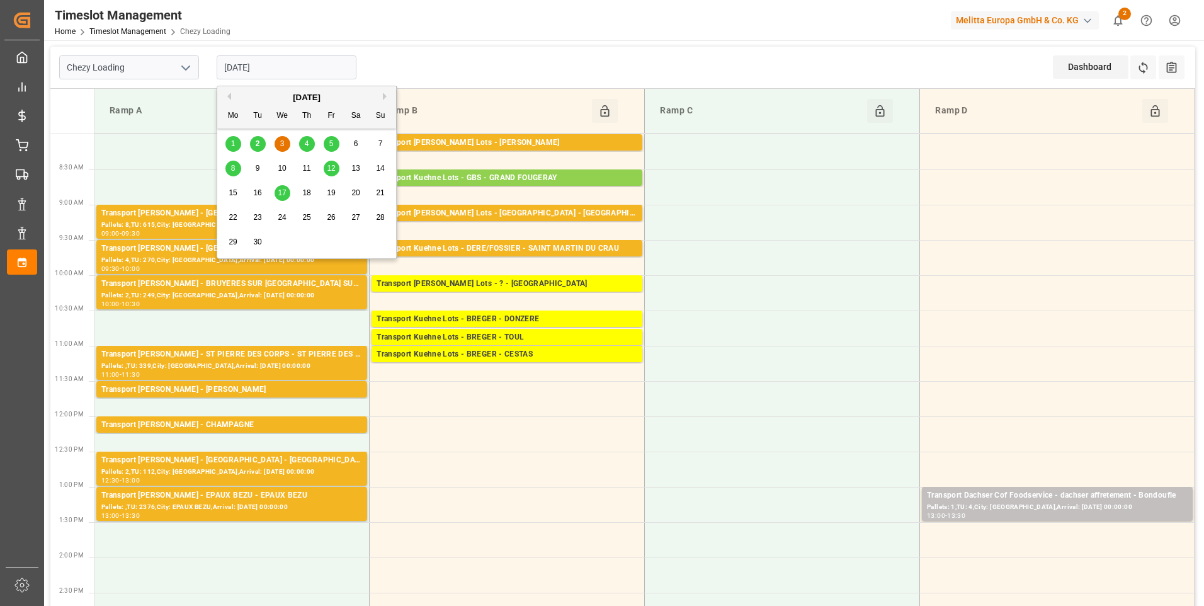
click at [303, 141] on div "4" at bounding box center [307, 144] width 16 height 15
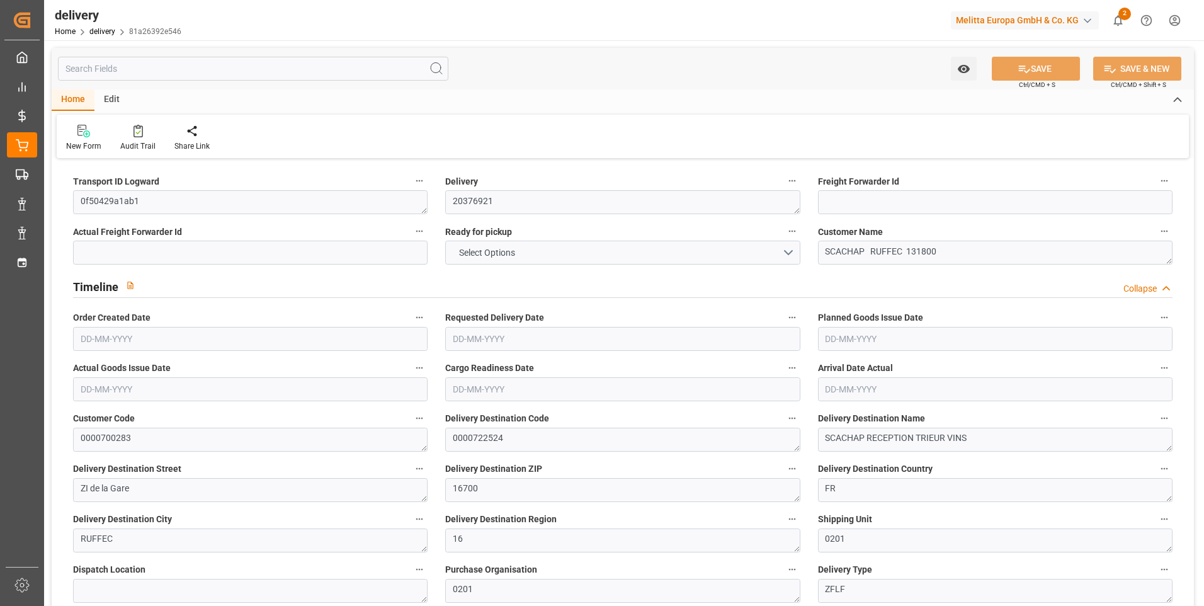
type input "15"
type input "982.891"
type input "2152.482"
type input "3583.17"
type input "312"
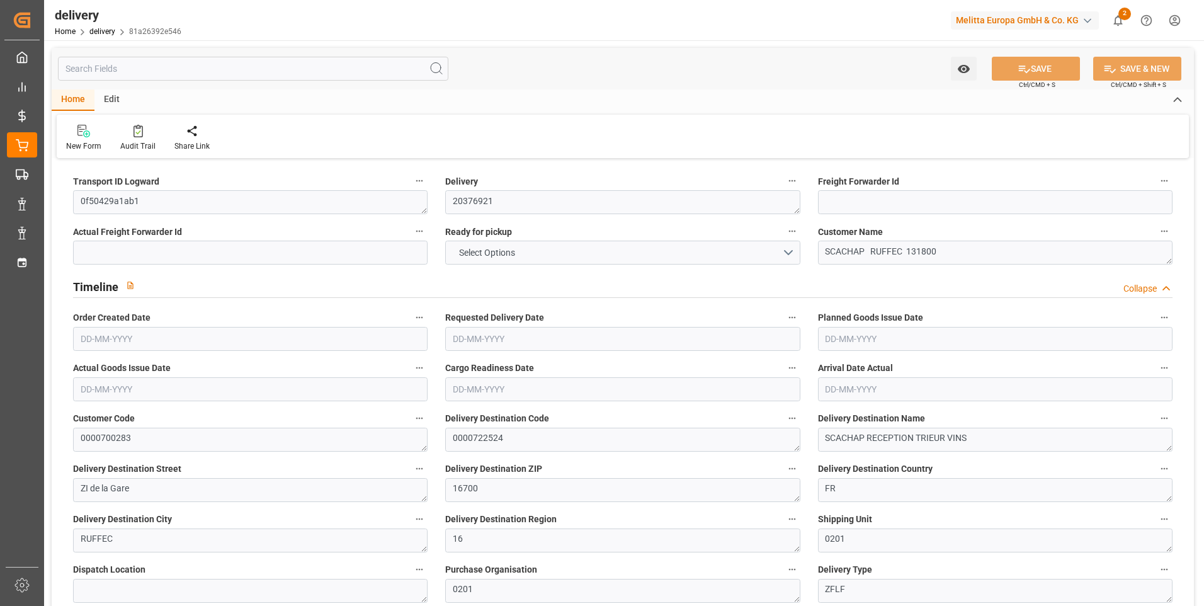
type input "43"
type input "0"
type input "8"
type input "0"
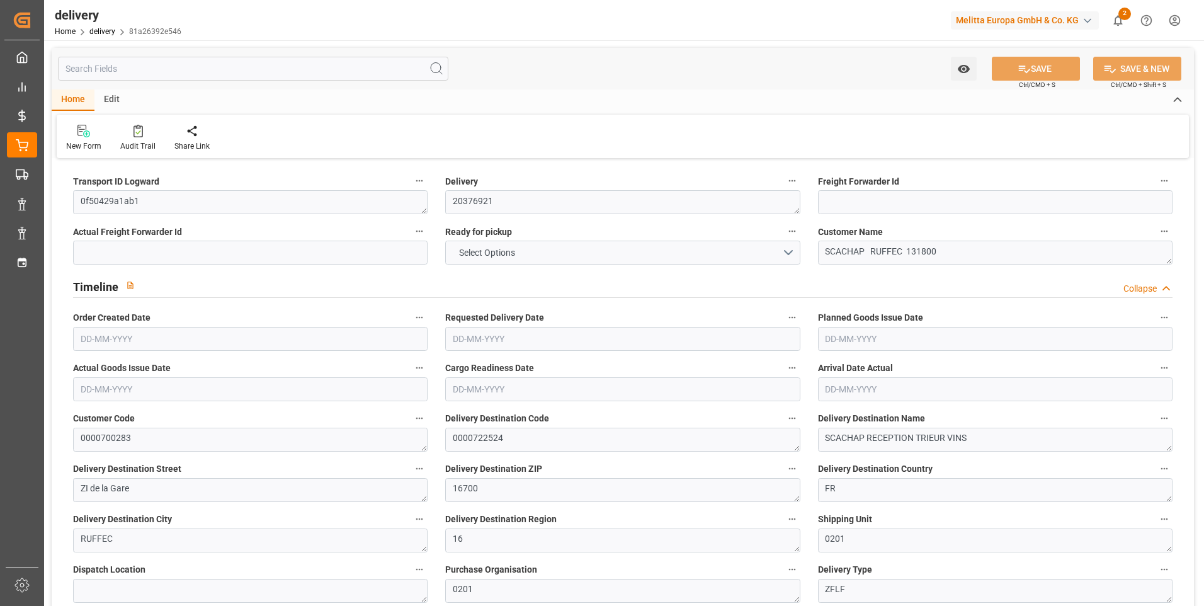
type input "0"
type input "311.66"
type input "0"
type input "112.32"
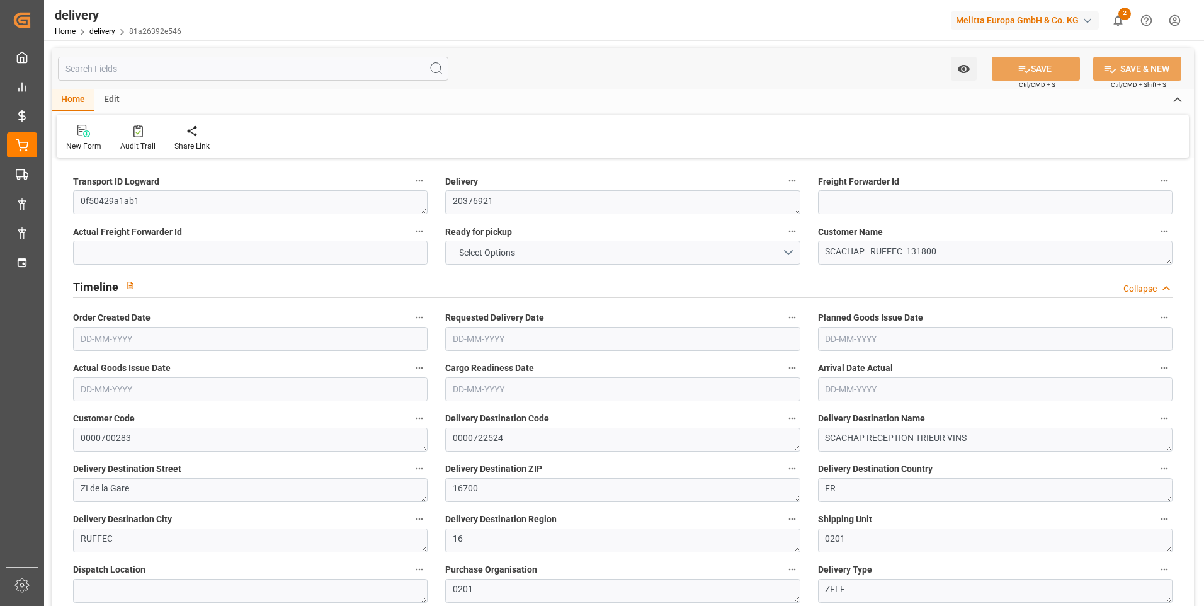
type input "1.5"
type input "1.3"
type input "0"
type input "64.5"
type input "1163.482"
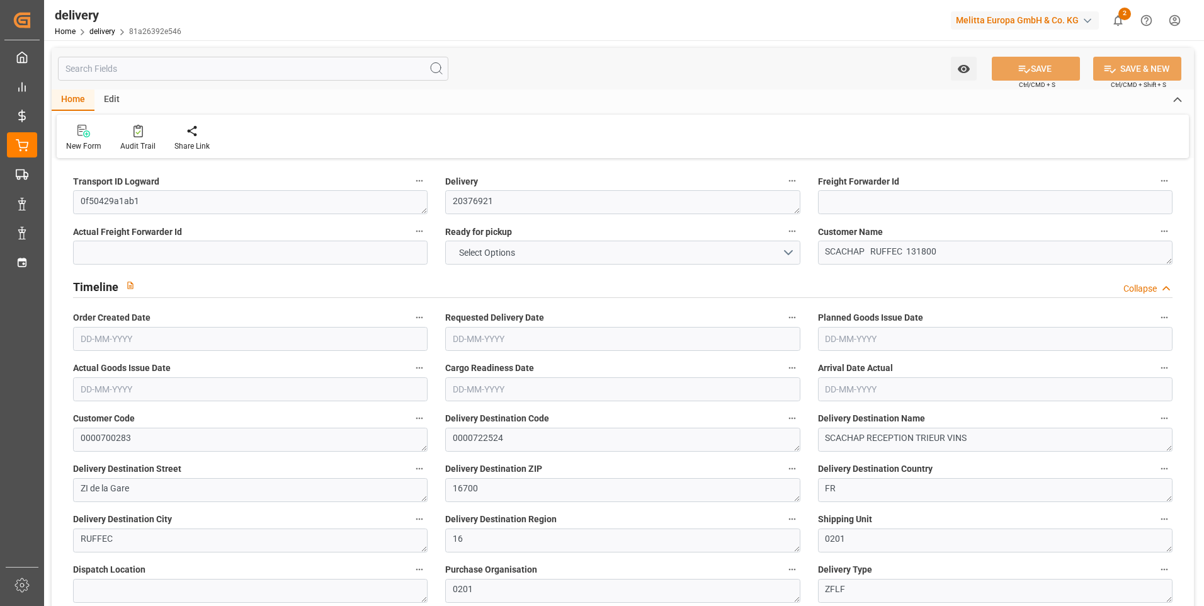
type input "101"
type input "4320.9412"
type input "0.2772"
type input "0"
type input "[DATE]"
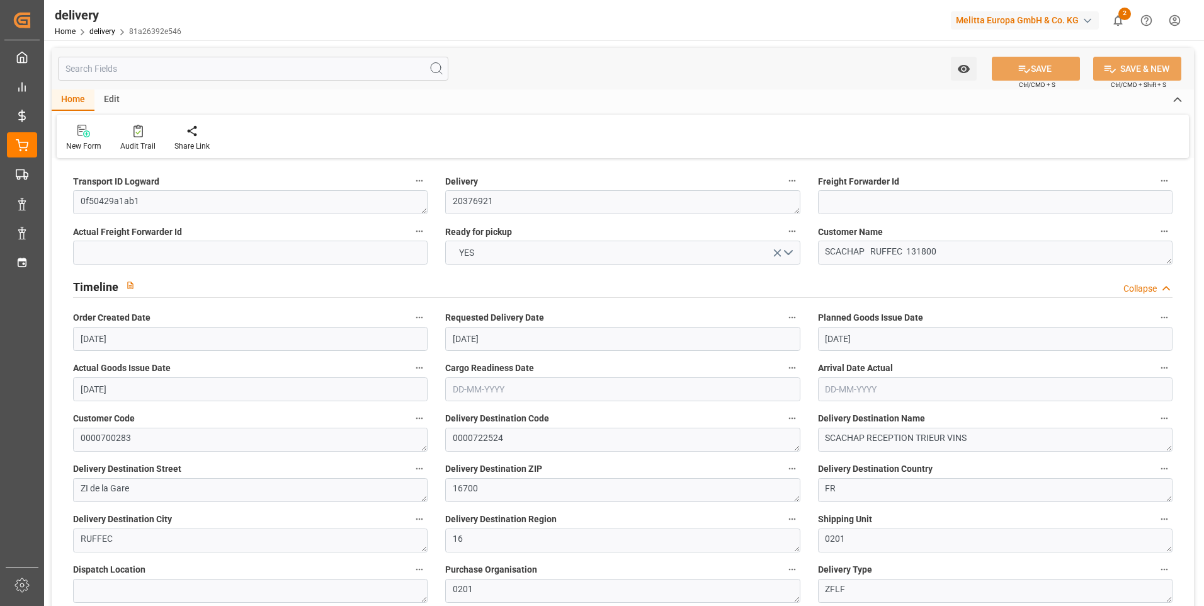
type input "[DATE]"
type input "29-08-2025"
type input "[DATE]"
type input "27-08-2025 11:01"
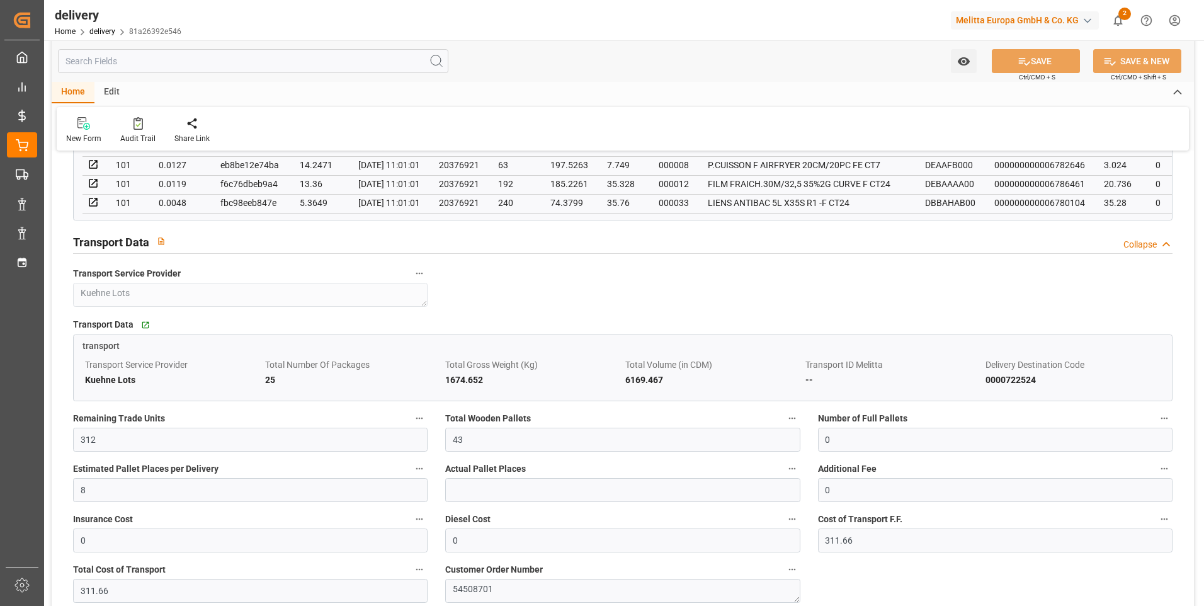
scroll to position [1134, 0]
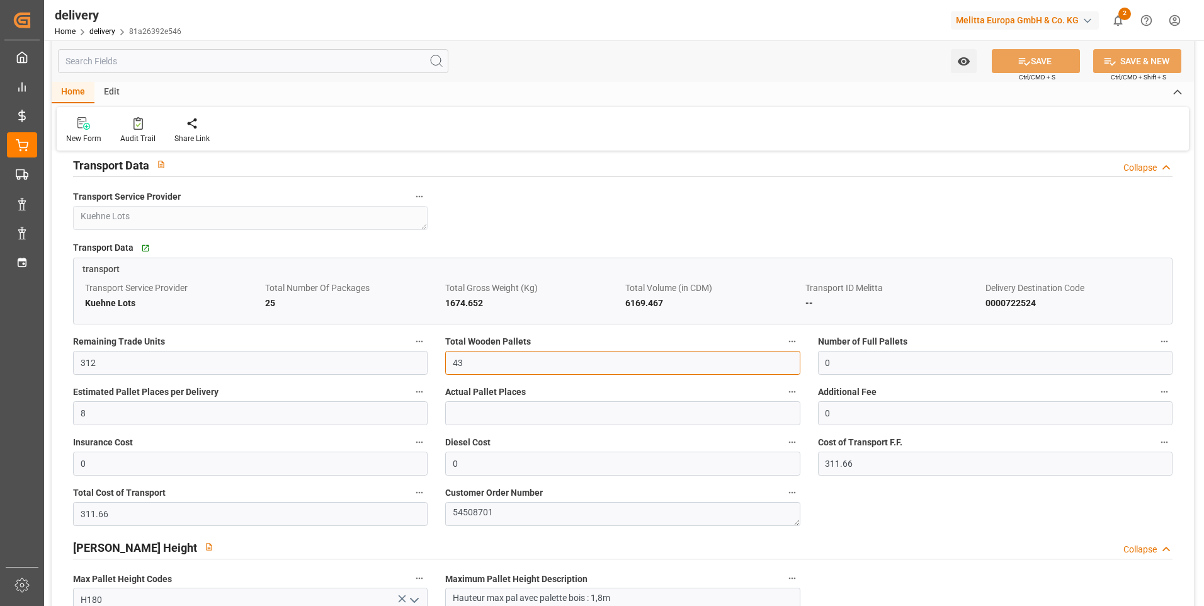
click at [470, 360] on input "43" at bounding box center [622, 363] width 355 height 24
type input "4"
type input "15"
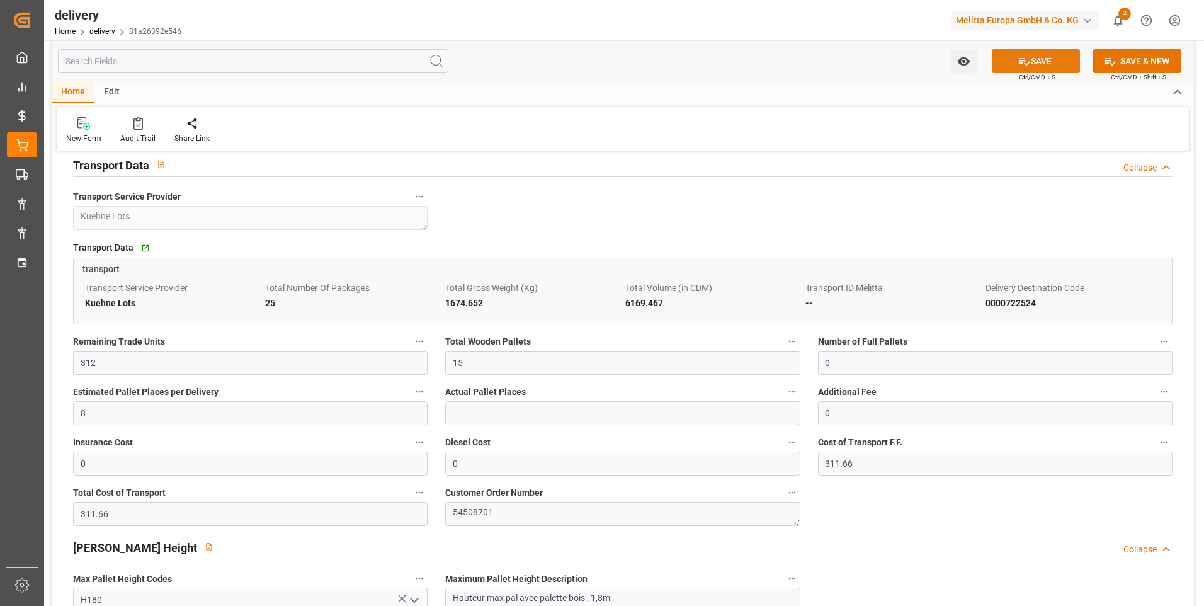
click at [1037, 59] on button "SAVE" at bounding box center [1036, 61] width 88 height 24
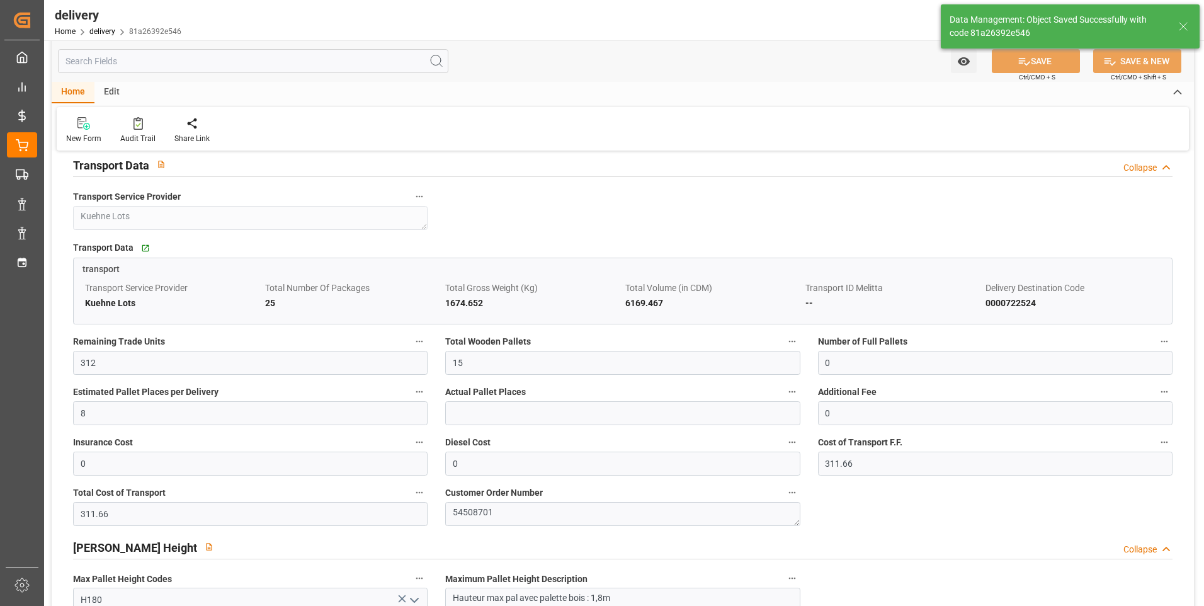
type input "22.5"
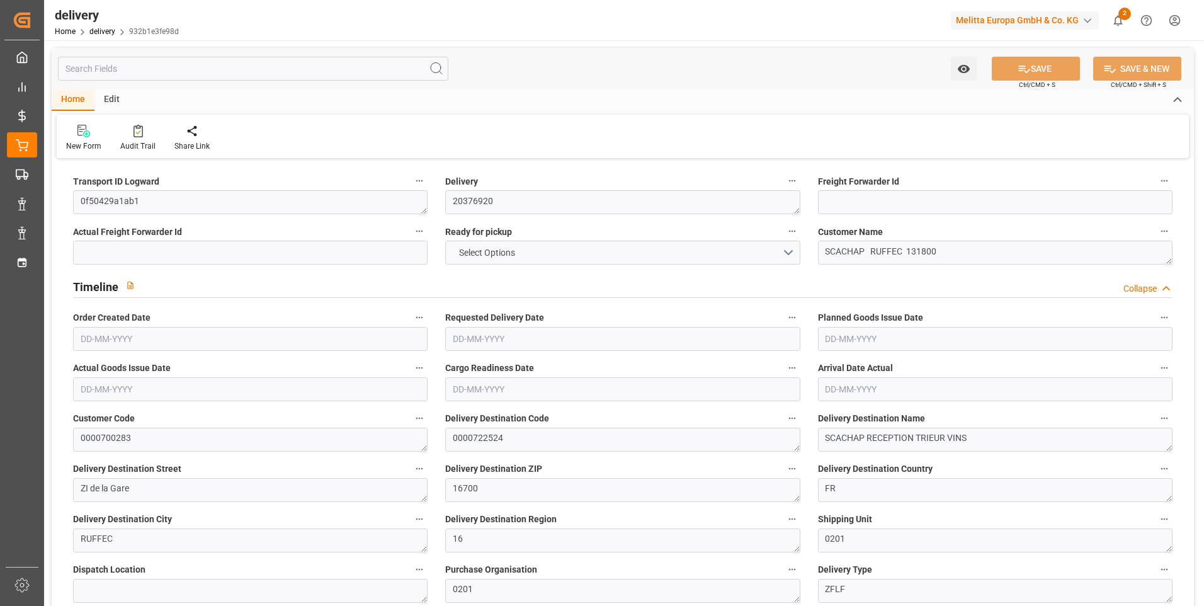
type input "10"
type input "407.28"
type input "745.642"
type input "2586.297"
type input "227"
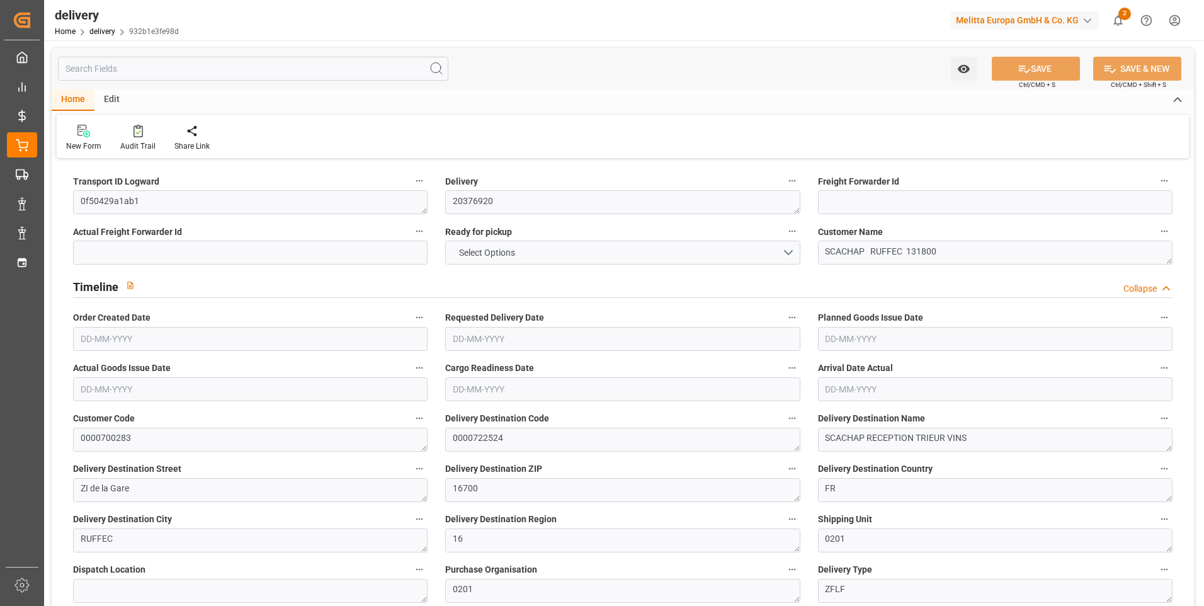
type input "10"
type input "1"
type input "4"
type input "0"
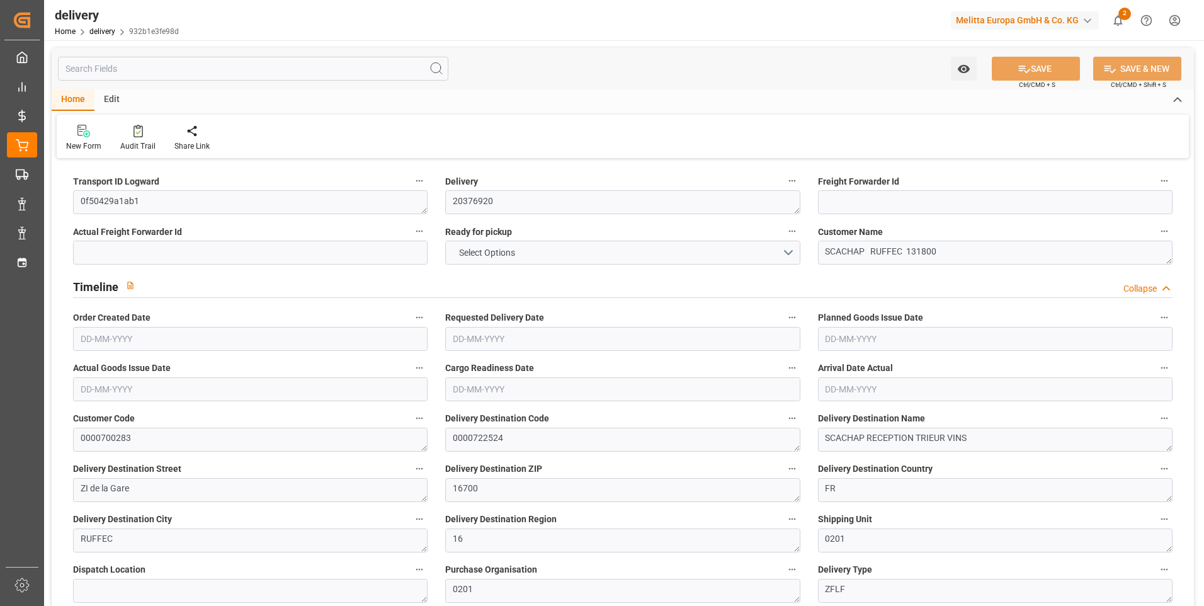
type input "0"
type input "155.83"
type input "2.45"
type input "81.72"
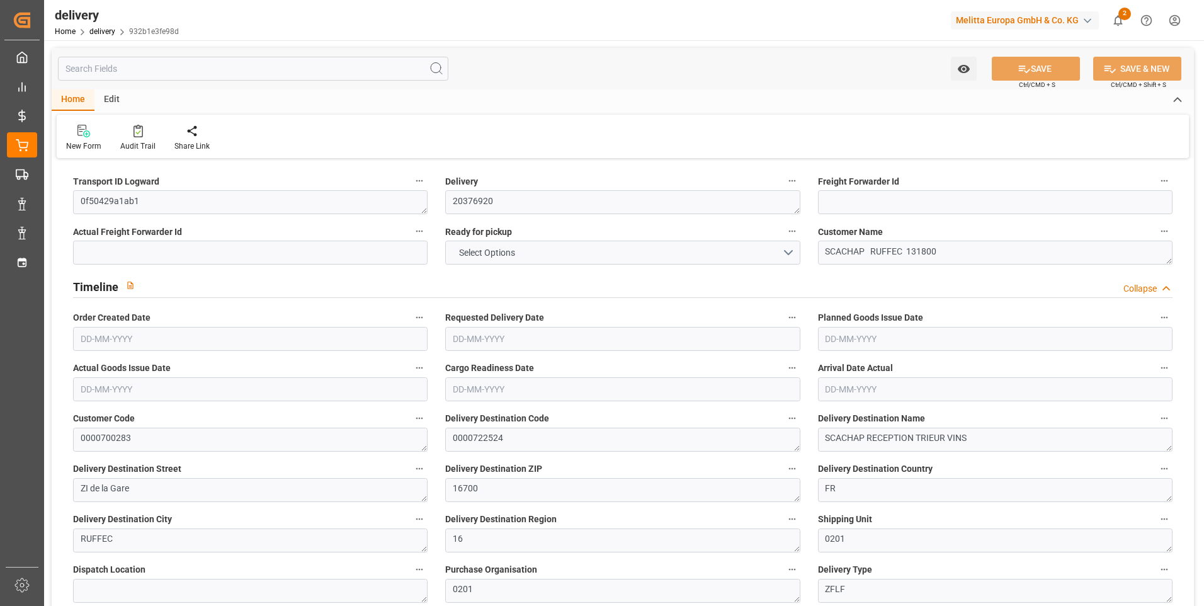
type input "1.5"
type input "1.3"
type input "0"
type input "15"
type input "511.17"
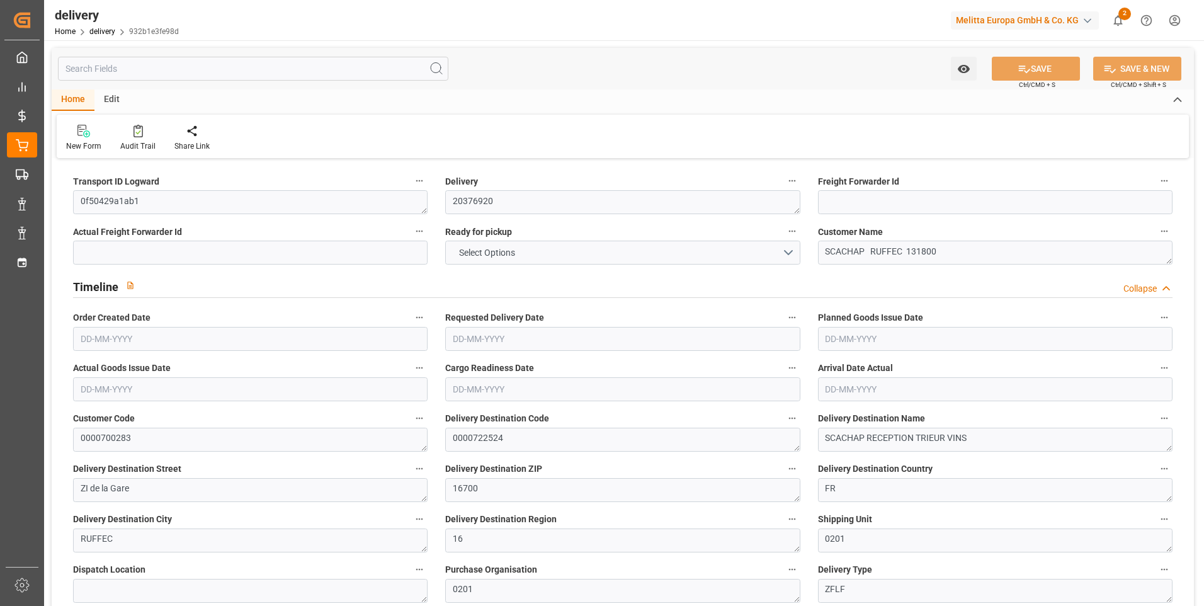
type input "101"
type input "3118.8131"
type input "0.2"
type input "0"
type input "[DATE]"
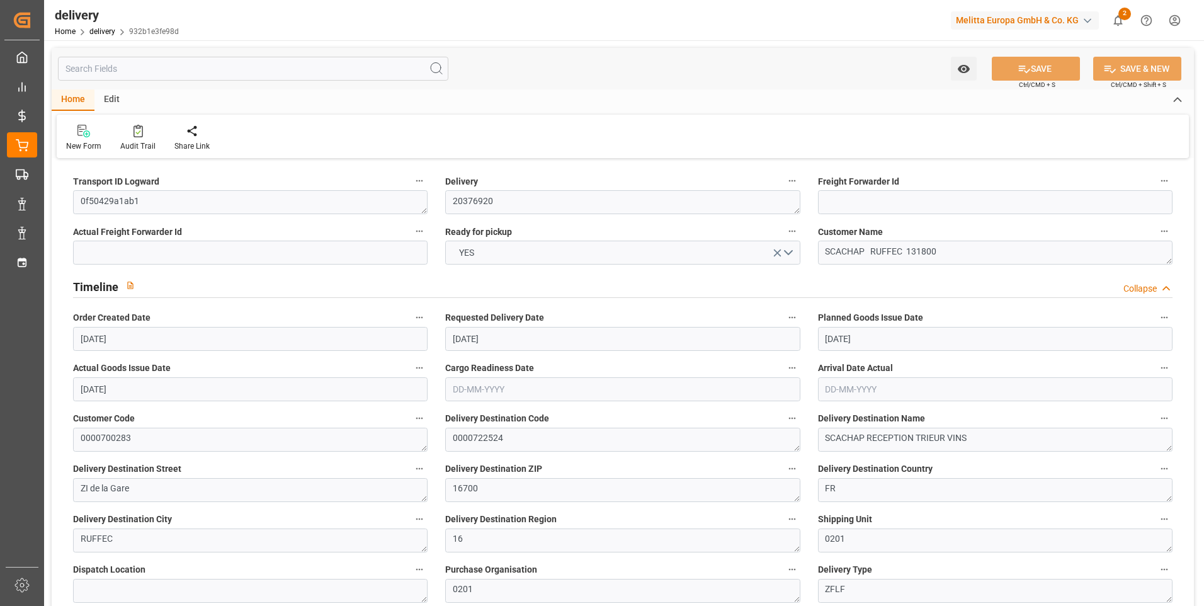
type input "[DATE]"
type input "[DATE] 11:00"
type input "30"
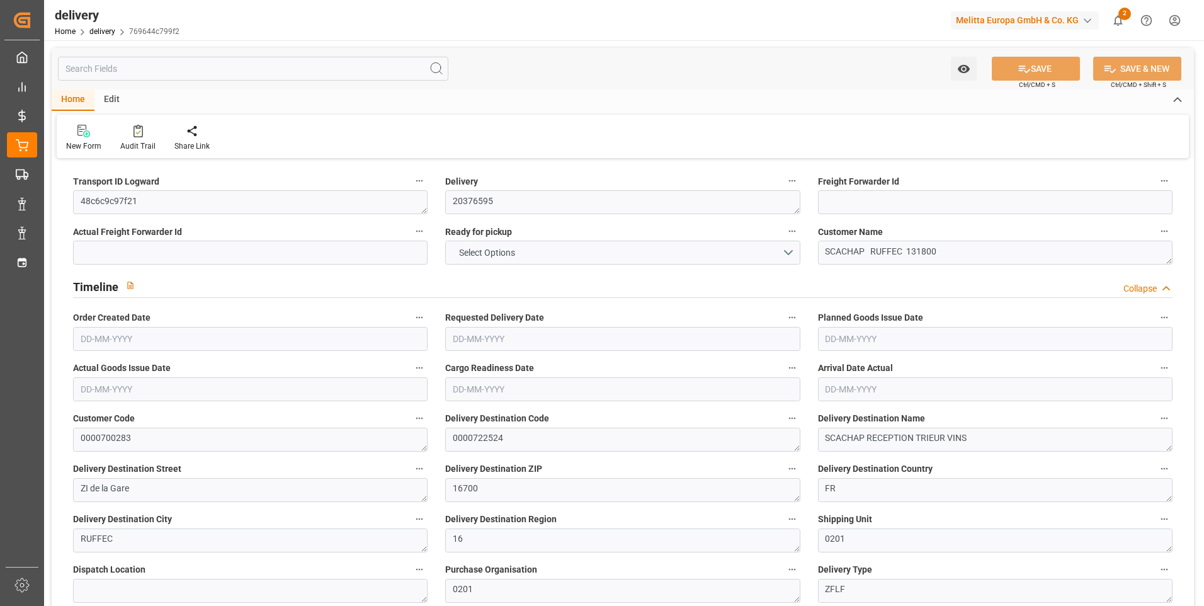
type input "1982.687"
type input "3490.478"
type input "7464.154"
type input "648"
type input "50"
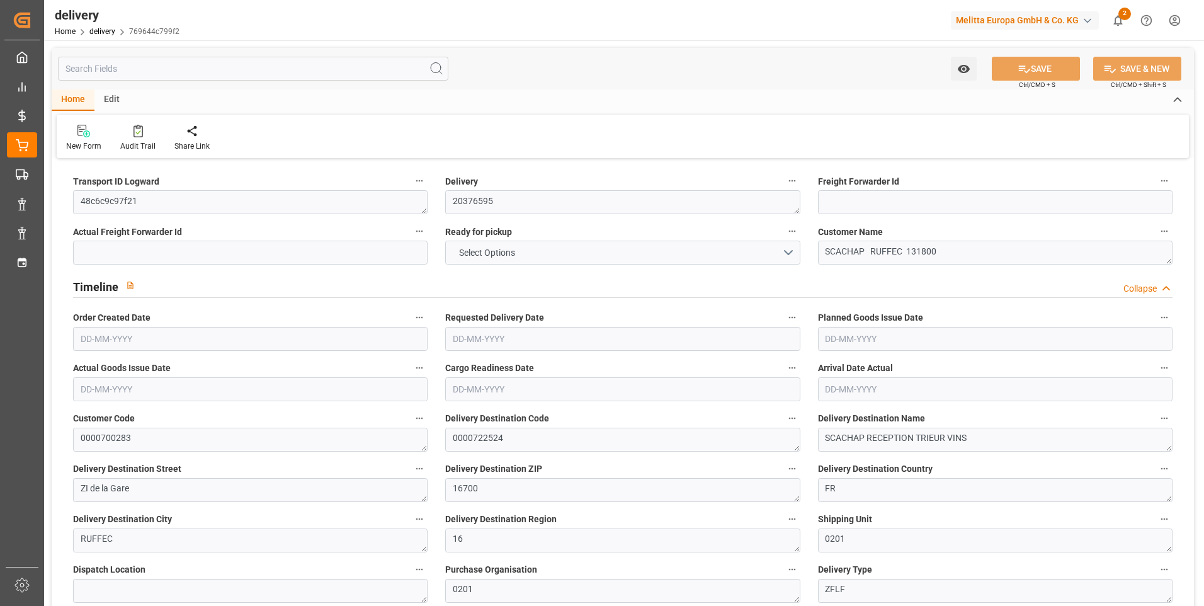
type input "0"
type input "11"
type input "0"
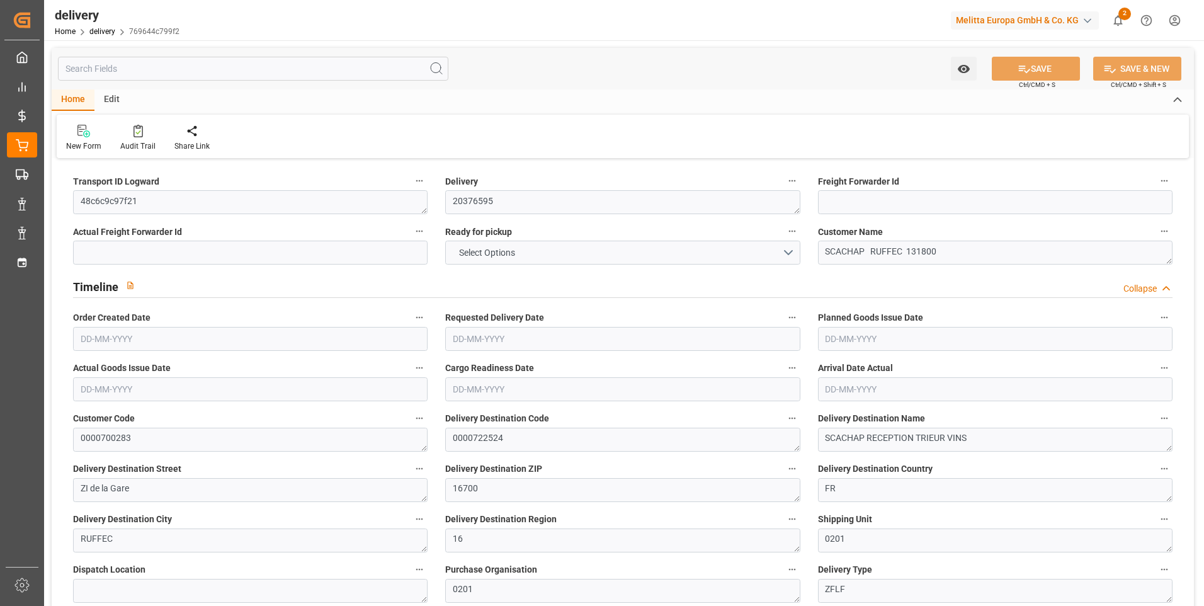
type input "406.5187"
type input "0"
type input "233.28"
type input "1.5"
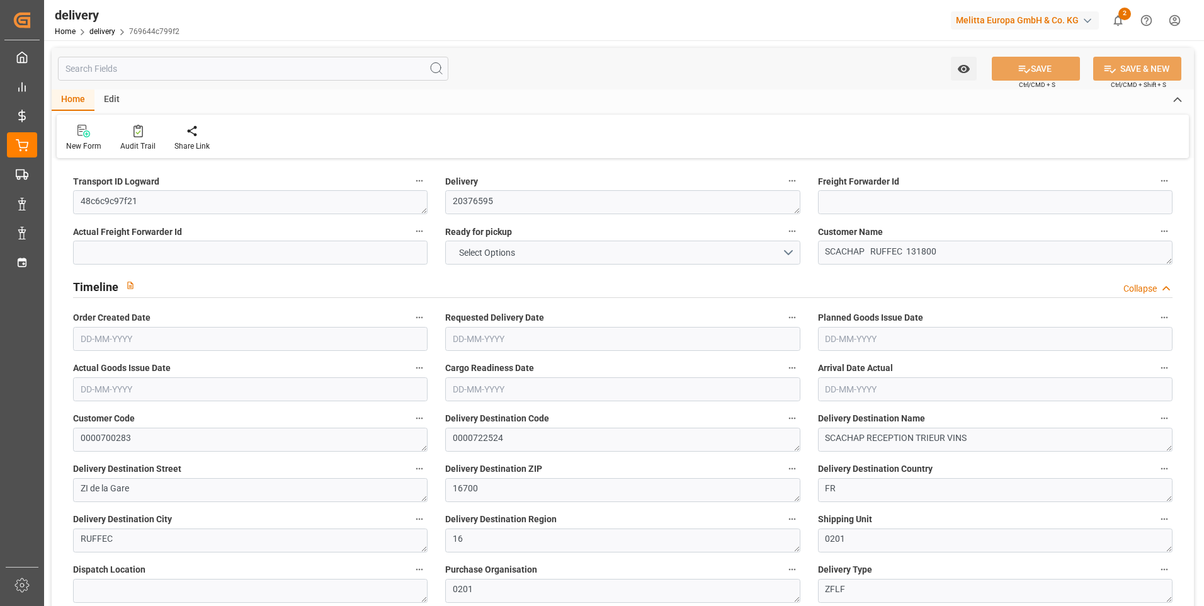
type input "1.3"
type input "0"
type input "75"
type input "2340.478"
type input "101"
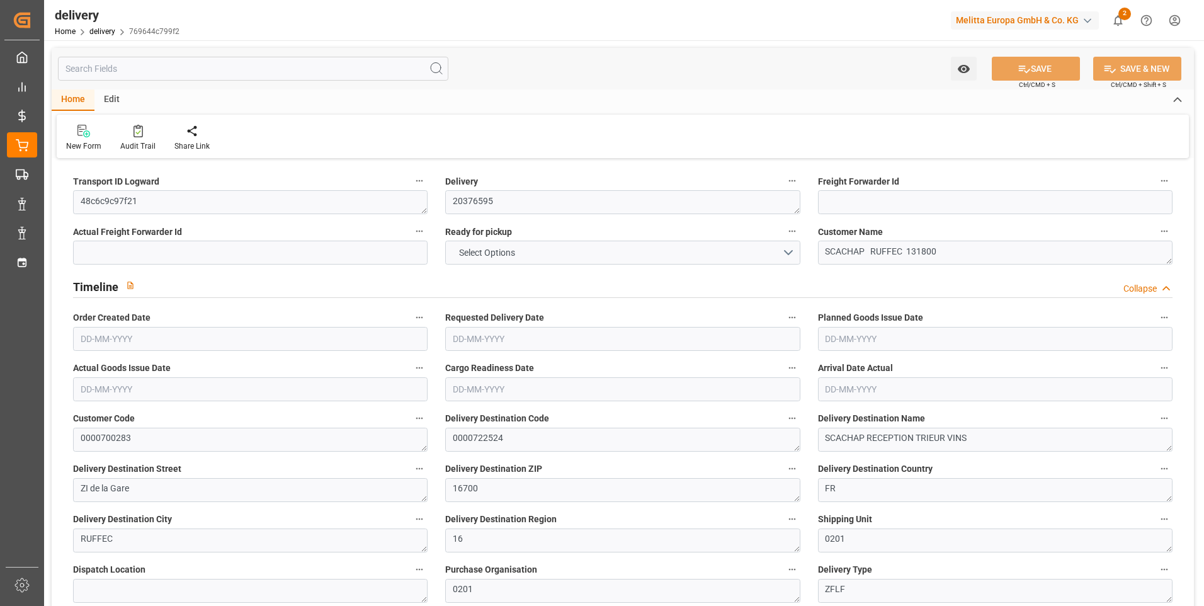
type input "8943.3242"
type input "0.5736"
type input "0"
type input "[DATE]"
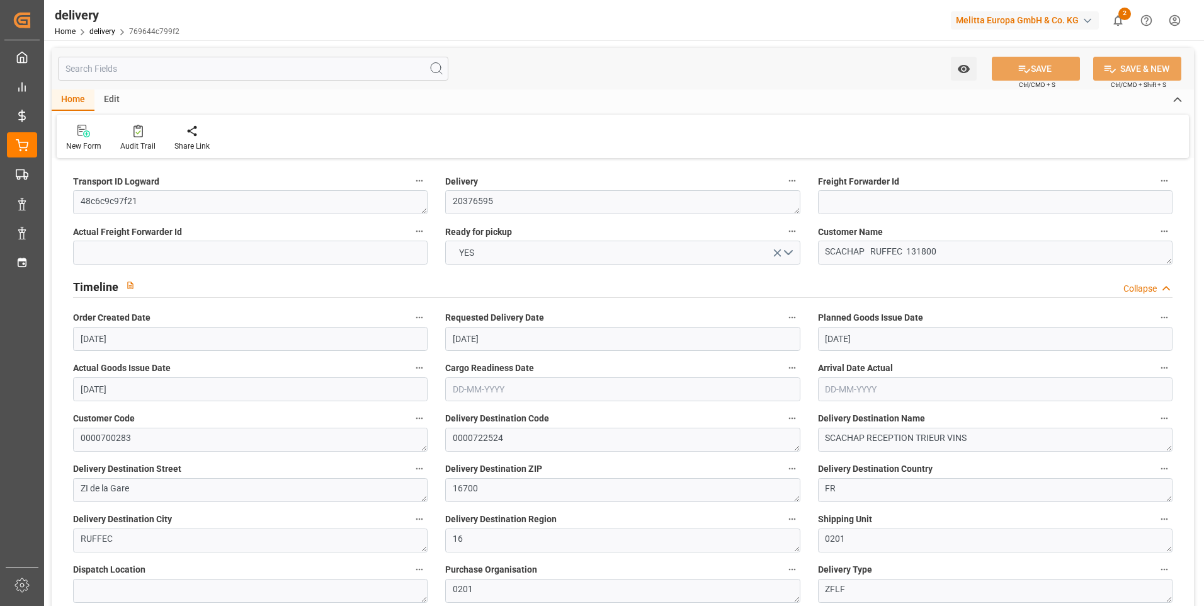
type input "[DATE]"
type input "21-08-2025 11:00"
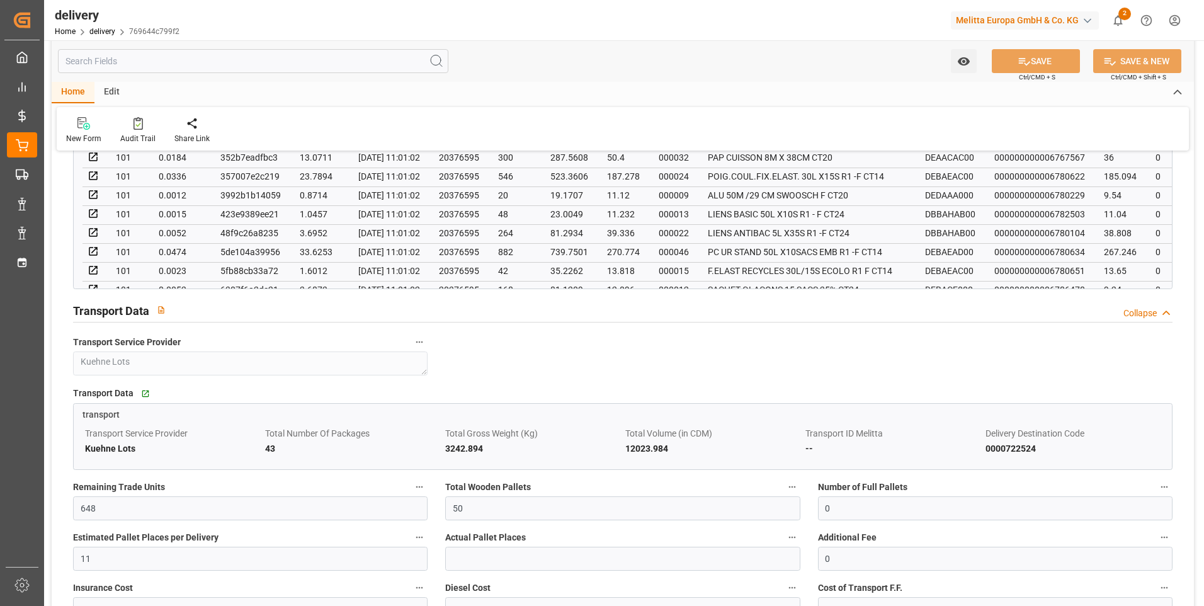
scroll to position [1008, 0]
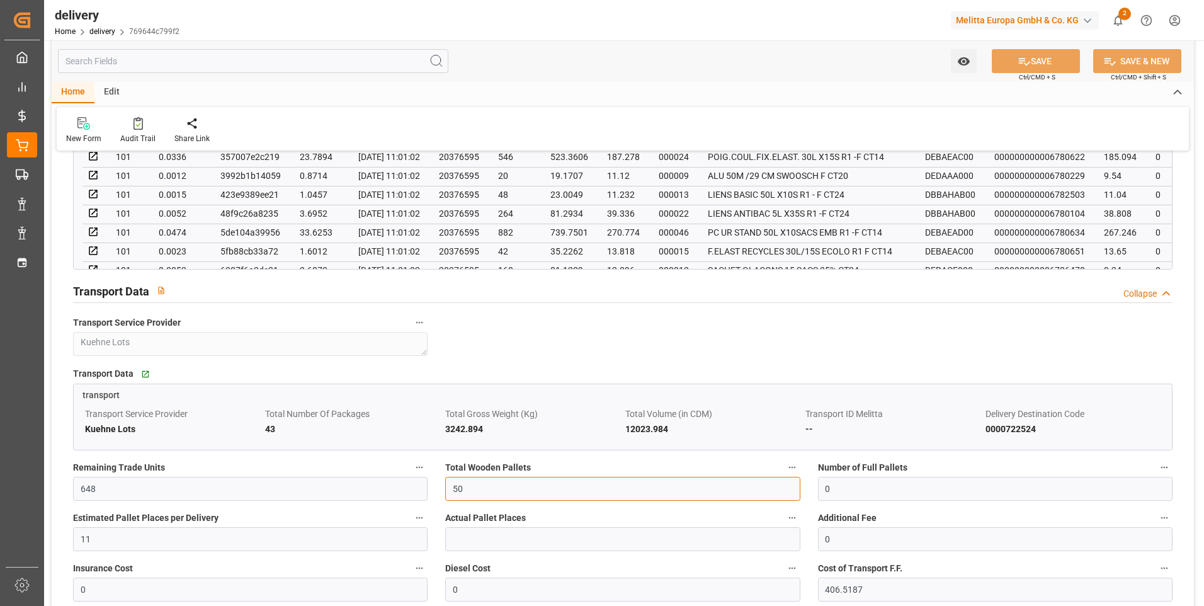
click at [466, 496] on input "50" at bounding box center [622, 489] width 355 height 24
type input "5"
type input "30"
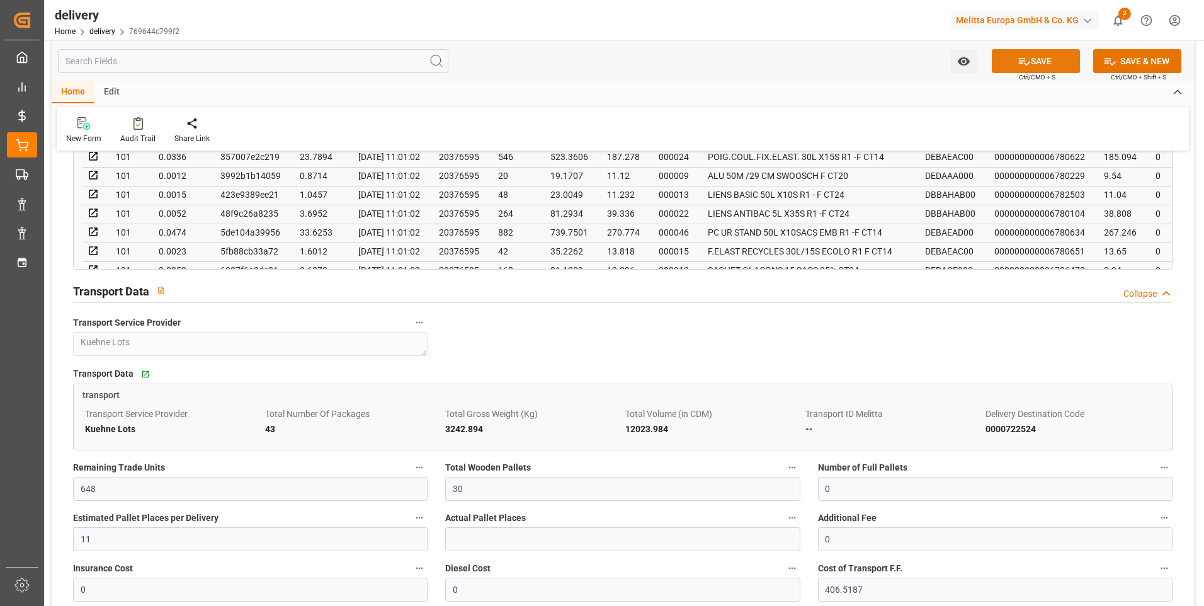
click at [1051, 50] on button "SAVE" at bounding box center [1036, 61] width 88 height 24
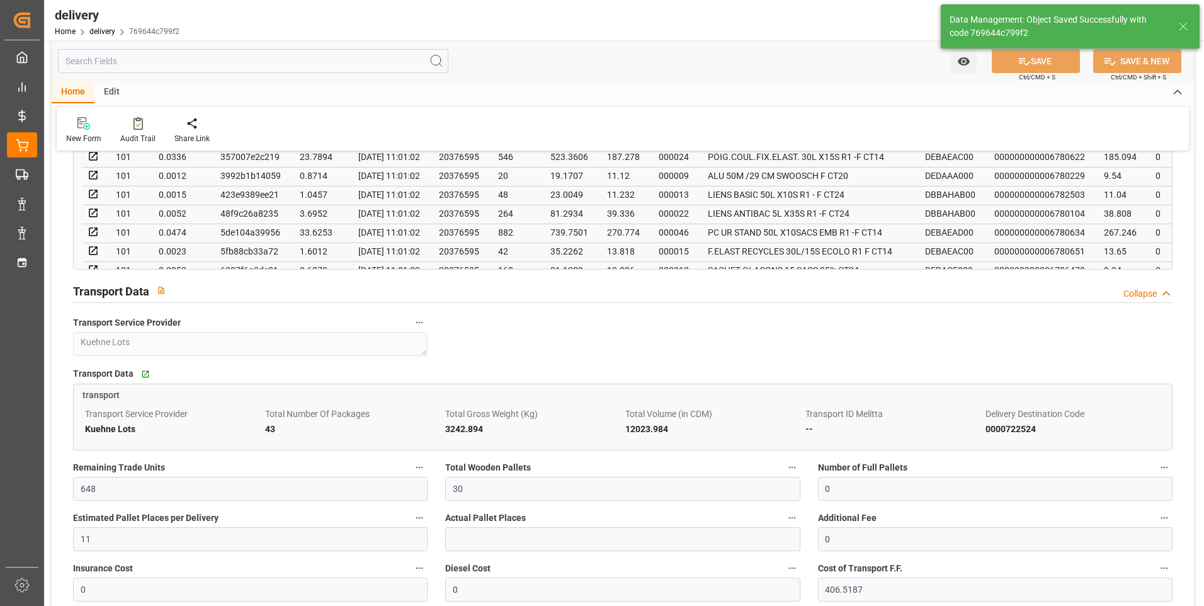
type input "45"
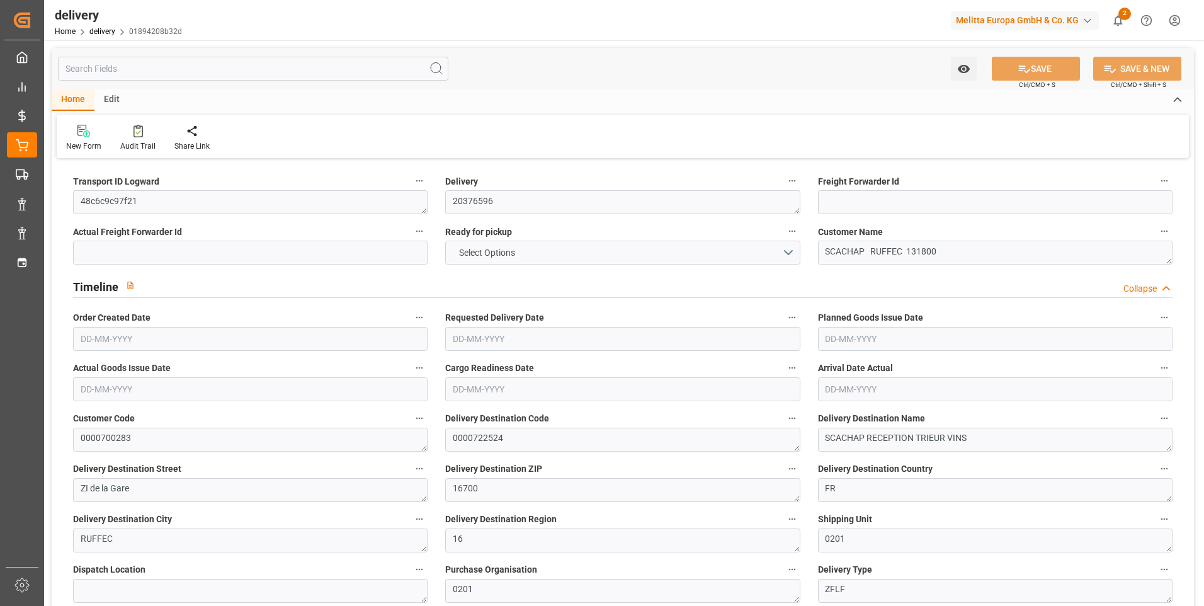
type input "13"
type input "721.836"
type input "1215.248"
type input "4559.83"
type input "391"
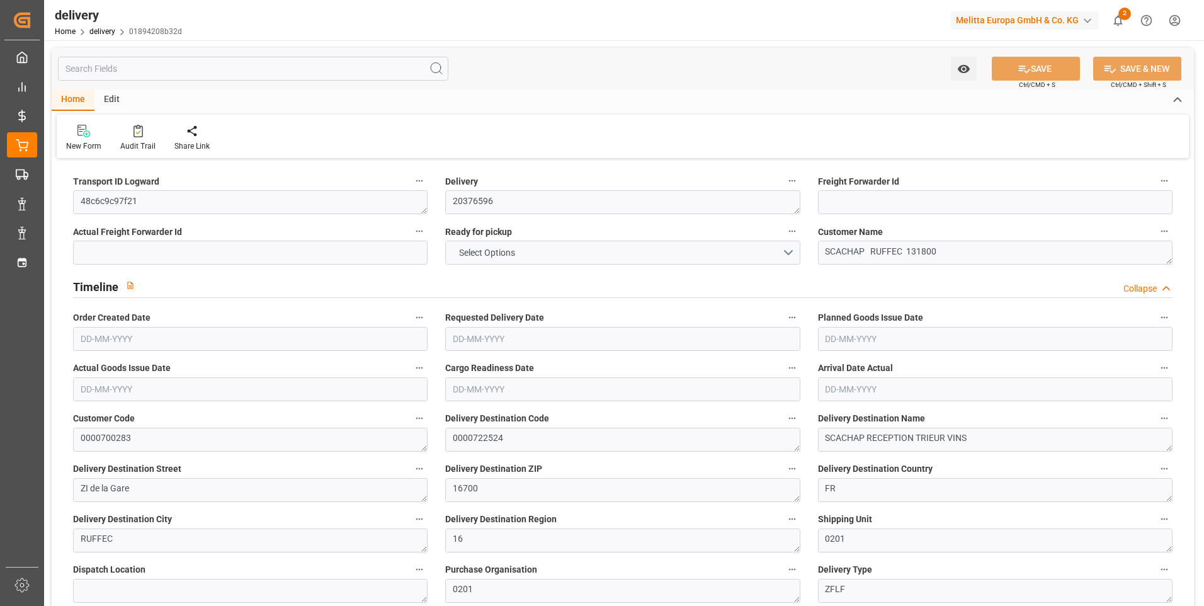
type input "13"
type input "2"
type input "5"
type input "0"
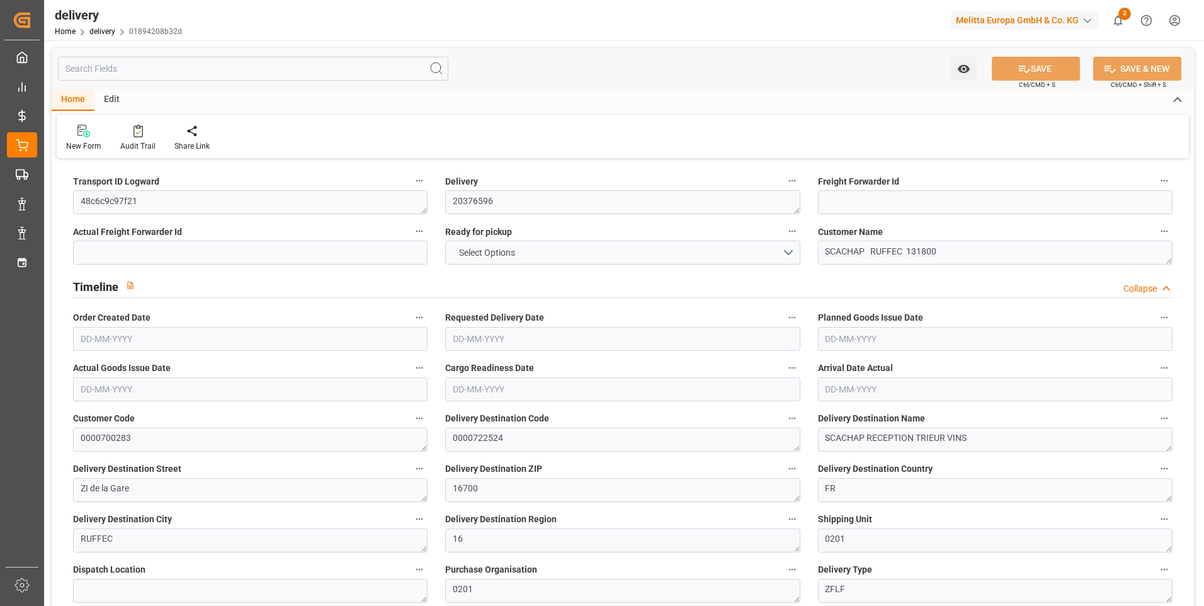
type input "0"
type input "184.7813"
type input "4.9"
type input "140.76"
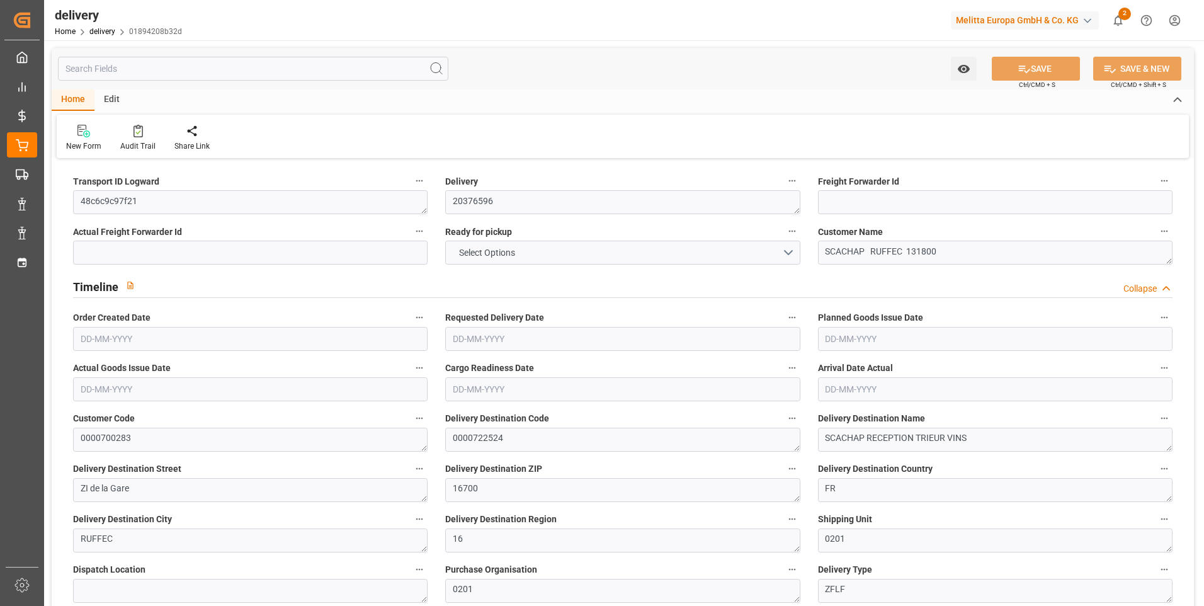
type input "1.5"
type input "1.3"
type input "0"
type input "19.5"
type input "902.416"
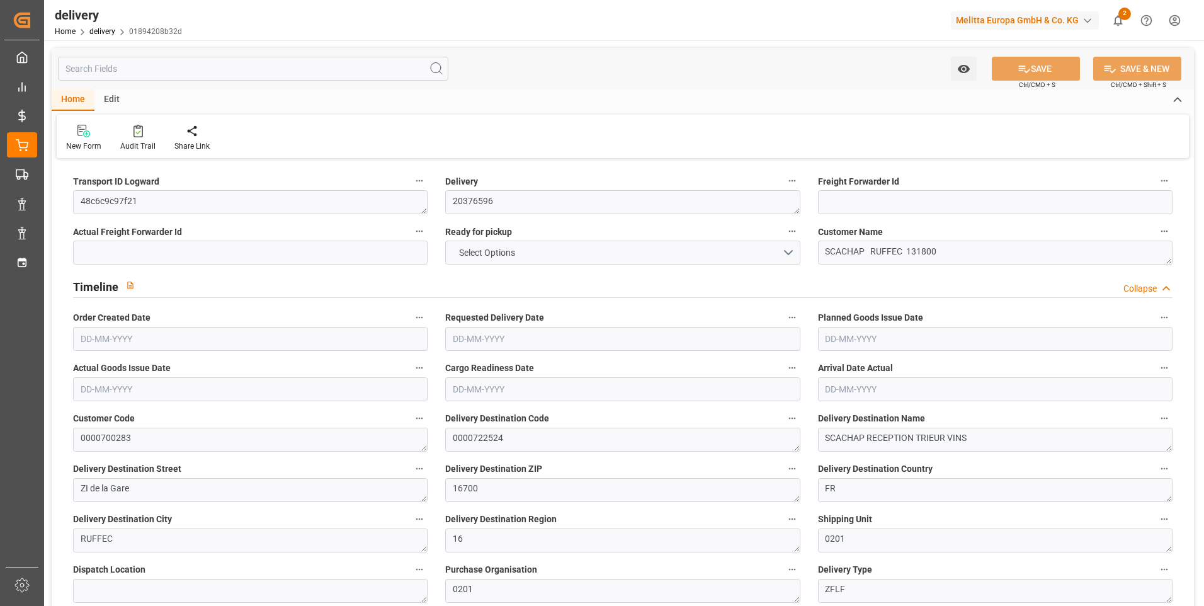
type input "101"
type input "5463.4508"
type input "0.3504"
type input "0"
type input "[DATE]"
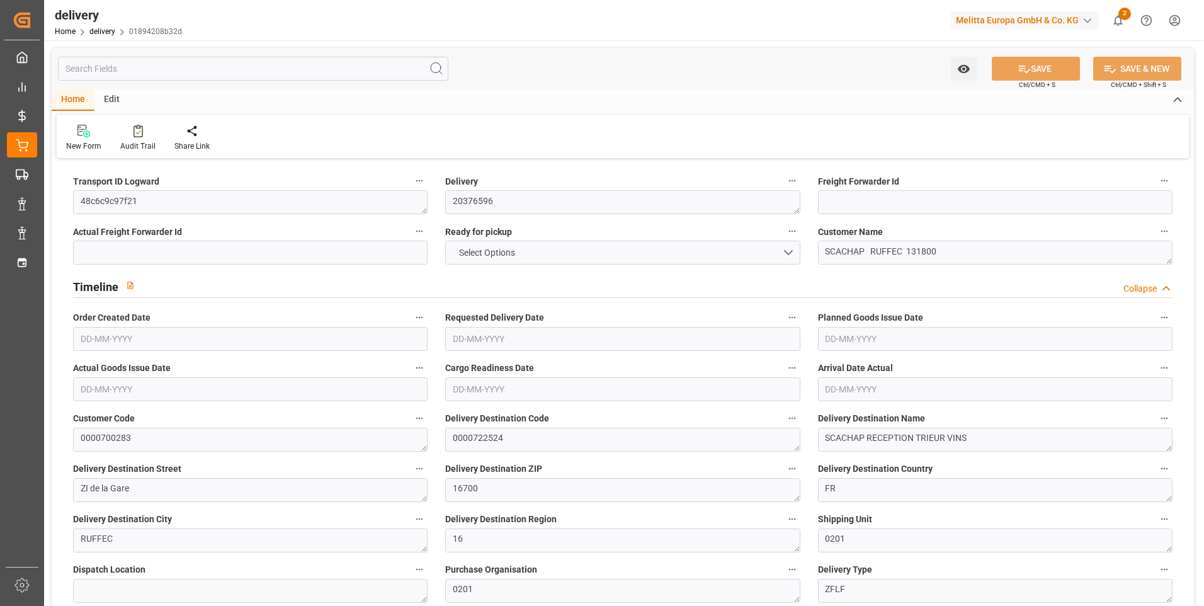
type input "[DATE]"
type input "[DATE] 11:01"
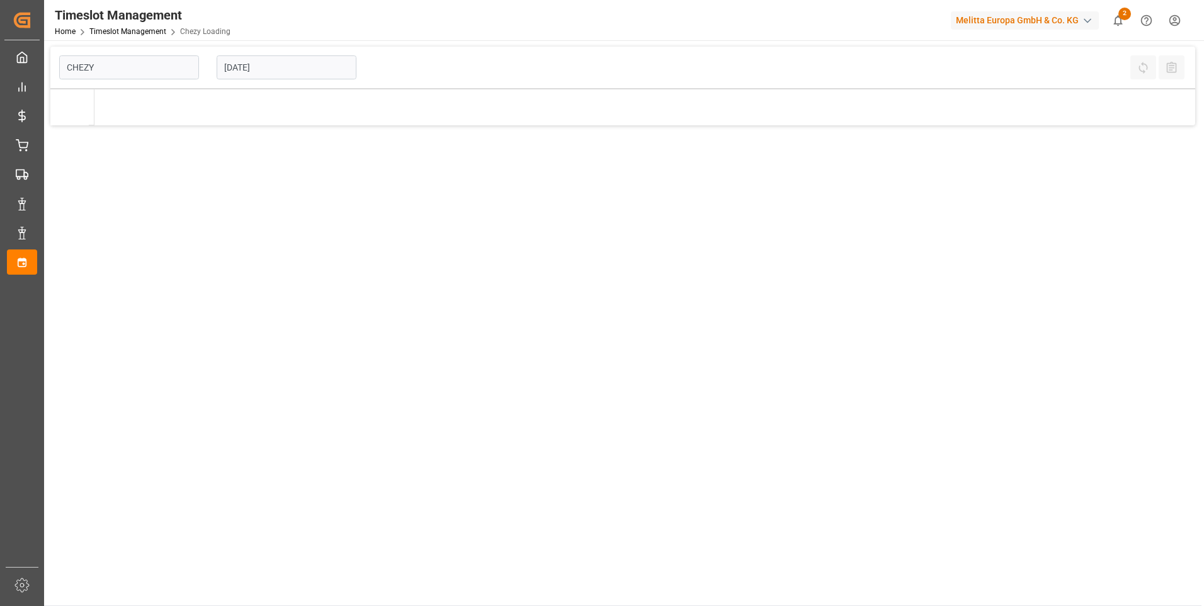
type input "Chezy Loading"
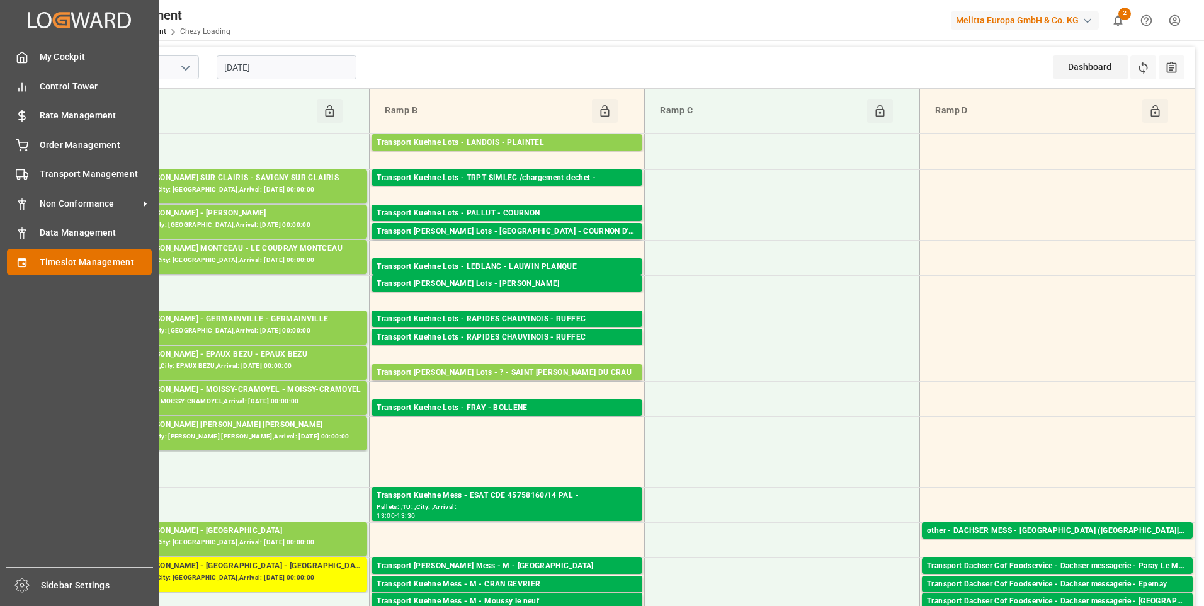
click at [73, 262] on span "Timeslot Management" at bounding box center [96, 262] width 113 height 13
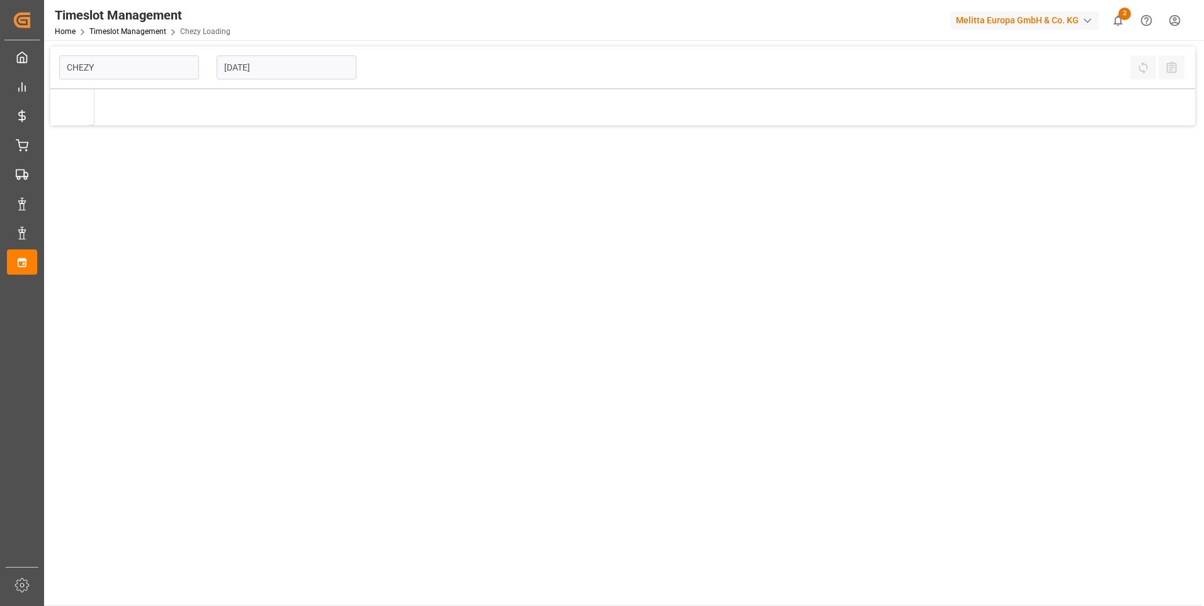
type input "Chezy Loading"
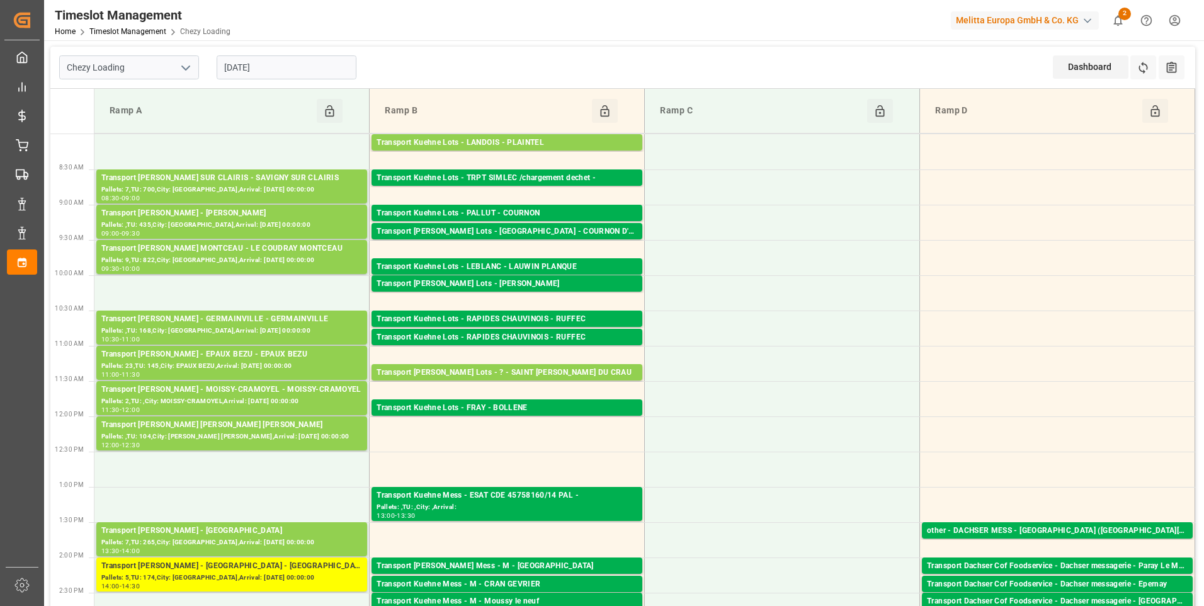
click at [302, 62] on input "[DATE]" at bounding box center [287, 67] width 140 height 24
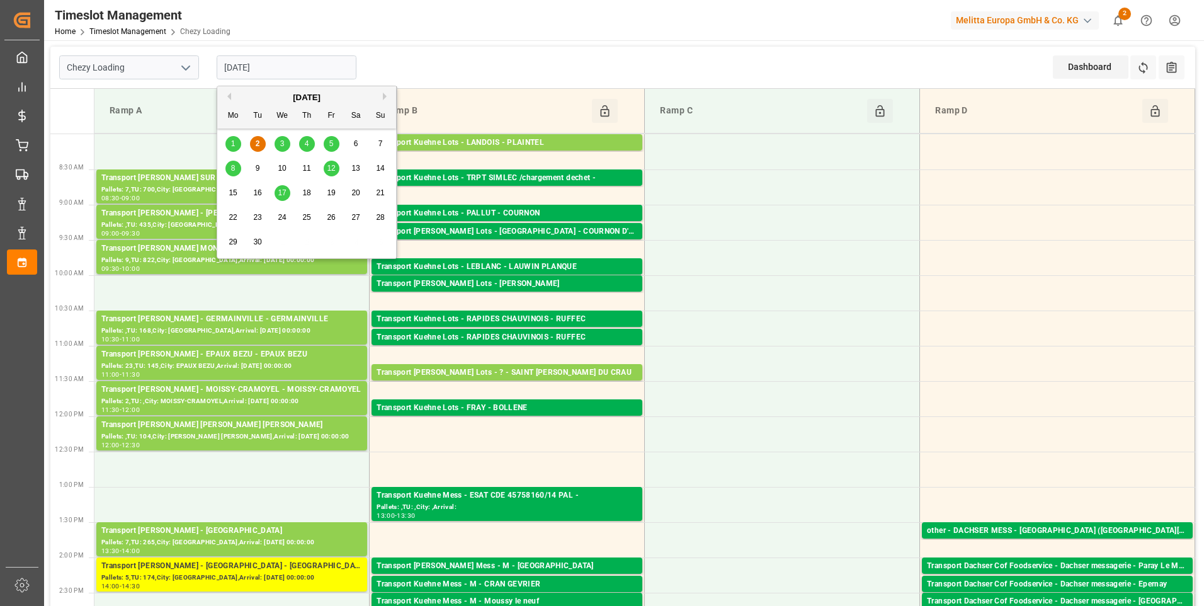
click at [281, 145] on span "3" at bounding box center [282, 143] width 4 height 9
type input "[DATE]"
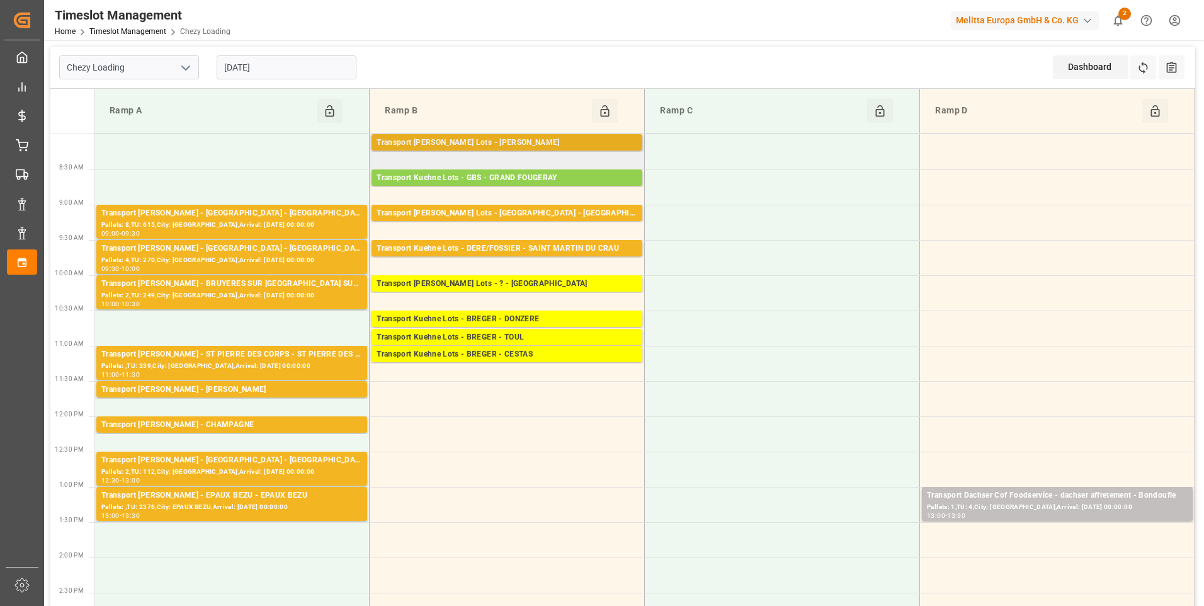
click at [554, 140] on div "Transport [PERSON_NAME] Lots - [PERSON_NAME]" at bounding box center [507, 143] width 261 height 13
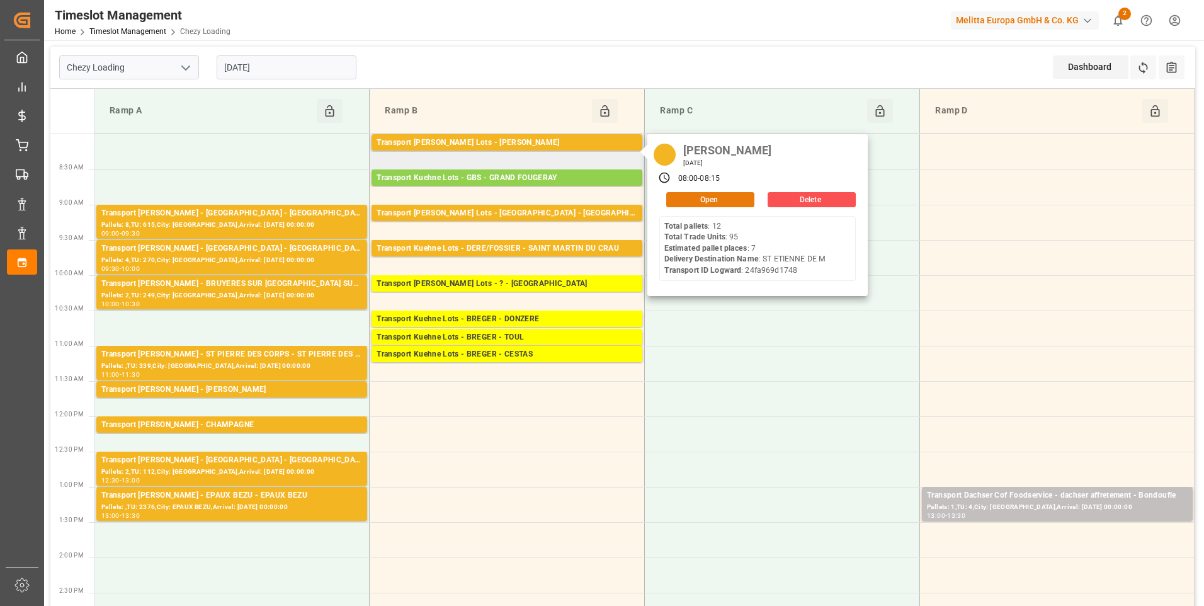
click at [720, 199] on button "Open" at bounding box center [710, 199] width 88 height 15
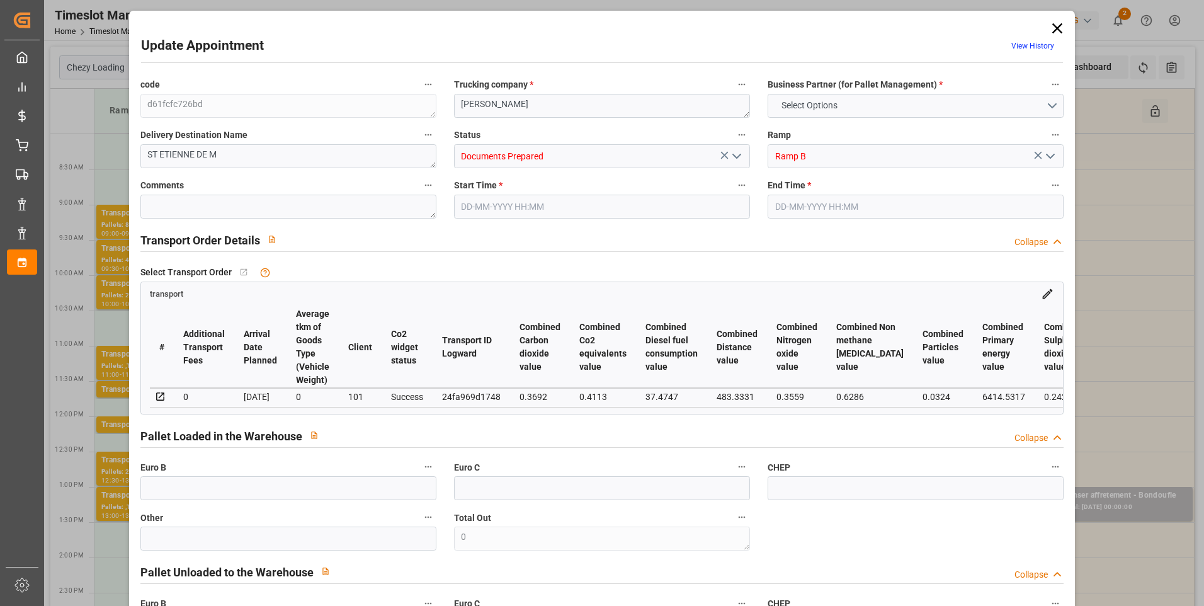
type input "7"
type input "333.68"
type input "0"
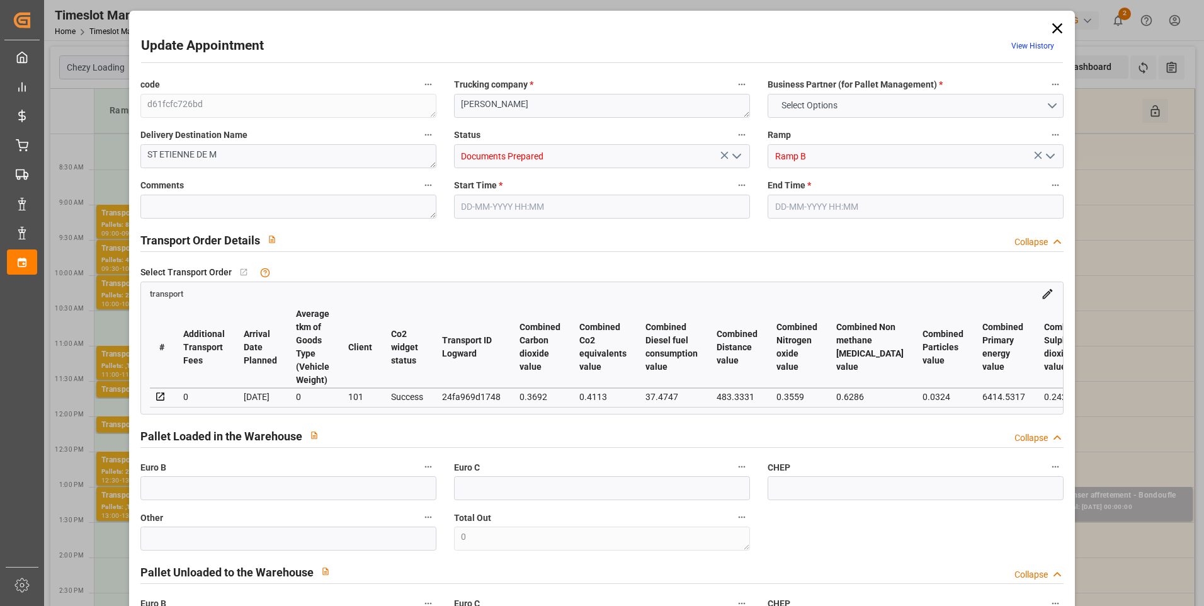
type input "333.68"
type input "0"
type input "1093.096"
type input "1826"
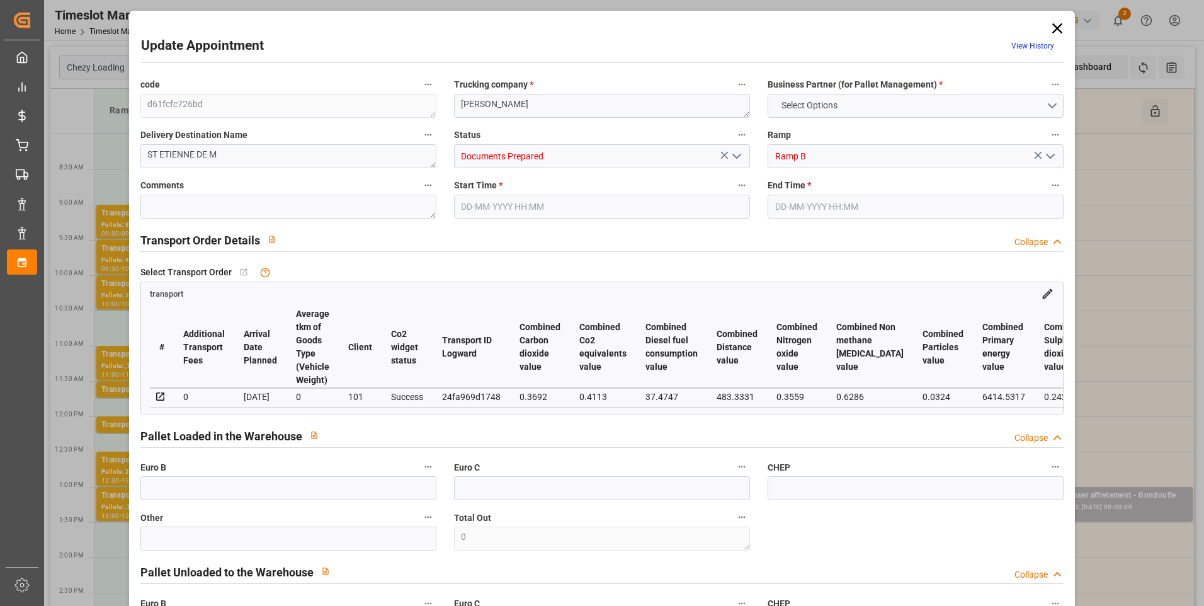
type input "8168.248"
type input "44"
type input "12"
type input "95"
type input "13"
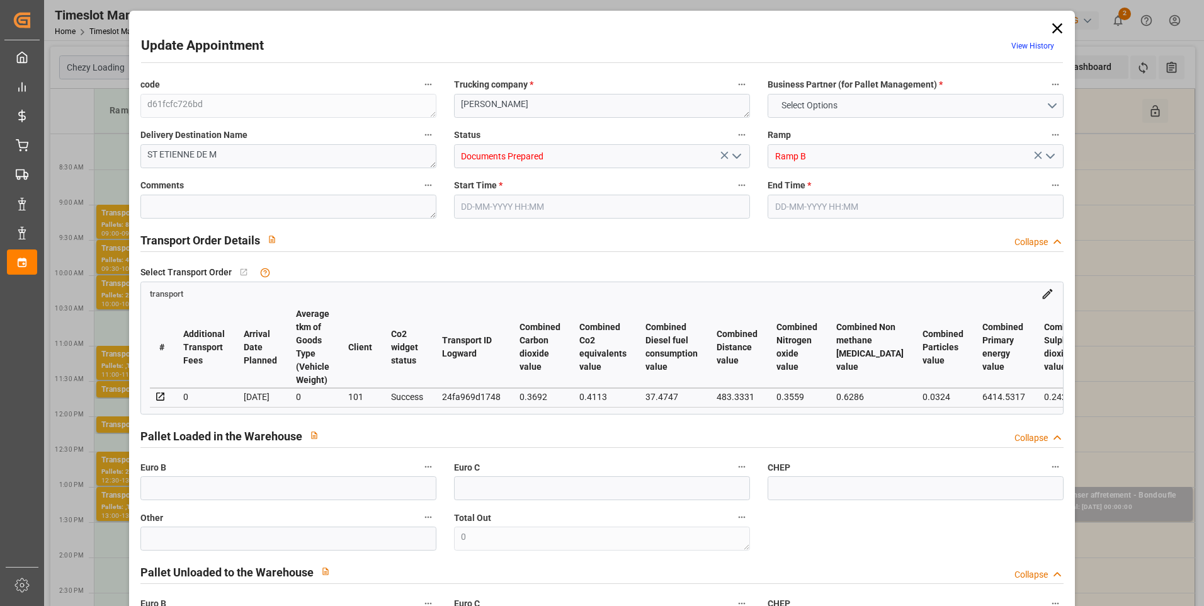
type input "101"
type input "1463.36"
type input "0"
type input "4710.8598"
type input "0"
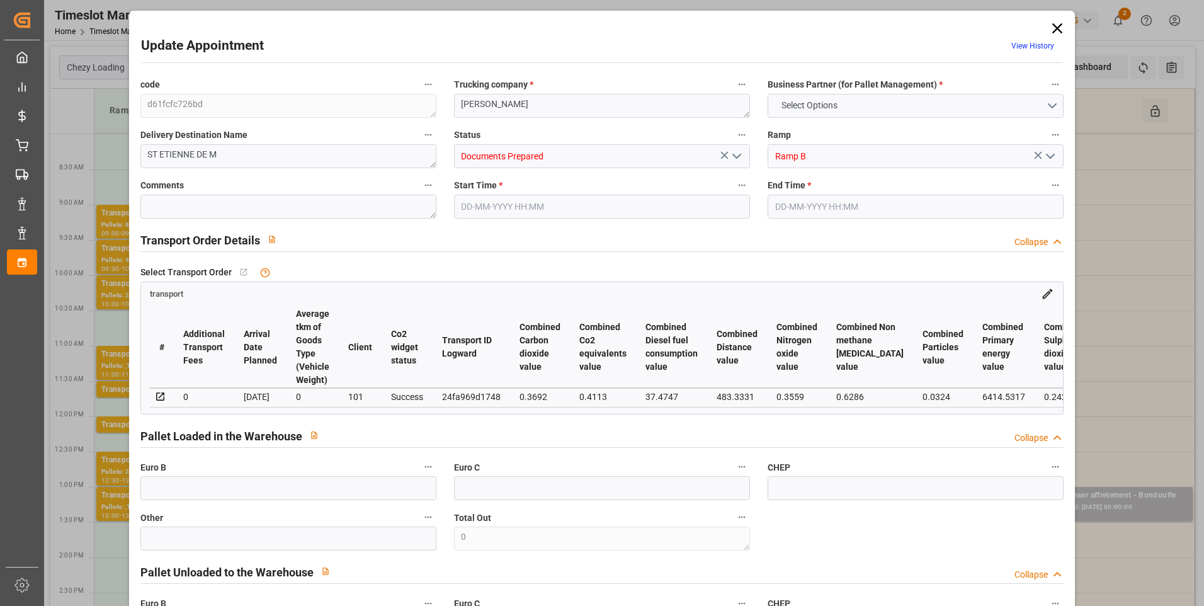
type input "0"
type input "21"
type input "35"
type input "03-09-2025 08:00"
type input "03-09-2025 08:15"
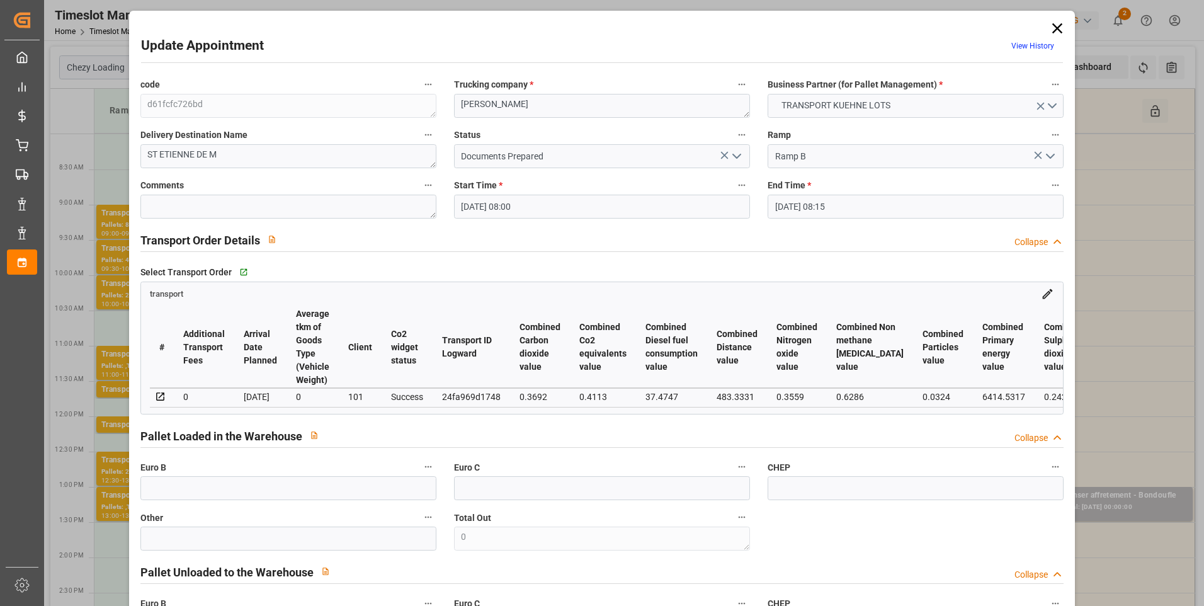
type input "28-08-2025 12:45"
type input "28-08-2025 11:25"
type input "04-09-2025"
type input "[DATE]"
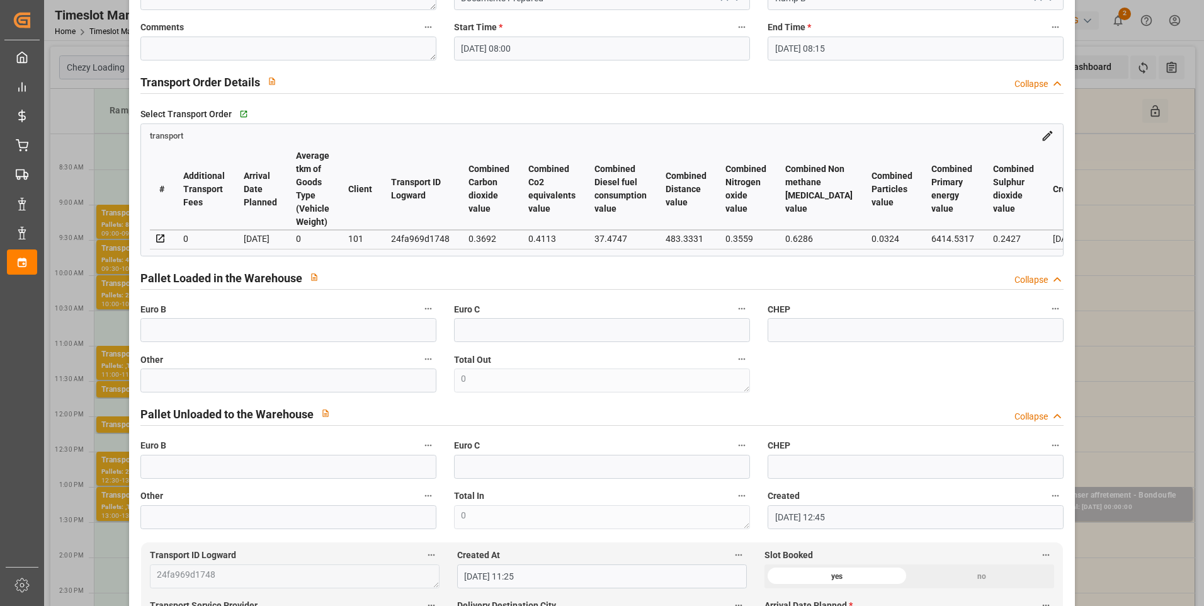
scroll to position [63, 0]
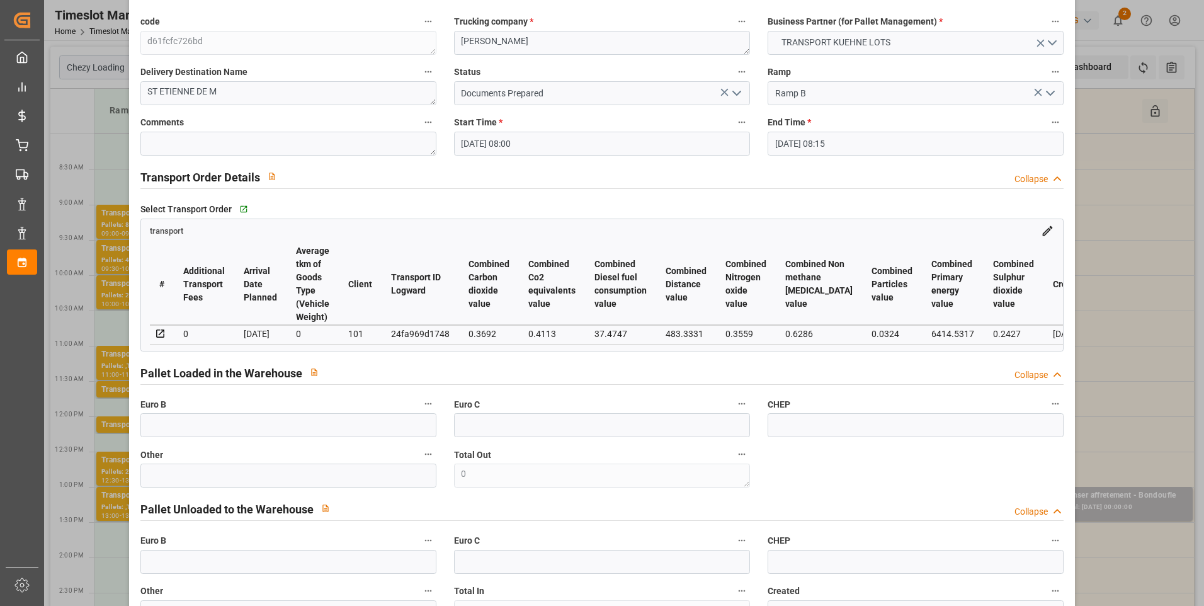
click at [734, 91] on icon "open menu" at bounding box center [736, 93] width 15 height 15
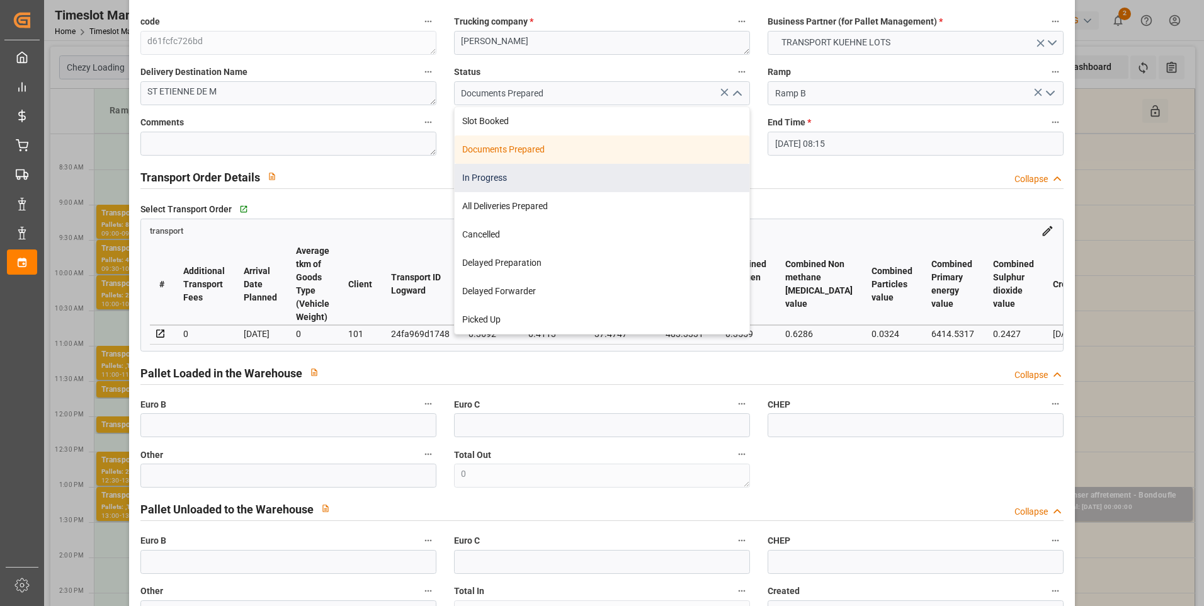
click at [497, 181] on div "In Progress" at bounding box center [602, 178] width 295 height 28
type input "In Progress"
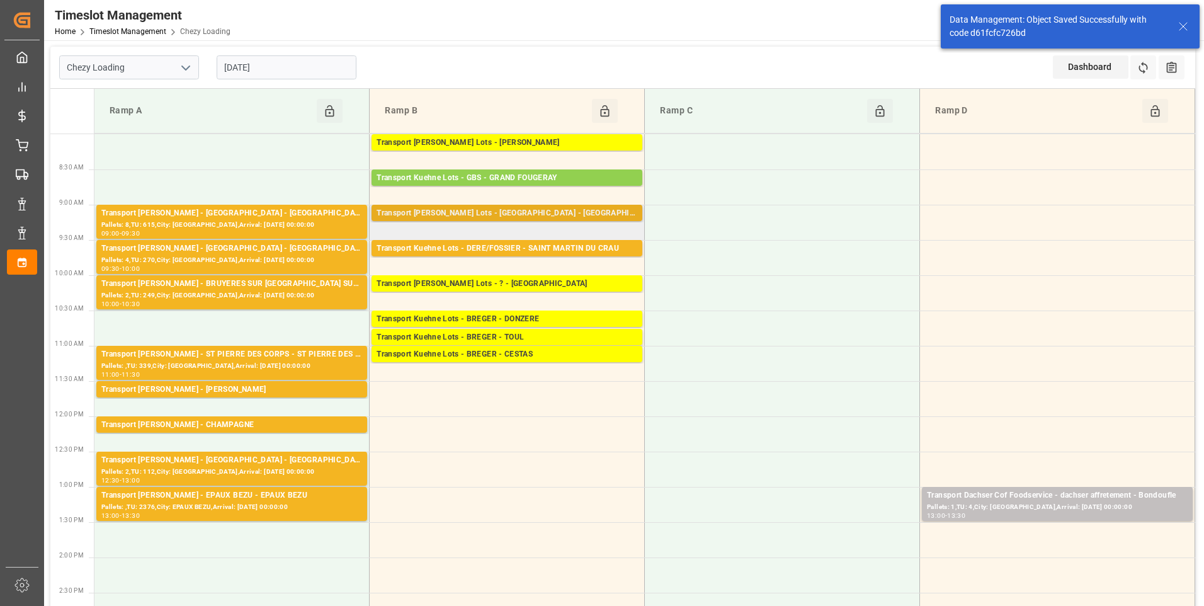
click at [559, 212] on div "Transport [PERSON_NAME] Lots - [GEOGRAPHIC_DATA] - [GEOGRAPHIC_DATA]" at bounding box center [507, 213] width 261 height 13
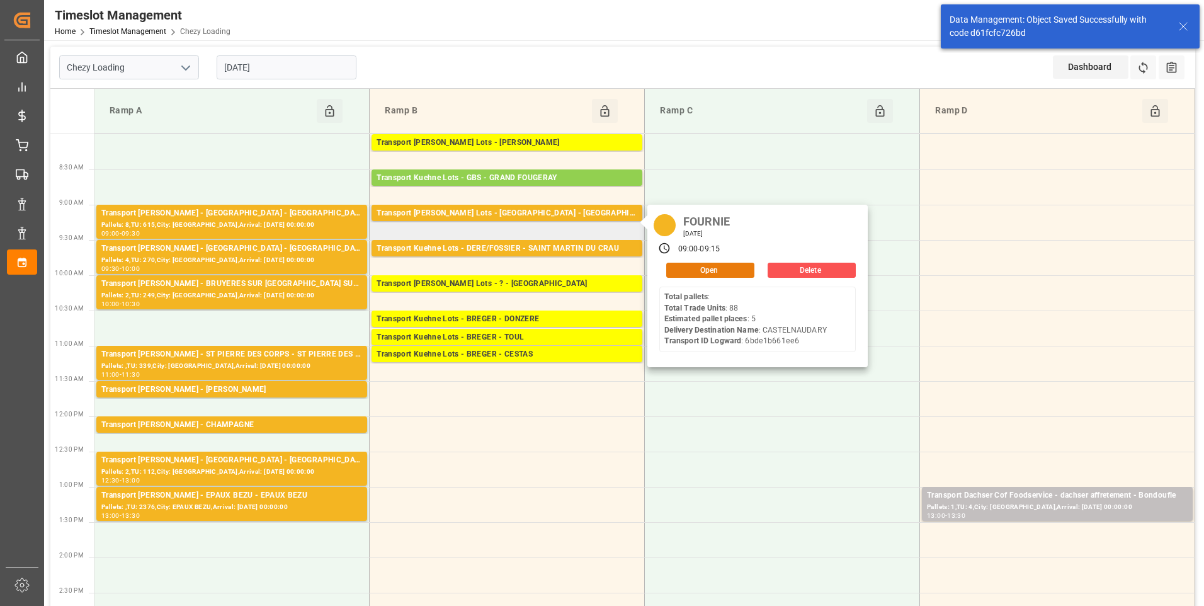
click at [691, 266] on button "Open" at bounding box center [710, 270] width 88 height 15
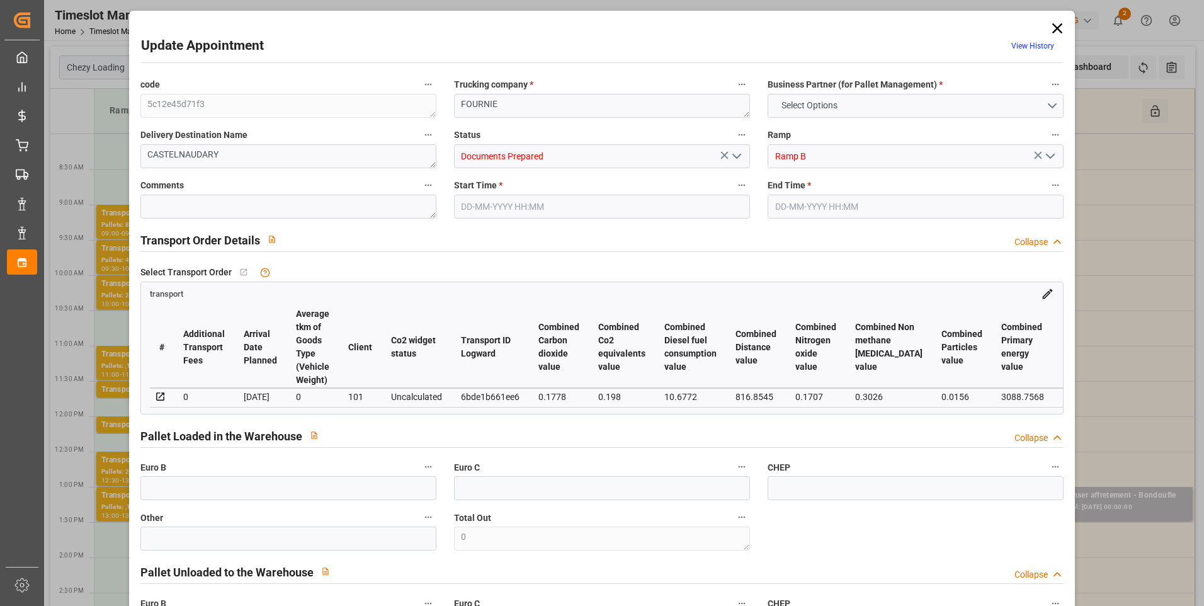
type input "5"
type input "0"
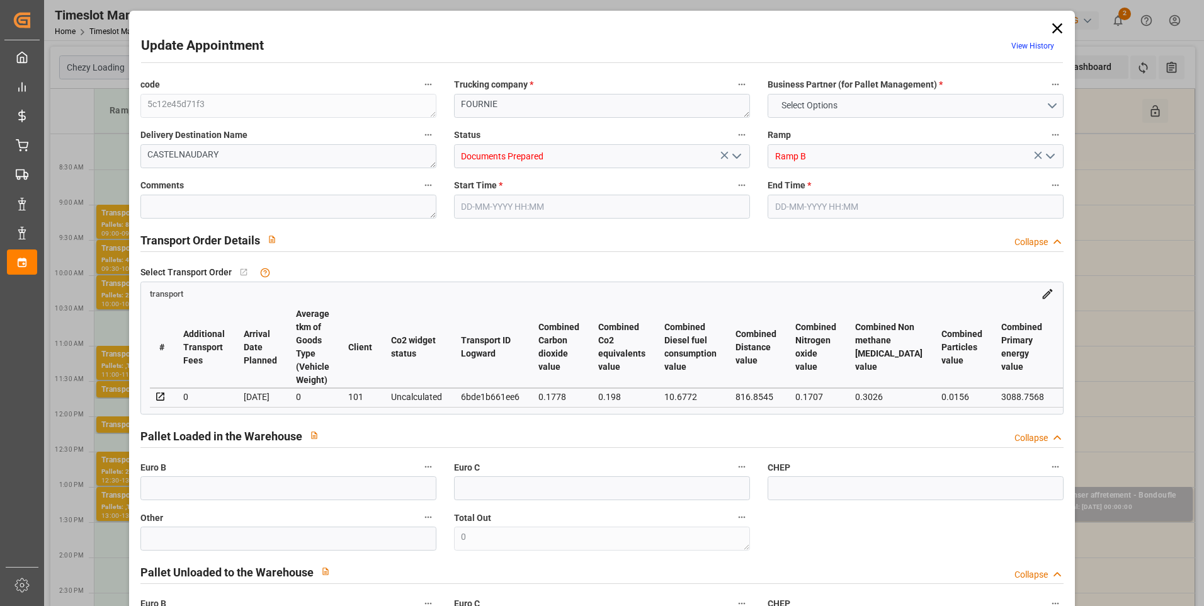
type input "0"
type input "281.862"
type input "537.612"
type input "700.92"
type input "11"
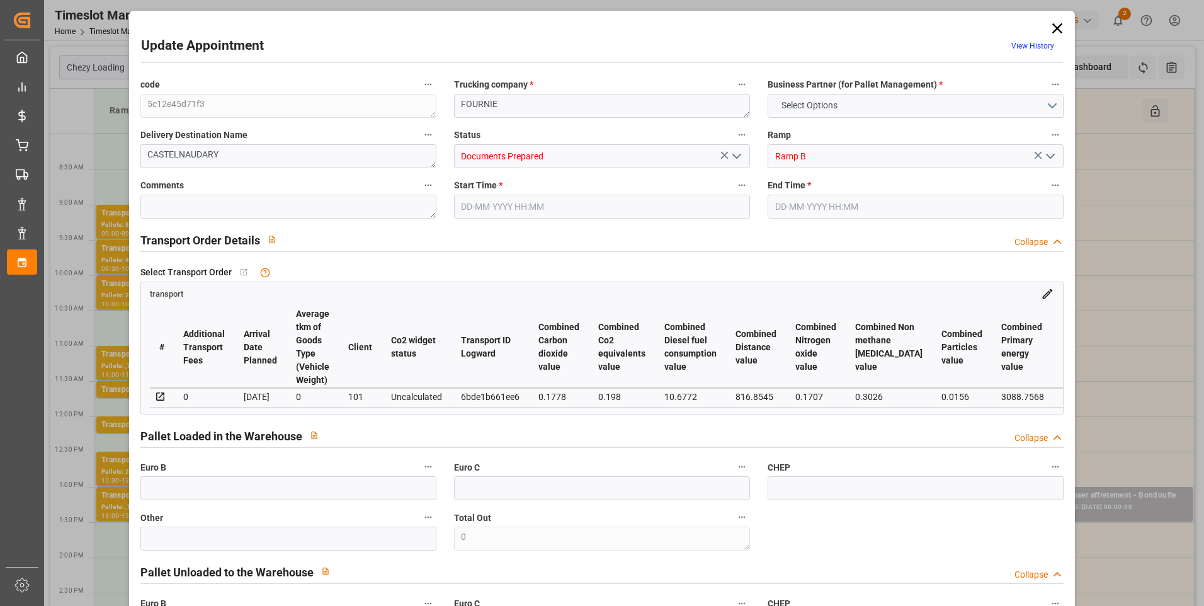
type input "0"
type input "88"
type input "5"
type input "101"
type input "414.72"
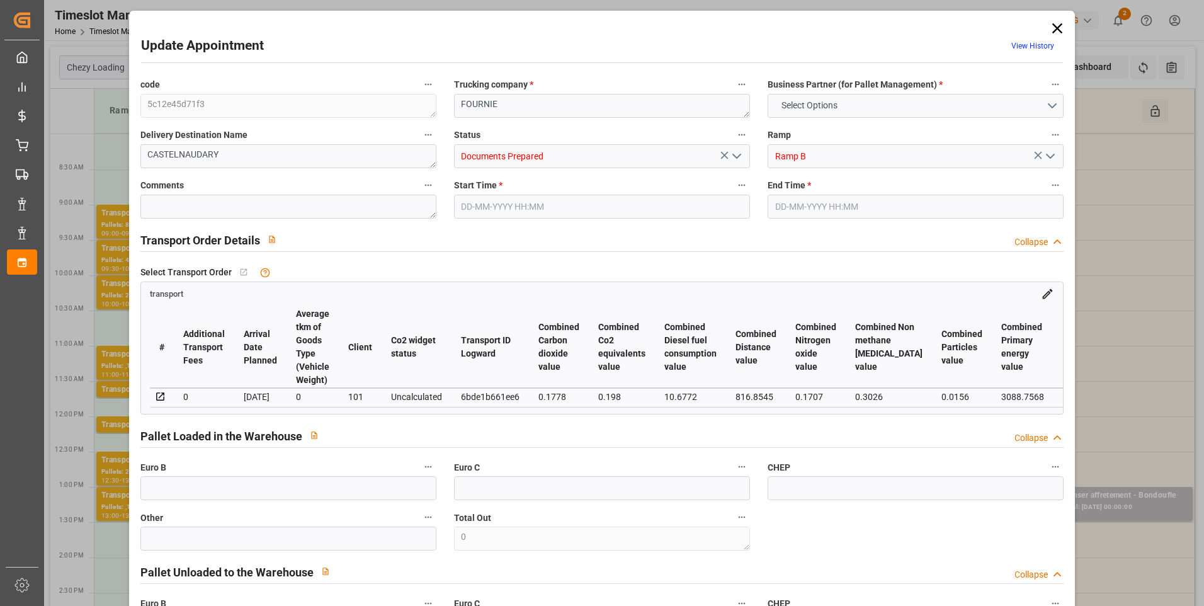
type input "0"
type input "4710.8598"
type input "0"
type input "21"
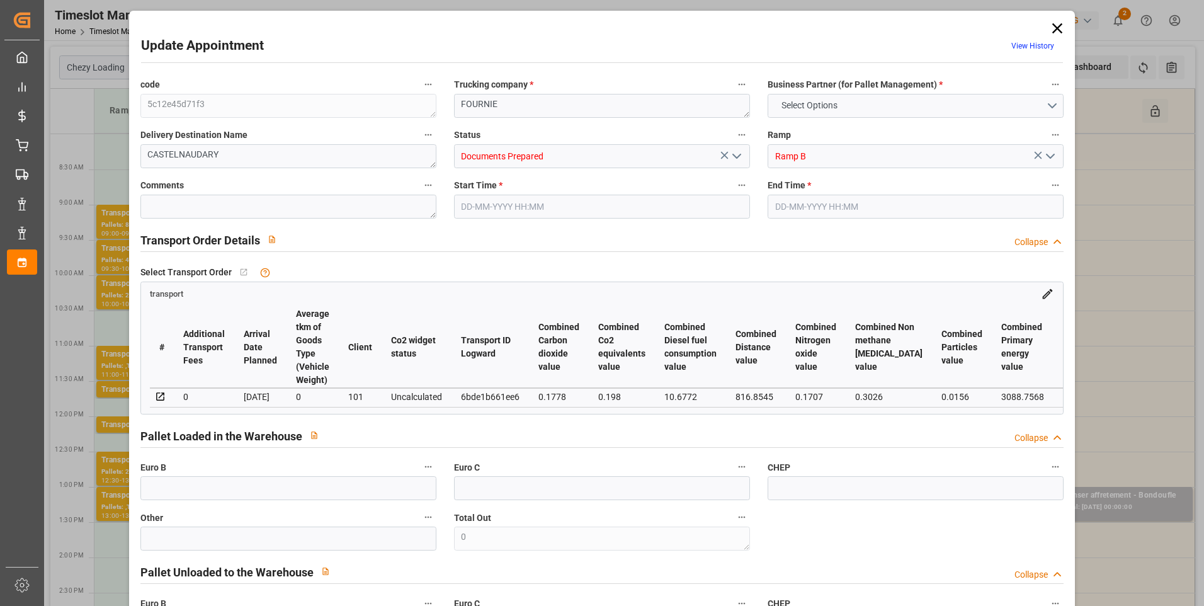
type input "35"
type input "03-09-2025 09:00"
type input "03-09-2025 09:15"
type input "01-09-2025 13:31"
type input "01-09-2025 11:22"
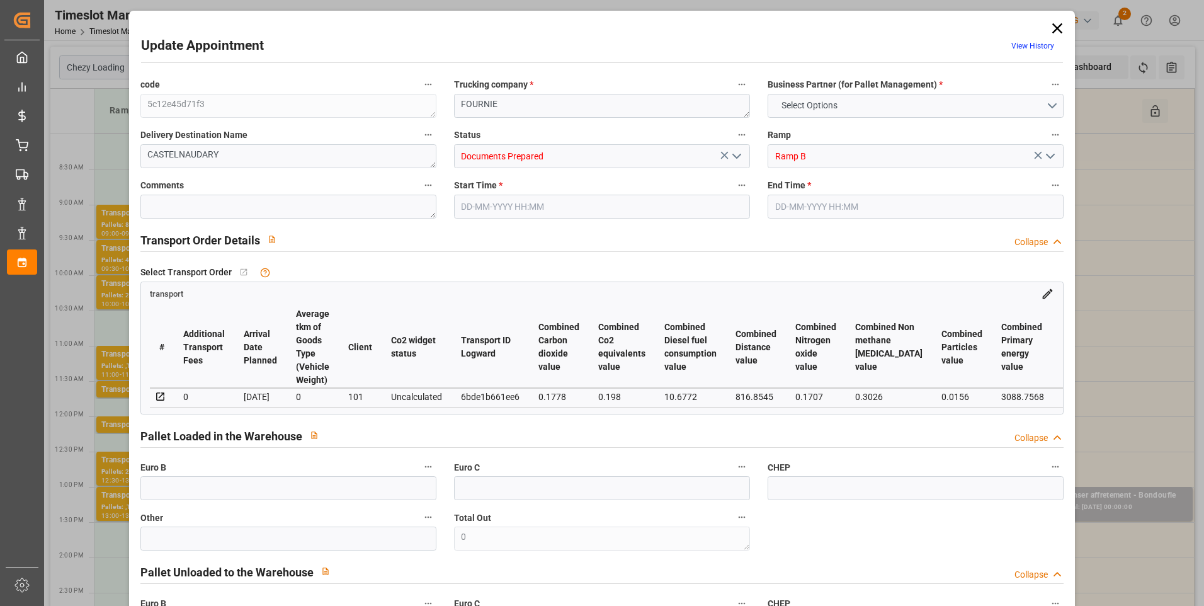
type input "08-09-2025"
type input "04-09-2025"
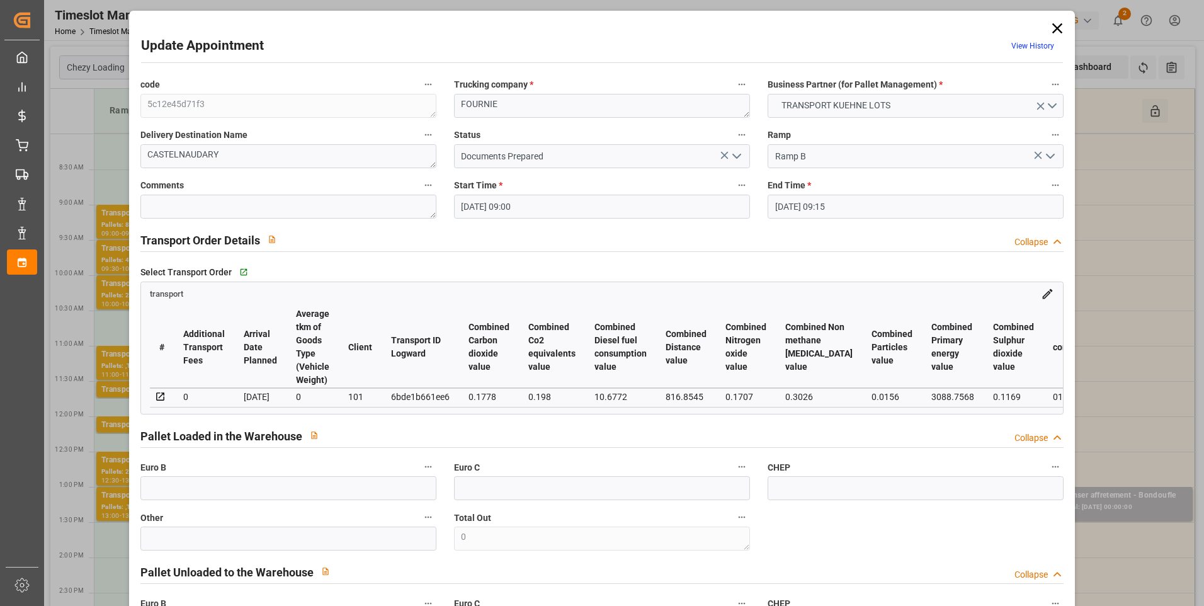
click at [730, 159] on icon "open menu" at bounding box center [736, 156] width 15 height 15
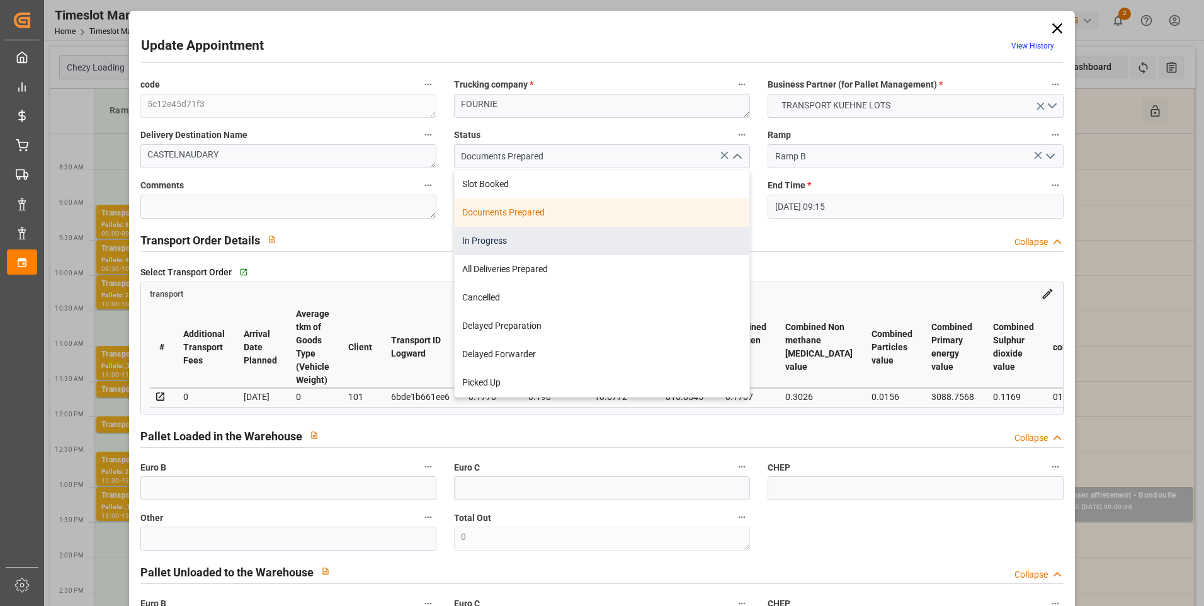
click at [499, 240] on div "In Progress" at bounding box center [602, 241] width 295 height 28
type input "In Progress"
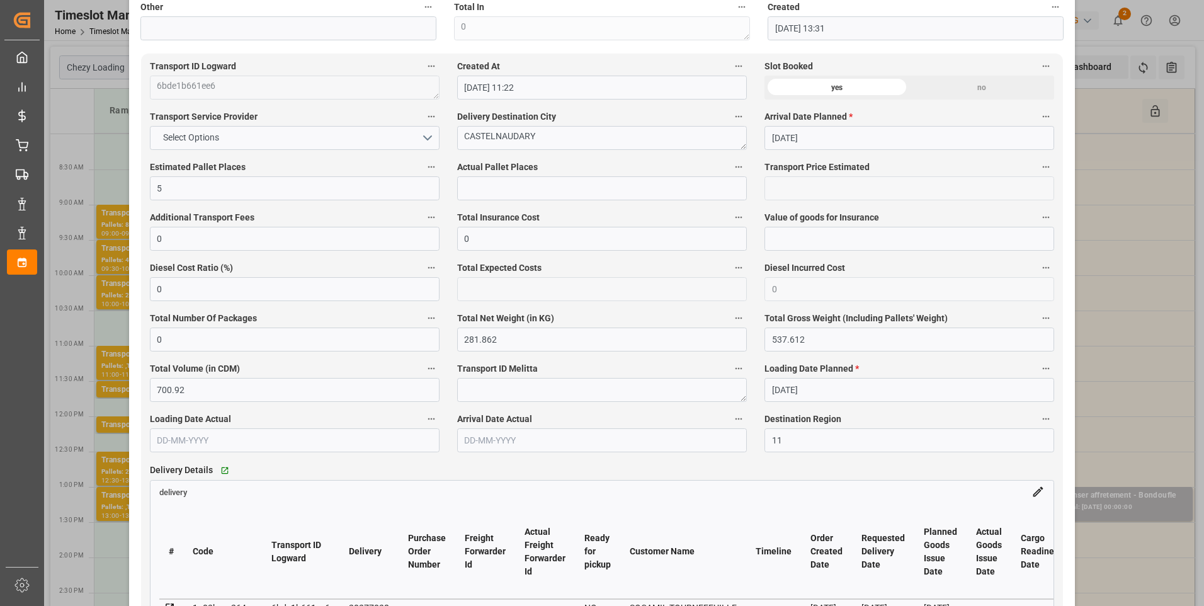
scroll to position [693, 0]
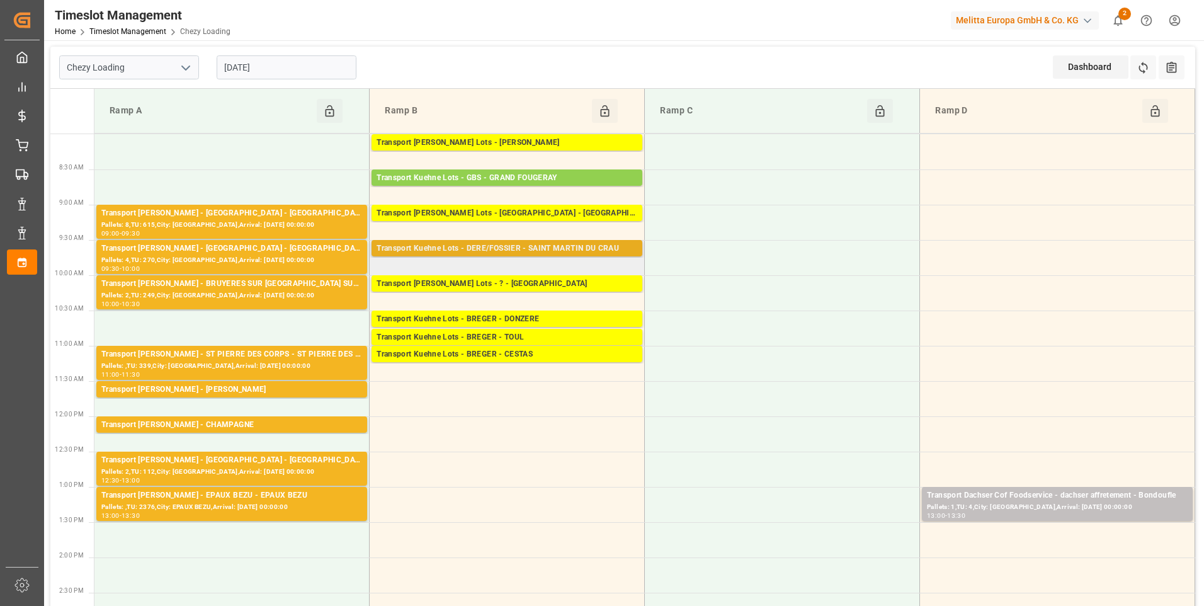
click at [562, 253] on div "Transport Kuehne Lots - DERE/FOSSIER - SAINT MARTIN DU CRAU" at bounding box center [507, 248] width 261 height 13
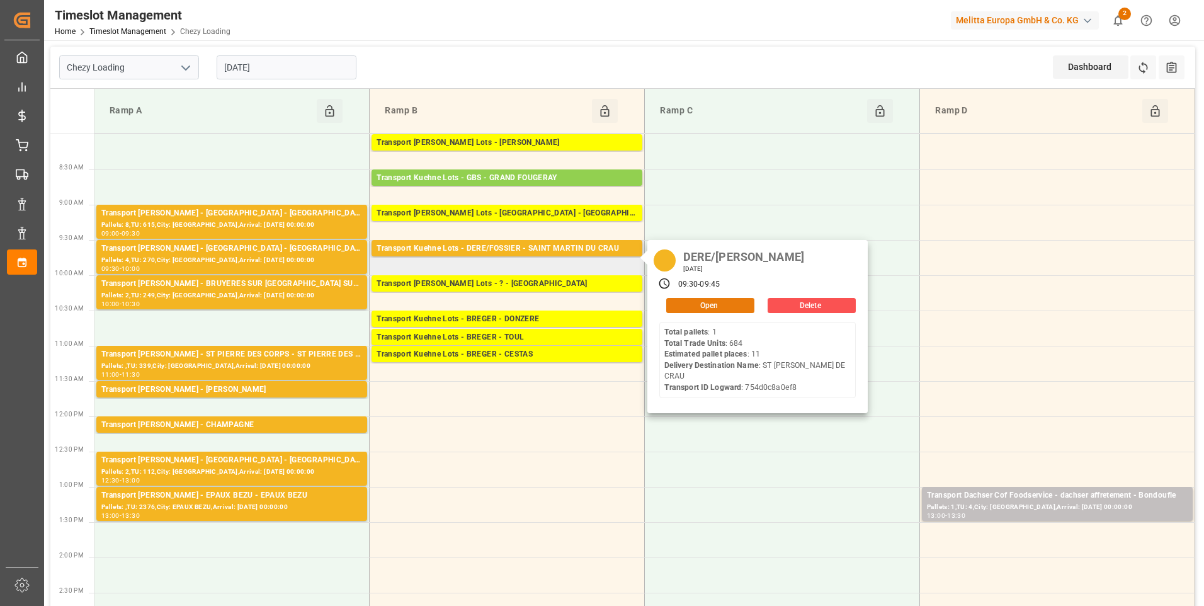
click at [699, 304] on button "Open" at bounding box center [710, 305] width 88 height 15
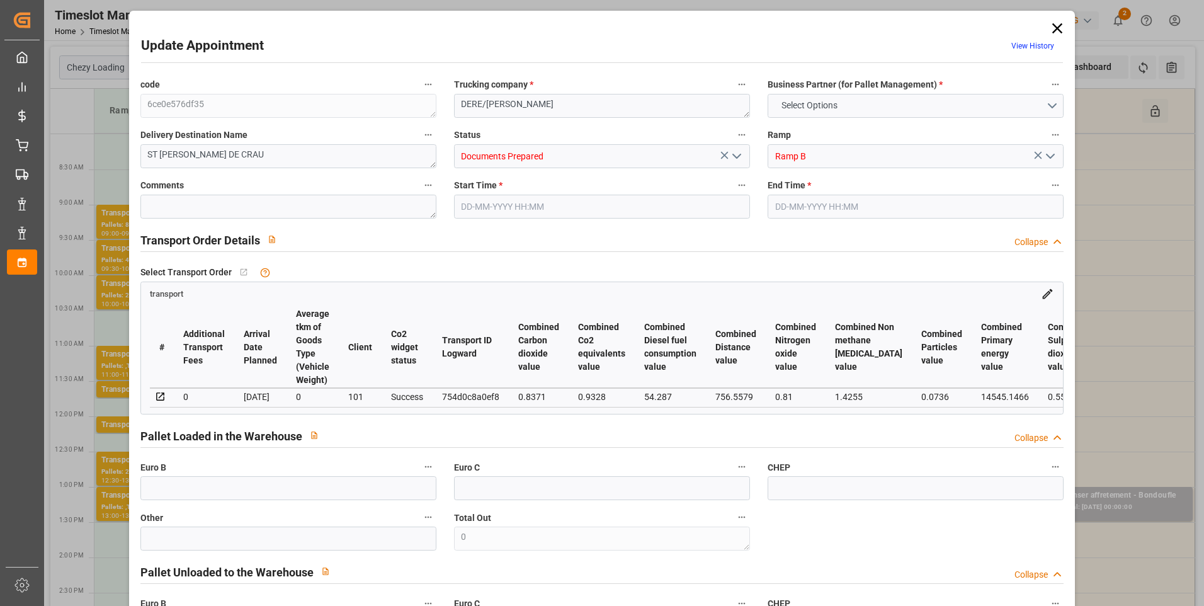
type input "11"
type input "597.7"
type input "0"
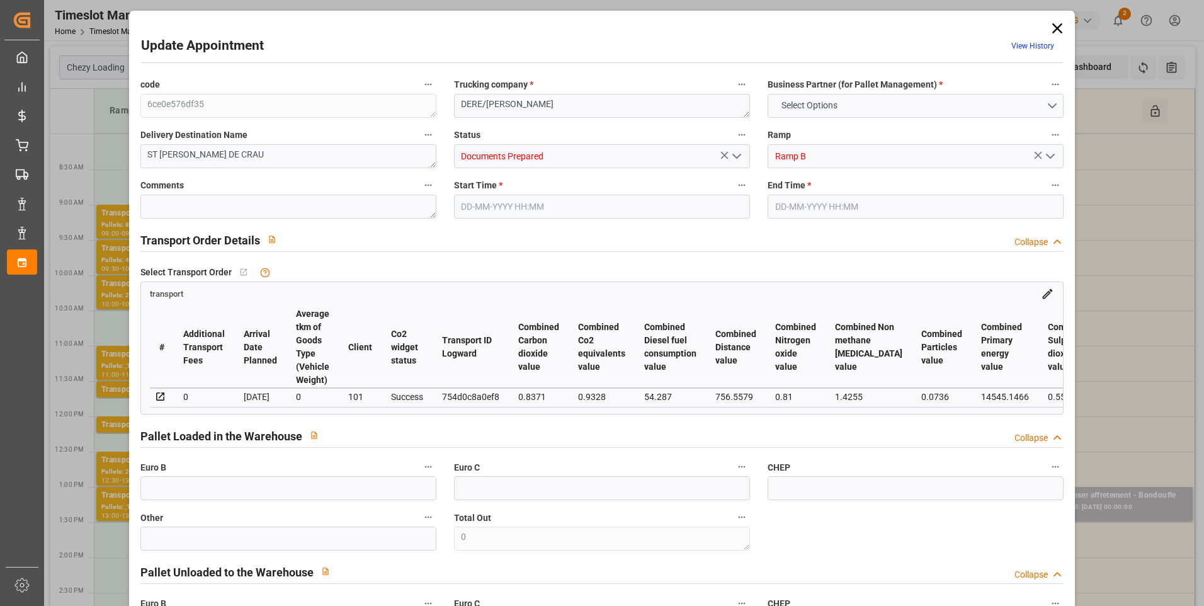
type input "597.7"
type input "0"
type input "1913.812"
type input "3109.333"
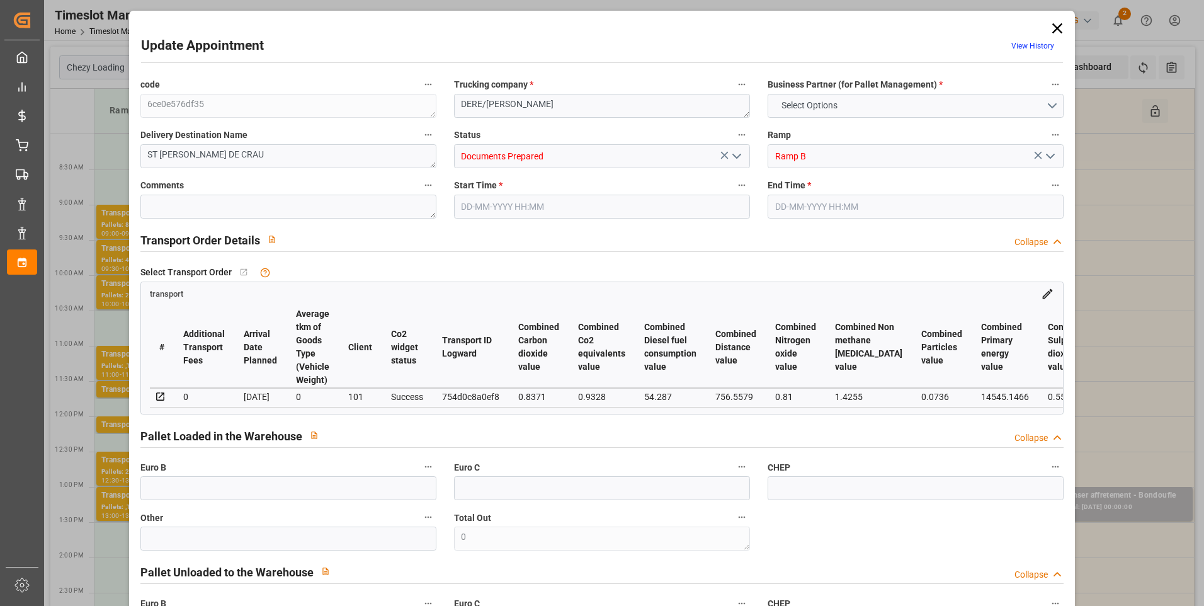
type input "7239.086"
type input "13"
type input "1"
type input "684"
type input "42"
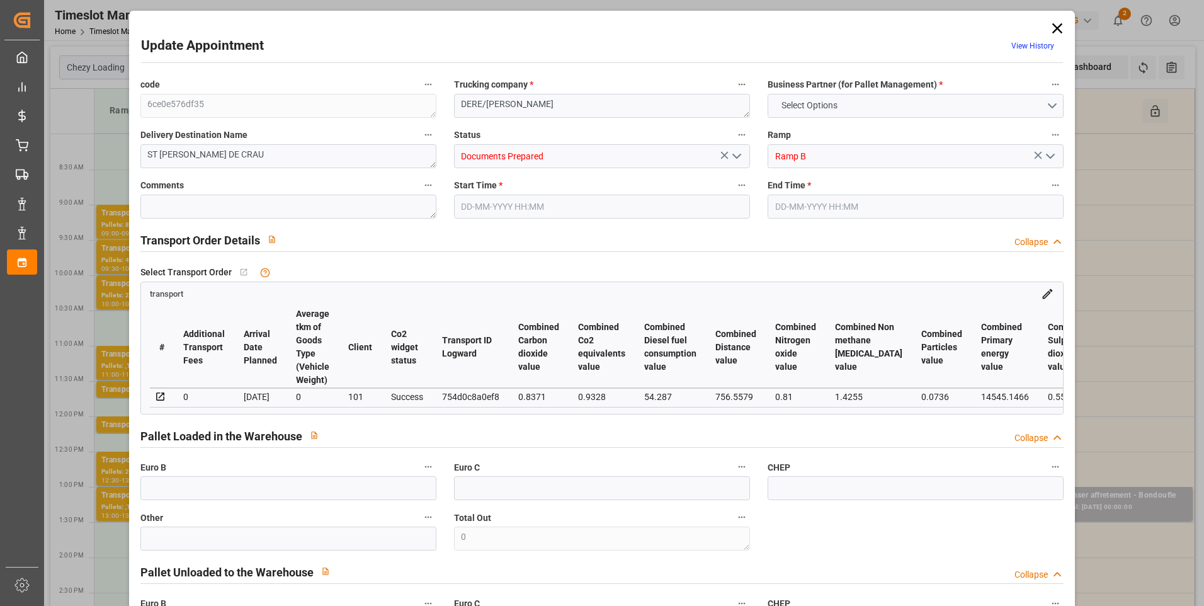
type input "101"
type input "2138.861"
type input "0"
type input "4710.8598"
type input "0"
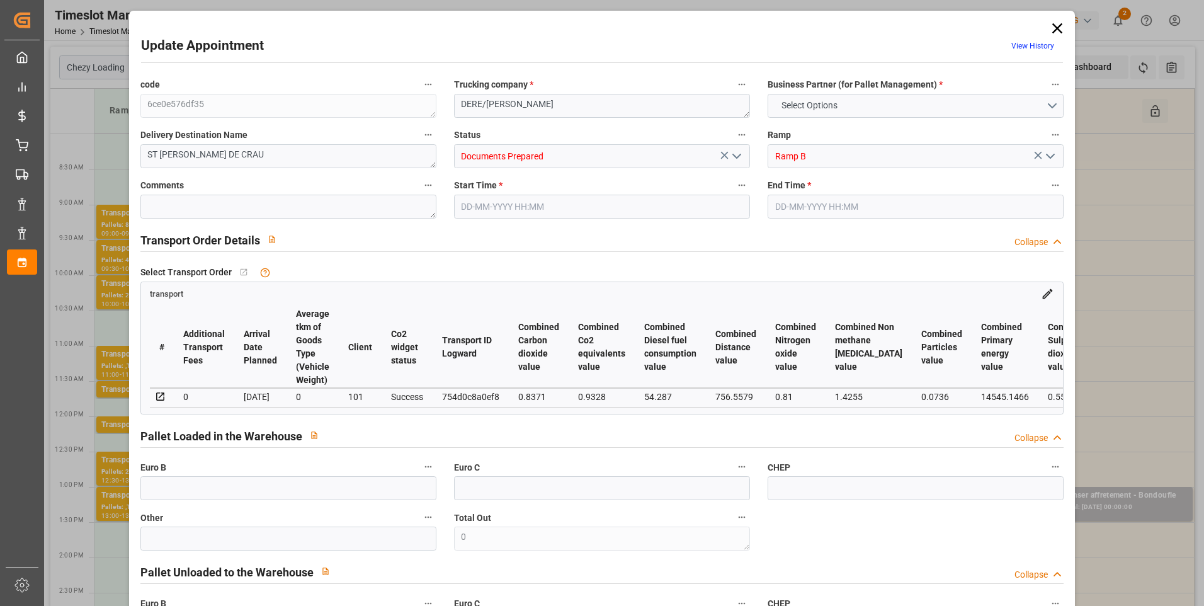
type input "0"
type input "21"
type input "35"
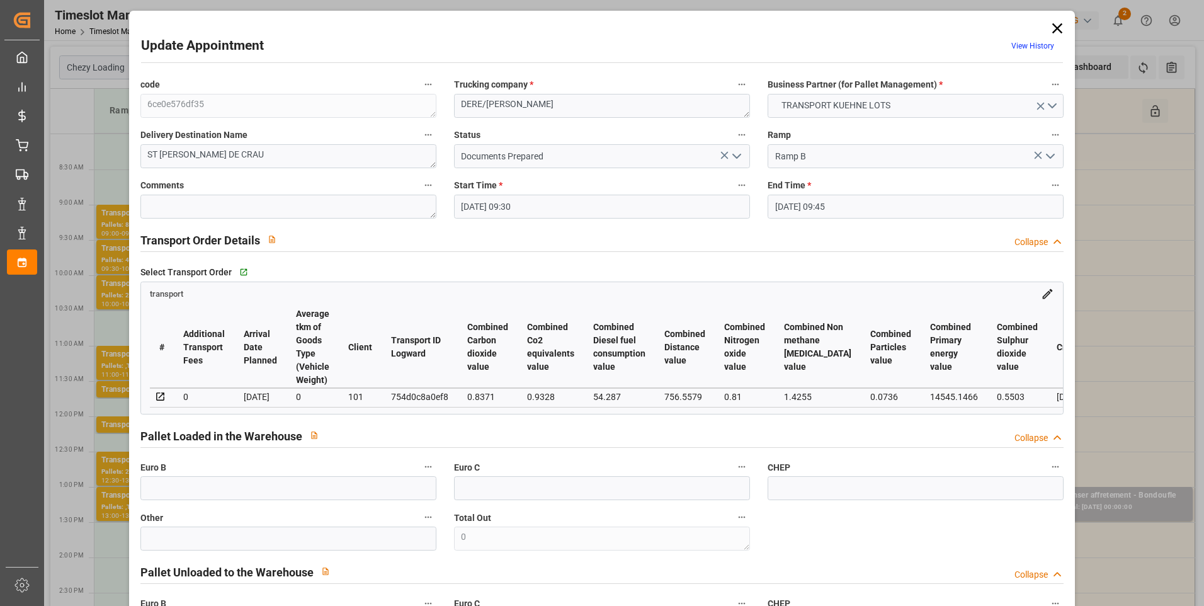
type input "03-09-2025 09:30"
type input "03-09-2025 09:45"
type input "01-09-2025 13:32"
type input "01-09-2025 11:23"
type input "09-09-2025"
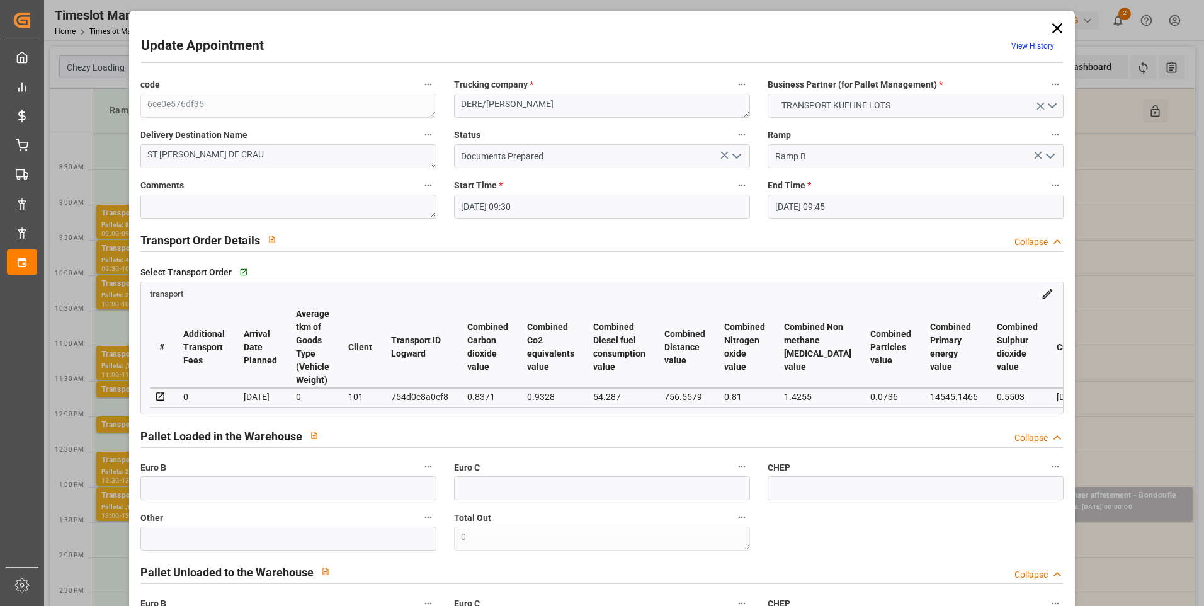
type input "05-09-2025"
click at [737, 154] on icon "open menu" at bounding box center [736, 156] width 15 height 15
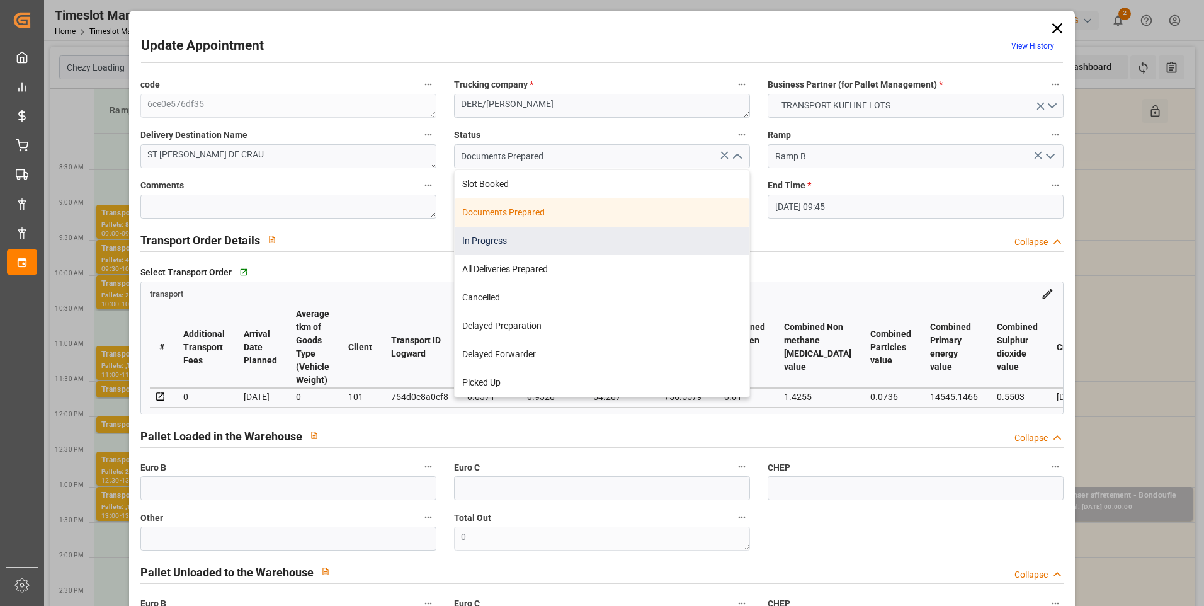
click at [494, 245] on div "In Progress" at bounding box center [602, 241] width 295 height 28
type input "In Progress"
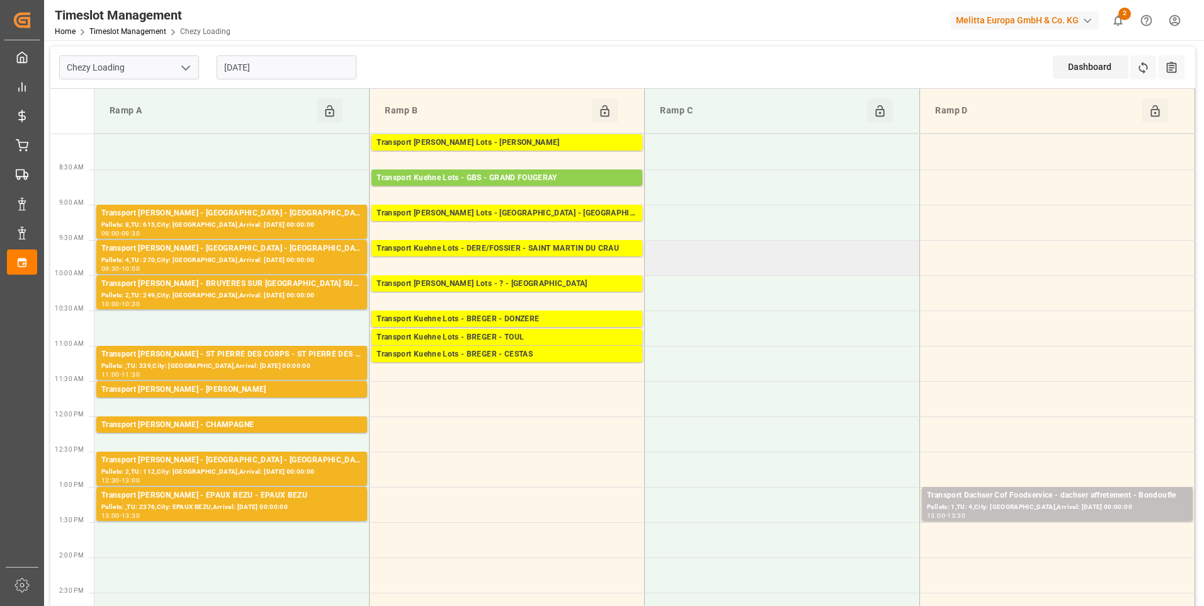
drag, startPoint x: 707, startPoint y: 241, endPoint x: 624, endPoint y: 367, distance: 151.1
click at [624, 367] on td "Transport Kuehne Lots - BREGER - CESTAS Pallets: ,TU: 113,City: CESTAS,Arrival:…" at bounding box center [507, 363] width 275 height 35
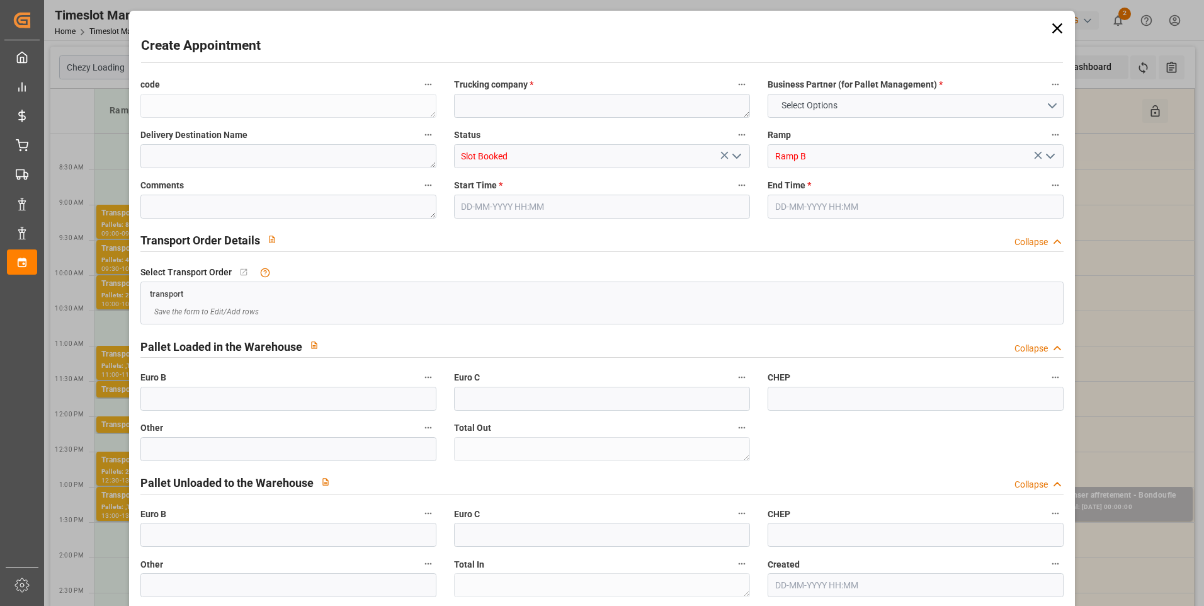
type input "0"
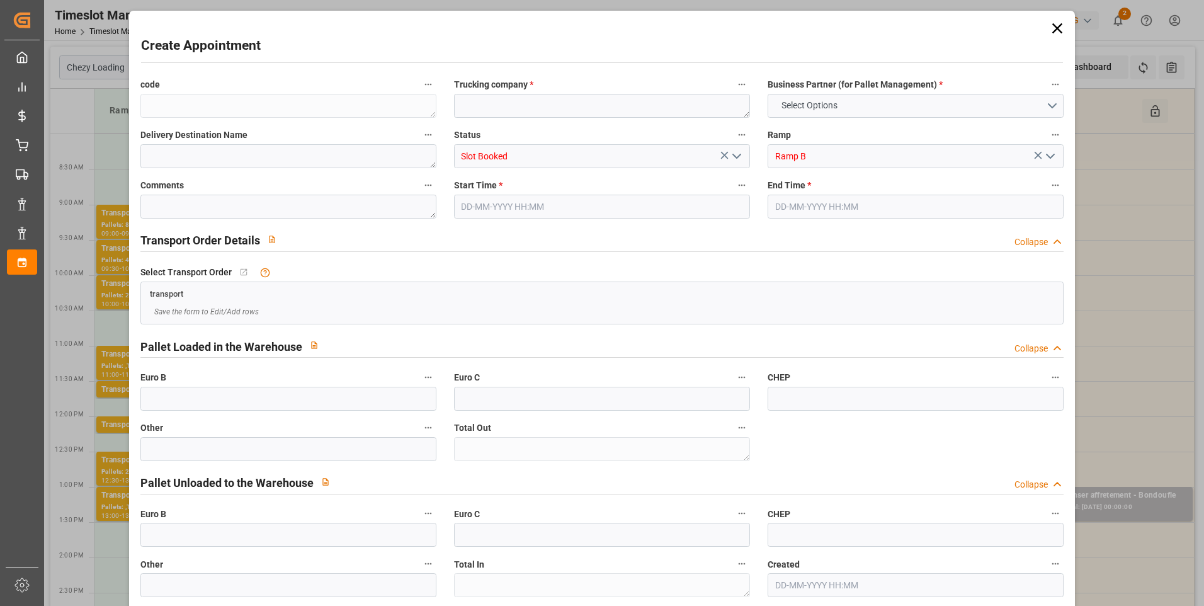
type input "0"
type input "03-09-2025 11:00"
type input "03-09-2025 11:30"
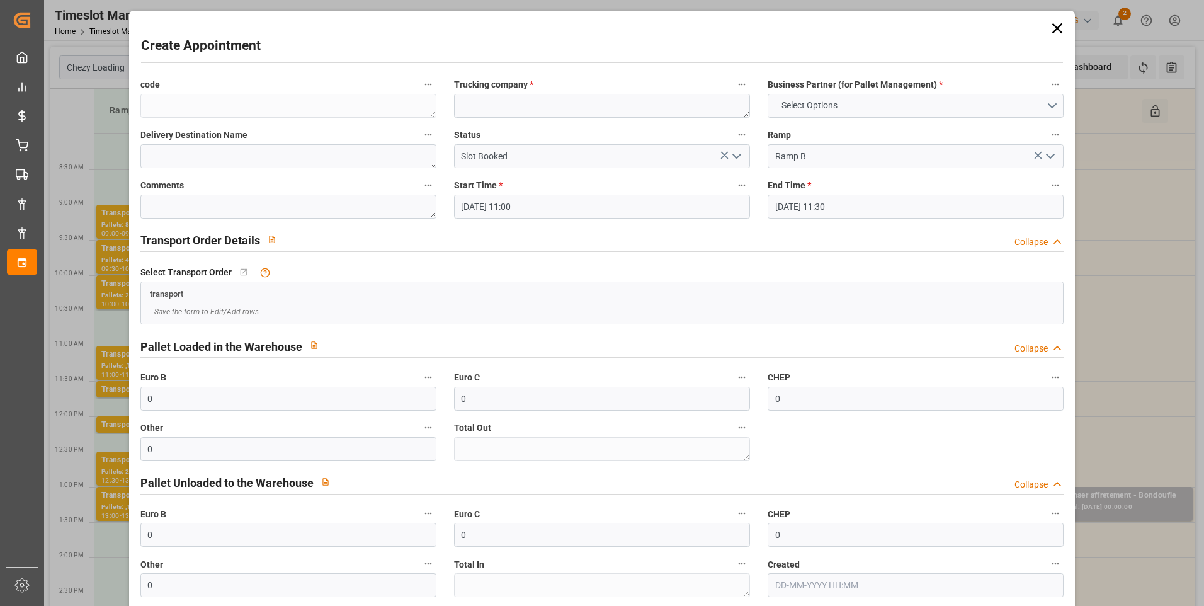
click at [1057, 30] on icon at bounding box center [1058, 29] width 18 height 18
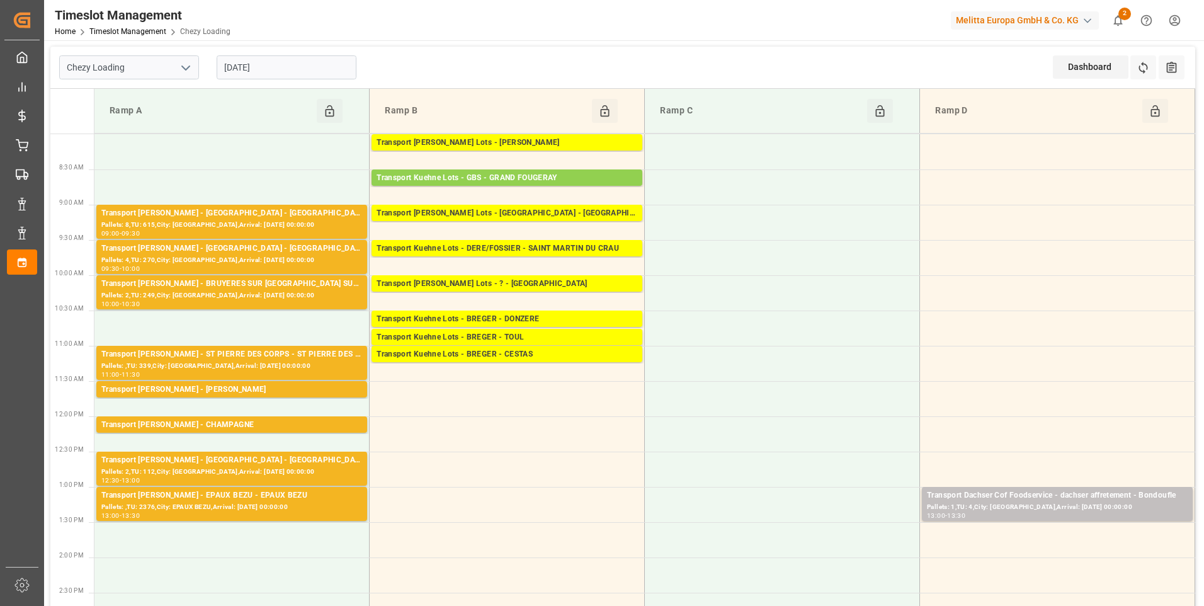
click at [294, 69] on input "[DATE]" at bounding box center [287, 67] width 140 height 24
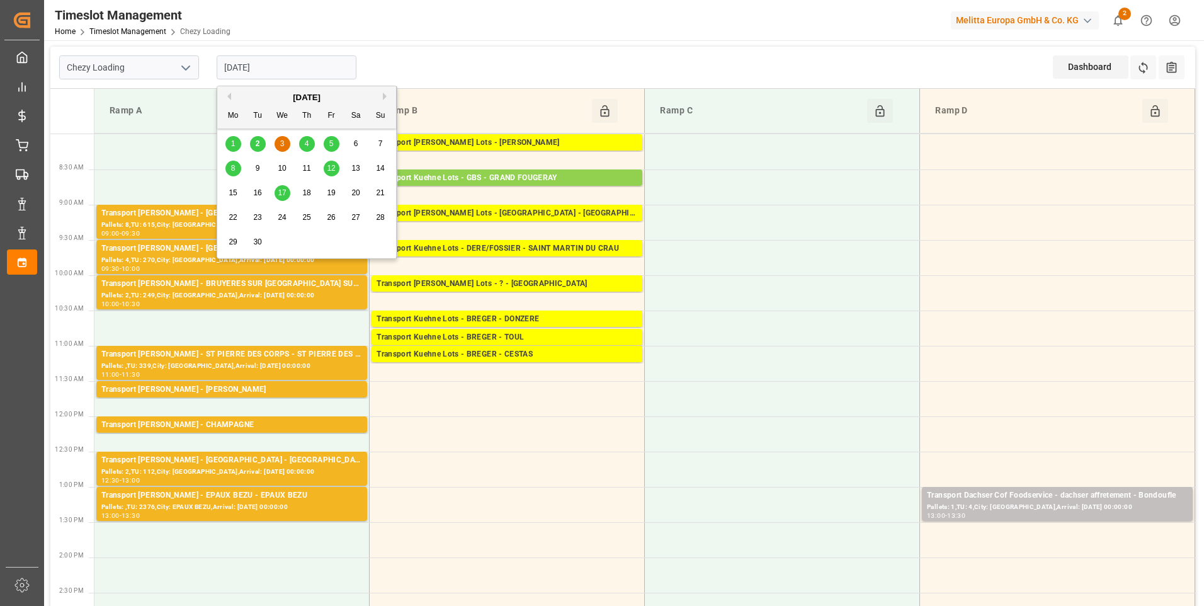
click at [260, 141] on span "2" at bounding box center [258, 143] width 4 height 9
type input "[DATE]"
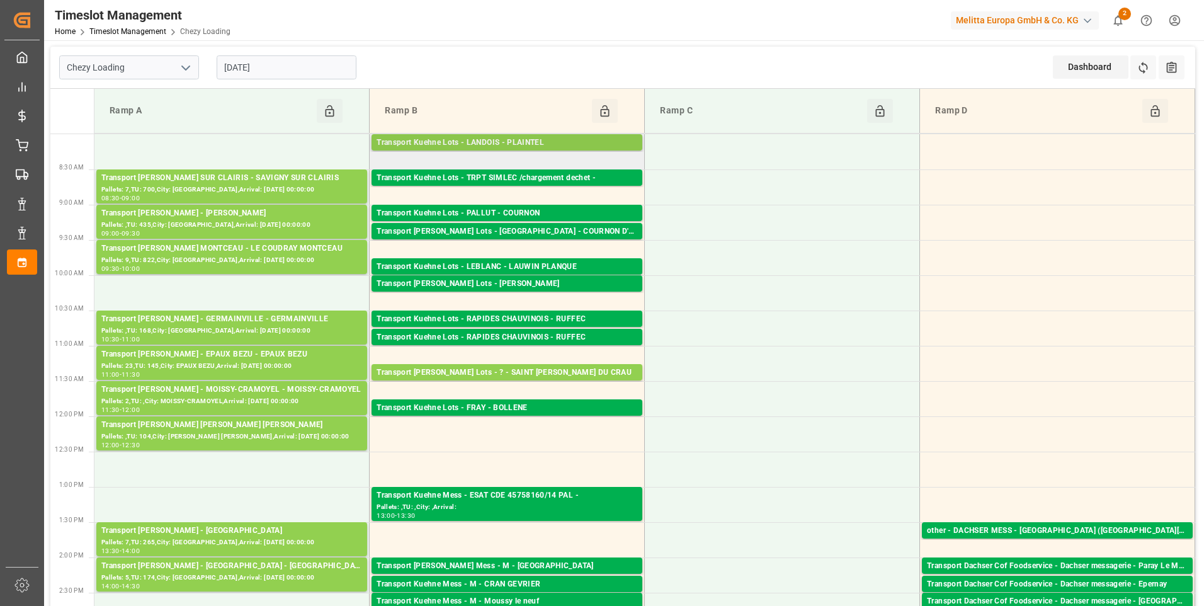
click at [511, 139] on div "Transport Kuehne Lots - LANDOIS - PLAINTEL" at bounding box center [507, 143] width 261 height 13
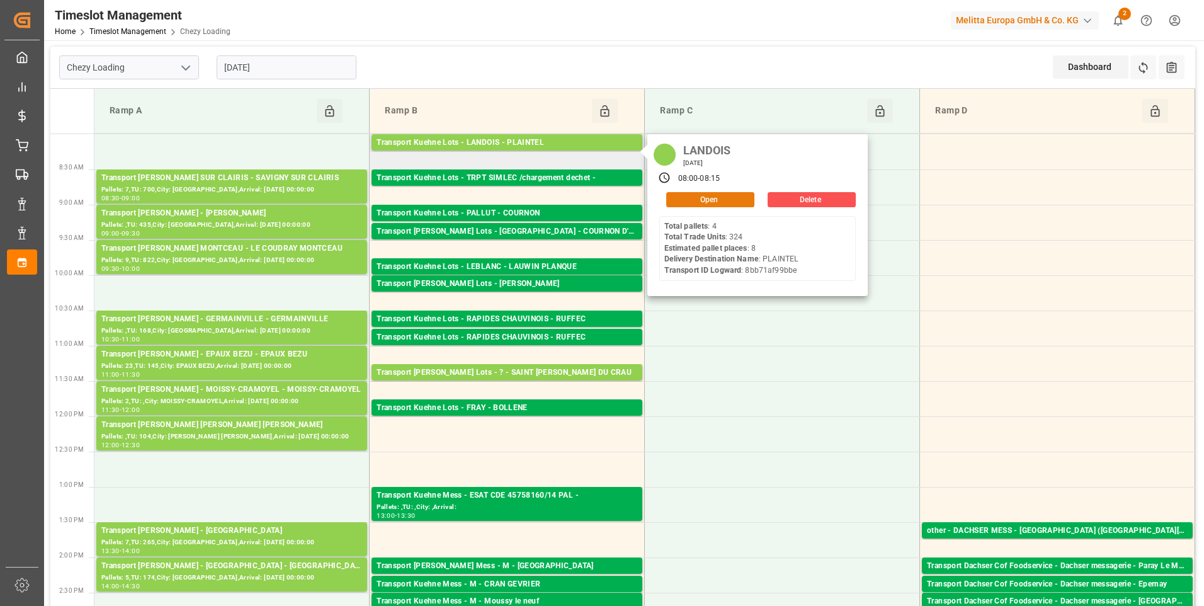
click at [704, 199] on button "Open" at bounding box center [710, 199] width 88 height 15
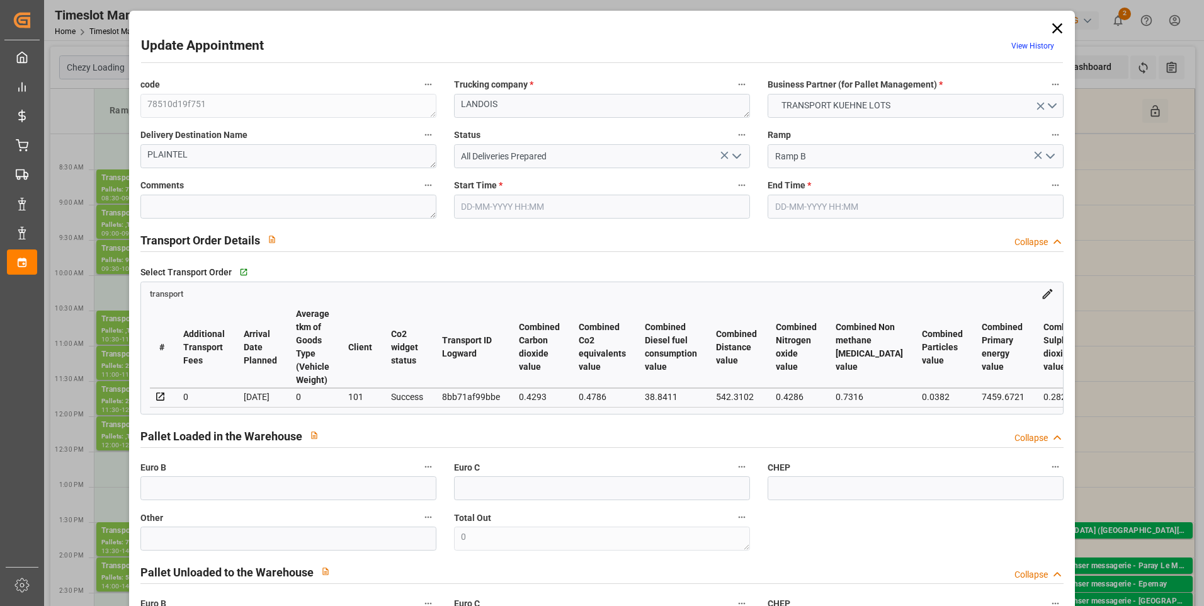
type input "8"
type input "394.35"
type input "0"
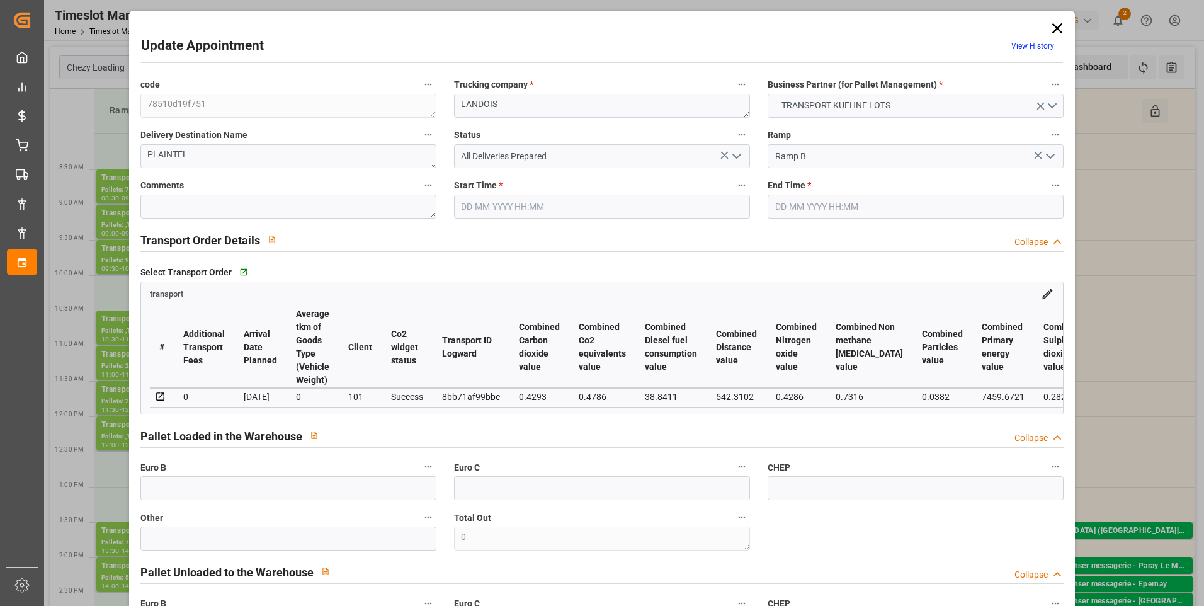
type input "394.35"
type input "0"
type input "16"
type input "1363.537"
type input "2120.226"
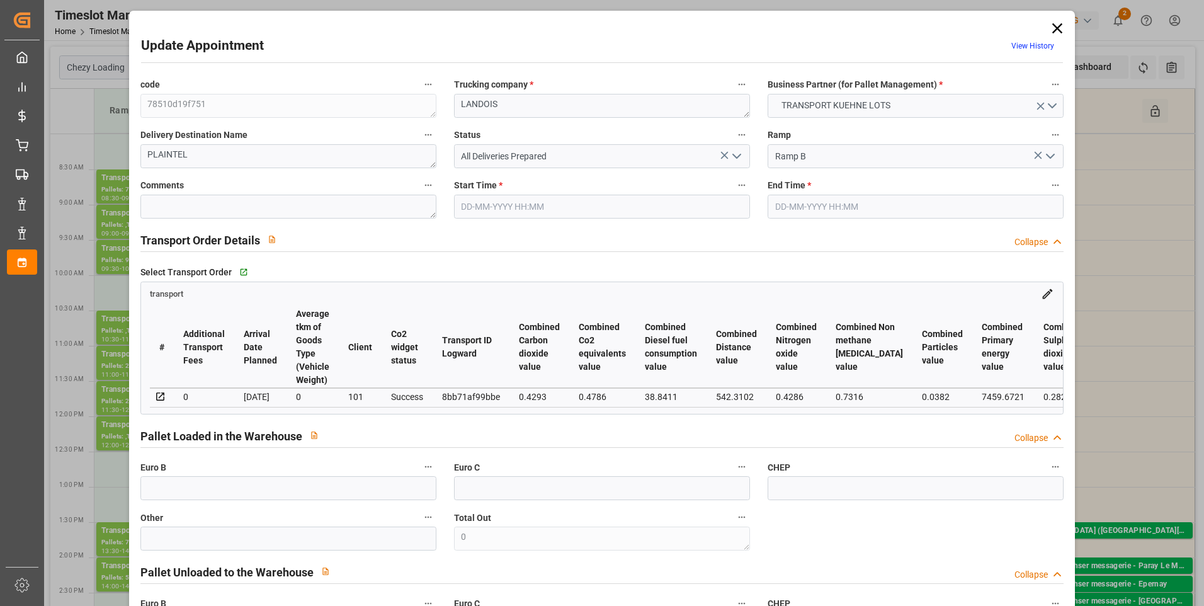
type input "5899.966"
type input "22"
type input "4"
type input "324"
type input "22"
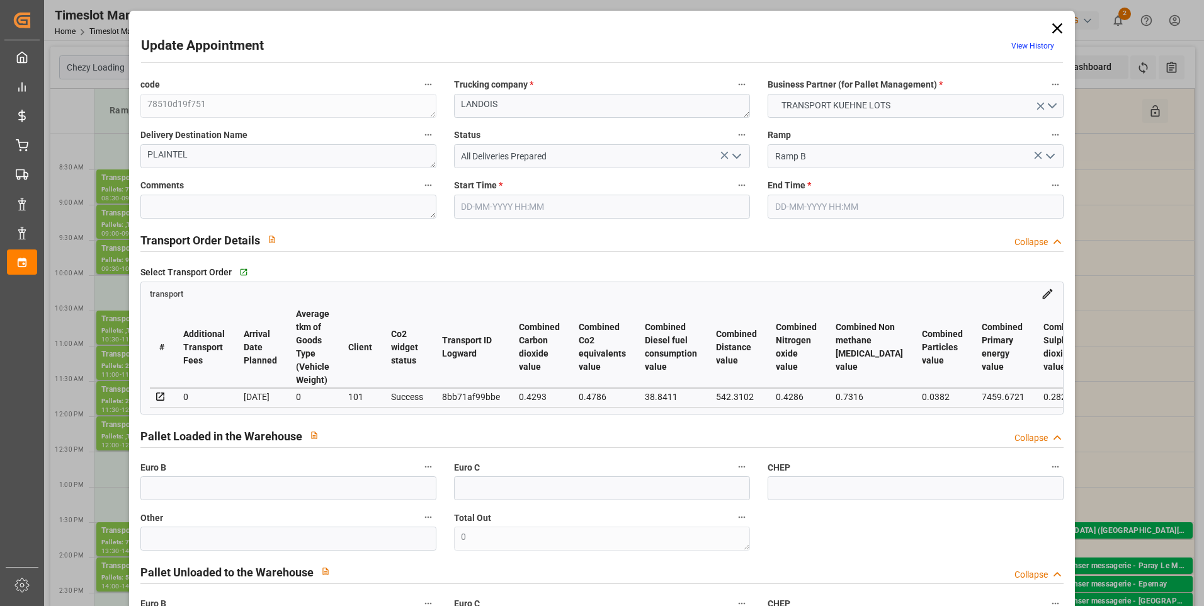
type input "101"
type input "1572.83"
type input "0"
type input "4710.8598"
type input "0"
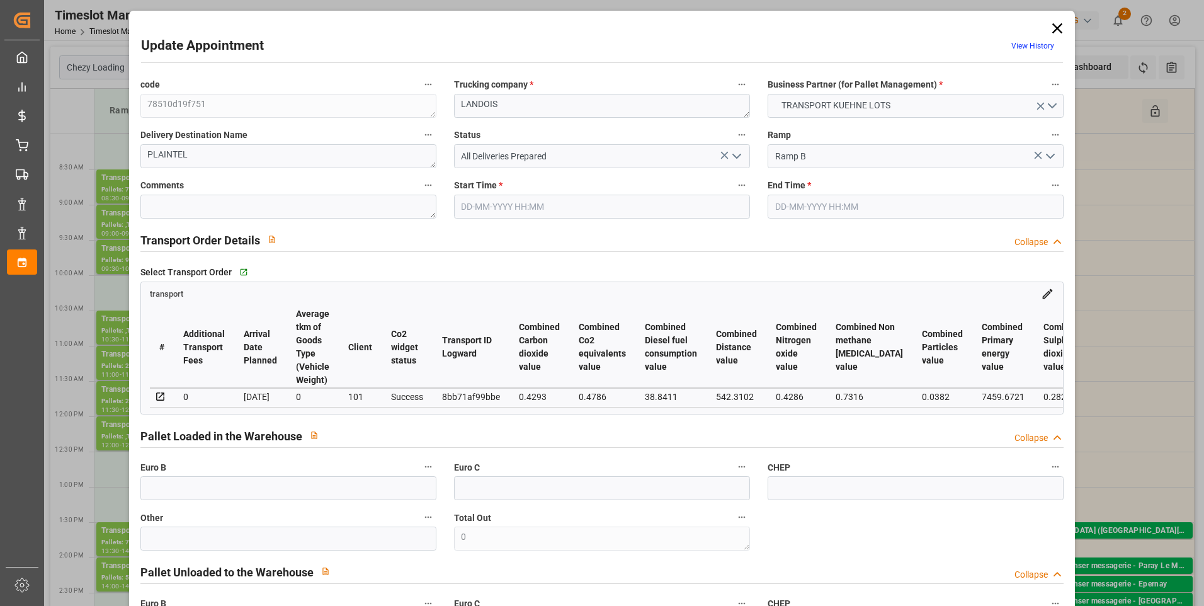
type input "0"
type input "21"
type input "35"
type input "02-09-2025 08:00"
type input "02-09-2025 08:15"
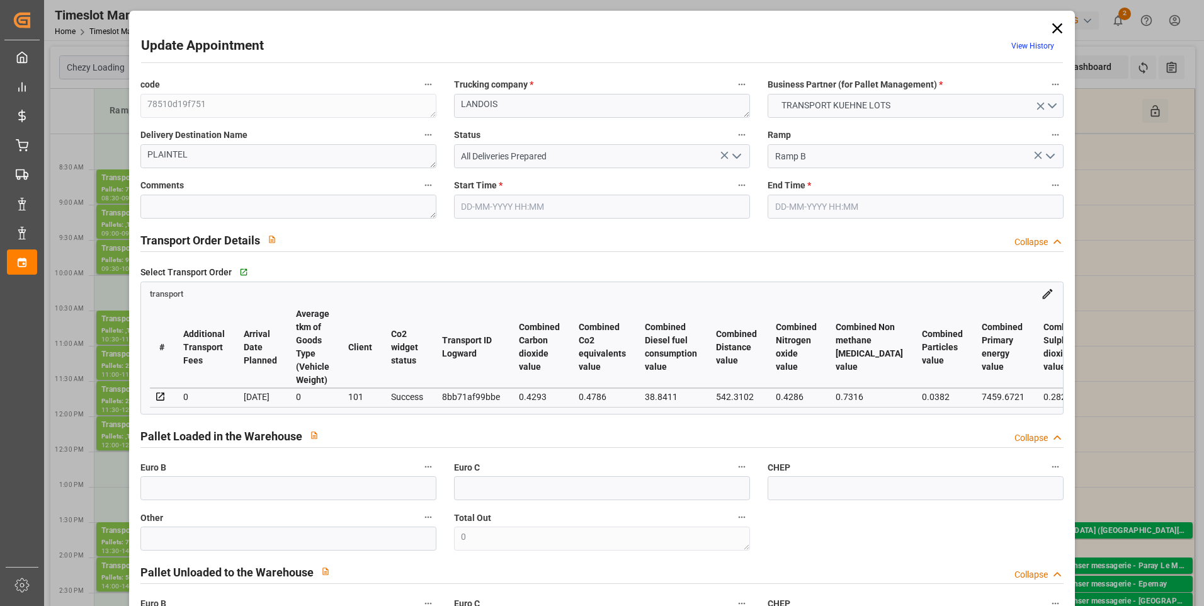
type input "27-08-2025 13:08"
type input "27-08-2025 11:28"
type input "[DATE]"
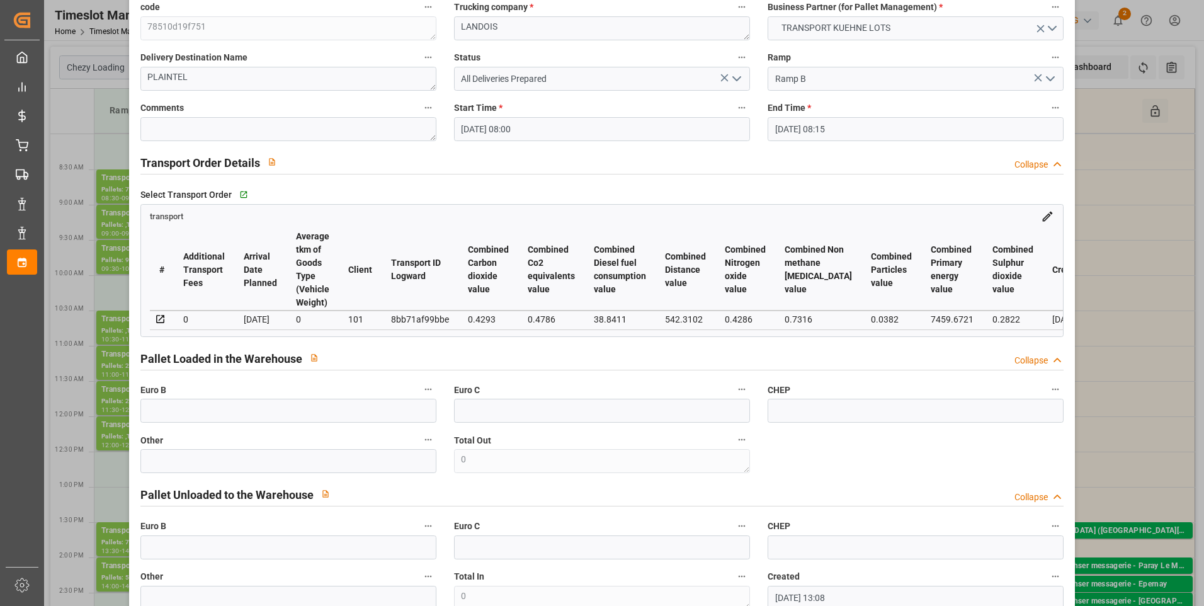
scroll to position [0, 0]
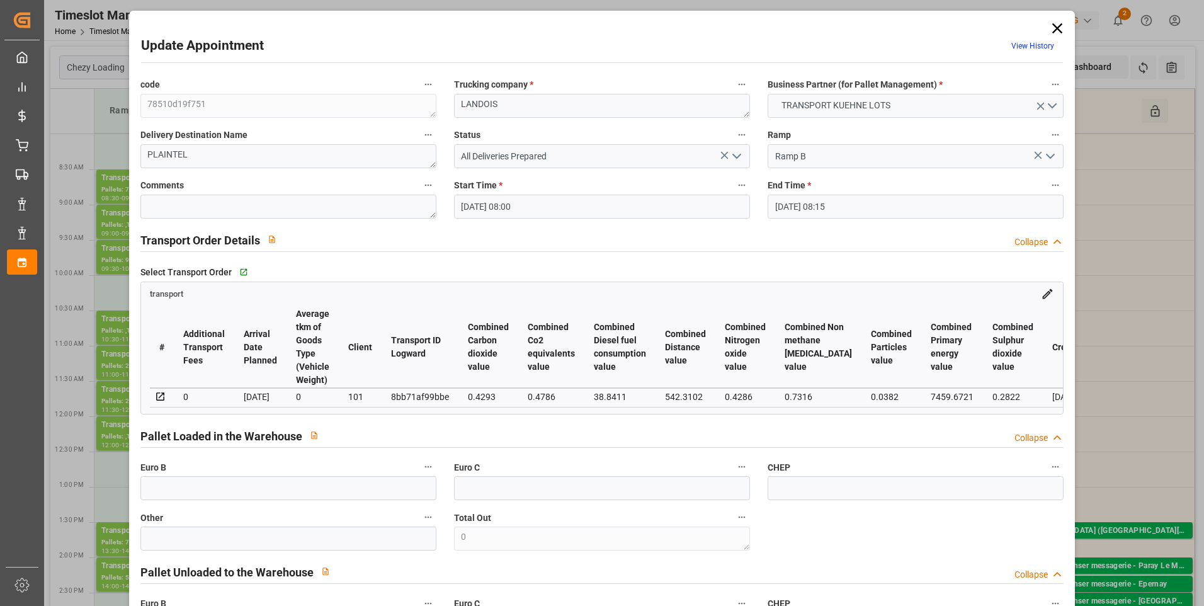
click at [1056, 27] on icon at bounding box center [1058, 28] width 10 height 10
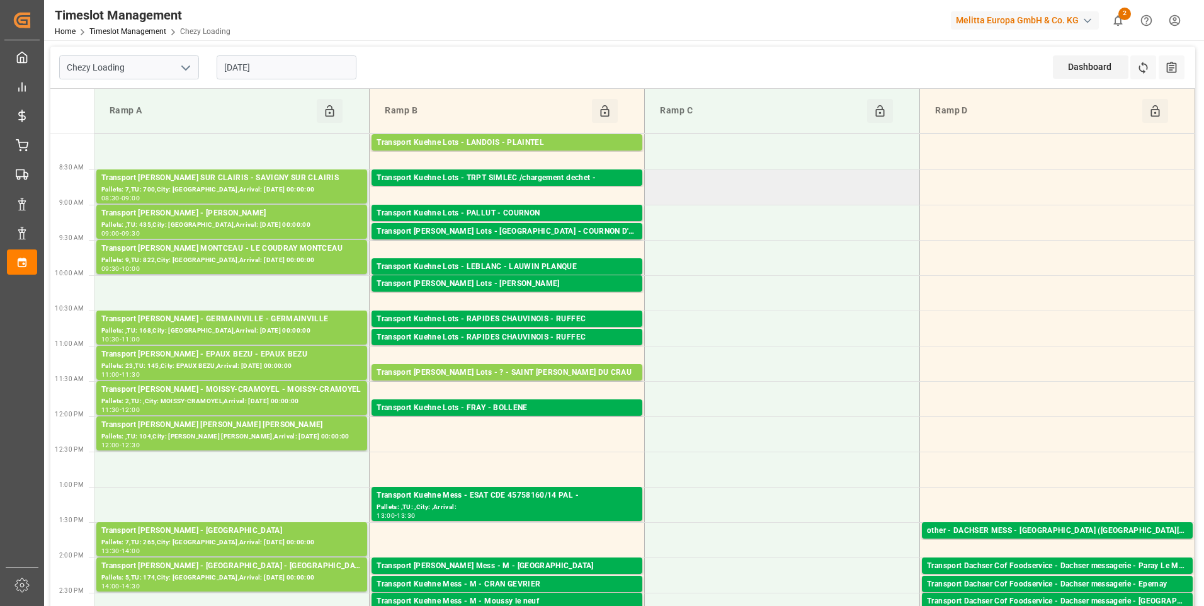
drag, startPoint x: 917, startPoint y: 186, endPoint x: 904, endPoint y: 188, distance: 12.8
click at [917, 186] on td at bounding box center [782, 186] width 275 height 35
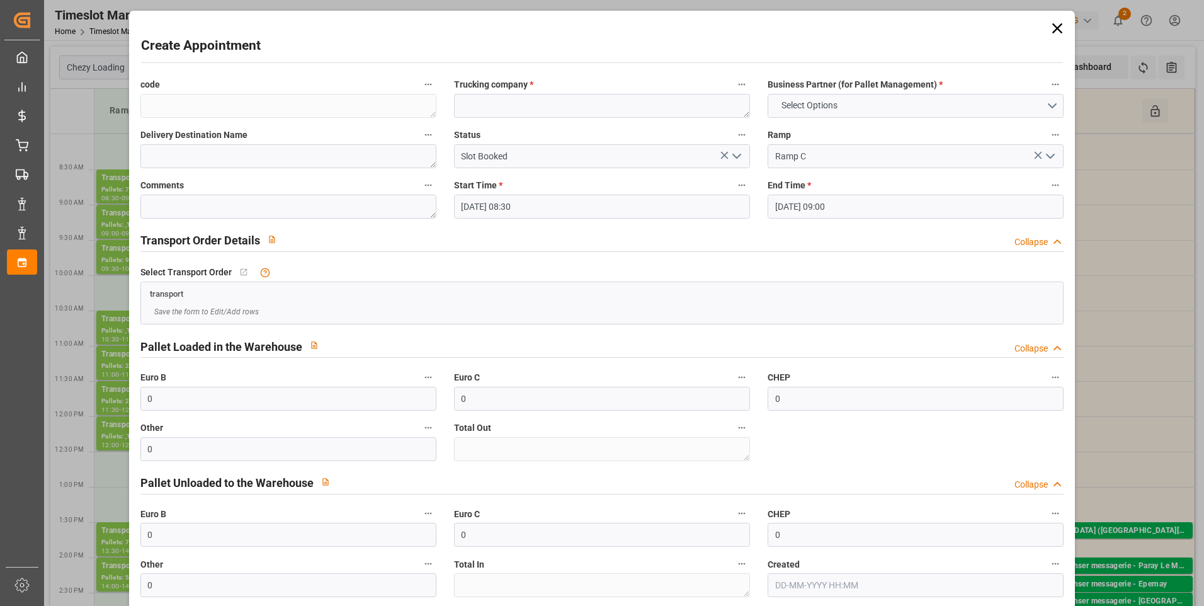
click at [1053, 26] on icon at bounding box center [1058, 28] width 10 height 10
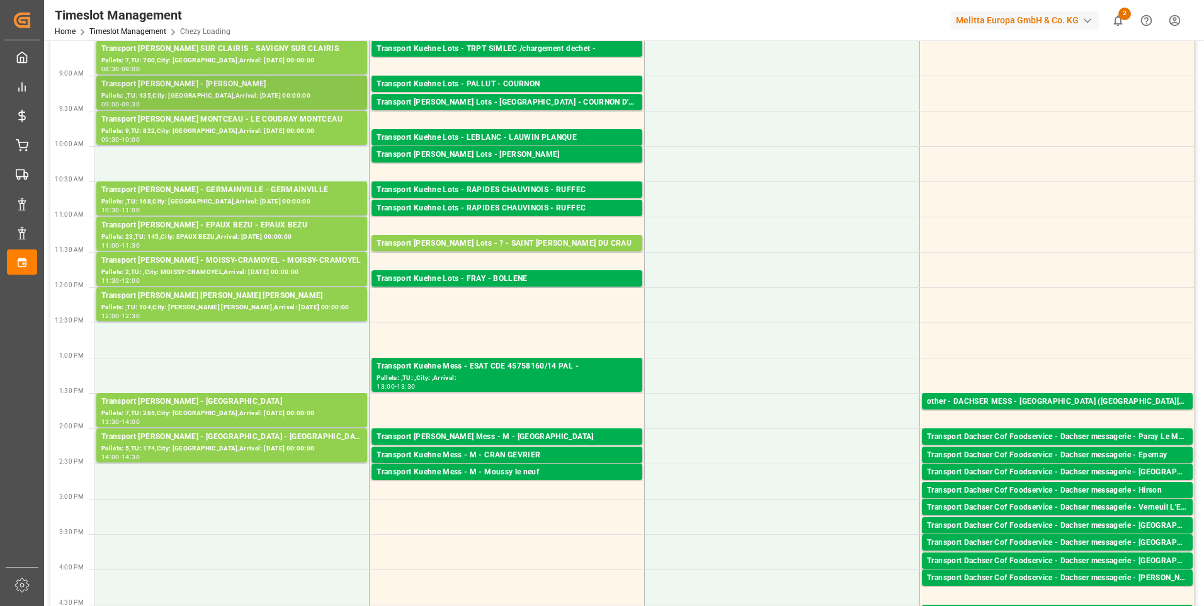
scroll to position [189, 0]
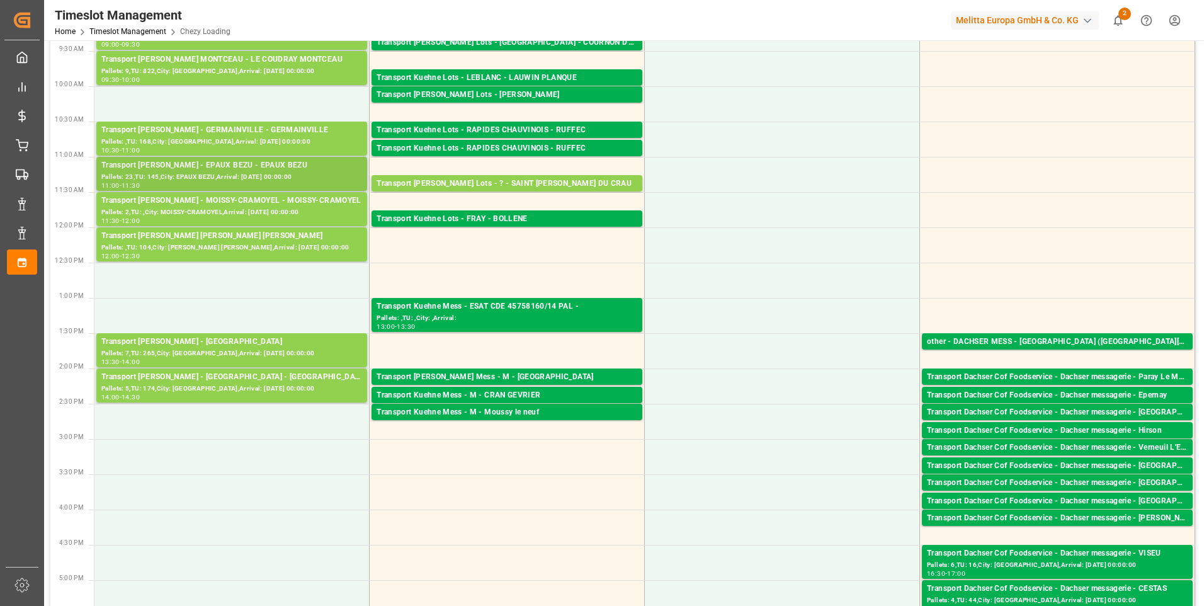
click at [271, 174] on div "Pallets: 23,TU: 145,City: EPAUX BEZU,Arrival: [DATE] 00:00:00" at bounding box center [231, 177] width 261 height 11
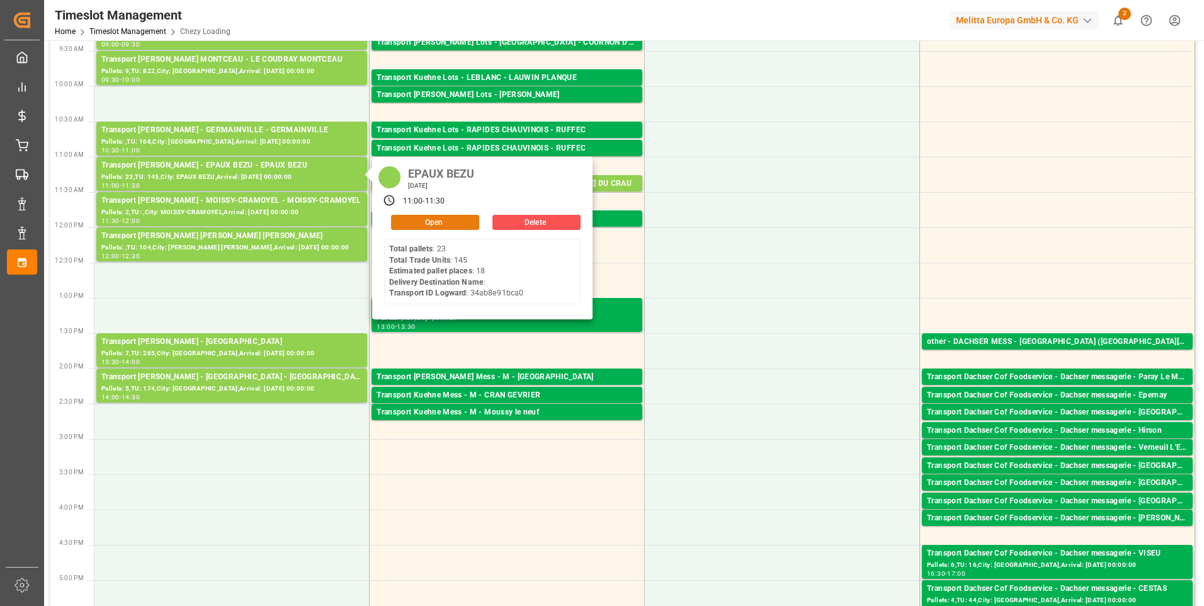
click at [426, 220] on button "Open" at bounding box center [435, 222] width 88 height 15
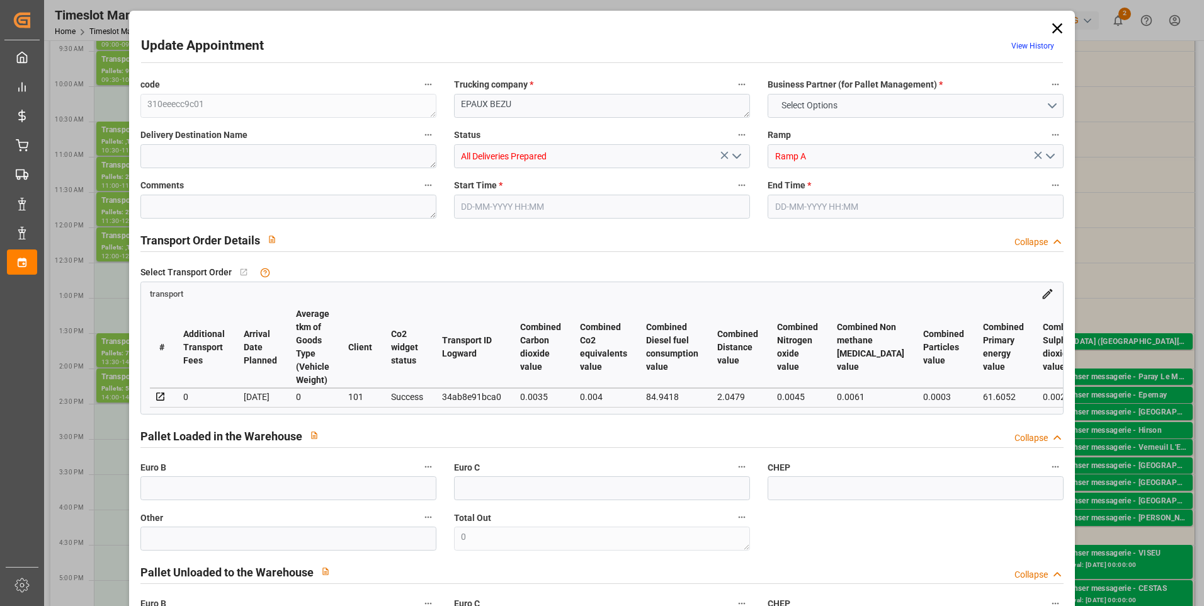
type input "18"
type input "223.24"
type input "0"
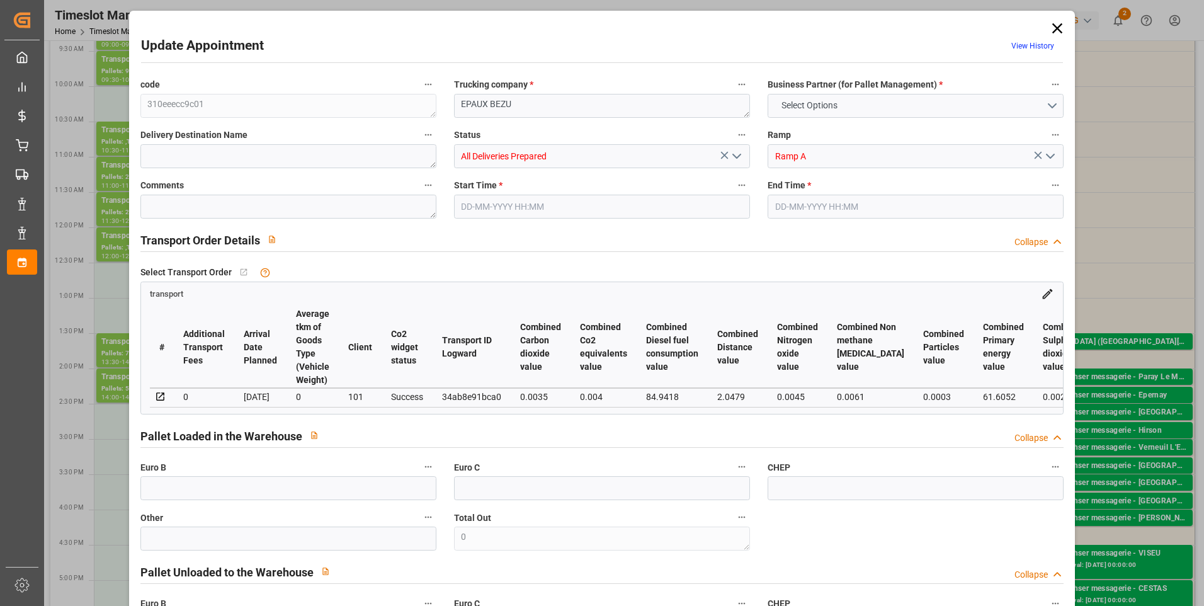
type input "215.6945"
type input "-7.5455"
type input "18"
type input "3222.576"
type input "4277.62"
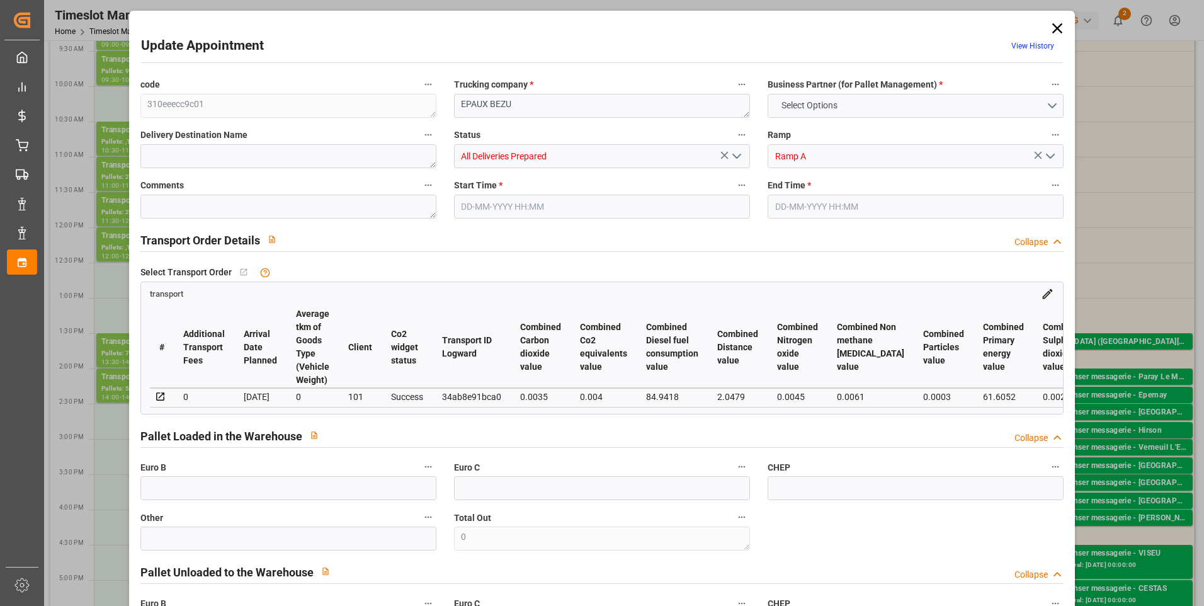
type input "22551.408"
type input "2"
type input "23"
type input "145"
type input "18"
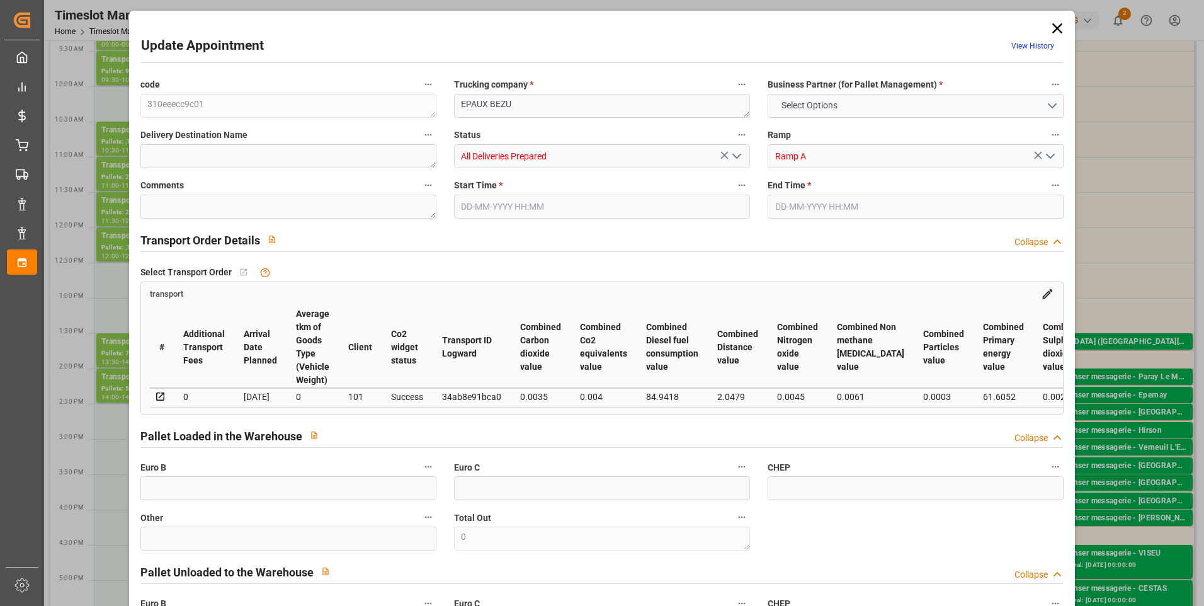
type input "101"
type input "3837.78"
type input "0"
type input "4710.8598"
type input "0"
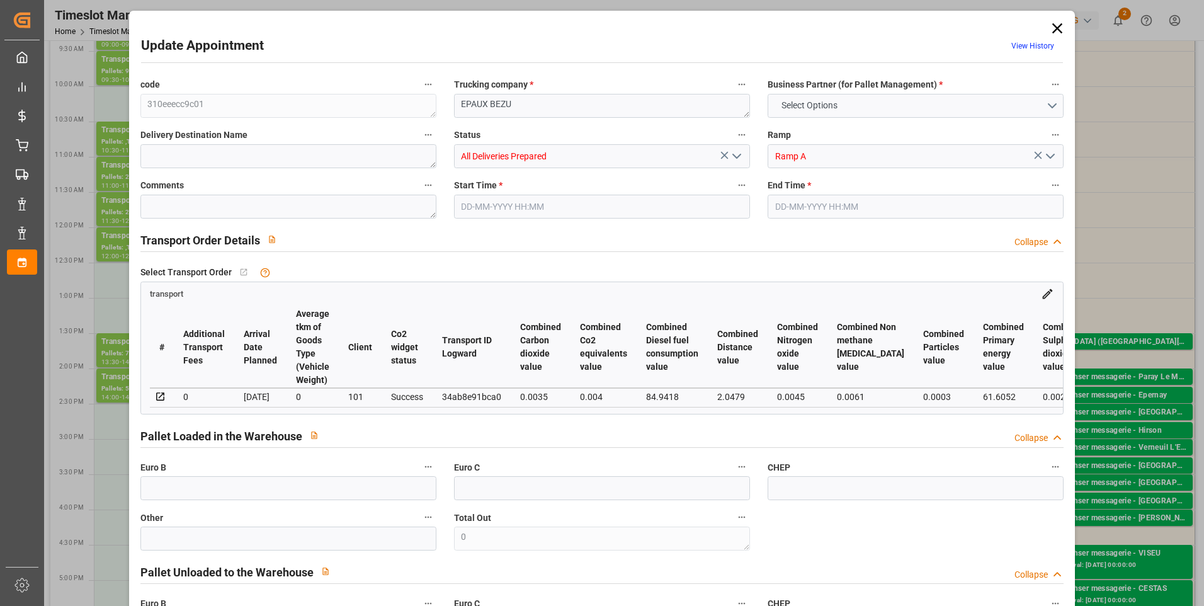
type input "0"
type input "21"
type input "35"
type input "[DATE] 11:00"
type input "[DATE] 11:30"
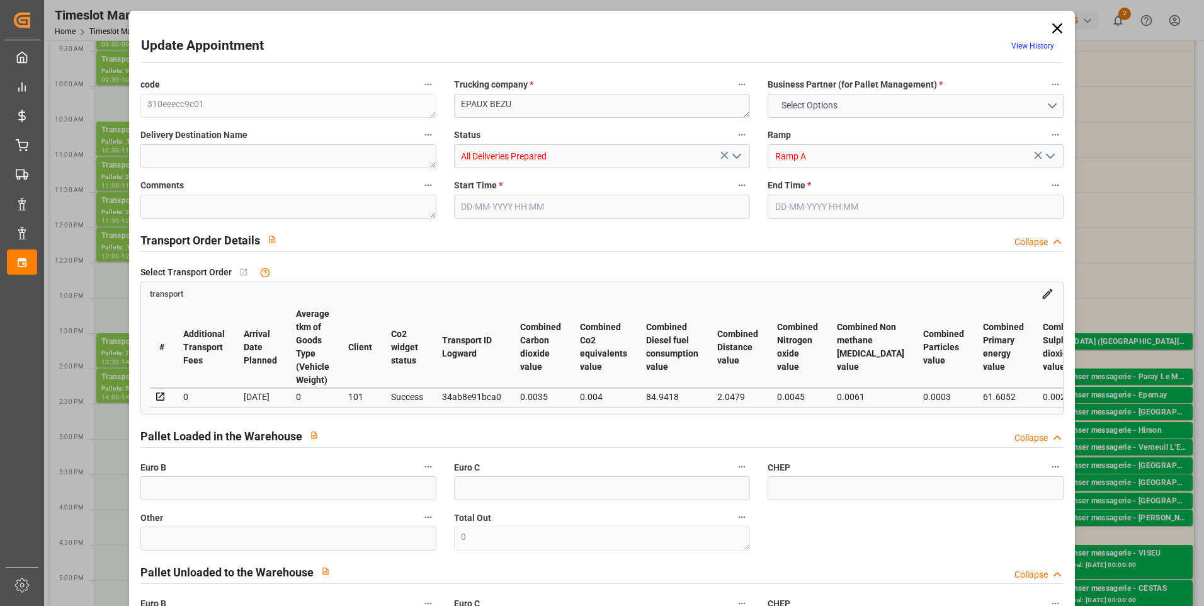
type input "[DATE] 14:34"
type input "29-08-2025 11:19"
type input "[DATE]"
type input "01-09-2025"
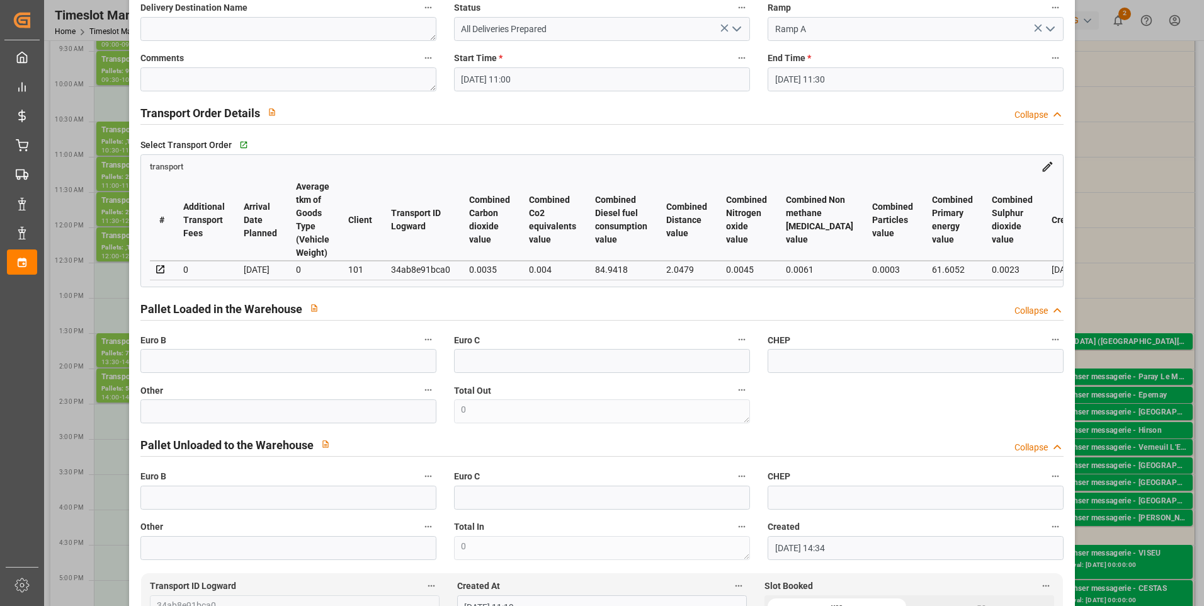
scroll to position [0, 0]
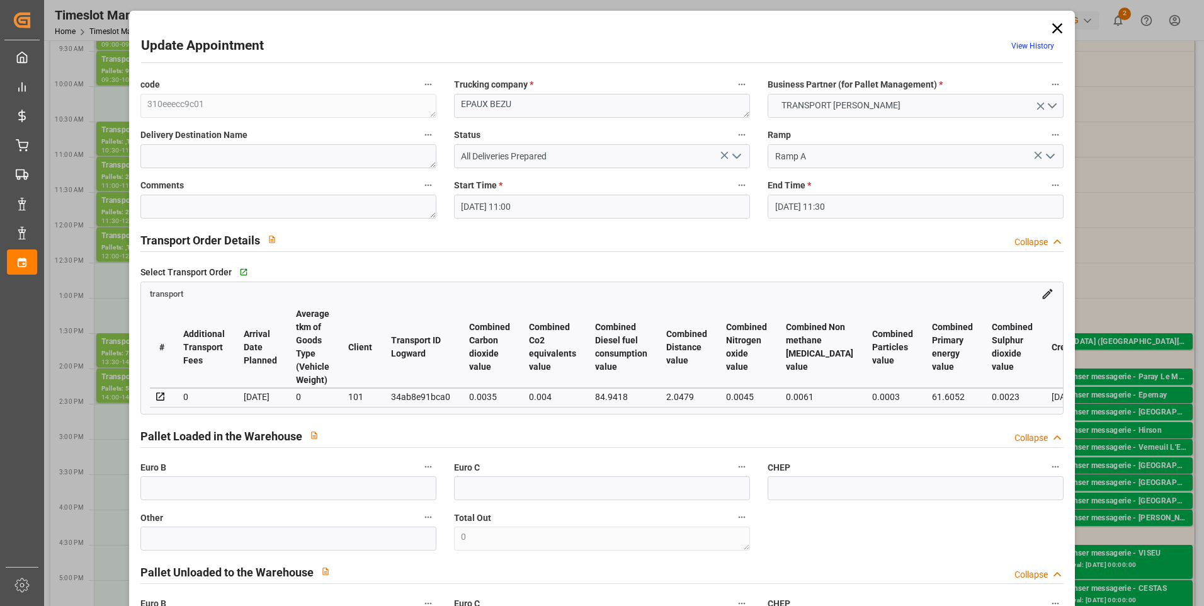
click at [1055, 25] on icon at bounding box center [1058, 29] width 18 height 18
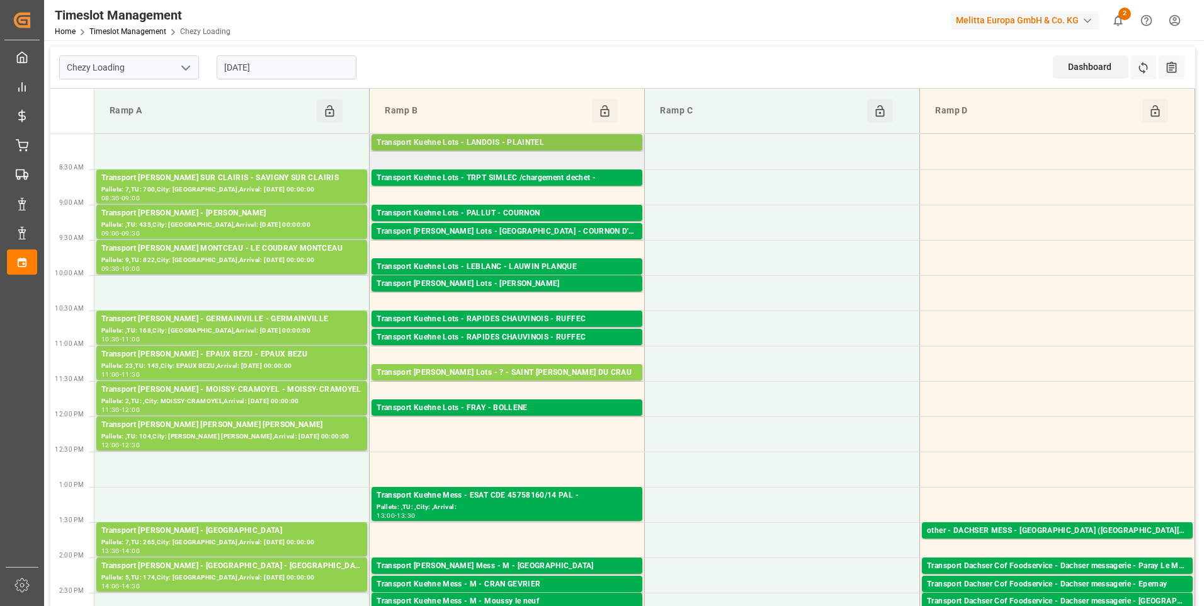
click at [480, 143] on div "Transport Kuehne Lots - LANDOIS - PLAINTEL" at bounding box center [507, 143] width 261 height 13
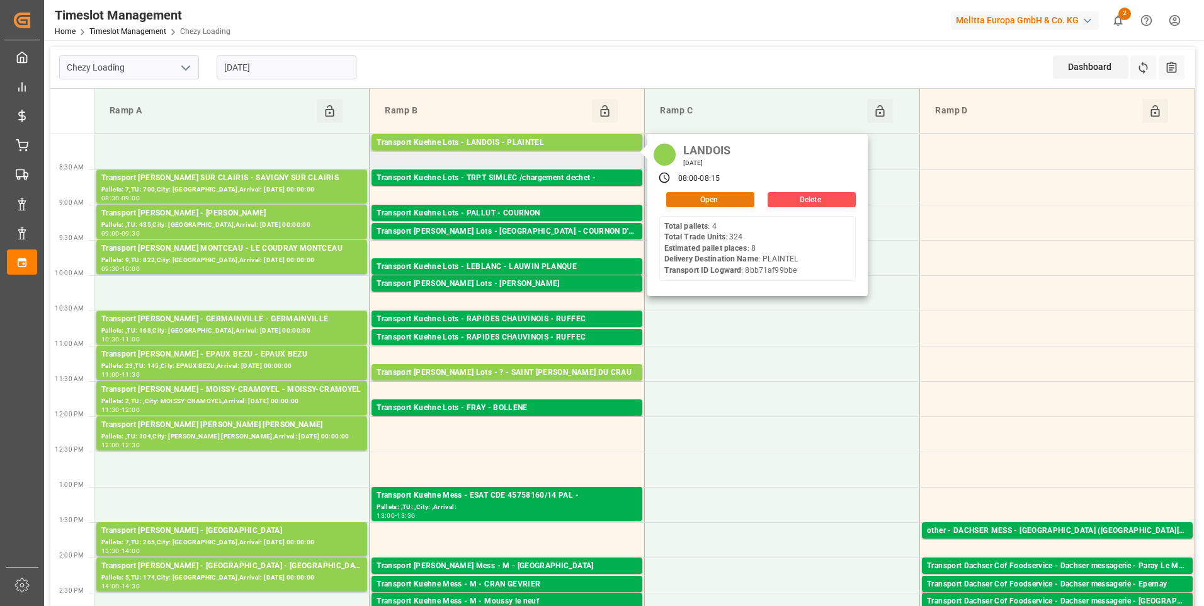
click at [706, 196] on button "Open" at bounding box center [710, 199] width 88 height 15
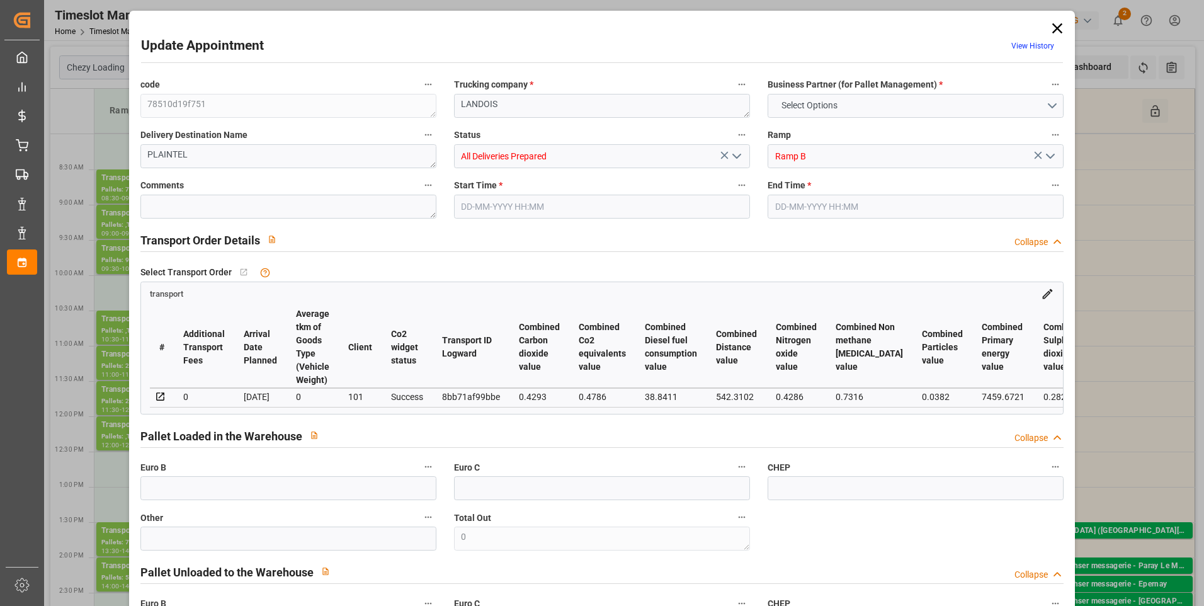
type input "8"
type input "394.35"
type input "0"
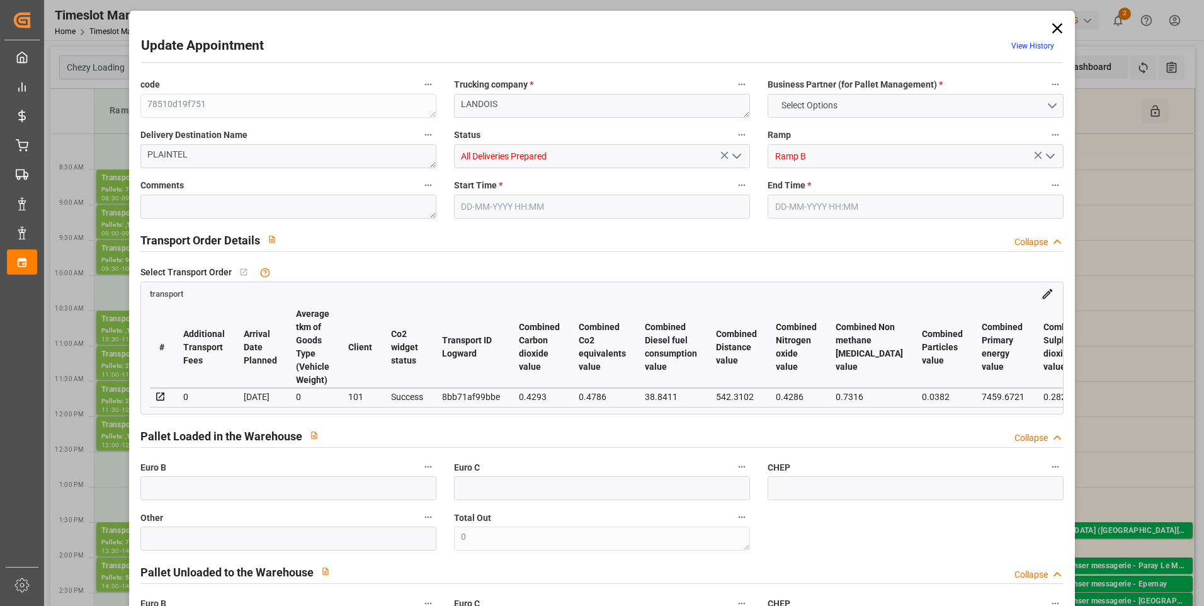
type input "394.35"
type input "0"
type input "16"
type input "1363.537"
type input "2120.226"
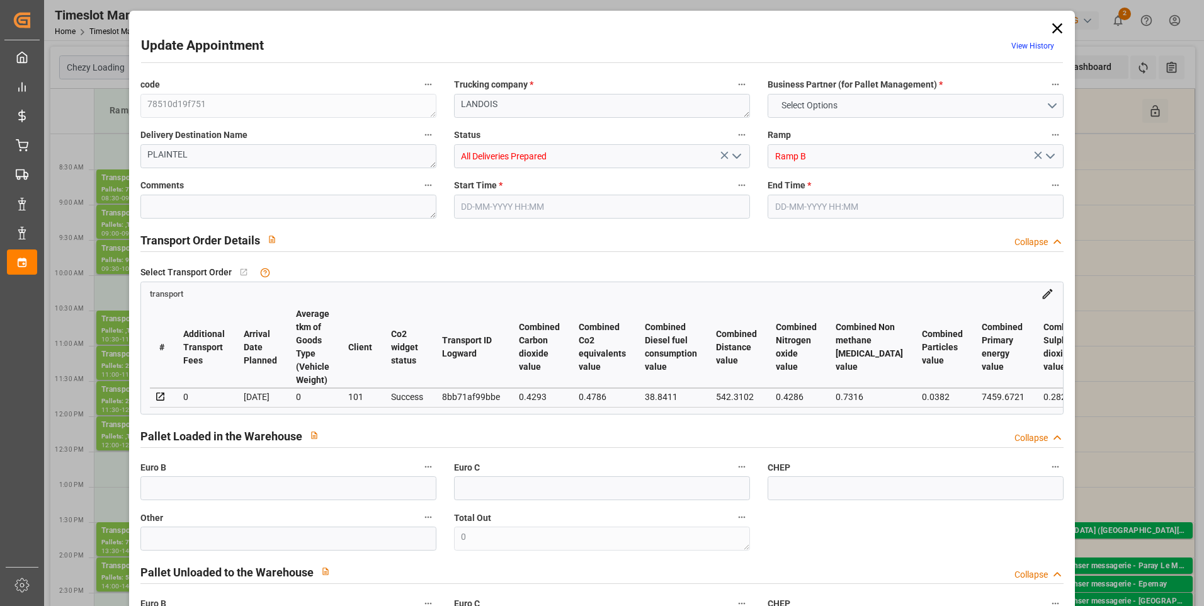
type input "5899.966"
type input "22"
type input "4"
type input "324"
type input "22"
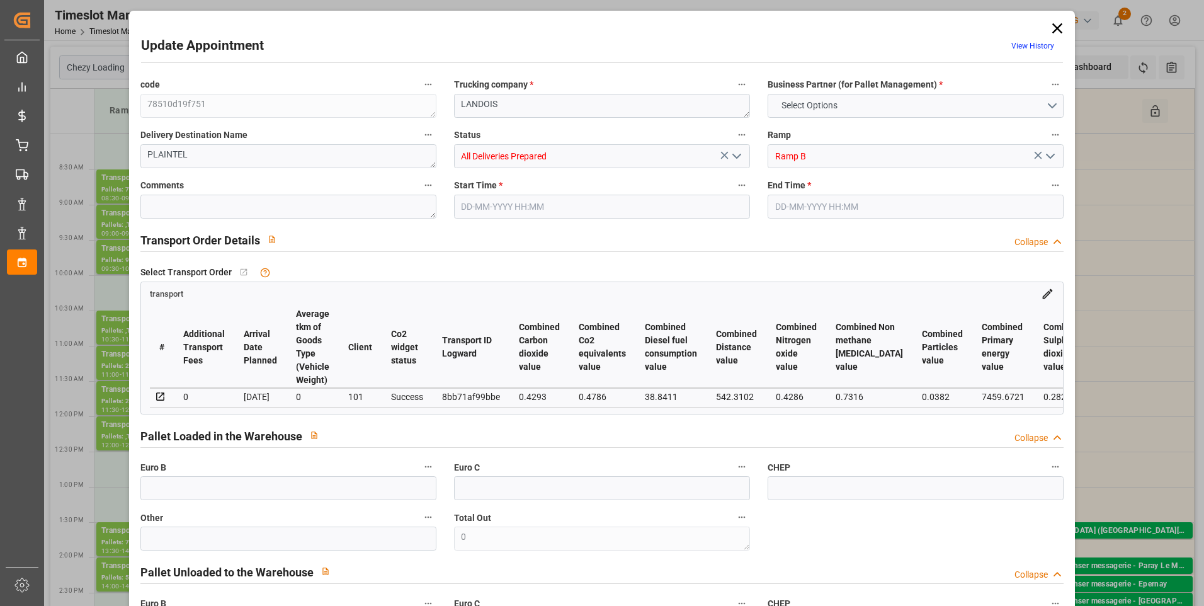
type input "101"
type input "1572.83"
type input "0"
type input "4710.8598"
type input "0"
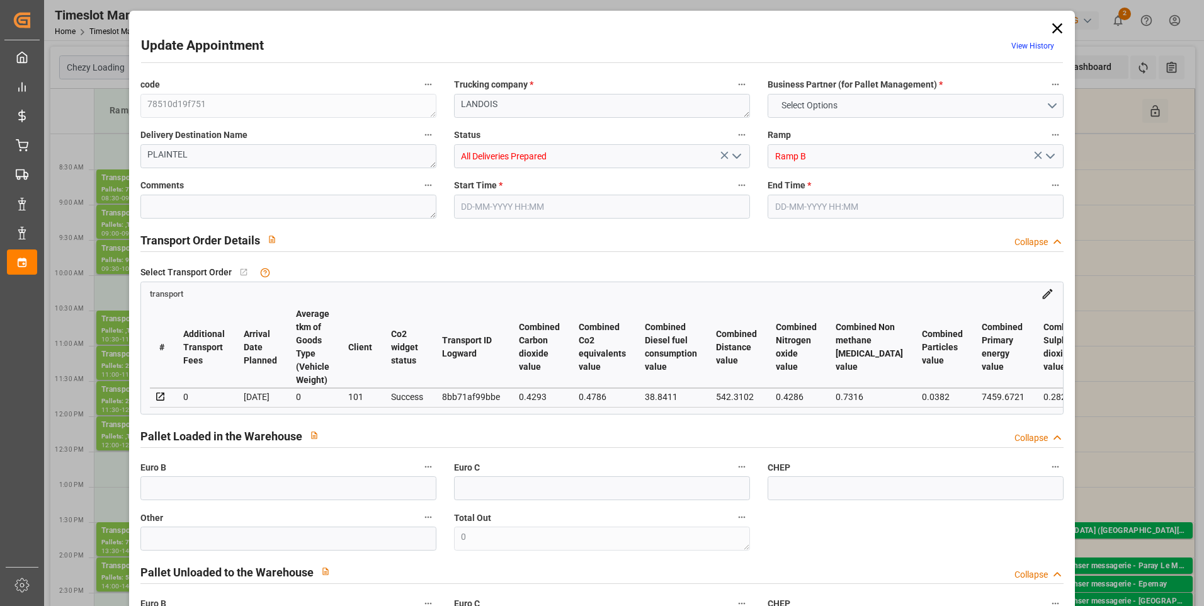
type input "0"
type input "21"
type input "35"
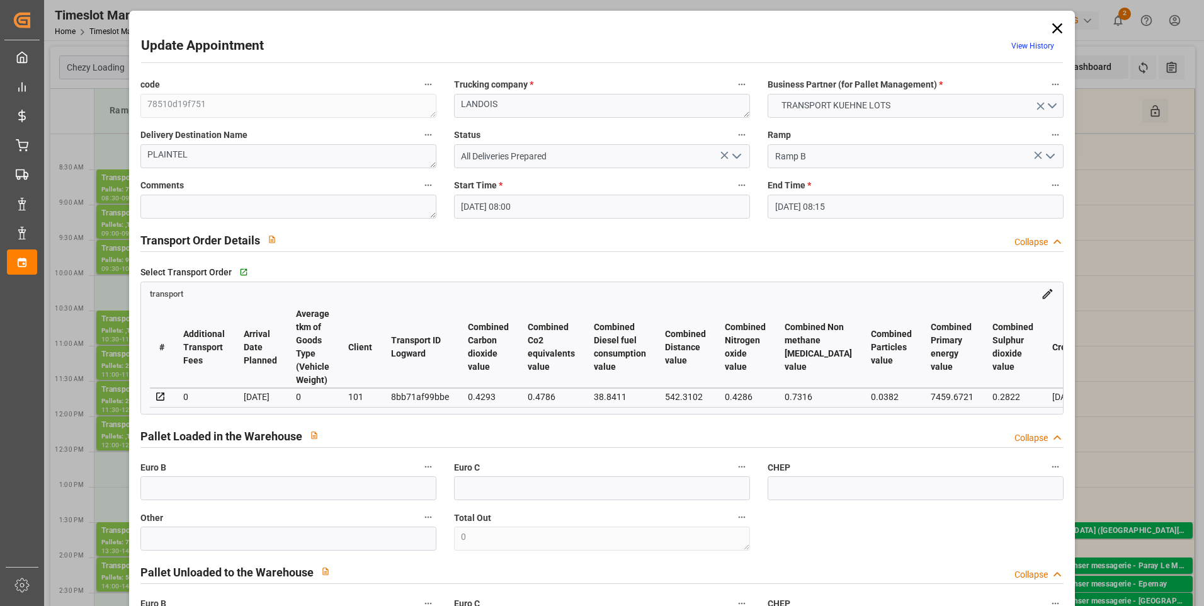
type input "02-09-2025 08:00"
type input "02-09-2025 08:15"
type input "27-08-2025 13:08"
type input "27-08-2025 11:28"
type input "03-09-2025"
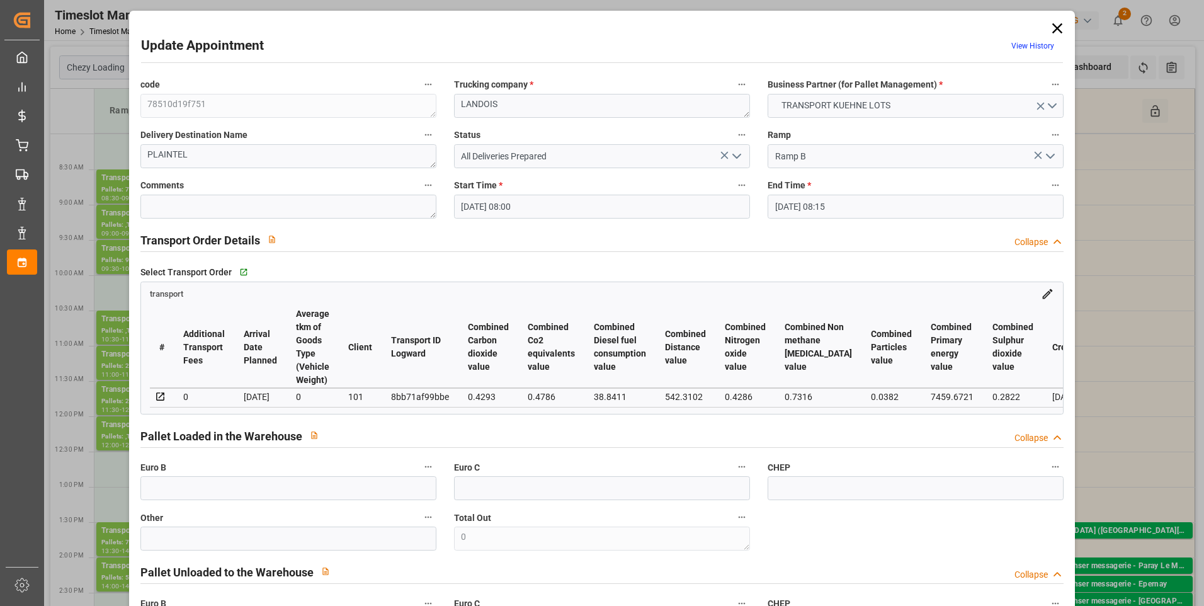
type input "01-09-2025"
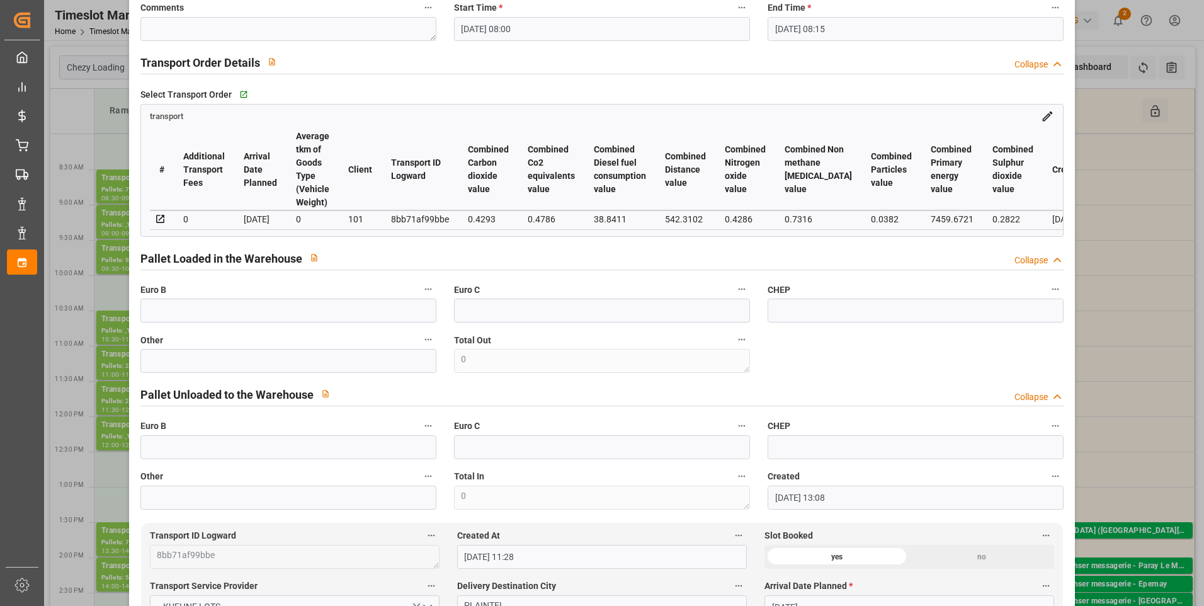
scroll to position [189, 0]
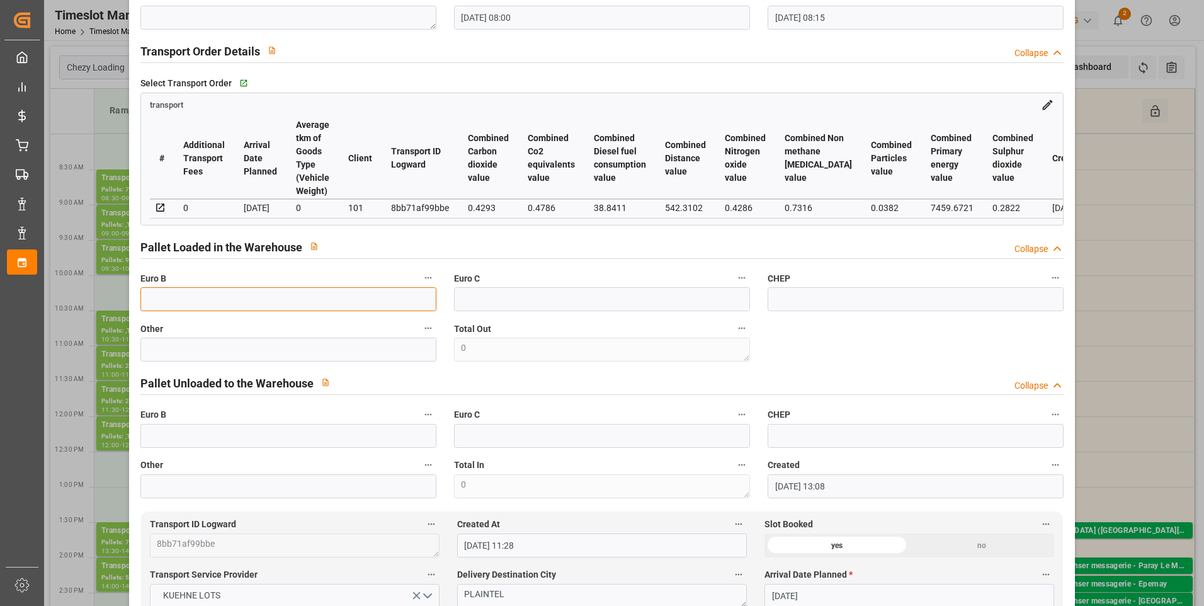
click at [212, 311] on input "text" at bounding box center [288, 299] width 296 height 24
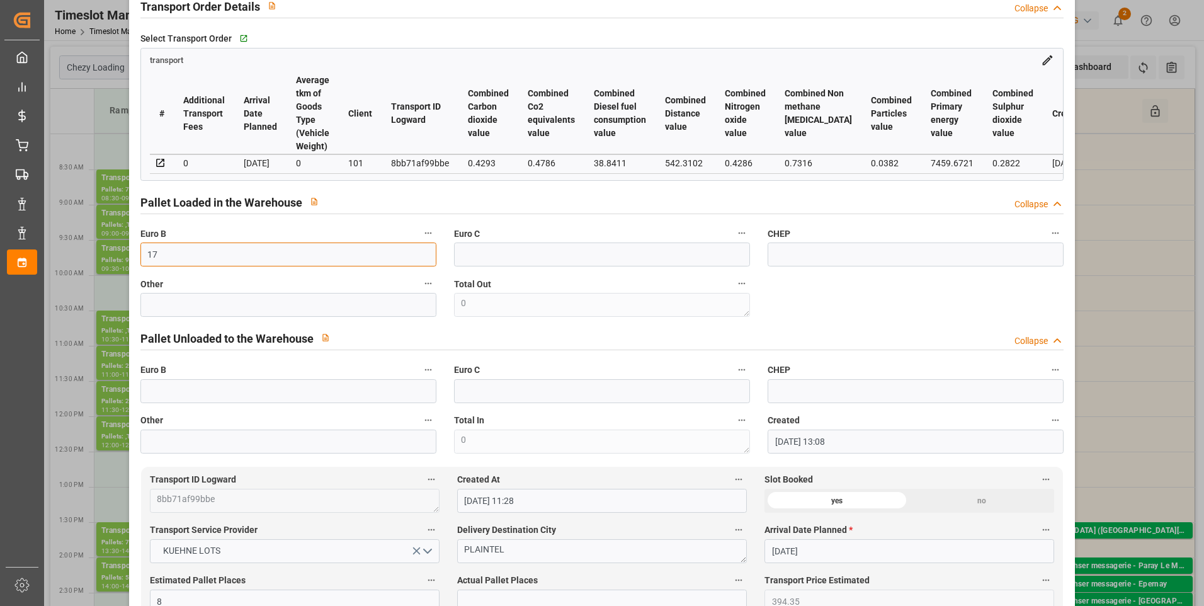
scroll to position [441, 0]
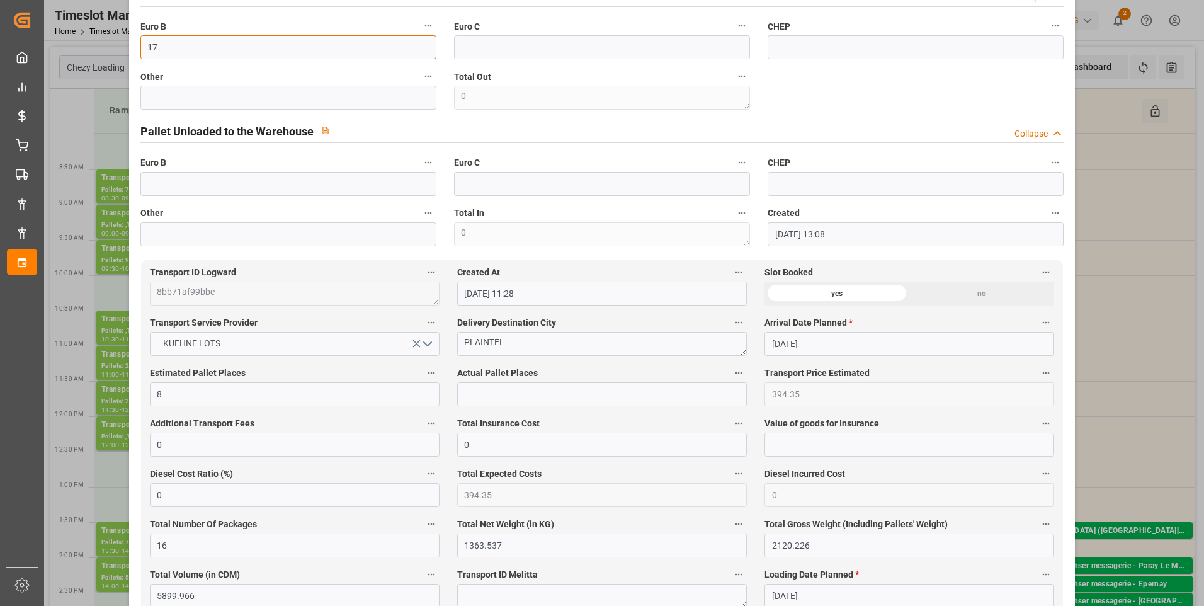
type input "17"
click at [476, 399] on input "text" at bounding box center [602, 394] width 290 height 24
type input "7"
click at [159, 191] on input "text" at bounding box center [288, 184] width 296 height 24
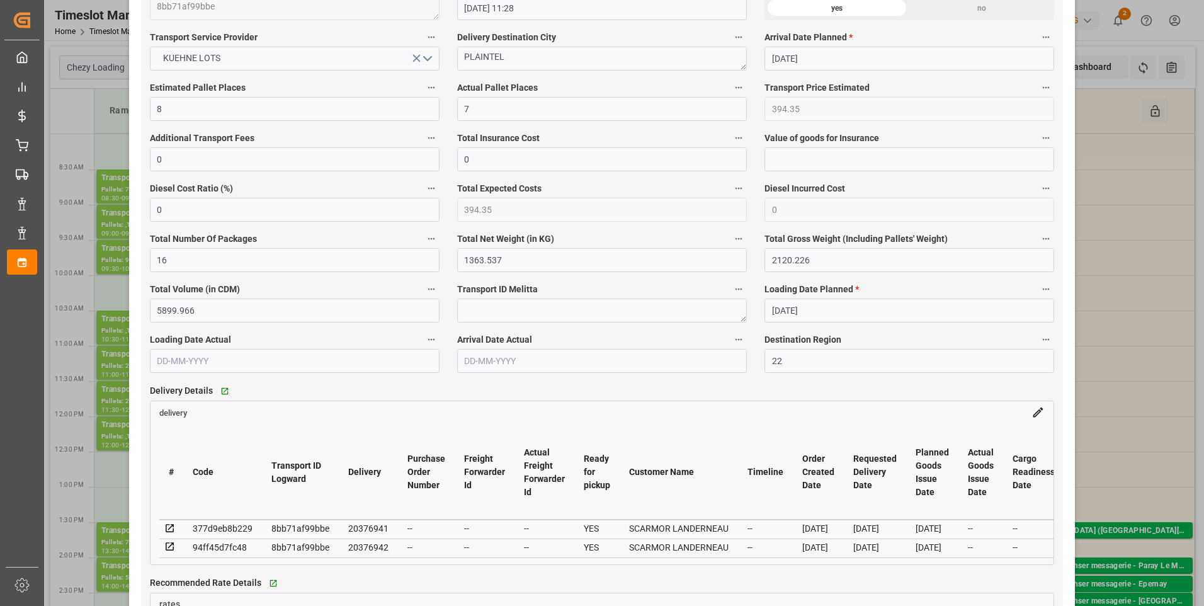
scroll to position [756, 0]
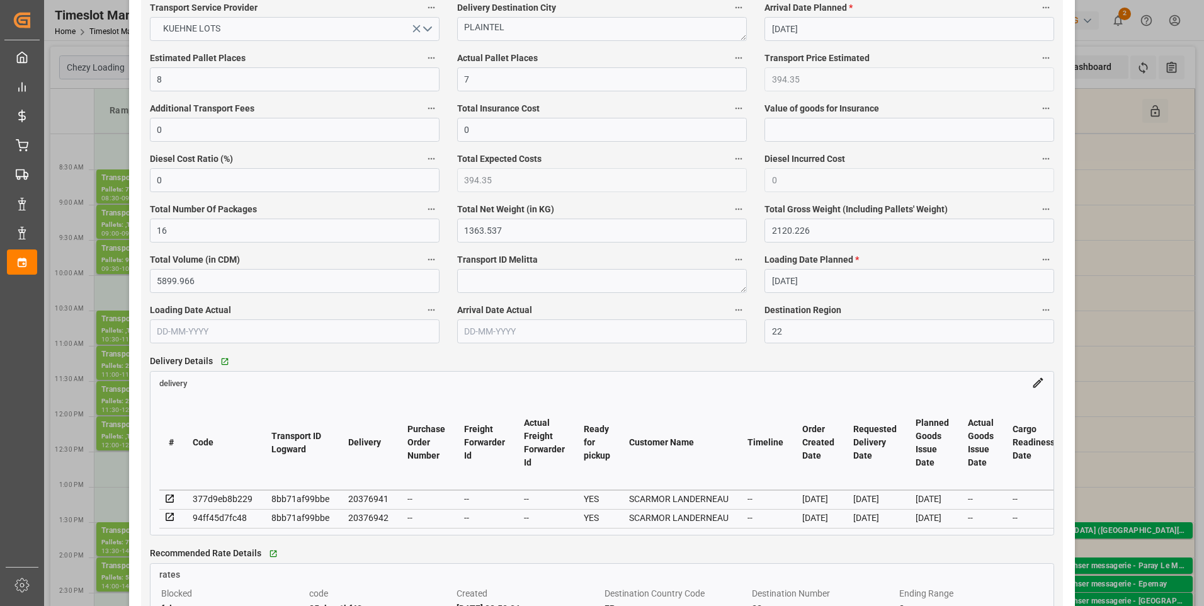
type input "66"
click at [169, 499] on icon at bounding box center [169, 498] width 11 height 11
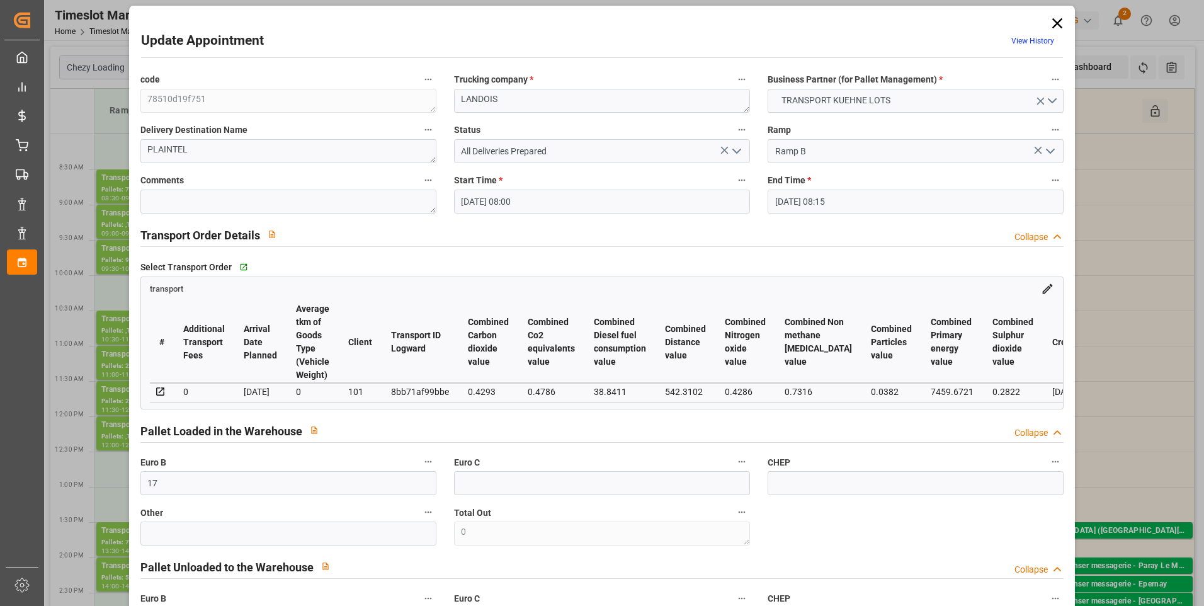
scroll to position [0, 0]
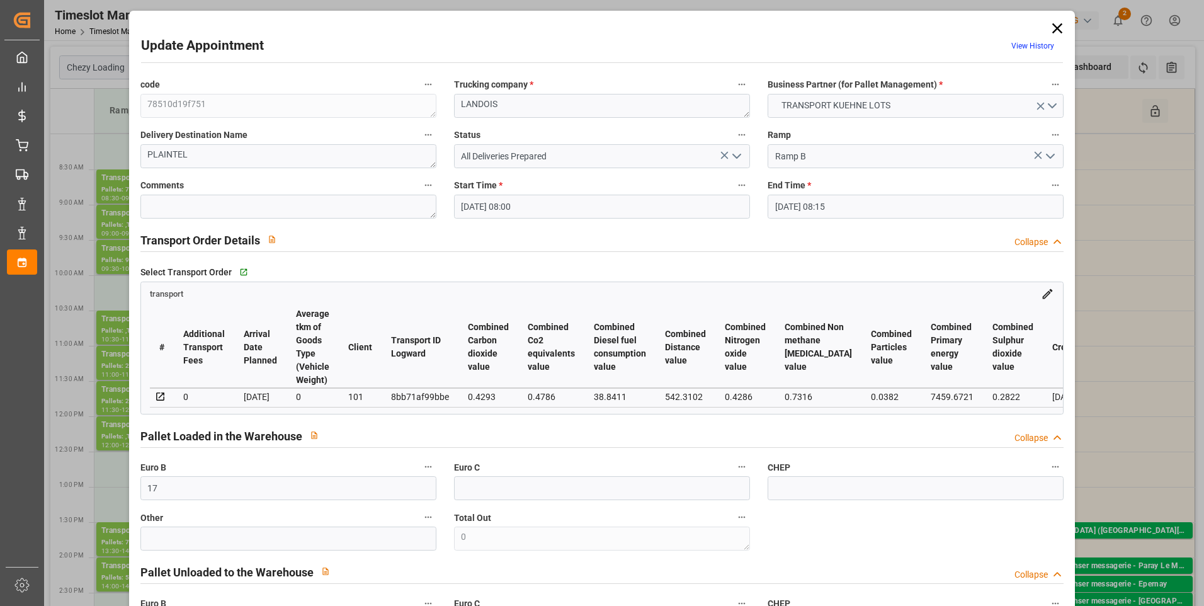
click at [736, 155] on icon "open menu" at bounding box center [736, 156] width 15 height 15
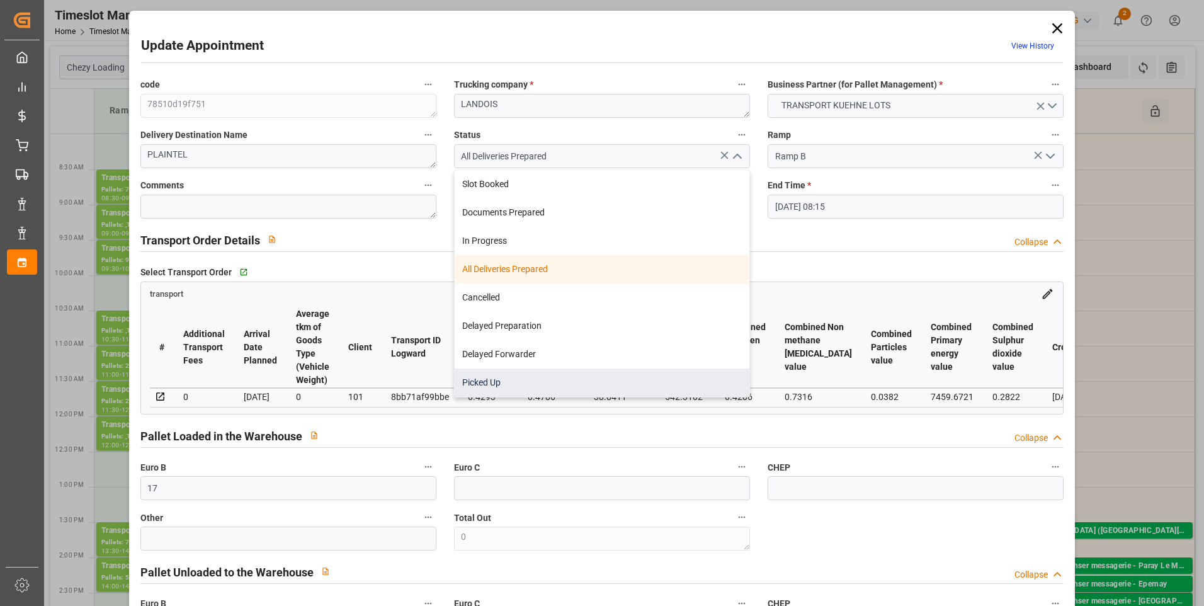
click at [540, 377] on div "Picked Up" at bounding box center [602, 382] width 295 height 28
type input "Picked Up"
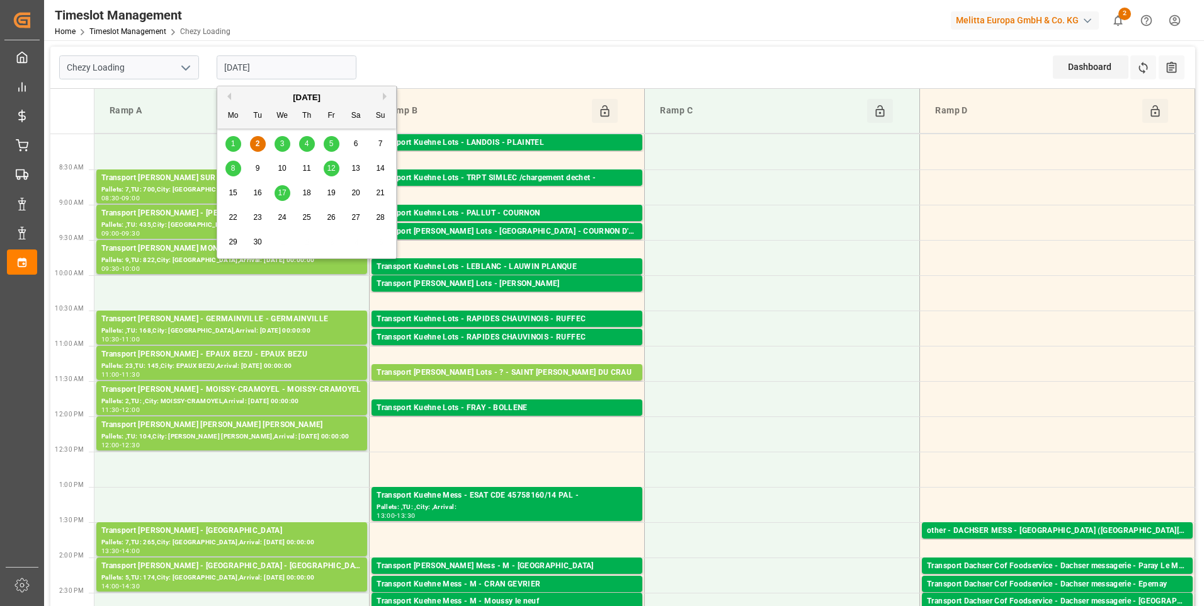
click at [293, 69] on input "[DATE]" at bounding box center [287, 67] width 140 height 24
click at [284, 144] on span "3" at bounding box center [282, 143] width 4 height 9
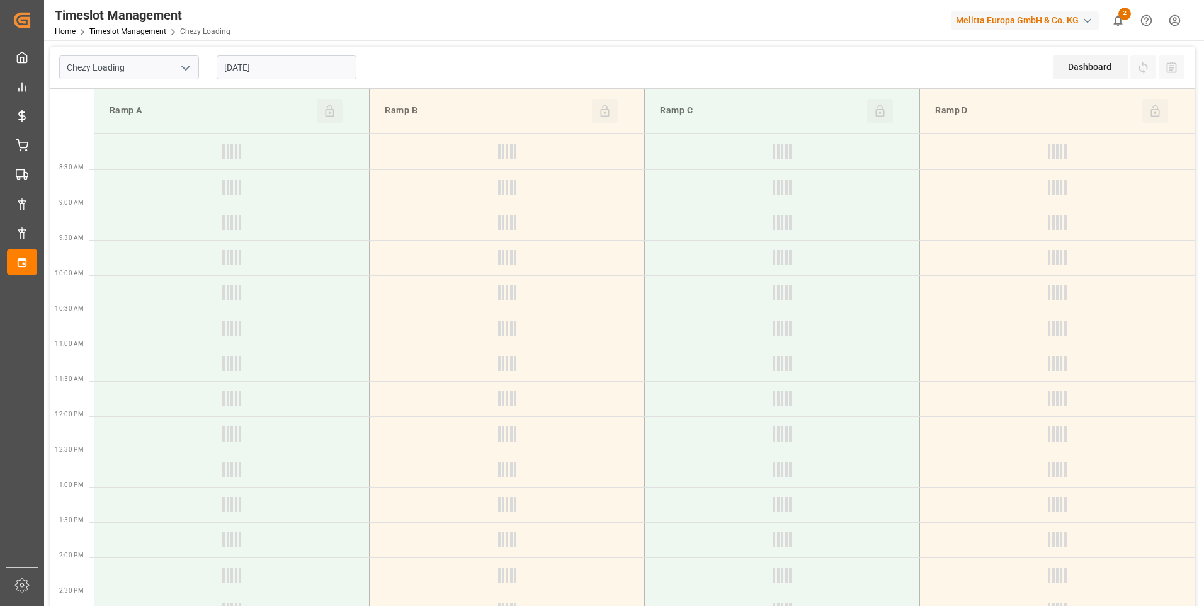
type input "03-09-2025"
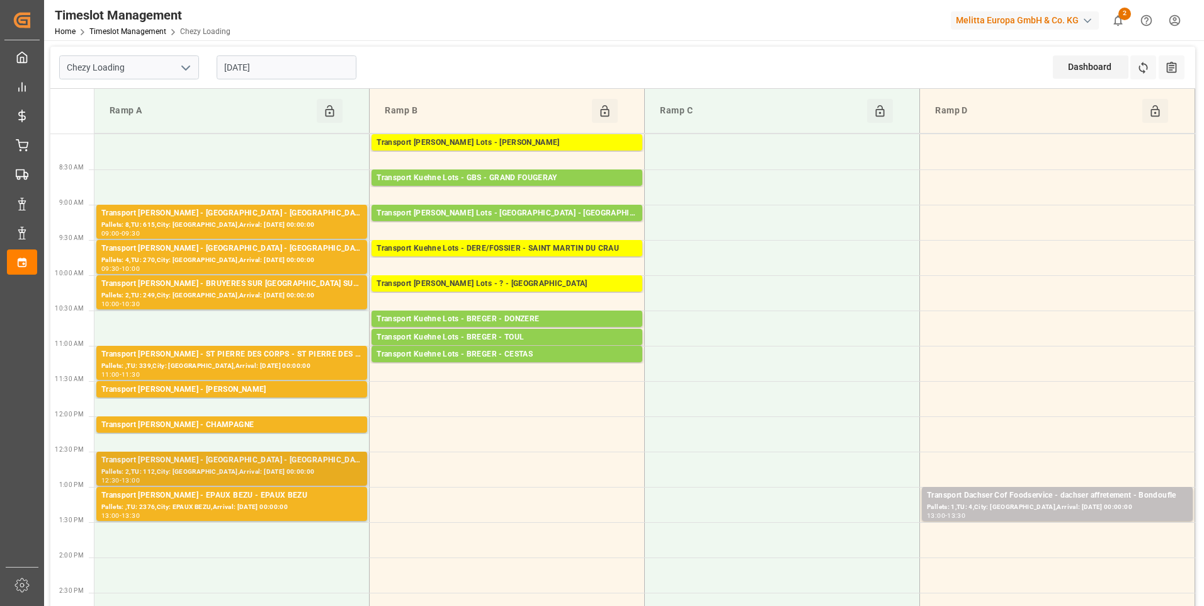
click at [243, 469] on div "Pallets: 2,TU: 112,City: HEUDEBOUVILLE,Arrival: 2025-09-05 00:00:00" at bounding box center [231, 472] width 261 height 11
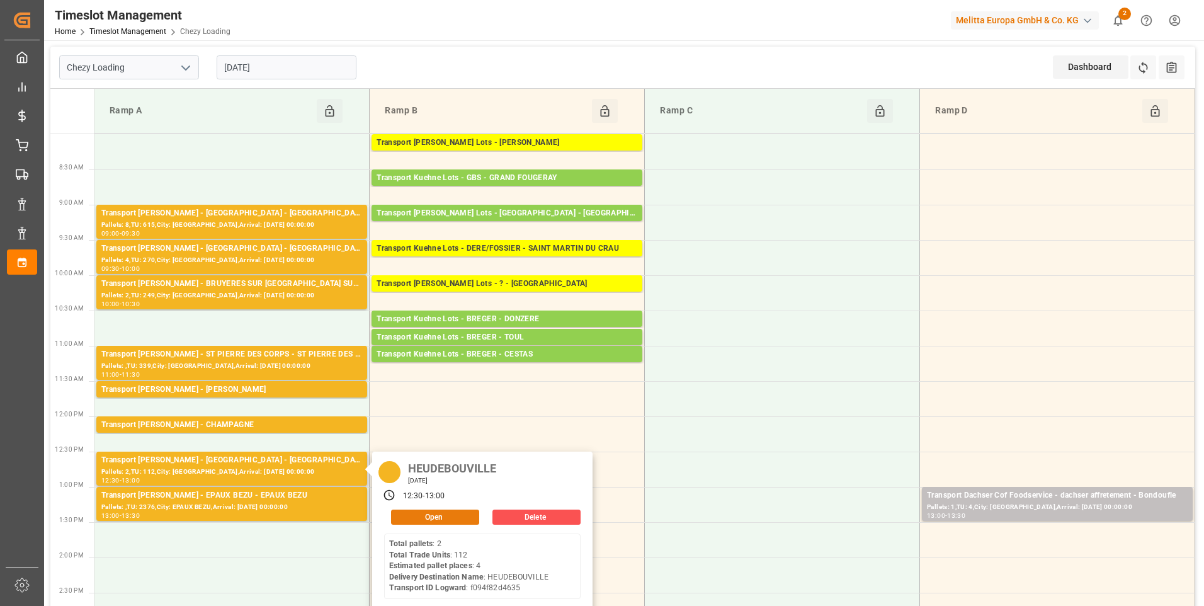
click at [425, 515] on button "Open" at bounding box center [435, 517] width 88 height 15
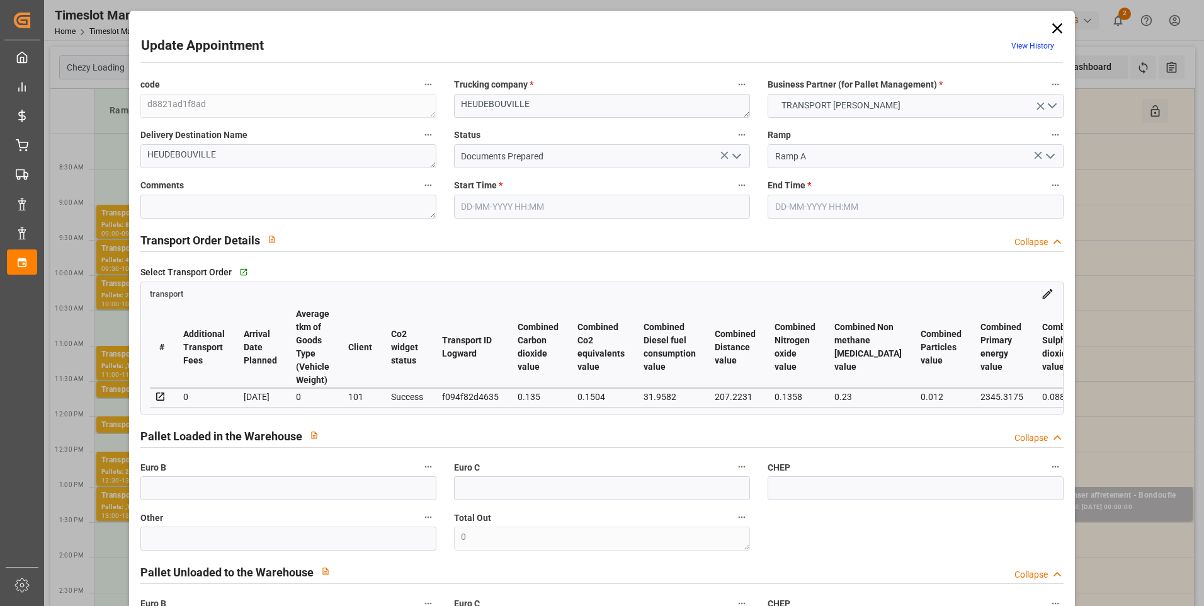
type input "03-09-2025 12:30"
type input "03-09-2025 13:00"
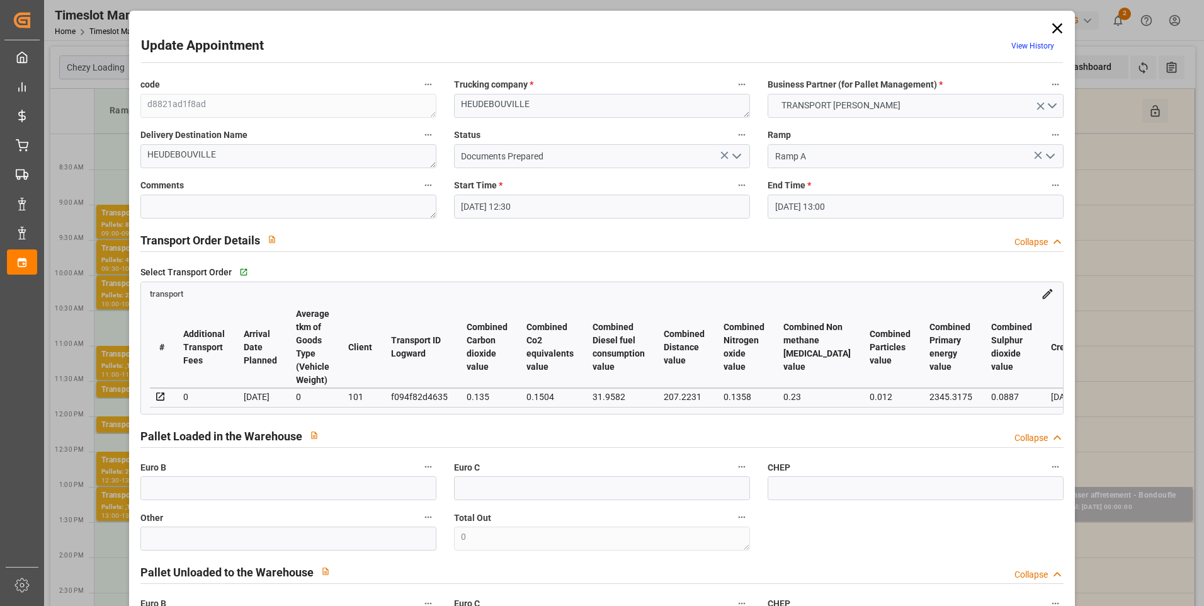
click at [735, 159] on icon "open menu" at bounding box center [736, 156] width 15 height 15
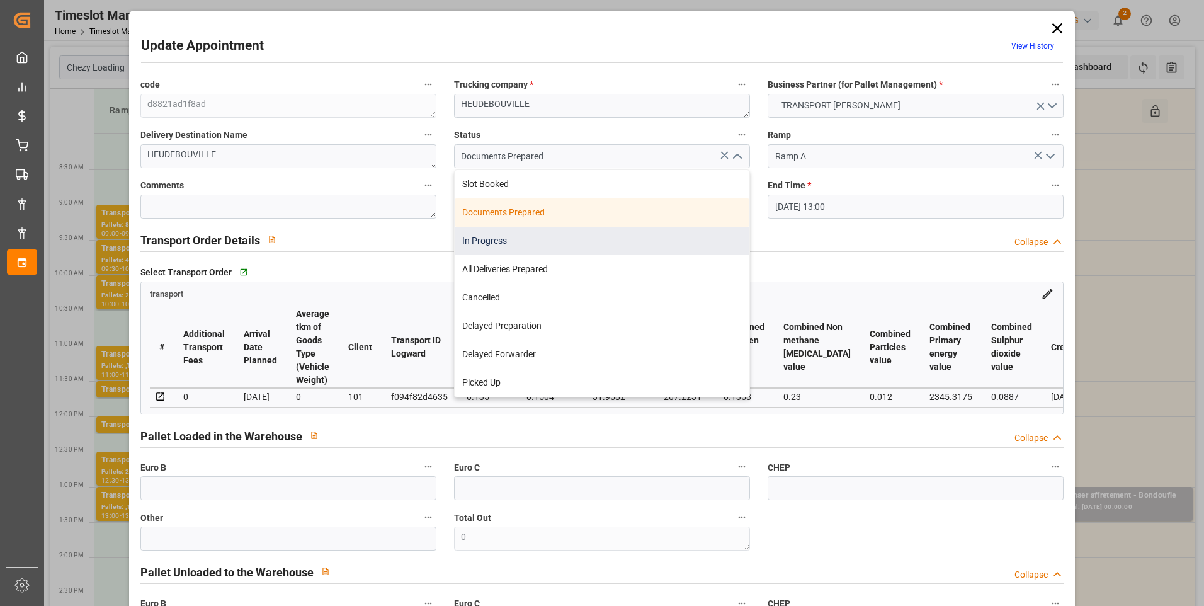
click at [495, 242] on div "In Progress" at bounding box center [602, 241] width 295 height 28
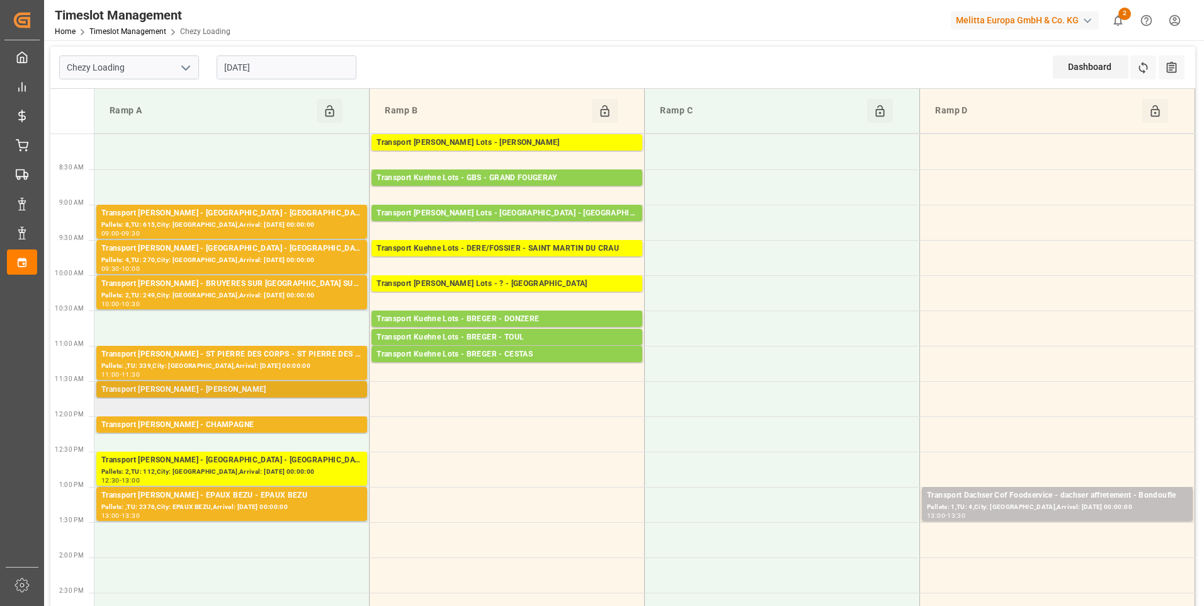
click at [215, 391] on div "Transport Delisle - REAU - REAU" at bounding box center [231, 390] width 261 height 13
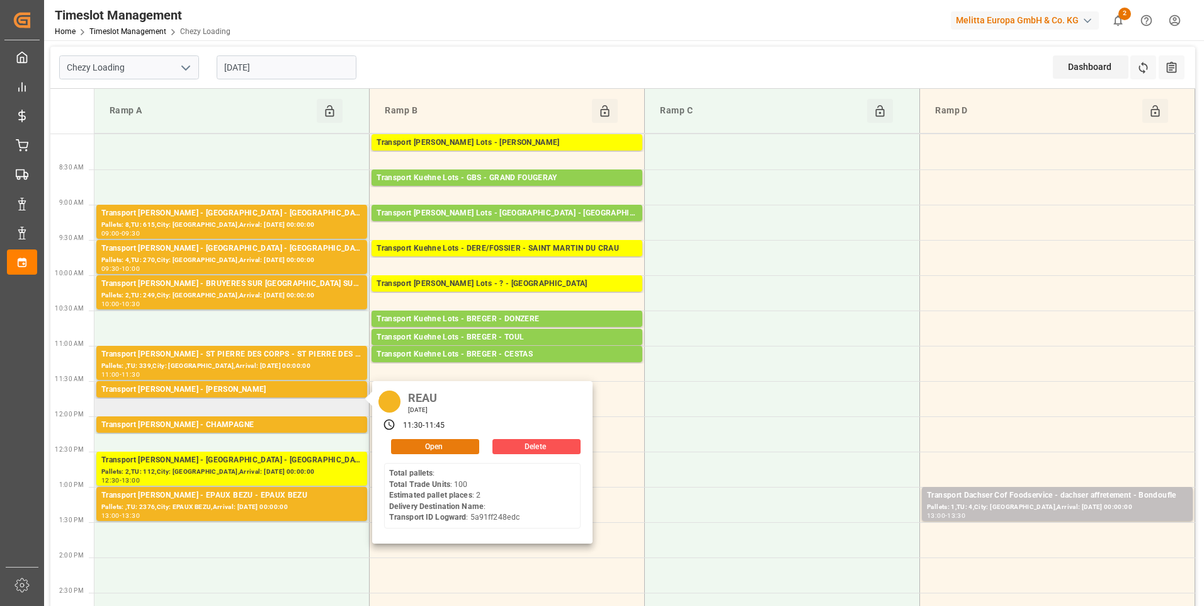
click at [423, 442] on button "Open" at bounding box center [435, 446] width 88 height 15
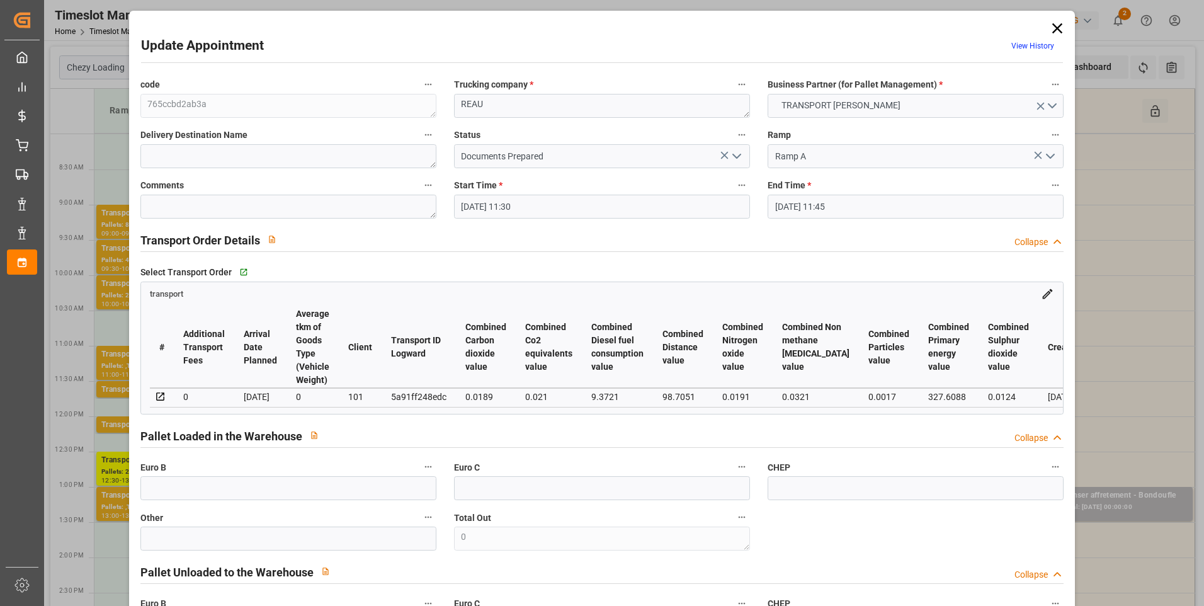
click at [733, 154] on icon "open menu" at bounding box center [736, 156] width 15 height 15
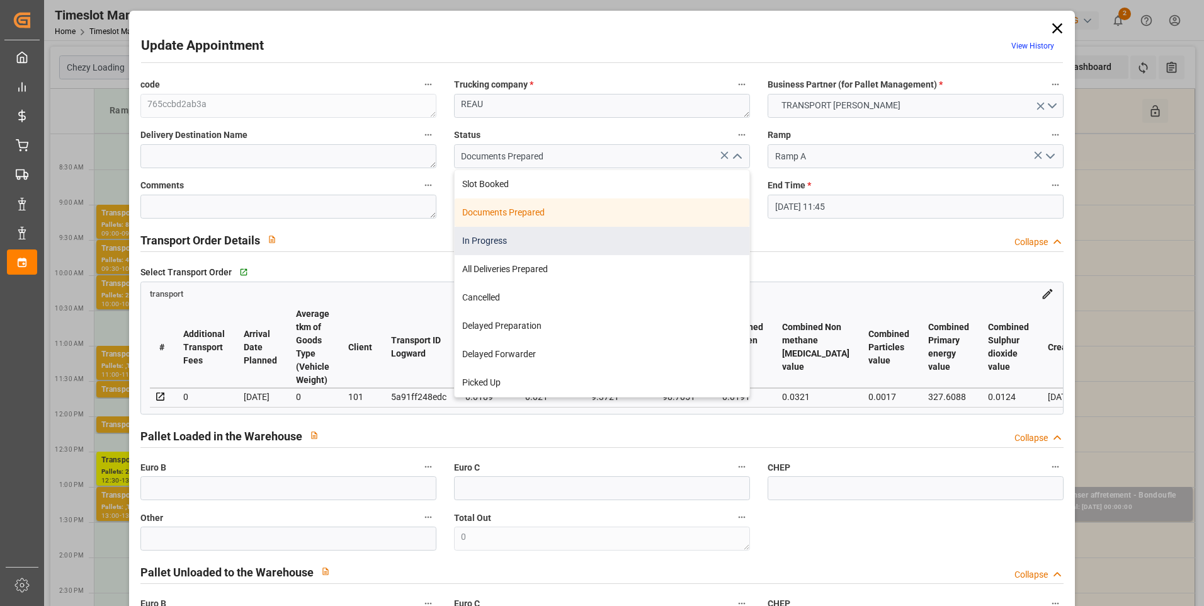
click at [492, 238] on div "In Progress" at bounding box center [602, 241] width 295 height 28
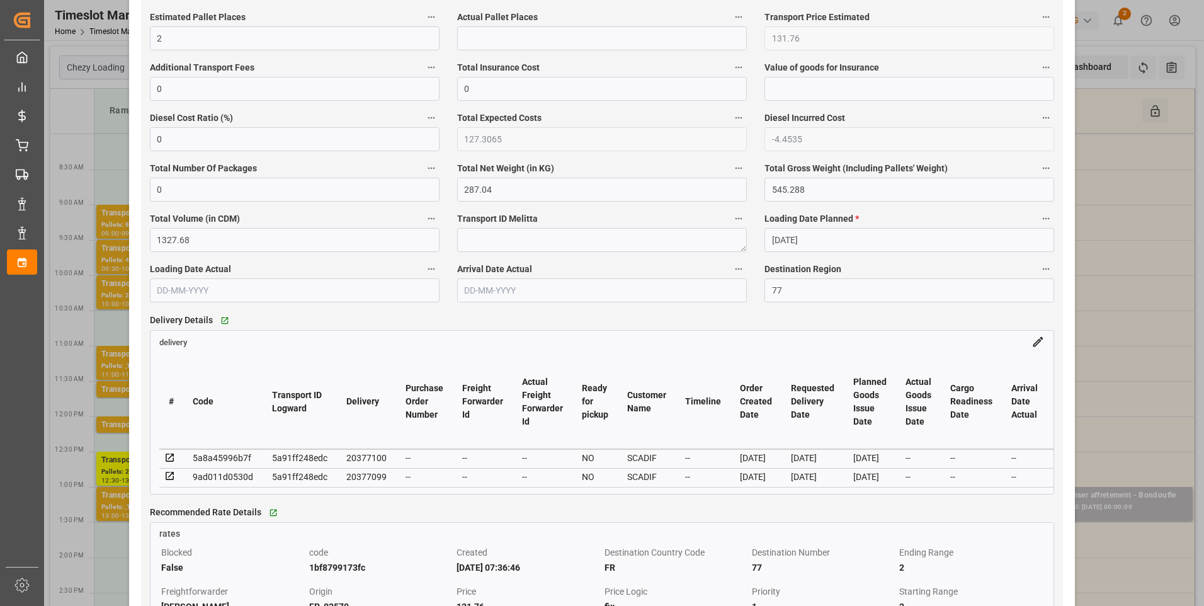
scroll to position [882, 0]
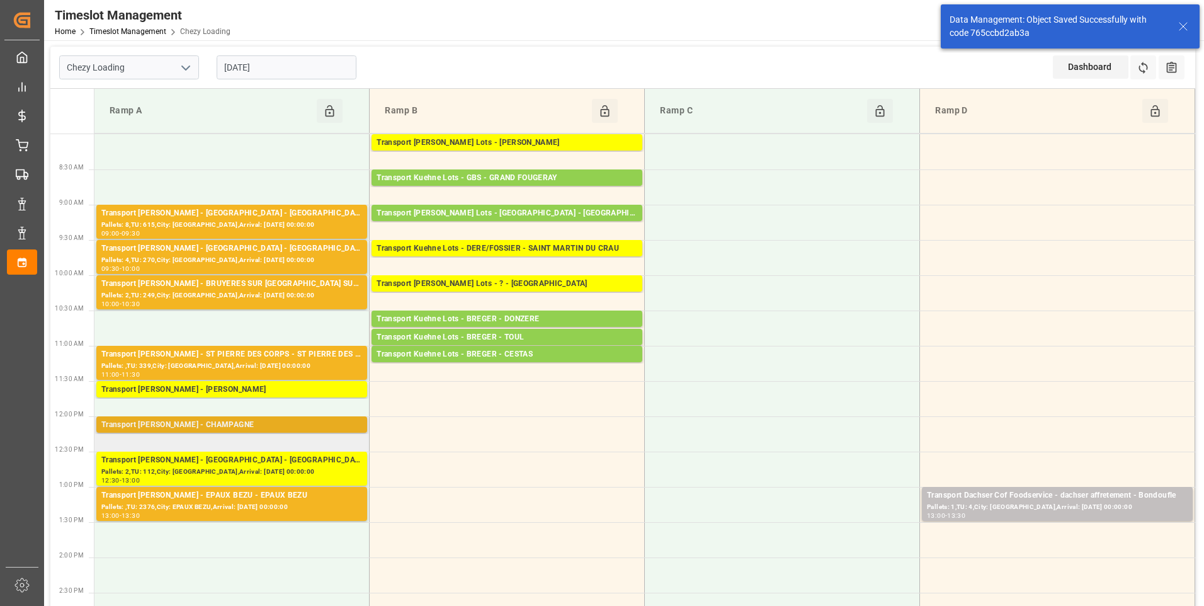
click at [250, 426] on div "Transport Delisle - CHAMPAGNE - CHAMPAGNE" at bounding box center [231, 425] width 261 height 13
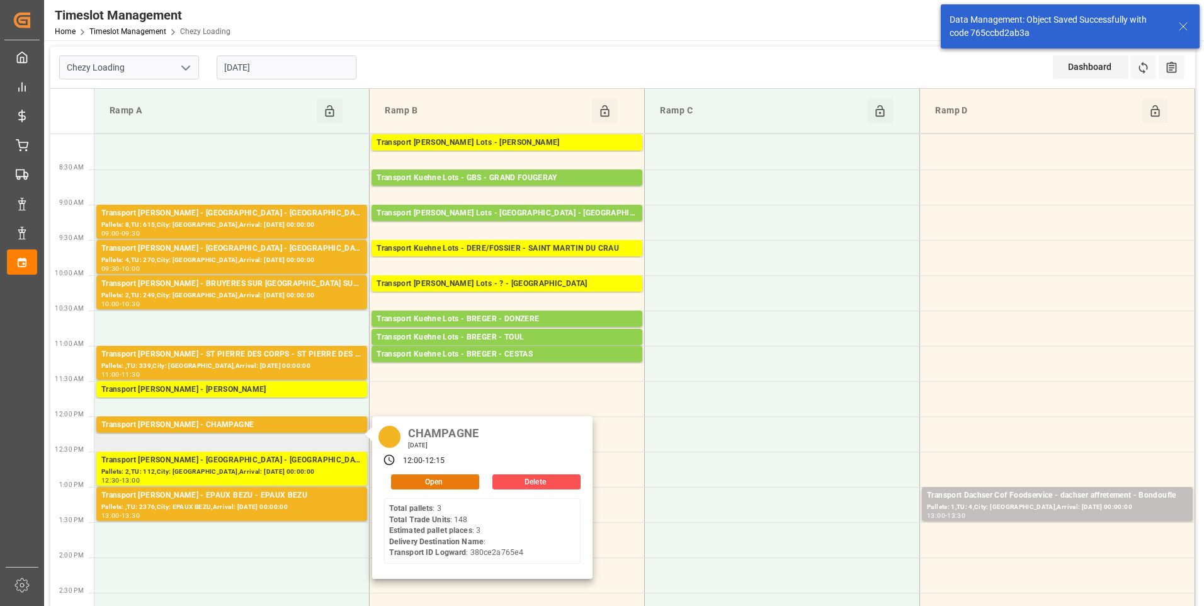
click at [438, 481] on button "Open" at bounding box center [435, 481] width 88 height 15
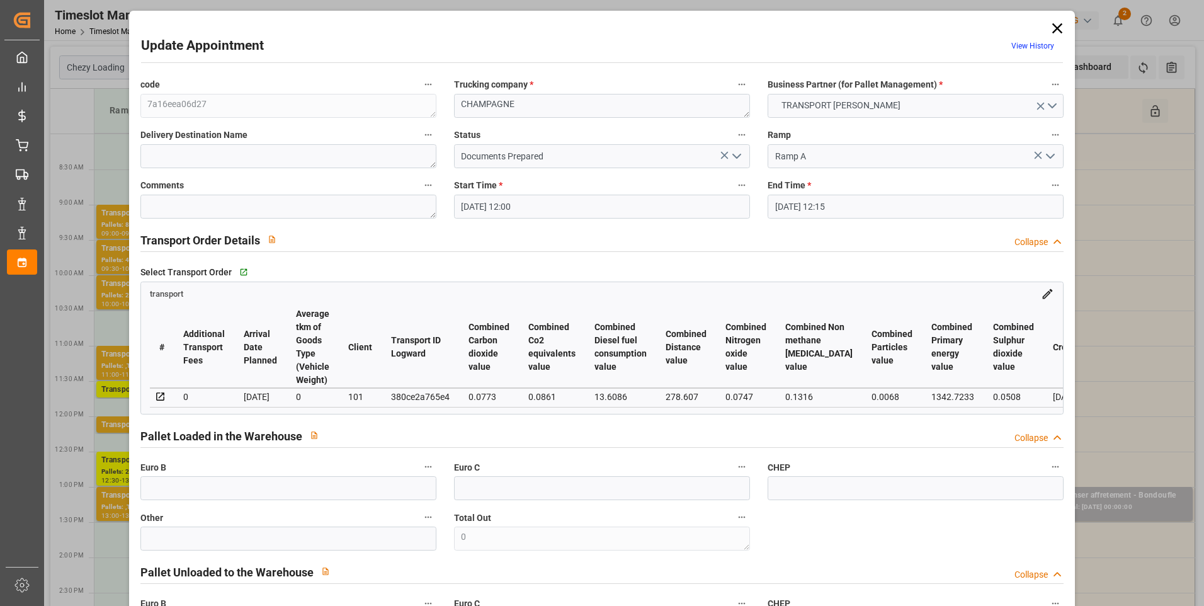
click at [736, 154] on icon "open menu" at bounding box center [736, 156] width 15 height 15
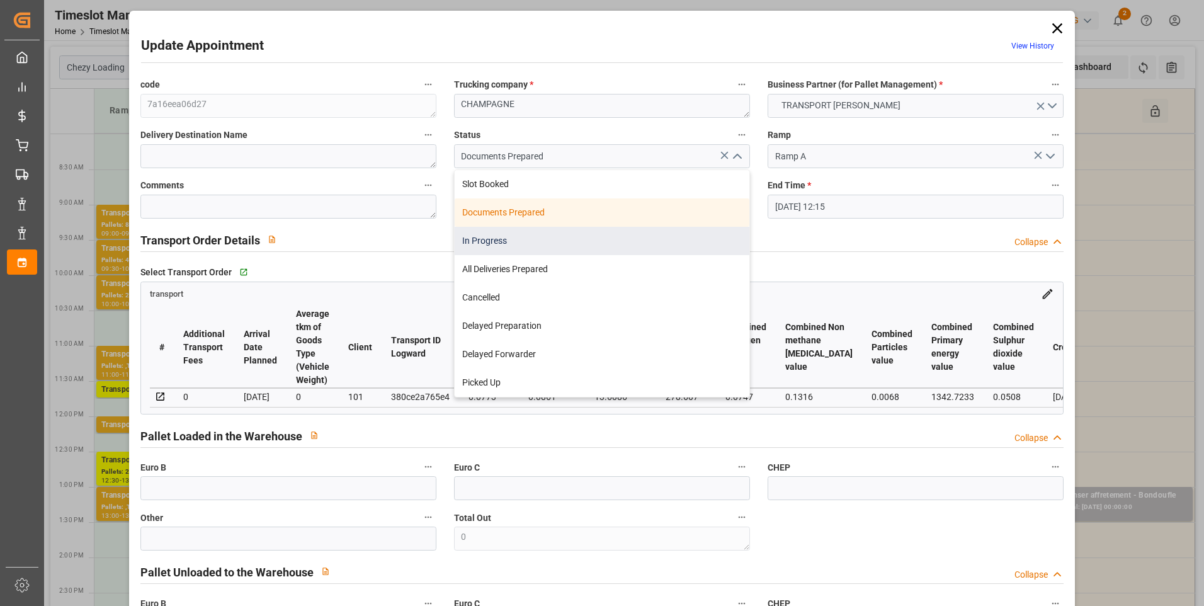
click at [486, 240] on div "In Progress" at bounding box center [602, 241] width 295 height 28
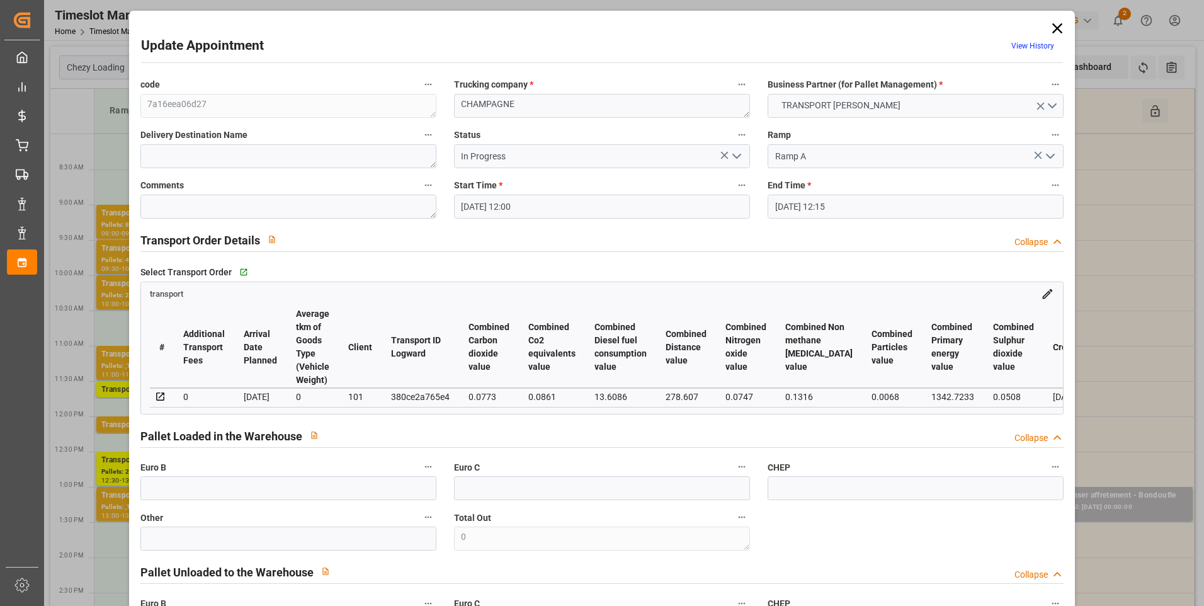
click at [738, 154] on icon "open menu" at bounding box center [736, 156] width 15 height 15
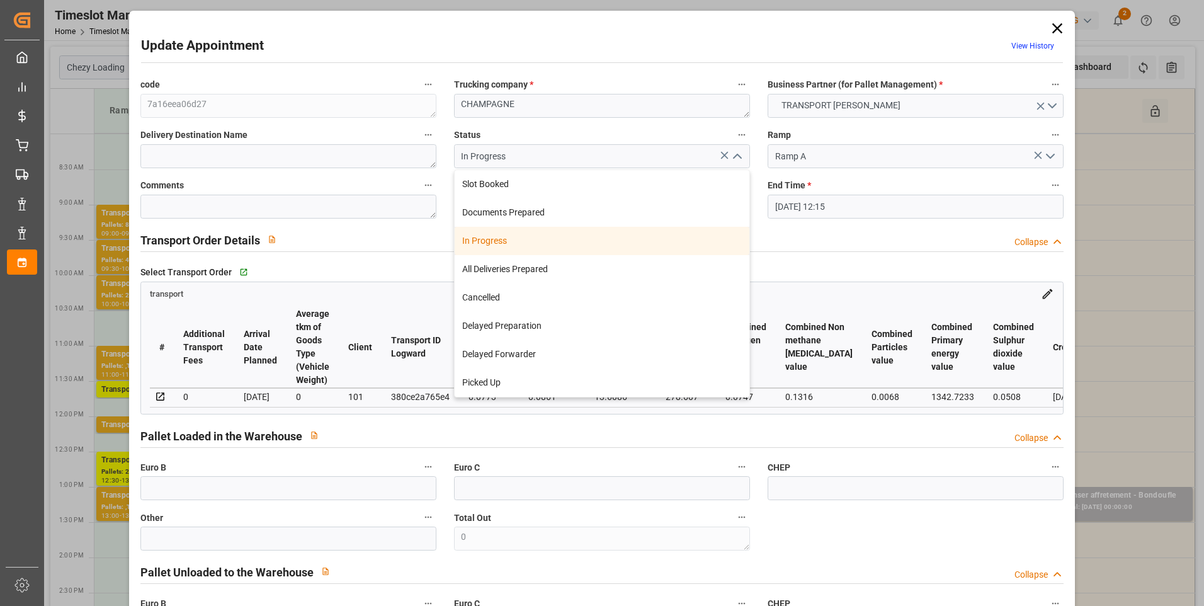
click at [486, 241] on div "In Progress" at bounding box center [602, 241] width 295 height 28
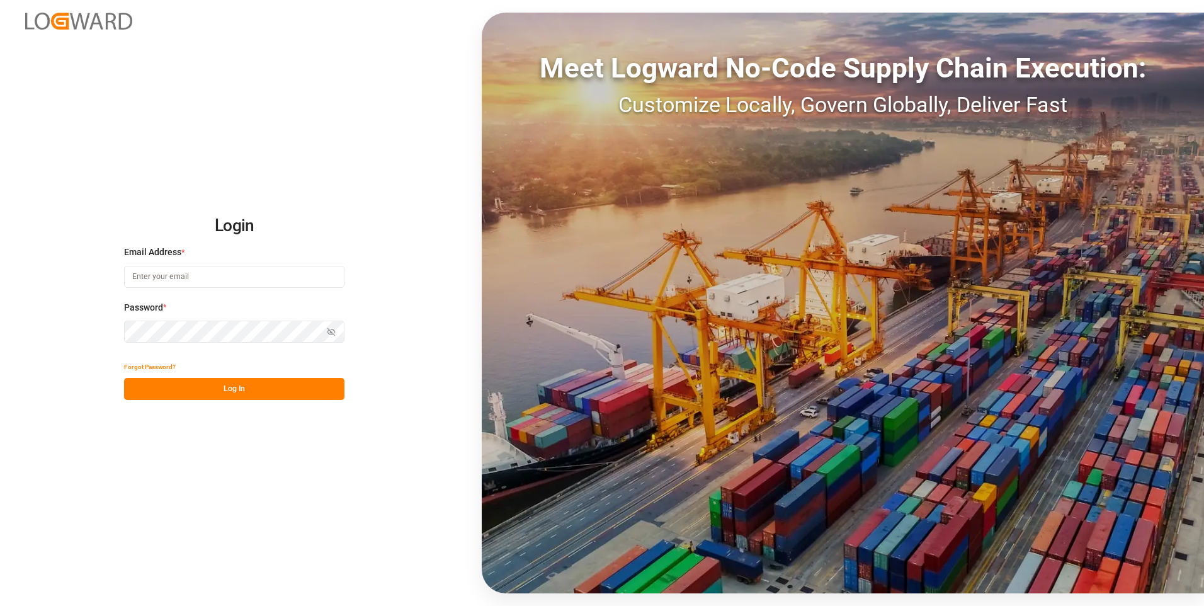
type input "[EMAIL_ADDRESS][DOMAIN_NAME]"
click at [282, 389] on button "Log In" at bounding box center [234, 389] width 220 height 22
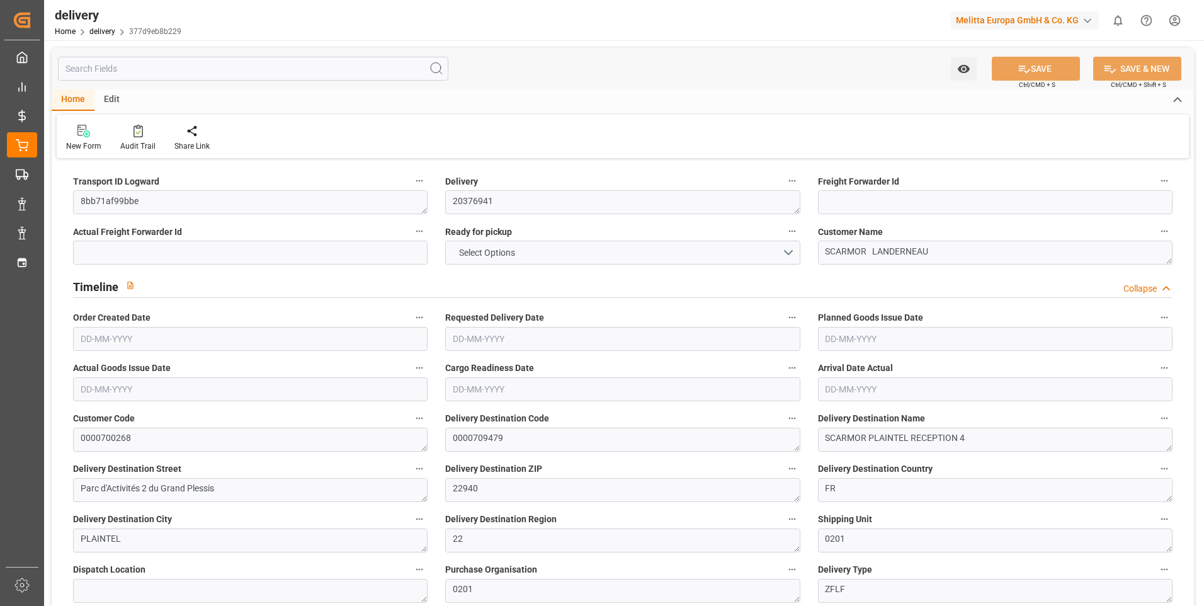
type input "9"
type input "492.757"
type input "974.774"
type input "3609.238"
type input "213"
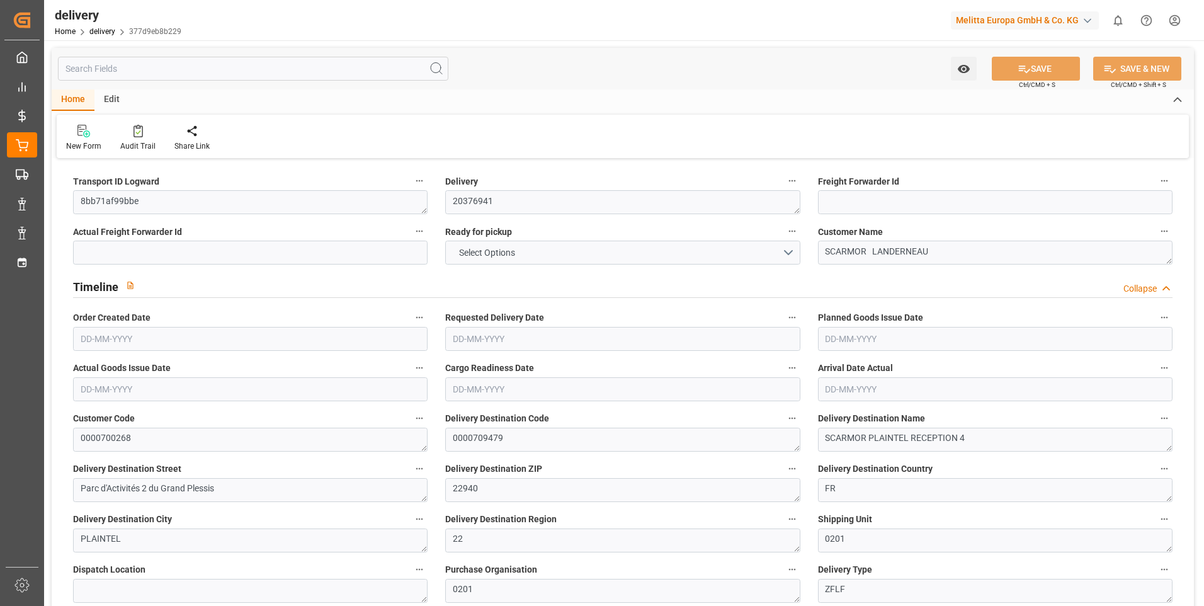
type input "14"
type input "3"
type input "5"
type input "0"
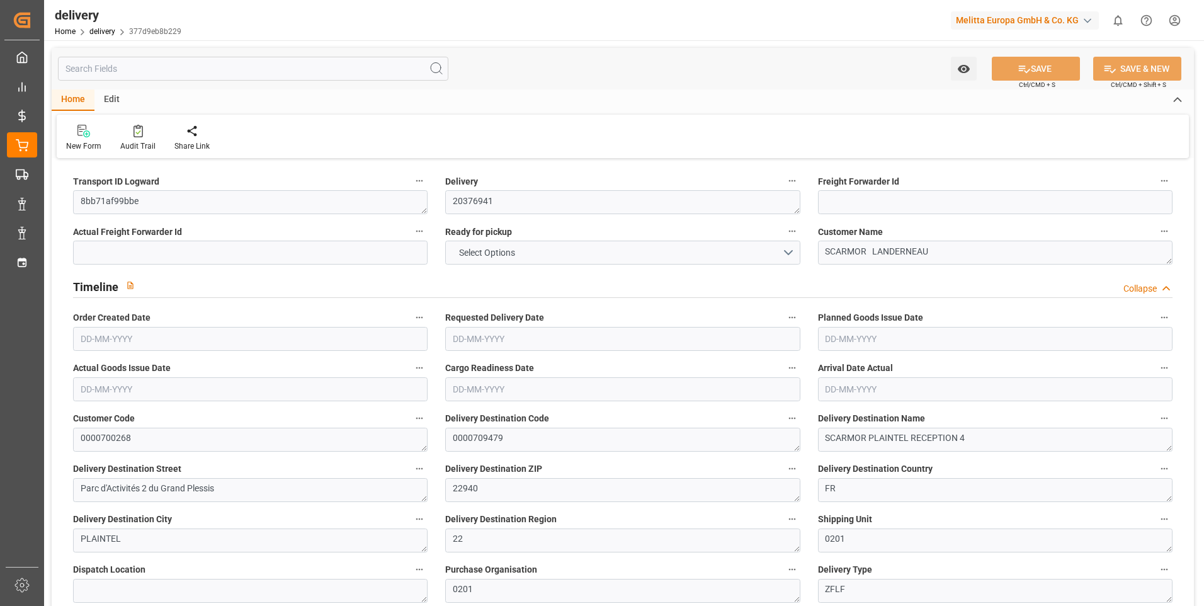
type input "0"
type input "246.4688"
type input "7.35"
type input "76.68"
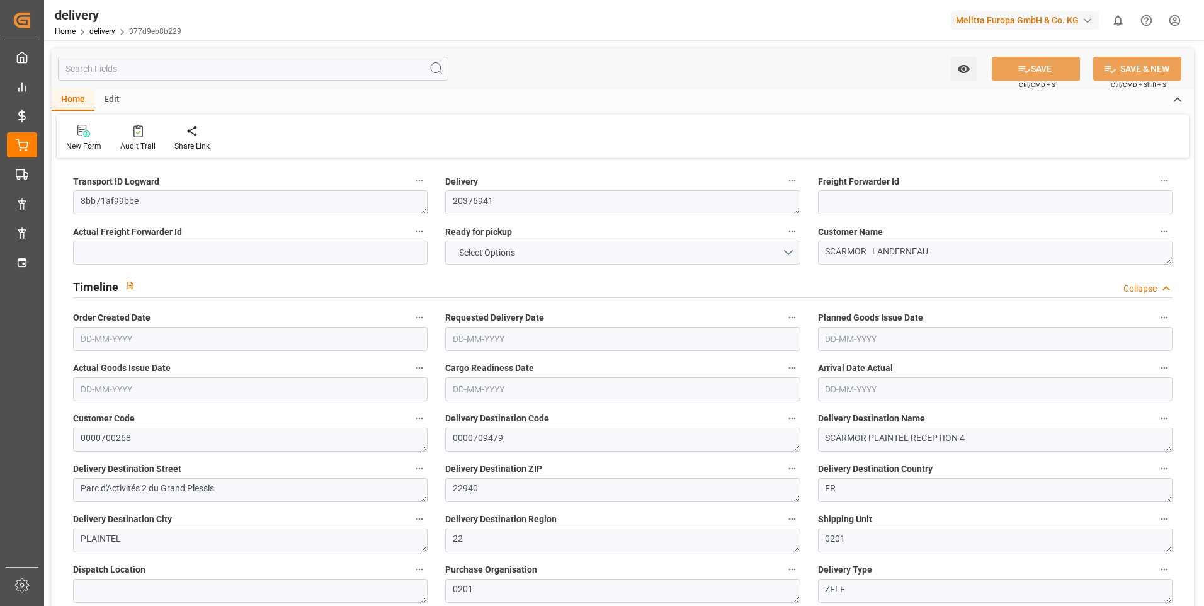
type input "1.5"
type input "1.3"
type input "0"
type input "21"
type input "638.942"
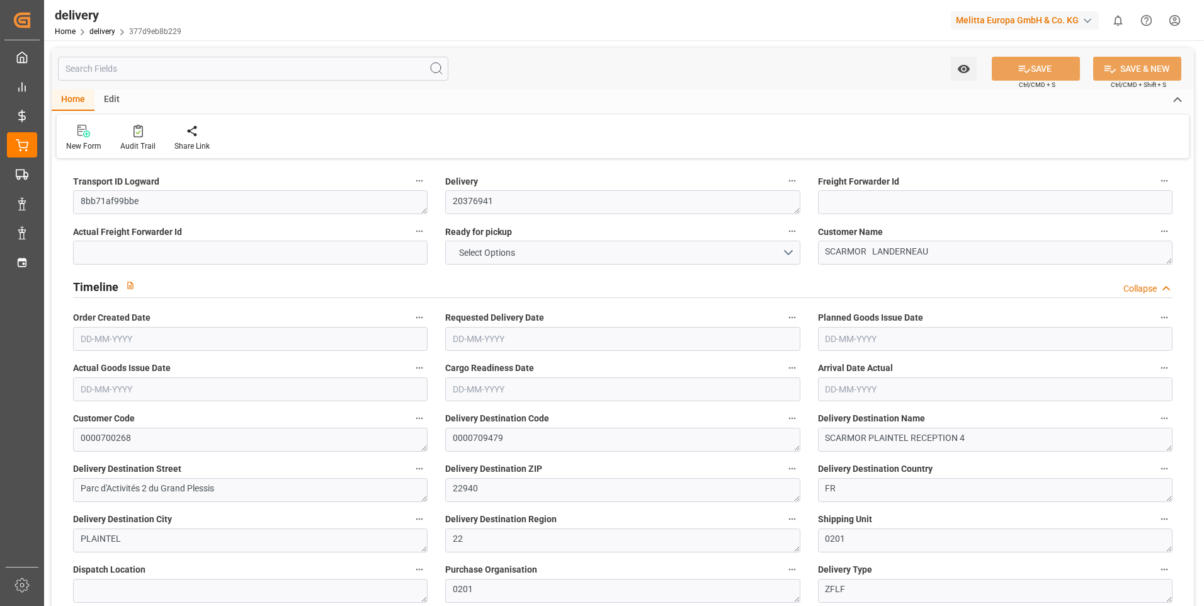
type input "101"
type input "4563.3707"
type input "0.2928"
type input "0"
type input "[DATE]"
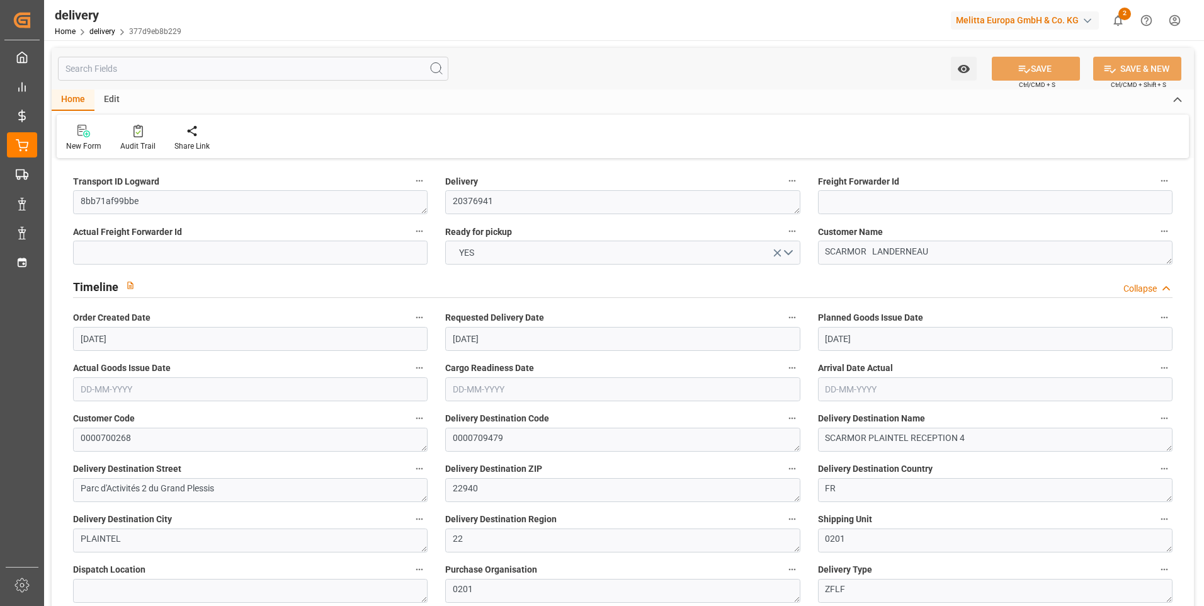
type input "[DATE]"
type input "[DATE] 11:01"
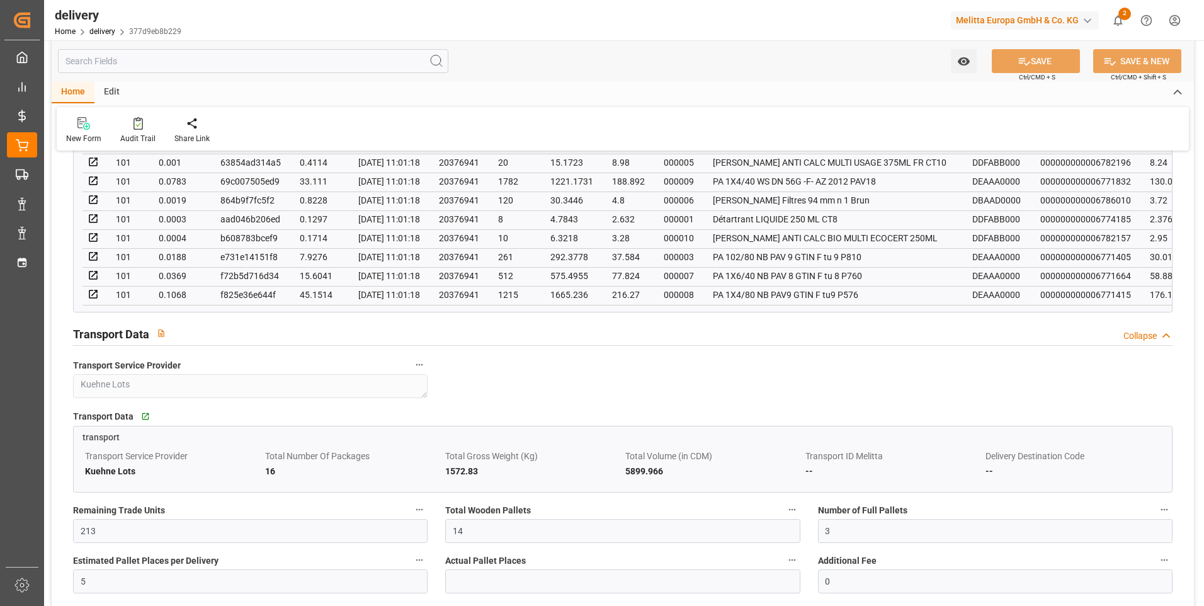
scroll to position [819, 0]
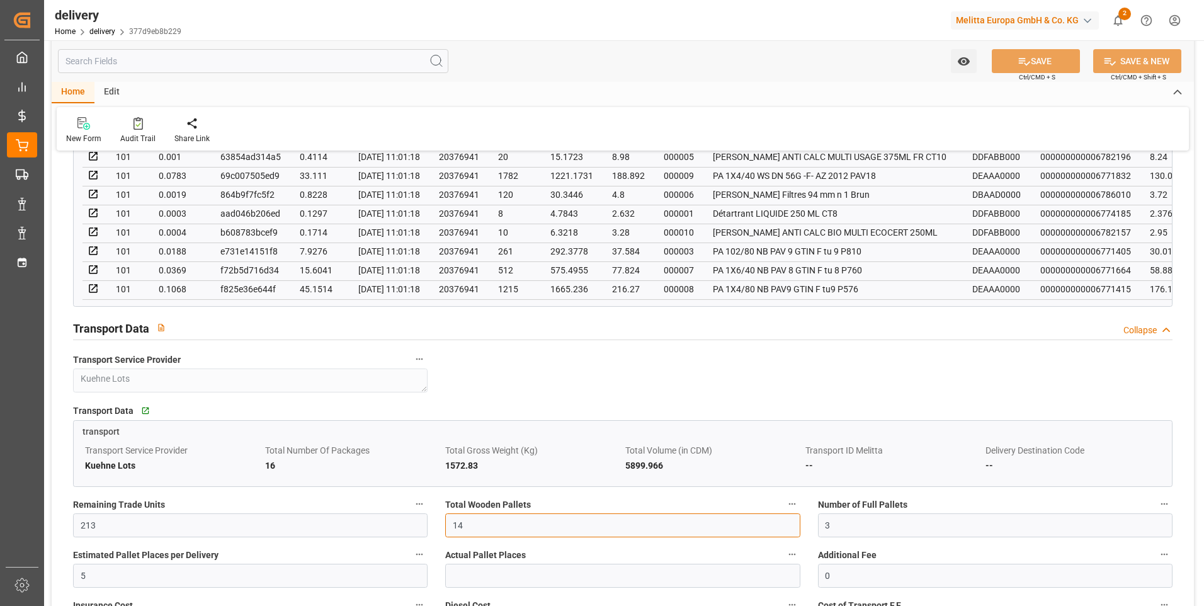
click at [483, 527] on input "14" at bounding box center [622, 525] width 355 height 24
type input "1"
type input "9"
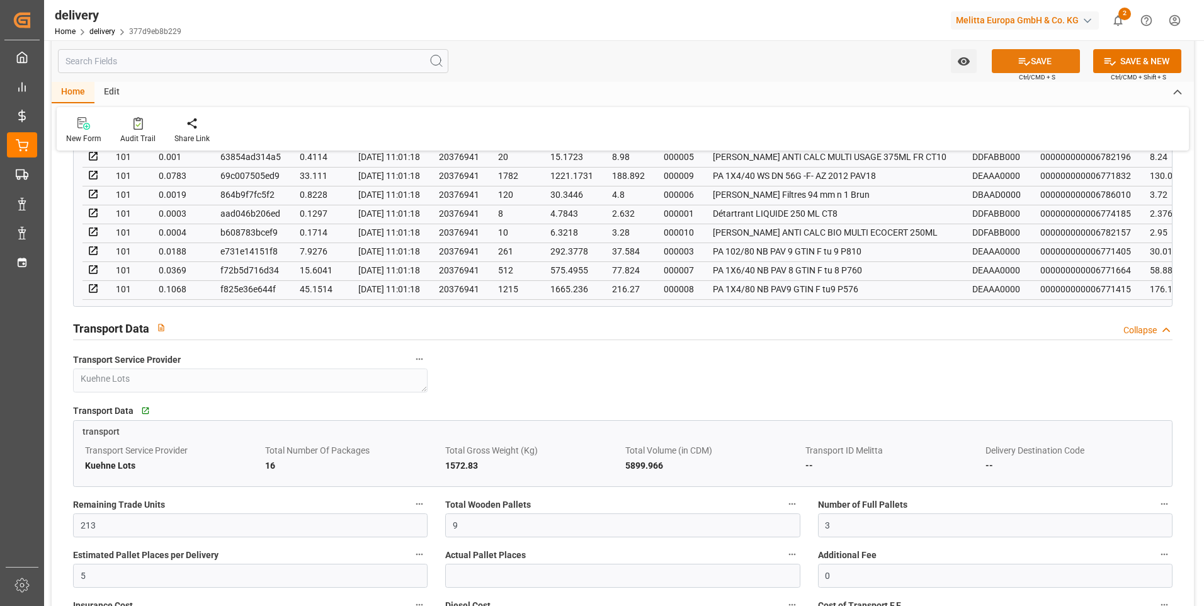
click at [1047, 56] on button "SAVE" at bounding box center [1036, 61] width 88 height 24
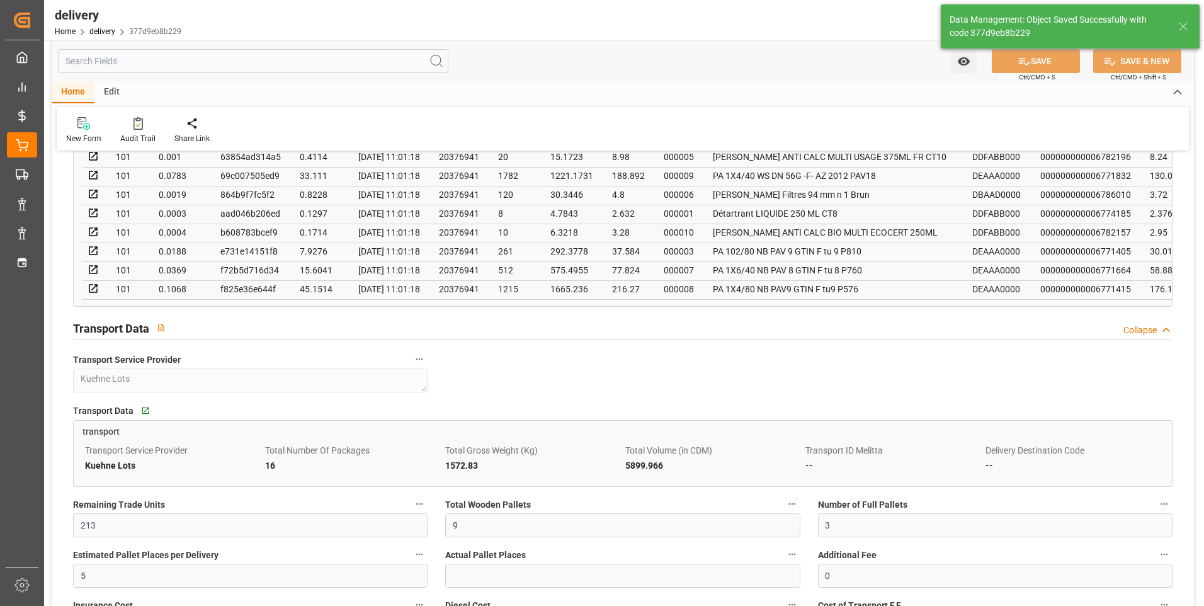
type input "13.5"
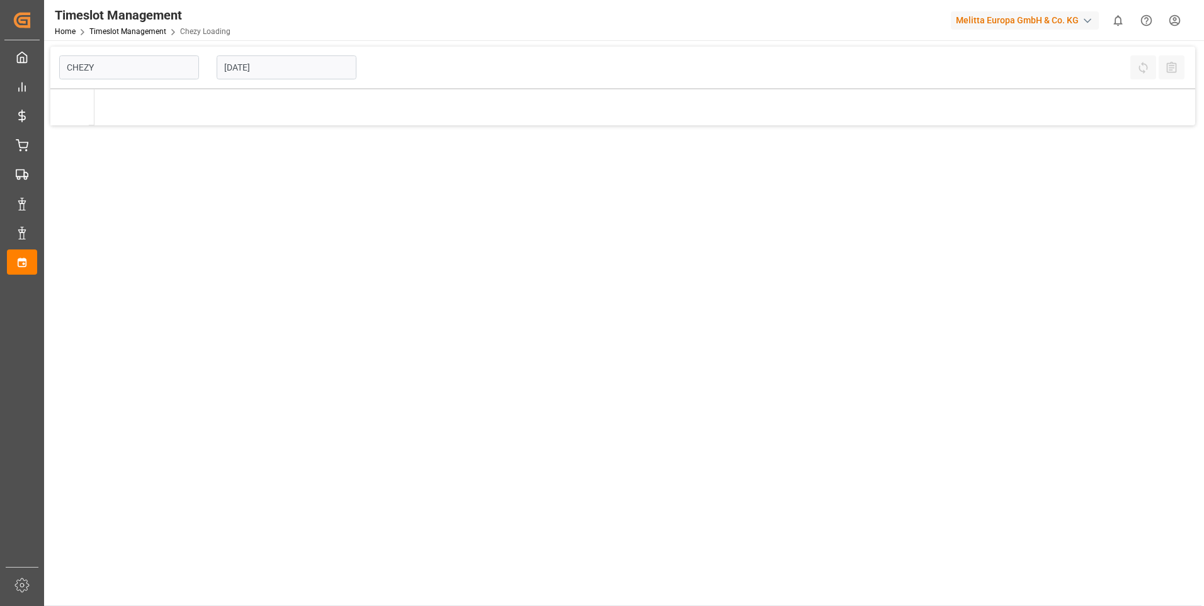
type input "Chezy Loading"
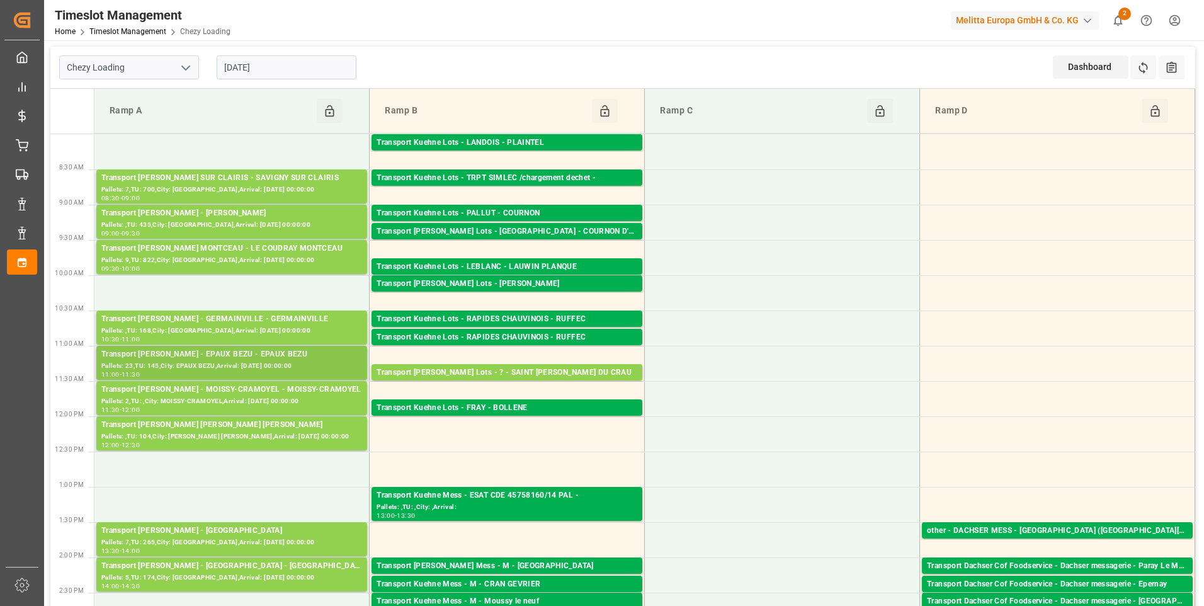
click at [236, 365] on div "Pallets: 23,TU: 145,City: EPAUX BEZU,Arrival: [DATE] 00:00:00" at bounding box center [231, 366] width 261 height 11
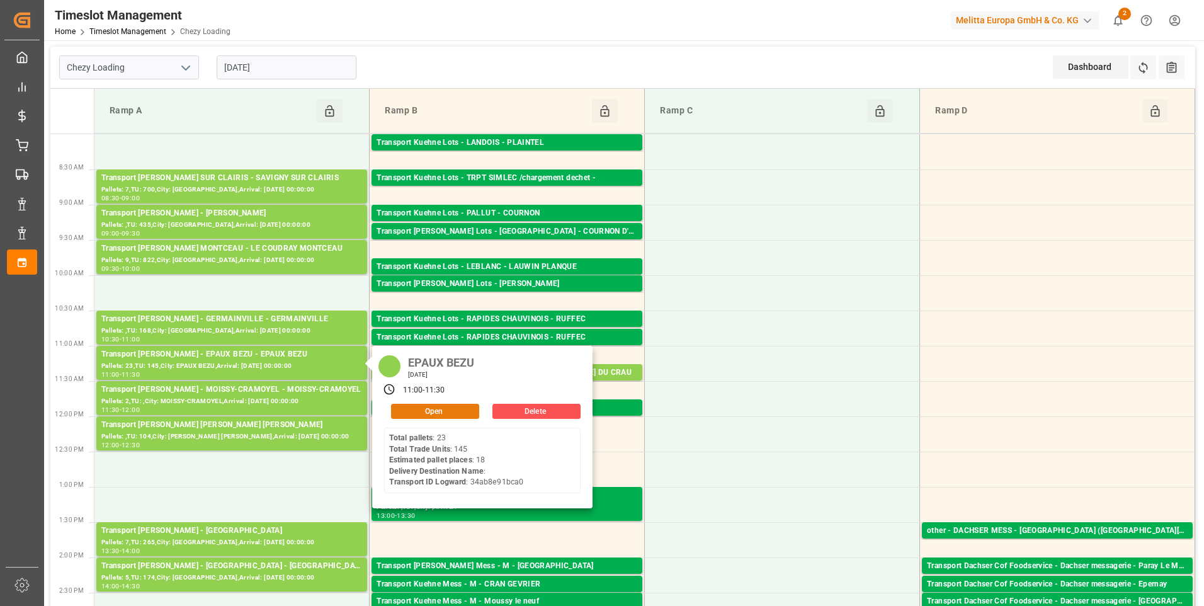
click at [448, 411] on button "Open" at bounding box center [435, 411] width 88 height 15
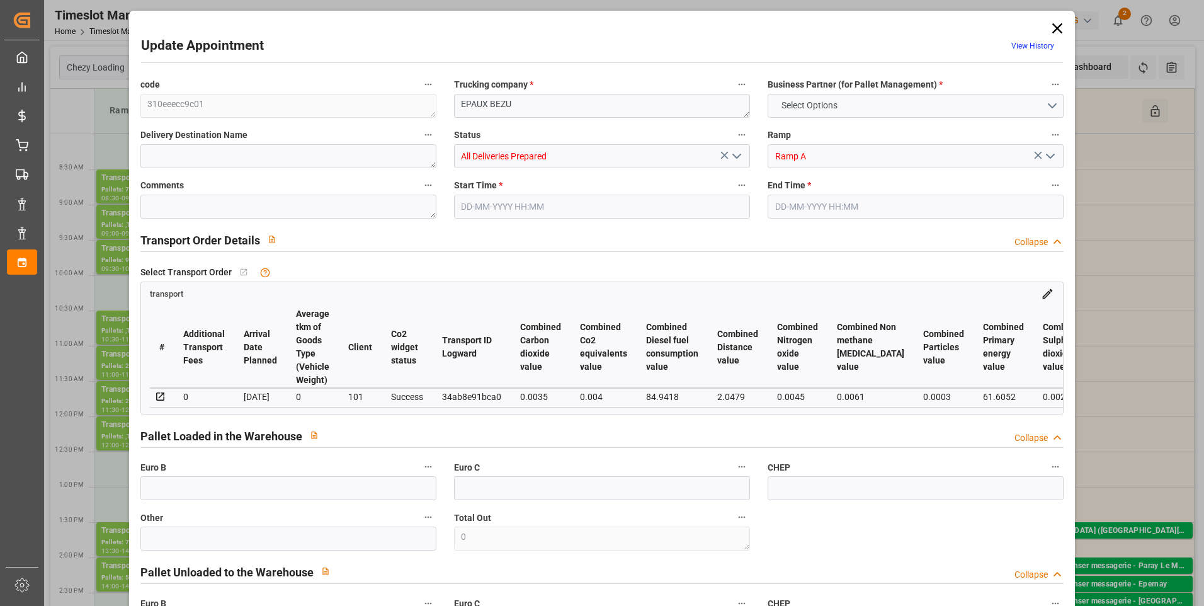
type input "18"
type input "223.24"
type input "0"
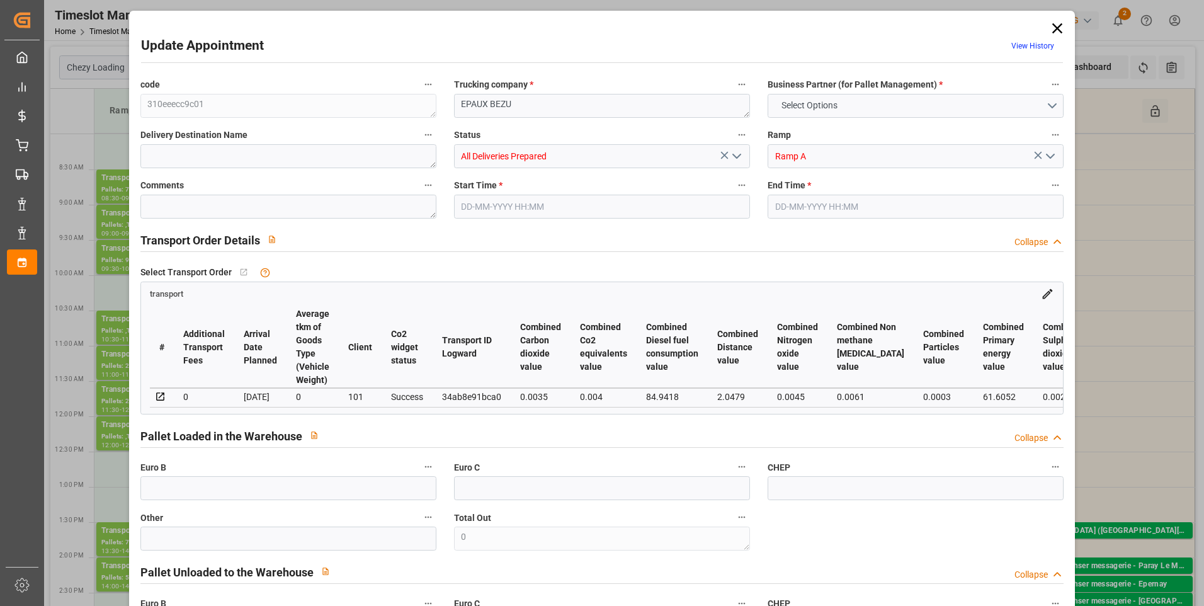
type input "215.6945"
type input "-7.5455"
type input "18"
type input "3222.576"
type input "4277.62"
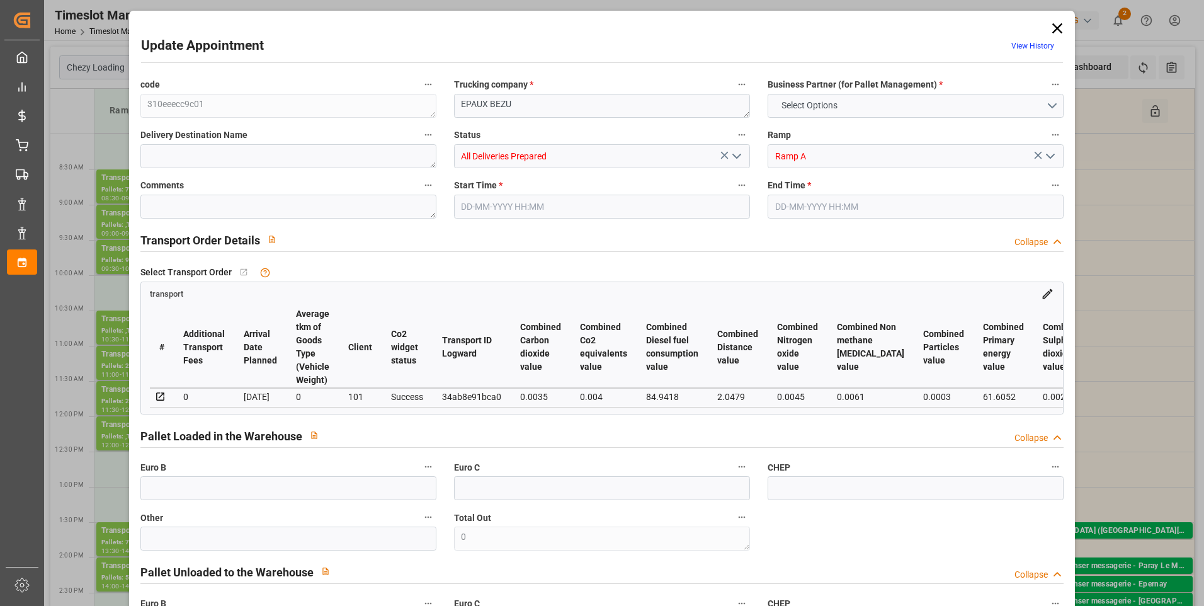
type input "22551.408"
type input "2"
type input "23"
type input "145"
type input "18"
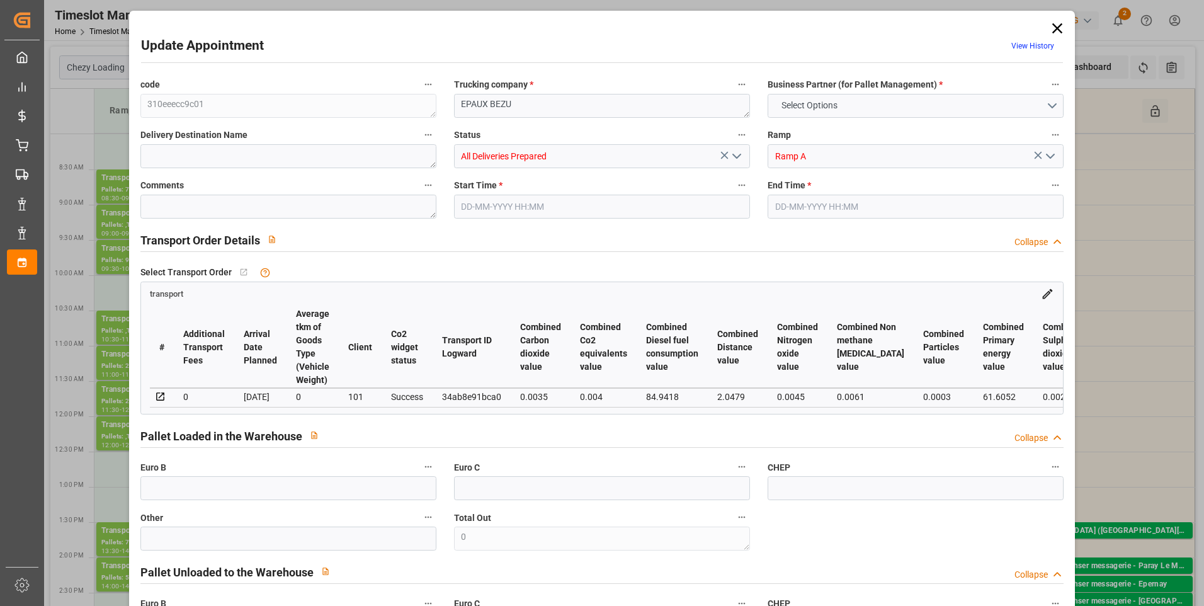
type input "101"
type input "3837.78"
type input "0"
type input "4710.8598"
type input "0"
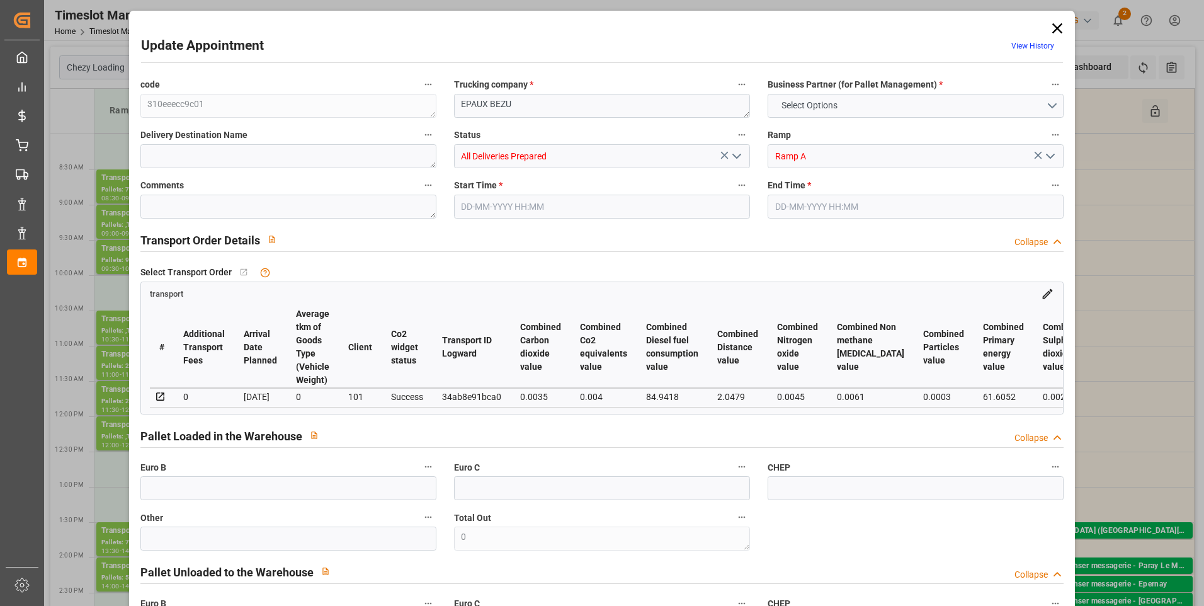
type input "0"
type input "21"
type input "35"
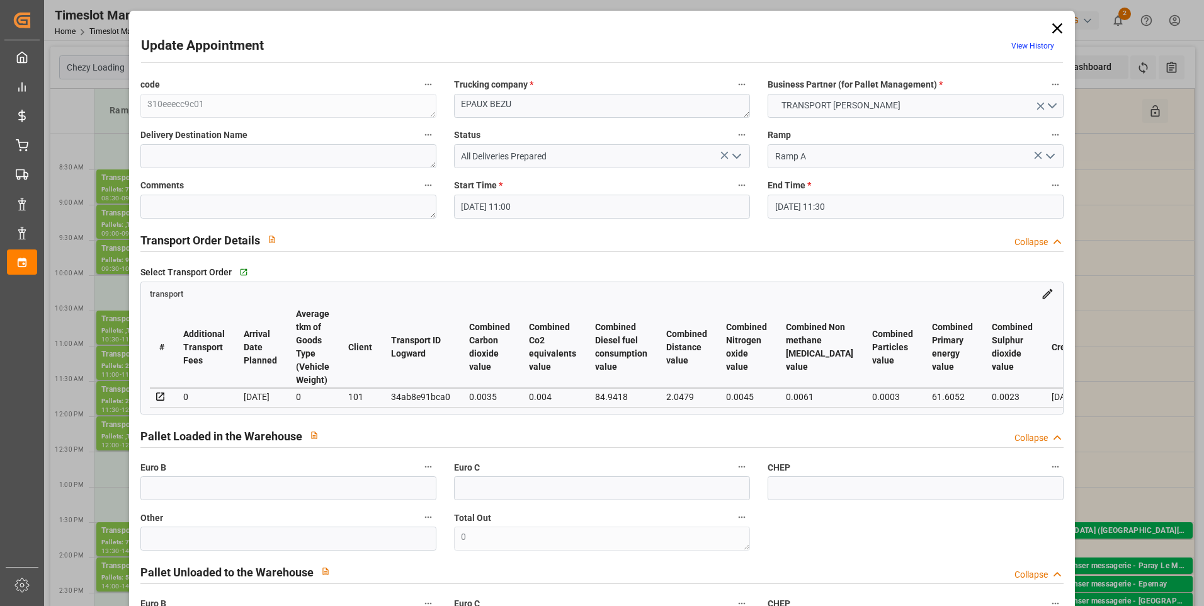
type input "[DATE] 11:00"
type input "[DATE] 11:30"
type input "[DATE] 14:34"
type input "[DATE] 11:19"
type input "[DATE]"
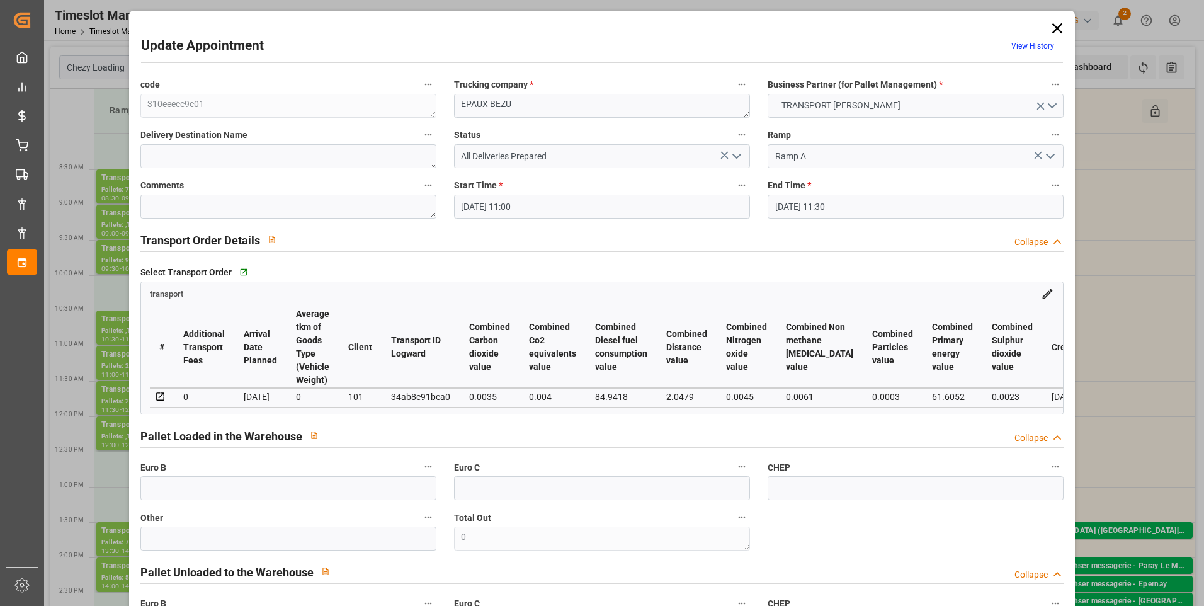
type input "[DATE]"
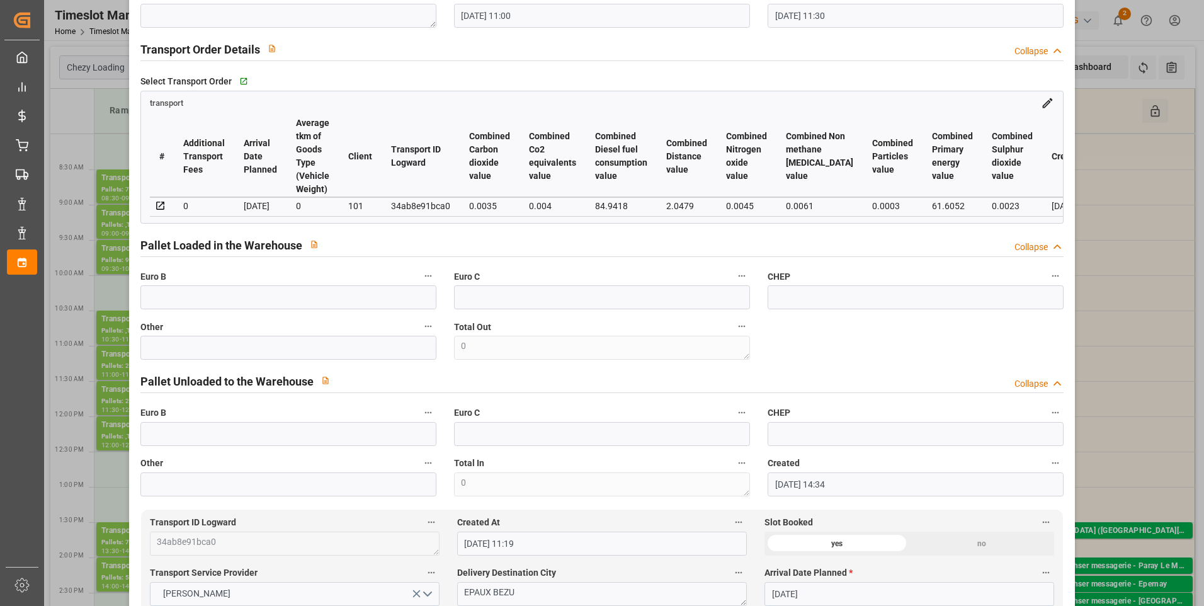
scroll to position [189, 0]
click at [160, 305] on input "text" at bounding box center [288, 299] width 296 height 24
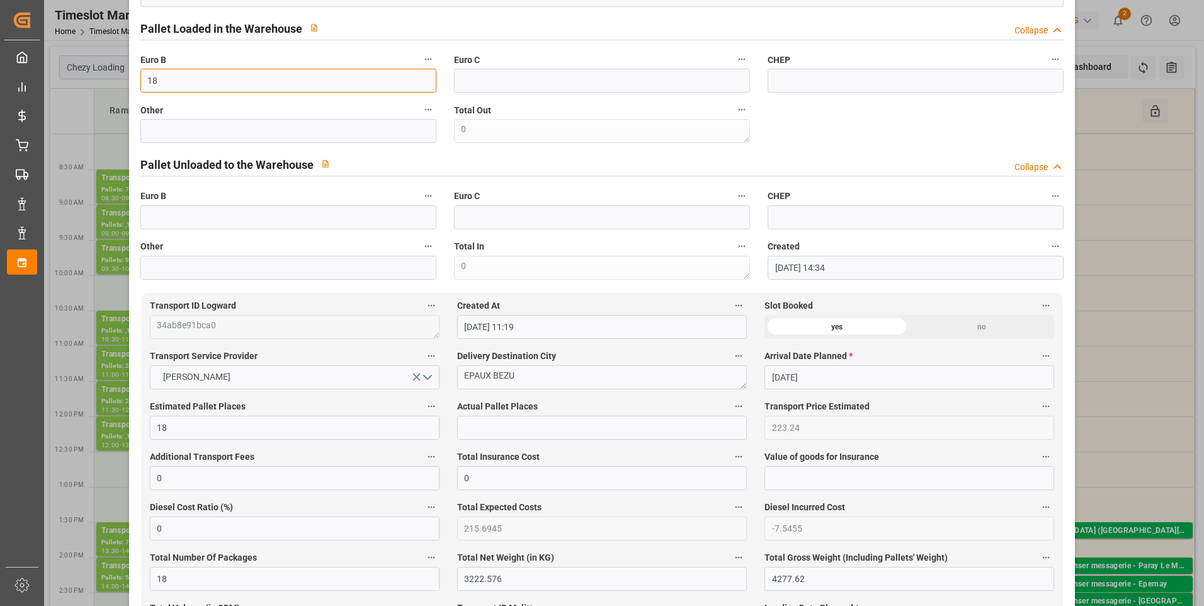
scroll to position [441, 0]
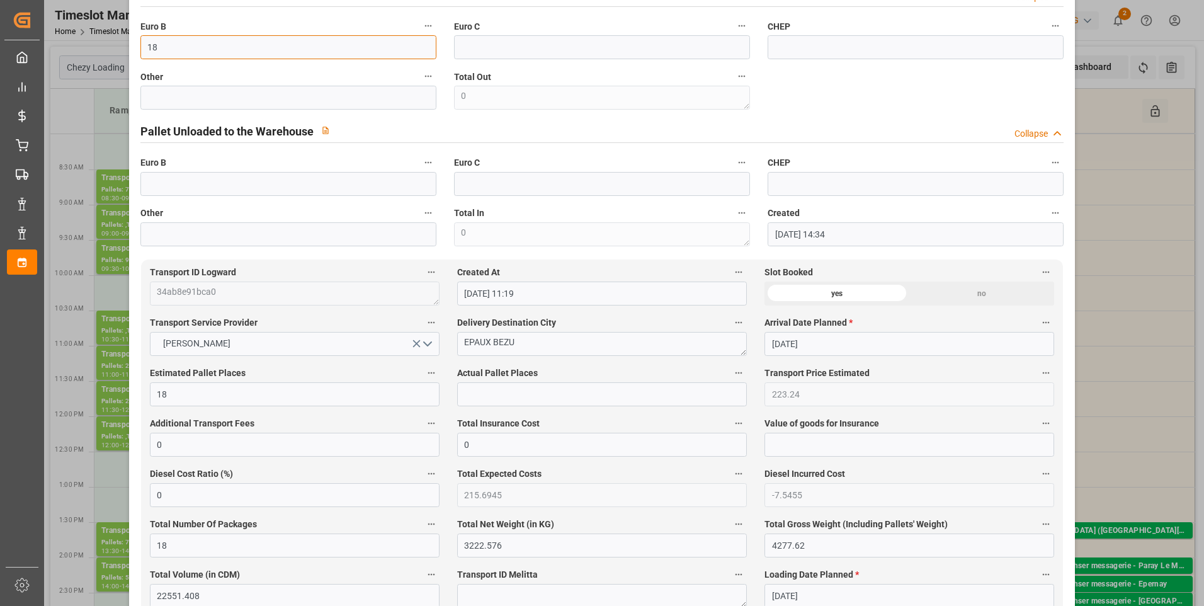
type input "18"
click at [464, 403] on input "text" at bounding box center [602, 394] width 290 height 24
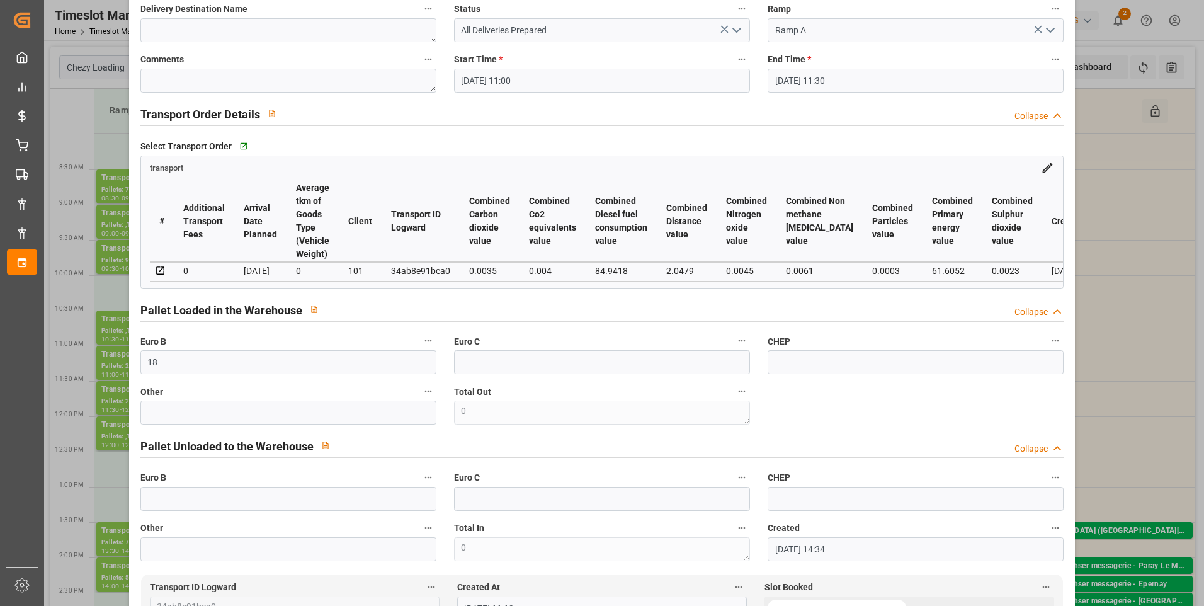
scroll to position [0, 0]
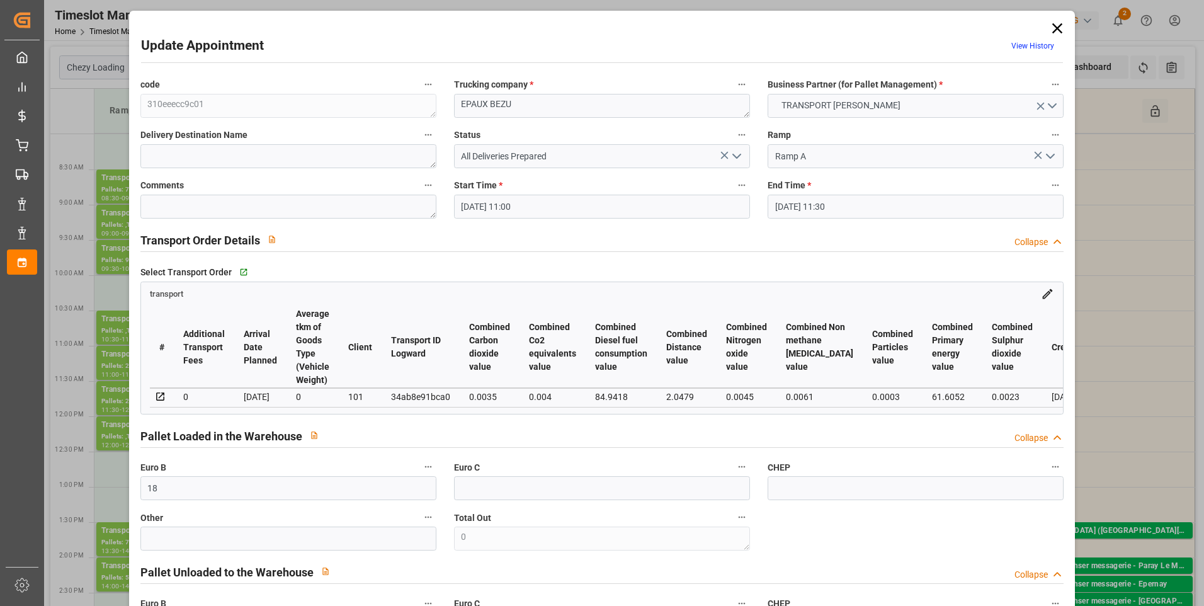
type input "18"
click at [733, 148] on button "open menu" at bounding box center [736, 157] width 19 height 20
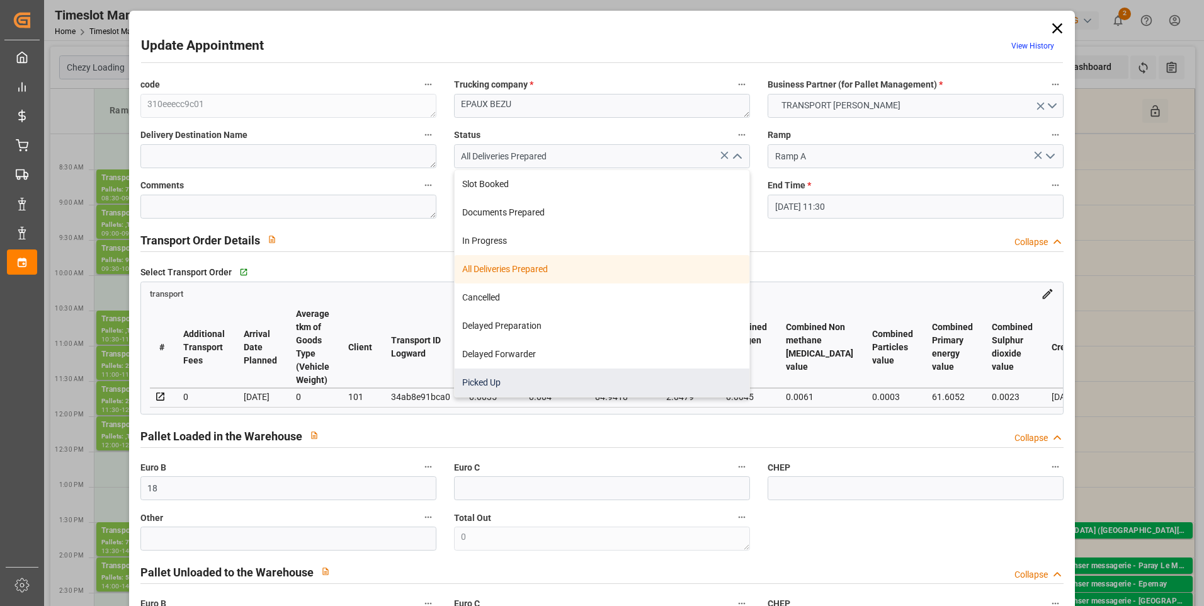
click at [471, 377] on div "Picked Up" at bounding box center [602, 382] width 295 height 28
type input "Picked Up"
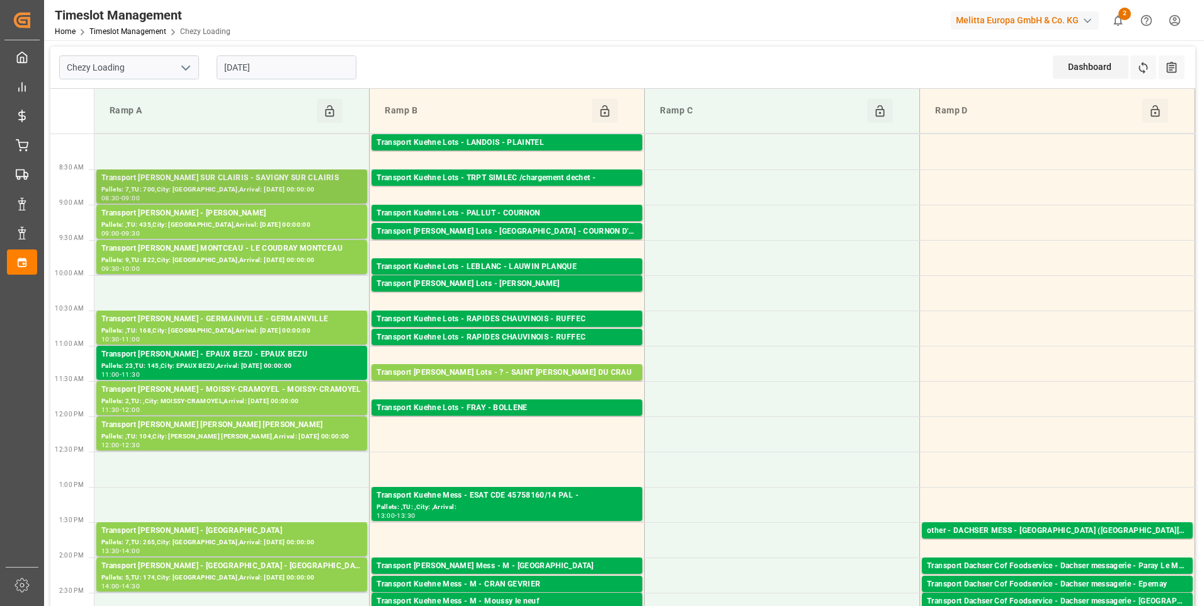
click at [218, 183] on div "Transport [PERSON_NAME] SUR CLAIRIS - SAVIGNY SUR CLAIRIS" at bounding box center [231, 178] width 261 height 13
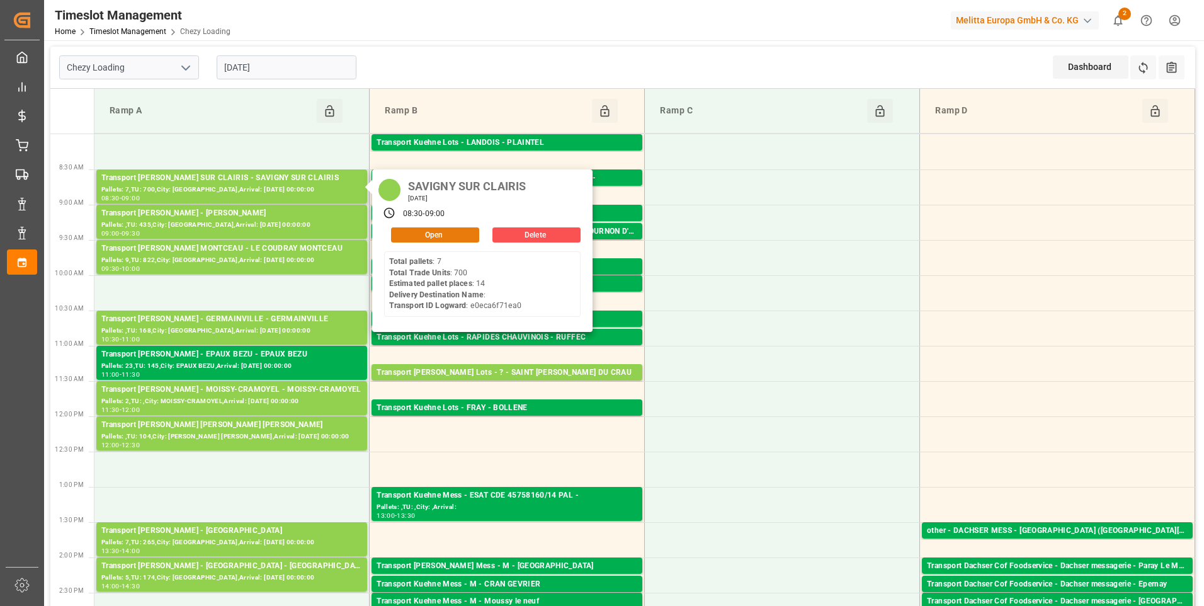
click at [419, 229] on button "Open" at bounding box center [435, 234] width 88 height 15
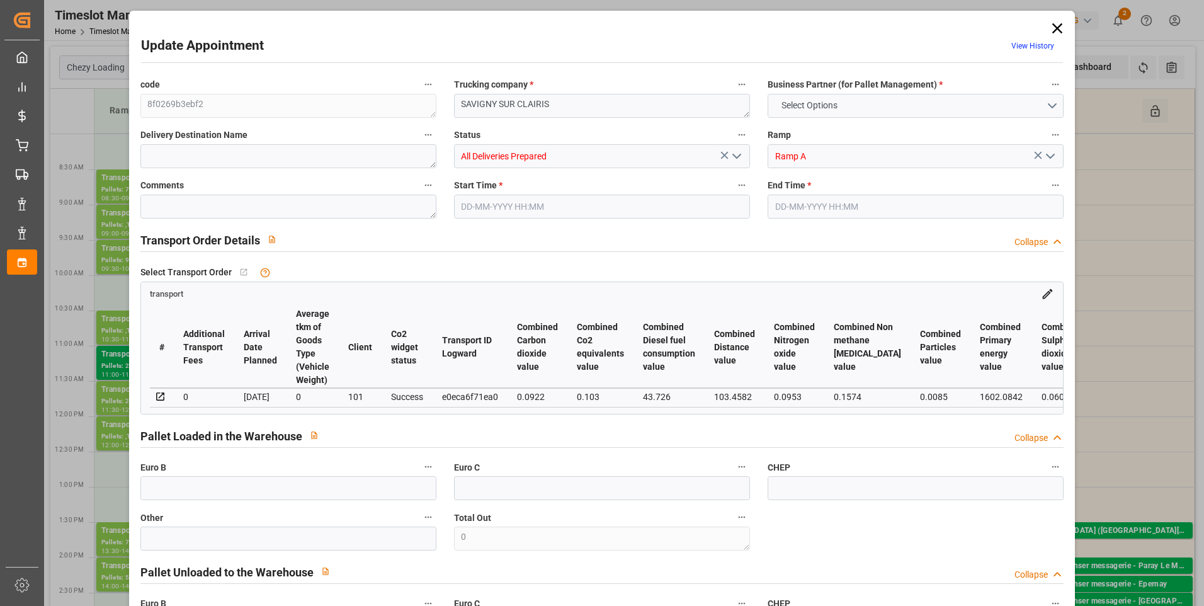
type input "14"
type input "371.37"
type input "0"
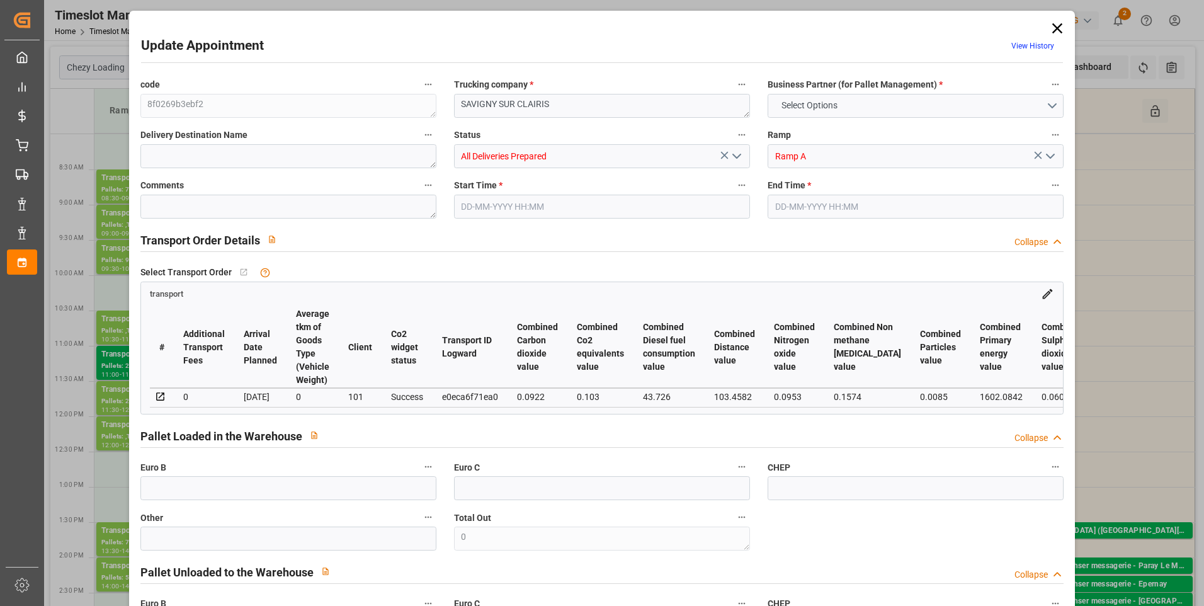
type input "358.8177"
type input "-12.5523"
type input "19"
type input "1460.592"
type input "2438.516"
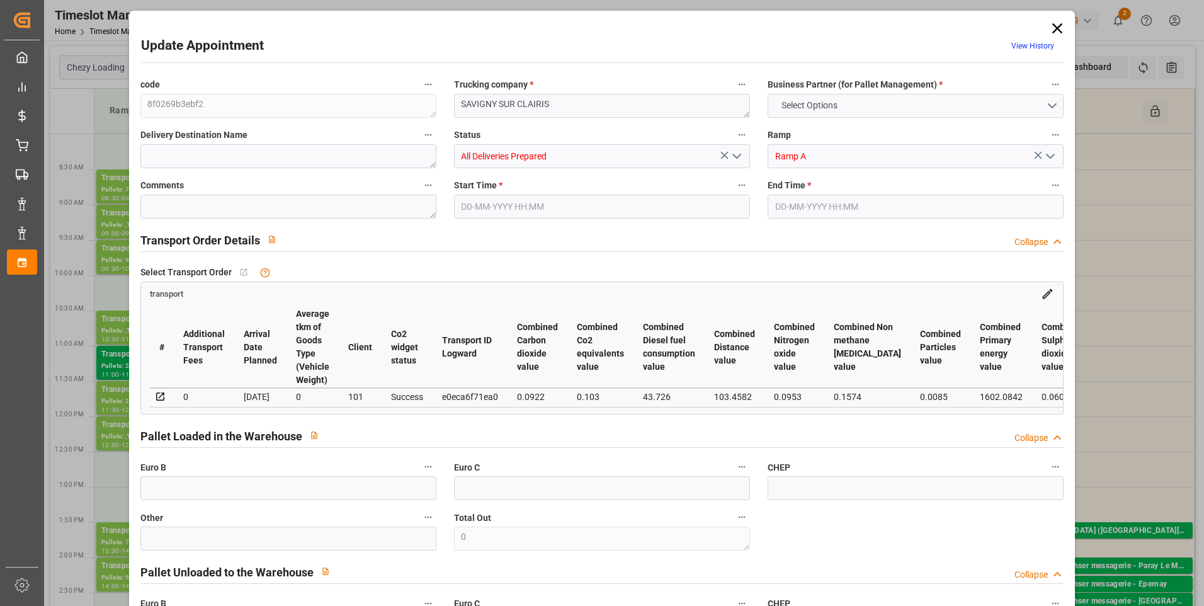
type input "13886.4"
type input "89"
type input "7"
type input "700"
type input "19"
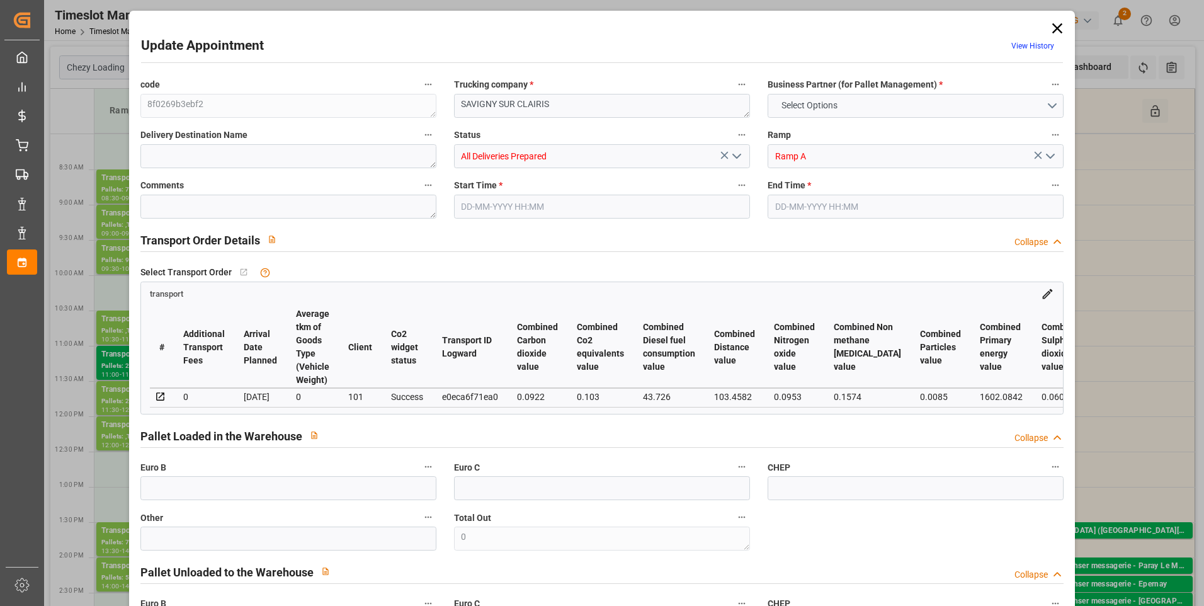
type input "101"
type input "1957.88"
type input "0"
type input "4710.8598"
type input "0"
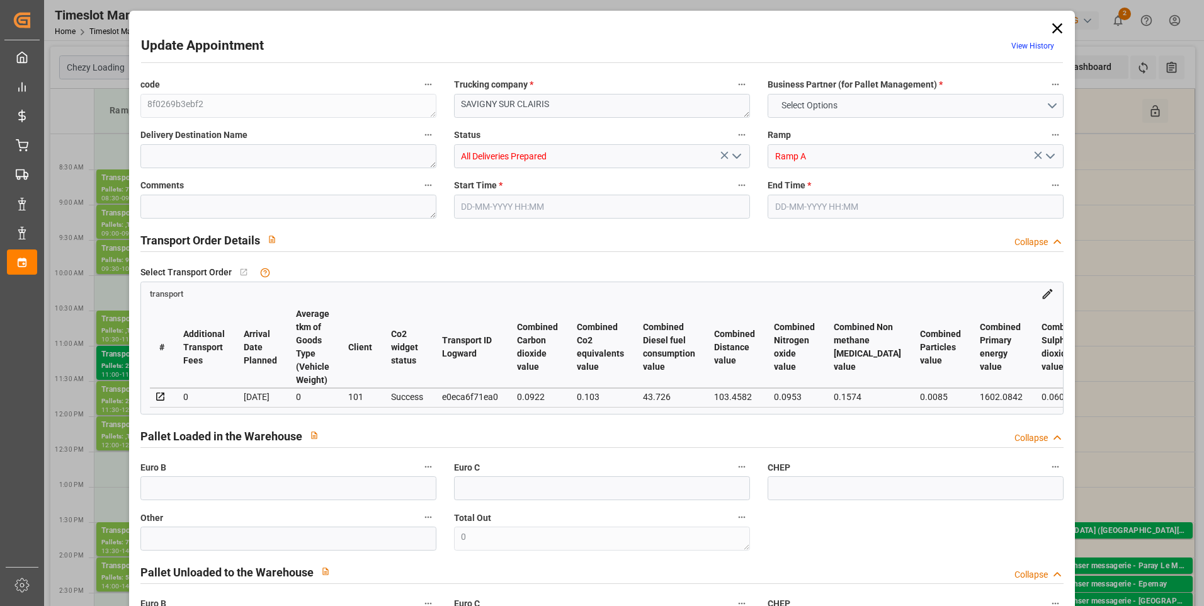
type input "0"
type input "21"
type input "35"
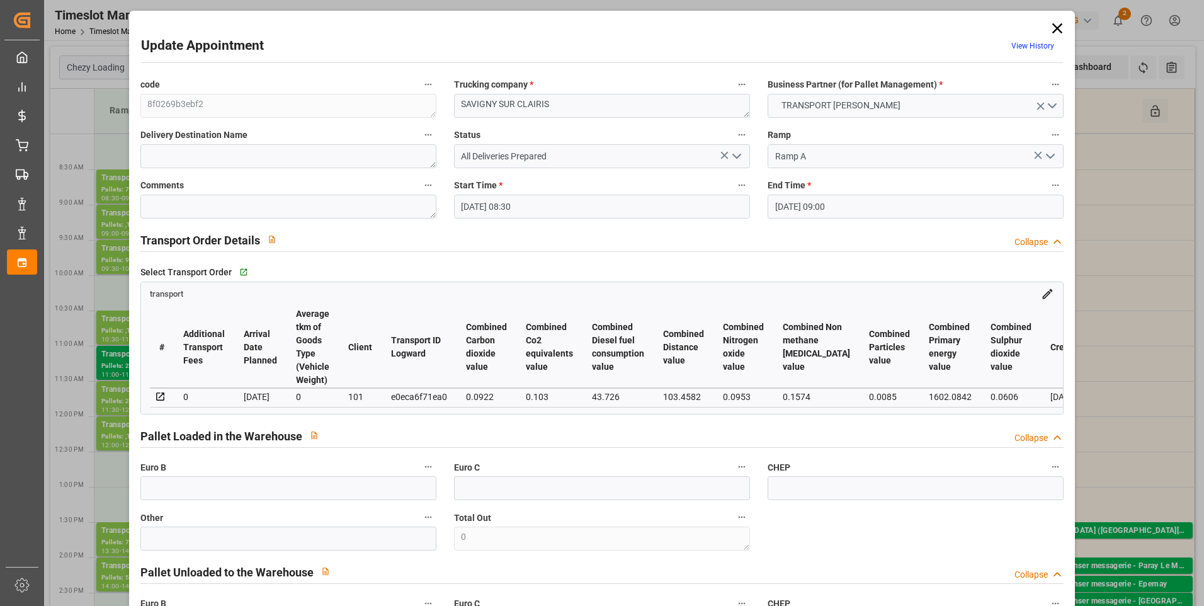
type input "[DATE] 08:30"
type input "[DATE] 09:00"
type input "[DATE] 14:40"
type input "[DATE] 11:37"
type input "[DATE]"
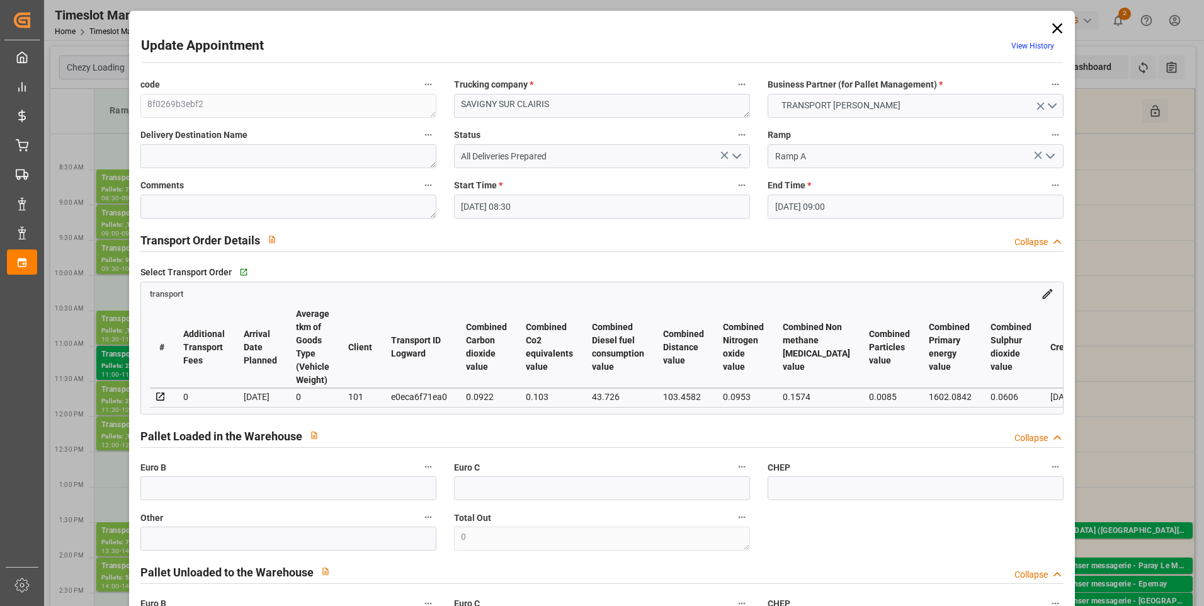
type input "[DATE]"
click at [734, 156] on icon "open menu" at bounding box center [736, 156] width 15 height 15
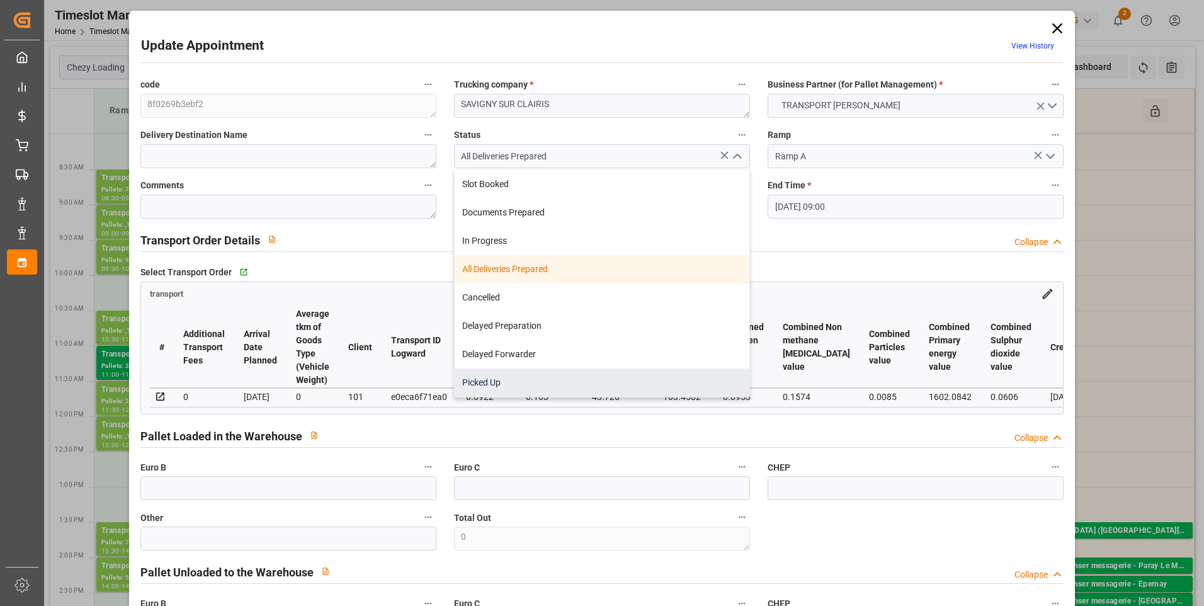
click at [480, 378] on div "Picked Up" at bounding box center [602, 382] width 295 height 28
type input "Picked Up"
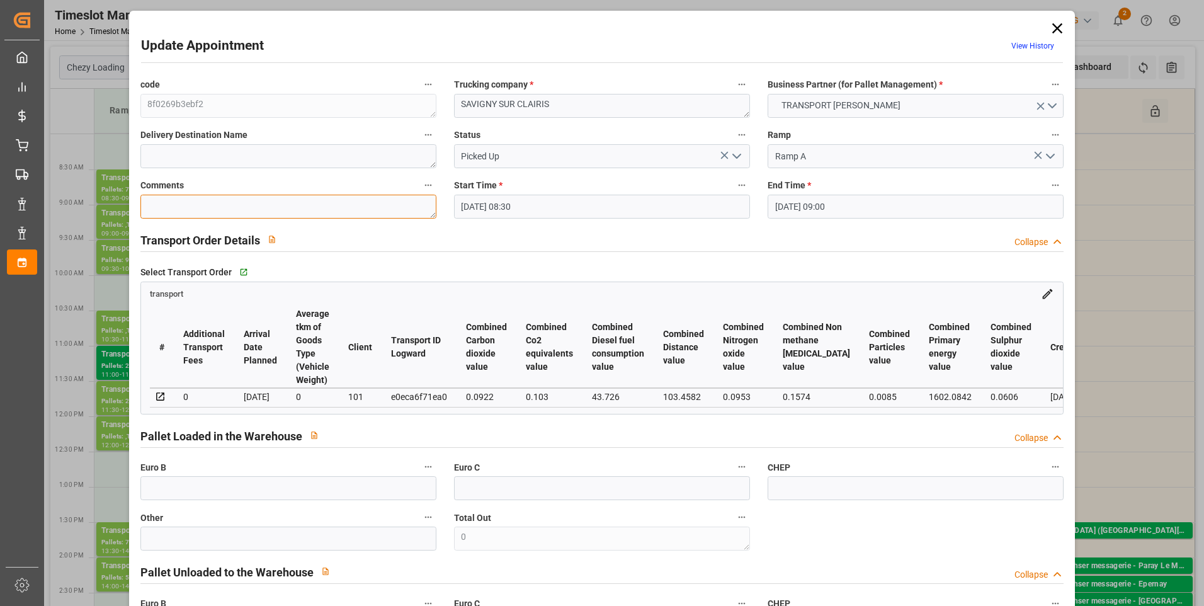
click at [185, 208] on textarea at bounding box center [288, 207] width 296 height 24
type textarea "ap 14"
click at [178, 490] on input "text" at bounding box center [288, 488] width 296 height 24
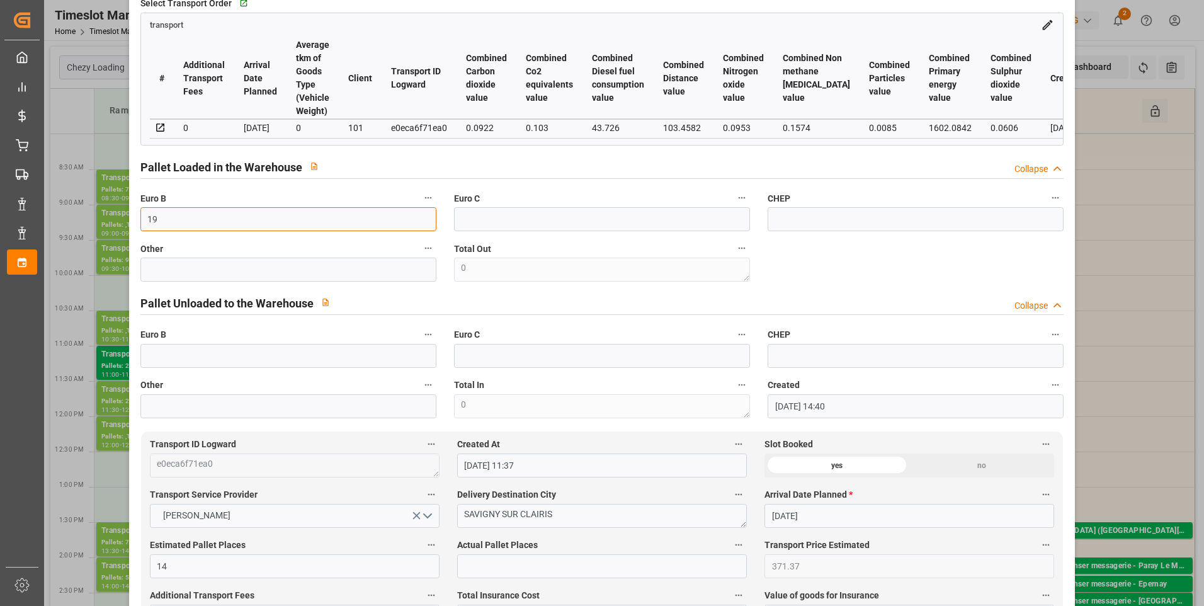
scroll to position [378, 0]
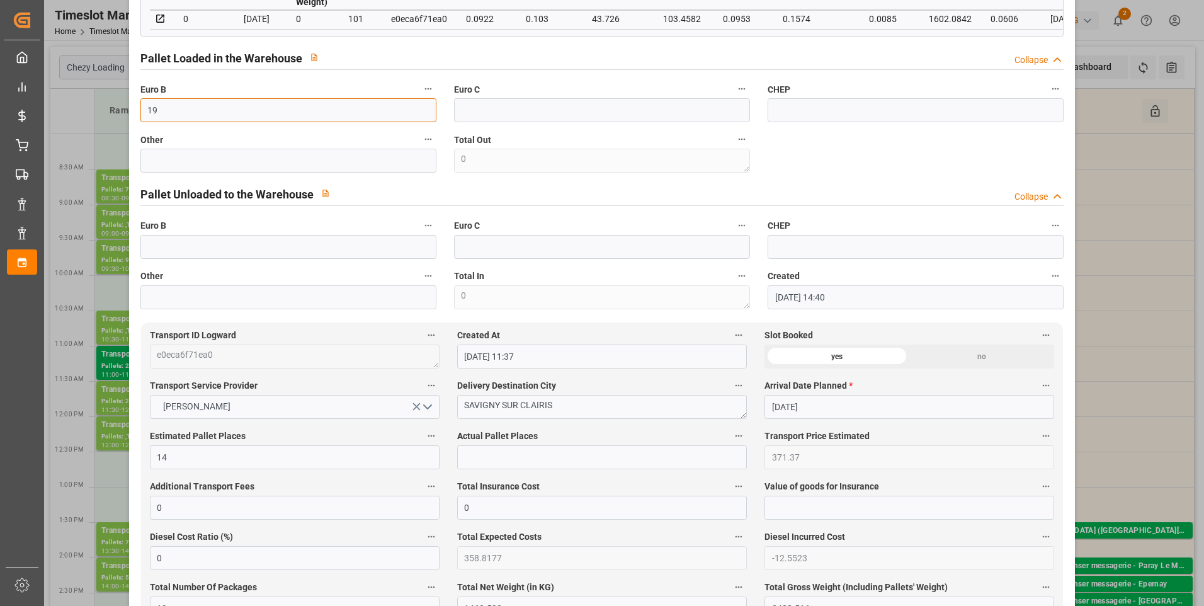
type input "19"
click at [495, 456] on input "text" at bounding box center [602, 457] width 290 height 24
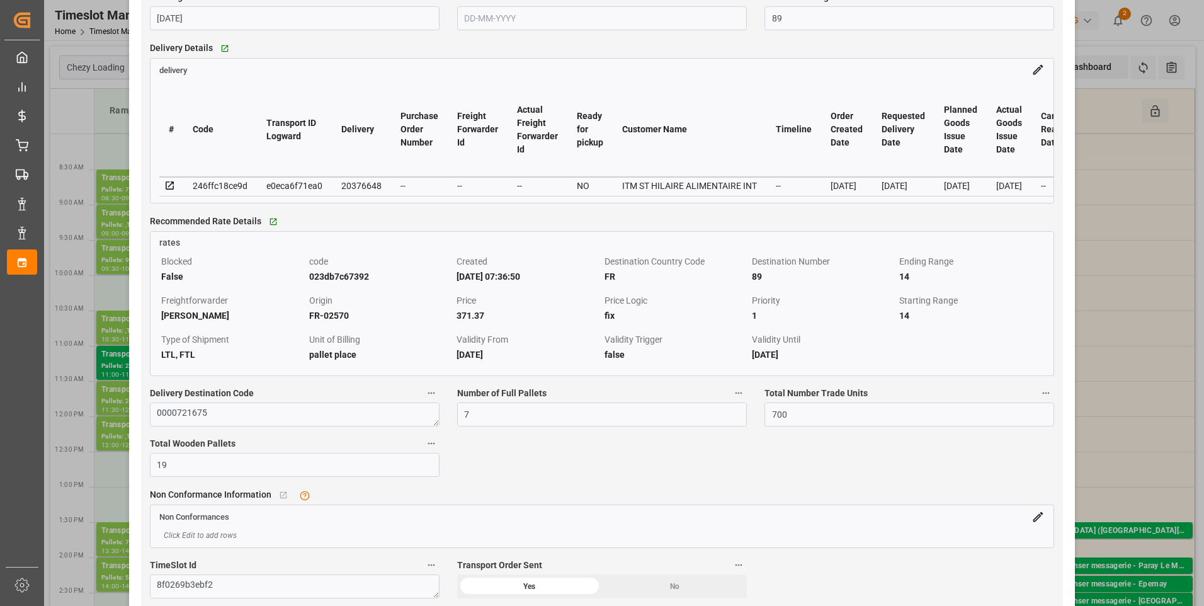
scroll to position [1071, 0]
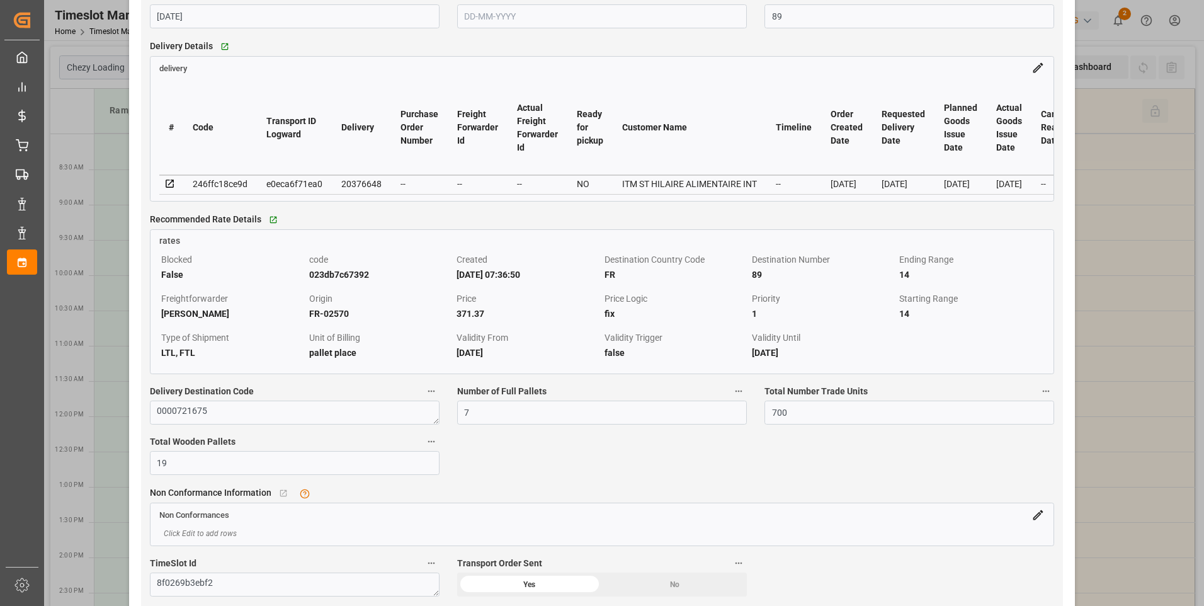
type input "14"
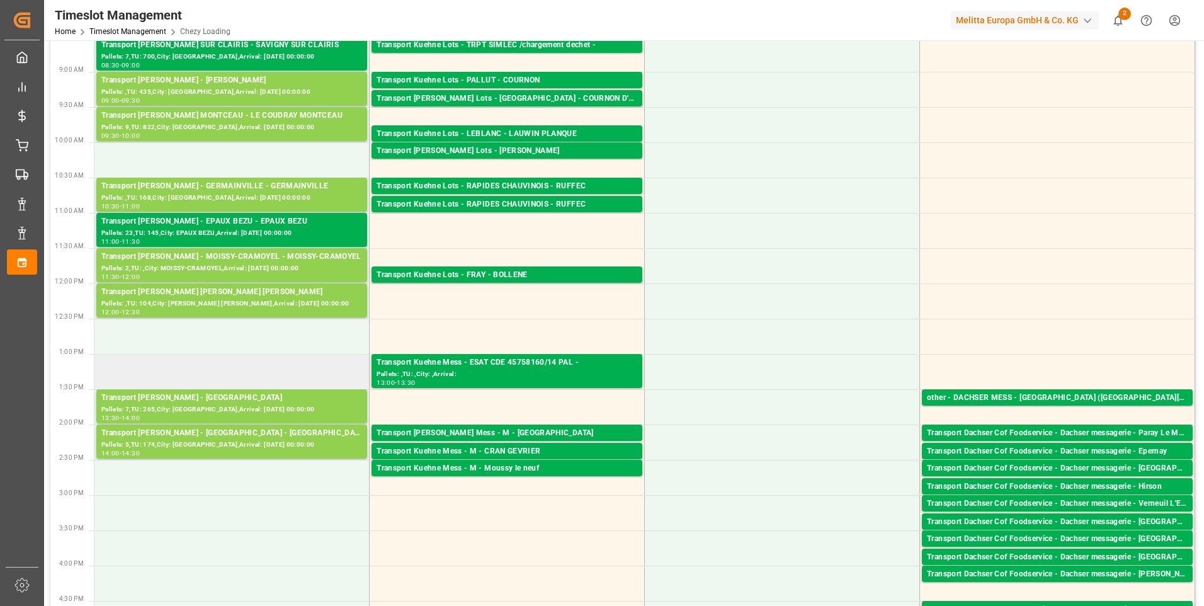
scroll to position [126, 0]
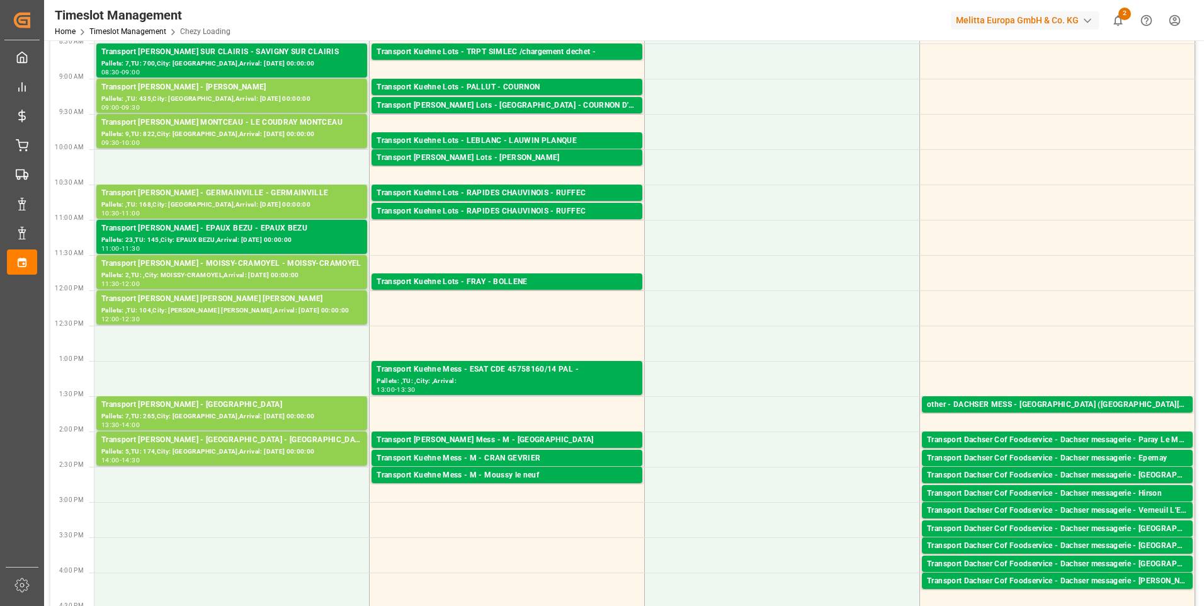
click at [372, 12] on div "Timeslot Management Home Timeslot Management Chezy Loading Melitta Europa GmbH …" at bounding box center [619, 20] width 1169 height 40
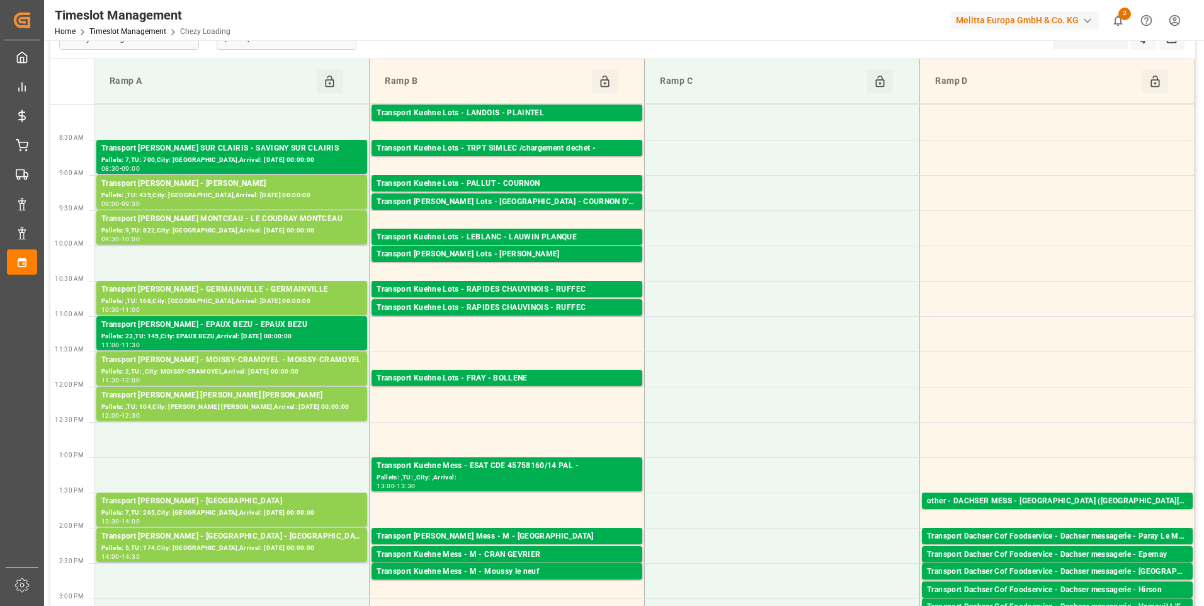
scroll to position [0, 0]
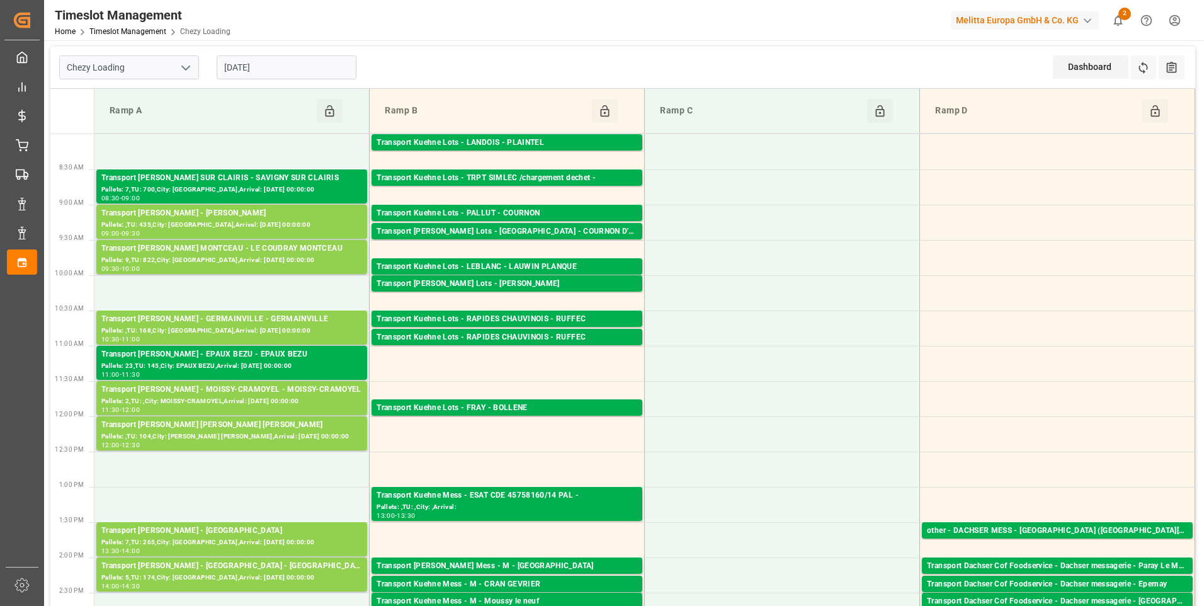
click at [280, 65] on input "[DATE]" at bounding box center [287, 67] width 140 height 24
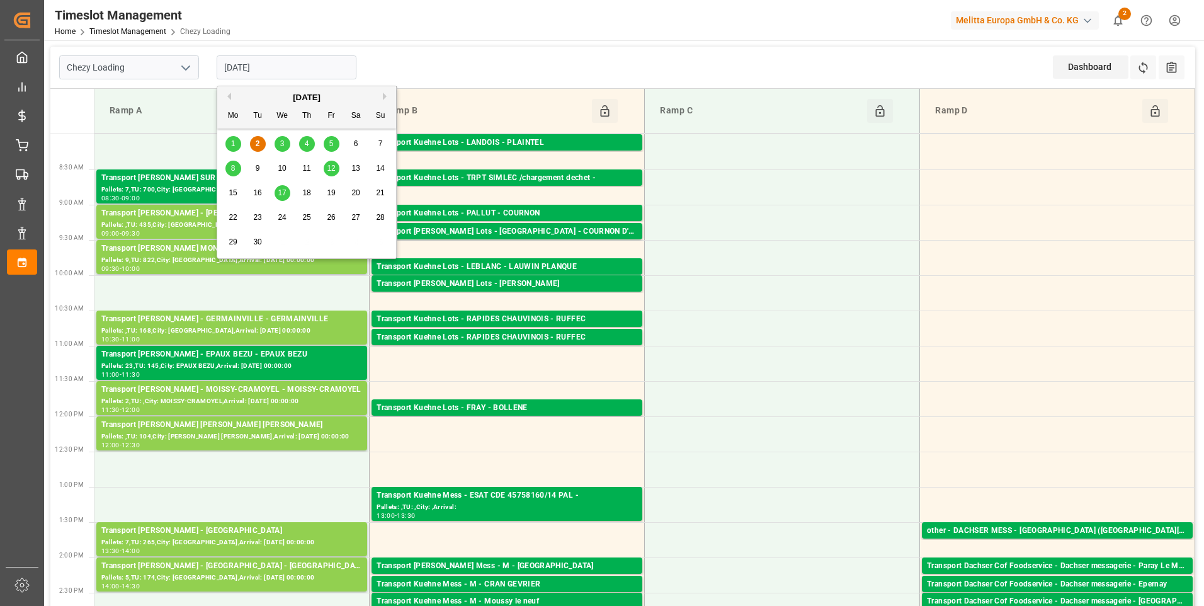
click at [282, 144] on span "3" at bounding box center [282, 143] width 4 height 9
type input "[DATE]"
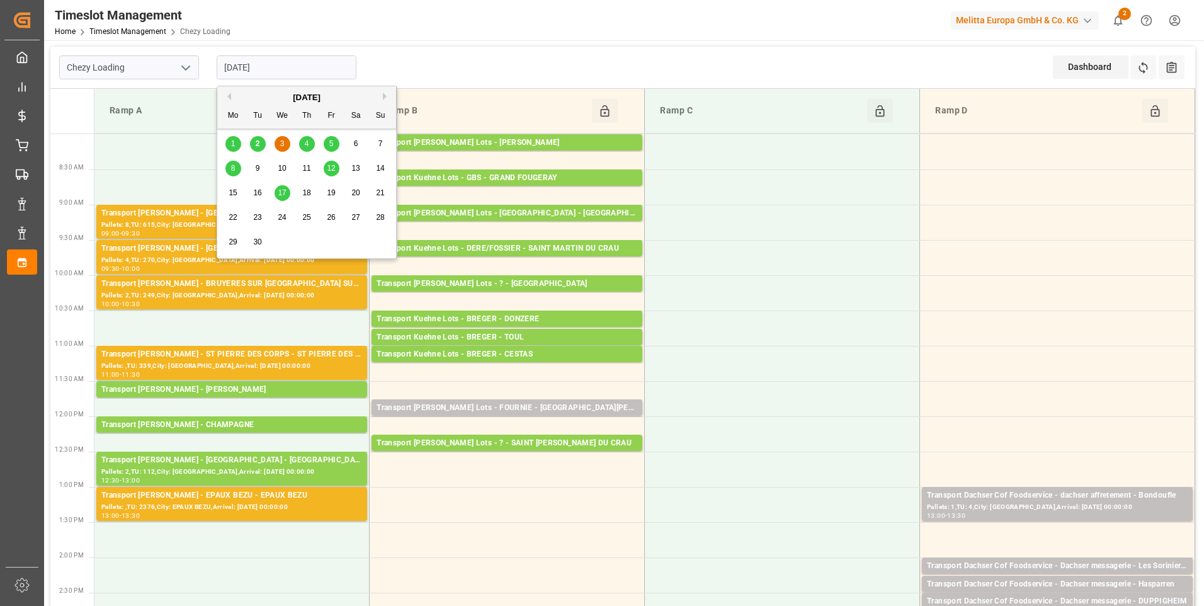
click at [292, 62] on input "[DATE]" at bounding box center [287, 67] width 140 height 24
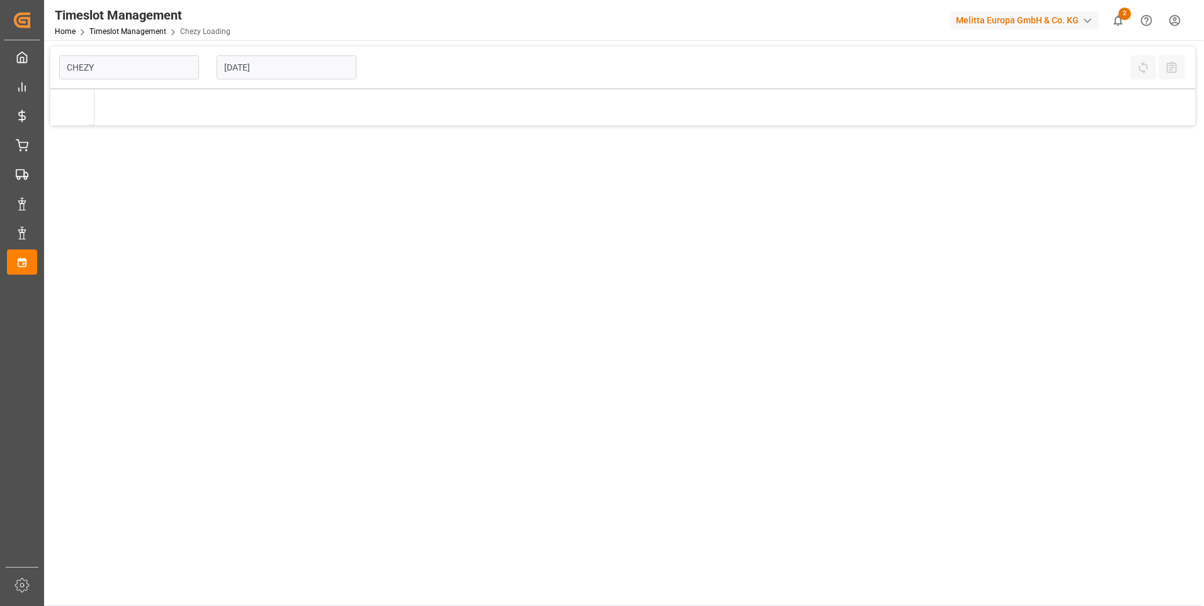
type input "Chezy Loading"
